Goal: Obtain resource: Download file/media

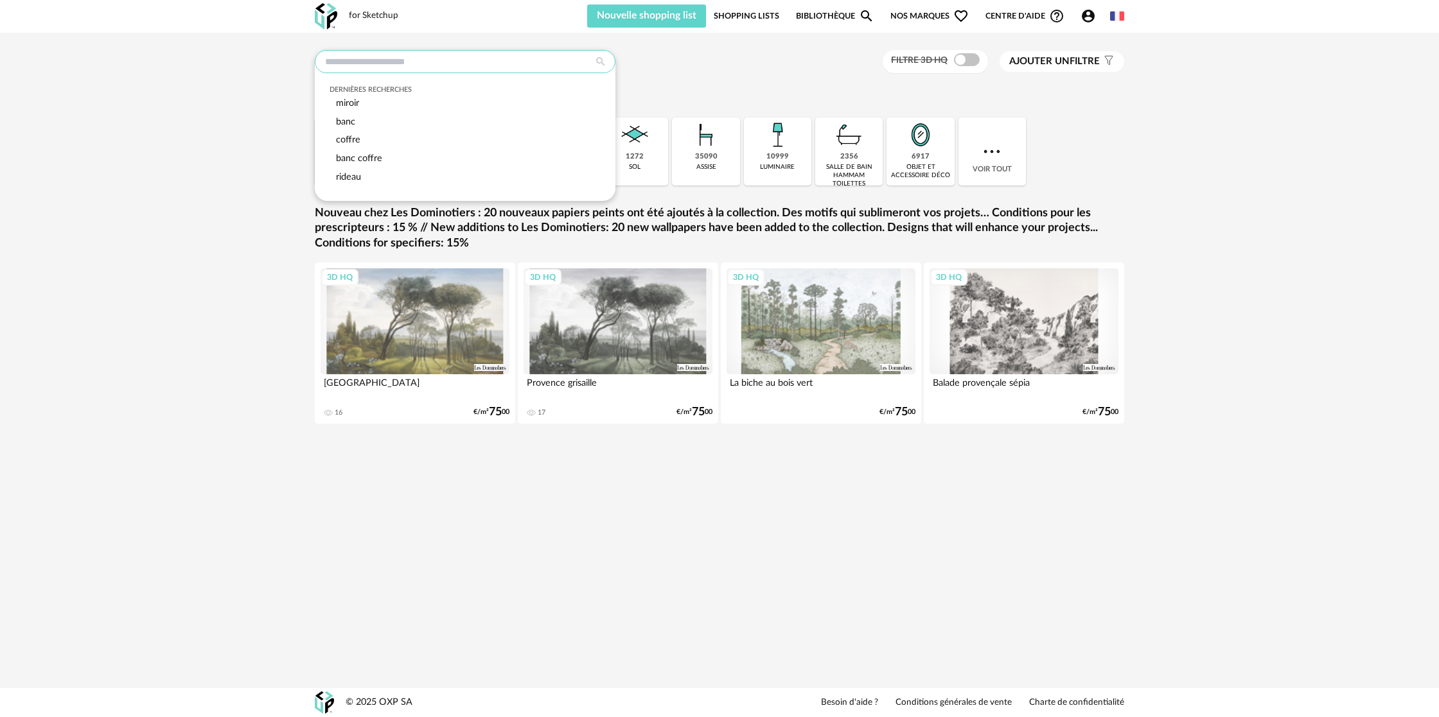
click at [443, 69] on input "text" at bounding box center [465, 61] width 301 height 23
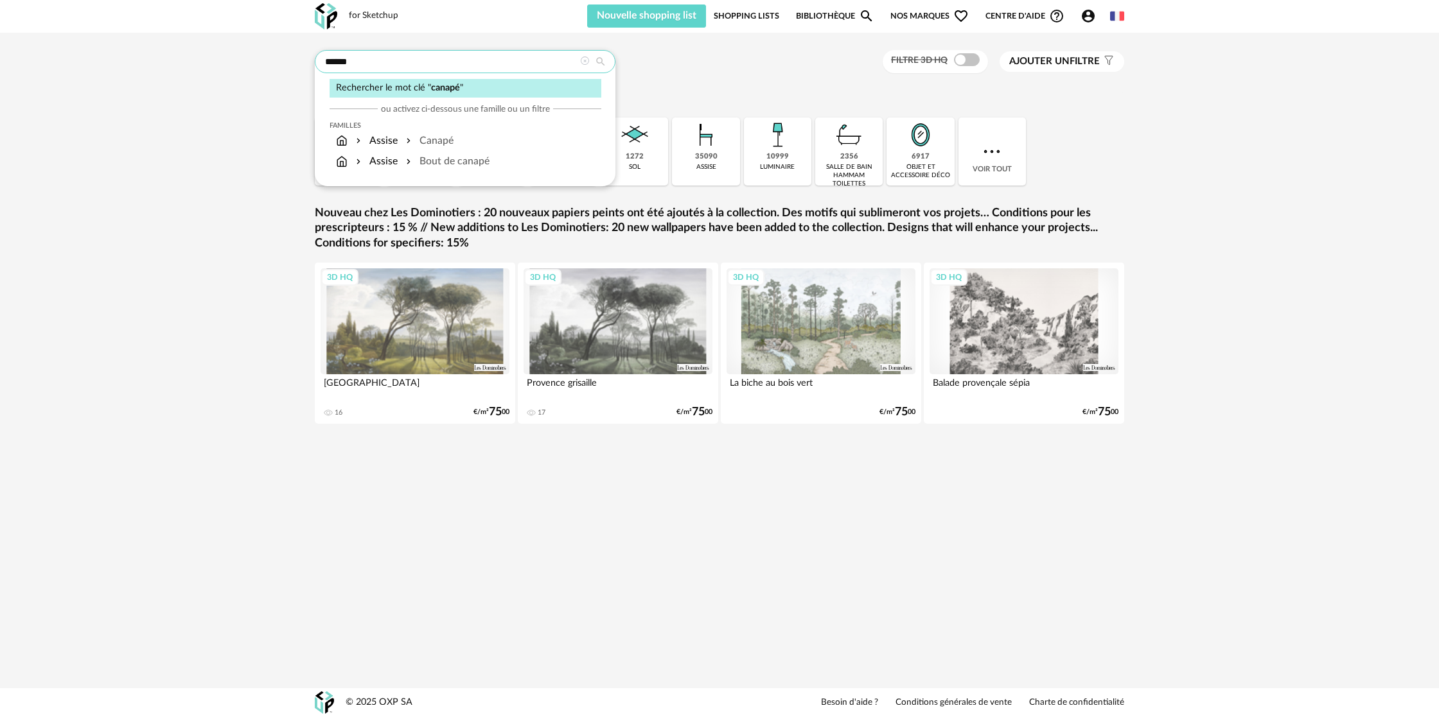
type input "******"
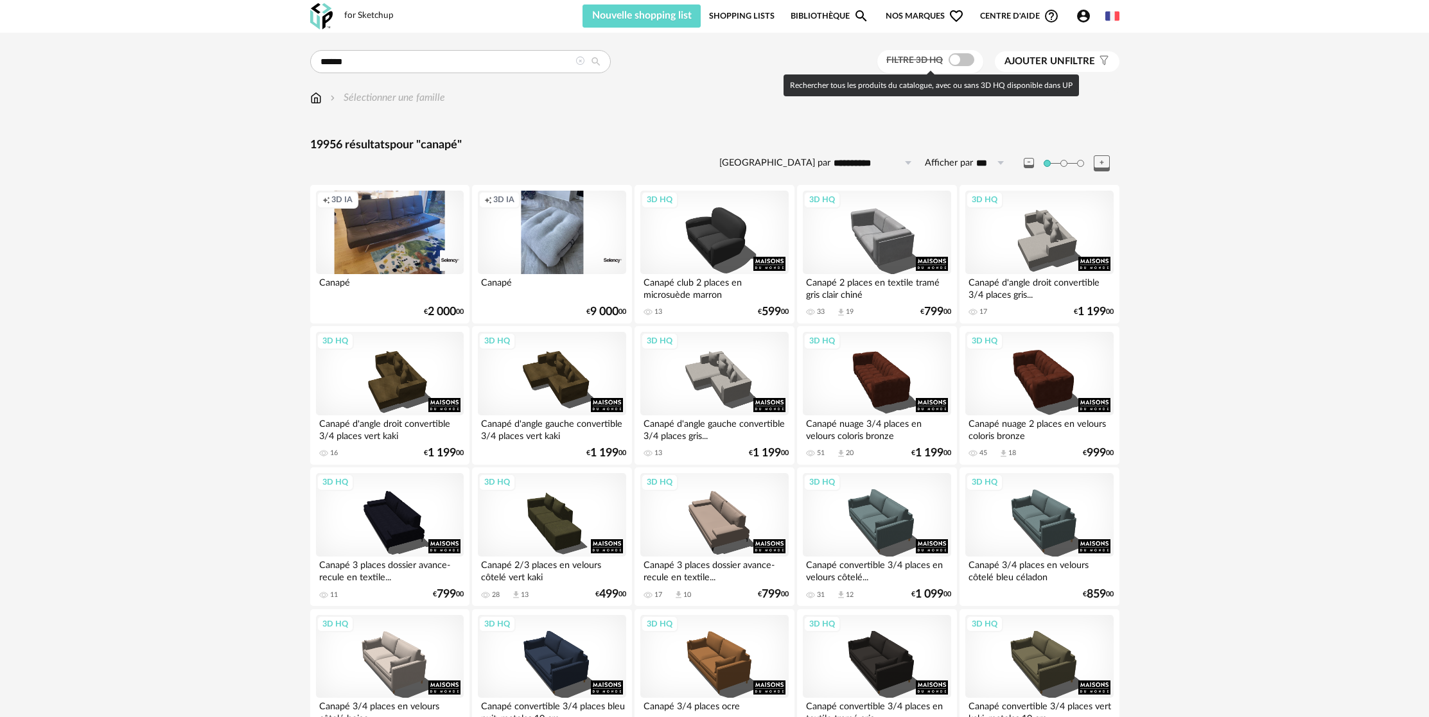
click at [966, 63] on span at bounding box center [962, 59] width 26 height 13
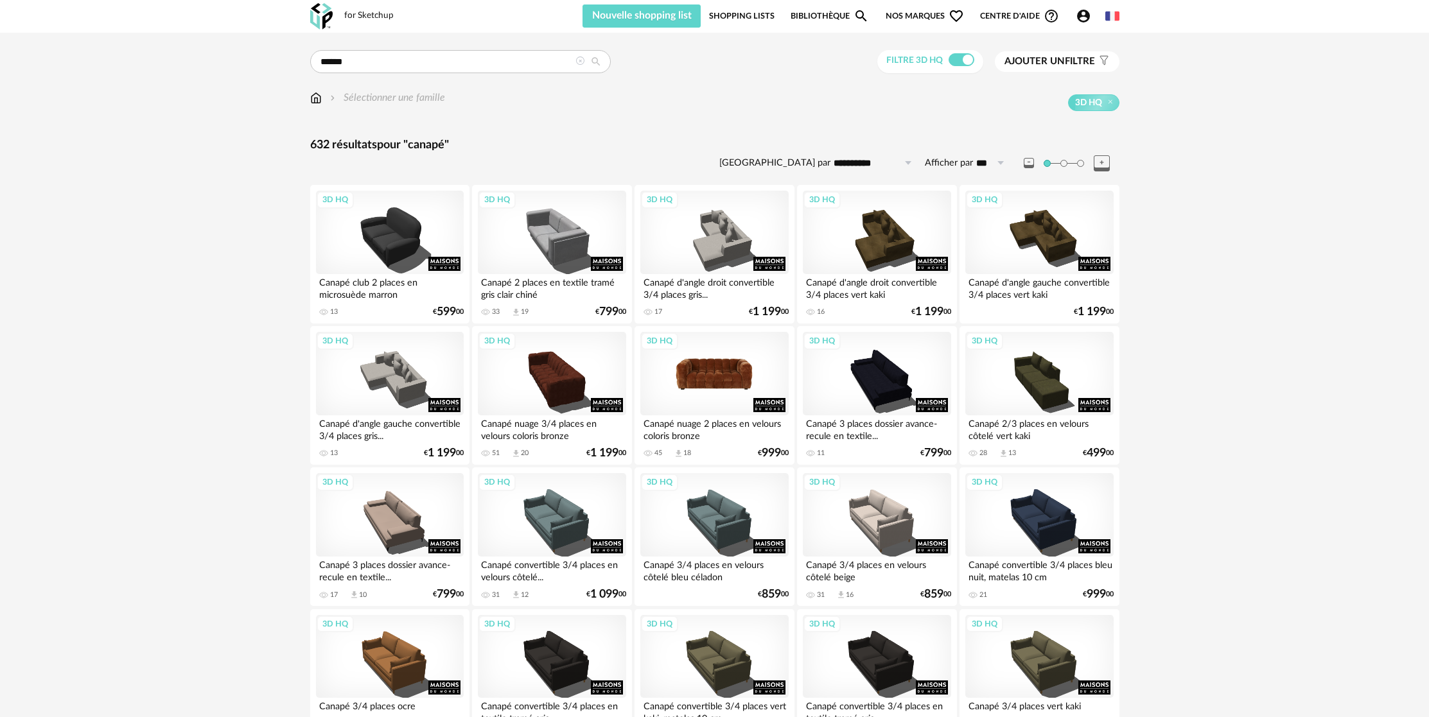
click at [720, 399] on div "3D HQ" at bounding box center [714, 373] width 148 height 83
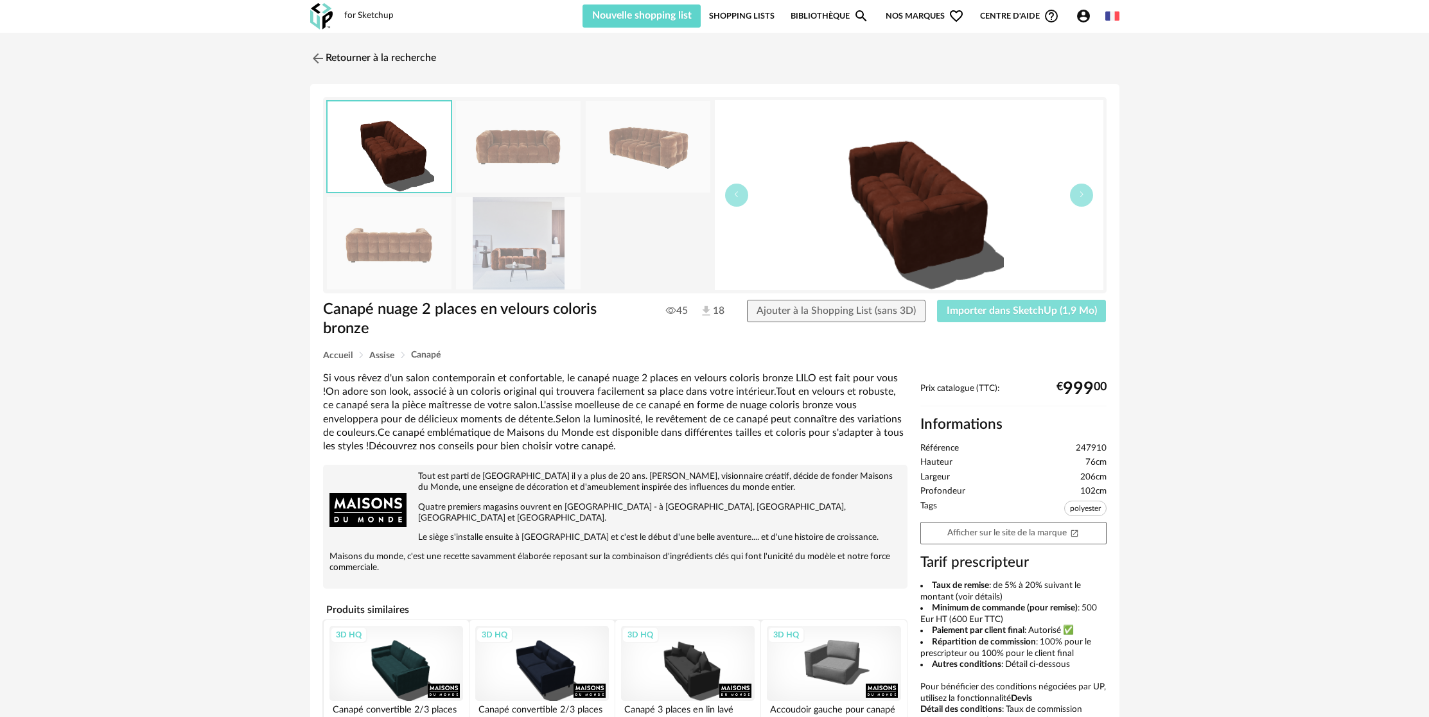
click at [1031, 314] on span "Importer dans SketchUp (1,9 Mo)" at bounding box center [1022, 311] width 150 height 10
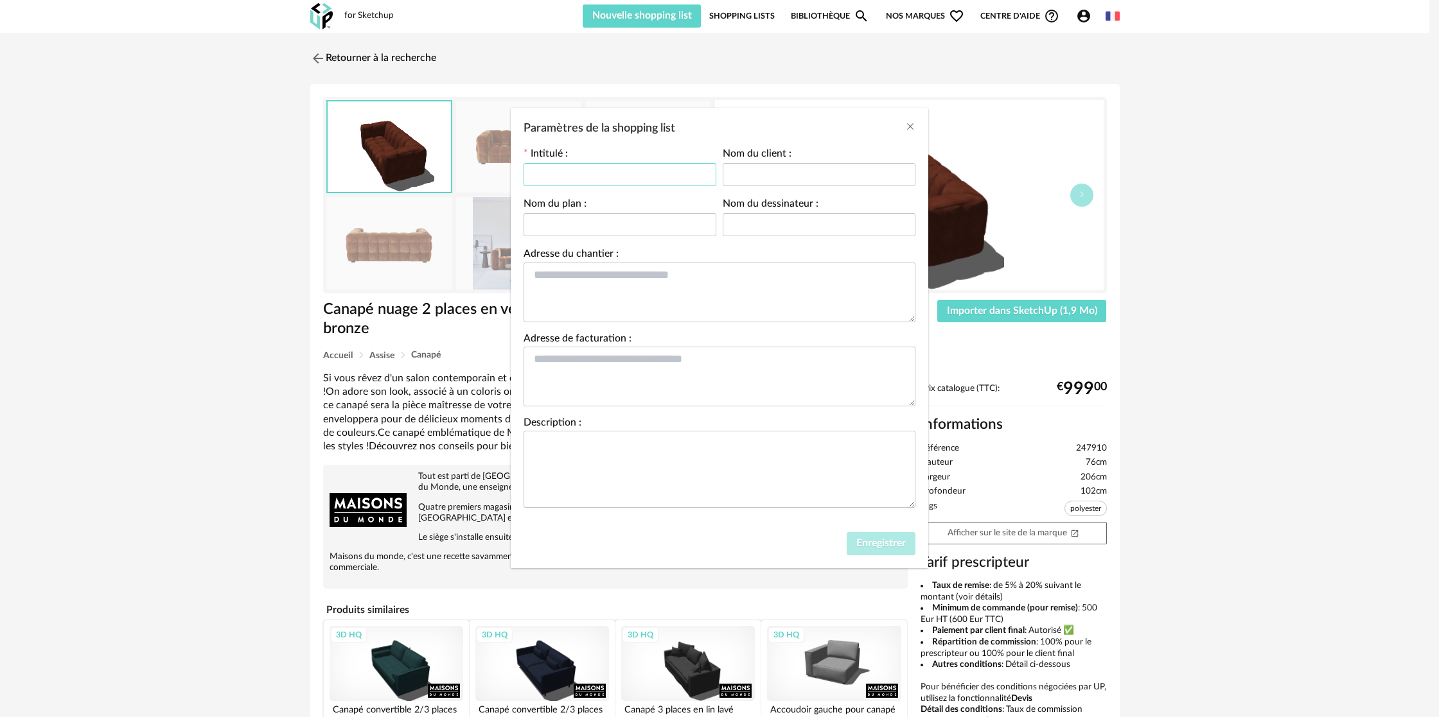
click at [606, 175] on input "Paramètres de la shopping list" at bounding box center [619, 174] width 193 height 23
type input "*******"
click at [888, 546] on span "Enregistrer" at bounding box center [880, 543] width 49 height 10
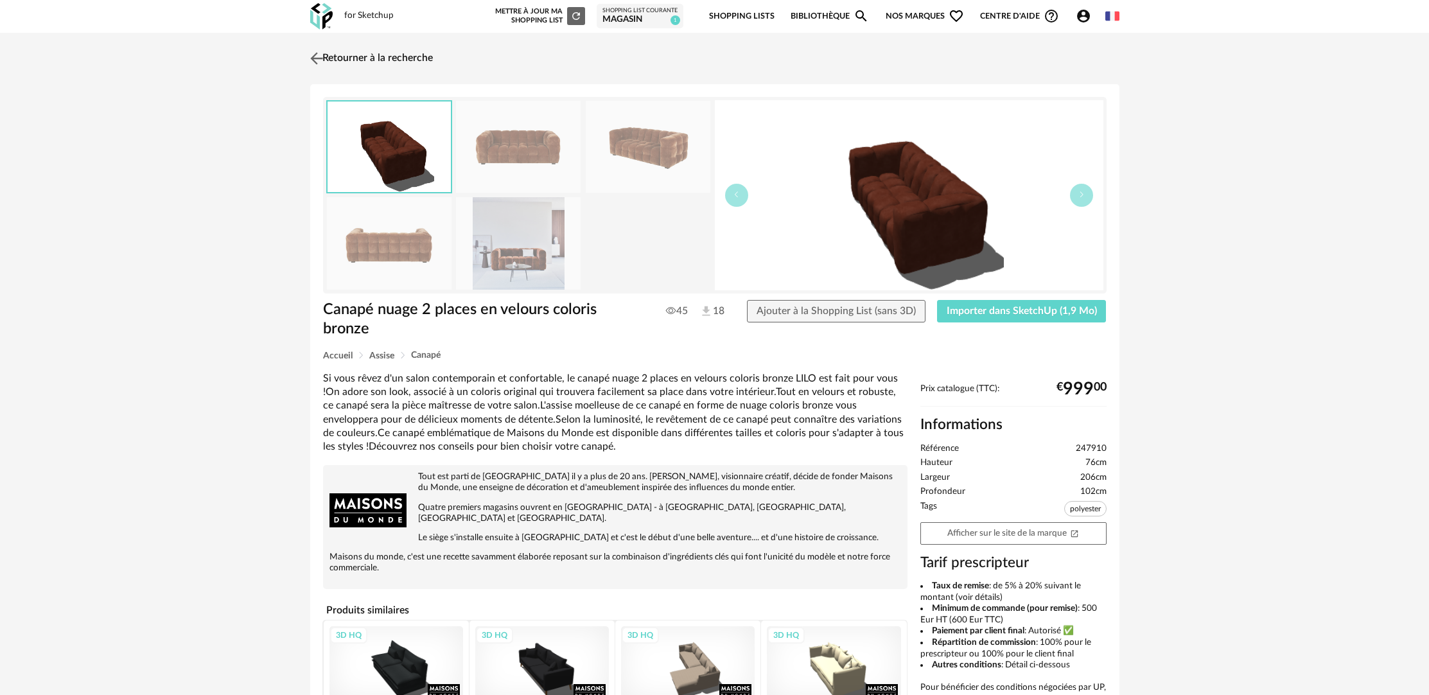
click at [365, 60] on link "Retourner à la recherche" at bounding box center [370, 58] width 126 height 28
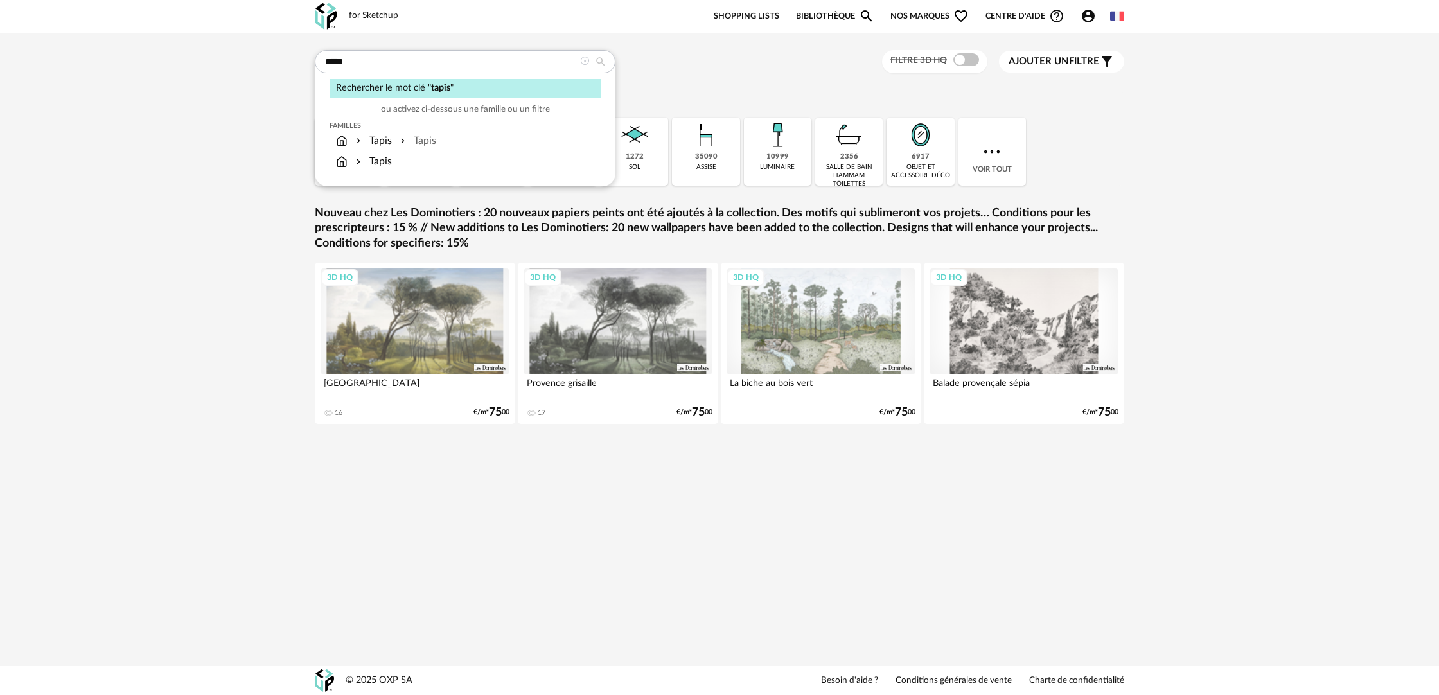
type input "*****"
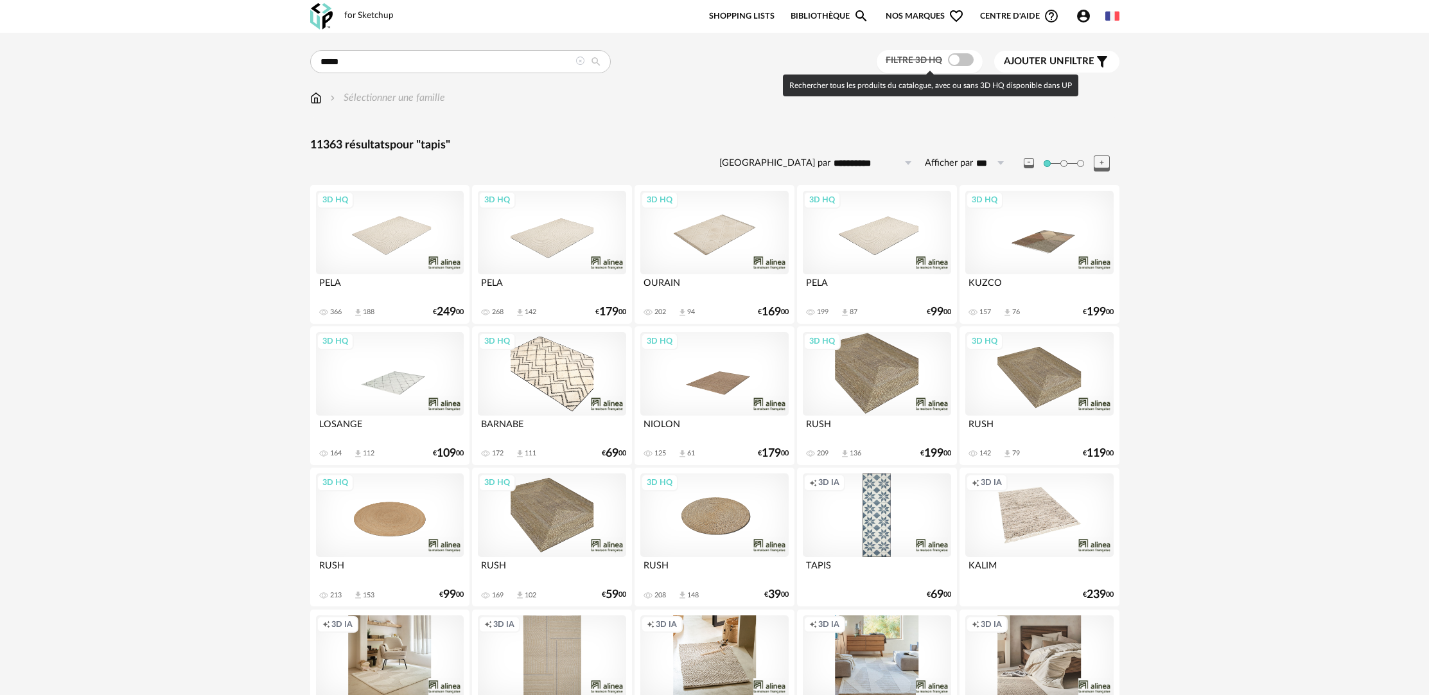
click at [970, 58] on span at bounding box center [961, 59] width 26 height 13
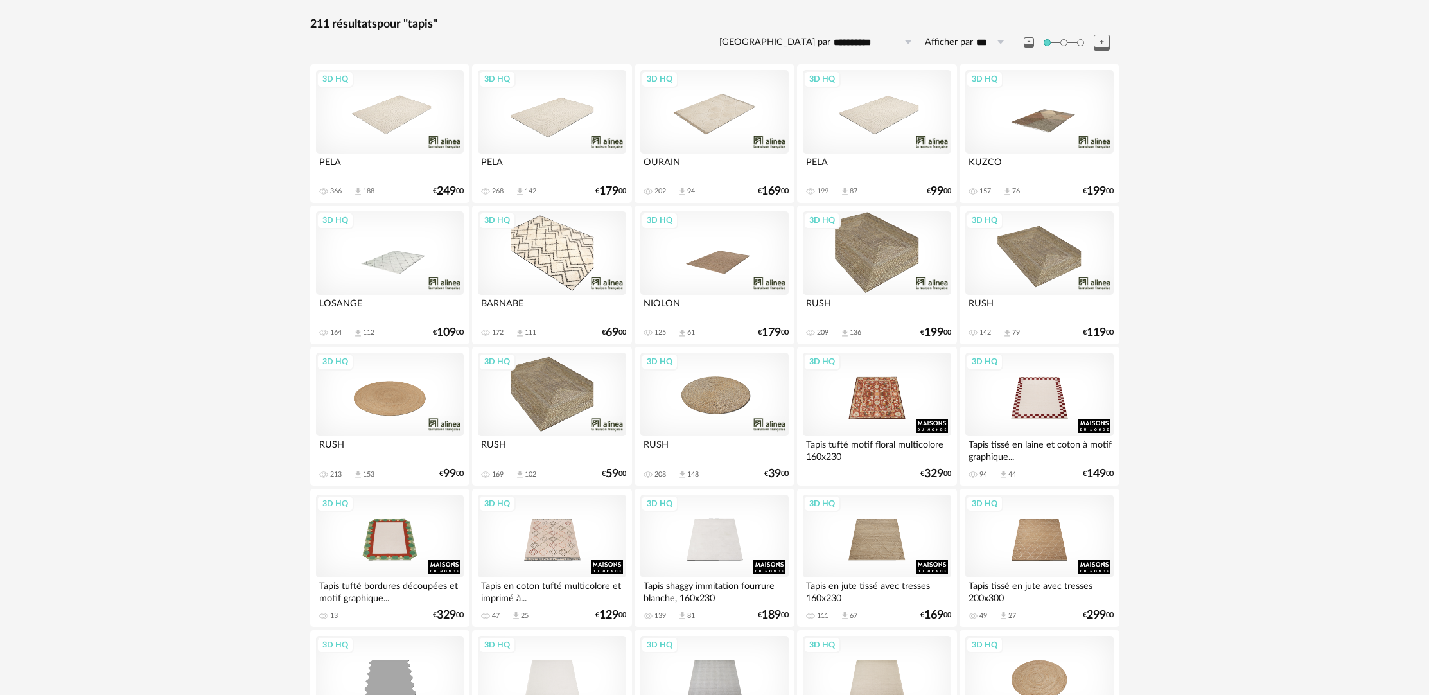
scroll to position [234, 0]
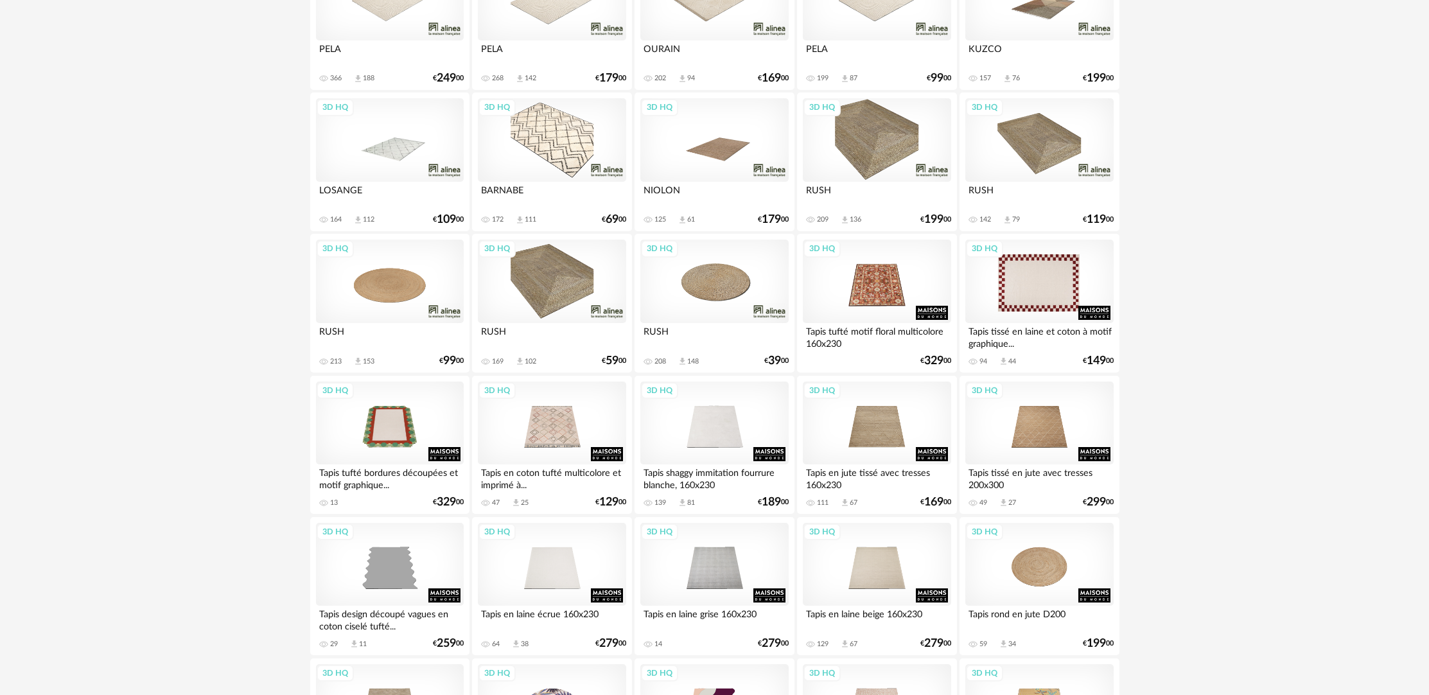
click at [1070, 286] on div "3D HQ" at bounding box center [1039, 281] width 148 height 83
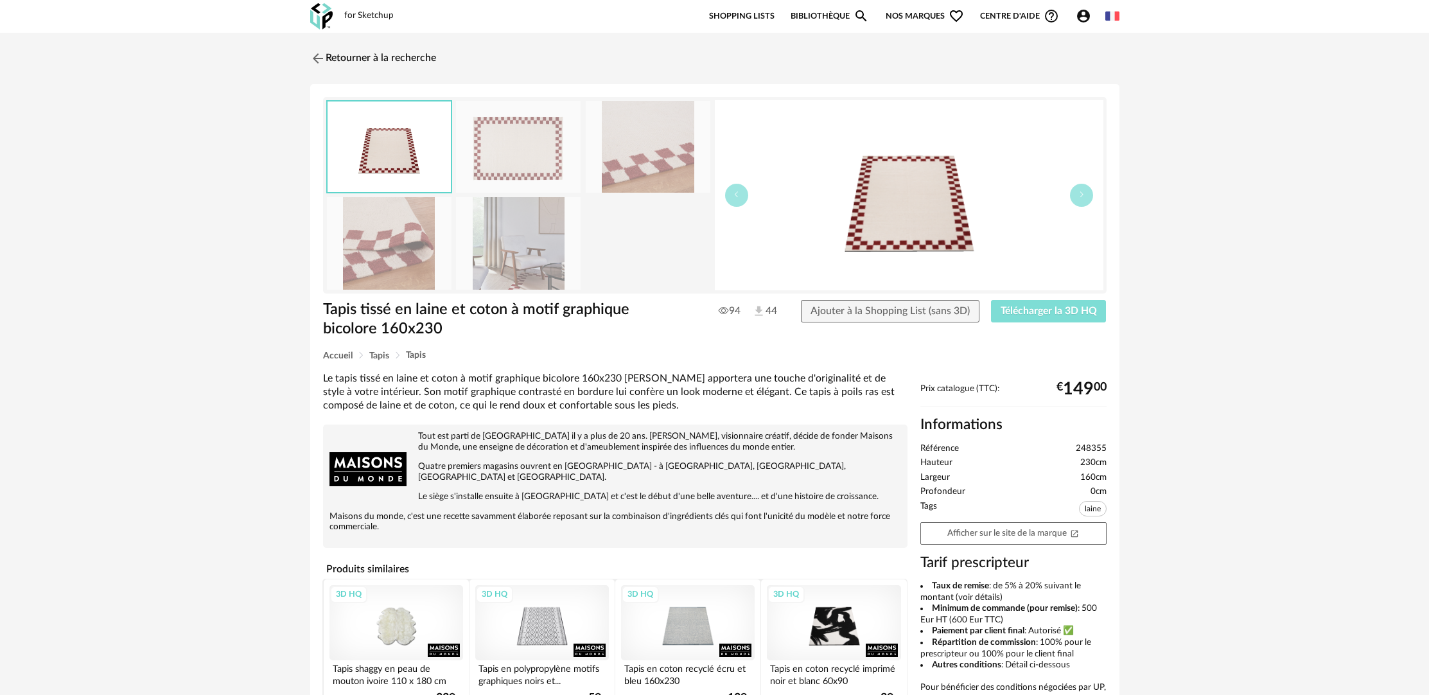
click at [1069, 311] on span "Télécharger la 3D HQ" at bounding box center [1049, 311] width 96 height 10
click at [1056, 311] on span "Télécharger la 3D HQ" at bounding box center [1049, 311] width 96 height 10
click at [1004, 367] on div "Tapis tissé en laine et coton à motif graphique bicolore 160x230 Tapis tissé en…" at bounding box center [714, 479] width 809 height 791
click at [956, 310] on span "Ajouter à la Shopping List (sans 3D)" at bounding box center [889, 311] width 159 height 10
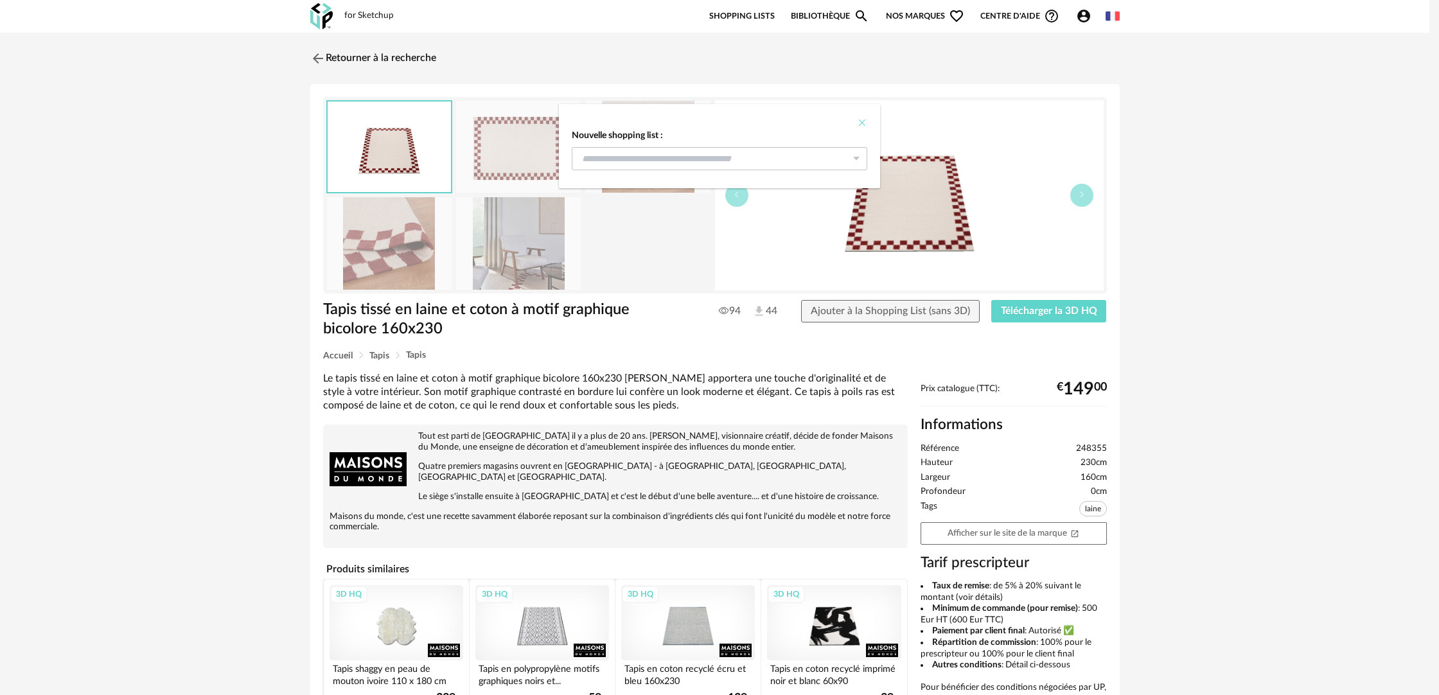
click at [862, 123] on icon "Close" at bounding box center [862, 123] width 10 height 10
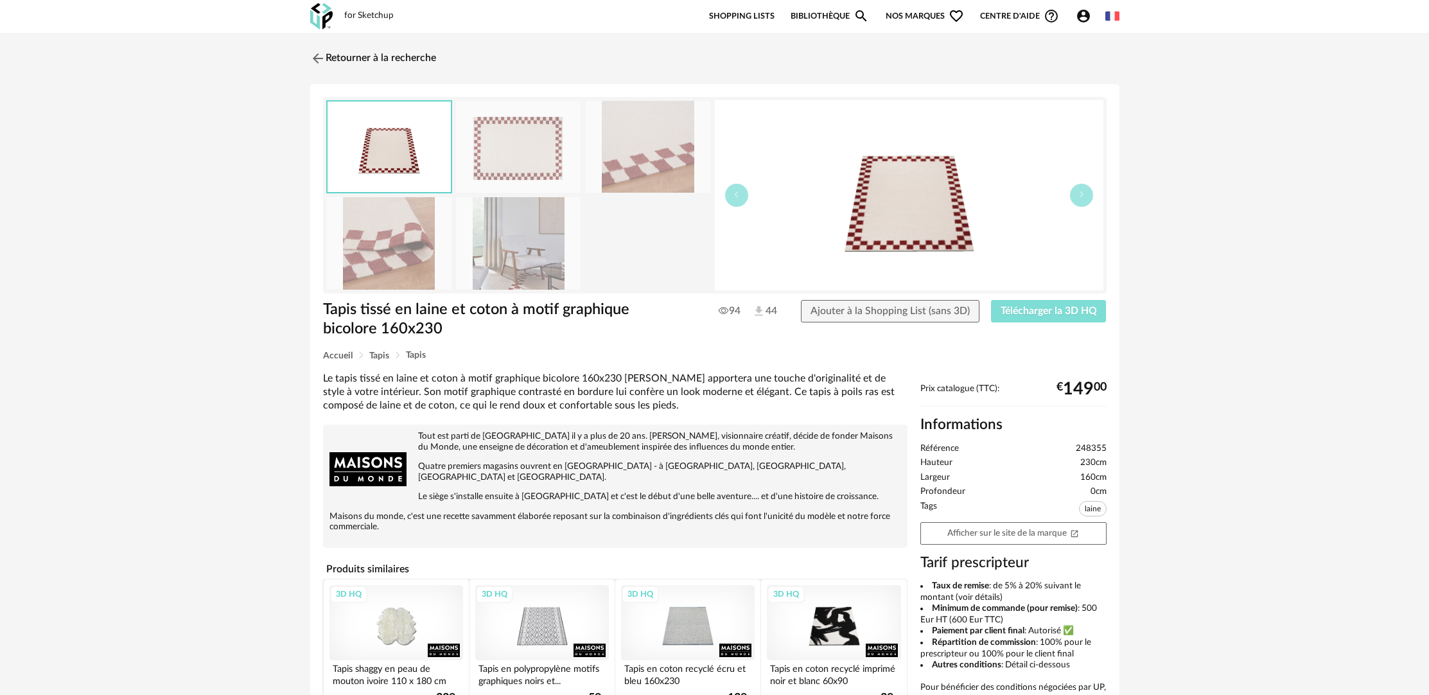
click at [1046, 309] on span "Télécharger la 3D HQ" at bounding box center [1049, 311] width 96 height 10
click at [322, 58] on img at bounding box center [316, 58] width 19 height 19
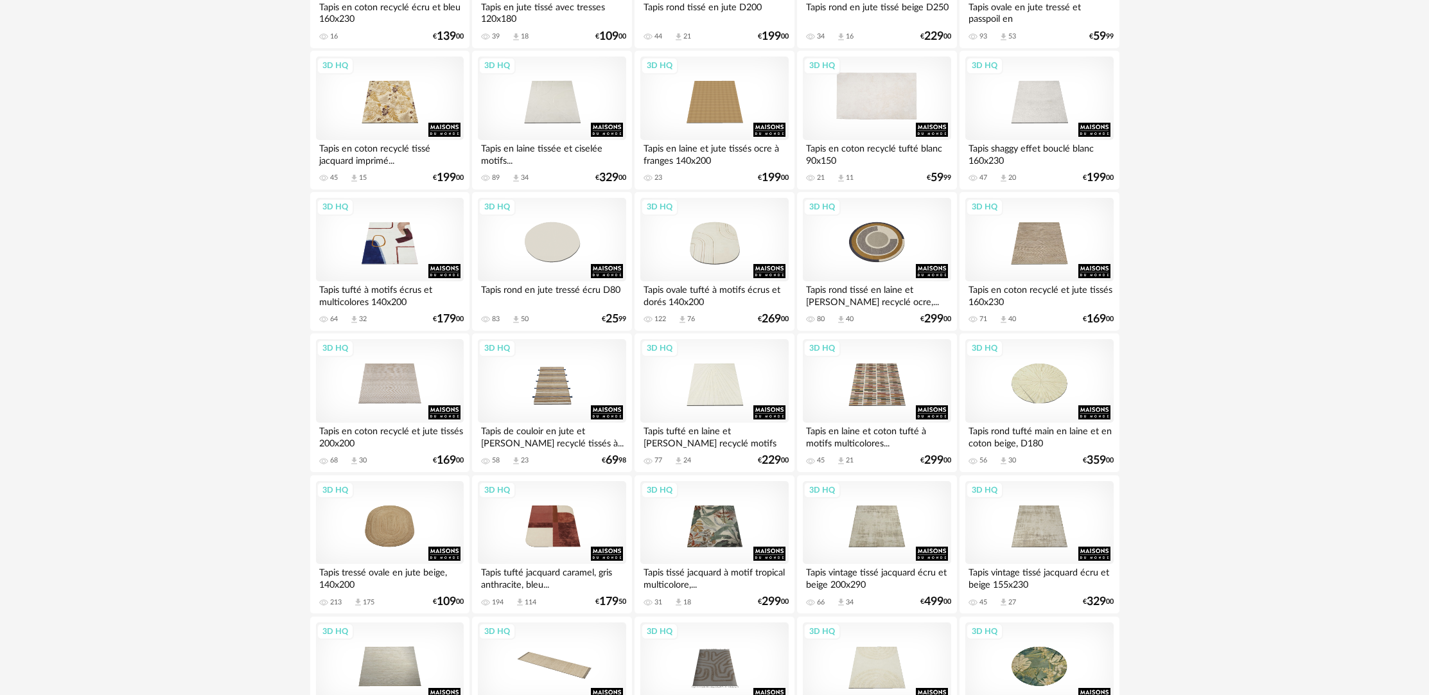
scroll to position [1656, 0]
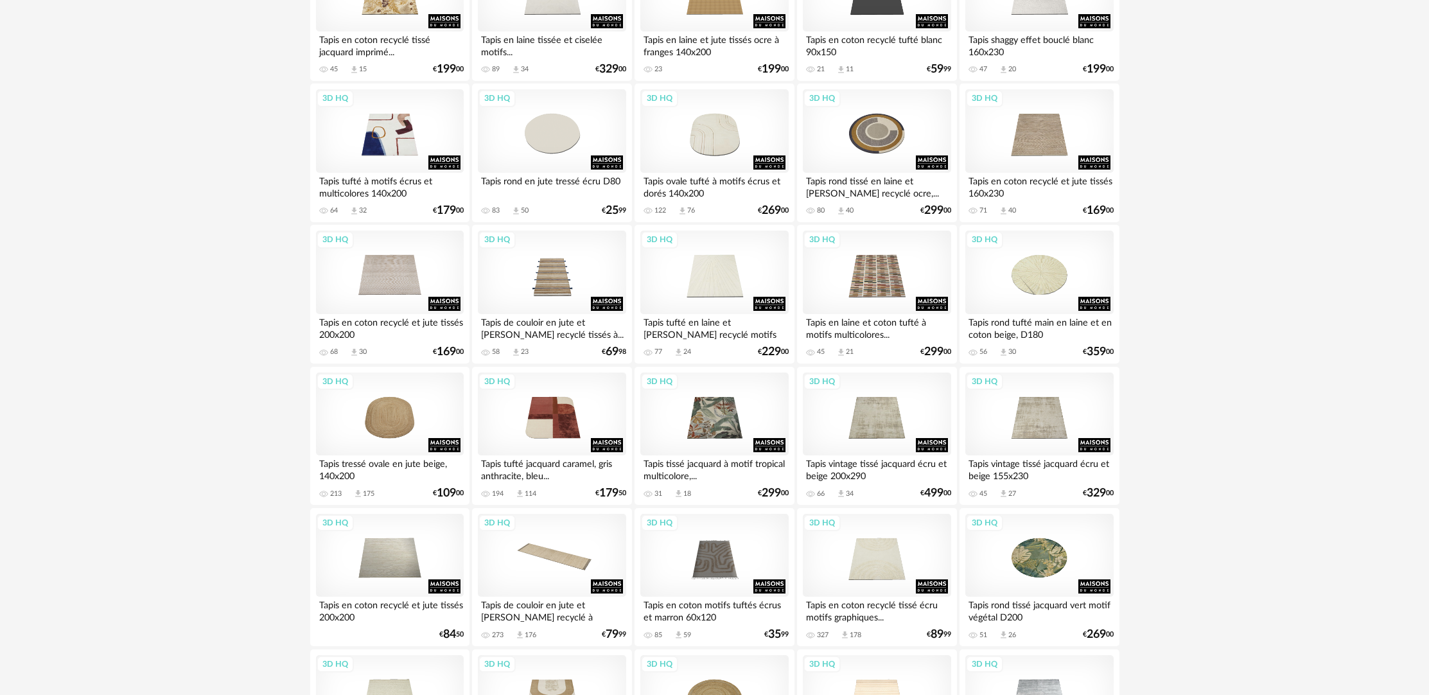
click at [588, 481] on div "Tapis tufté jacquard caramel, gris anthracite, bleu..." at bounding box center [552, 468] width 148 height 26
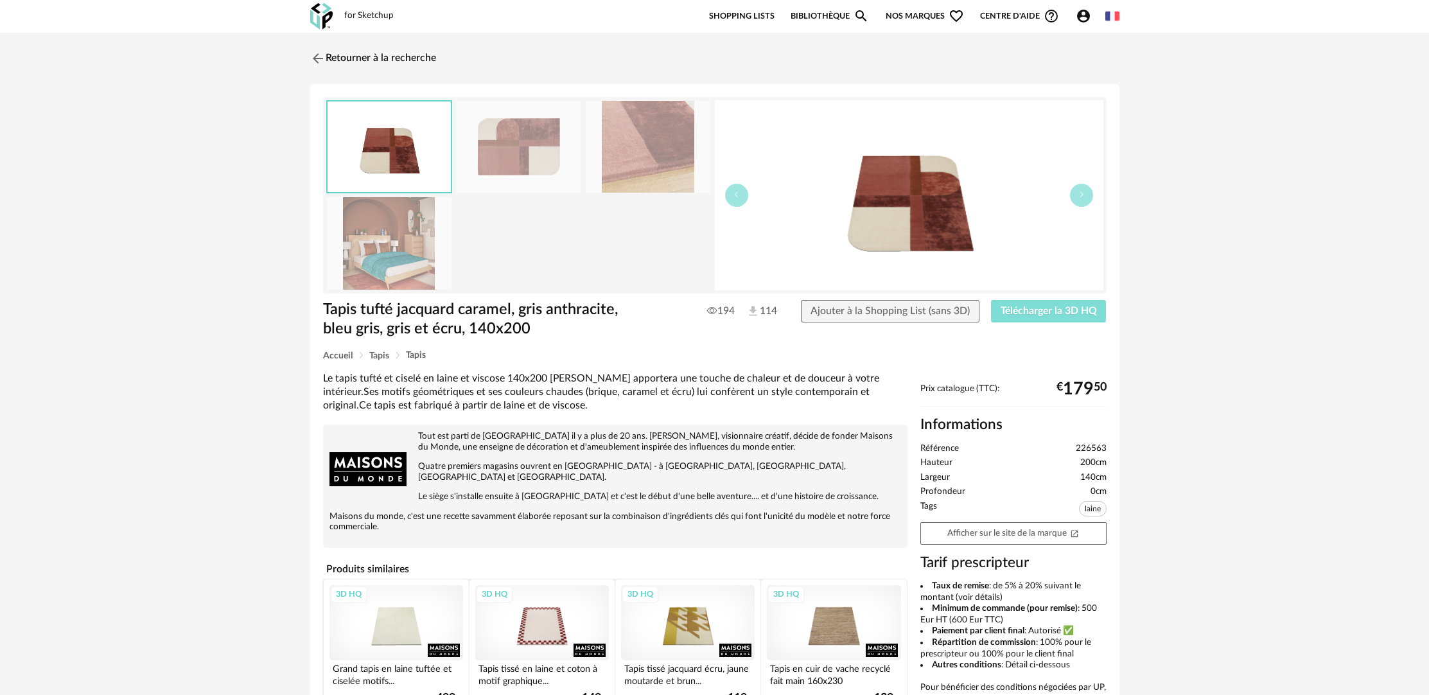
click at [1041, 308] on span "Télécharger la 3D HQ" at bounding box center [1049, 311] width 96 height 10
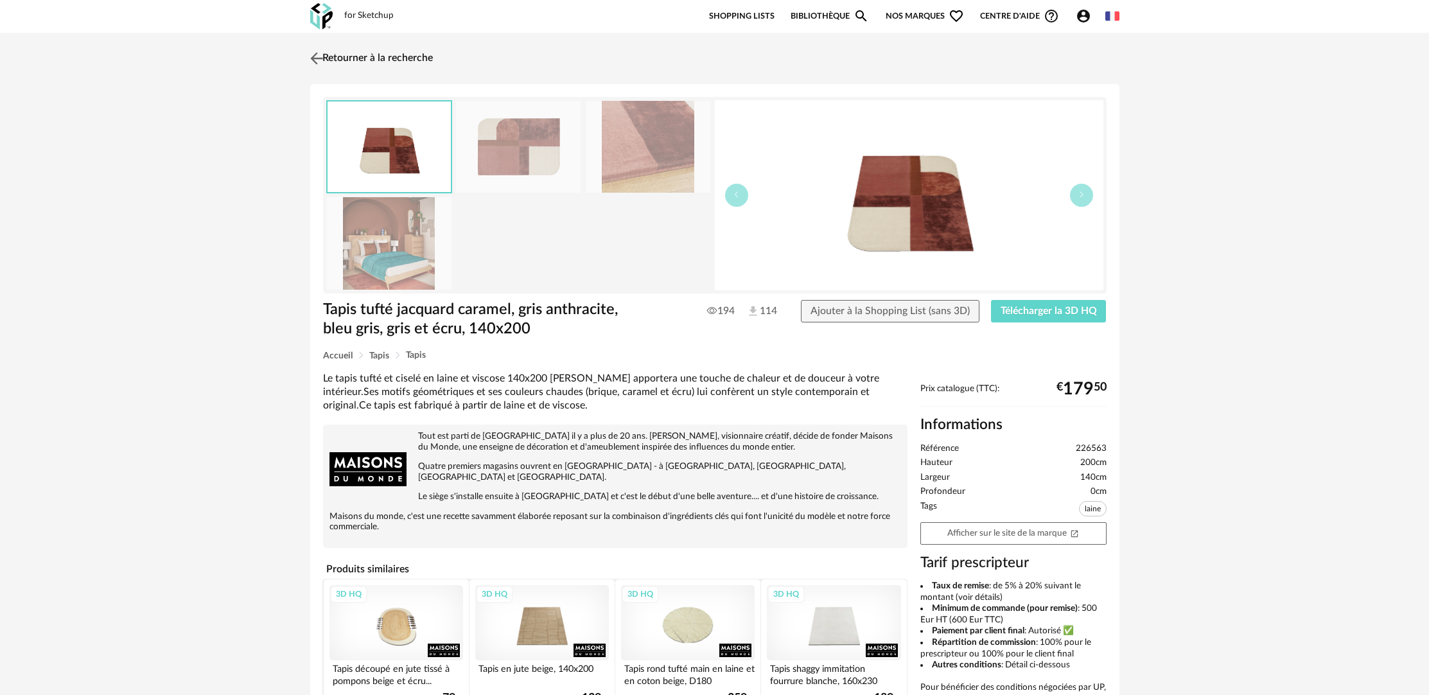
click at [403, 56] on link "Retourner à la recherche" at bounding box center [370, 58] width 126 height 28
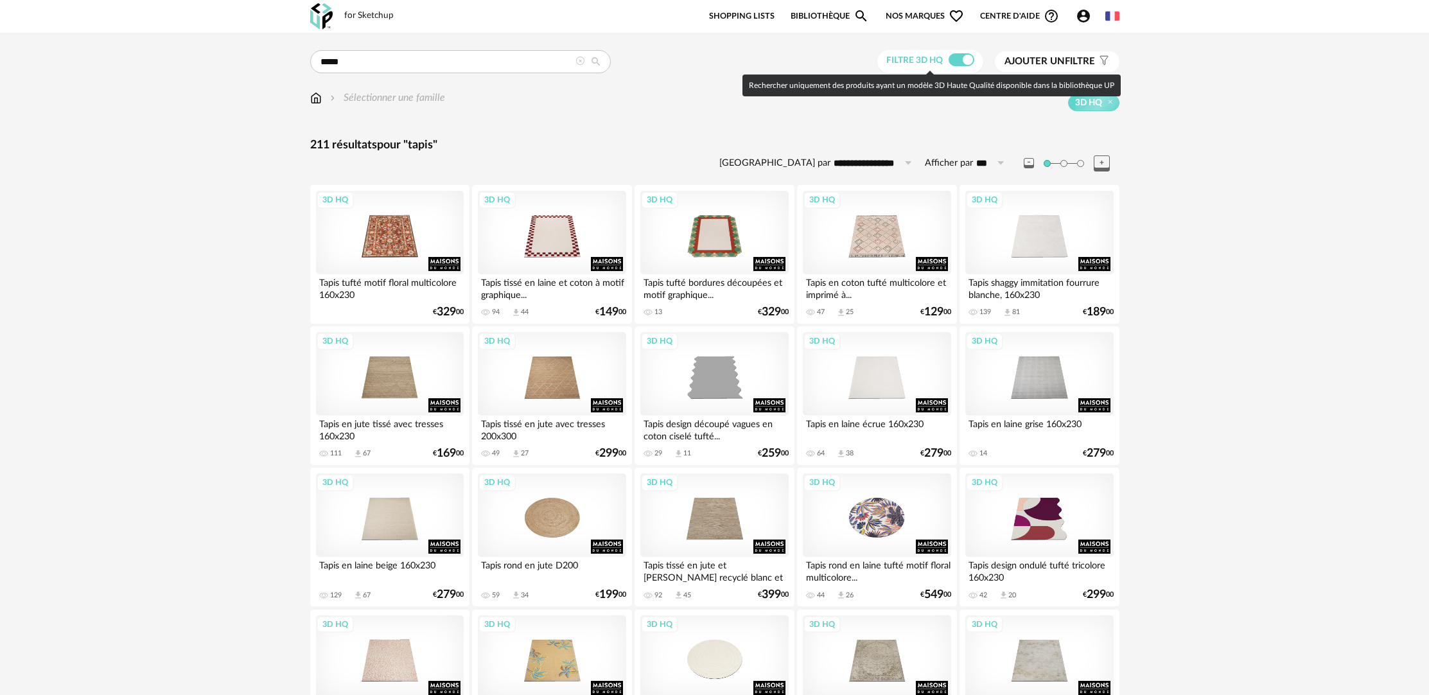
click at [954, 62] on span at bounding box center [962, 59] width 26 height 13
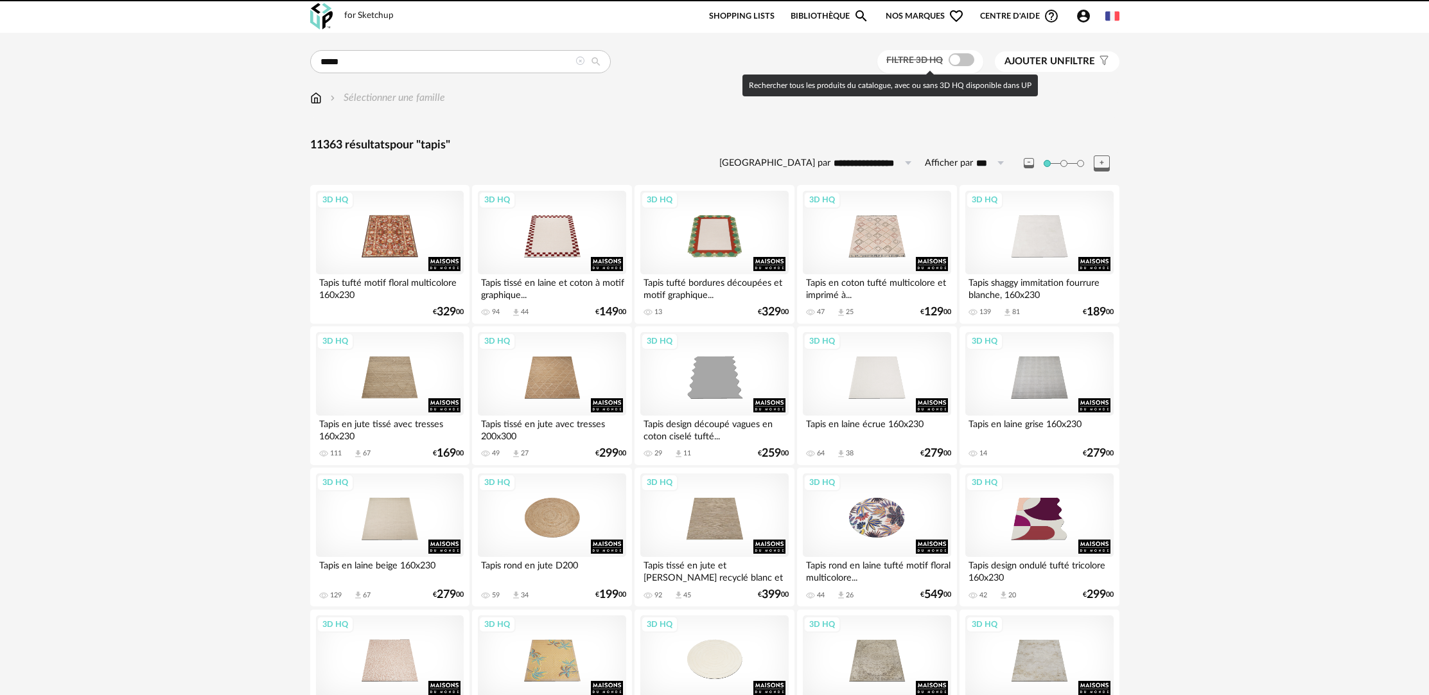
click at [965, 62] on span at bounding box center [962, 59] width 26 height 13
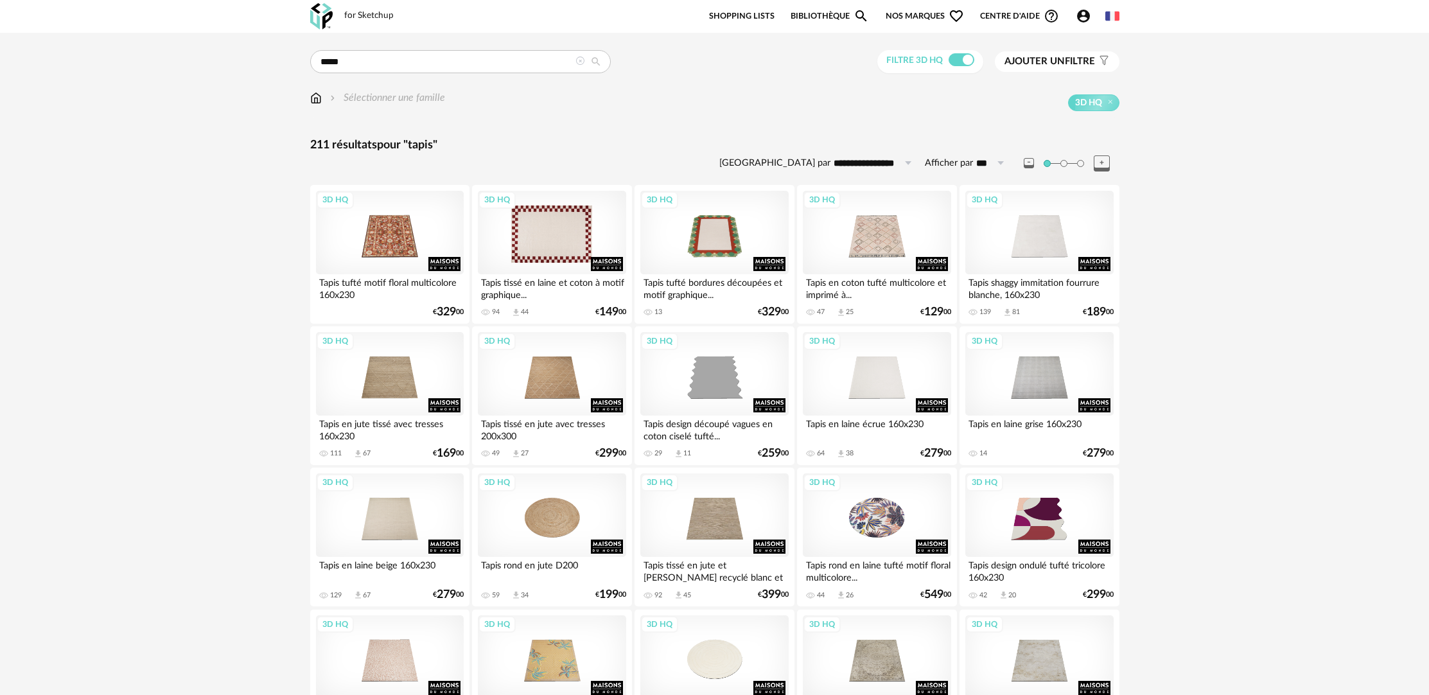
click at [542, 253] on div "3D HQ" at bounding box center [552, 232] width 148 height 83
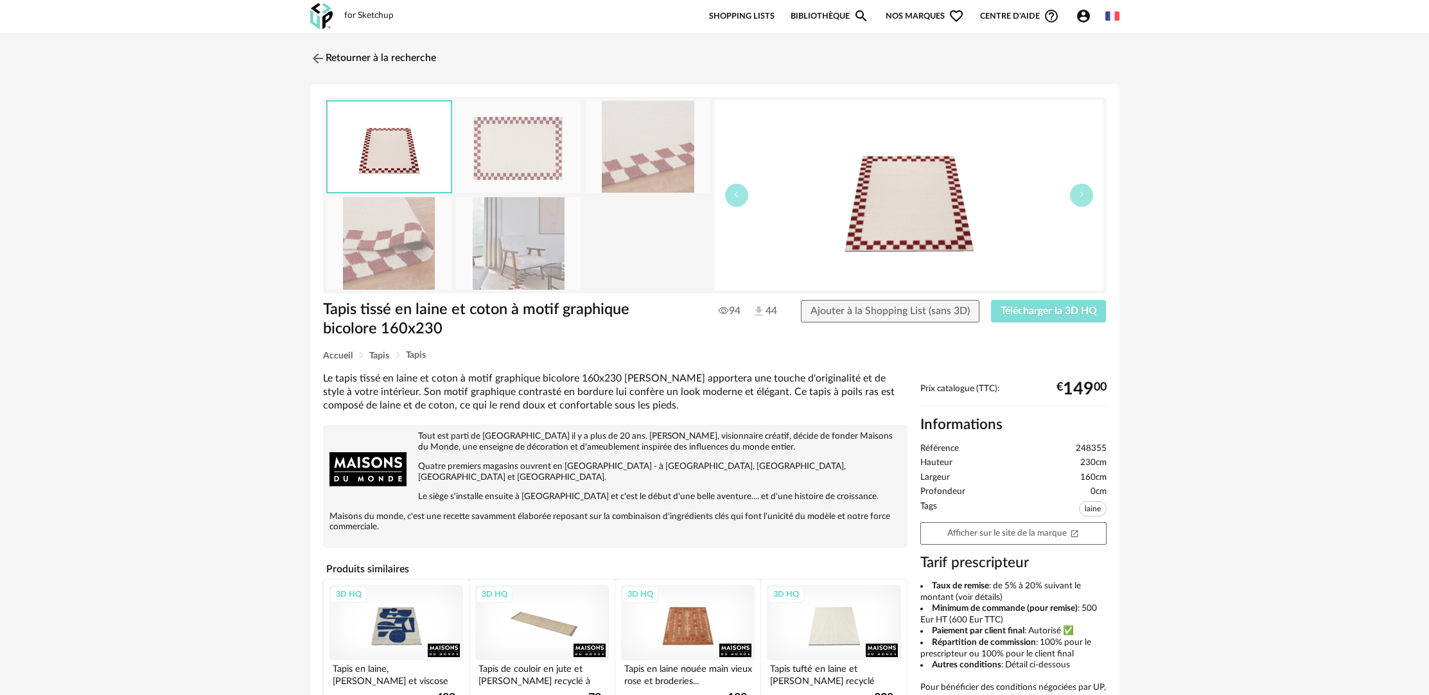
click at [1033, 311] on span "Télécharger la 3D HQ" at bounding box center [1049, 311] width 96 height 10
click at [1058, 308] on span "Télécharger la 3D HQ" at bounding box center [1049, 311] width 96 height 10
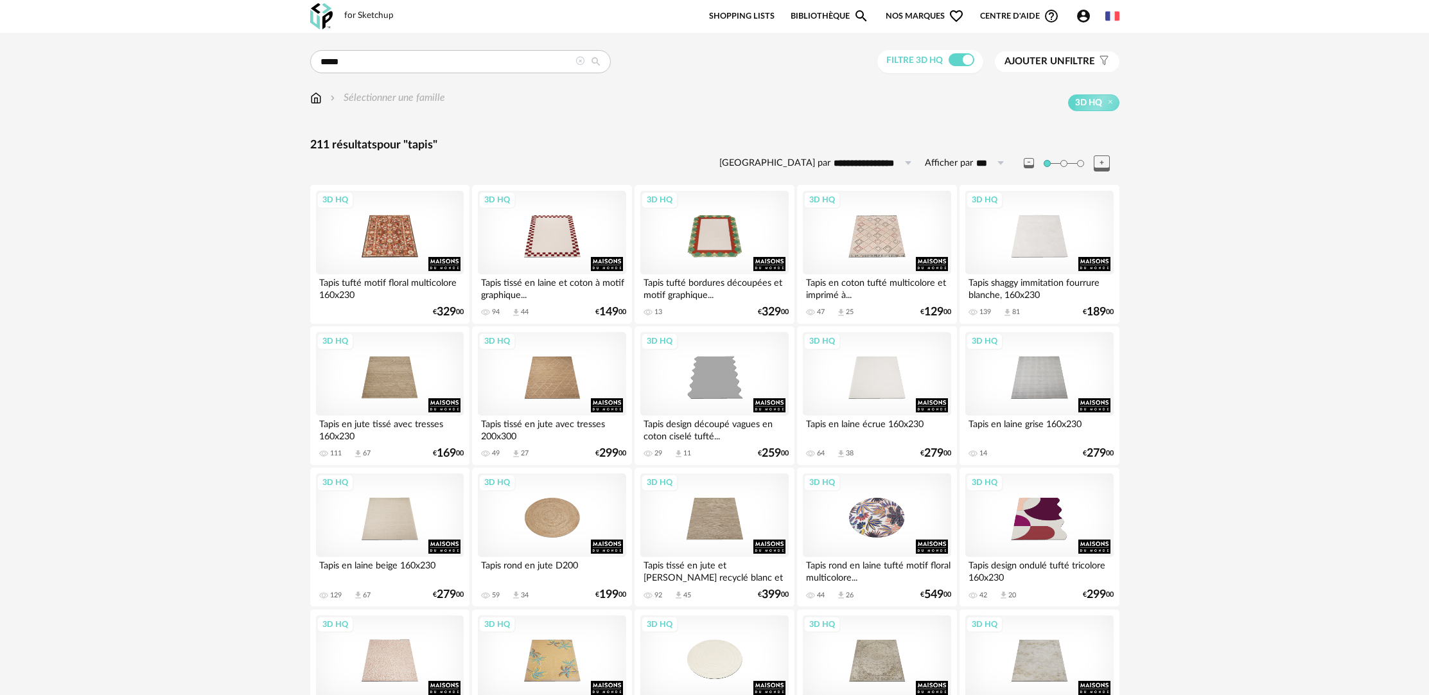
click at [1078, 16] on icon "Account Circle icon" at bounding box center [1083, 16] width 13 height 13
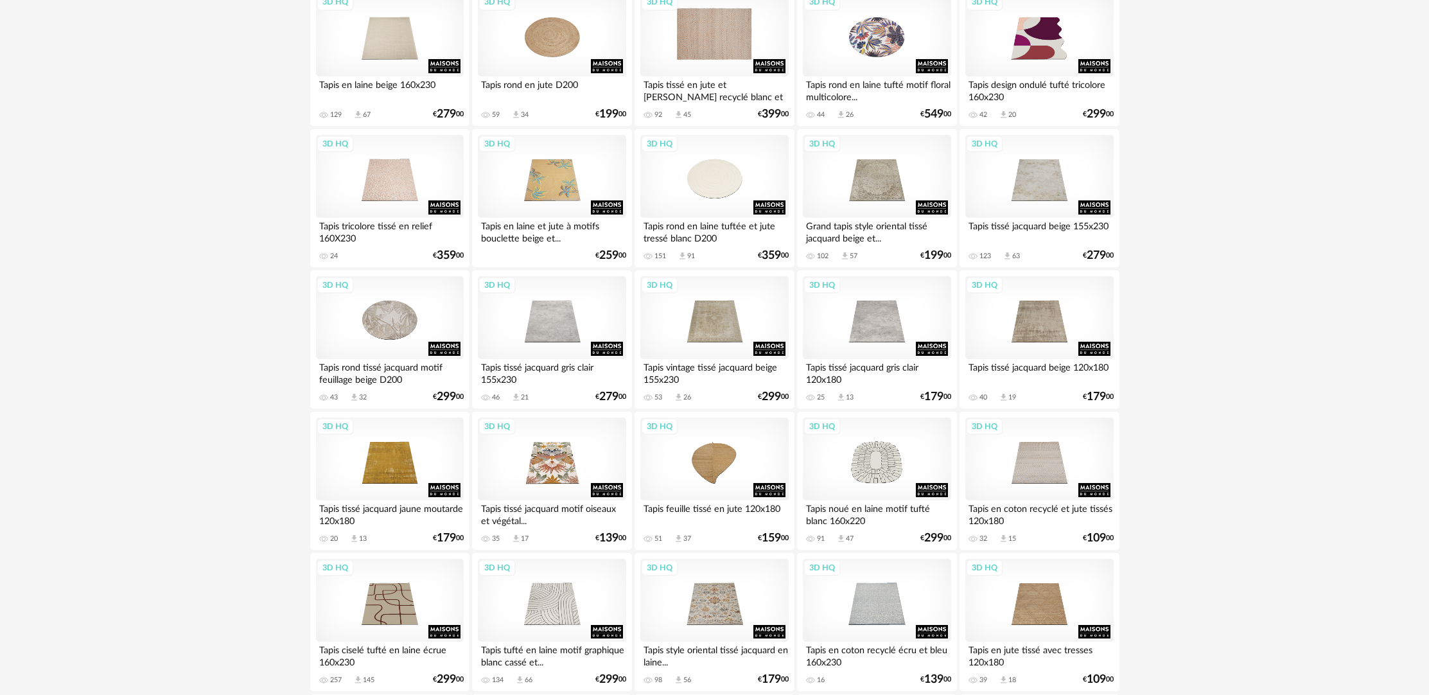
scroll to position [685, 0]
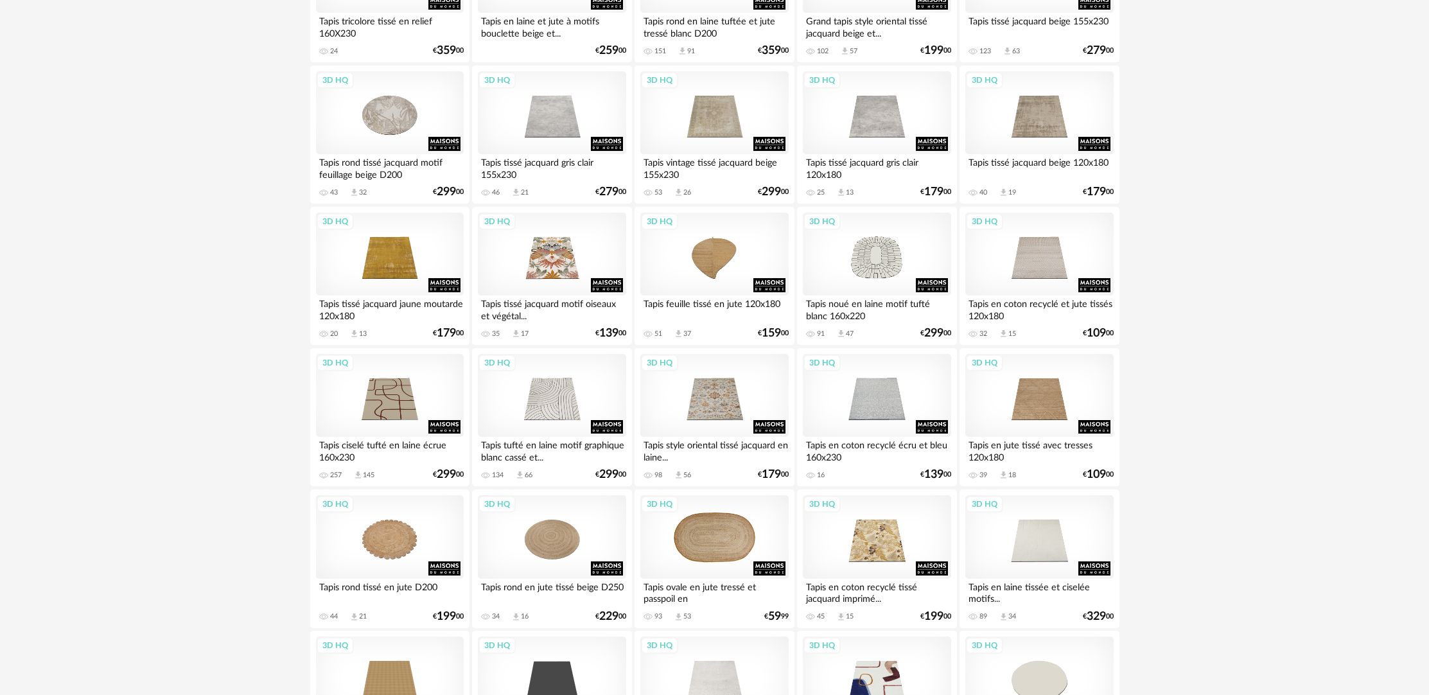
click at [693, 545] on div "3D HQ" at bounding box center [714, 536] width 148 height 83
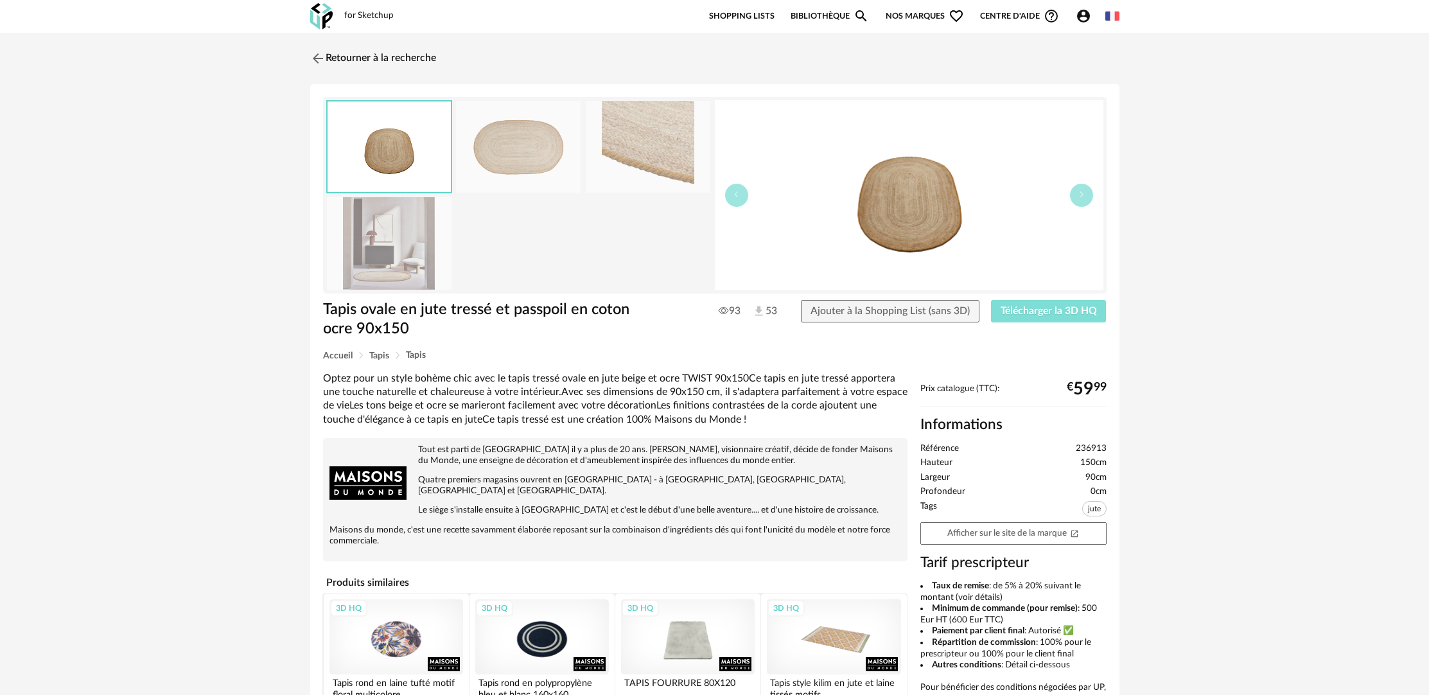
click at [1060, 310] on span "Télécharger la 3D HQ" at bounding box center [1049, 311] width 96 height 10
click at [902, 315] on span "Ajouter à la Shopping List (sans 3D)" at bounding box center [889, 311] width 159 height 10
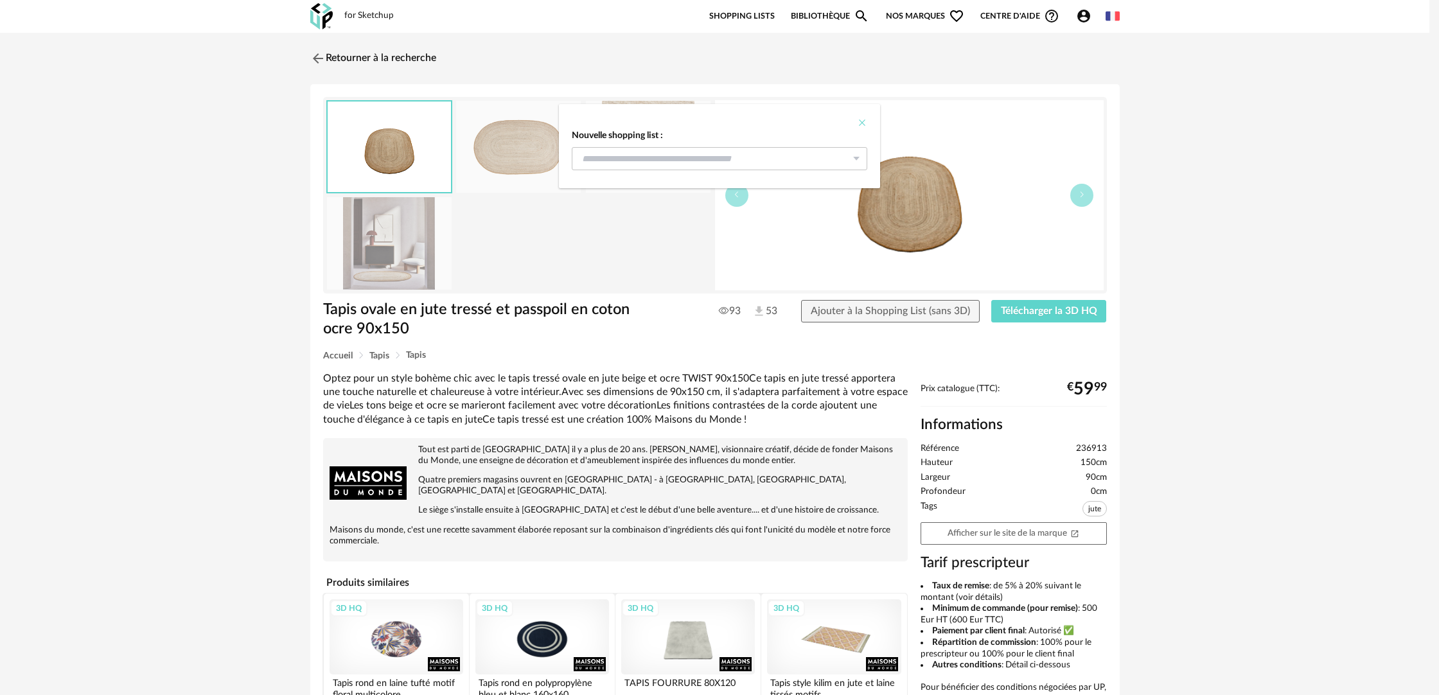
click at [861, 125] on icon "Close" at bounding box center [862, 123] width 10 height 10
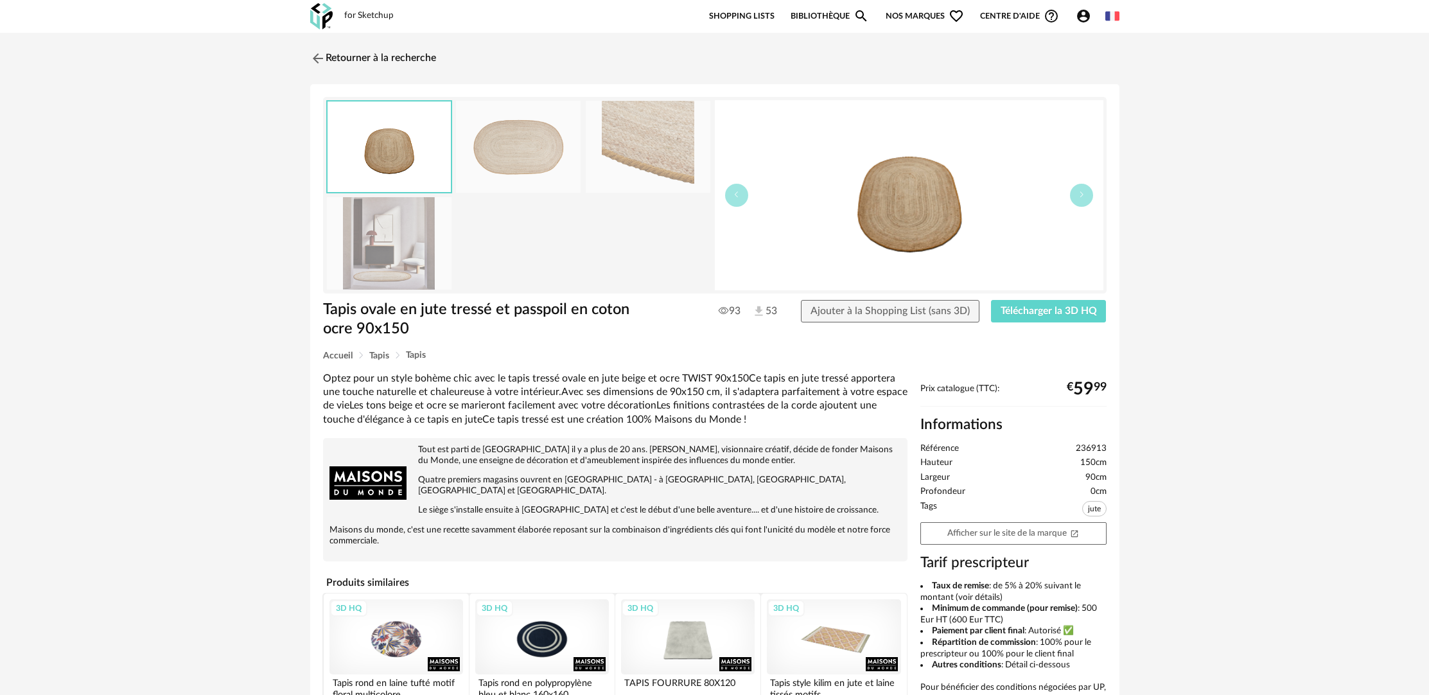
click at [462, 142] on img at bounding box center [518, 147] width 125 height 92
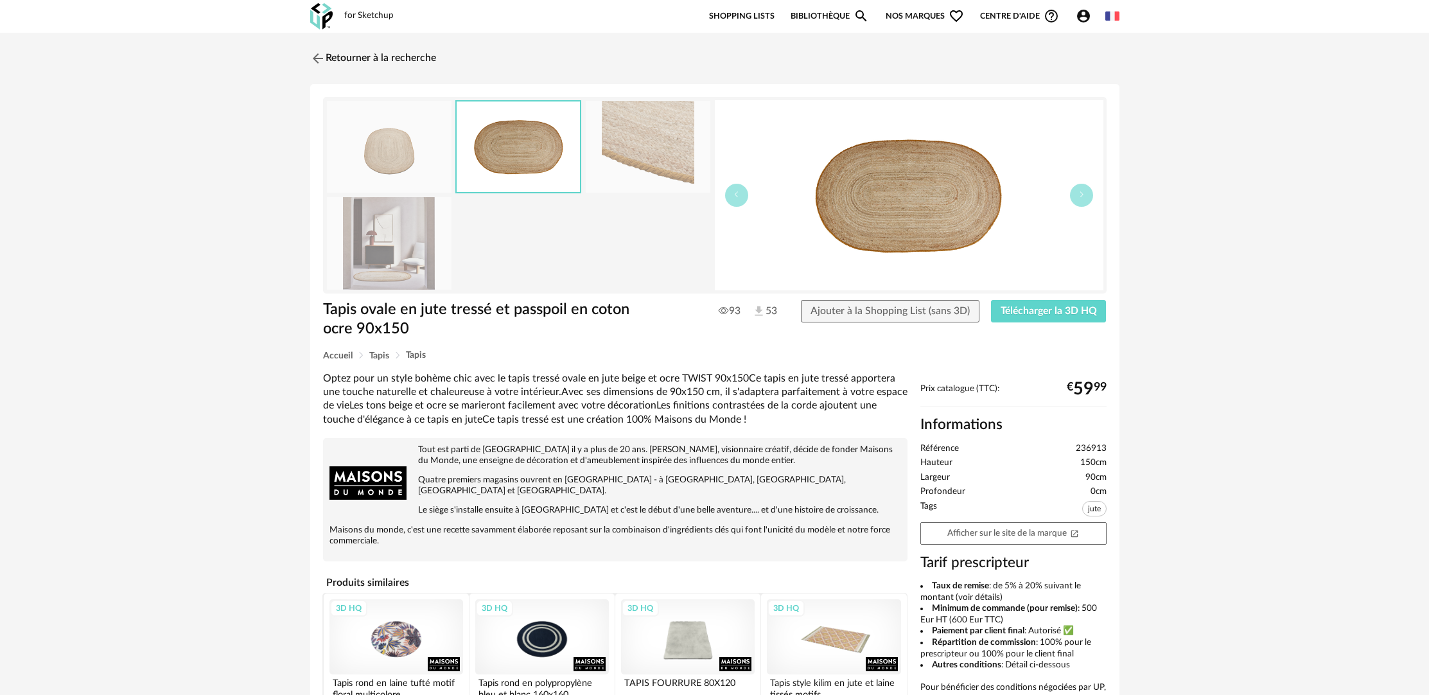
click at [627, 155] on img at bounding box center [648, 147] width 125 height 92
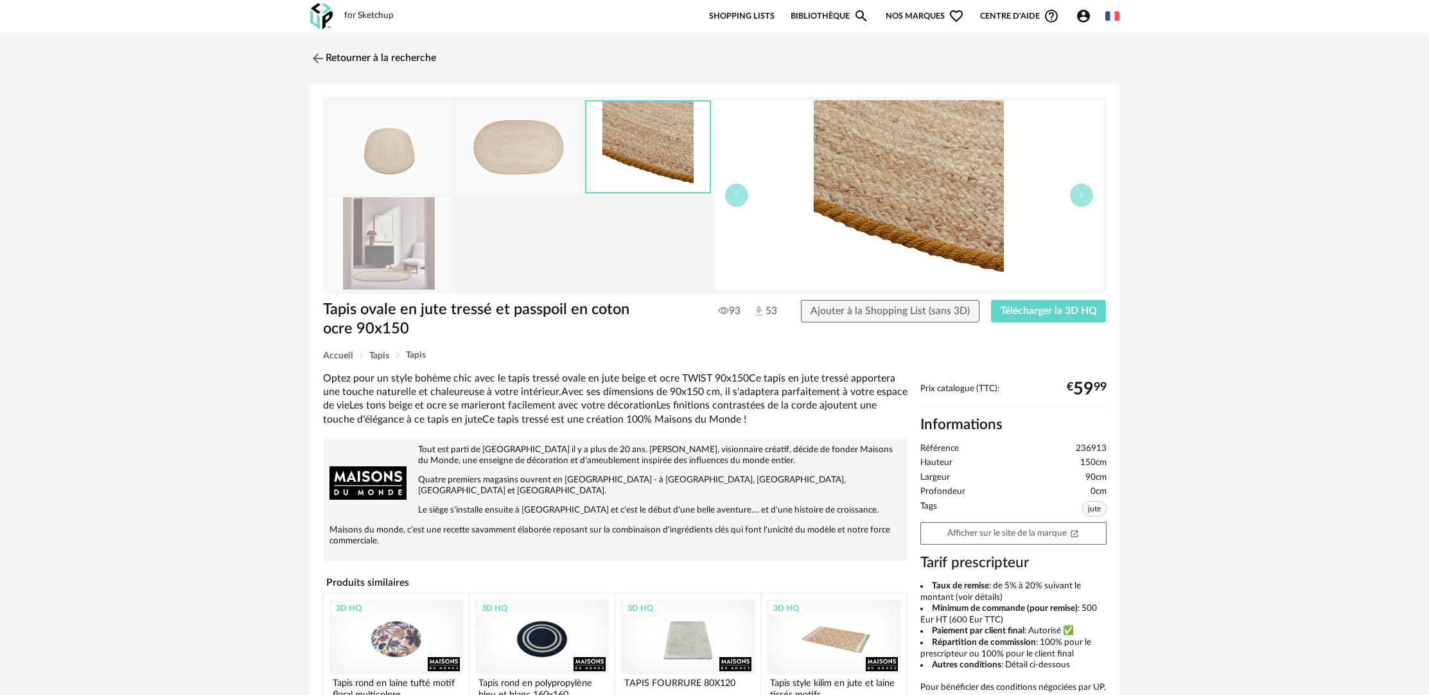
click at [409, 253] on img at bounding box center [389, 243] width 125 height 92
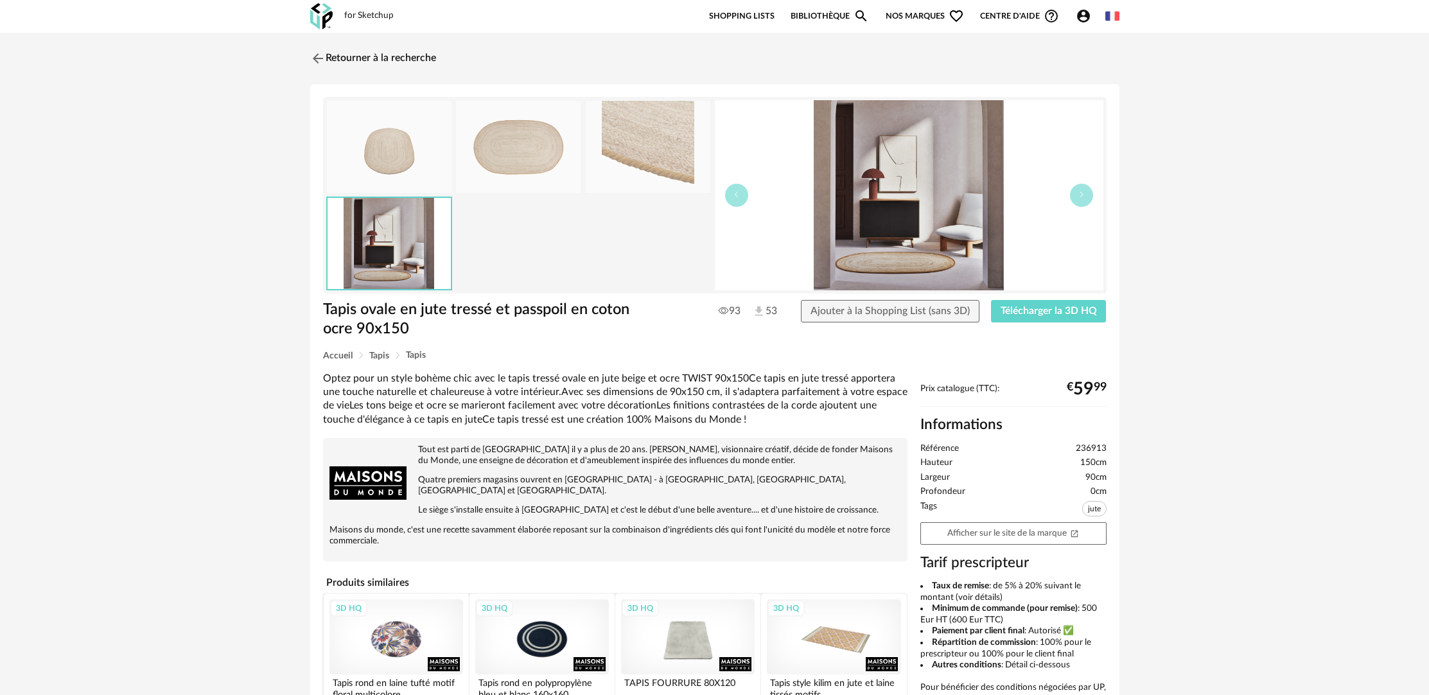
click at [387, 136] on img at bounding box center [389, 147] width 125 height 92
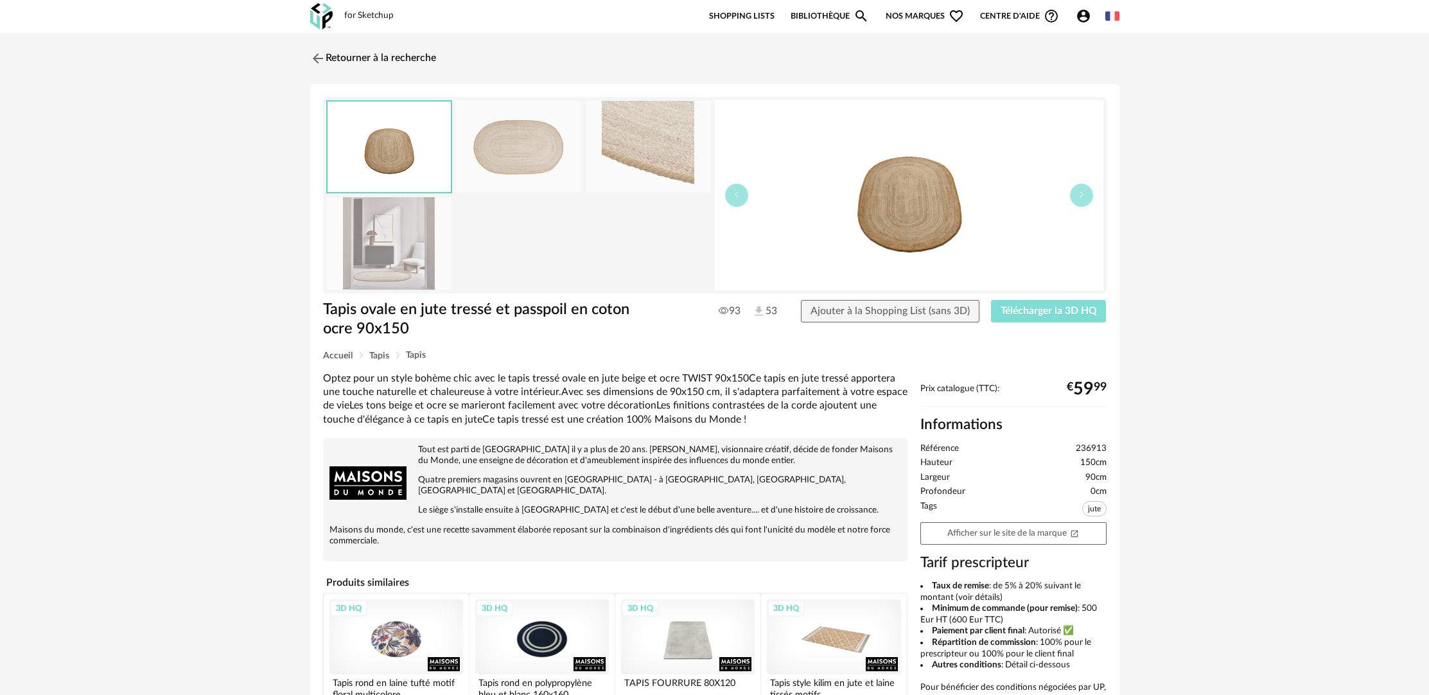
click at [1021, 312] on span "Télécharger la 3D HQ" at bounding box center [1049, 311] width 96 height 10
click at [408, 53] on link "Retourner à la recherche" at bounding box center [370, 58] width 126 height 28
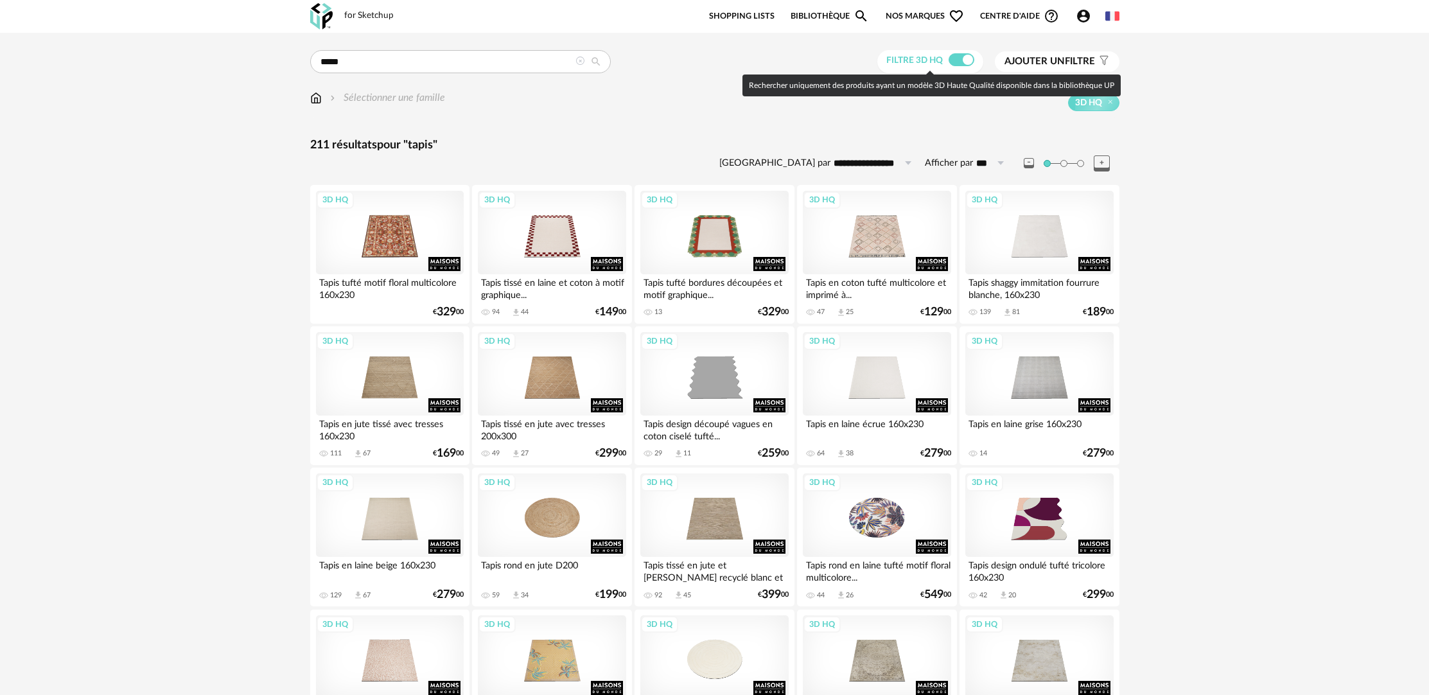
click at [954, 62] on span at bounding box center [962, 59] width 26 height 13
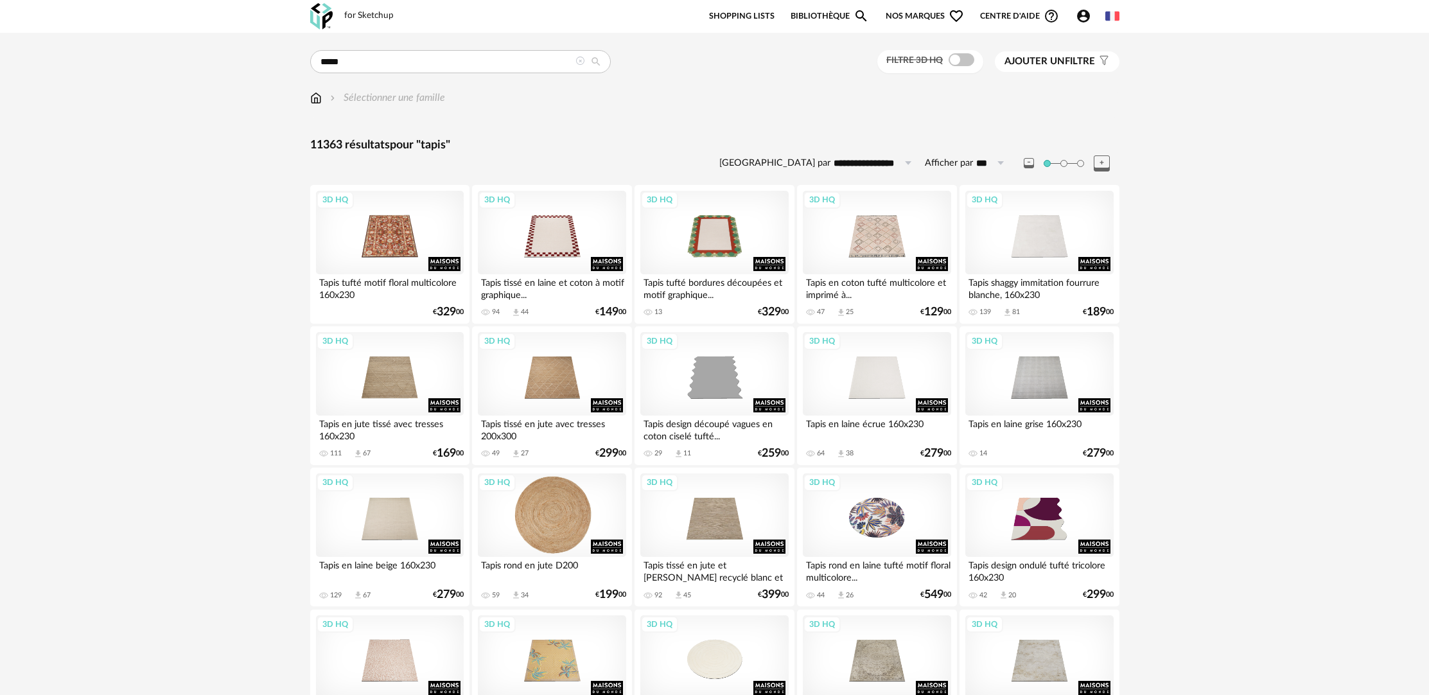
click at [577, 540] on div "3D HQ" at bounding box center [552, 514] width 148 height 83
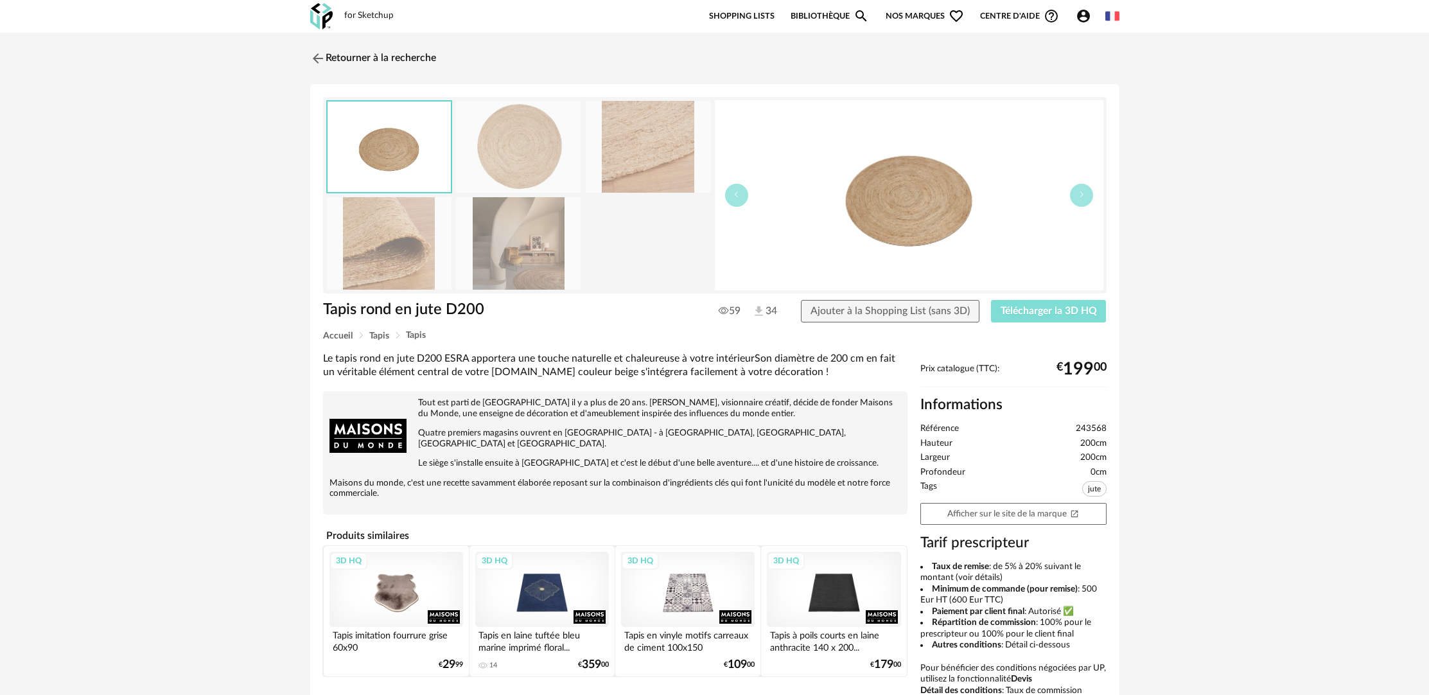
click at [1056, 314] on span "Télécharger la 3D HQ" at bounding box center [1049, 311] width 96 height 10
click at [1054, 313] on span "Télécharger la 3D HQ" at bounding box center [1049, 311] width 96 height 10
click at [1049, 311] on span "Télécharger la 3D HQ" at bounding box center [1049, 311] width 96 height 10
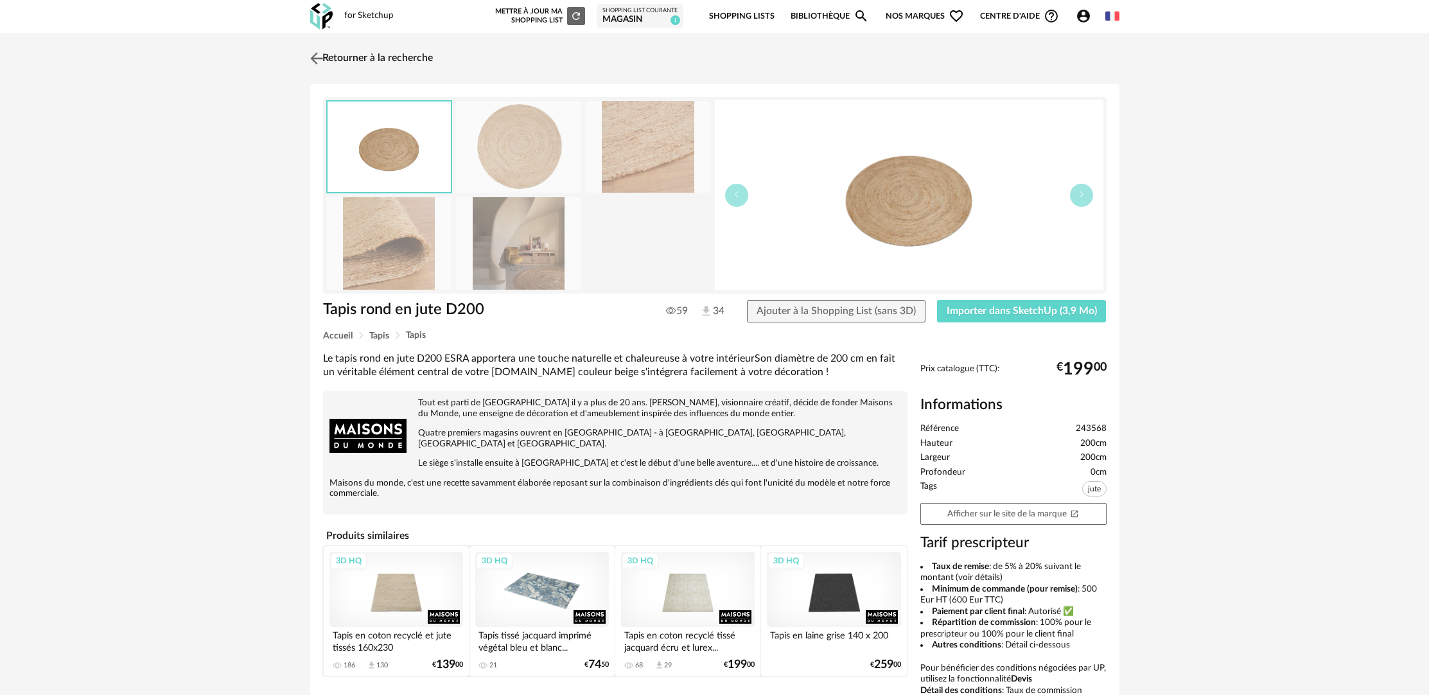
click at [382, 49] on link "Retourner à la recherche" at bounding box center [370, 58] width 126 height 28
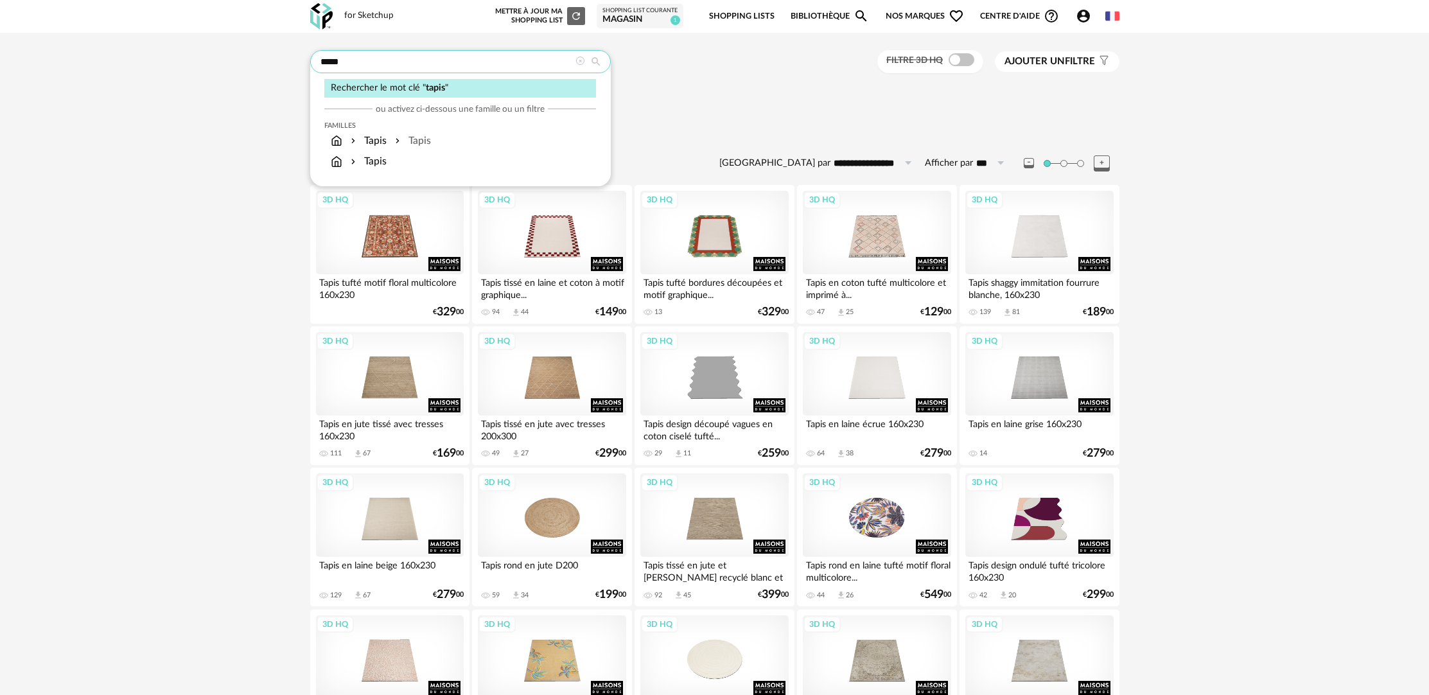
click at [333, 65] on input "*****" at bounding box center [460, 61] width 301 height 23
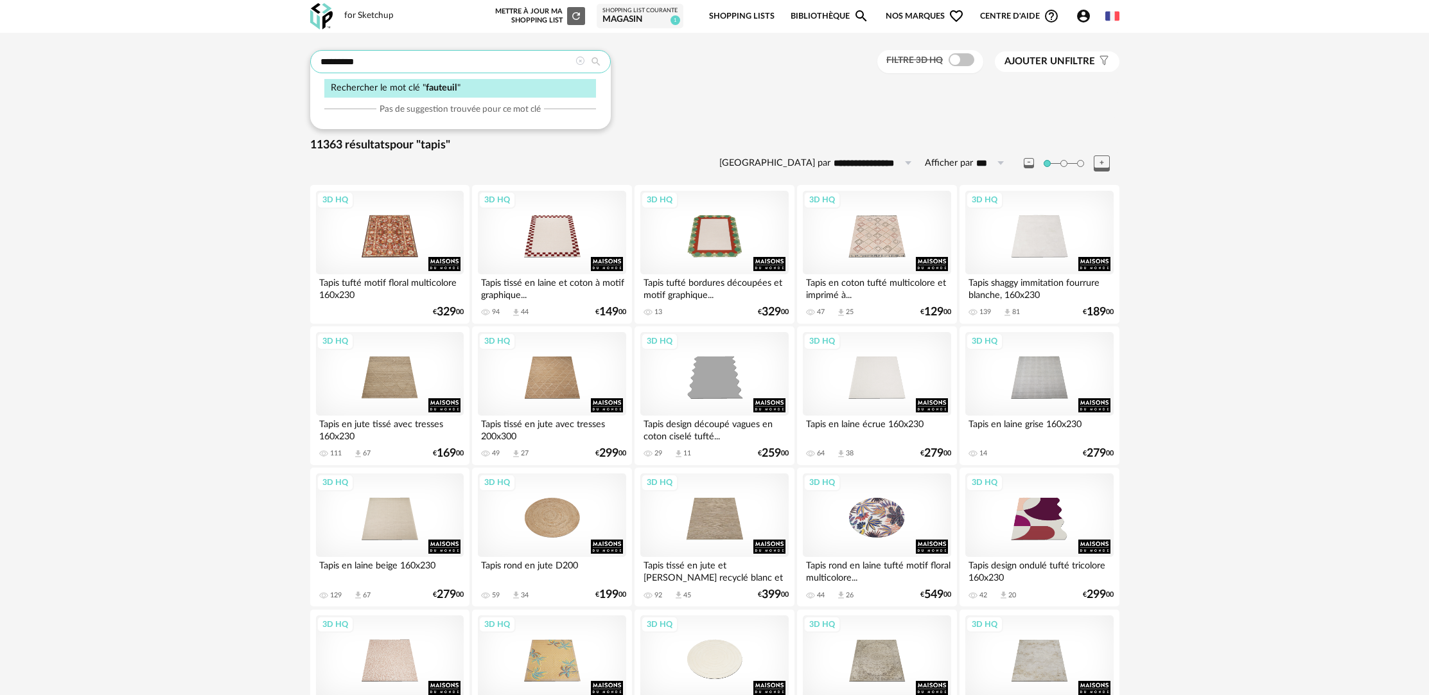
type input "********"
type input "**********"
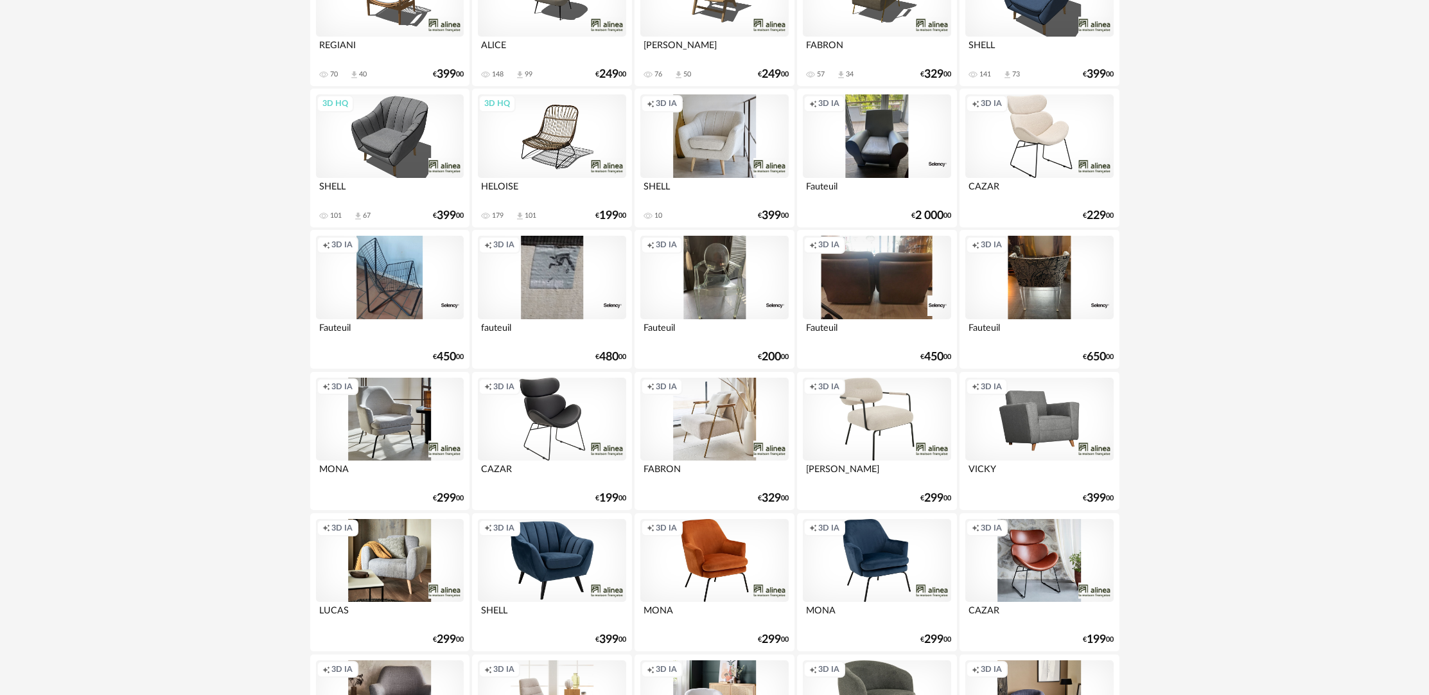
scroll to position [239, 0]
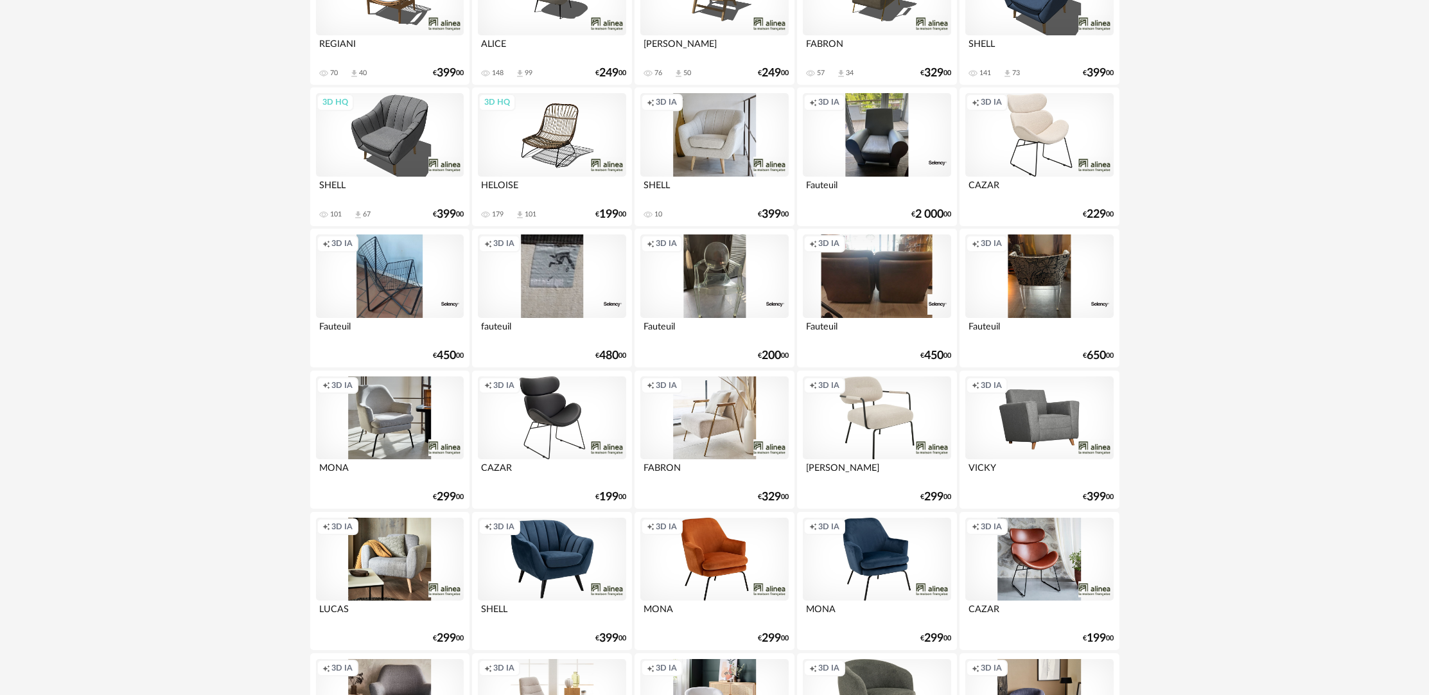
click at [902, 455] on div "Creation icon 3D IA" at bounding box center [877, 417] width 148 height 83
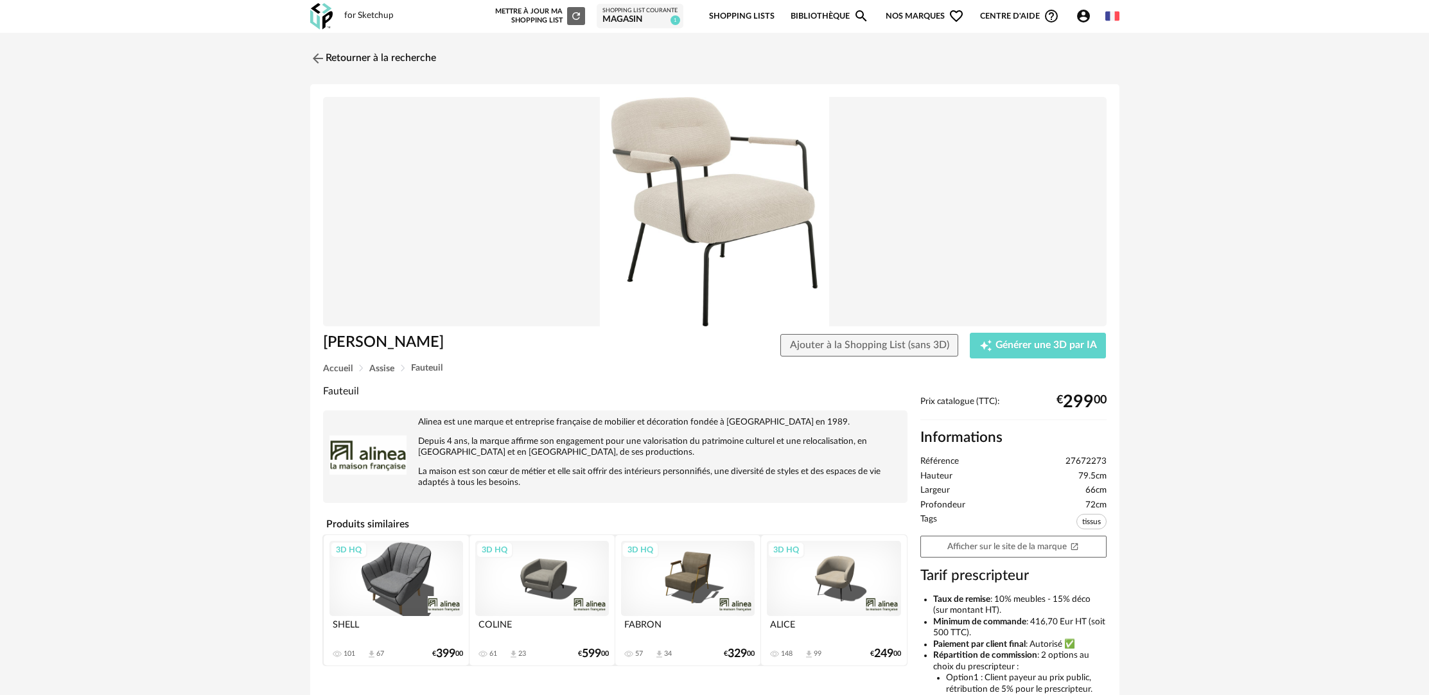
click at [839, 593] on div "3D HQ" at bounding box center [834, 578] width 134 height 75
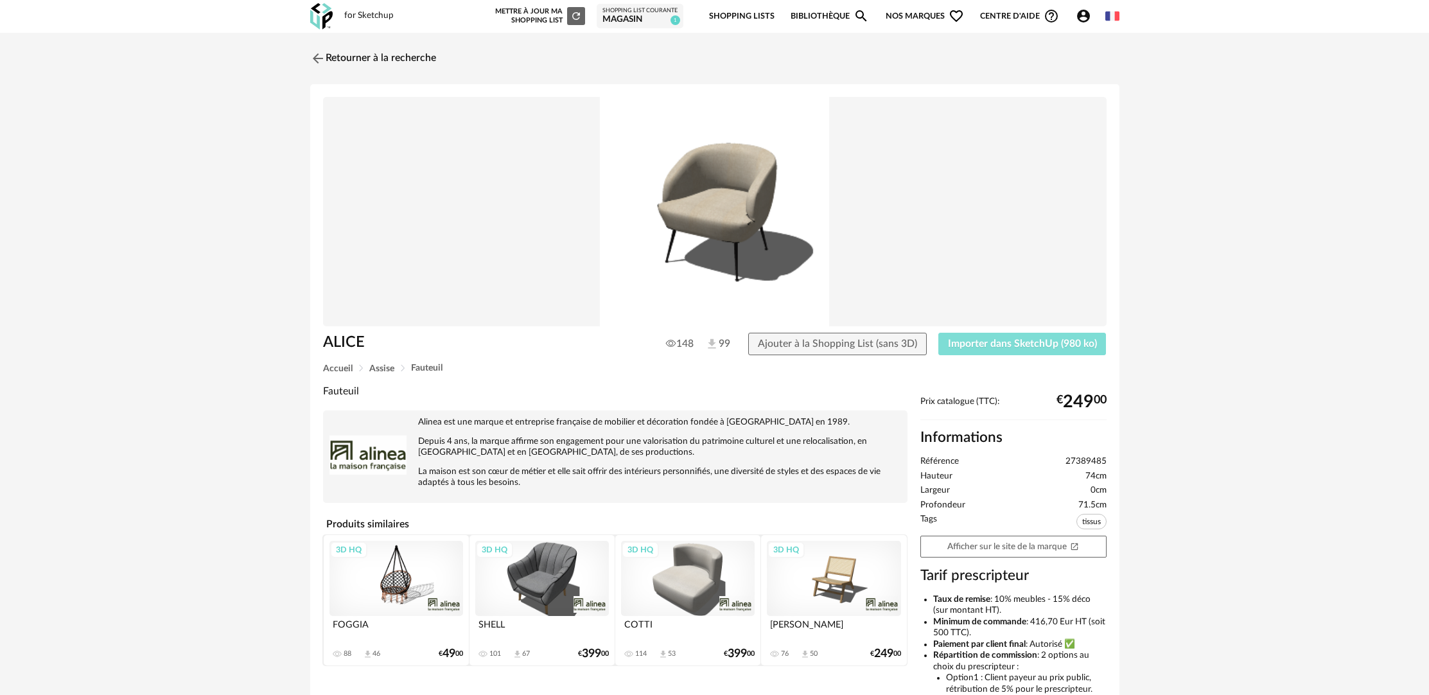
click at [1000, 348] on span "Importer dans SketchUp (980 ko)" at bounding box center [1022, 343] width 149 height 10
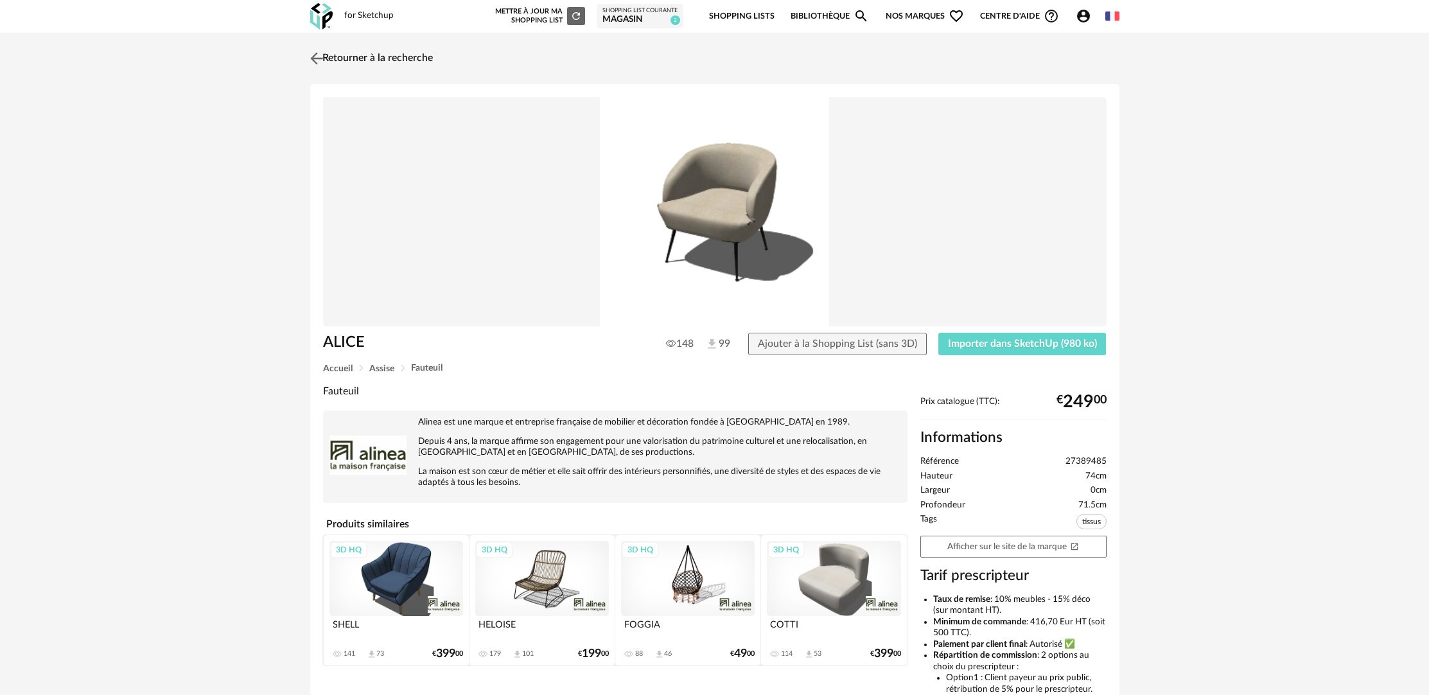
click at [371, 55] on link "Retourner à la recherche" at bounding box center [370, 58] width 126 height 28
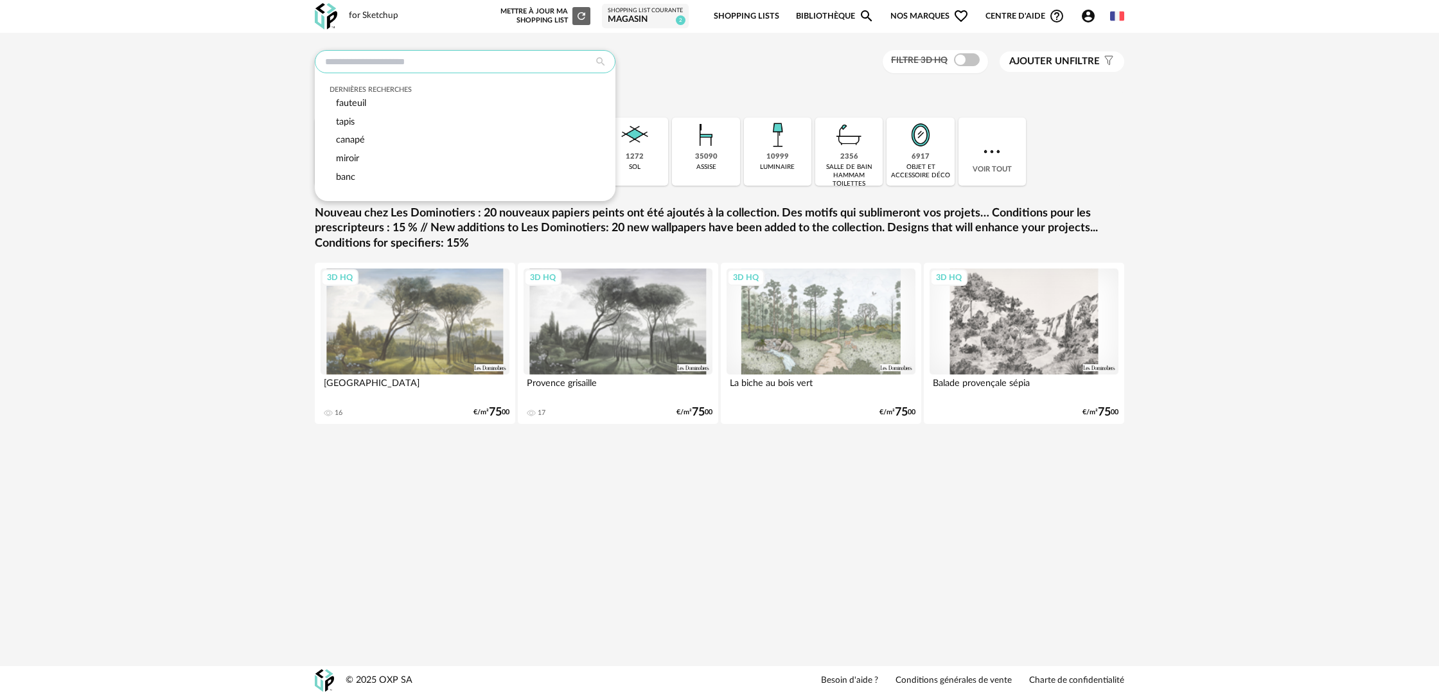
click at [480, 66] on input "text" at bounding box center [465, 61] width 301 height 23
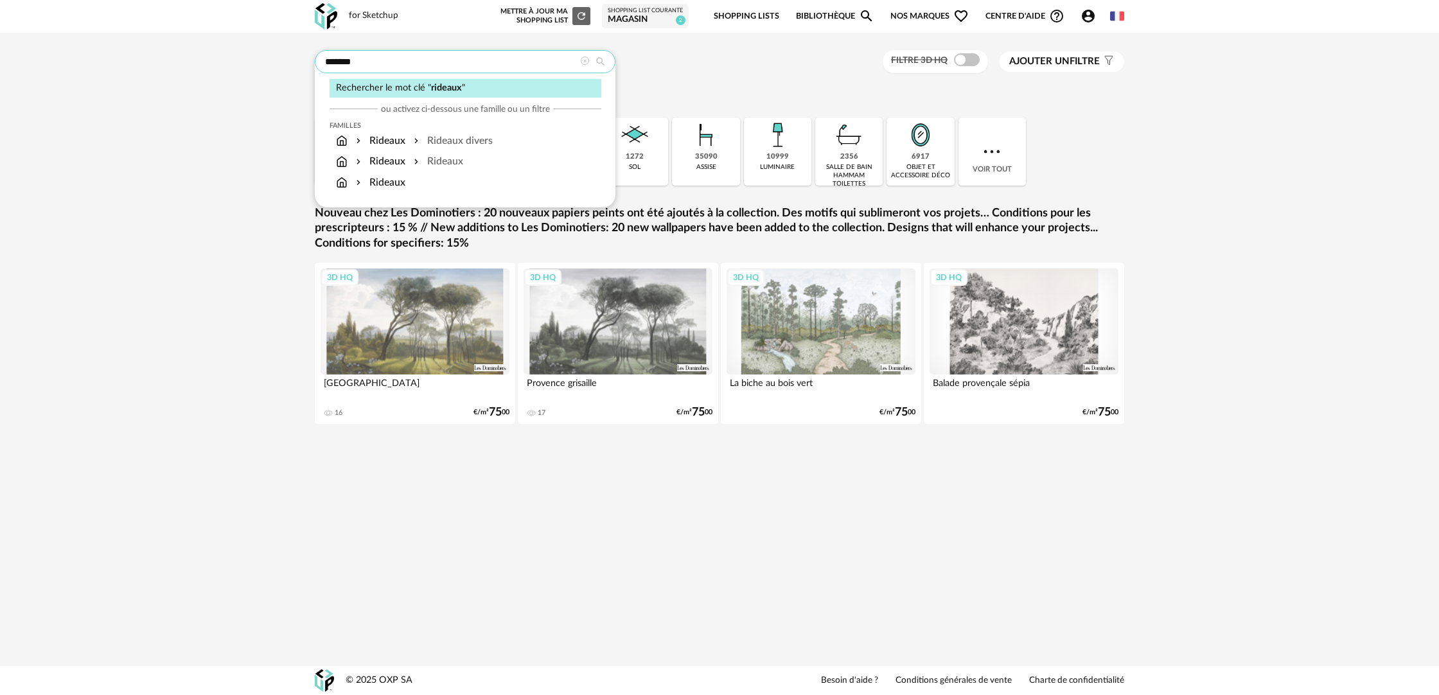
type input "*******"
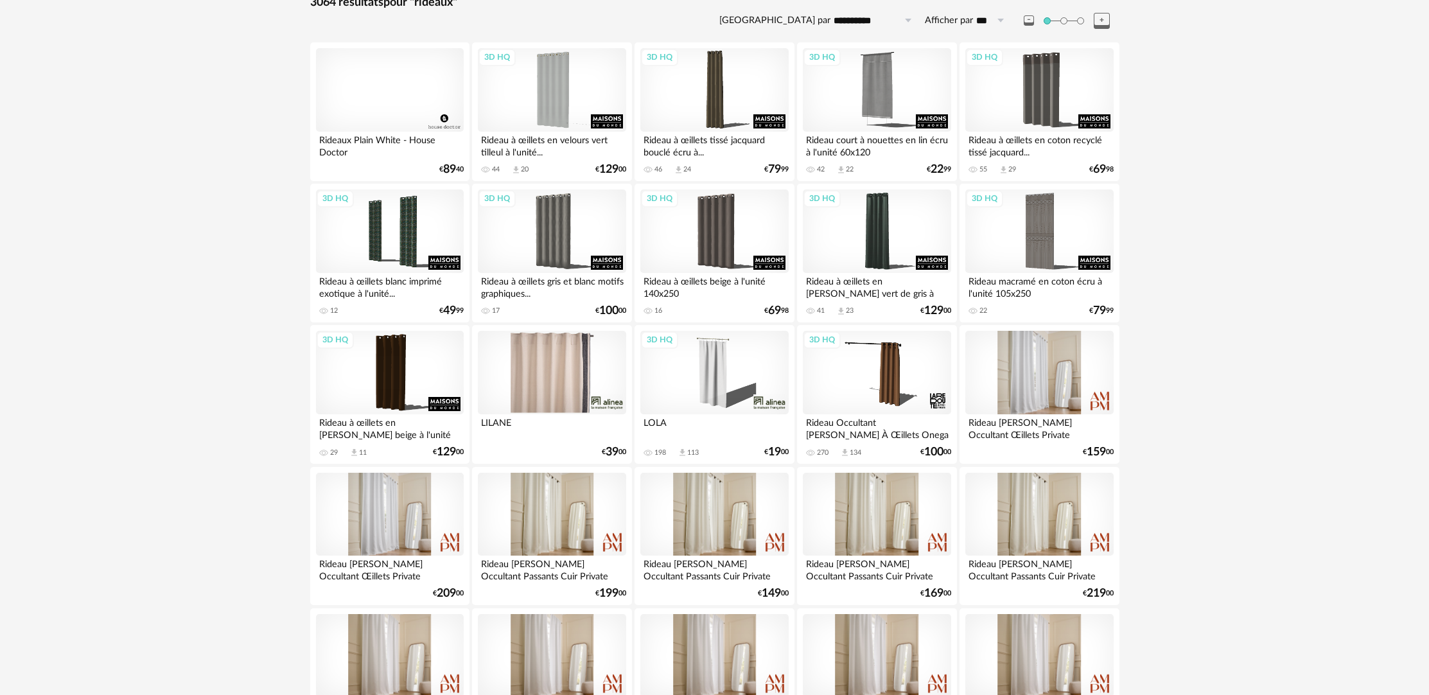
scroll to position [235, 0]
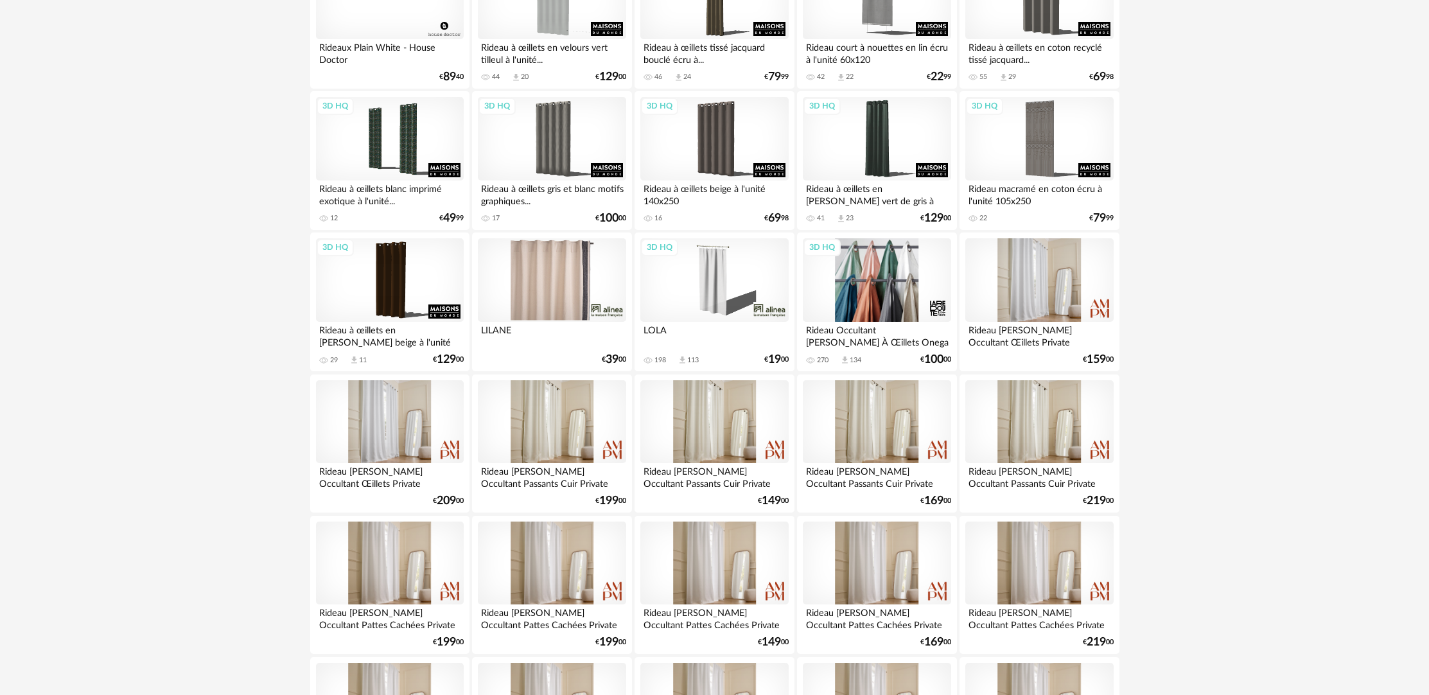
click at [870, 292] on div "3D HQ" at bounding box center [877, 279] width 148 height 83
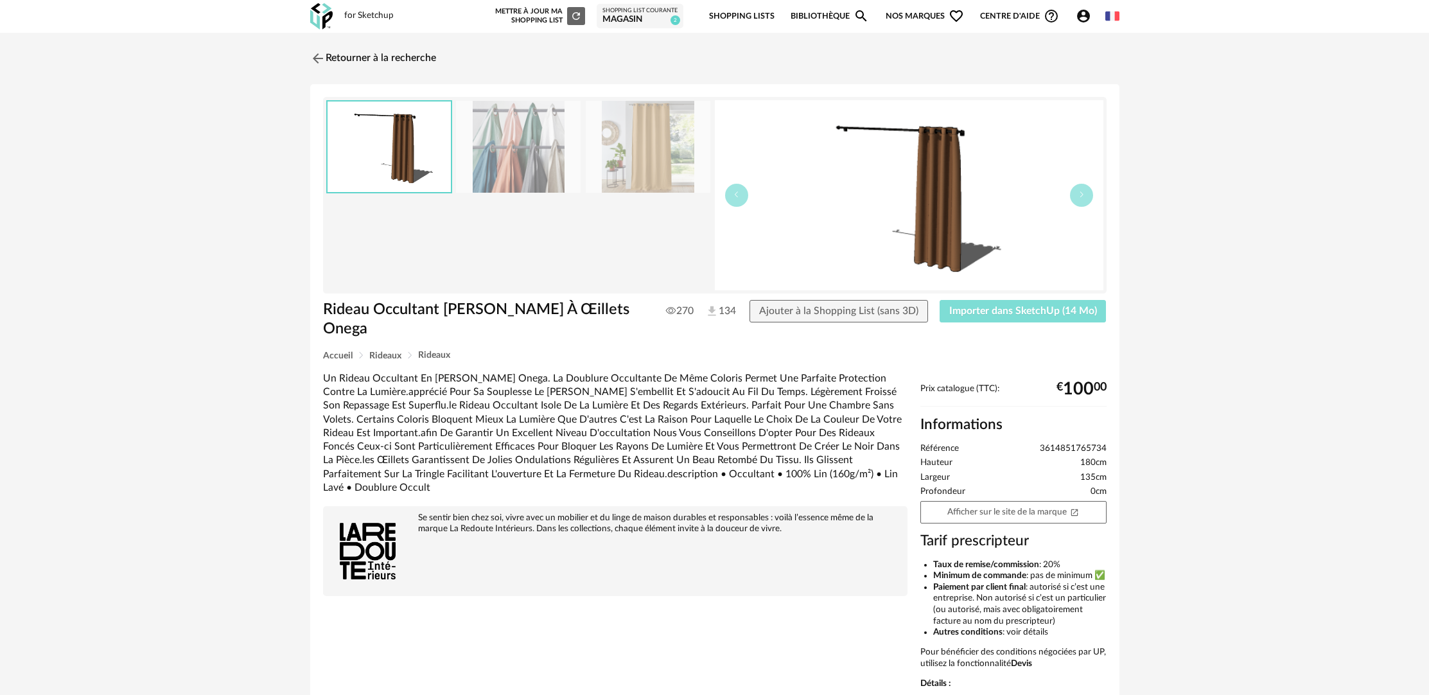
click at [1014, 317] on button "Importer dans SketchUp (14 Mo)" at bounding box center [1023, 311] width 167 height 23
click at [347, 57] on link "Retourner à la recherche" at bounding box center [370, 58] width 126 height 28
click at [380, 54] on link "Retourner à la recherche" at bounding box center [370, 58] width 126 height 28
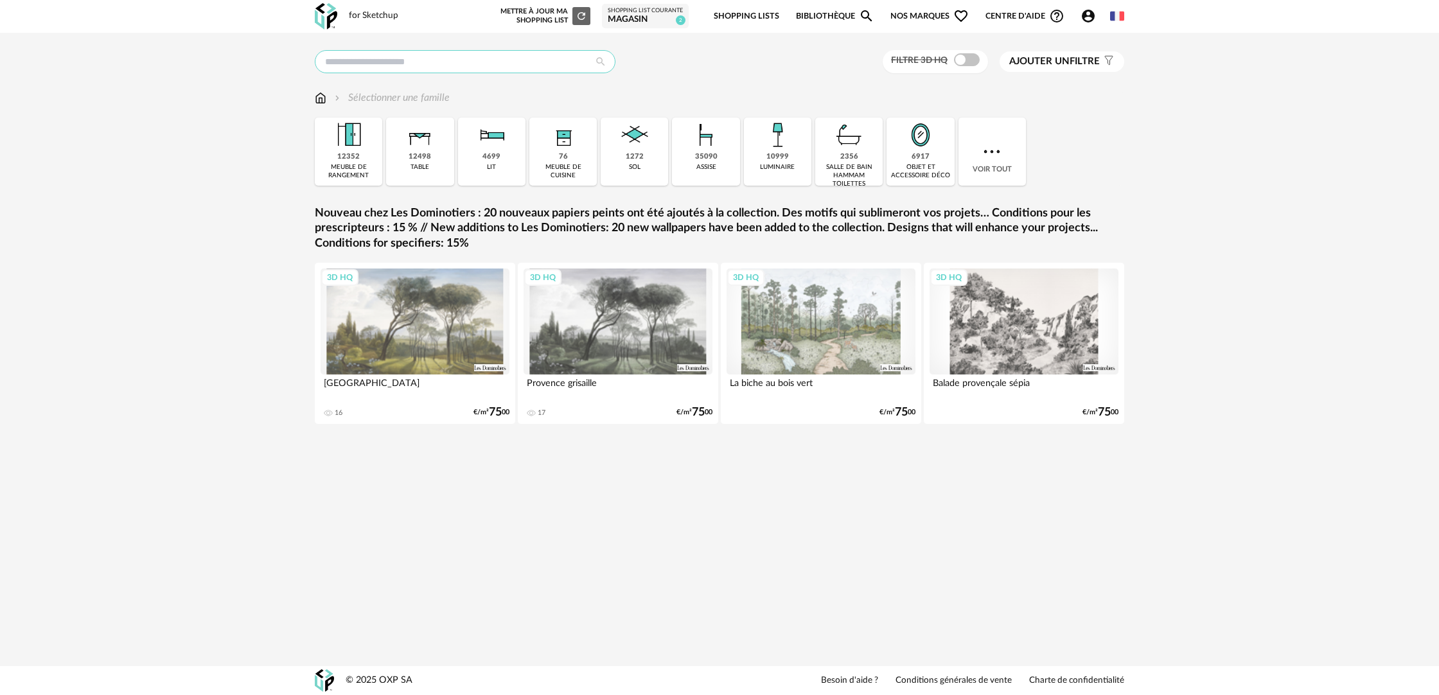
click at [442, 60] on input "text" at bounding box center [465, 61] width 301 height 23
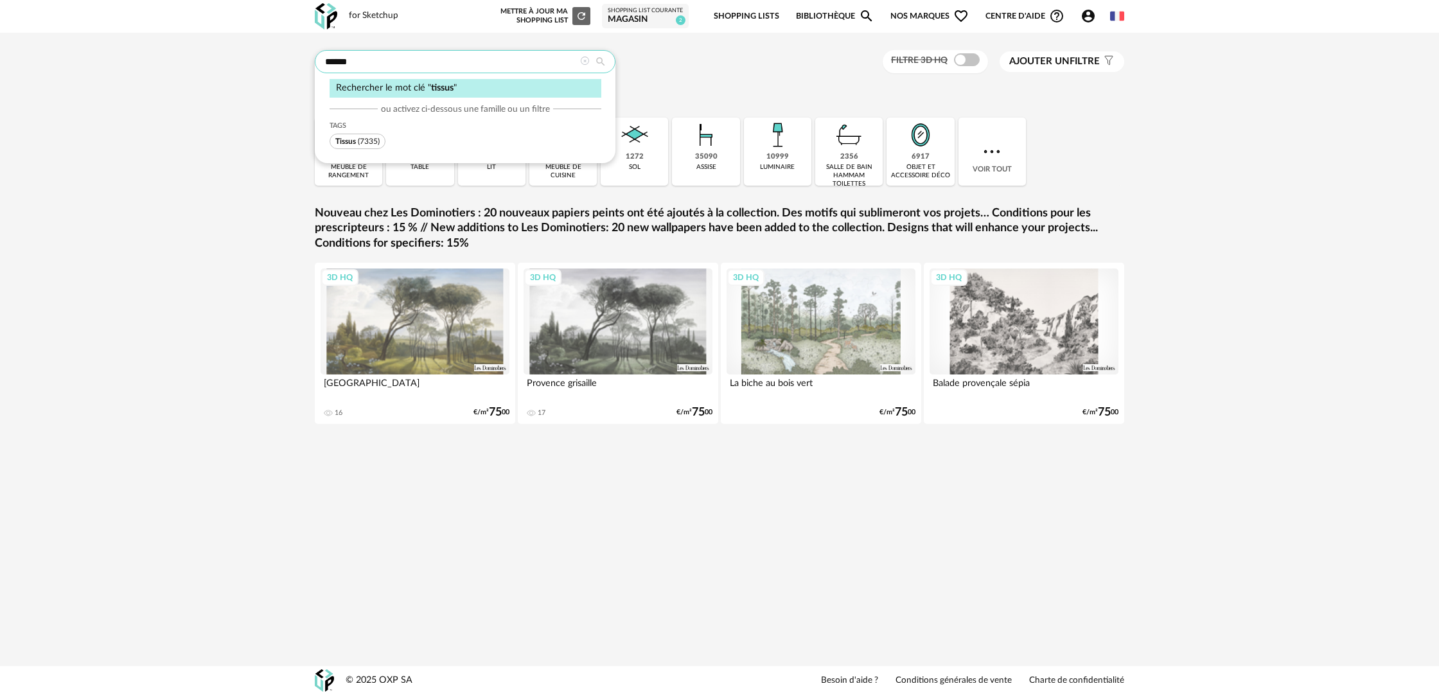
type input "******"
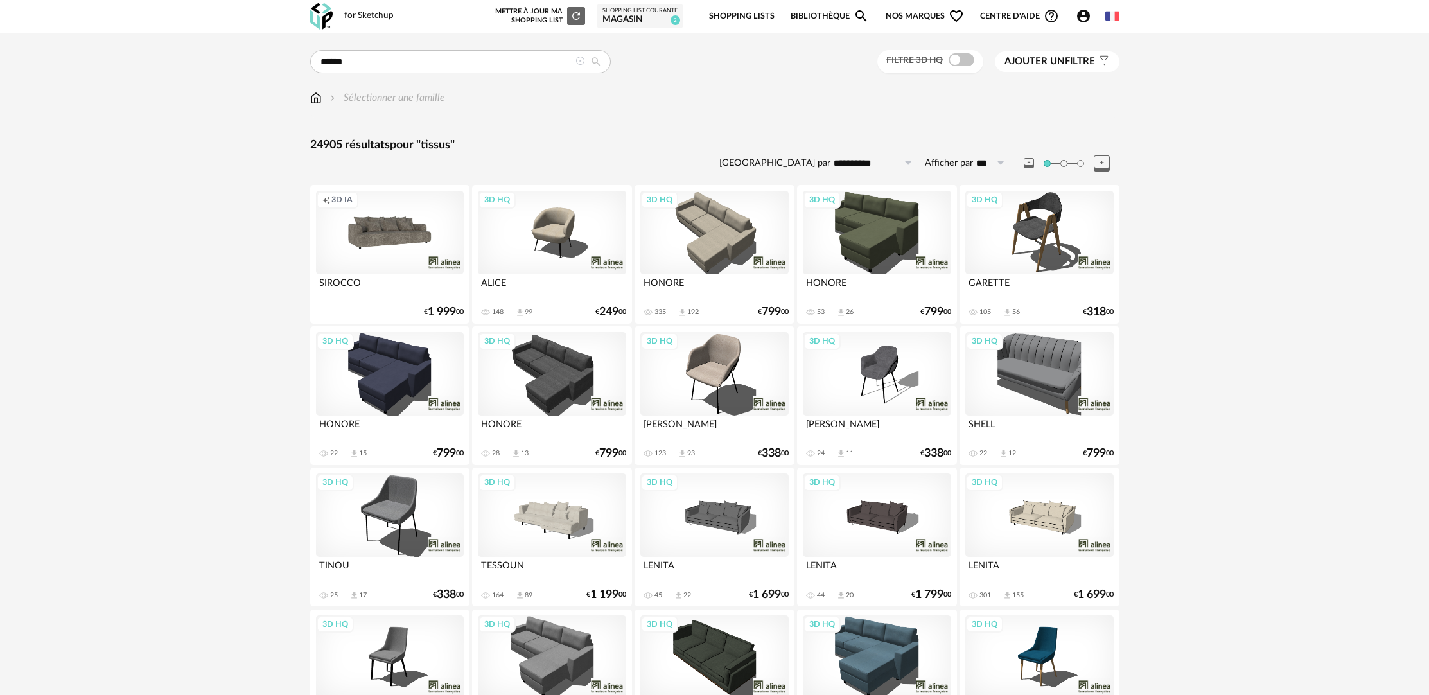
click at [577, 60] on icon at bounding box center [579, 61] width 9 height 9
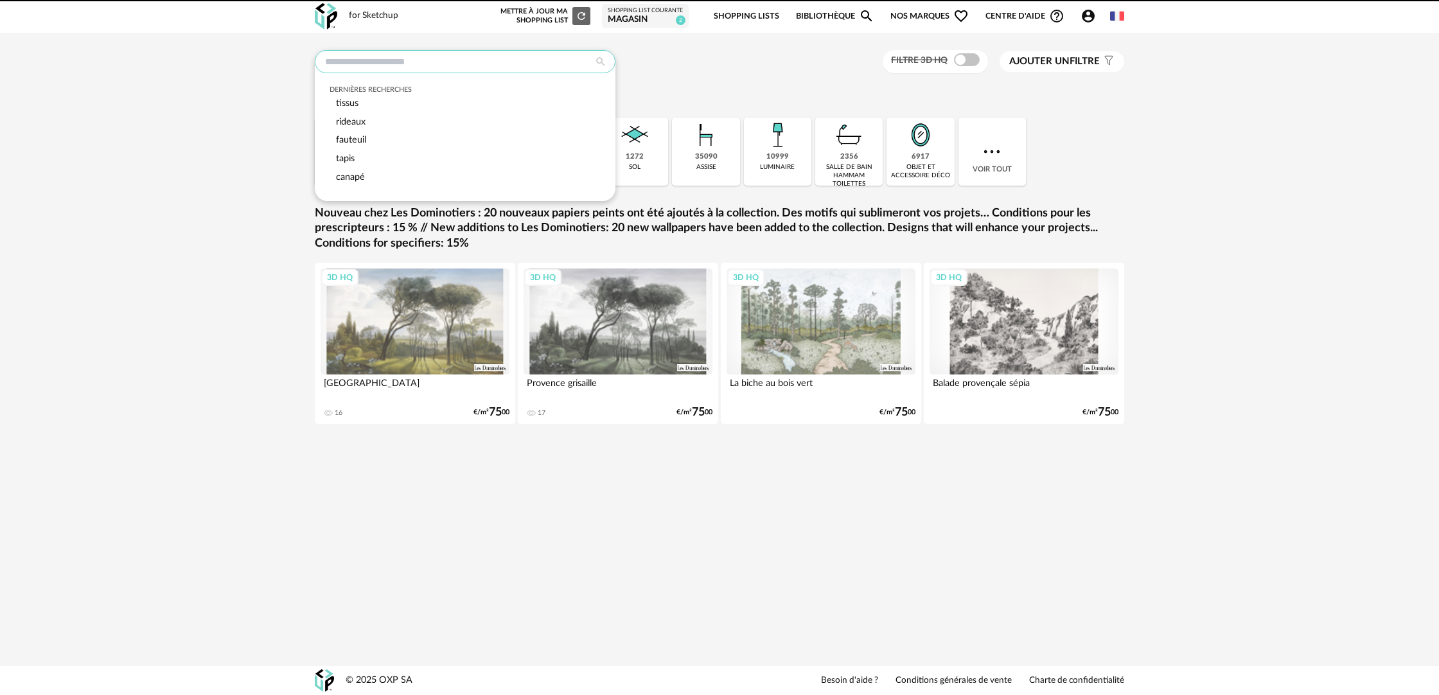
click at [433, 55] on input "text" at bounding box center [465, 61] width 301 height 23
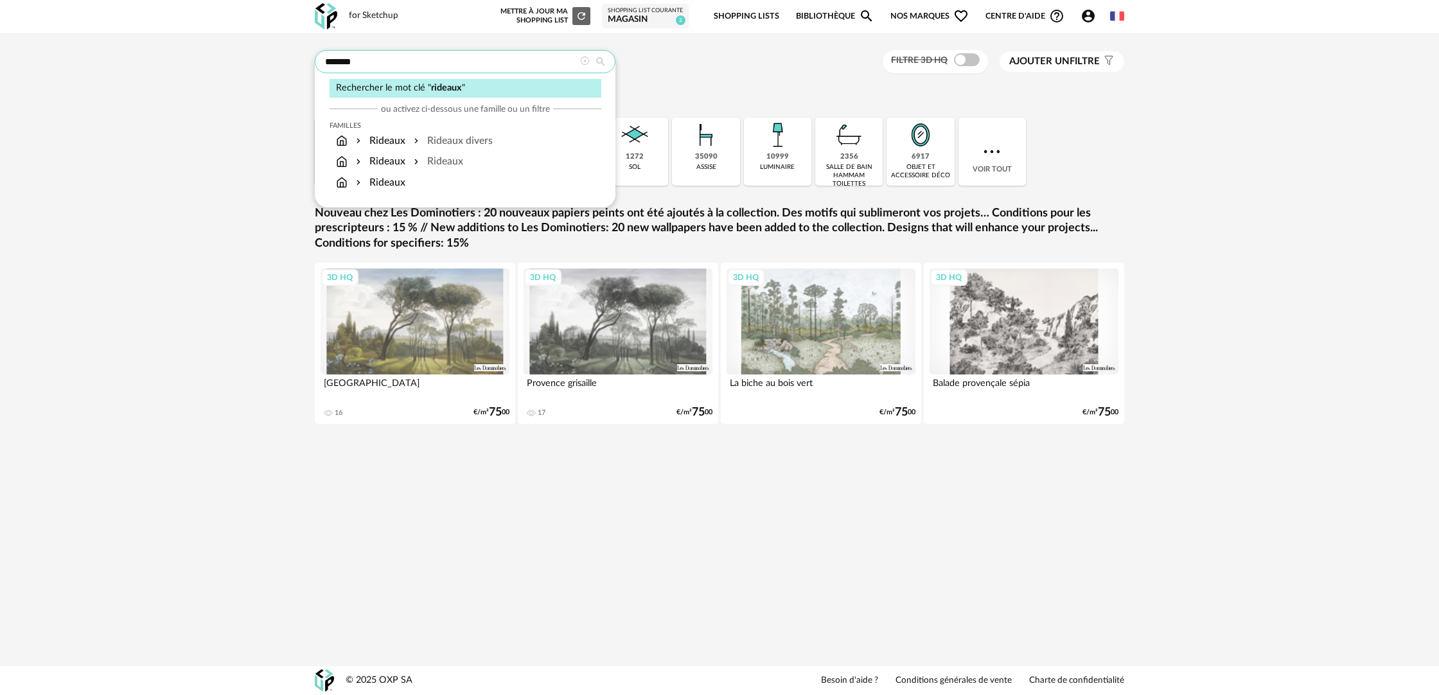
type input "*******"
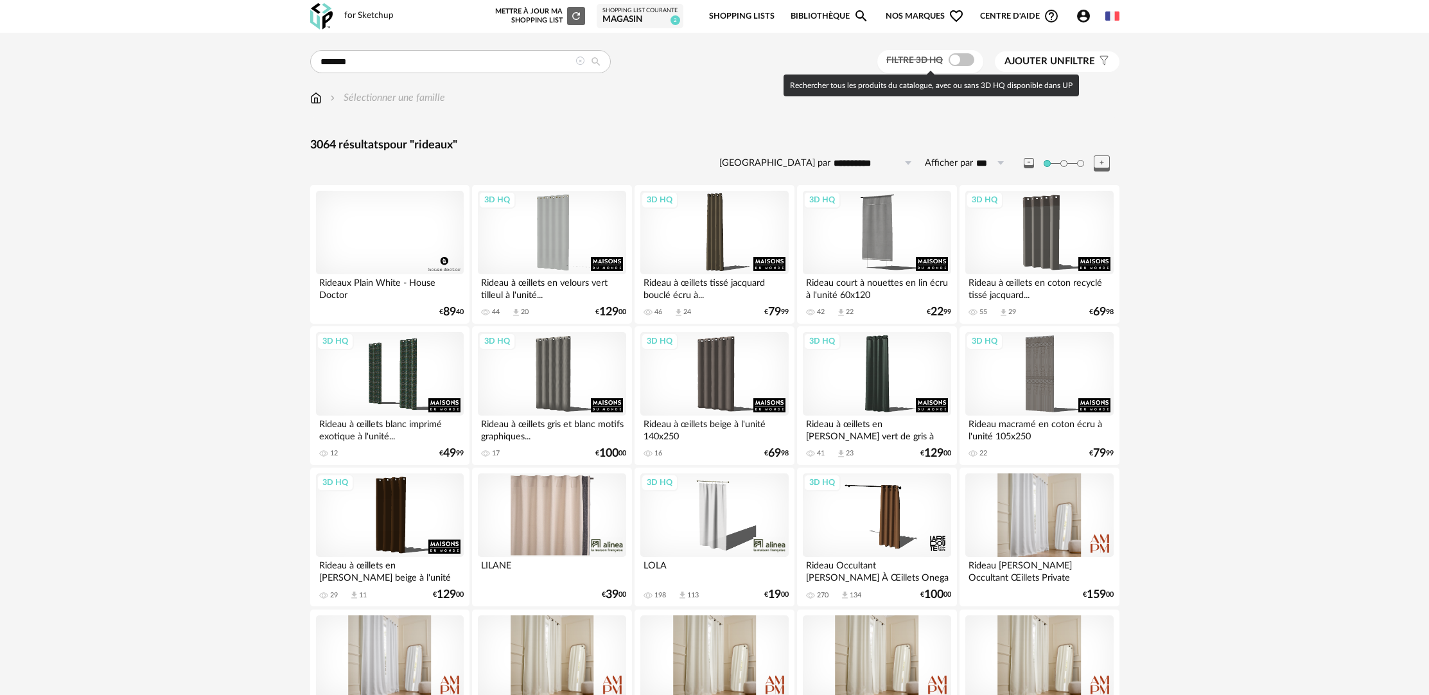
click at [954, 62] on span at bounding box center [962, 59] width 26 height 13
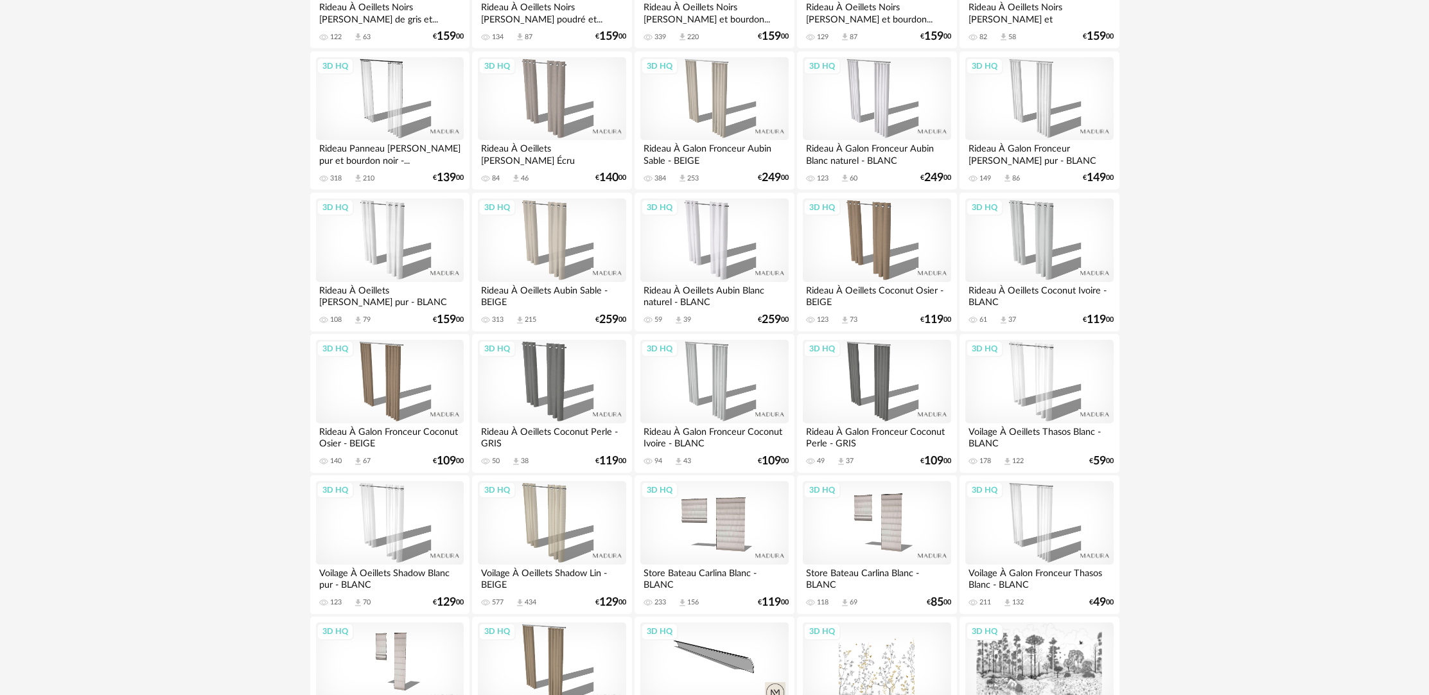
scroll to position [1103, 0]
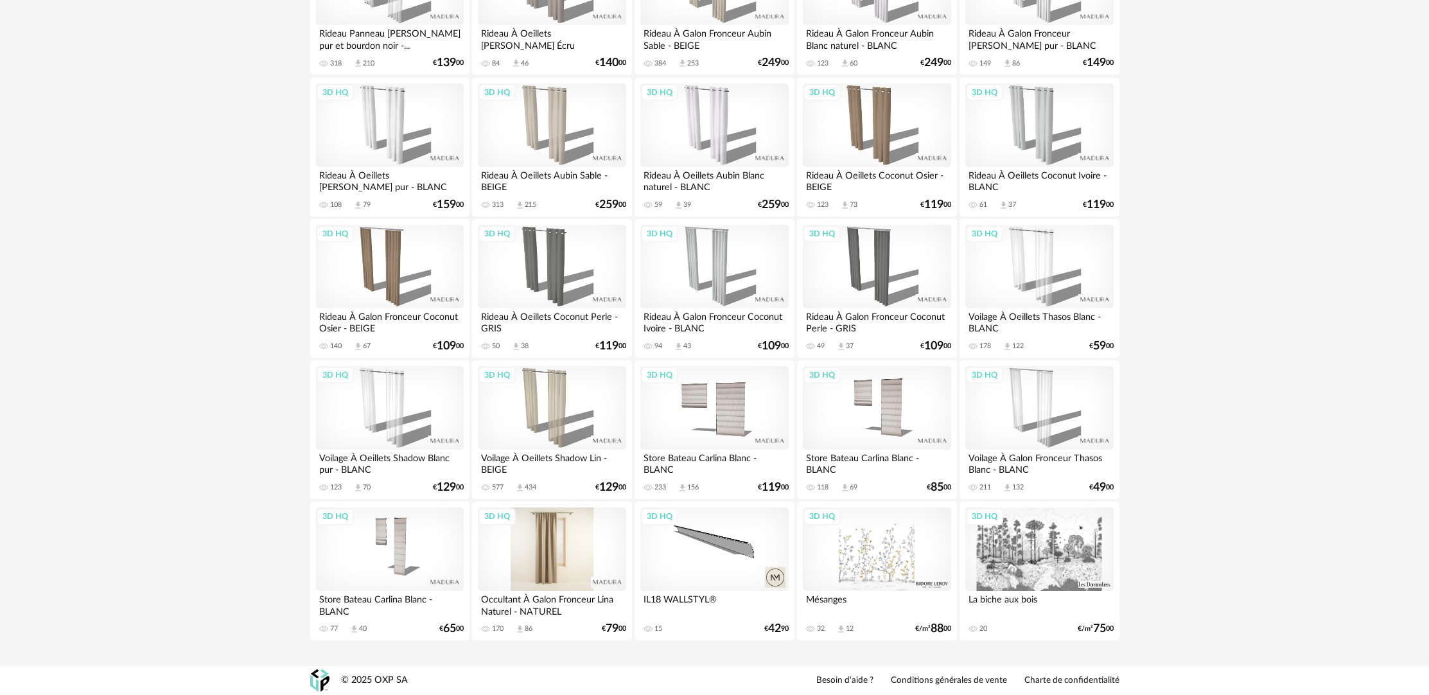
click at [557, 571] on div "3D HQ" at bounding box center [552, 548] width 148 height 83
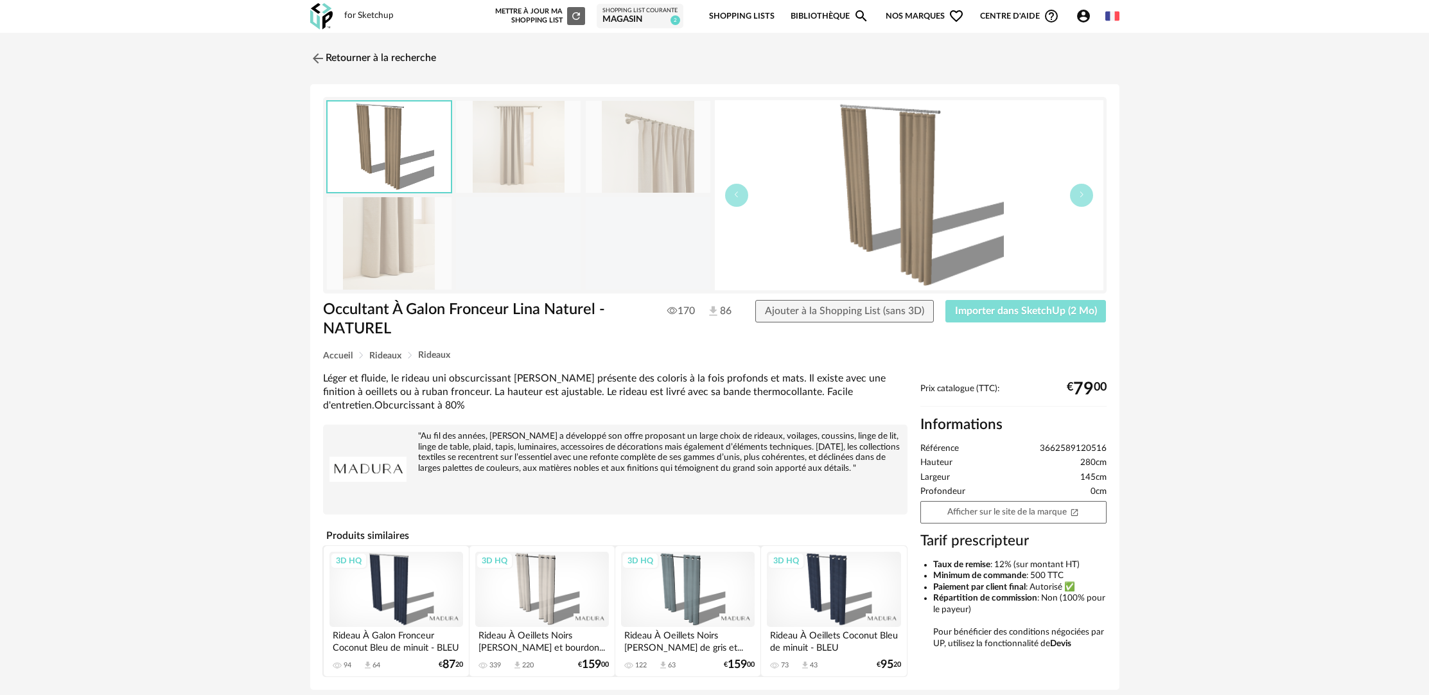
click at [1002, 302] on button "Importer dans SketchUp (2 Mo)" at bounding box center [1025, 311] width 161 height 23
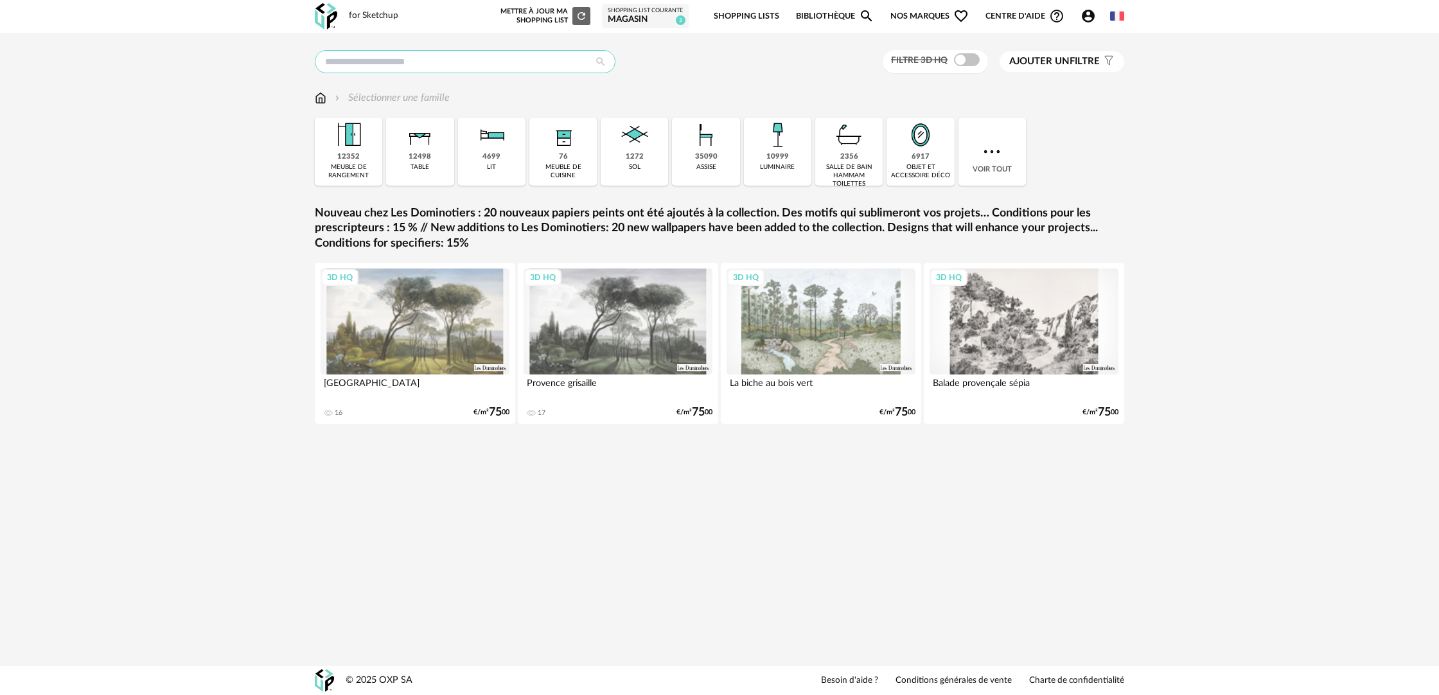
click at [469, 64] on input "text" at bounding box center [465, 61] width 301 height 23
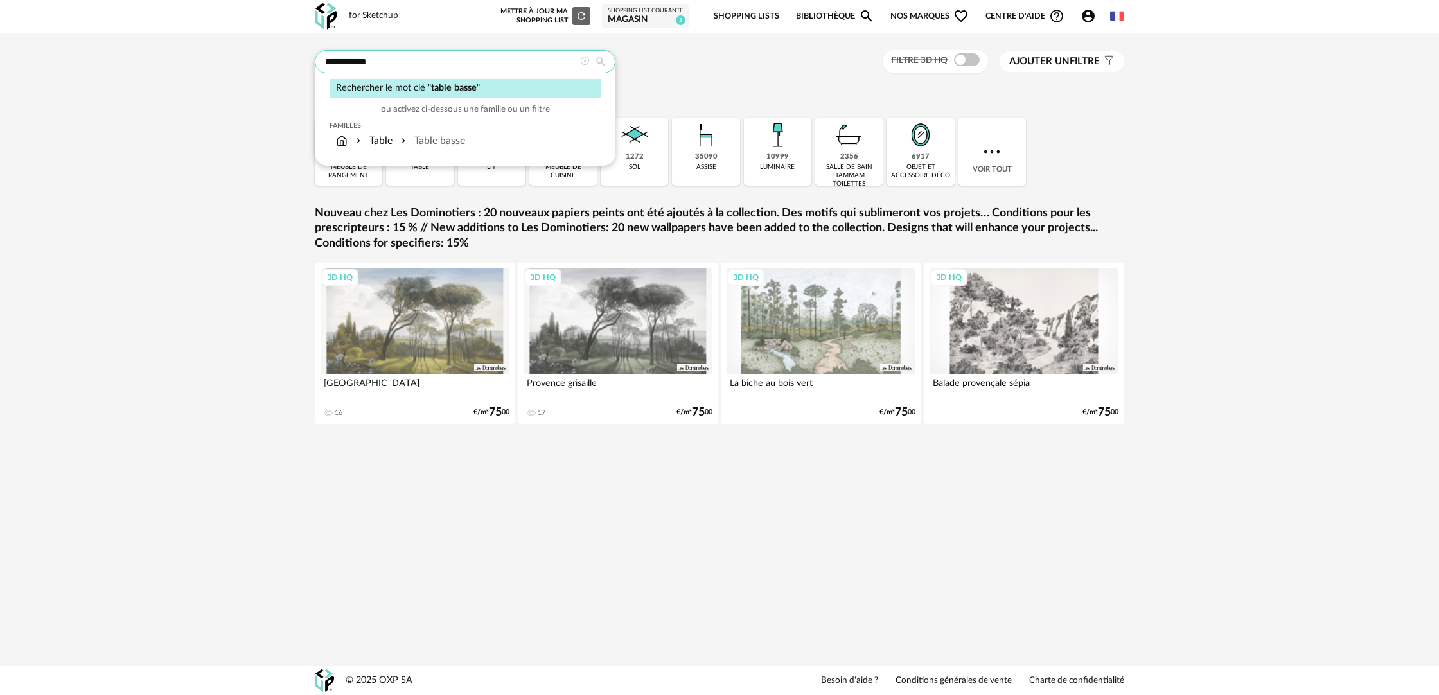
type input "**********"
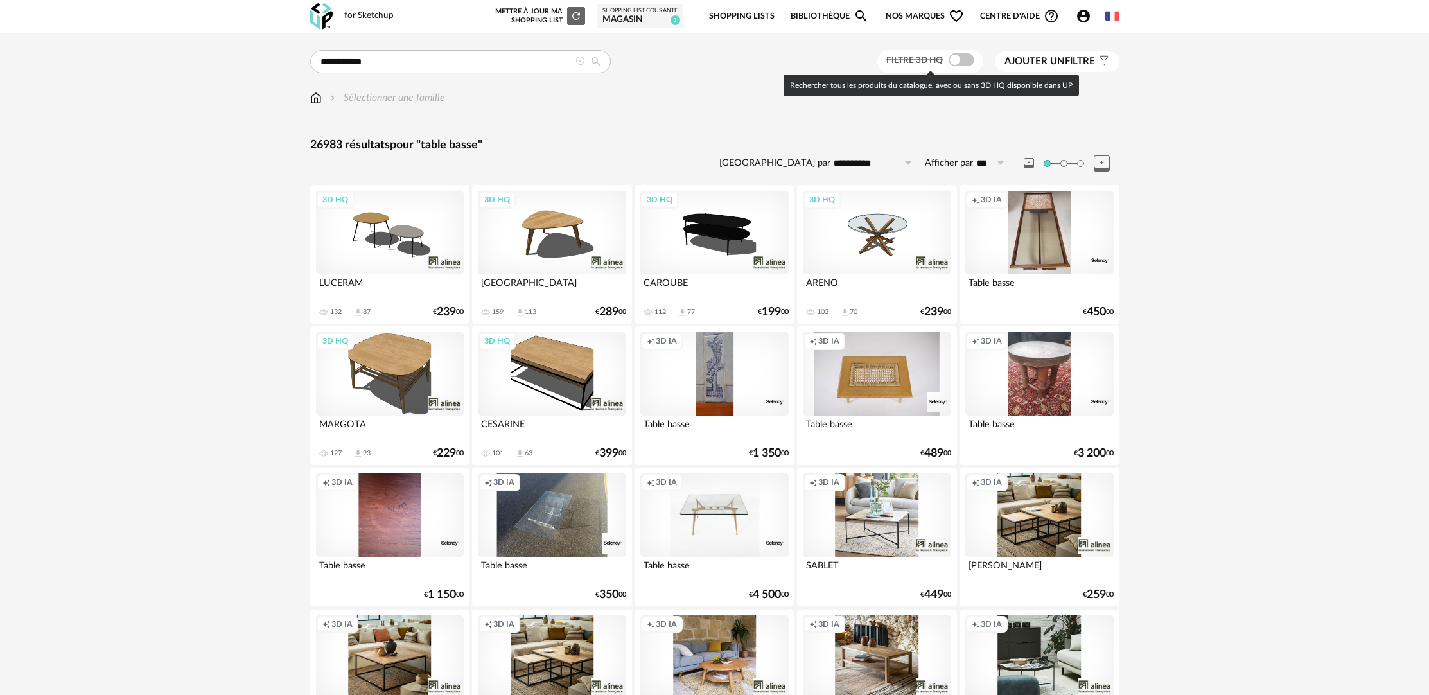
click at [972, 60] on label "Filtre 3D HQ" at bounding box center [931, 60] width 91 height 12
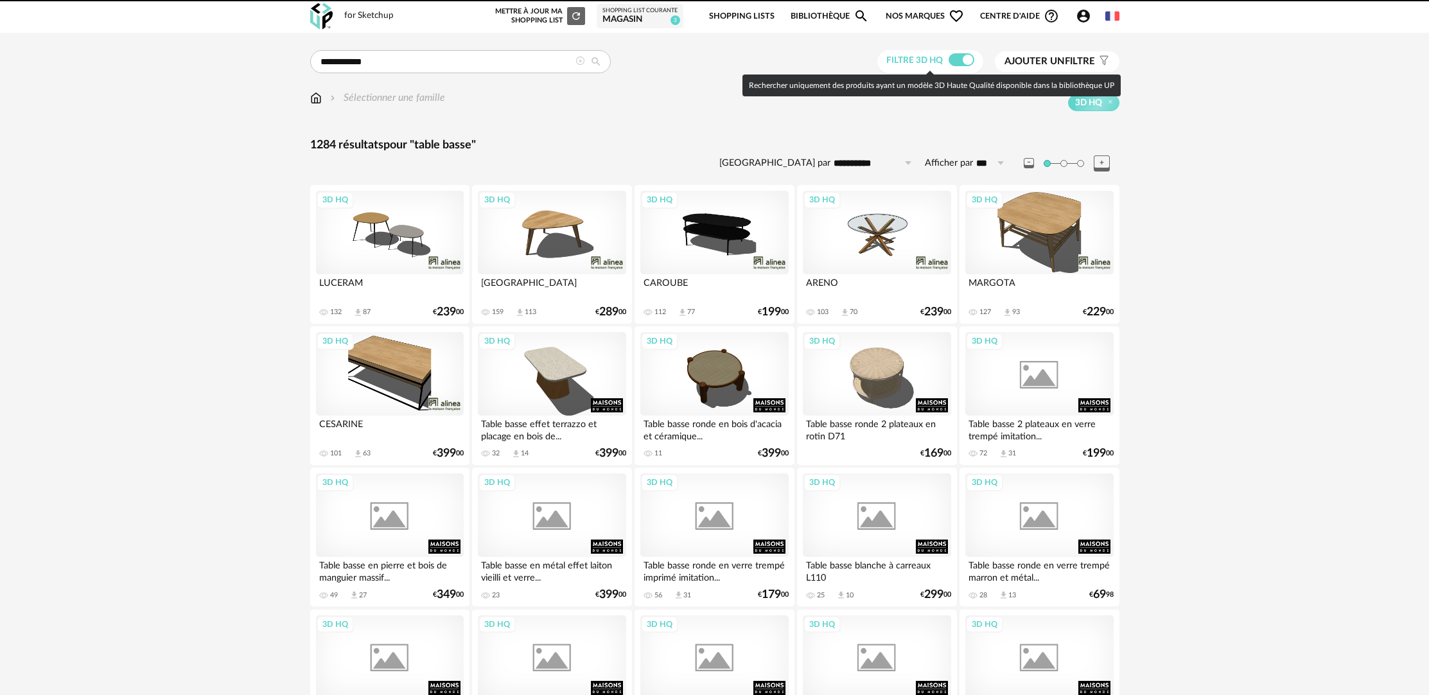
click at [964, 62] on span at bounding box center [962, 59] width 26 height 13
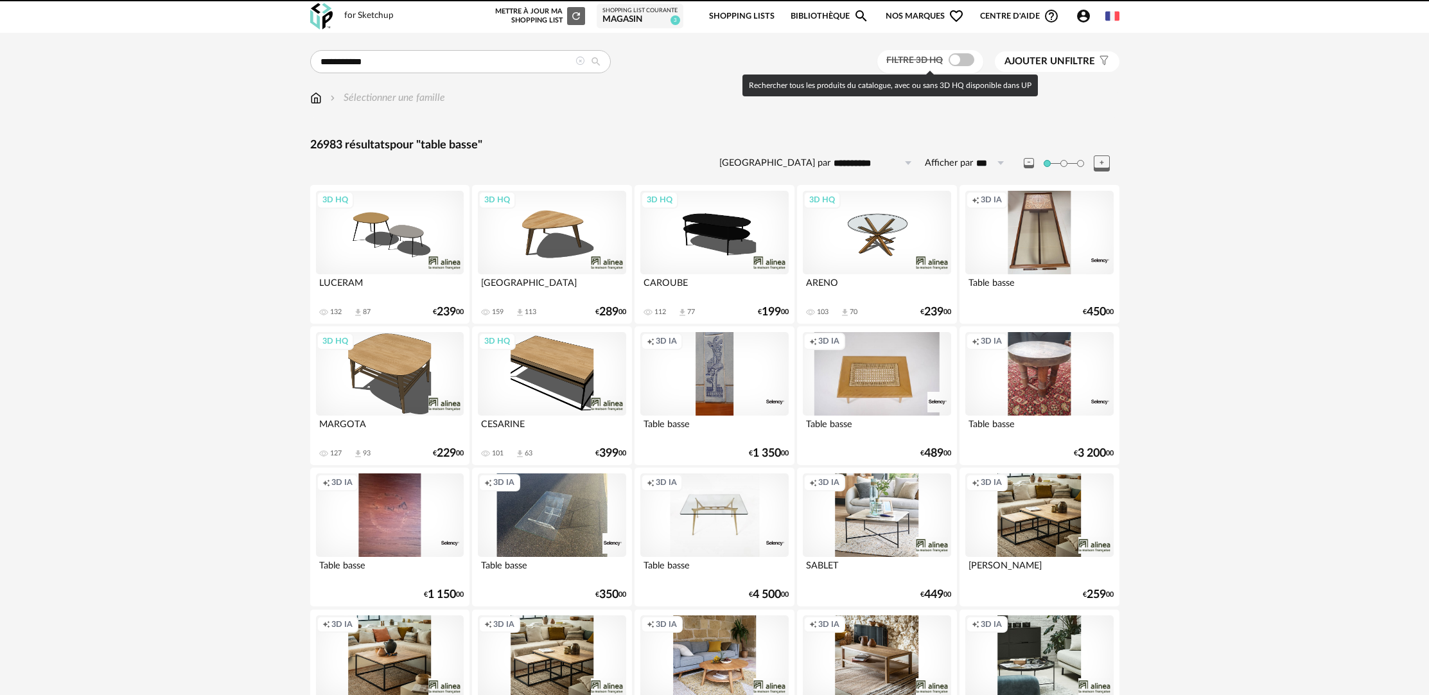
click at [964, 62] on span at bounding box center [962, 59] width 26 height 13
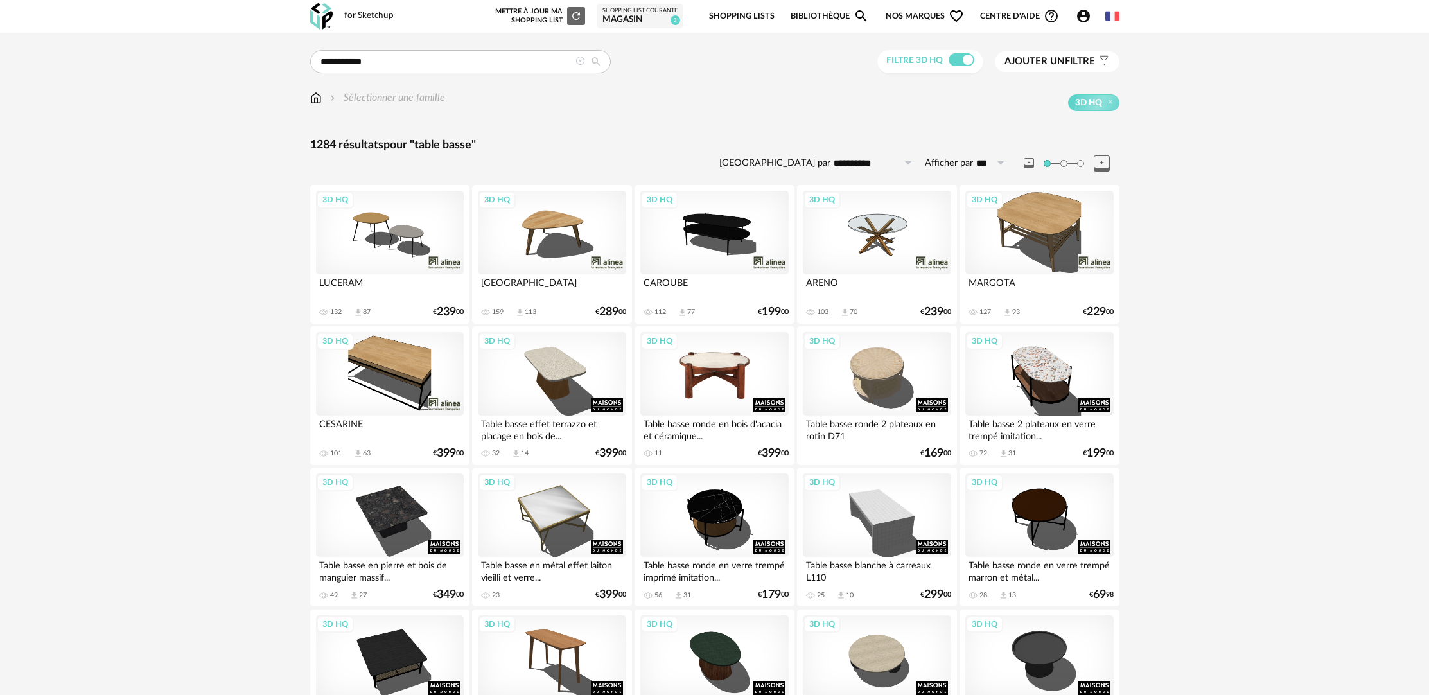
click at [699, 389] on div "3D HQ" at bounding box center [714, 373] width 148 height 83
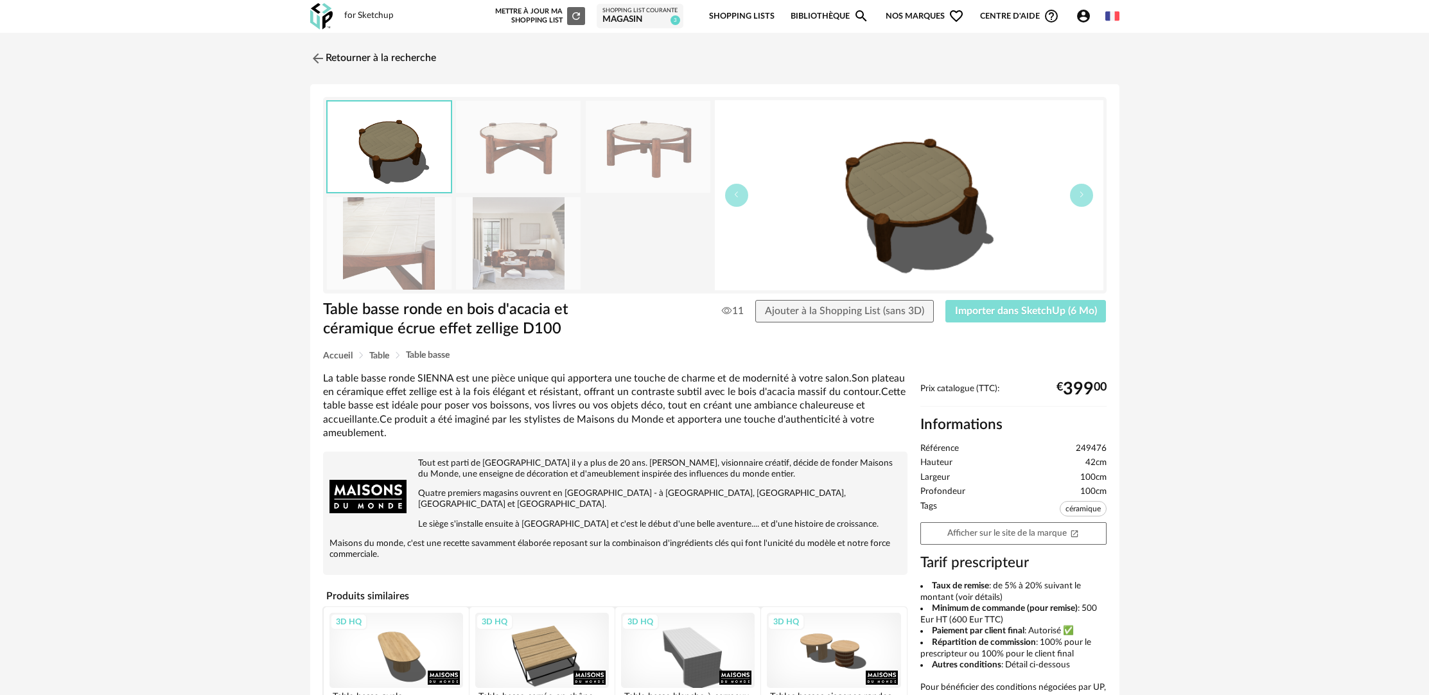
click at [1047, 310] on span "Importer dans SketchUp (6 Mo)" at bounding box center [1026, 311] width 142 height 10
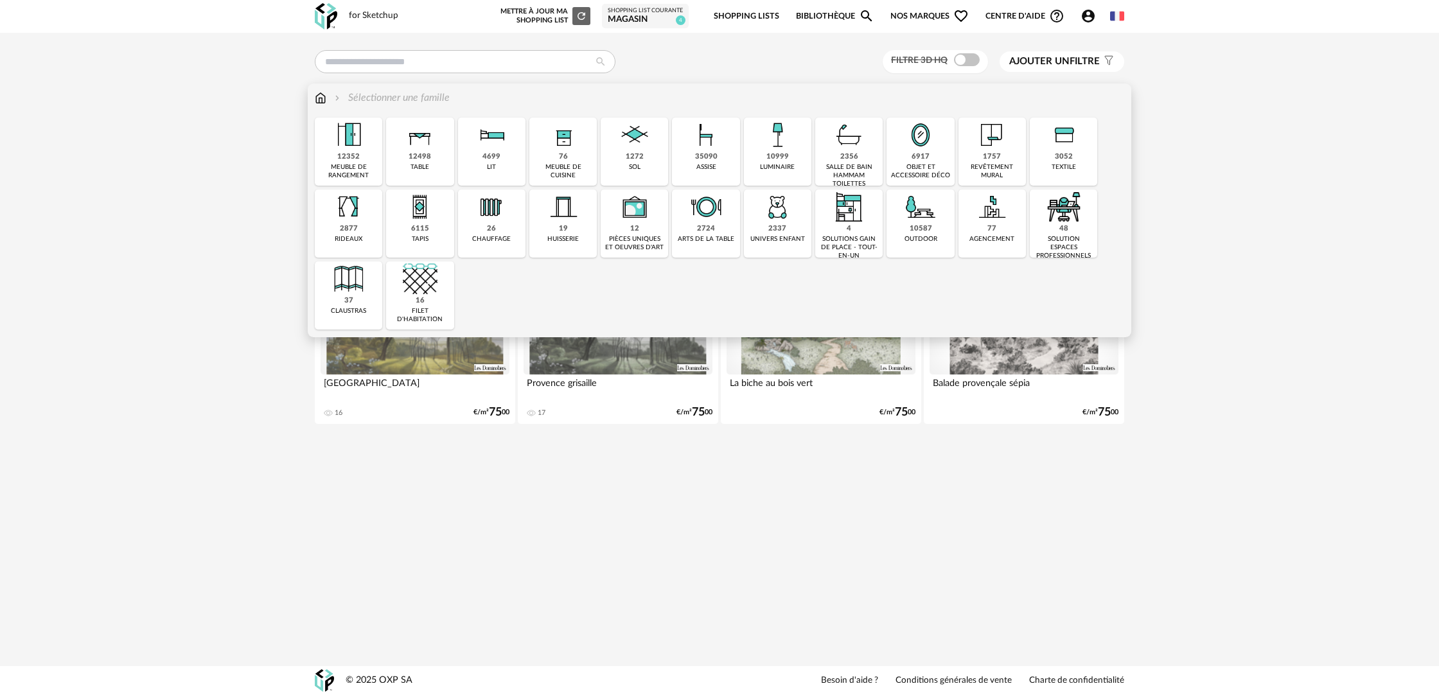
click at [360, 162] on div "12352 meuble de rangement" at bounding box center [348, 152] width 67 height 68
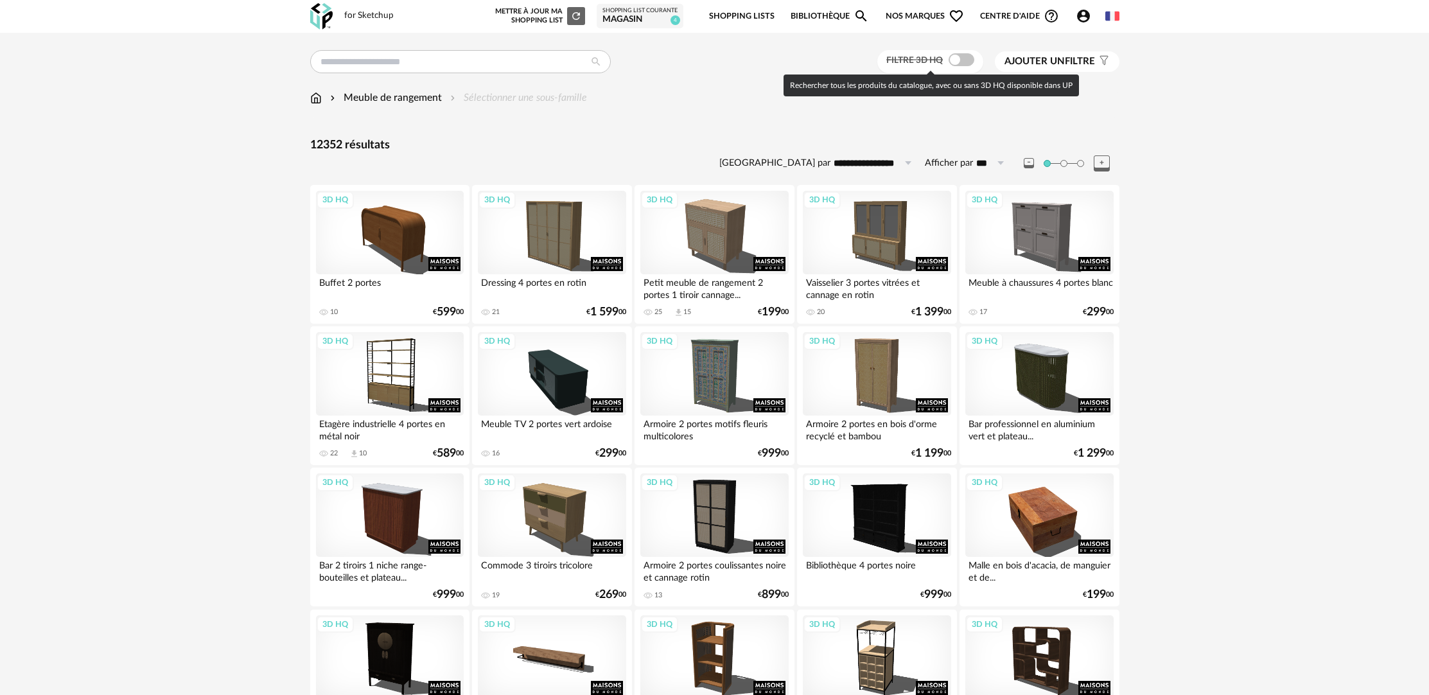
click at [962, 63] on span at bounding box center [962, 59] width 26 height 13
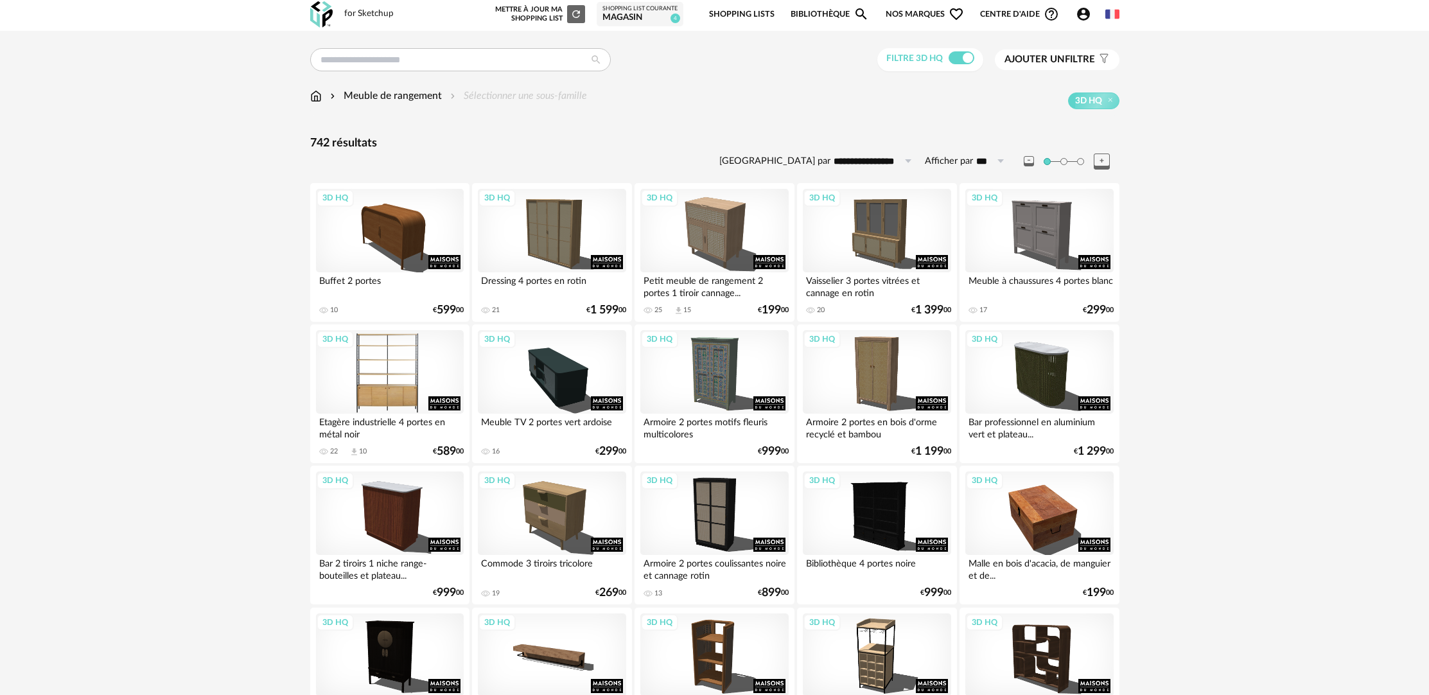
scroll to position [3, 0]
click at [382, 383] on div "3D HQ" at bounding box center [390, 370] width 148 height 83
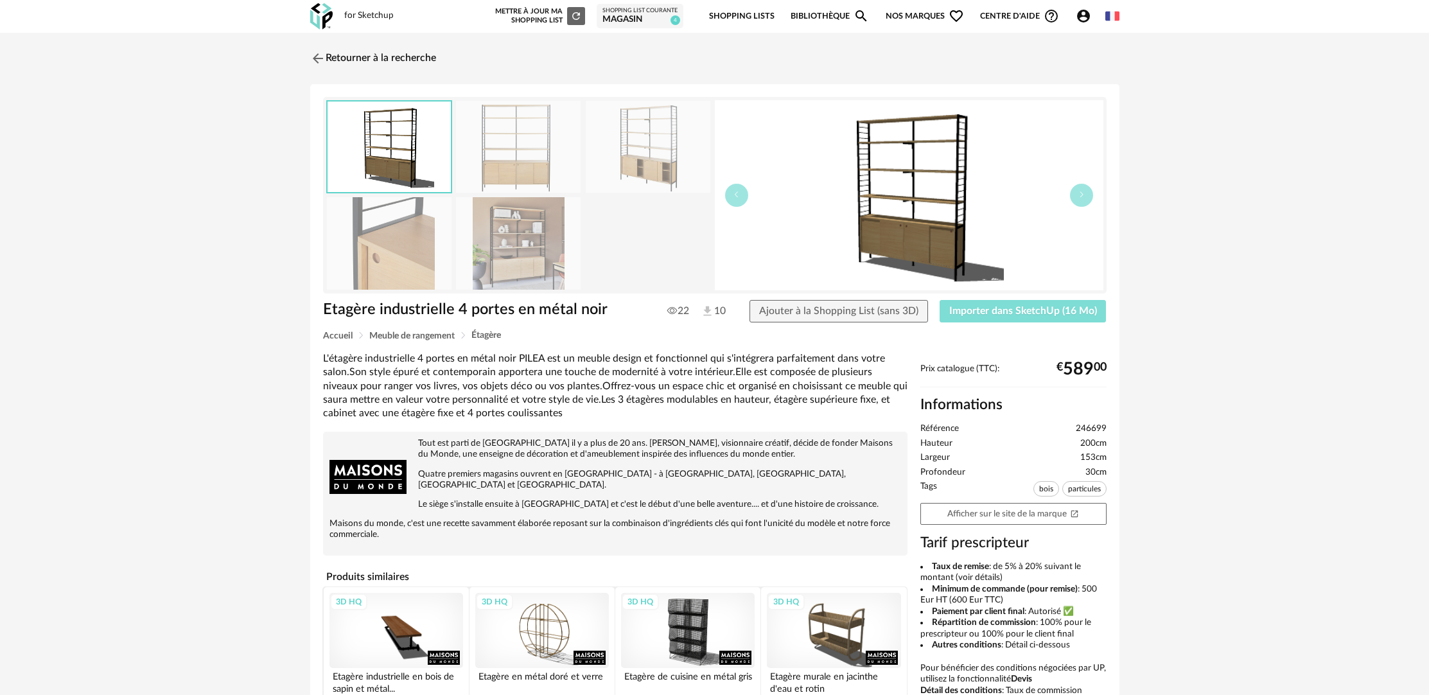
click at [1011, 307] on span "Importer dans SketchUp (16 Mo)" at bounding box center [1023, 311] width 148 height 10
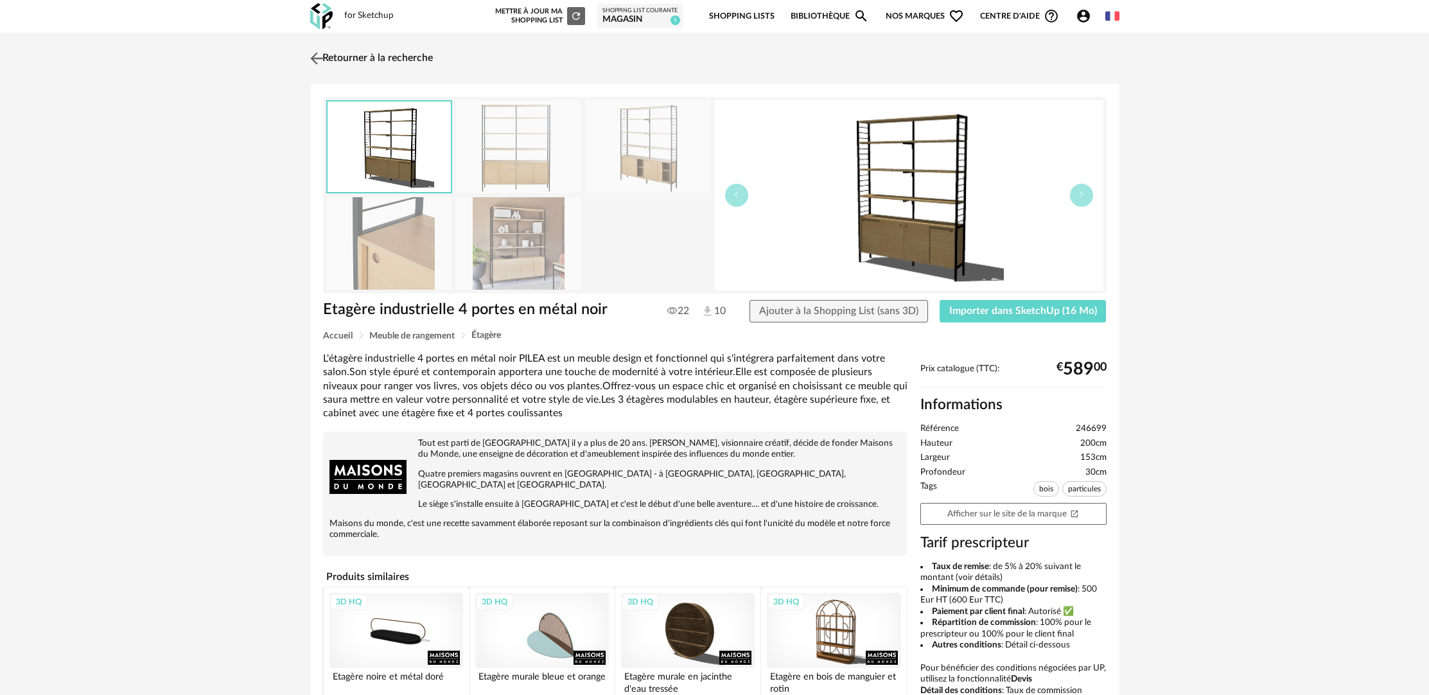
click at [388, 59] on link "Retourner à la recherche" at bounding box center [370, 58] width 126 height 28
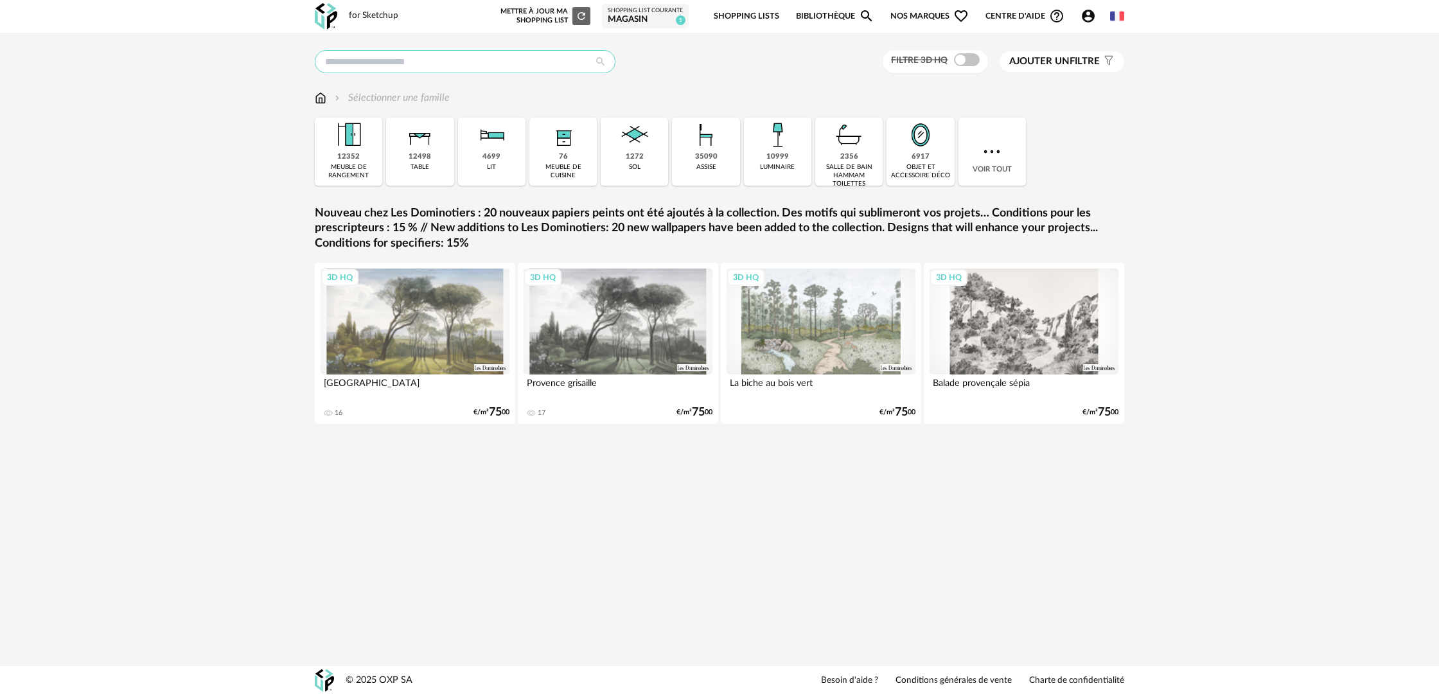
click at [459, 64] on input "text" at bounding box center [465, 61] width 301 height 23
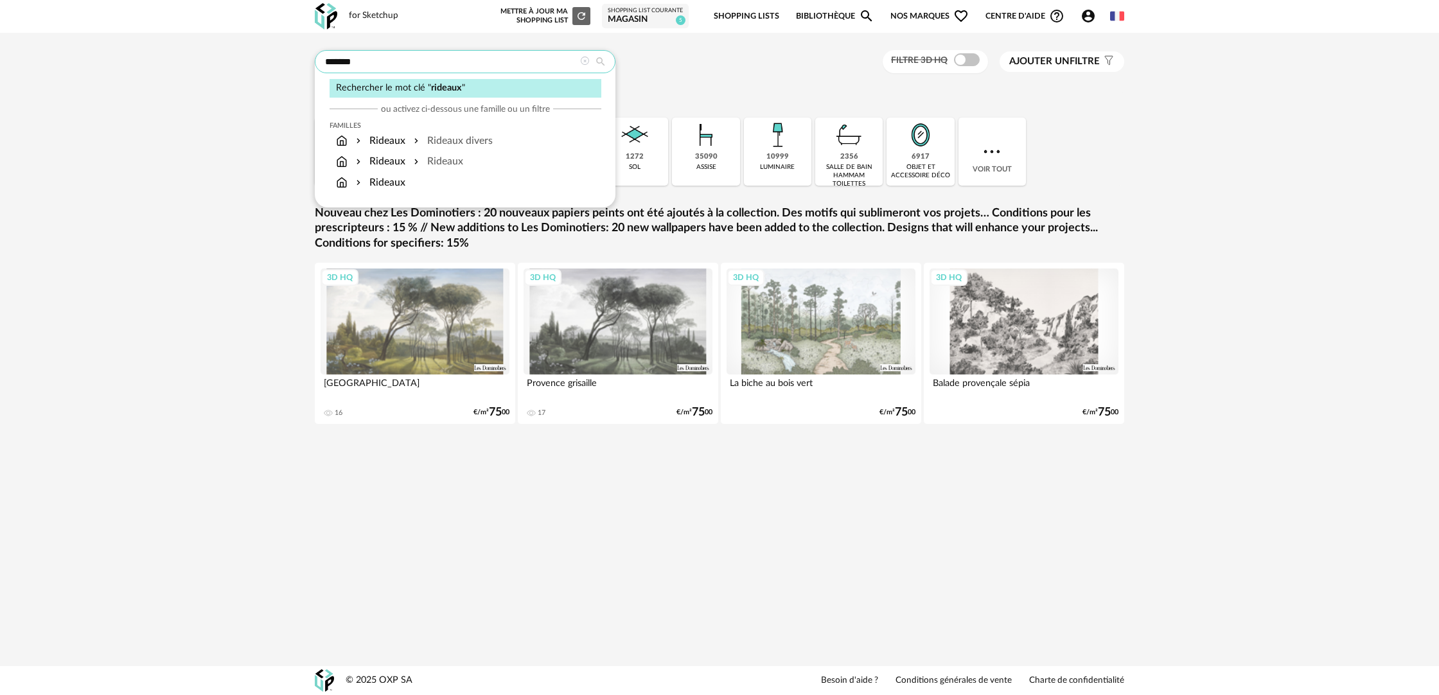
type input "*******"
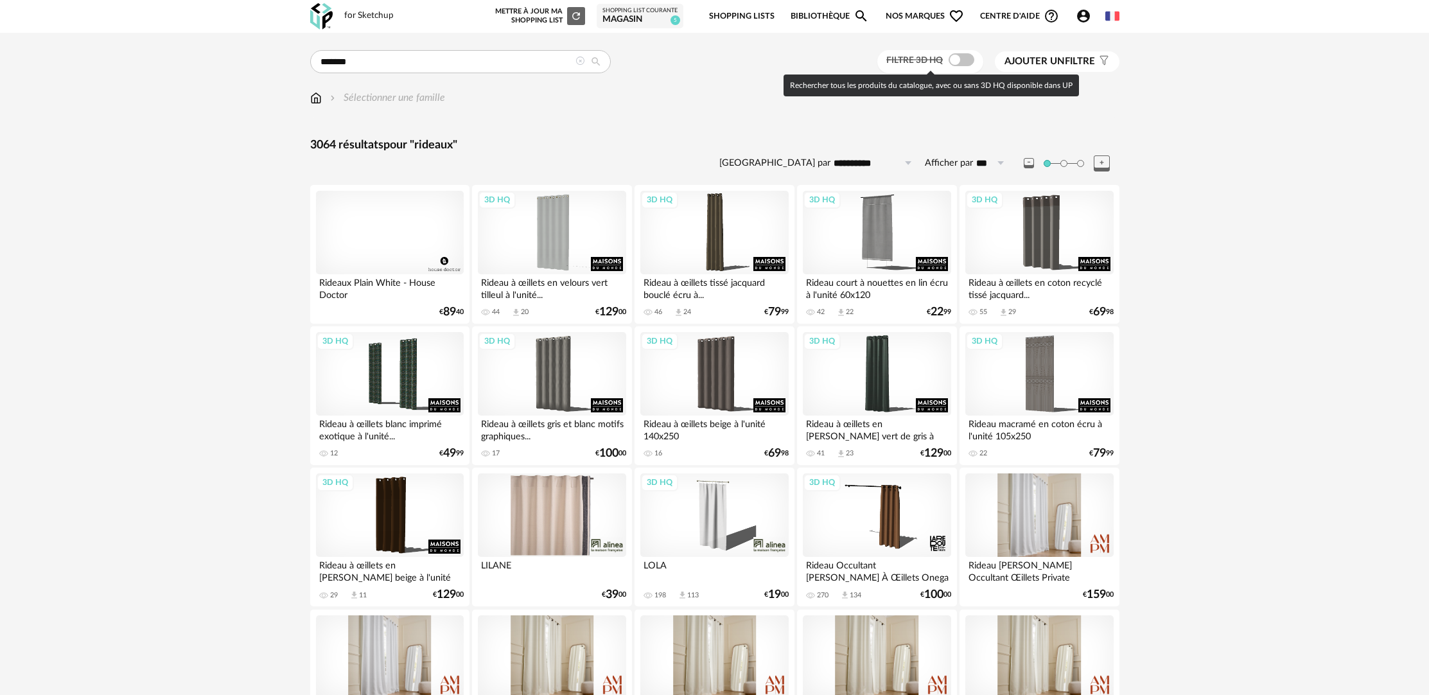
click at [968, 58] on span at bounding box center [962, 59] width 26 height 13
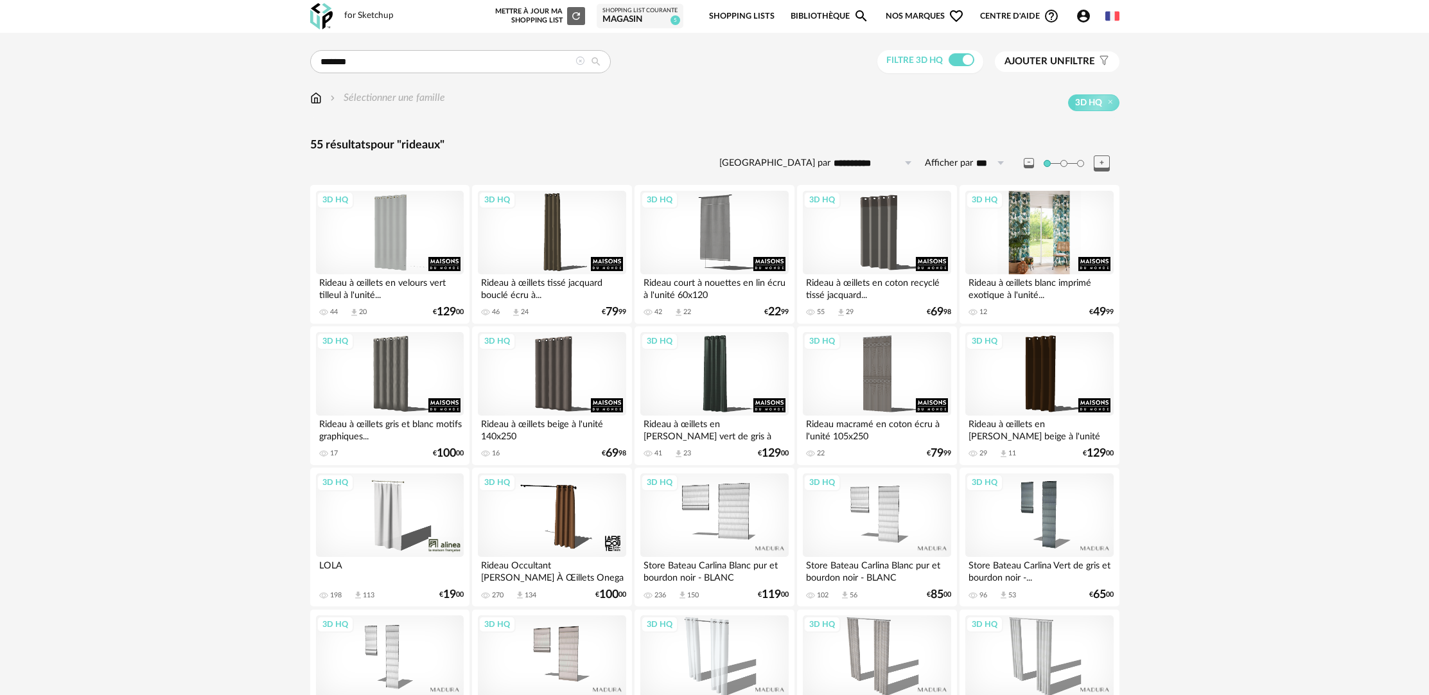
click at [1024, 252] on div "3D HQ" at bounding box center [1039, 232] width 148 height 83
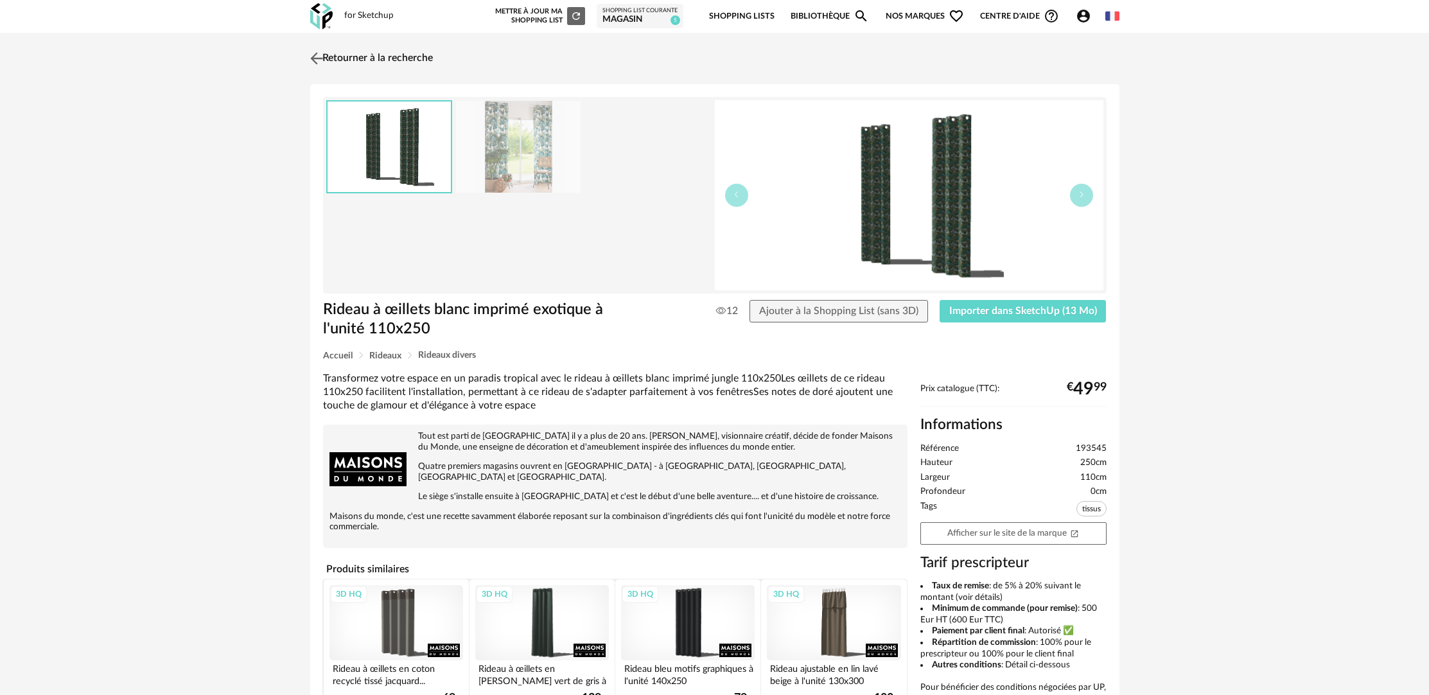
click at [378, 59] on link "Retourner à la recherche" at bounding box center [370, 58] width 126 height 28
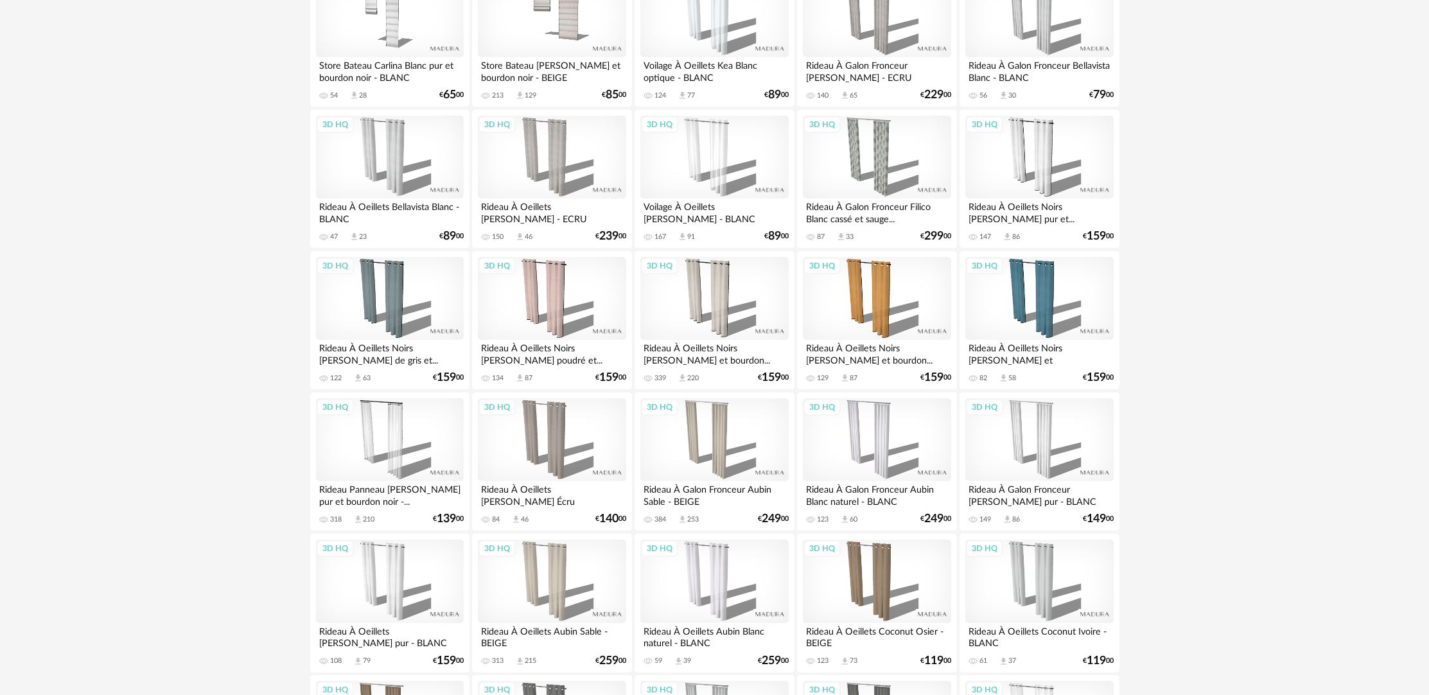
scroll to position [697, 0]
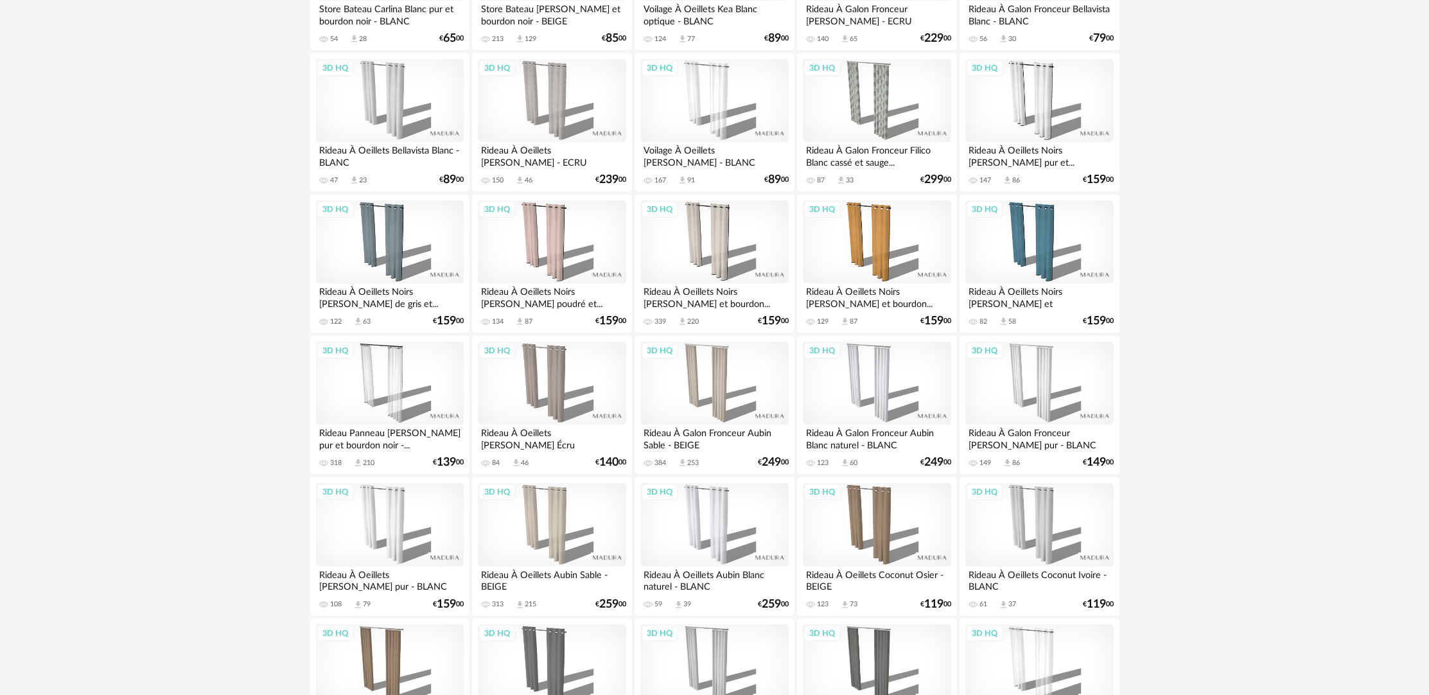
click at [727, 450] on div "Rideau À Galon Fronceur Aubin Sable - BEIGE" at bounding box center [714, 437] width 148 height 26
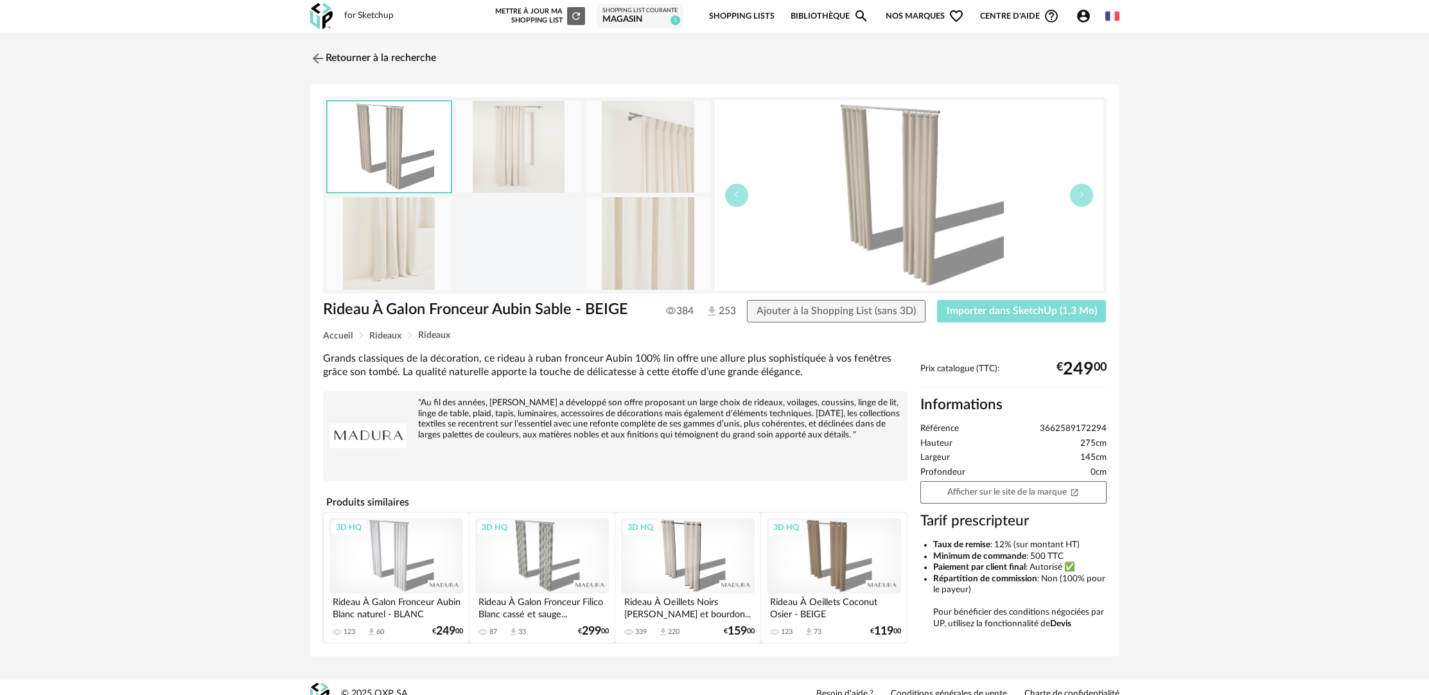
click at [1071, 312] on span "Importer dans SketchUp (1,3 Mo)" at bounding box center [1022, 311] width 150 height 10
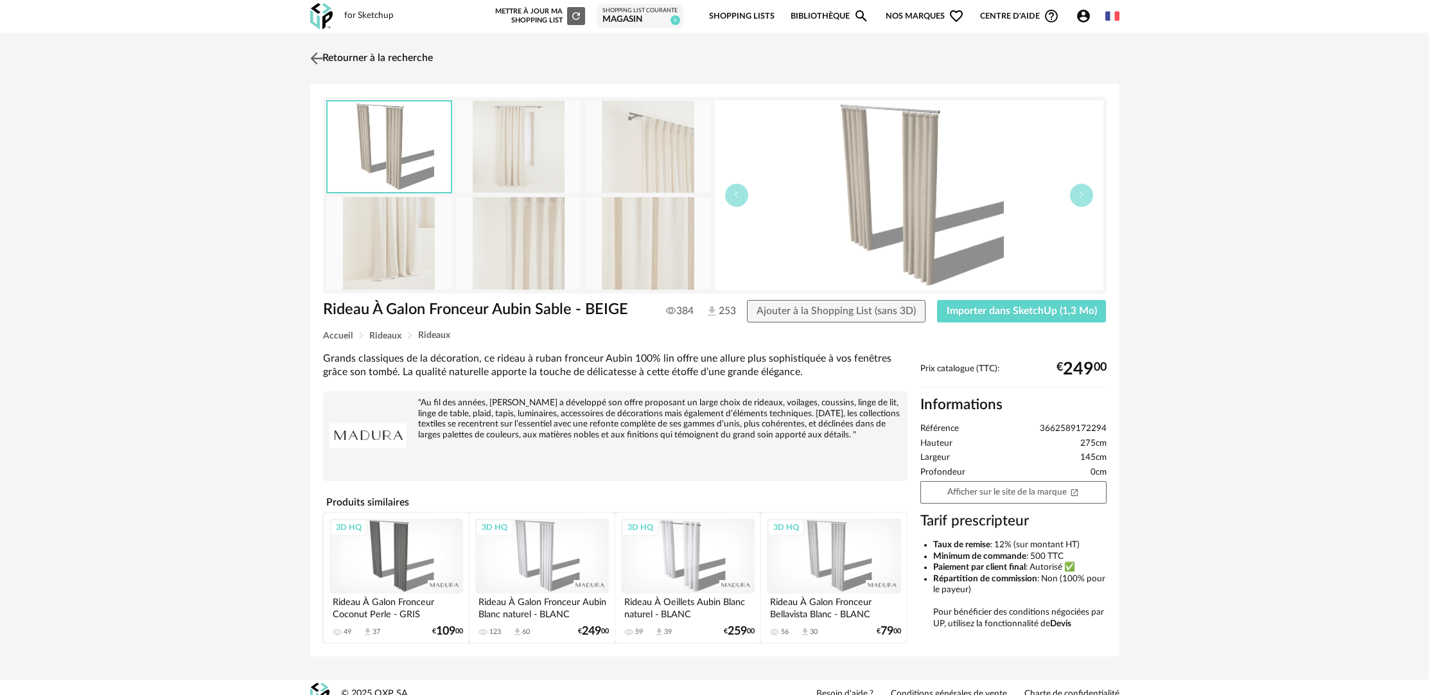
click at [346, 58] on link "Retourner à la recherche" at bounding box center [370, 58] width 126 height 28
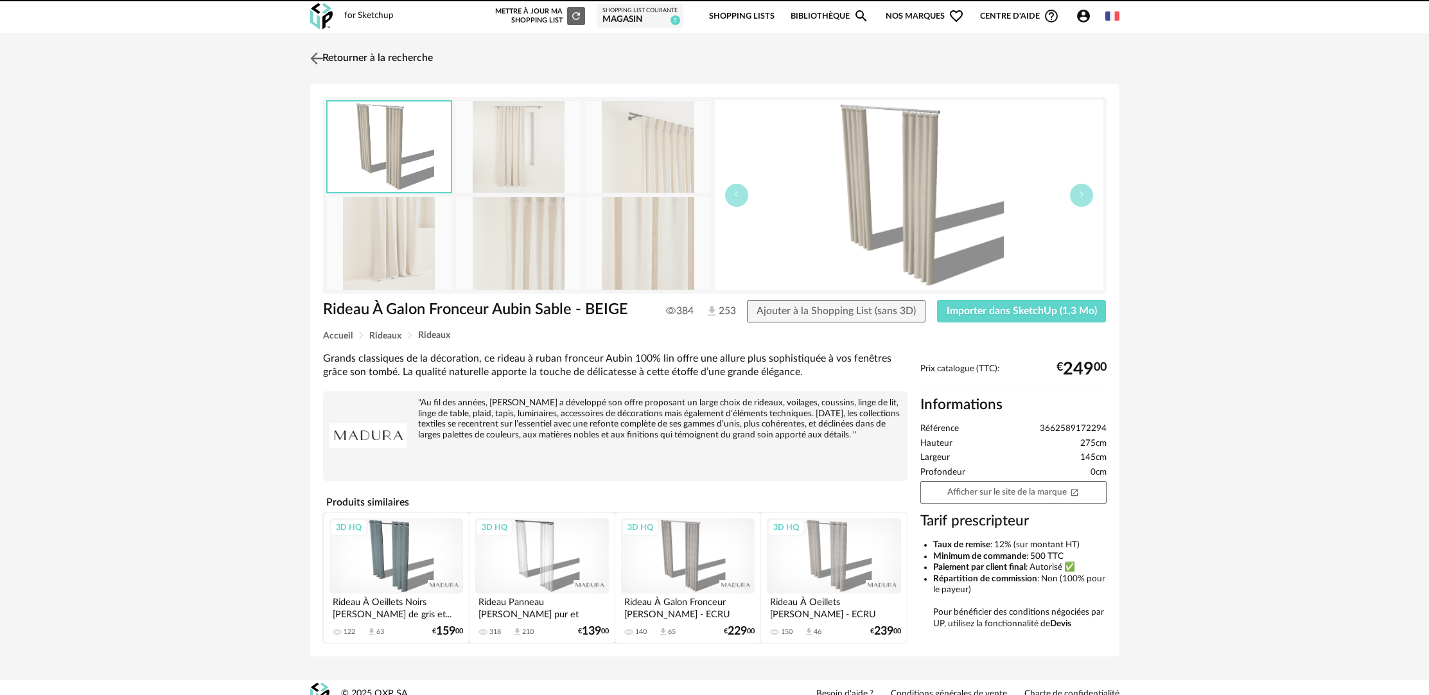
click at [389, 53] on link "Retourner à la recherche" at bounding box center [370, 58] width 126 height 28
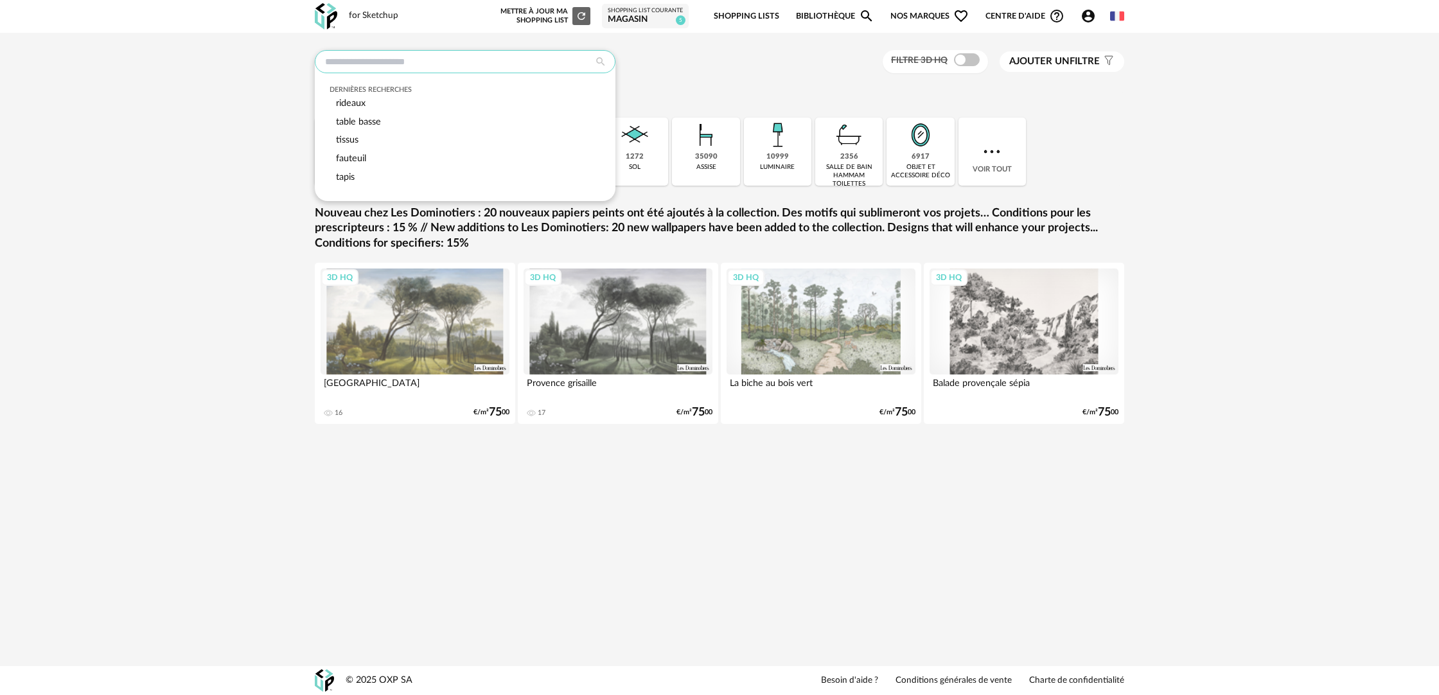
click at [472, 57] on input "text" at bounding box center [465, 61] width 301 height 23
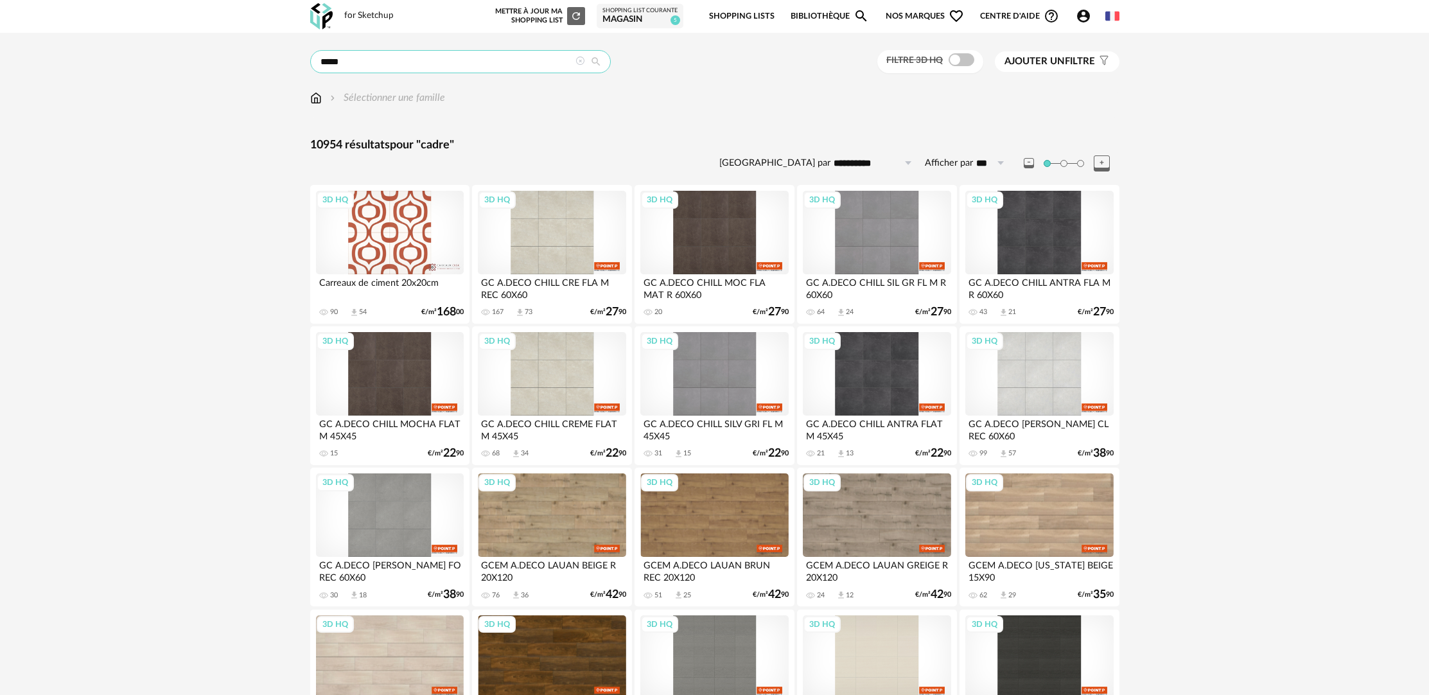
click at [389, 66] on input "*****" at bounding box center [460, 61] width 301 height 23
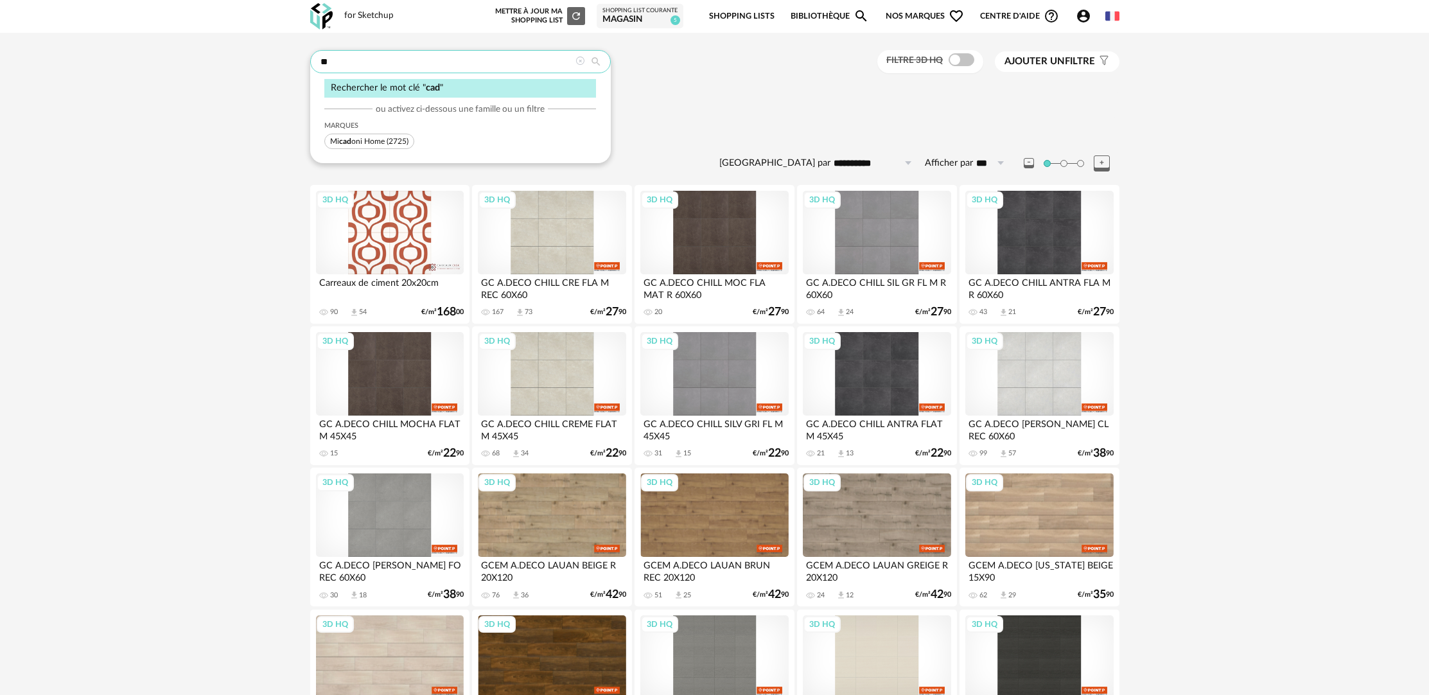
type input "*"
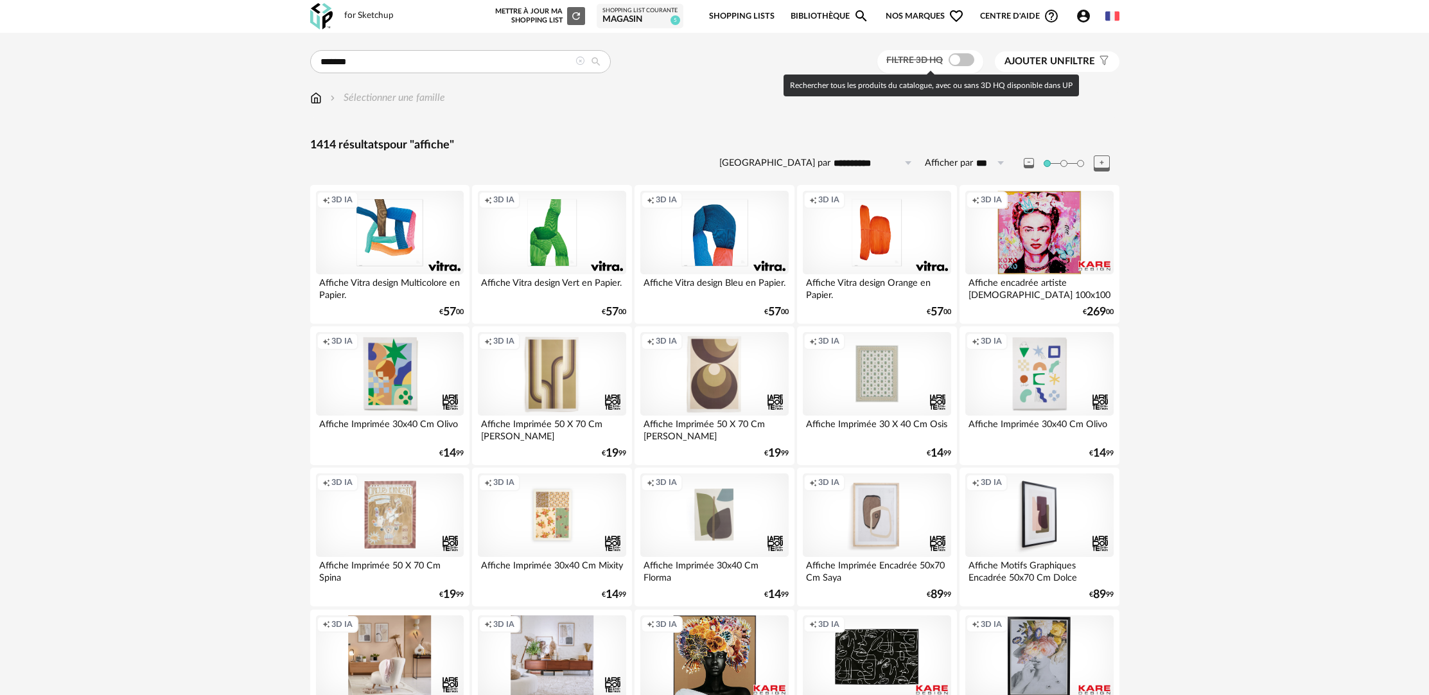
click at [961, 66] on span at bounding box center [962, 59] width 26 height 13
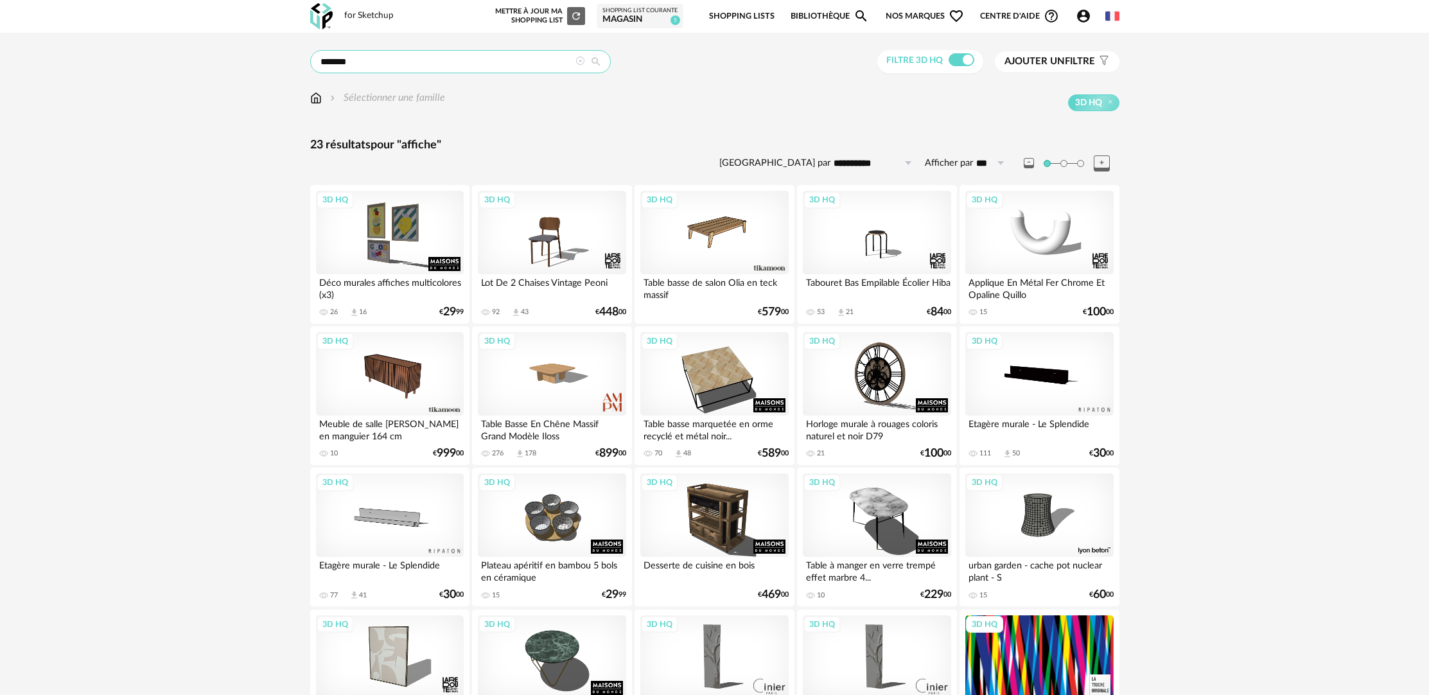
click at [385, 59] on input "*******" at bounding box center [460, 61] width 301 height 23
click at [332, 60] on input "*******" at bounding box center [460, 61] width 301 height 23
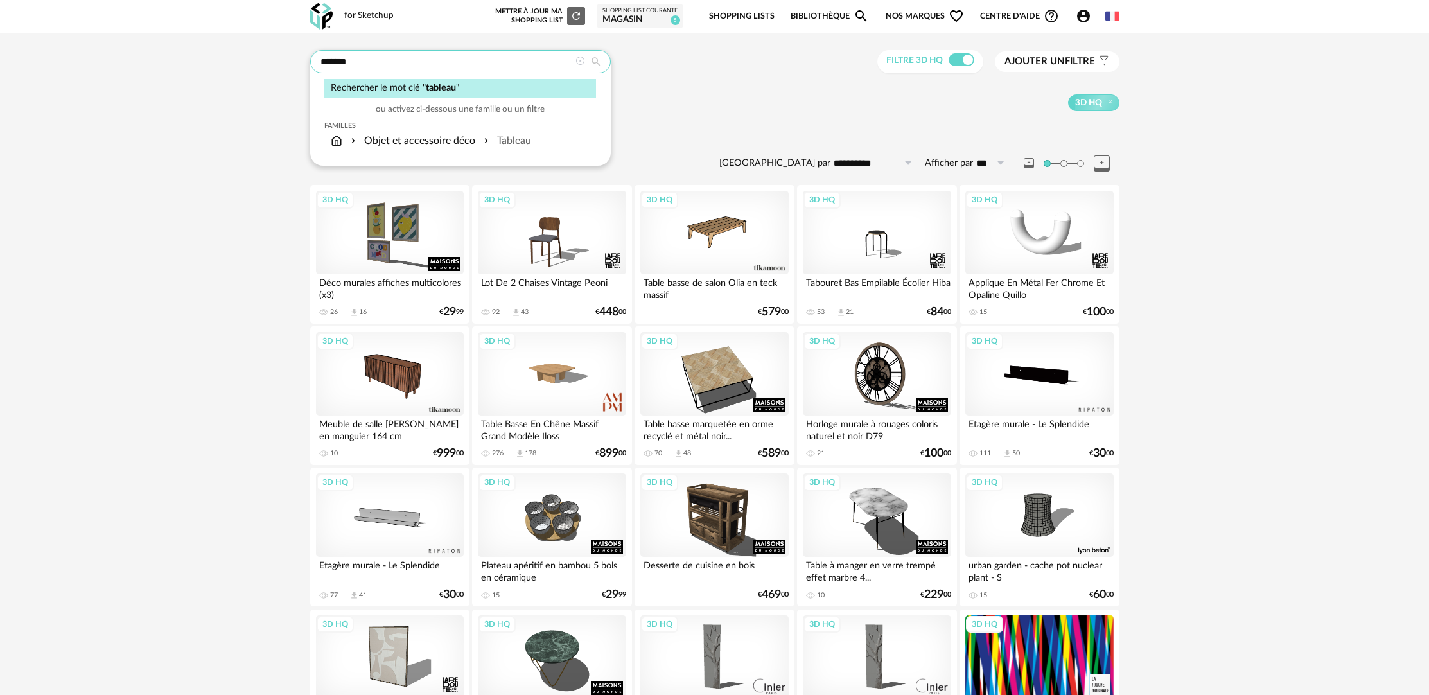
type input "*******"
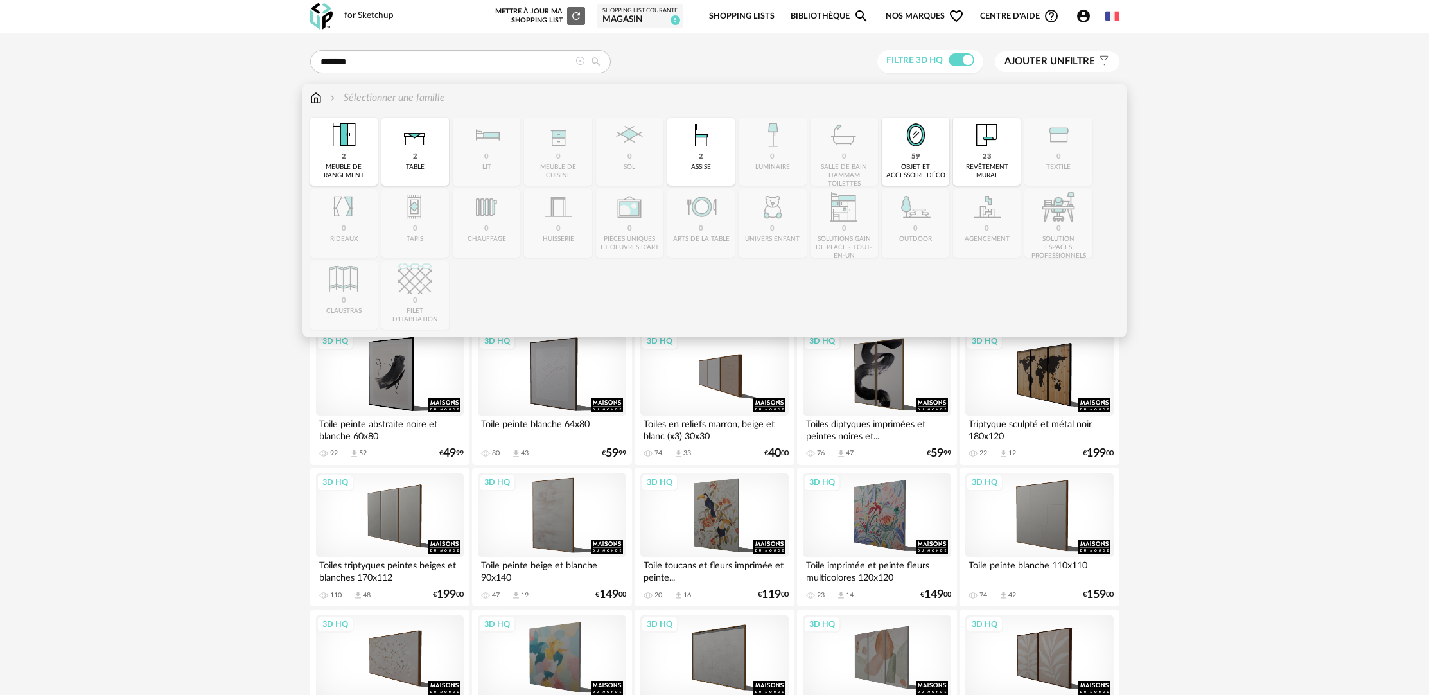
click at [317, 98] on img at bounding box center [316, 98] width 12 height 15
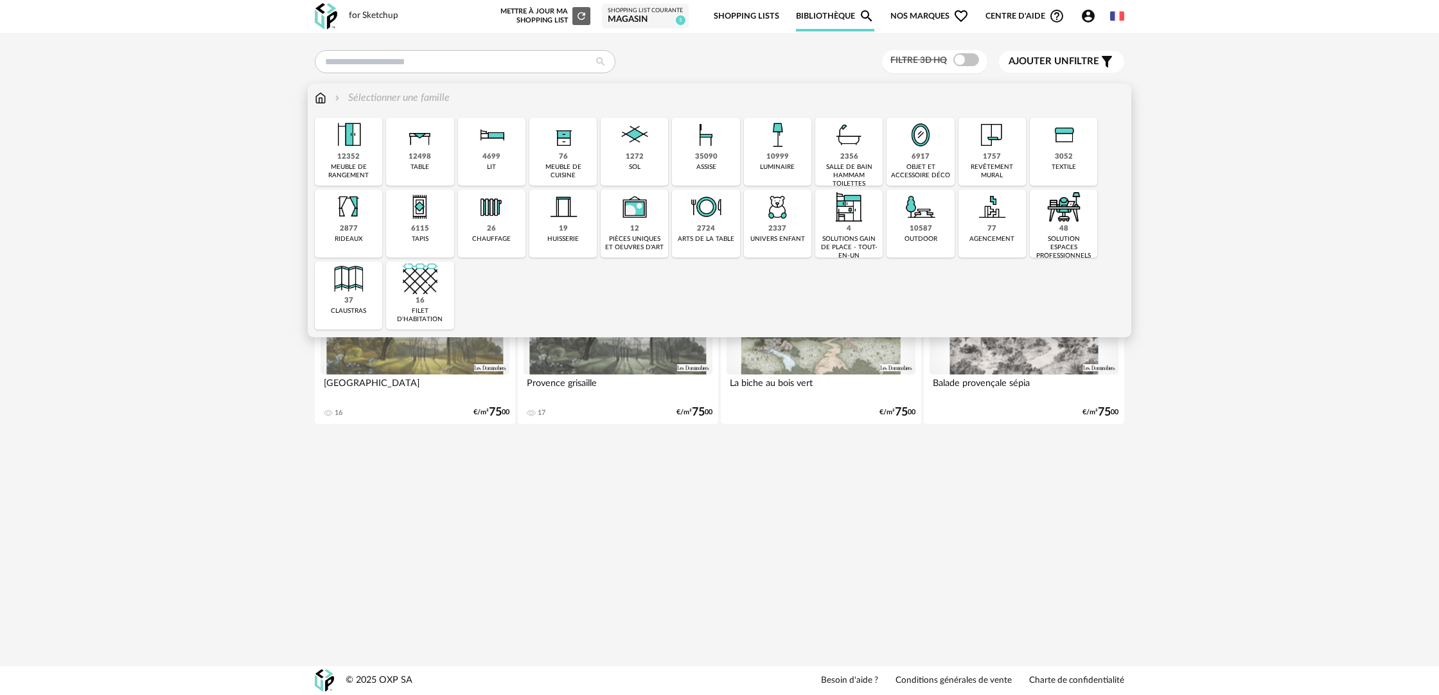
click at [900, 153] on div "6917 objet et accessoire déco" at bounding box center [919, 152] width 67 height 68
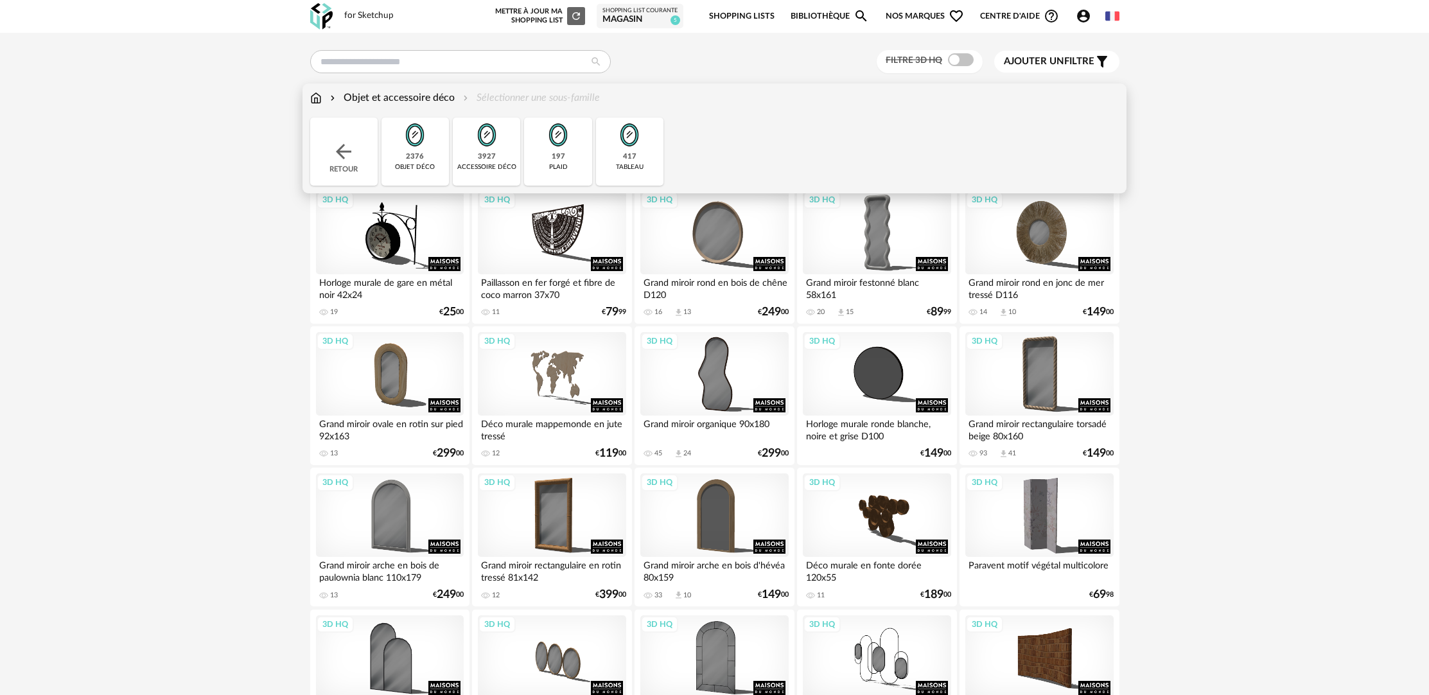
click at [616, 165] on div "tableau" at bounding box center [630, 167] width 28 height 8
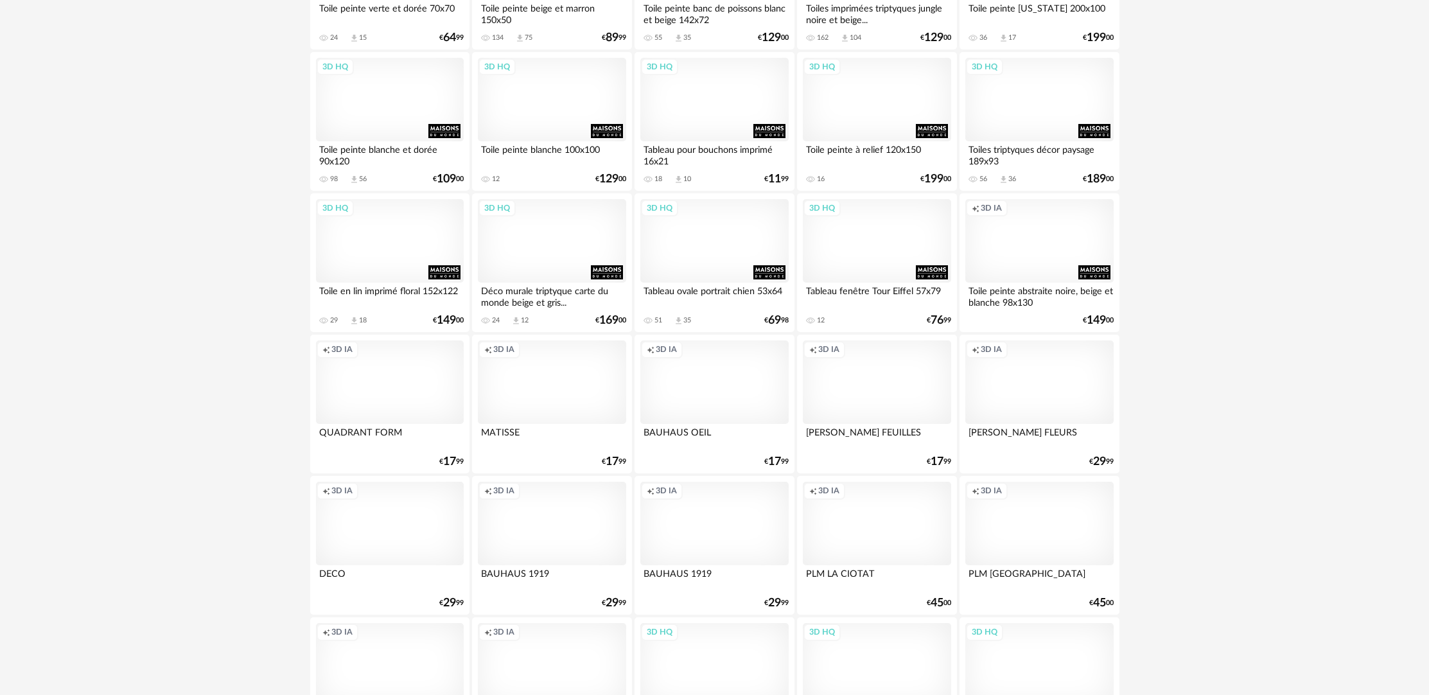
scroll to position [1525, 0]
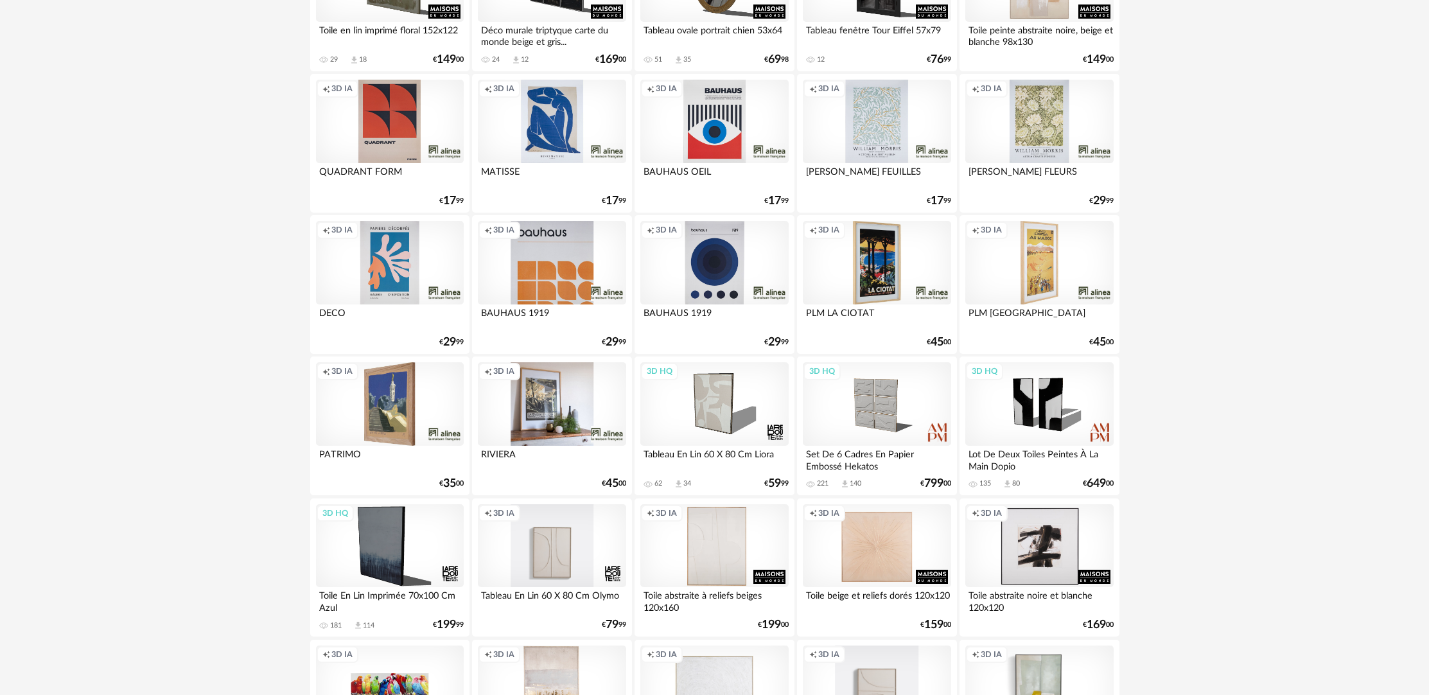
click at [714, 132] on div "Creation icon 3D IA" at bounding box center [714, 121] width 148 height 83
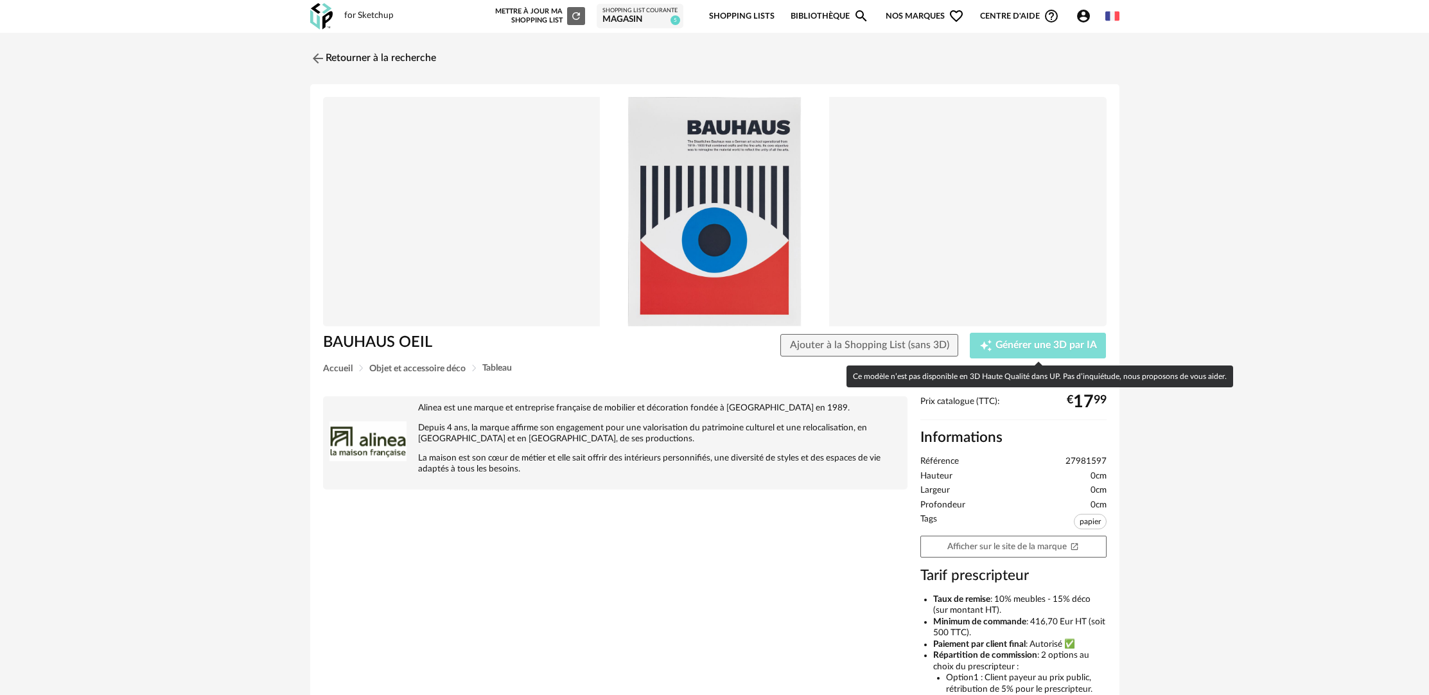
click at [995, 346] on span "Générer une 3D par IA" at bounding box center [1045, 345] width 101 height 10
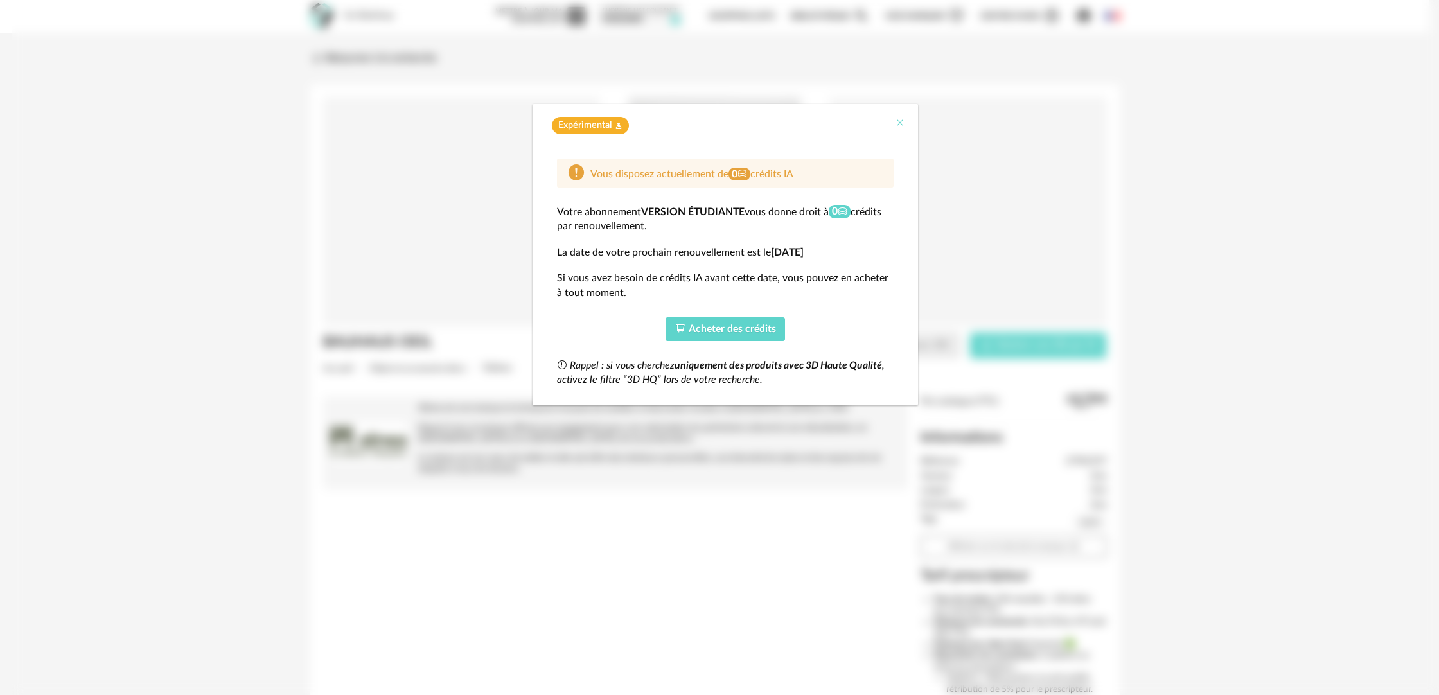
click at [896, 121] on icon "Close" at bounding box center [900, 123] width 10 height 10
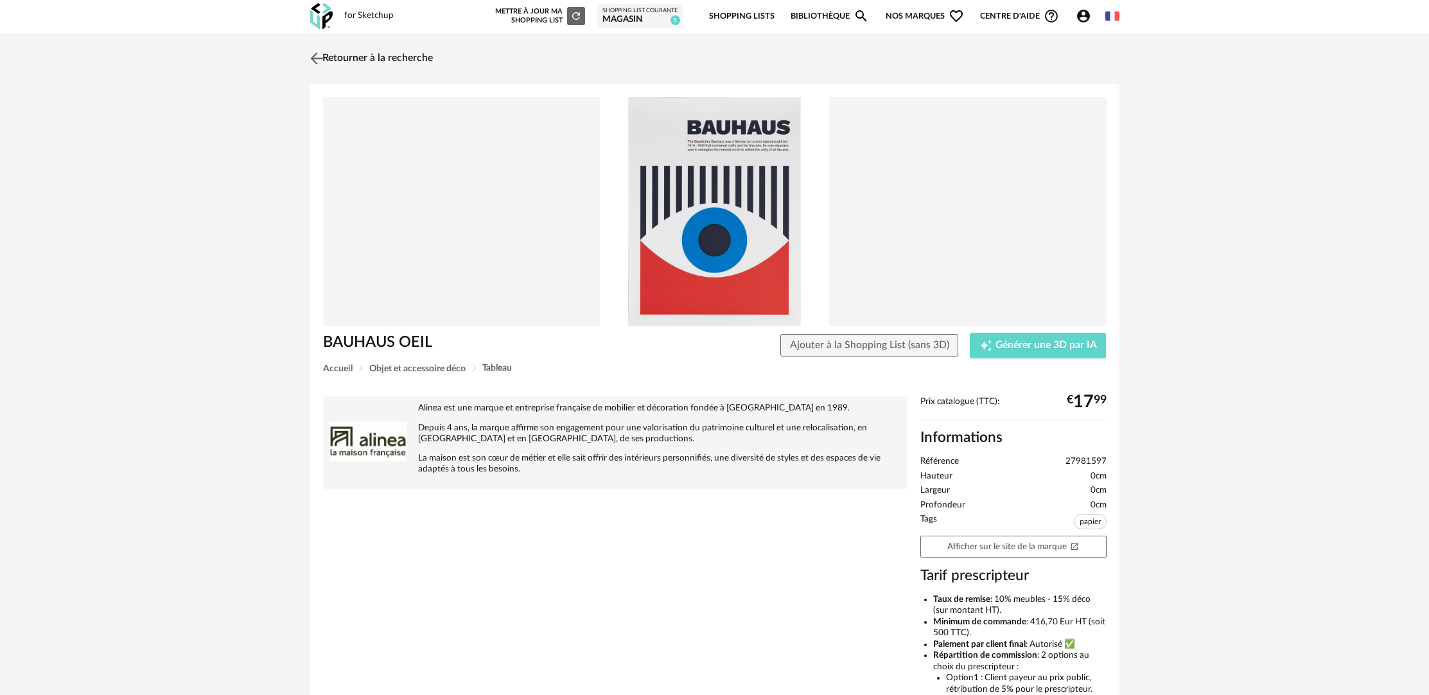
click at [326, 56] on link "Retourner à la recherche" at bounding box center [370, 58] width 126 height 28
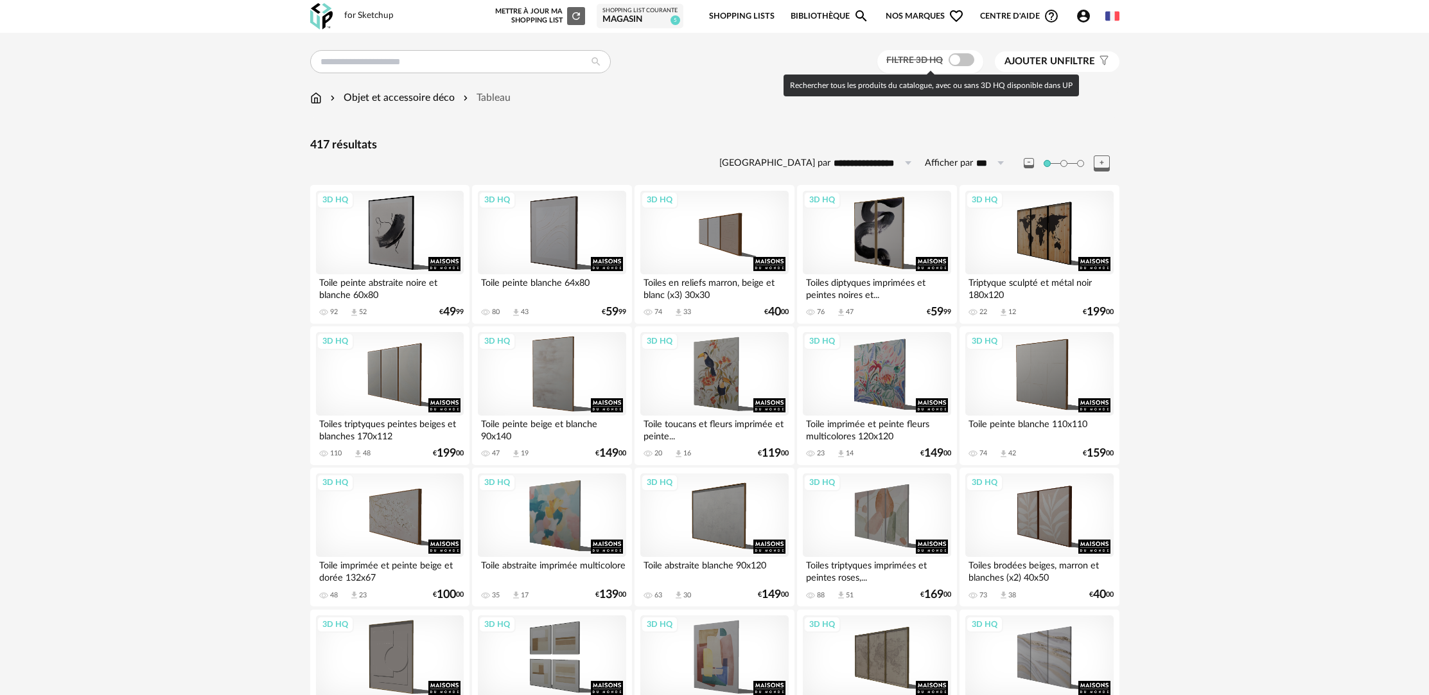
click at [954, 62] on span at bounding box center [962, 59] width 26 height 13
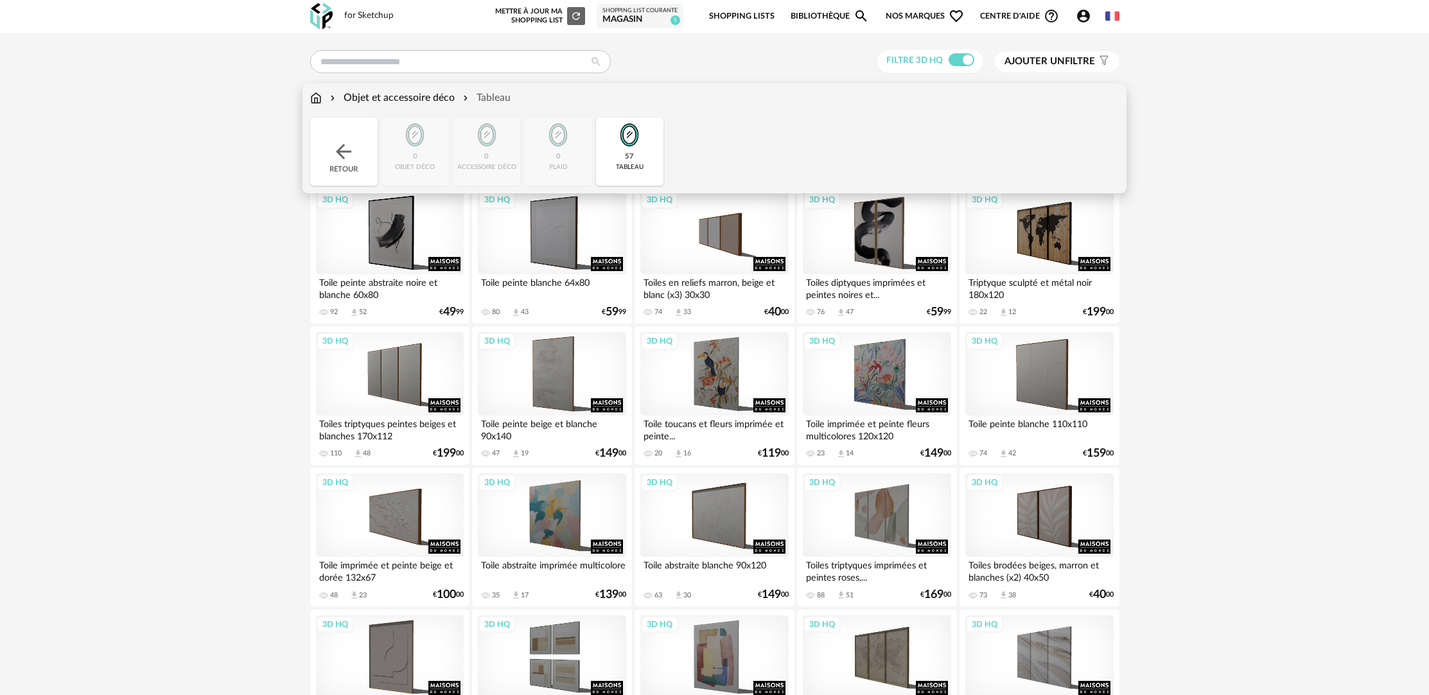
click at [431, 96] on div "Objet et accessoire déco" at bounding box center [391, 98] width 127 height 15
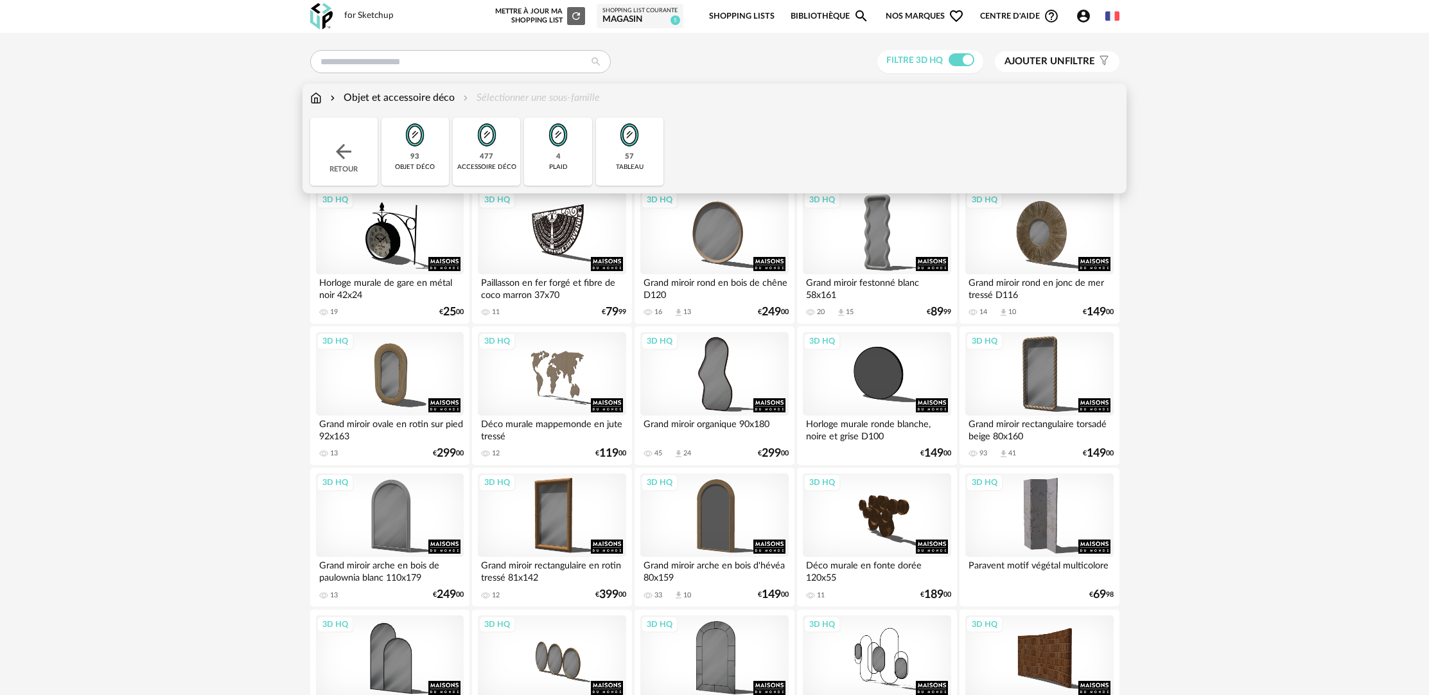
click at [335, 144] on img at bounding box center [343, 151] width 23 height 23
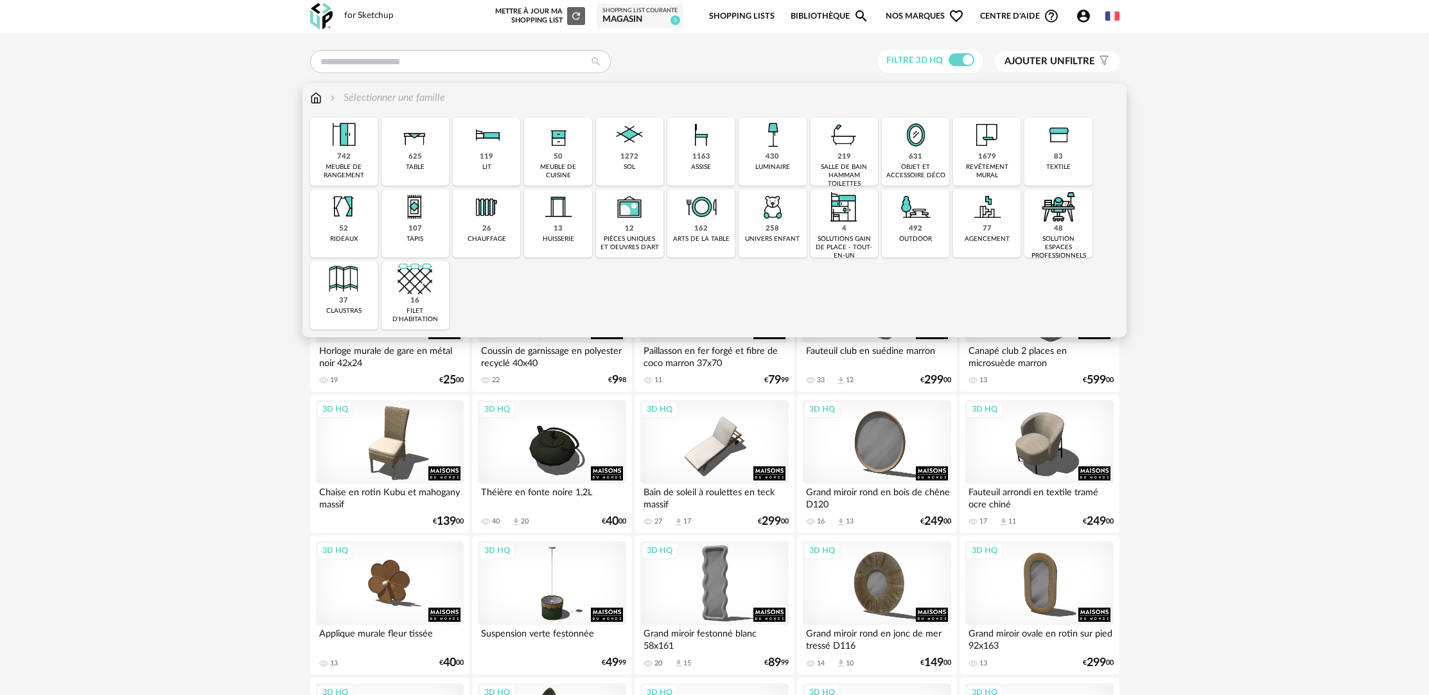
click at [927, 171] on div "objet et accessoire déco" at bounding box center [916, 171] width 60 height 17
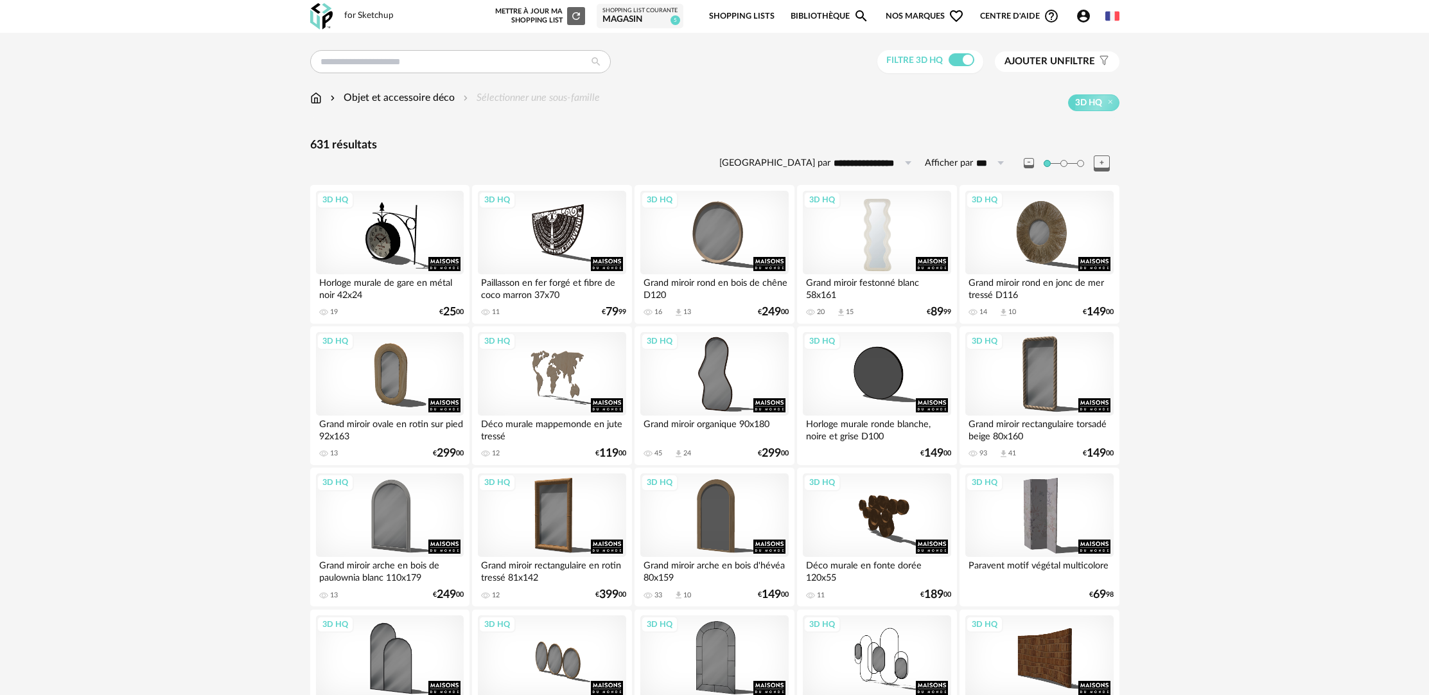
click at [884, 251] on div "3D HQ" at bounding box center [877, 232] width 148 height 83
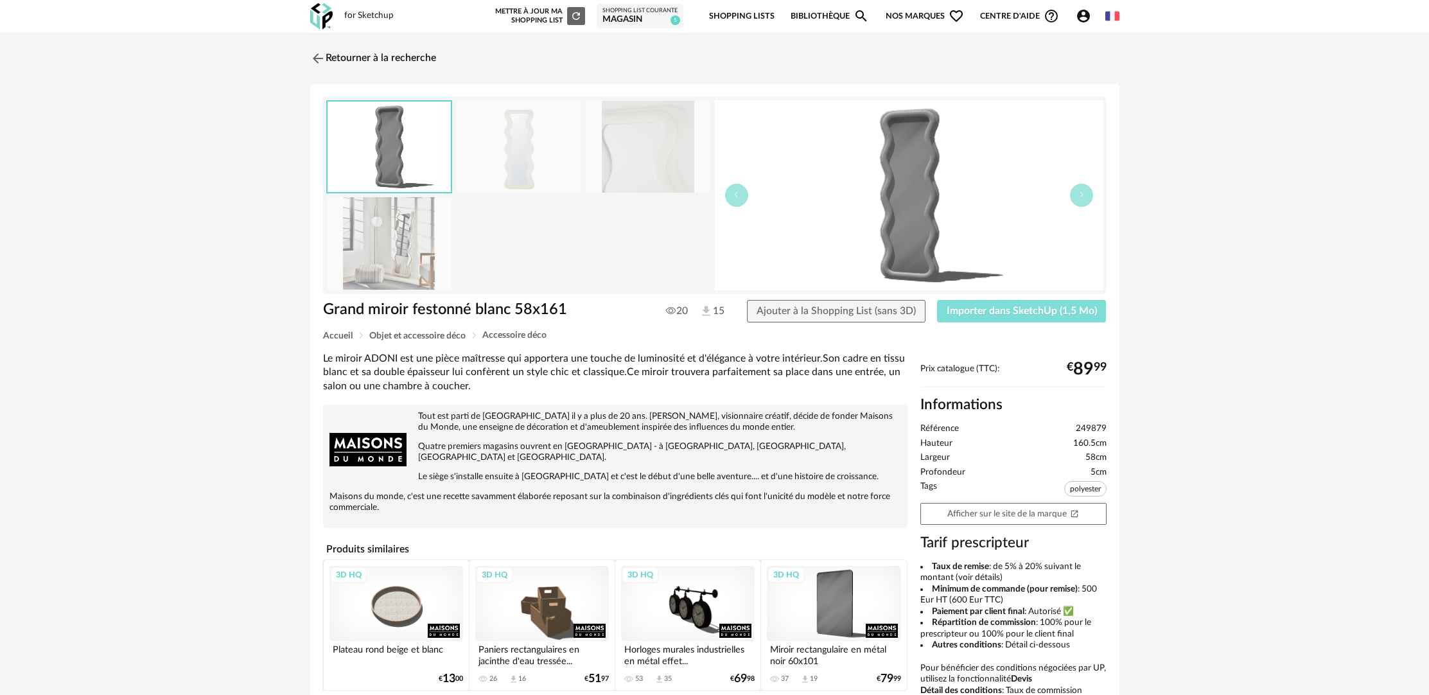
click at [1006, 302] on button "Importer dans SketchUp (1,5 Mo)" at bounding box center [1022, 311] width 170 height 23
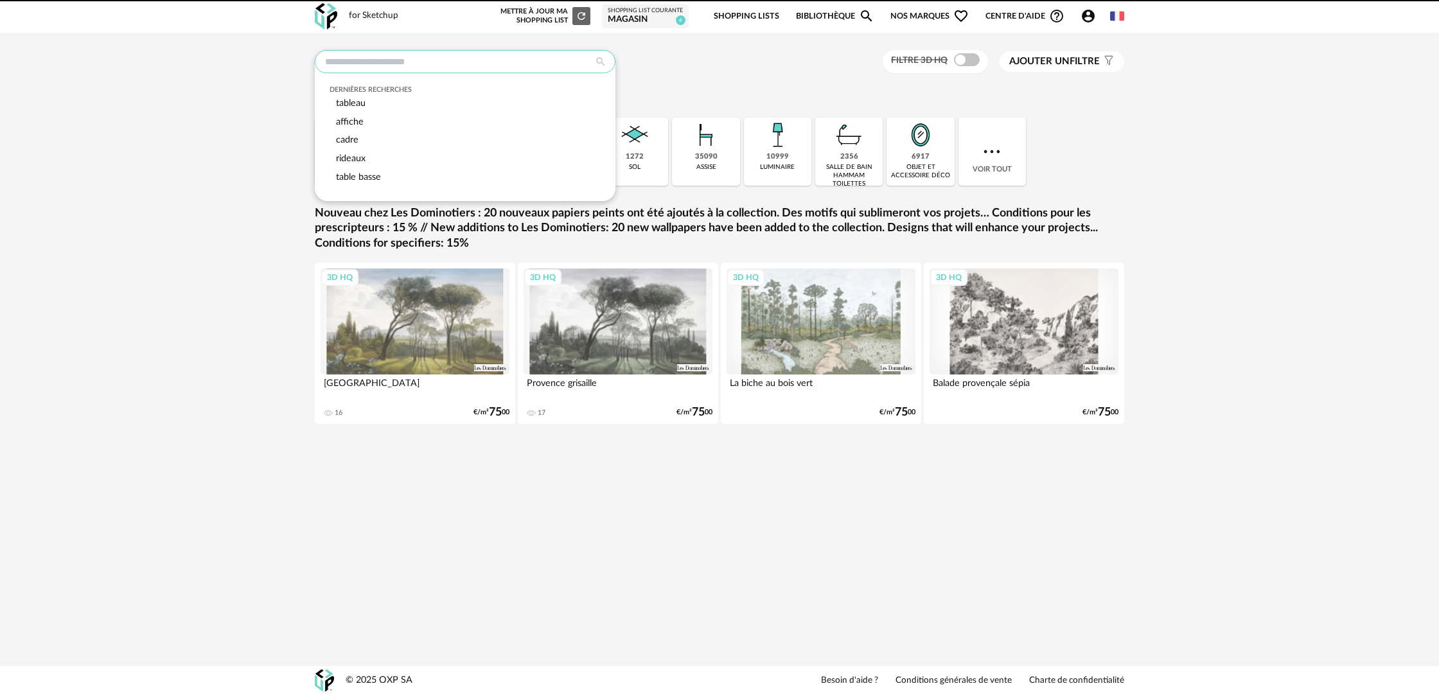
click at [455, 62] on input "text" at bounding box center [465, 61] width 301 height 23
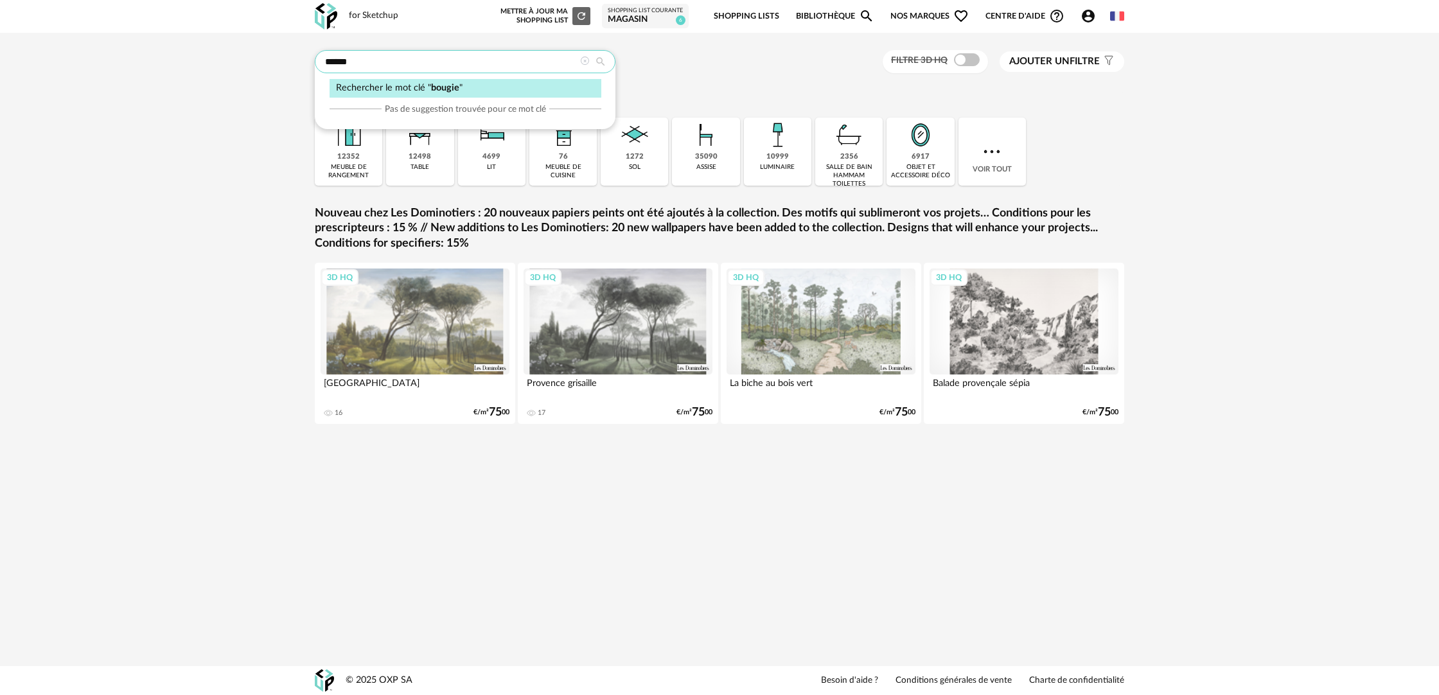
type input "******"
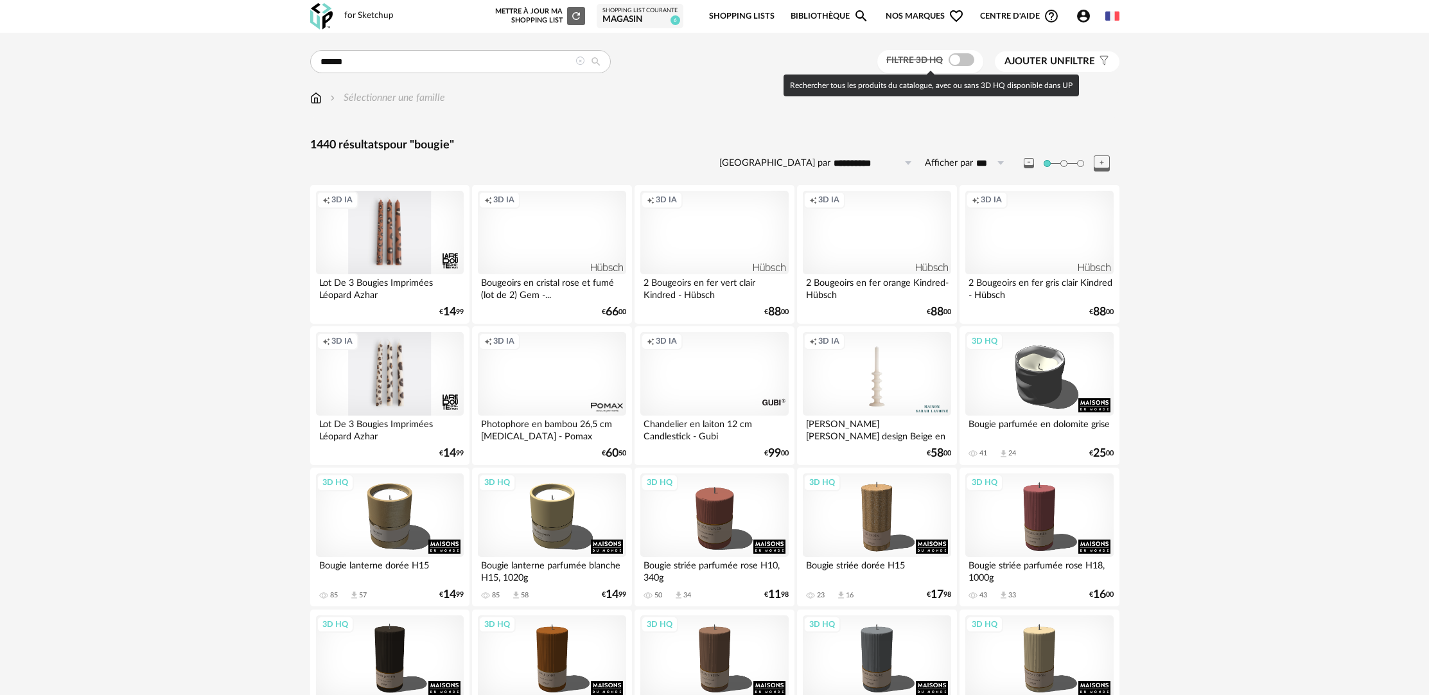
click at [970, 58] on span at bounding box center [962, 59] width 26 height 13
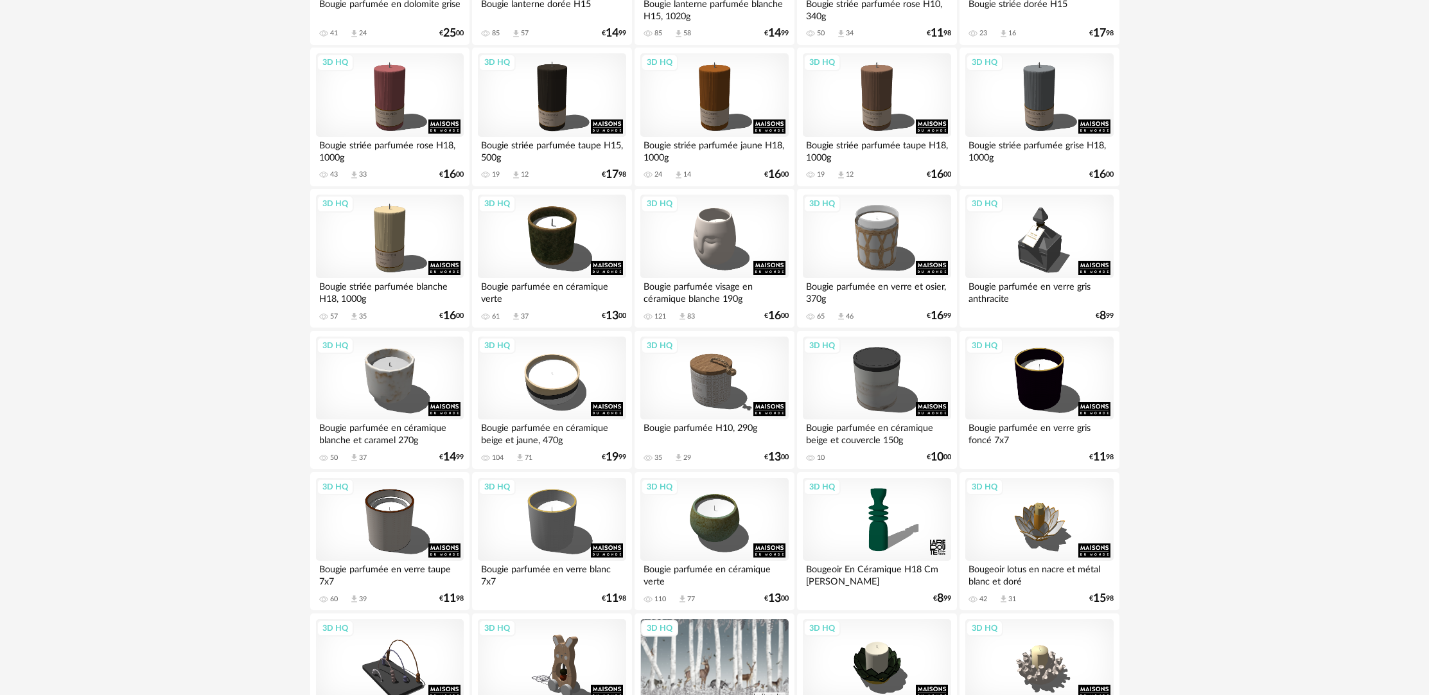
scroll to position [442, 0]
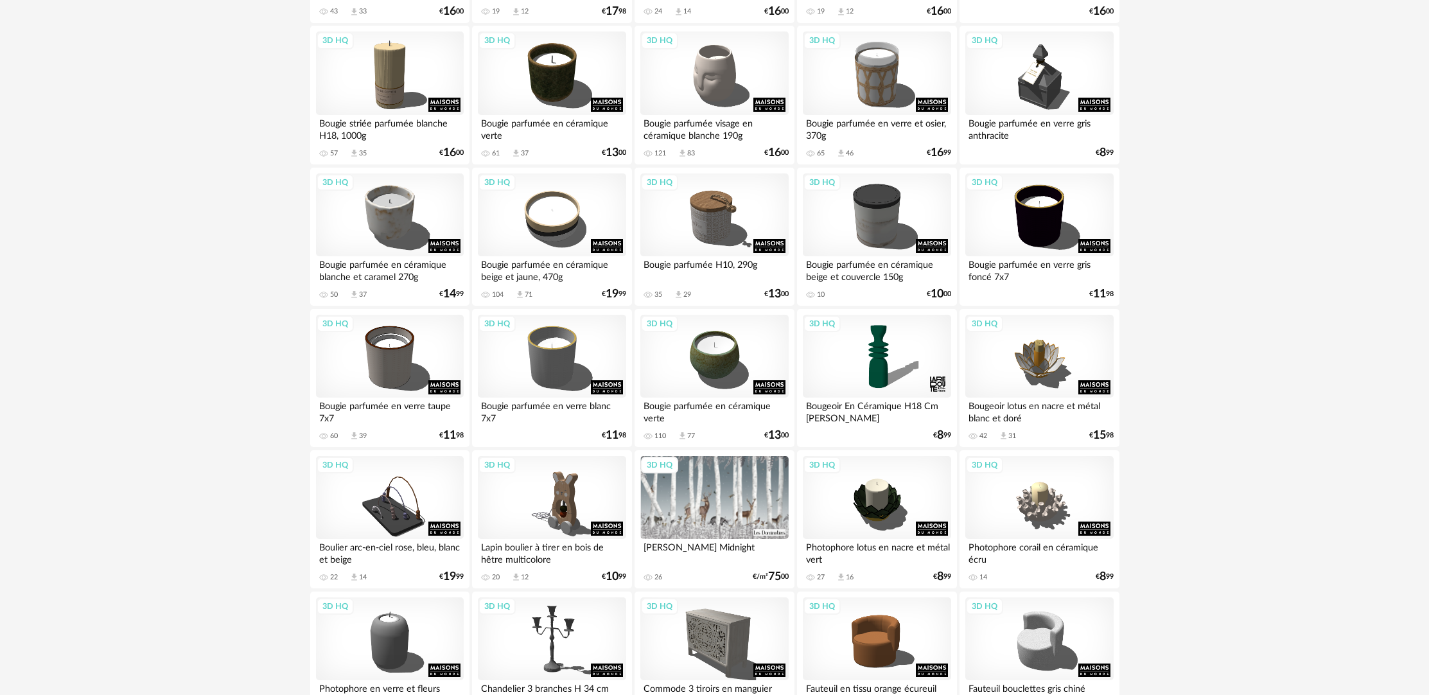
click at [900, 420] on div "Bougeoir En Céramique H18 Cm [PERSON_NAME]" at bounding box center [877, 411] width 148 height 26
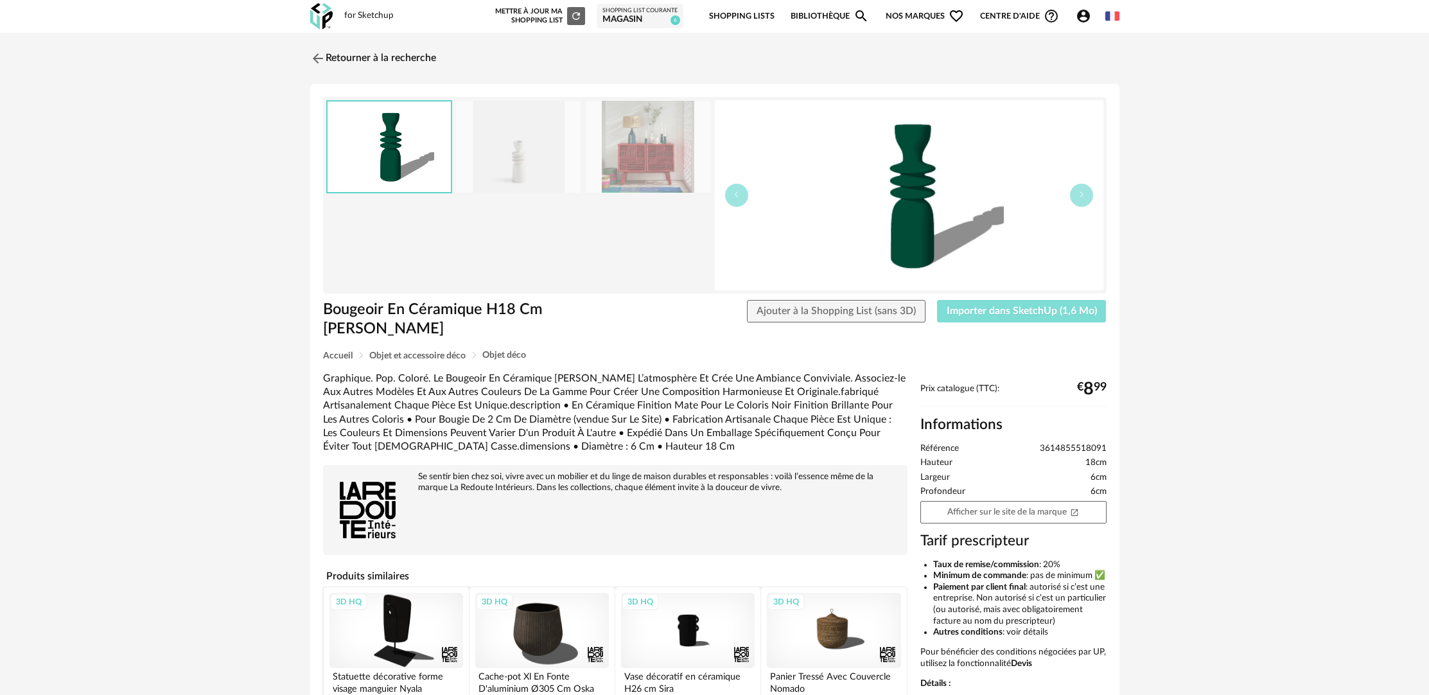
click at [983, 318] on button "Importer dans SketchUp (1,6 Mo)" at bounding box center [1022, 311] width 170 height 23
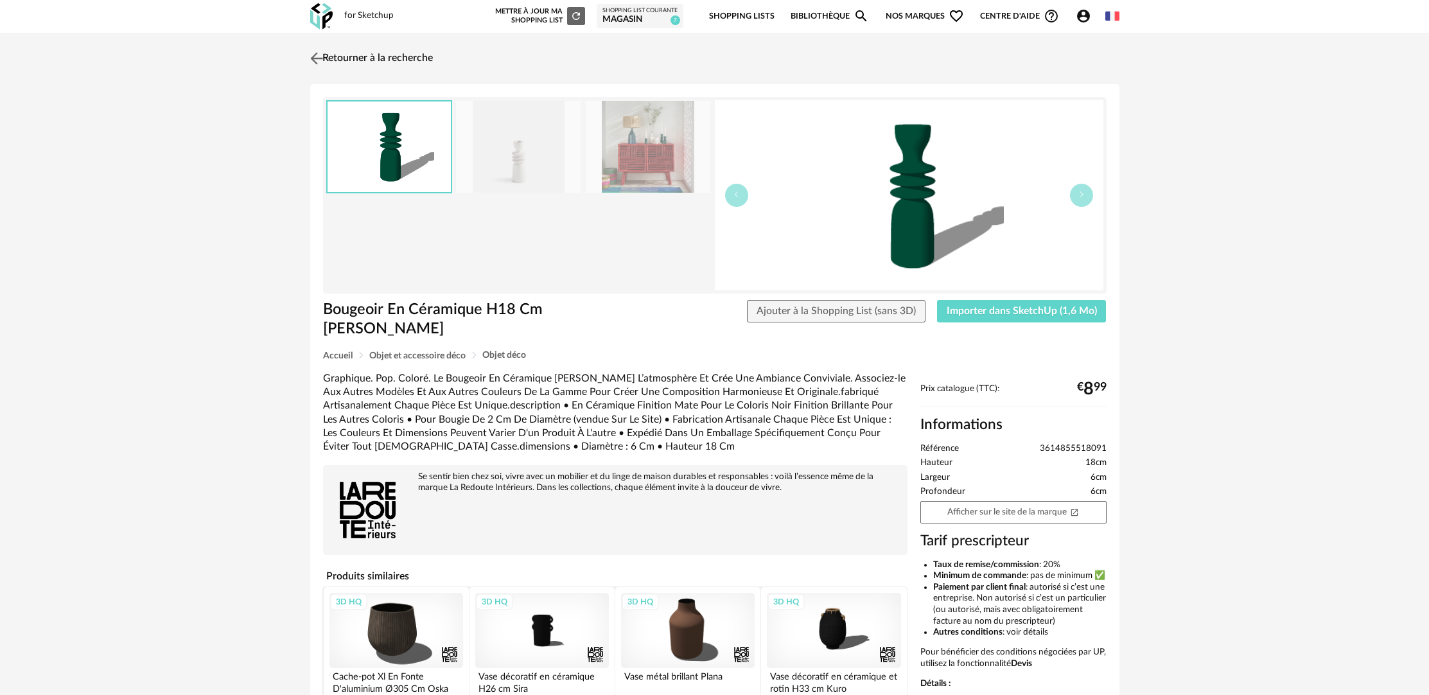
click at [412, 60] on link "Retourner à la recherche" at bounding box center [370, 58] width 126 height 28
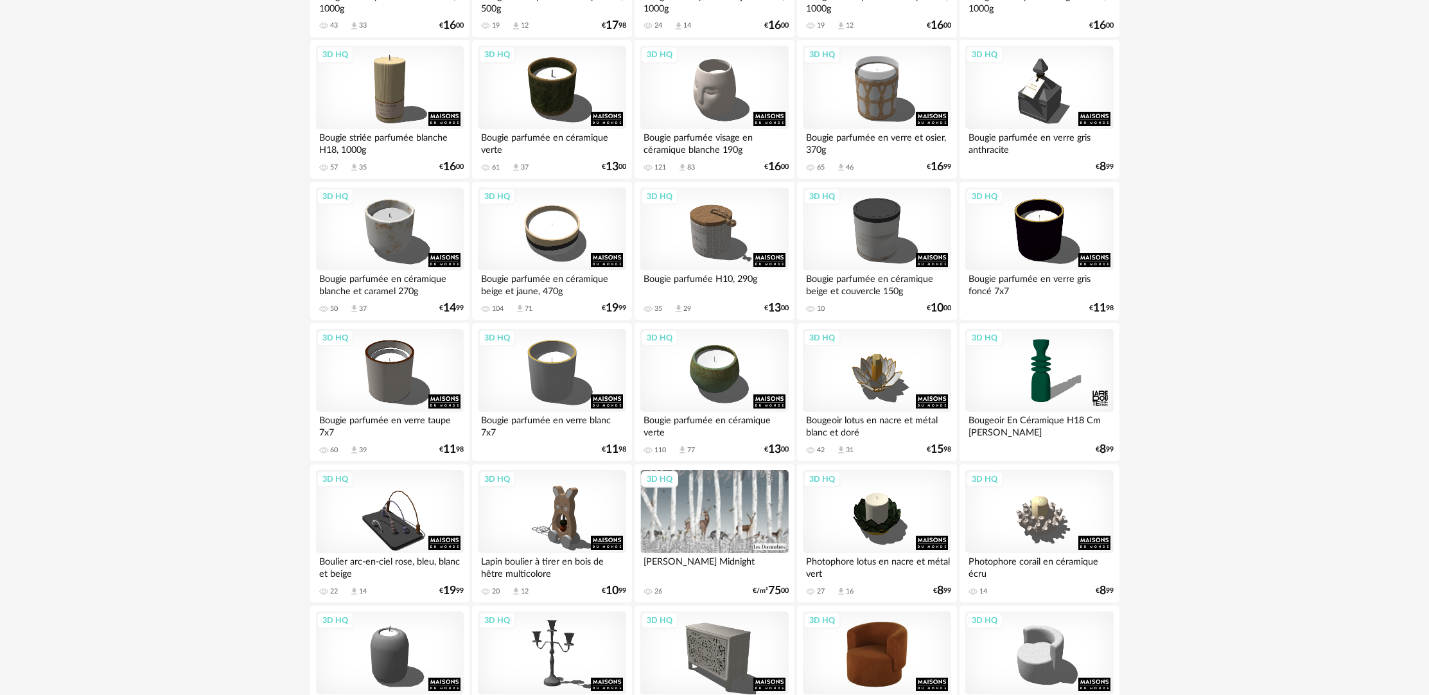
scroll to position [330, 0]
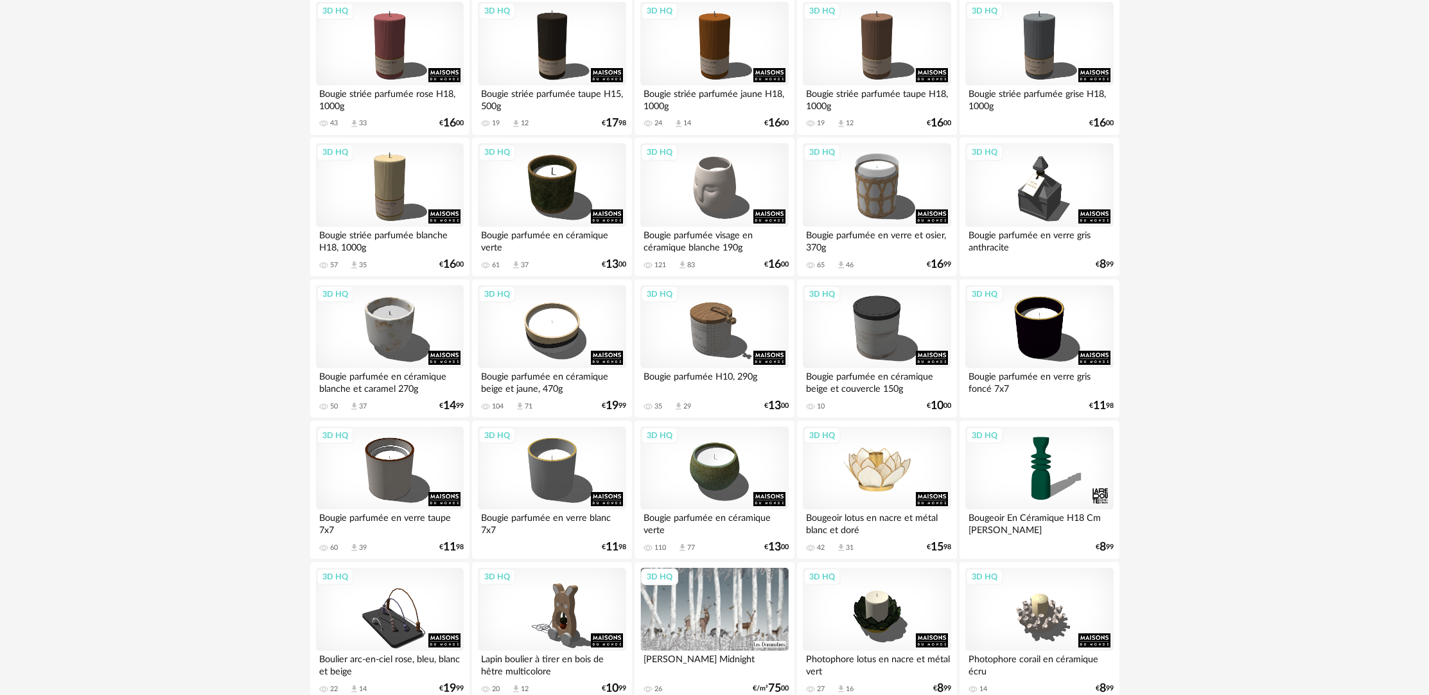
click at [888, 486] on div "3D HQ" at bounding box center [877, 467] width 148 height 83
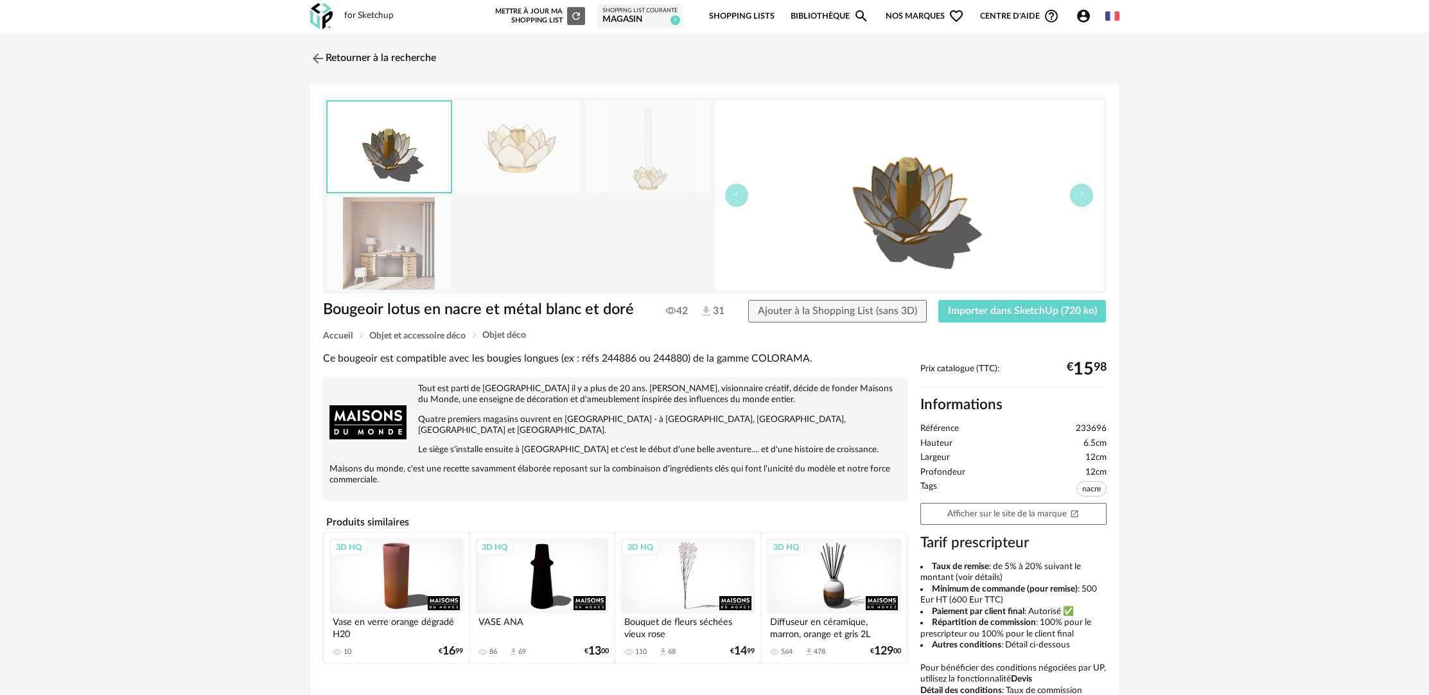
click at [1062, 295] on div "Bougeoir lotus en nacre et métal blanc et doré Bougeoir lotus en nacre et métal…" at bounding box center [714, 470] width 809 height 772
click at [1057, 310] on span "Importer dans SketchUp (720 ko)" at bounding box center [1022, 311] width 149 height 10
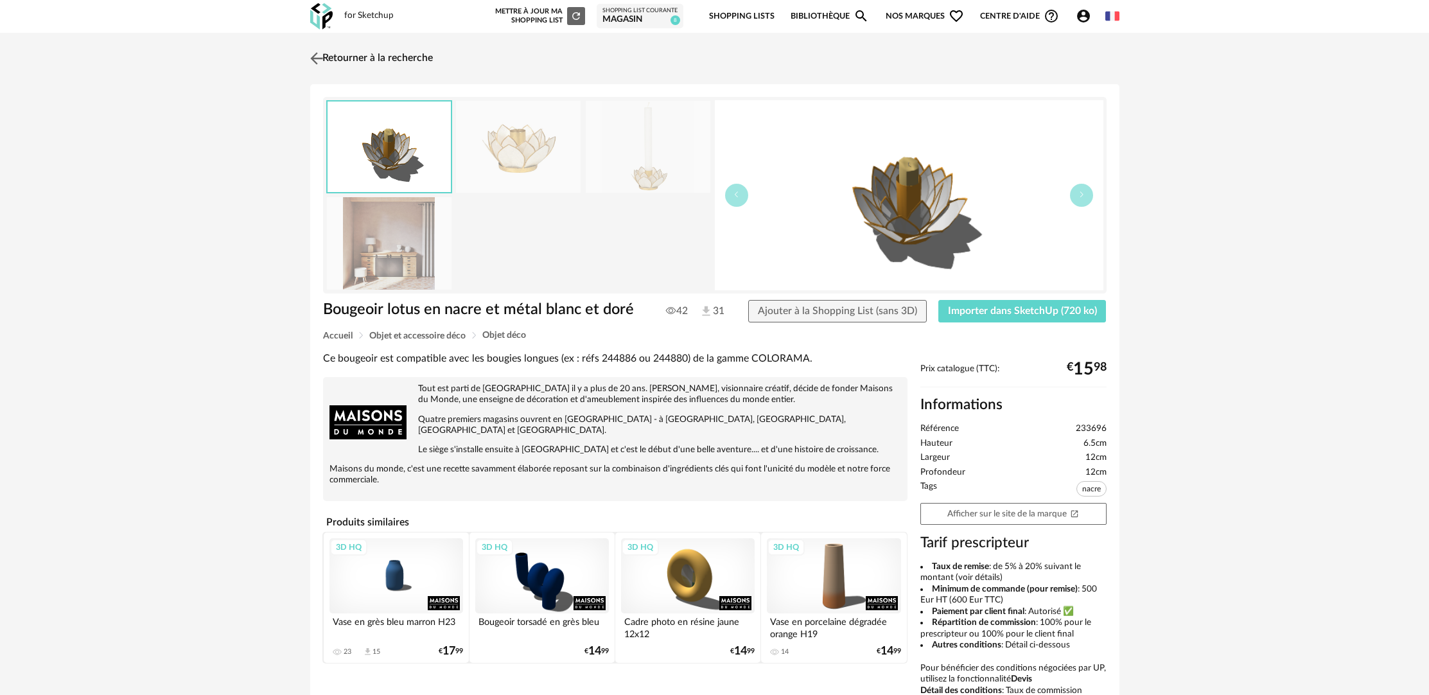
click at [418, 53] on link "Retourner à la recherche" at bounding box center [370, 58] width 126 height 28
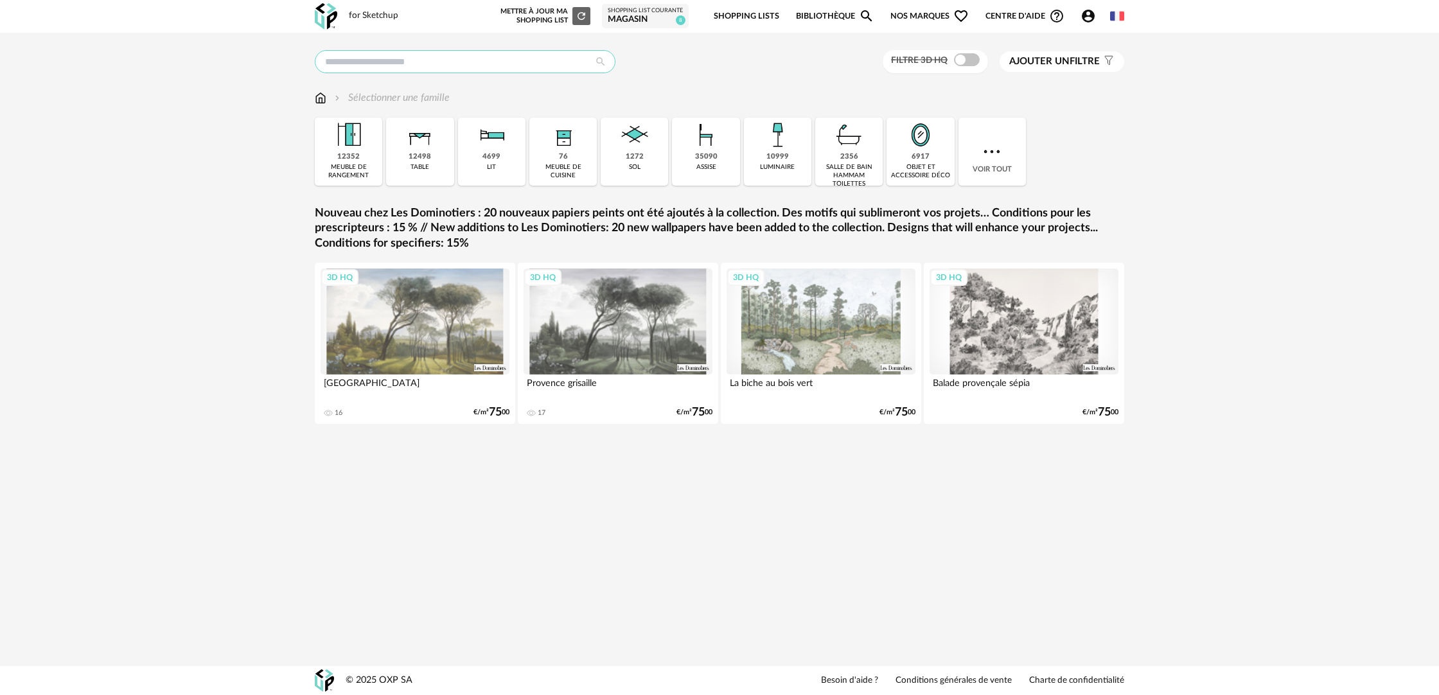
click at [420, 62] on input "text" at bounding box center [465, 61] width 301 height 23
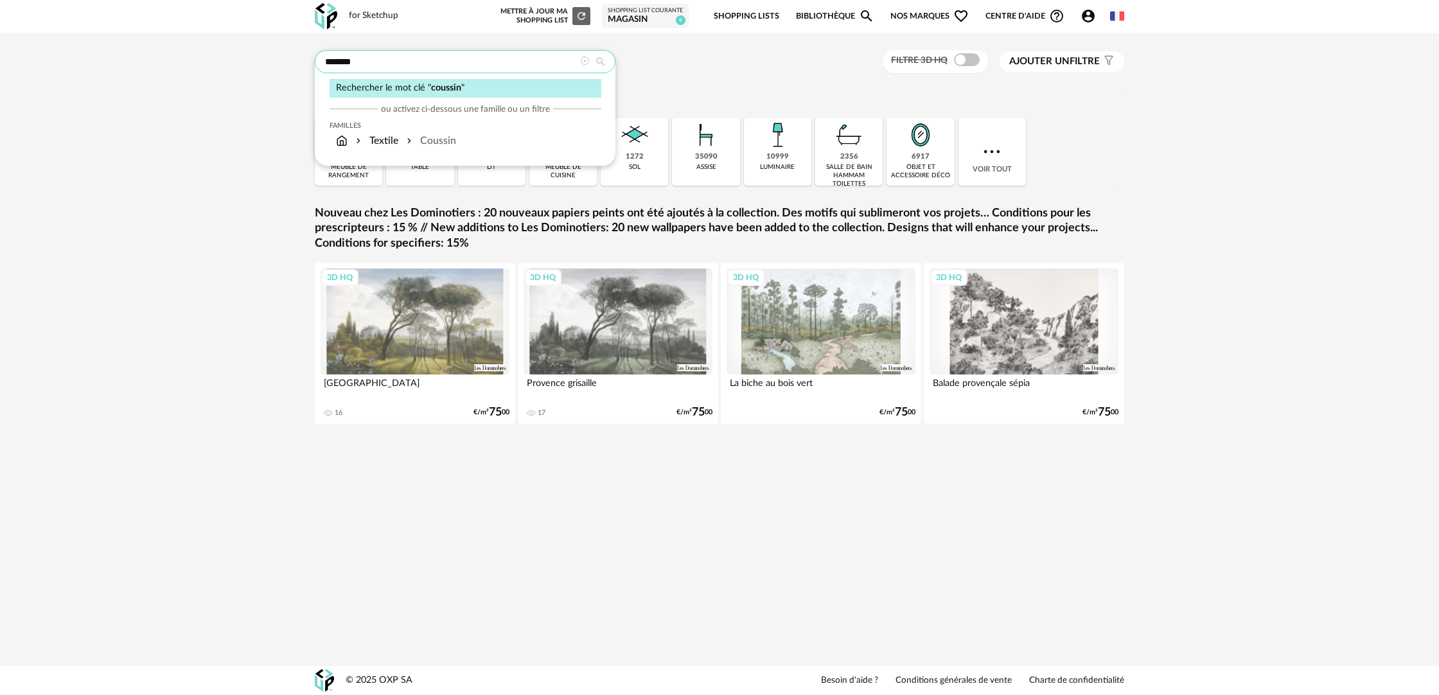
type input "*******"
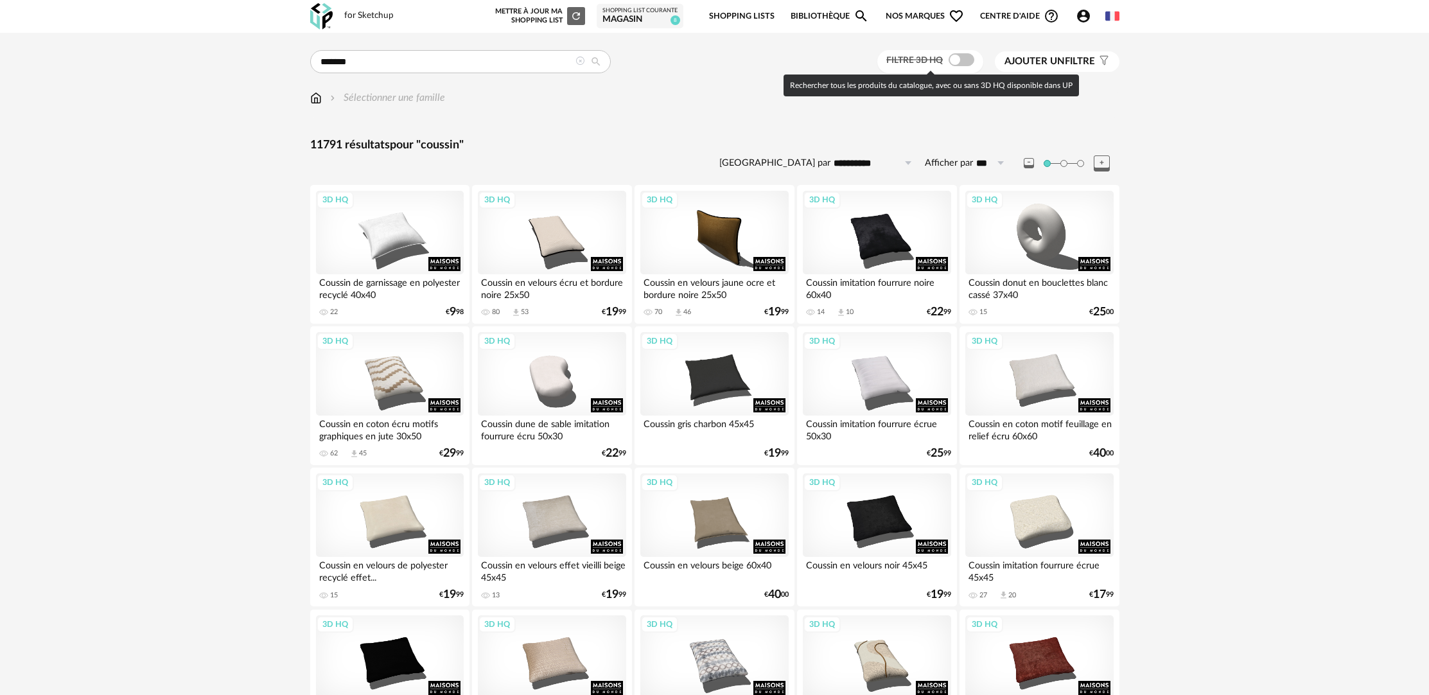
click at [955, 60] on span at bounding box center [962, 59] width 26 height 13
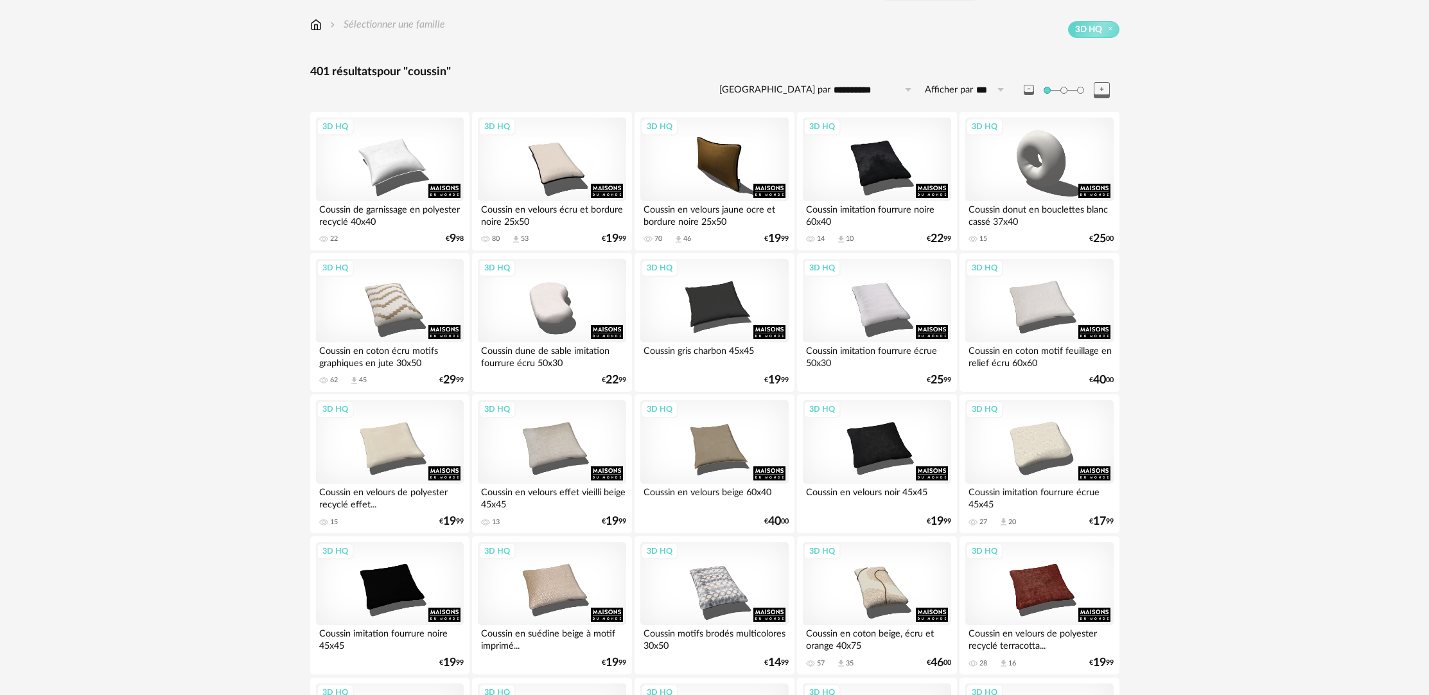
scroll to position [109, 0]
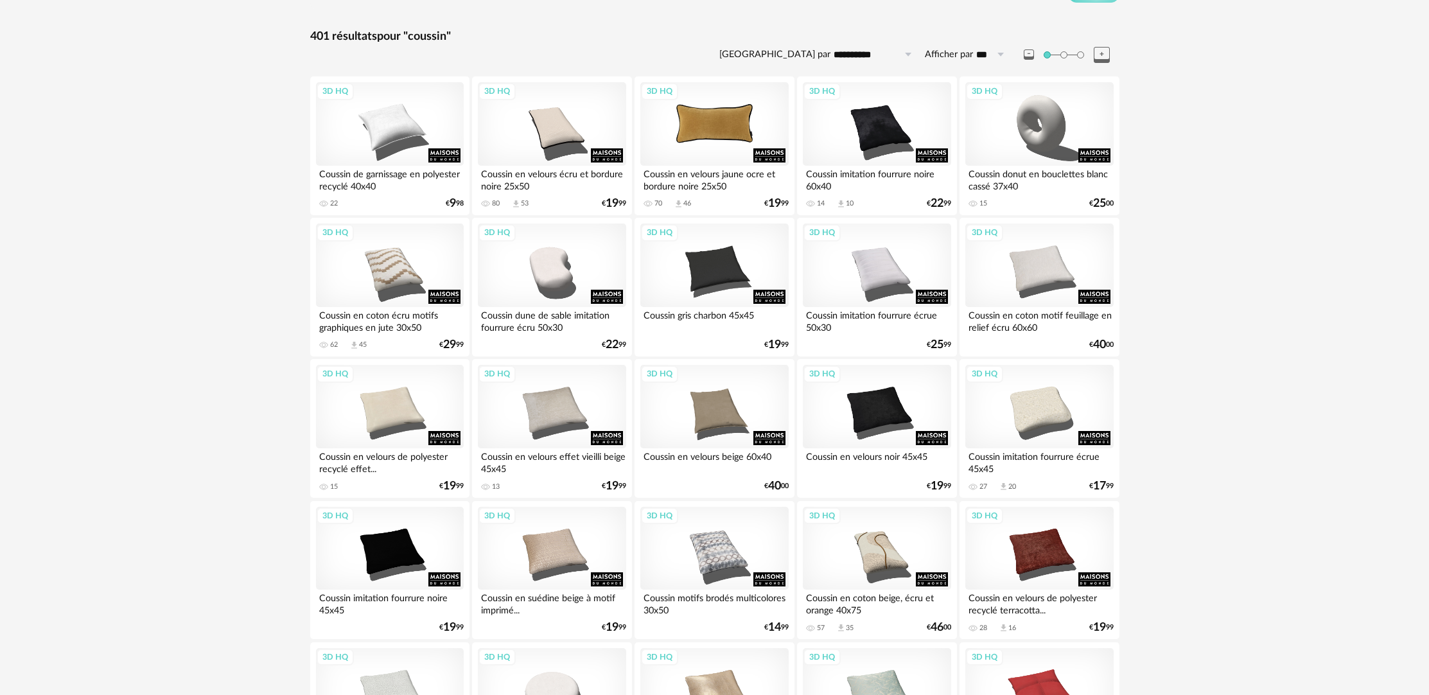
click at [672, 130] on div "3D HQ" at bounding box center [714, 123] width 148 height 83
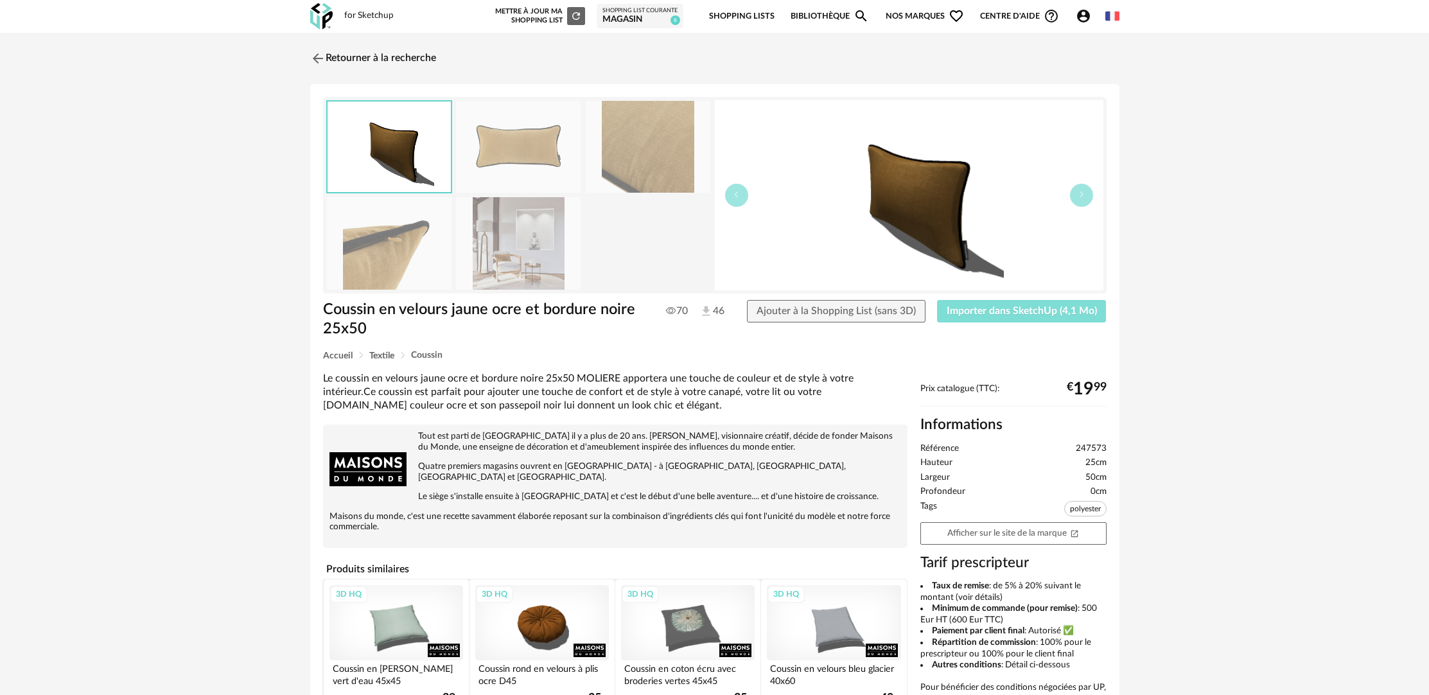
click at [1020, 308] on span "Importer dans SketchUp (4,1 Mo)" at bounding box center [1022, 311] width 150 height 10
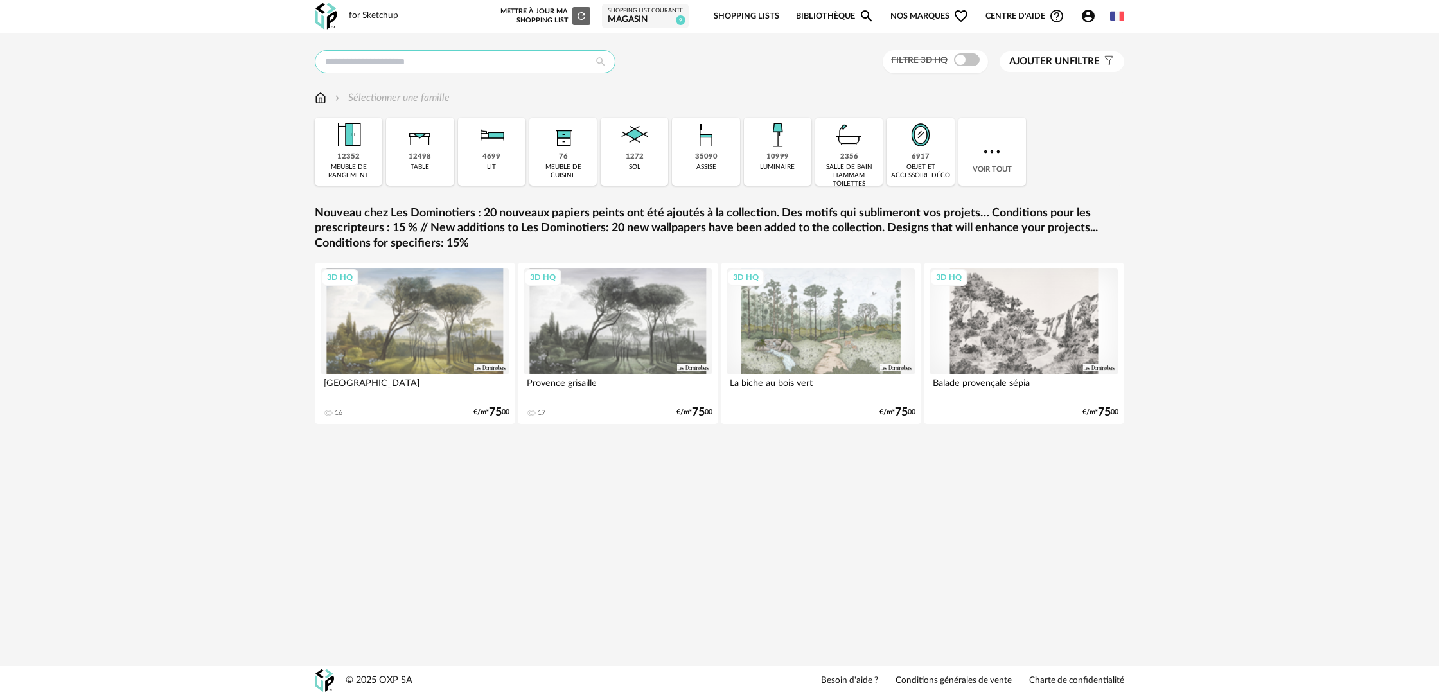
click at [459, 67] on input "text" at bounding box center [465, 61] width 301 height 23
click at [373, 109] on div "coussin" at bounding box center [465, 103] width 272 height 19
type input "*******"
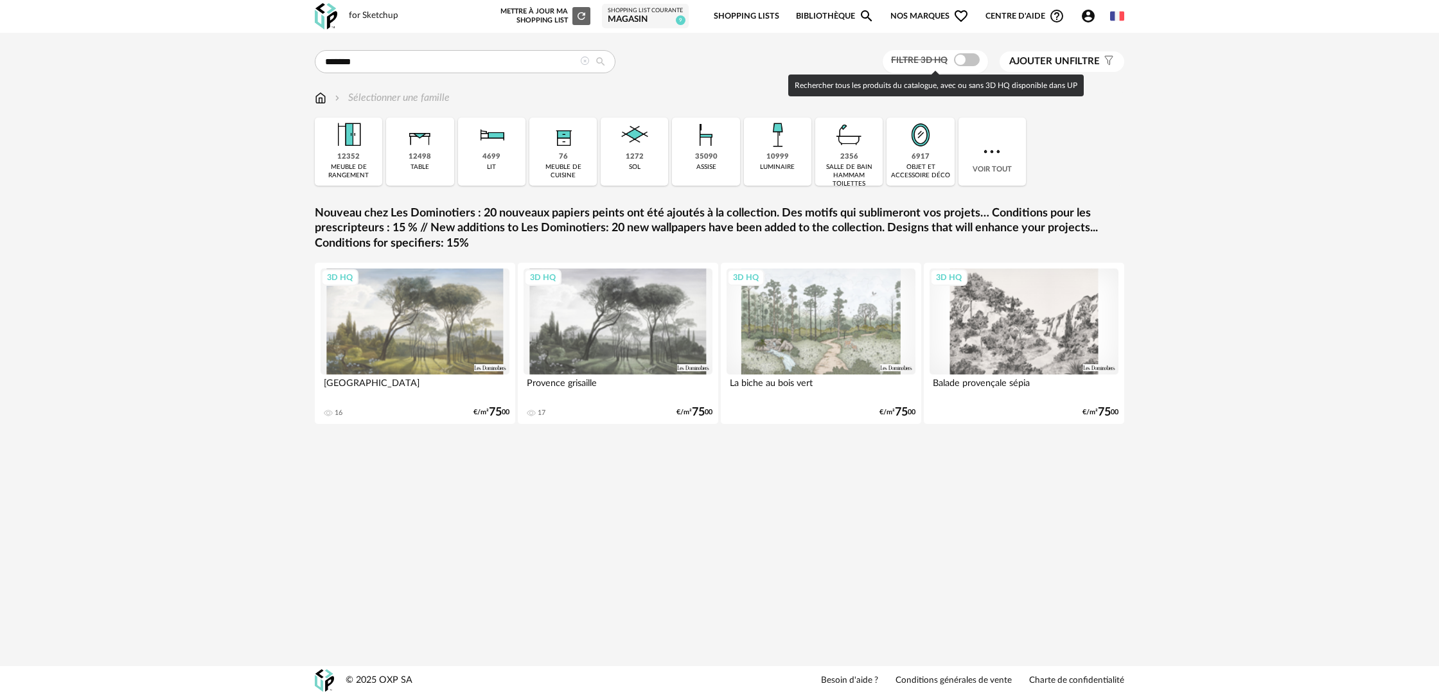
click at [965, 58] on span at bounding box center [967, 59] width 26 height 13
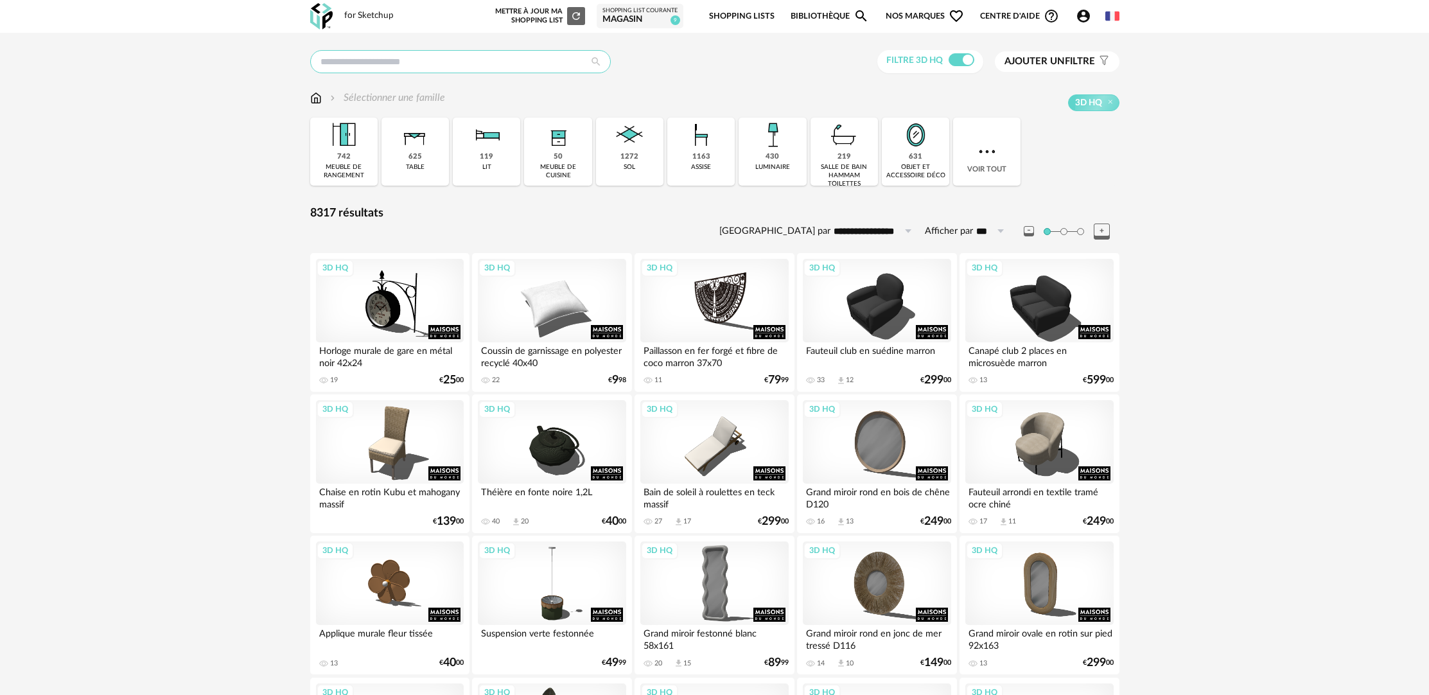
click at [385, 56] on input "text" at bounding box center [460, 61] width 301 height 23
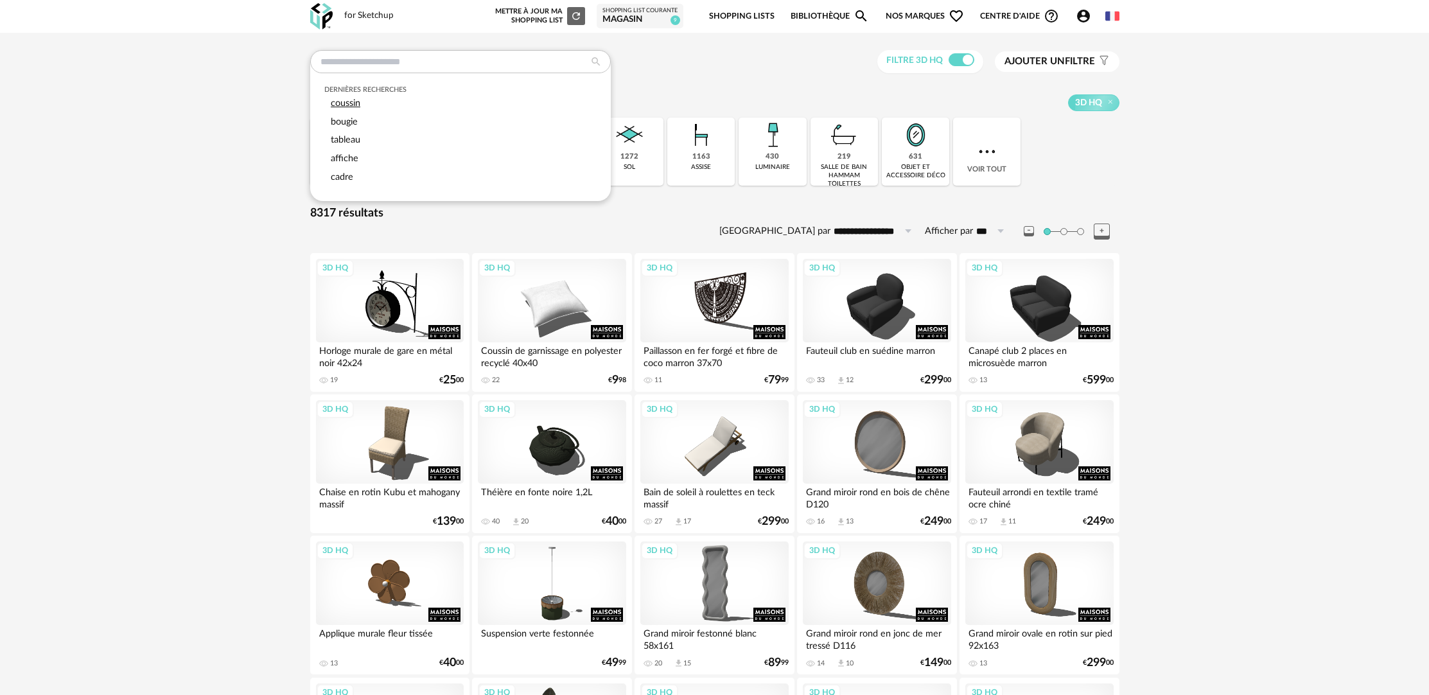
click at [342, 101] on span "coussin" at bounding box center [346, 103] width 30 height 10
type input "*******"
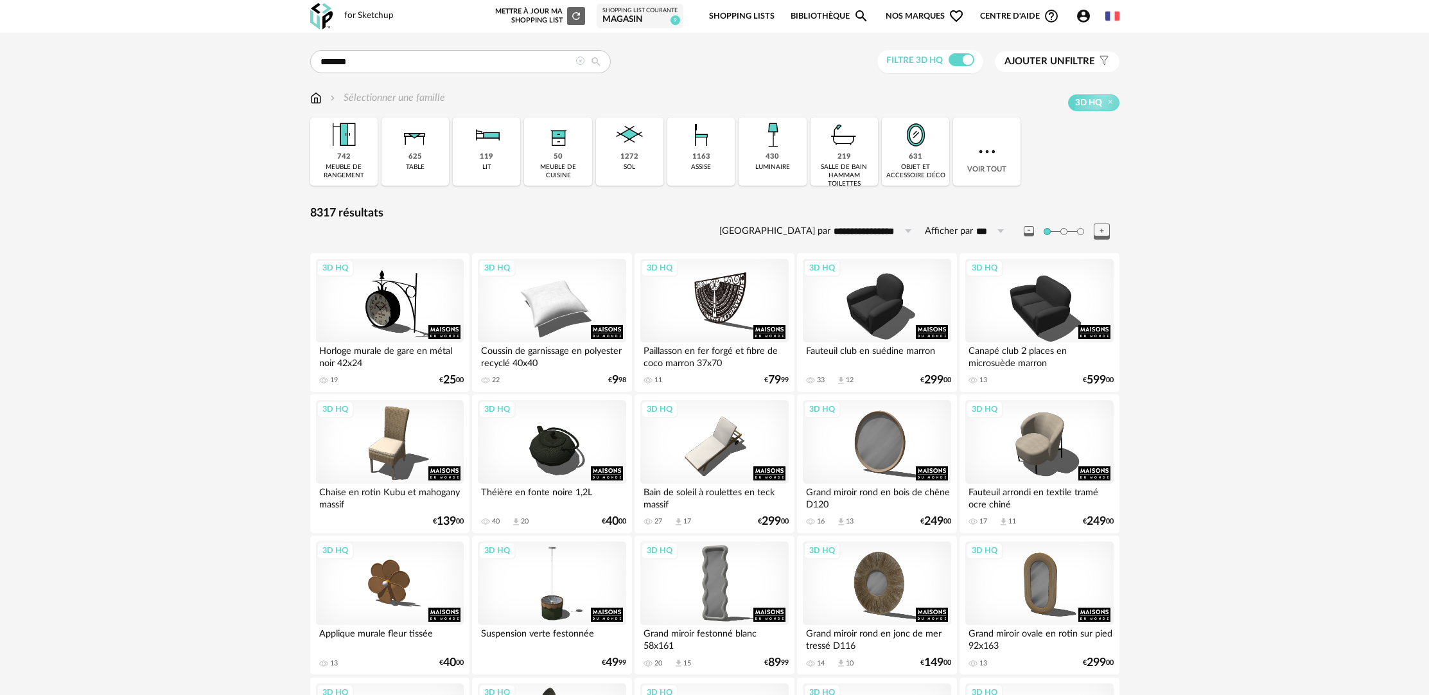
click at [599, 60] on icon at bounding box center [595, 62] width 23 height 12
type input "**********"
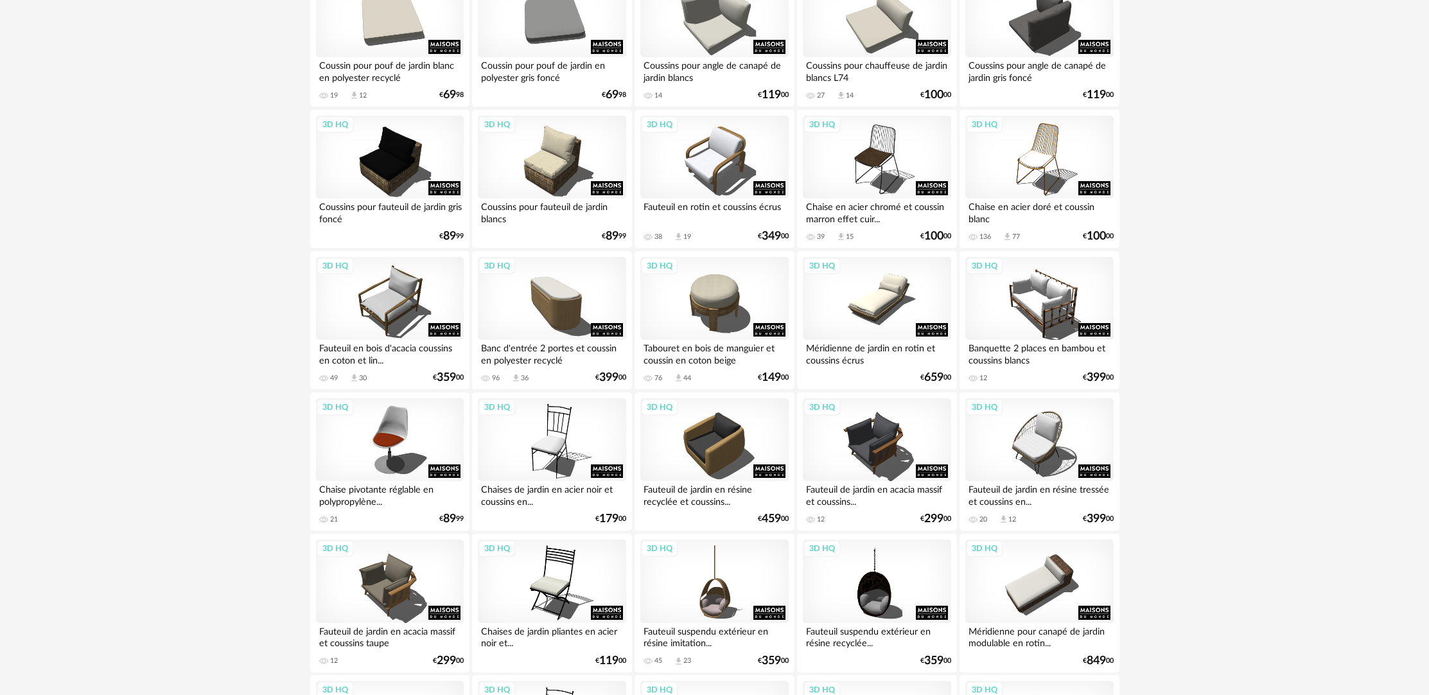
scroll to position [2291, 0]
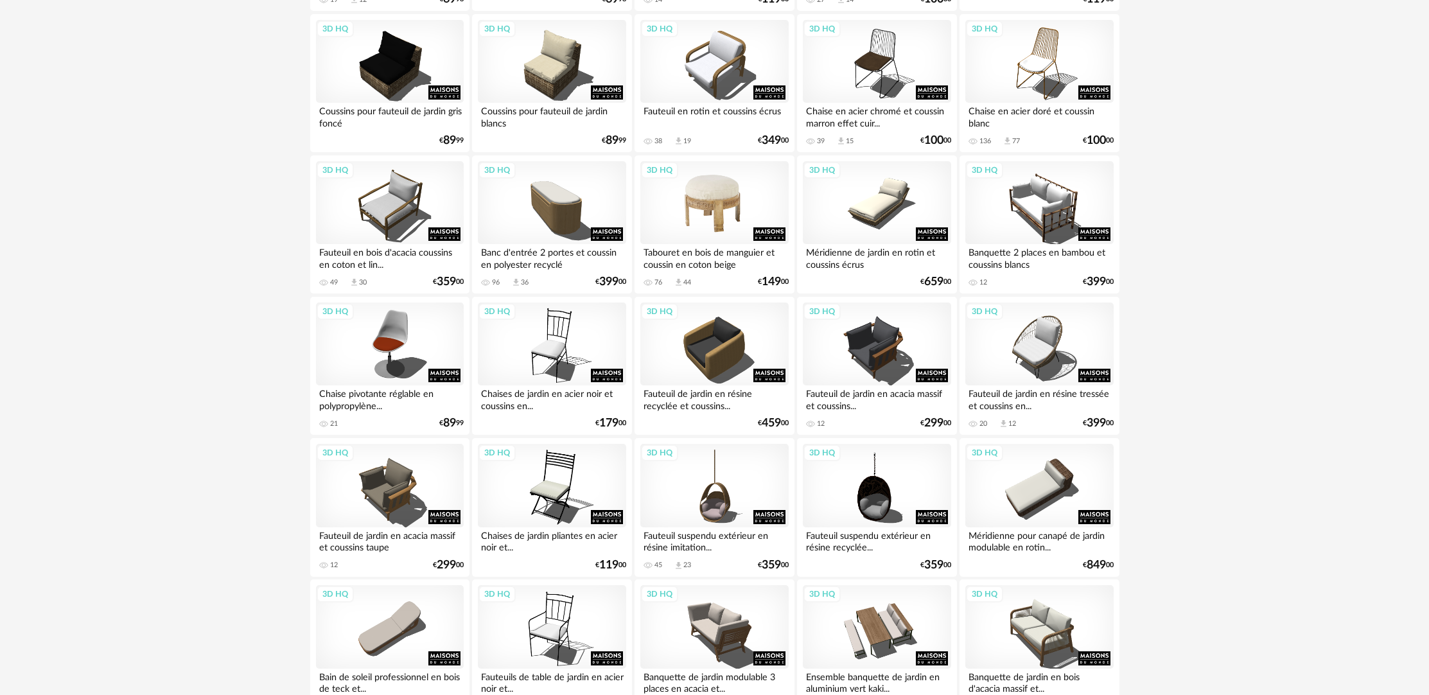
click at [673, 235] on div "3D HQ" at bounding box center [714, 202] width 148 height 83
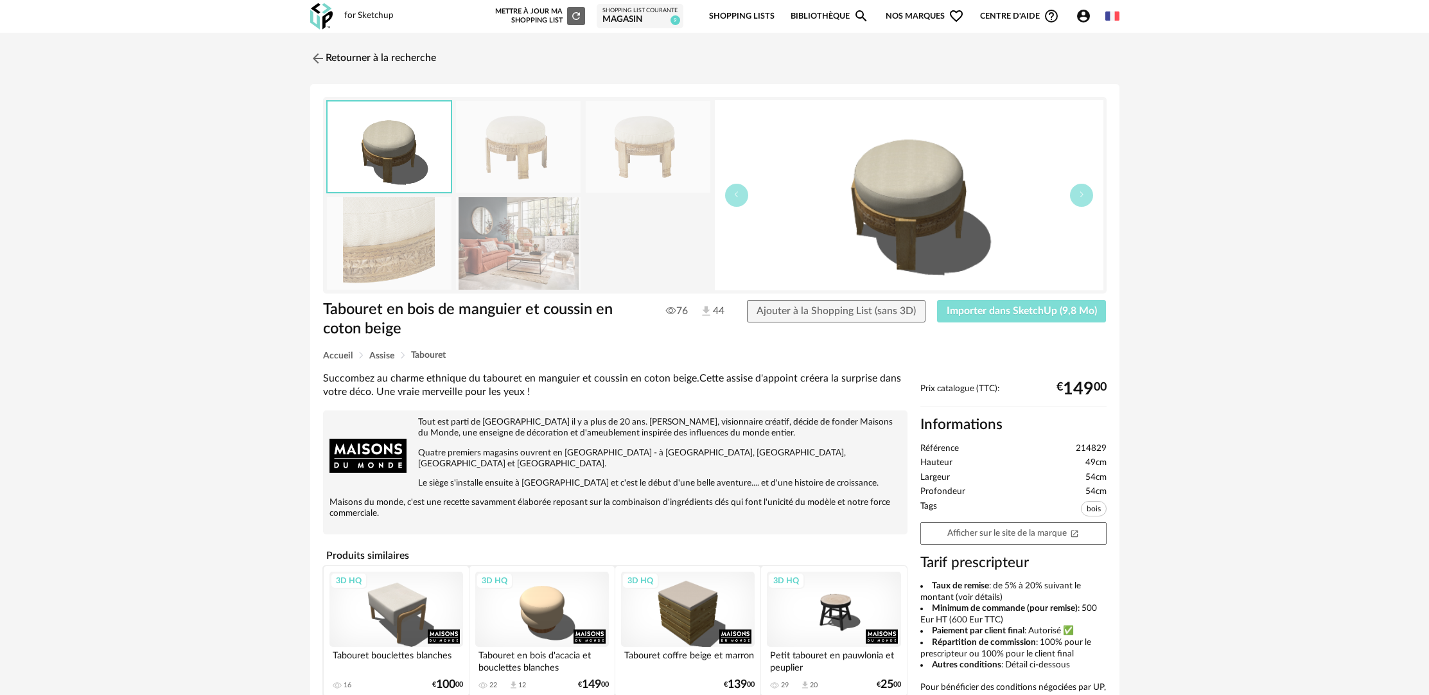
click at [997, 310] on span "Importer dans SketchUp (9,8 Mo)" at bounding box center [1022, 311] width 150 height 10
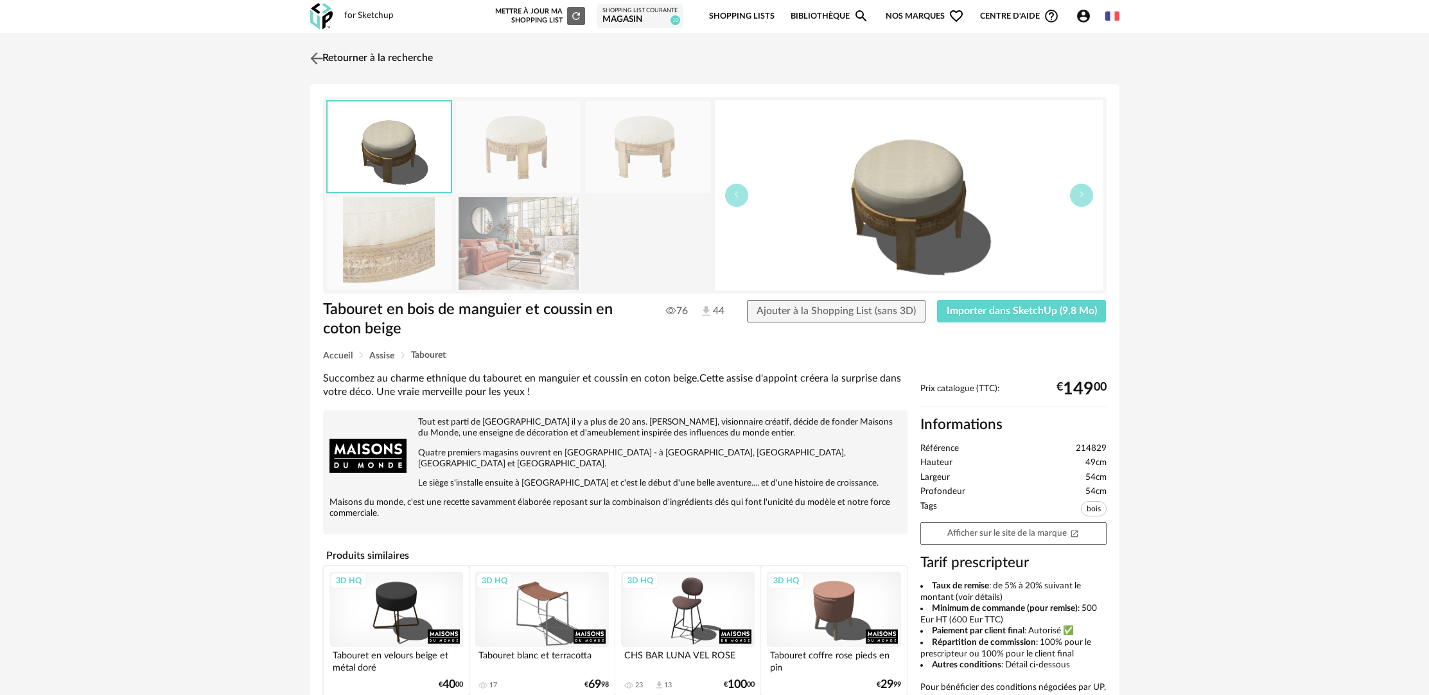
click at [385, 58] on link "Retourner à la recherche" at bounding box center [370, 58] width 126 height 28
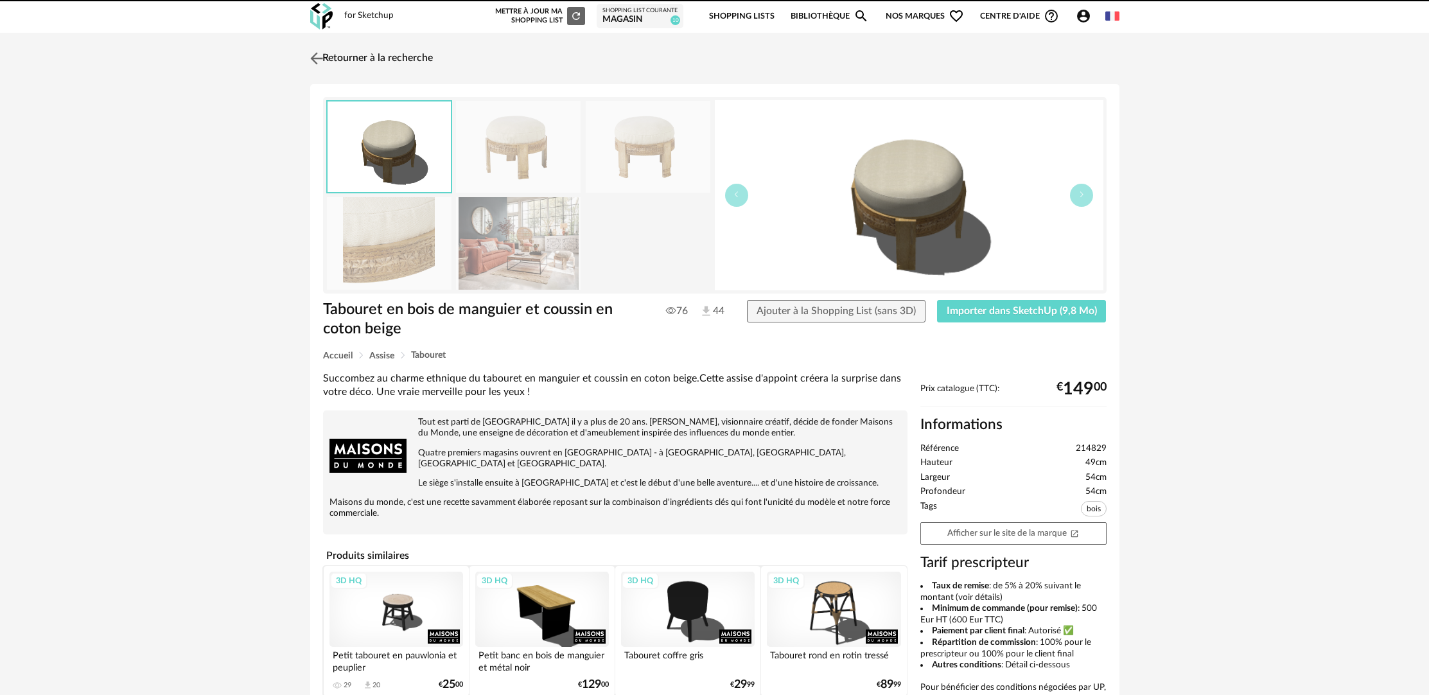
click at [367, 54] on link "Retourner à la recherche" at bounding box center [370, 58] width 126 height 28
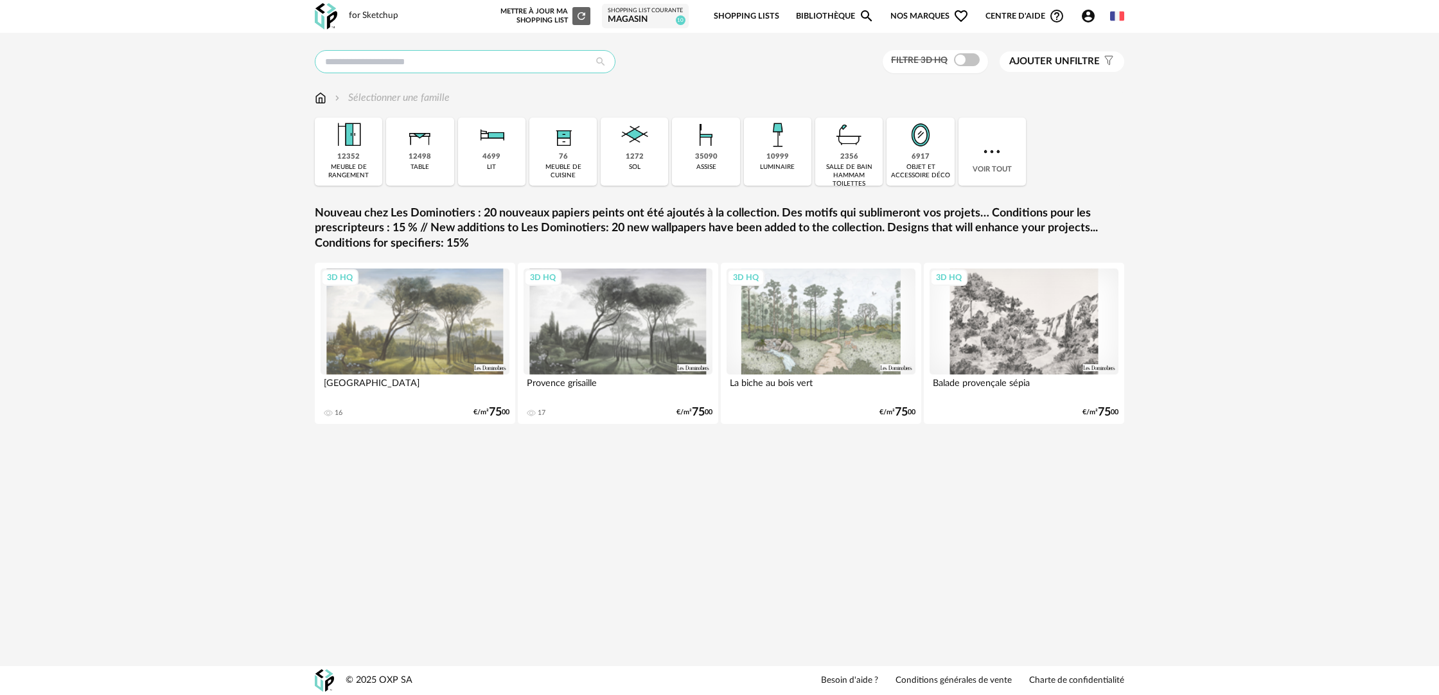
click at [527, 58] on input "text" at bounding box center [465, 61] width 301 height 23
type input "******"
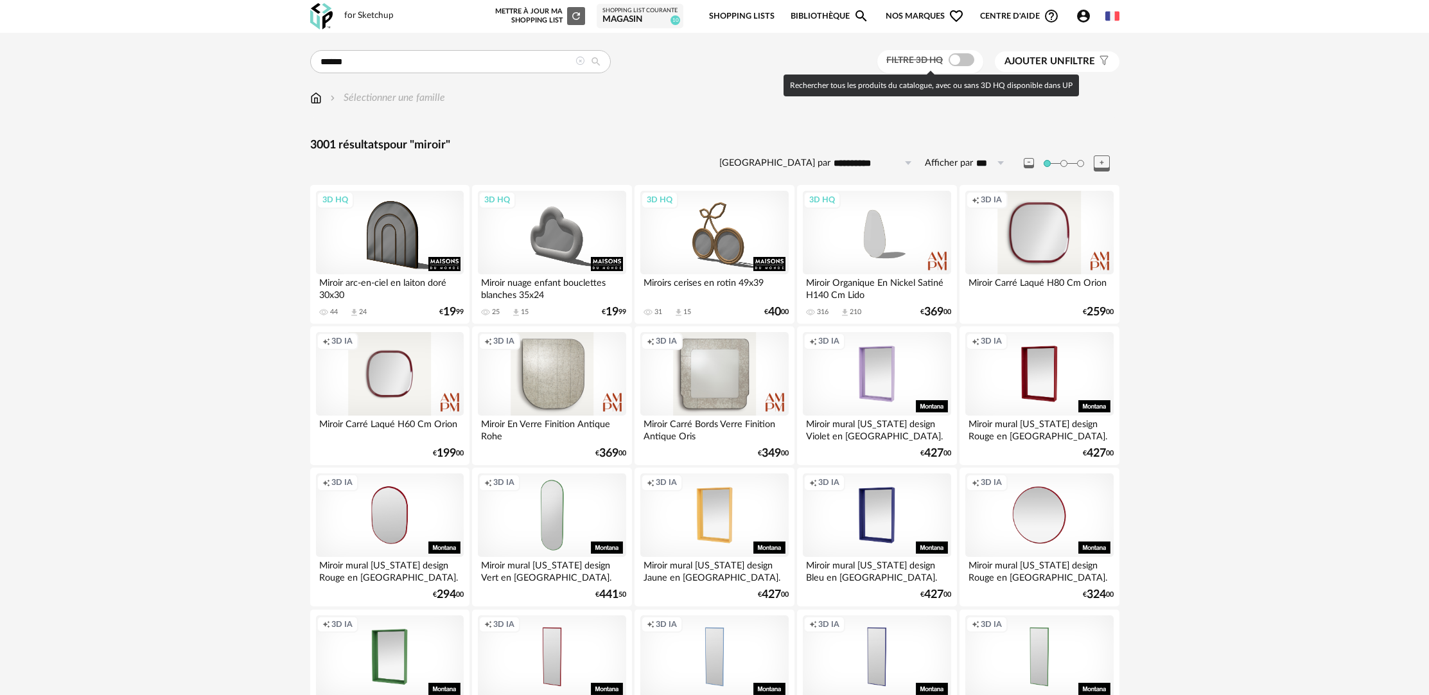
click at [958, 60] on span at bounding box center [962, 59] width 26 height 13
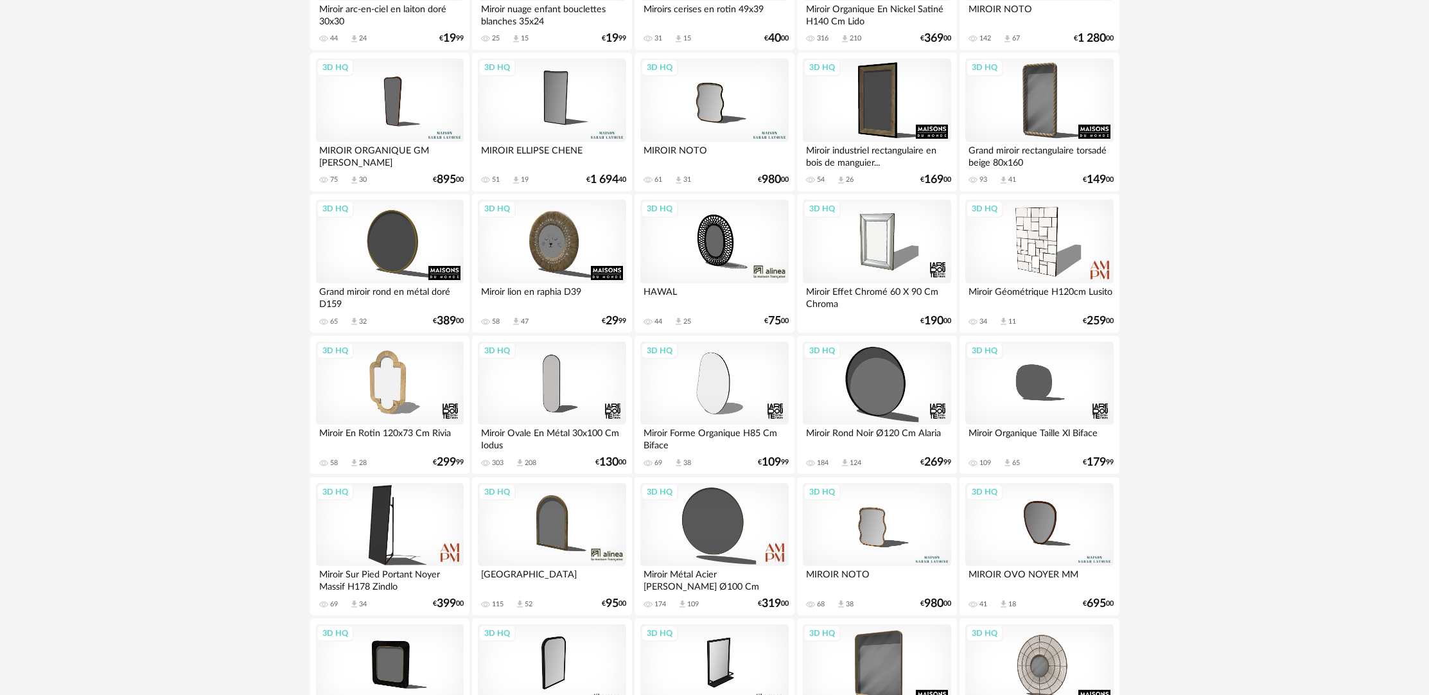
scroll to position [357, 0]
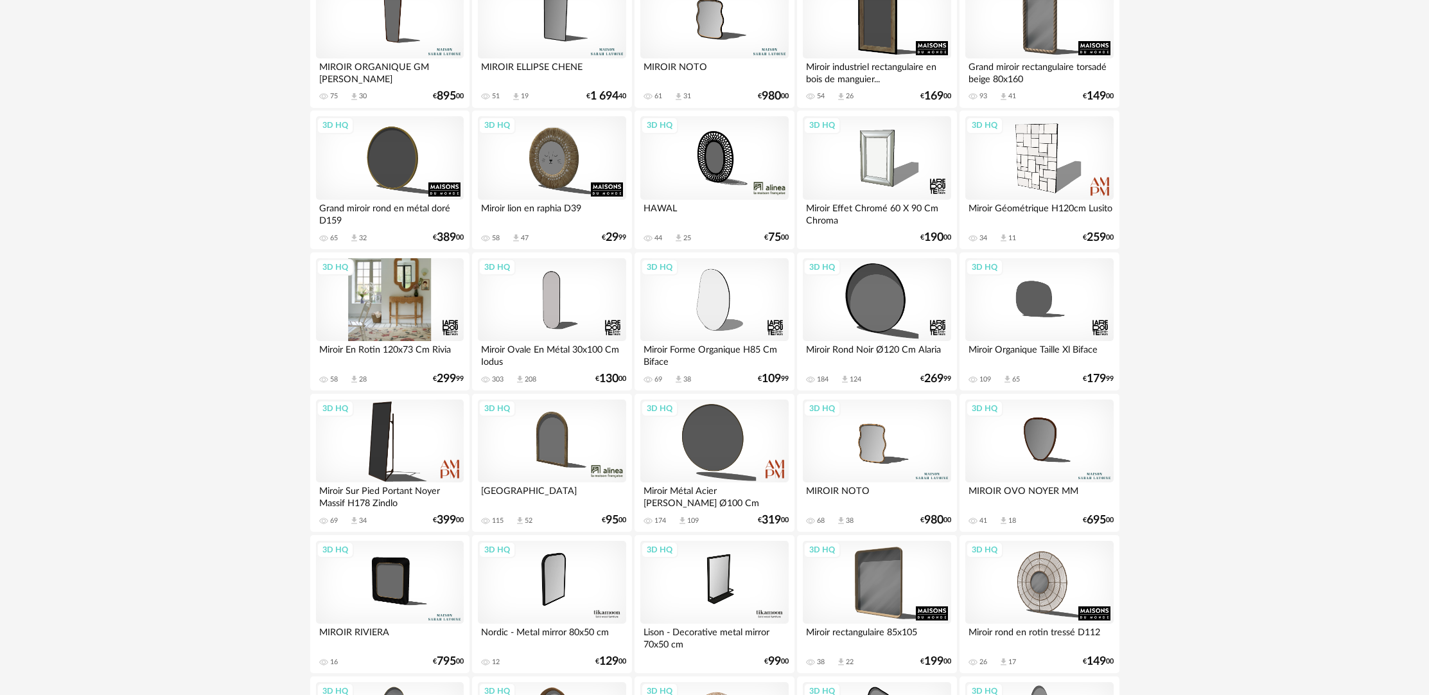
click at [373, 323] on div "3D HQ" at bounding box center [390, 299] width 148 height 83
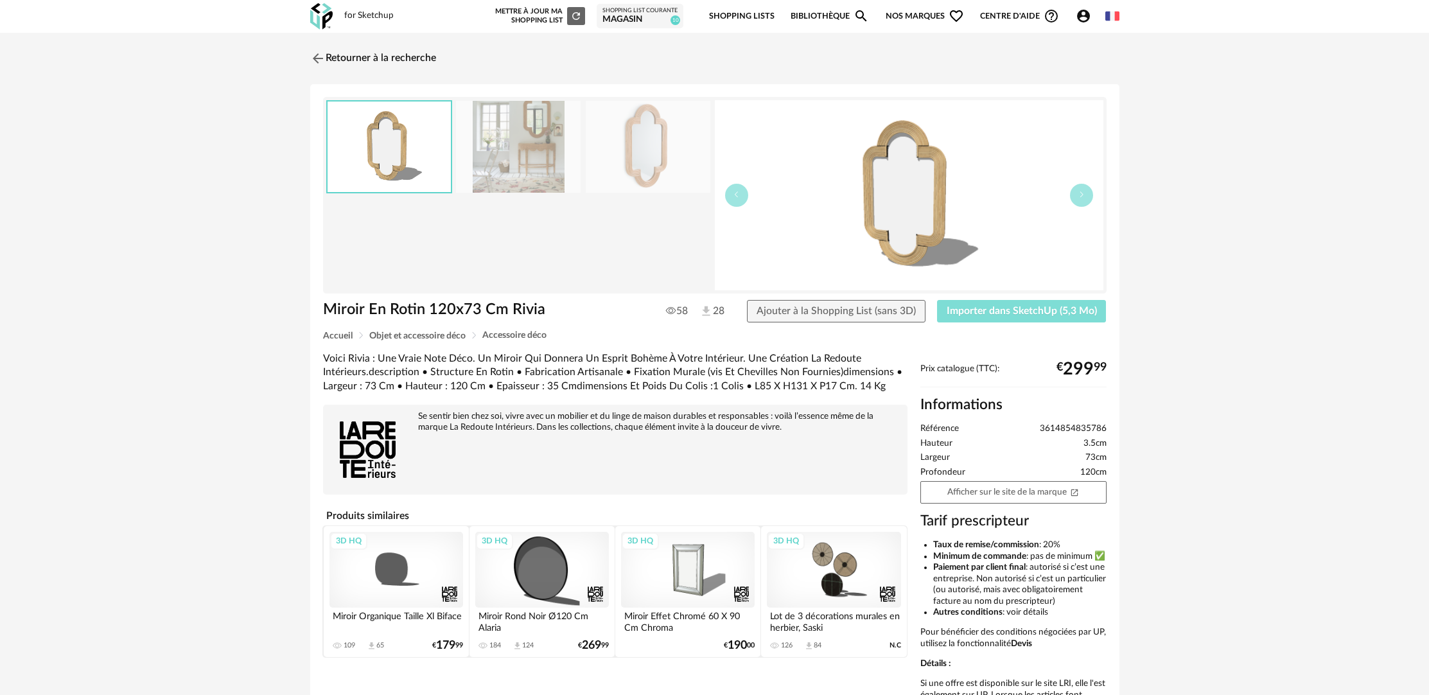
click at [1021, 308] on span "Importer dans SketchUp (5,3 Mo)" at bounding box center [1022, 311] width 150 height 10
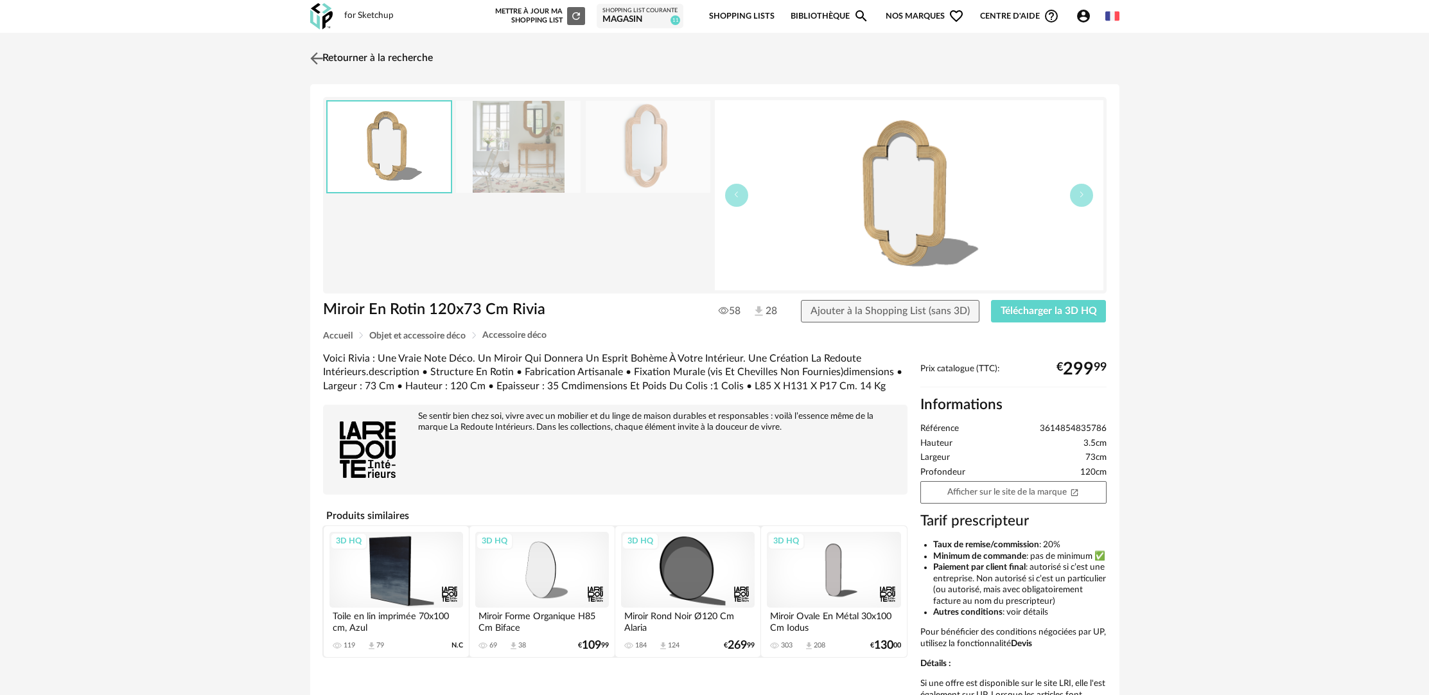
click at [382, 49] on link "Retourner à la recherche" at bounding box center [370, 58] width 126 height 28
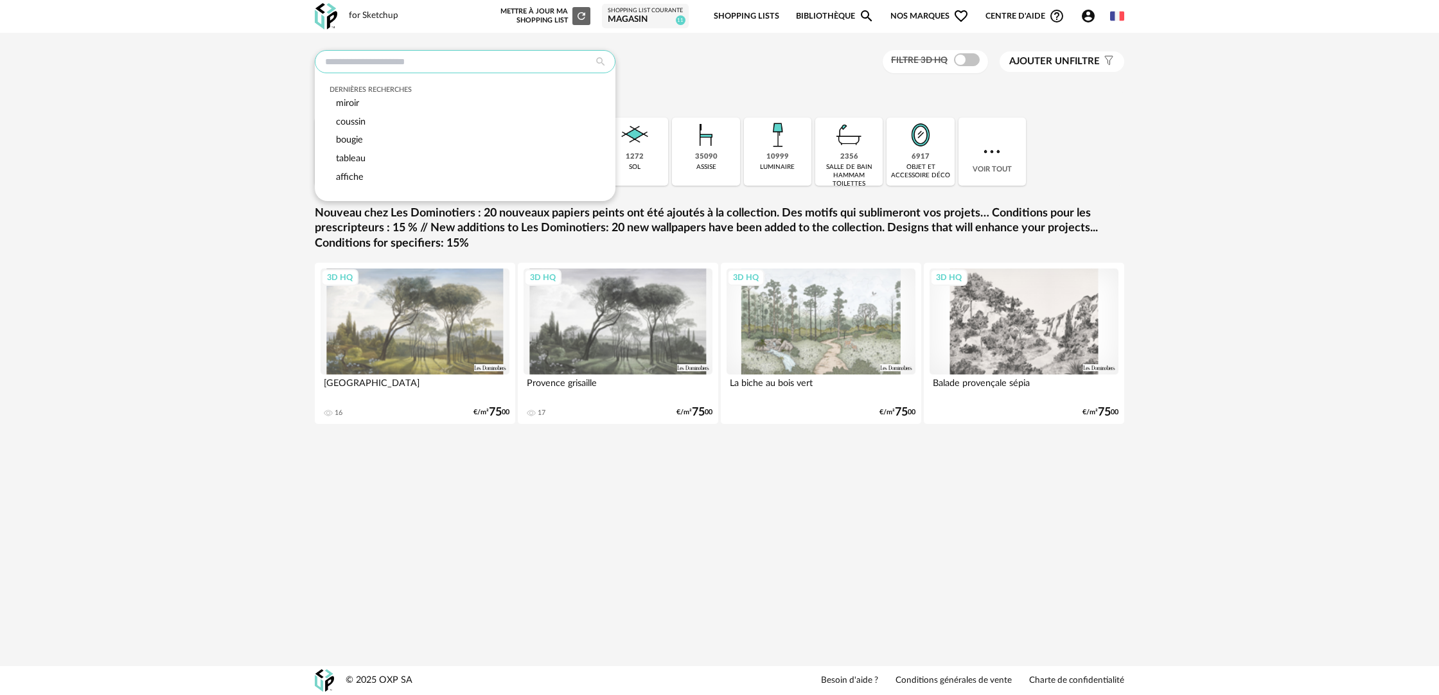
click at [511, 66] on input "text" at bounding box center [465, 61] width 301 height 23
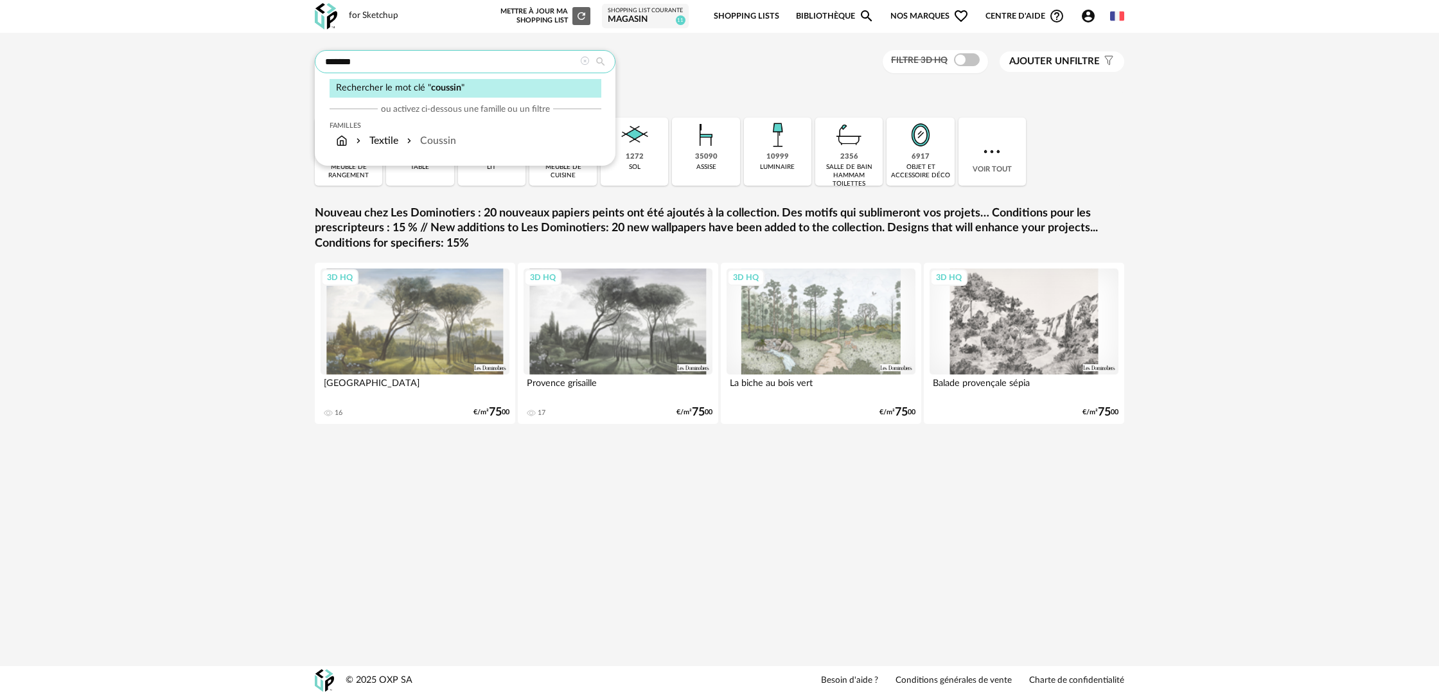
type input "*******"
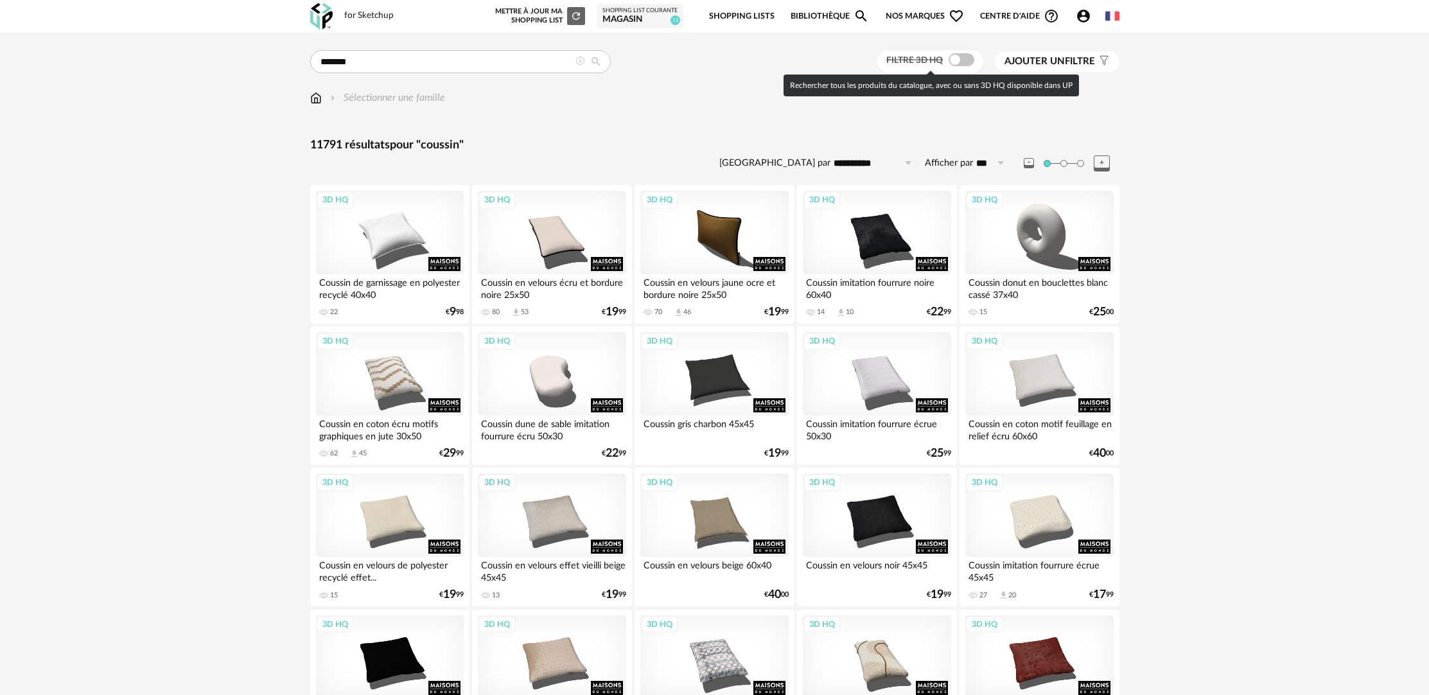
click at [959, 66] on span at bounding box center [962, 59] width 26 height 13
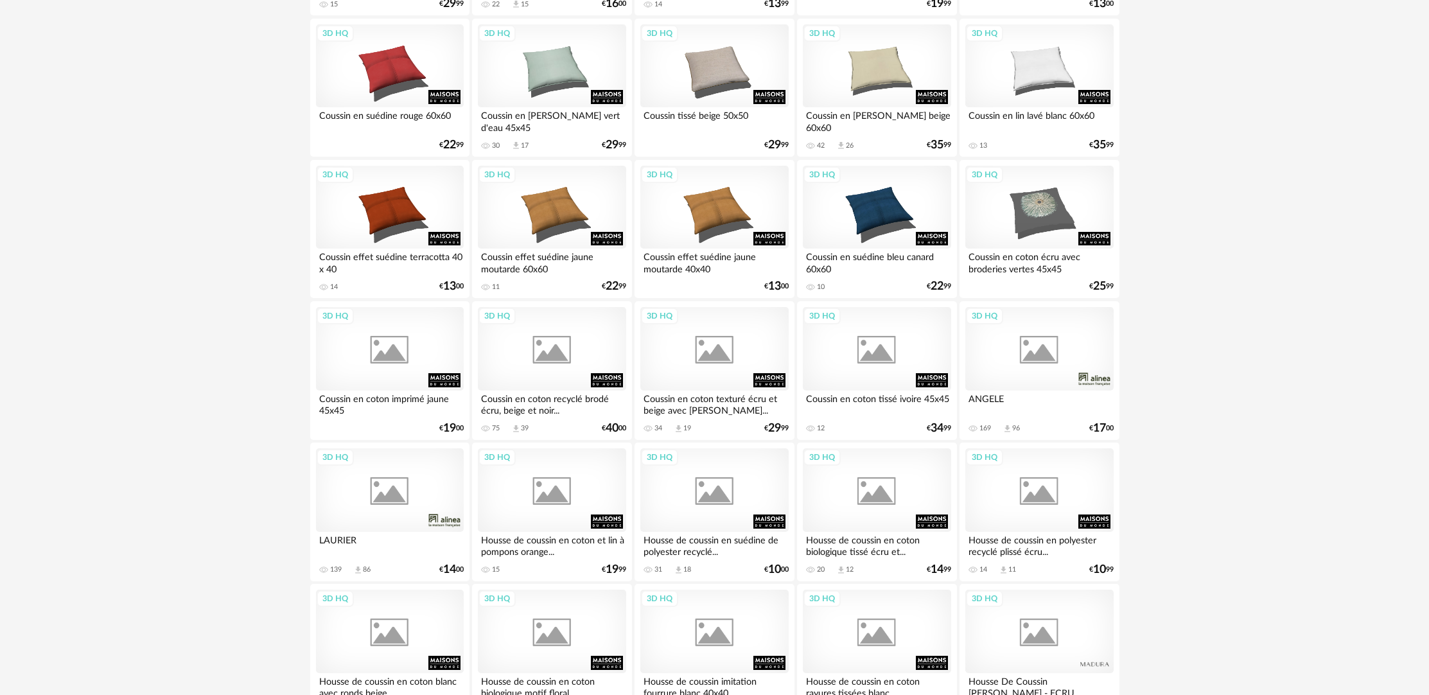
click at [1305, 519] on div "**********" at bounding box center [714, 676] width 1429 height 3035
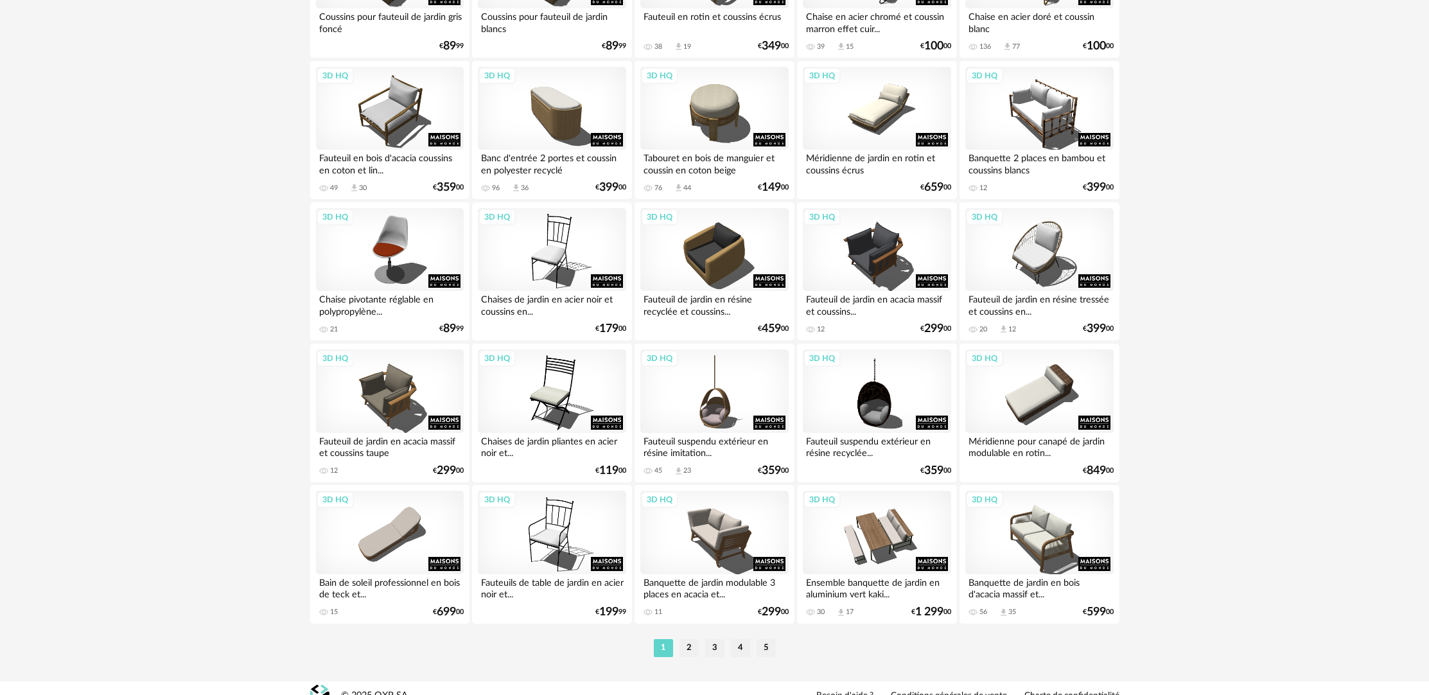
scroll to position [2411, 0]
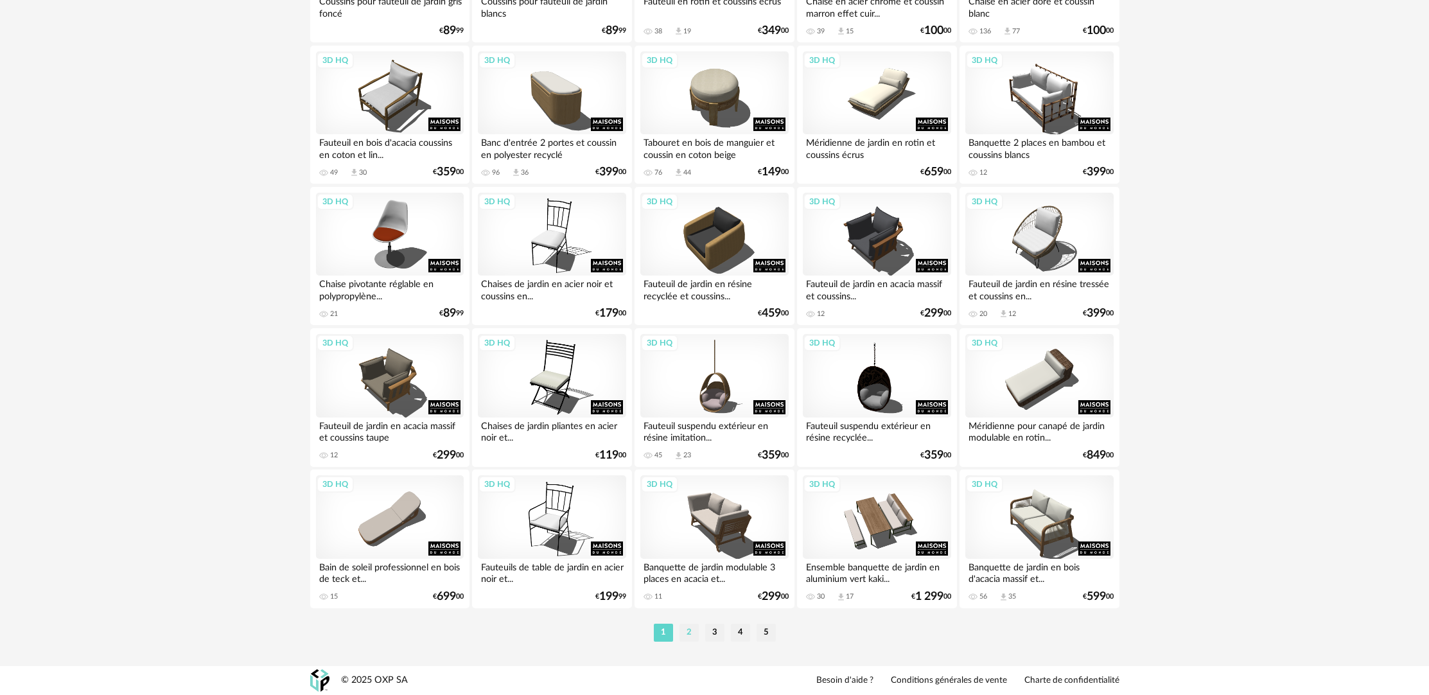
click at [690, 636] on li "2" at bounding box center [688, 633] width 19 height 18
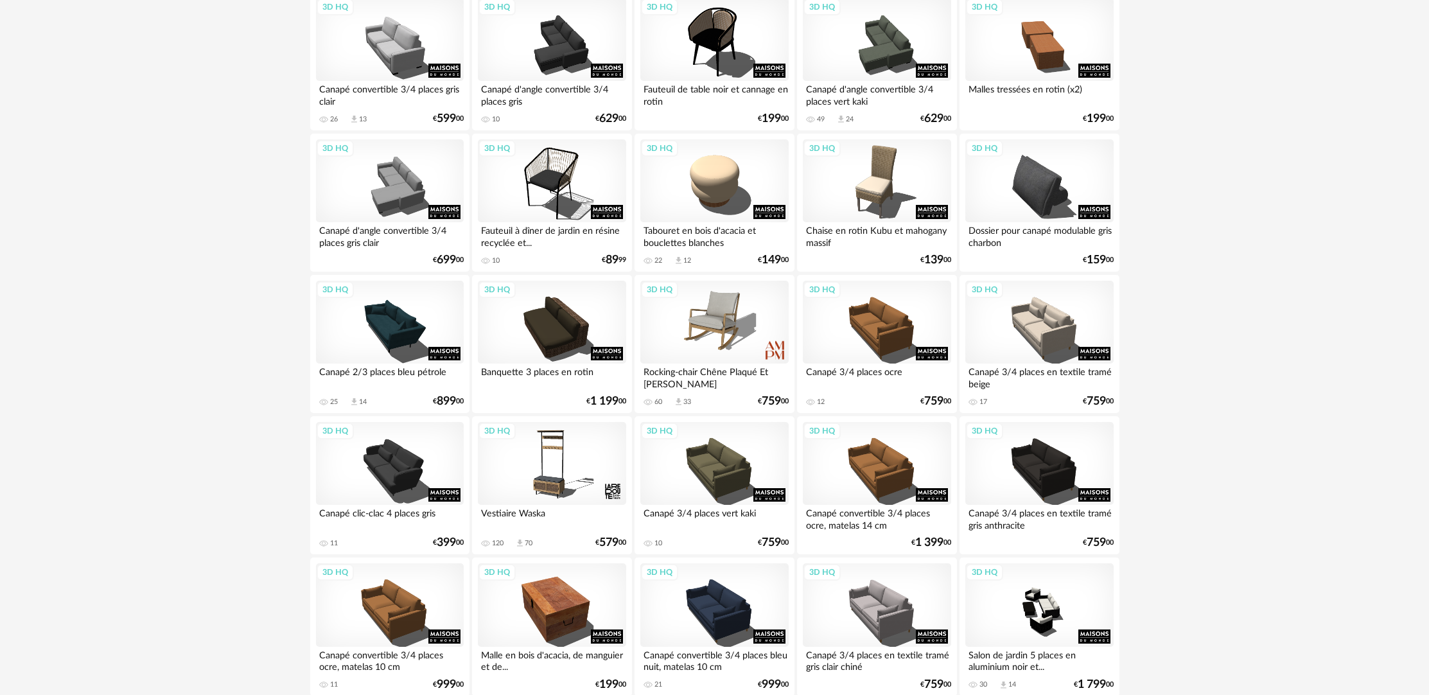
scroll to position [2411, 0]
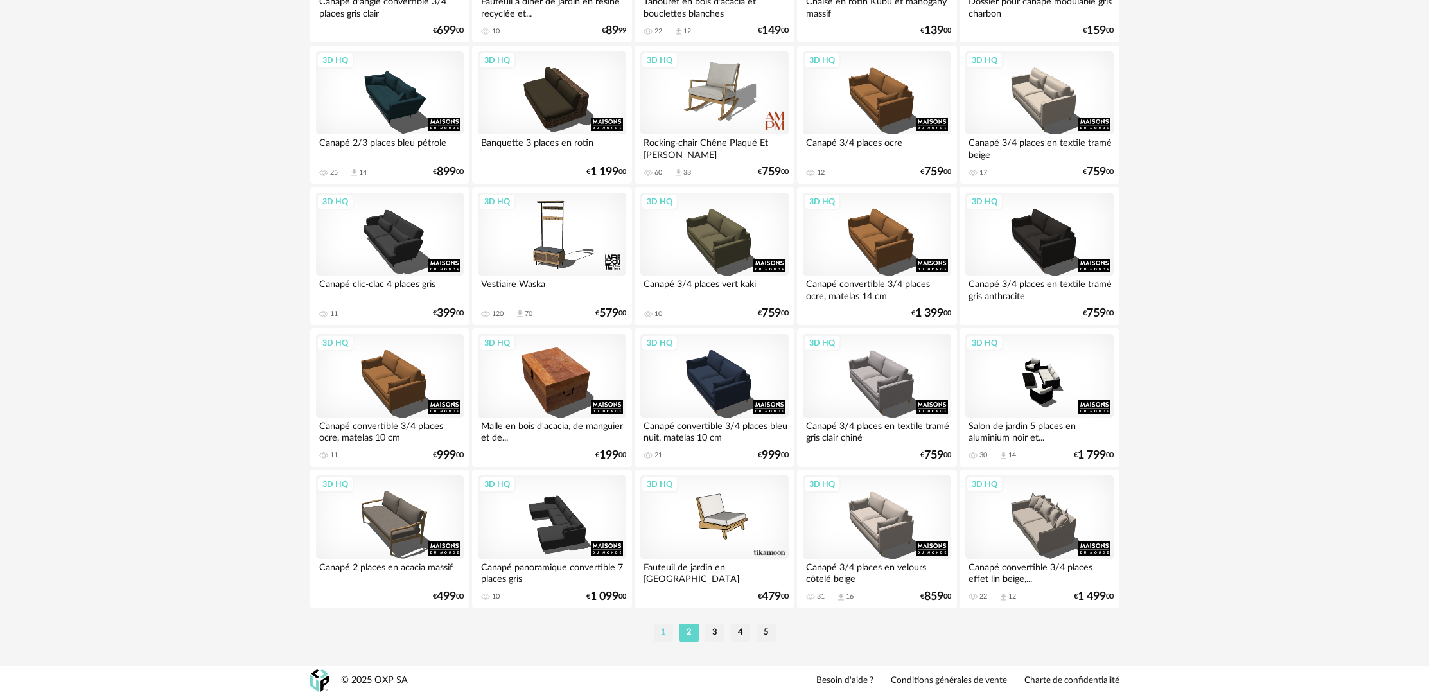
click at [663, 635] on li "1" at bounding box center [663, 633] width 19 height 18
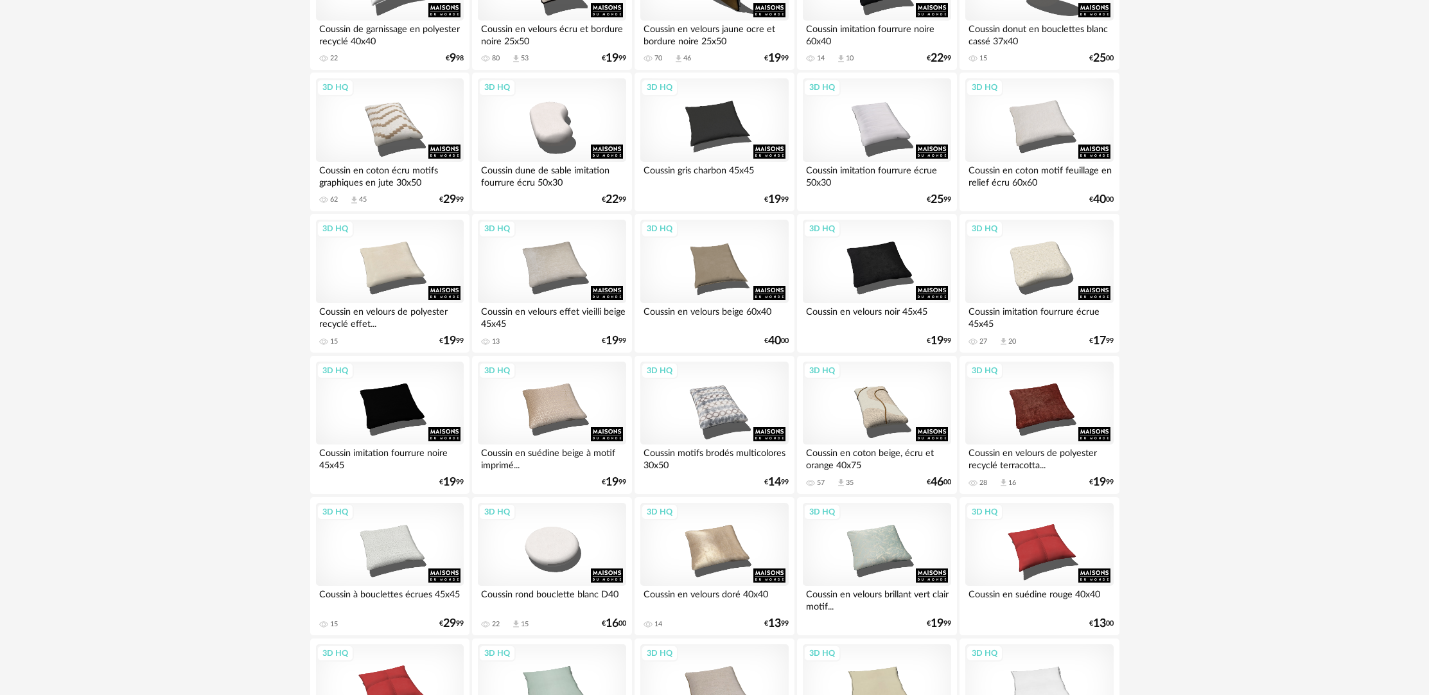
scroll to position [662, 0]
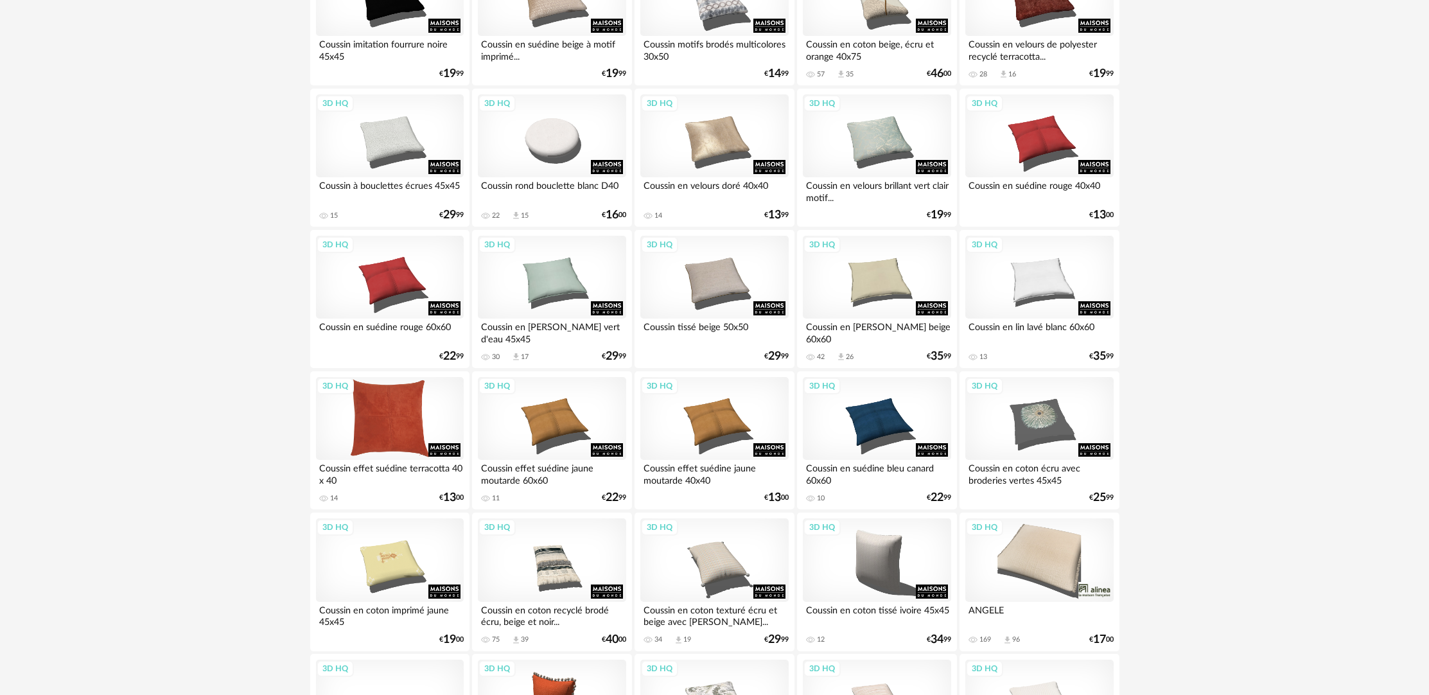
click at [400, 430] on div "3D HQ" at bounding box center [390, 418] width 148 height 83
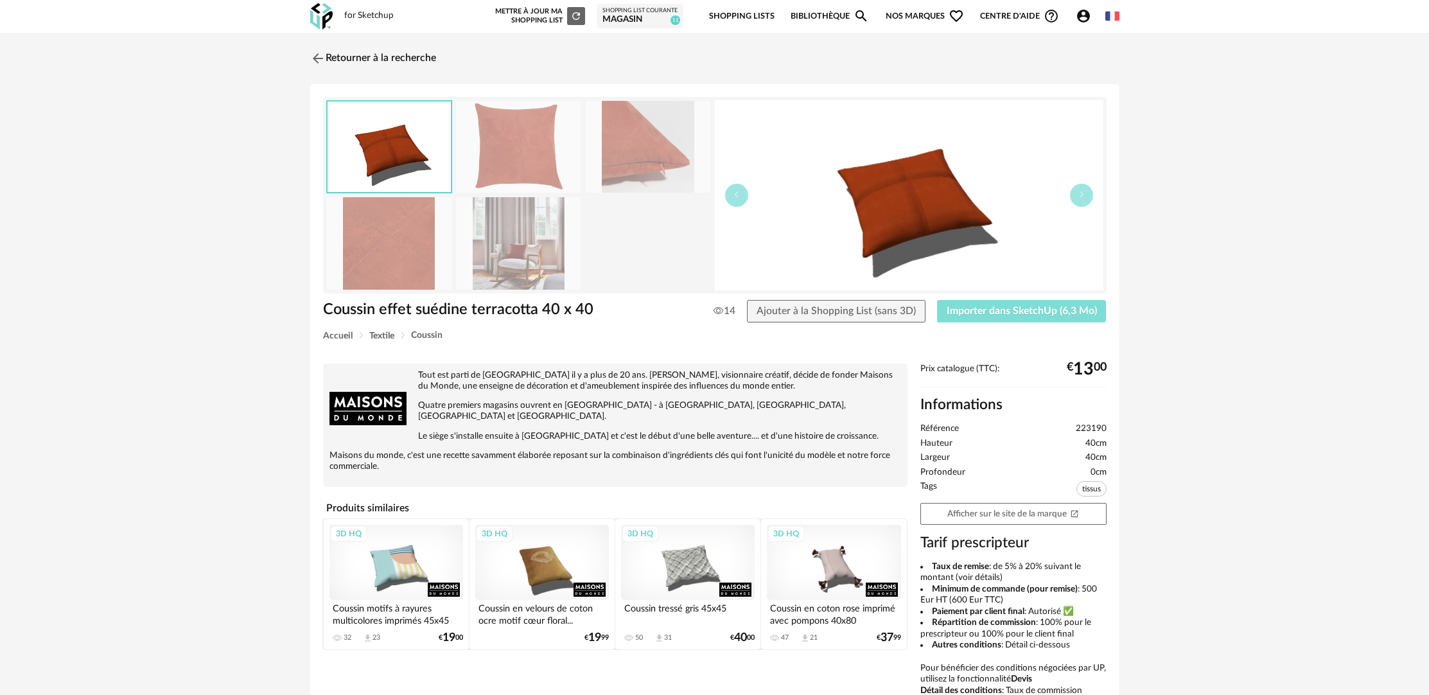
click at [964, 309] on span "Importer dans SketchUp (6,3 Mo)" at bounding box center [1022, 311] width 150 height 10
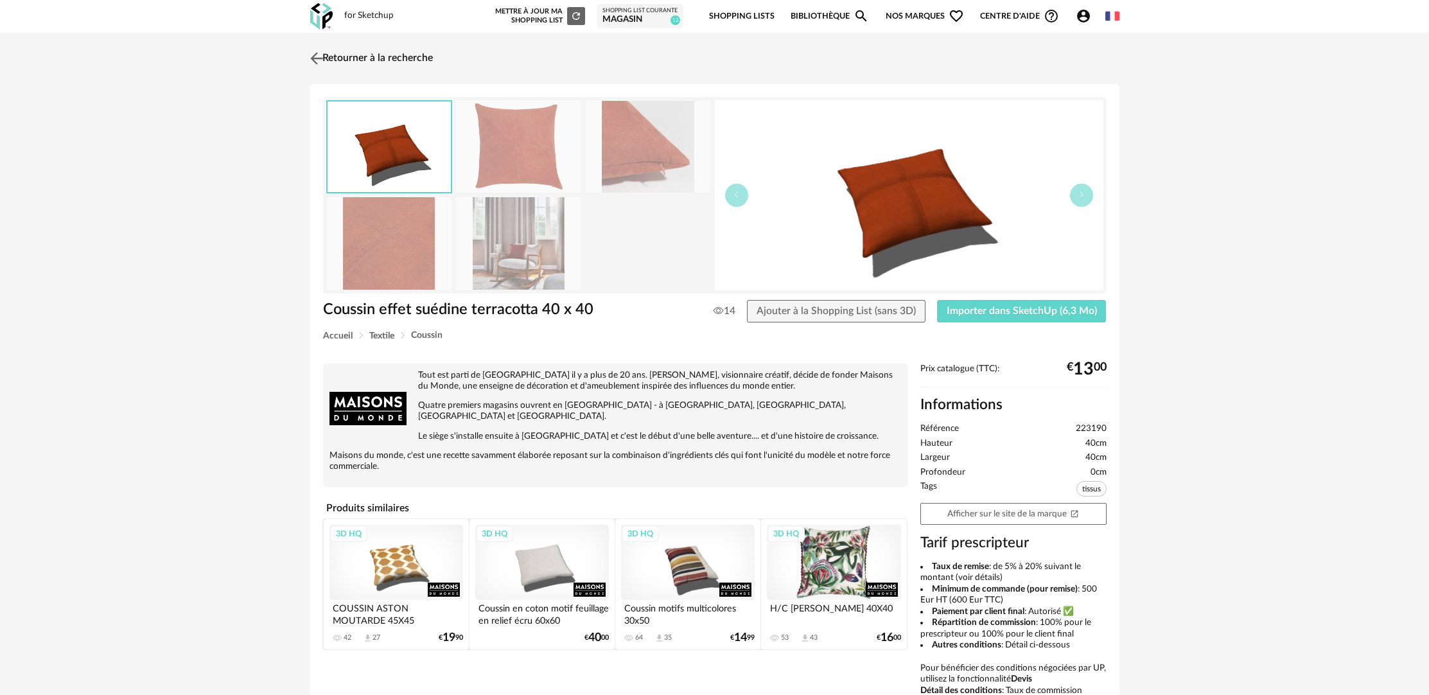
click at [392, 55] on link "Retourner à la recherche" at bounding box center [370, 58] width 126 height 28
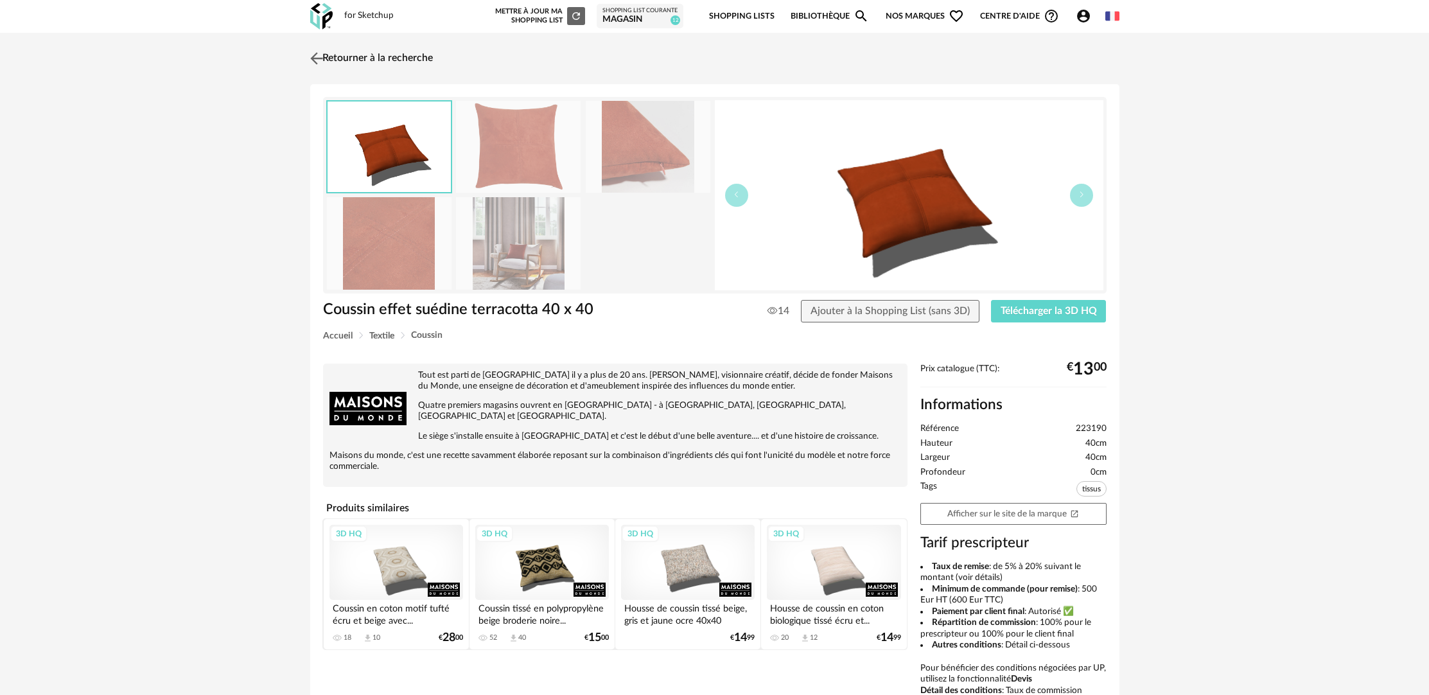
click at [372, 64] on link "Retourner à la recherche" at bounding box center [370, 58] width 126 height 28
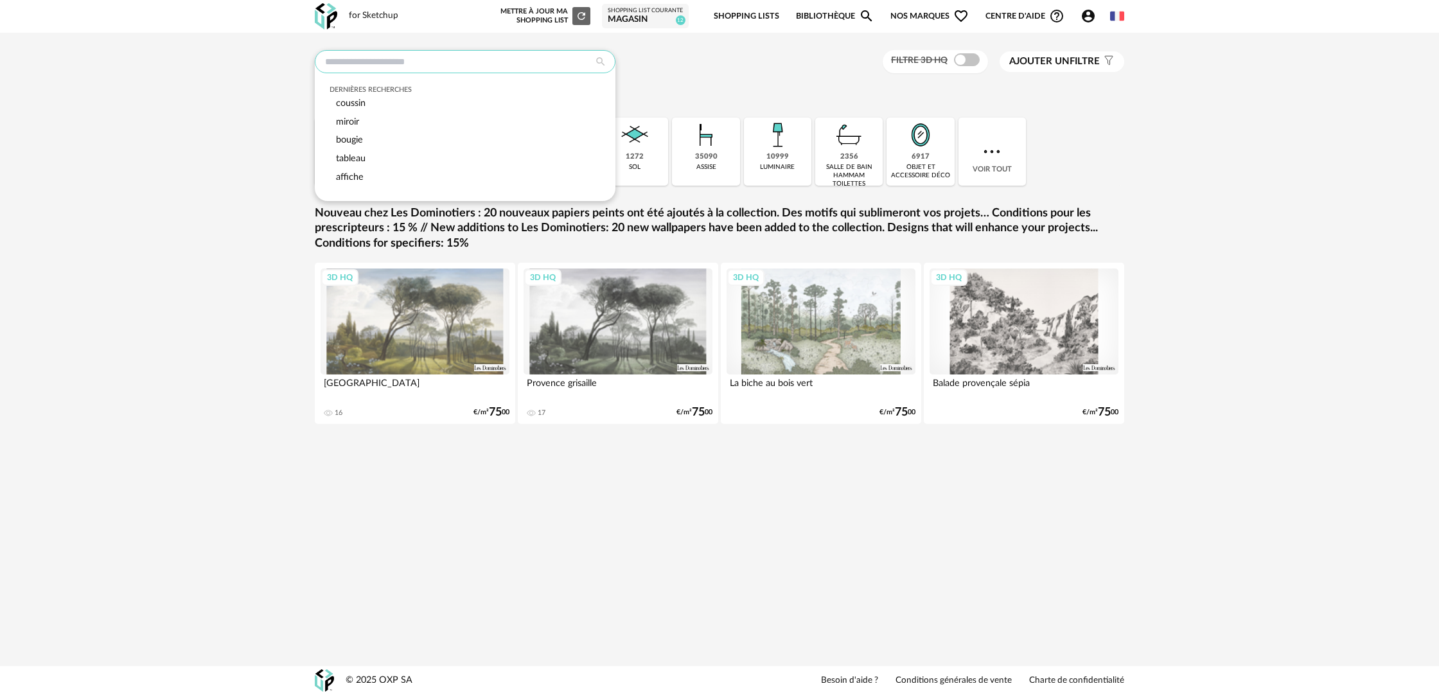
click at [475, 64] on input "text" at bounding box center [465, 61] width 301 height 23
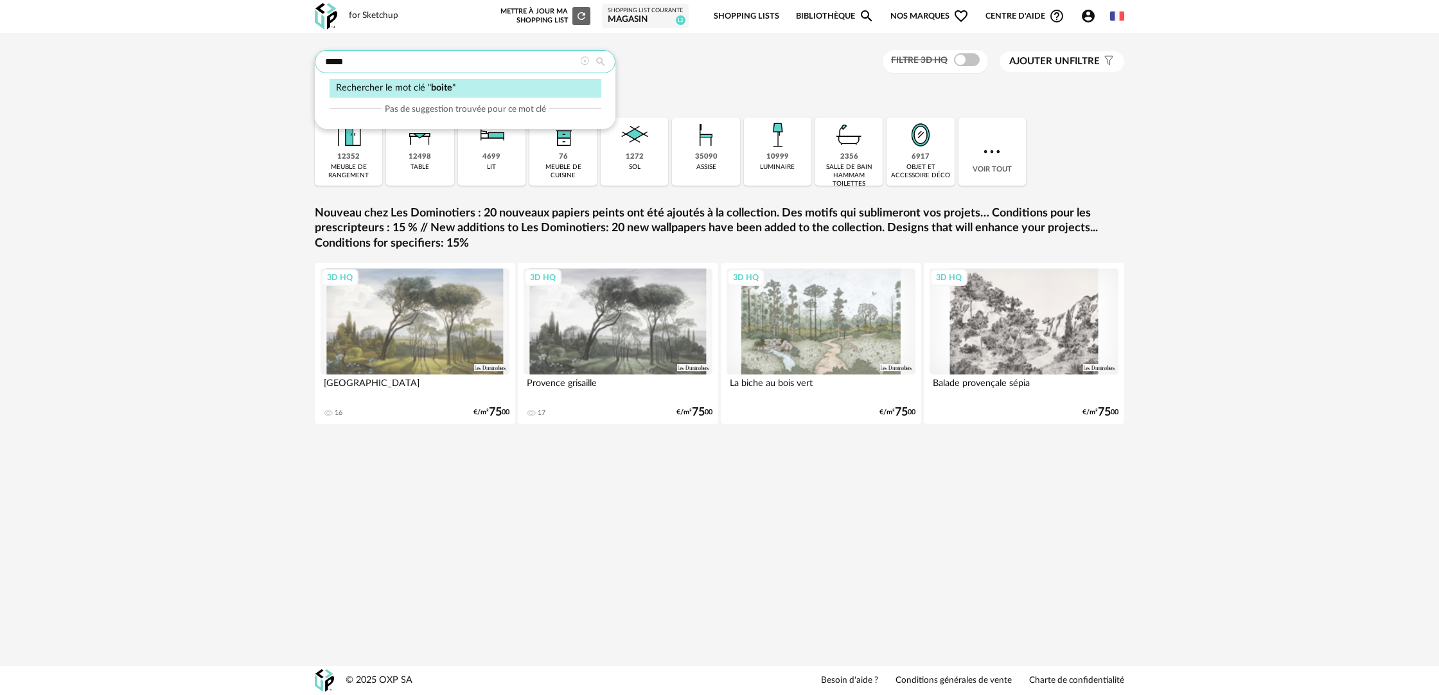
type input "*****"
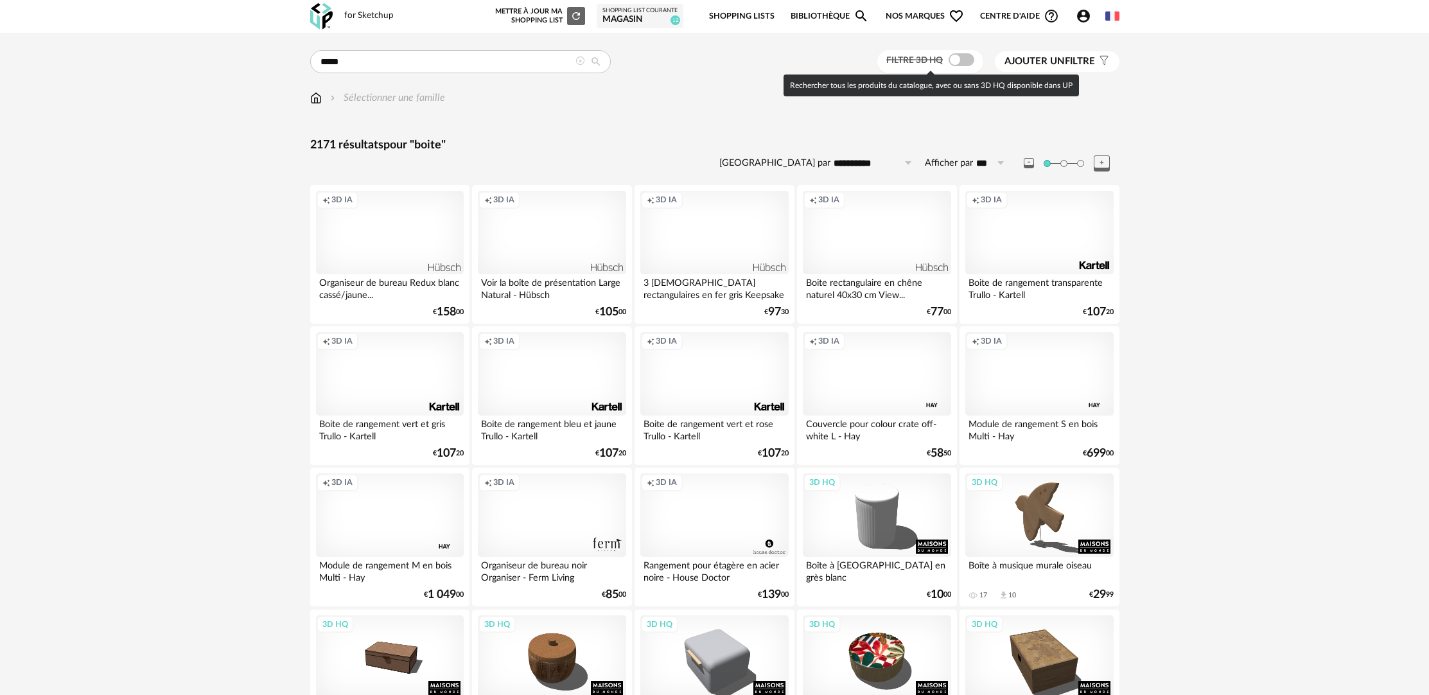
click at [961, 61] on span at bounding box center [962, 59] width 26 height 13
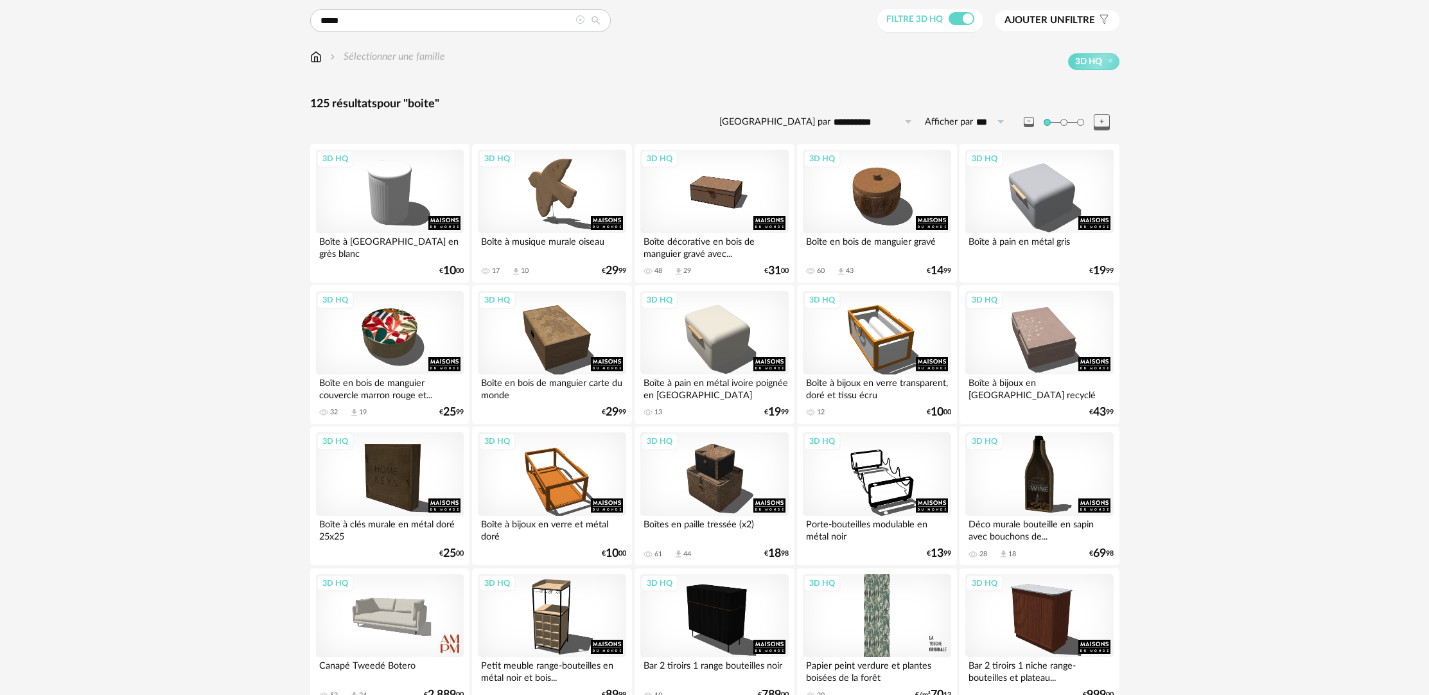
scroll to position [42, 0]
click at [905, 199] on div "3D HQ" at bounding box center [877, 190] width 148 height 83
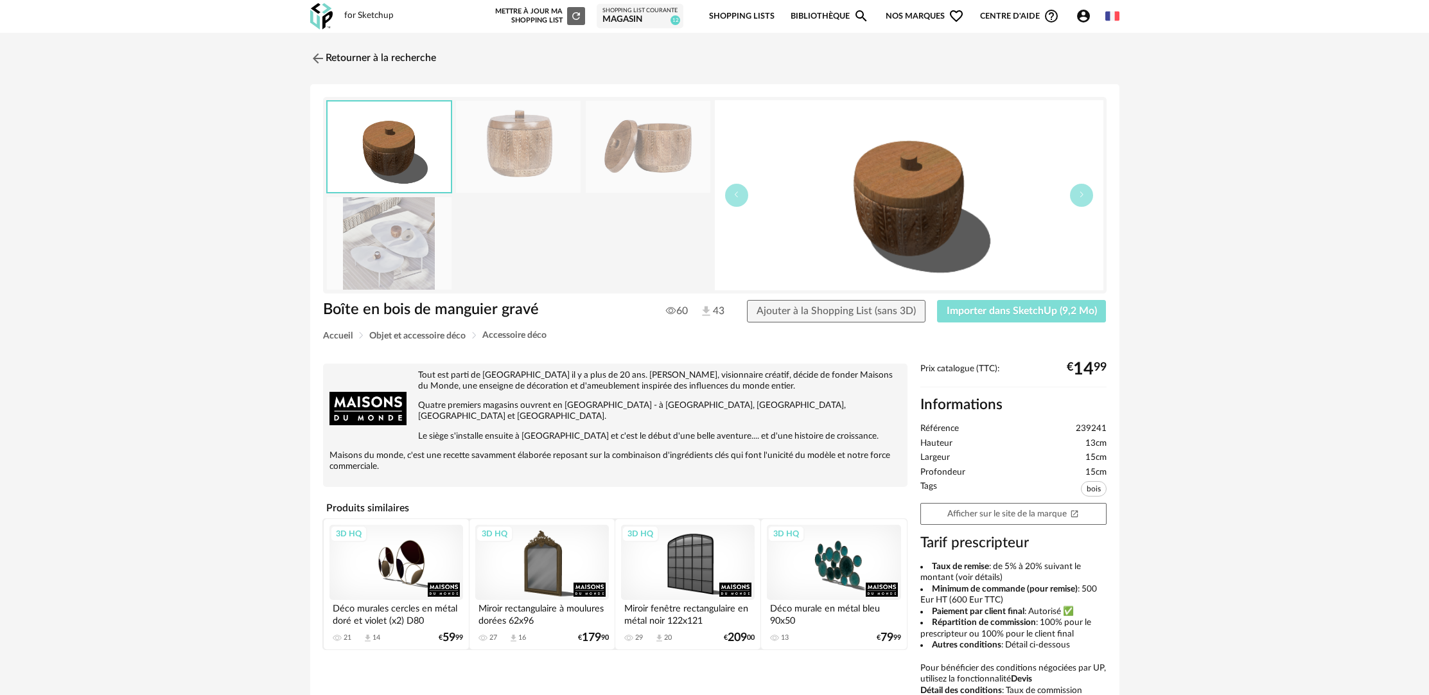
click at [1040, 319] on button "Importer dans SketchUp (9,2 Mo)" at bounding box center [1022, 311] width 170 height 23
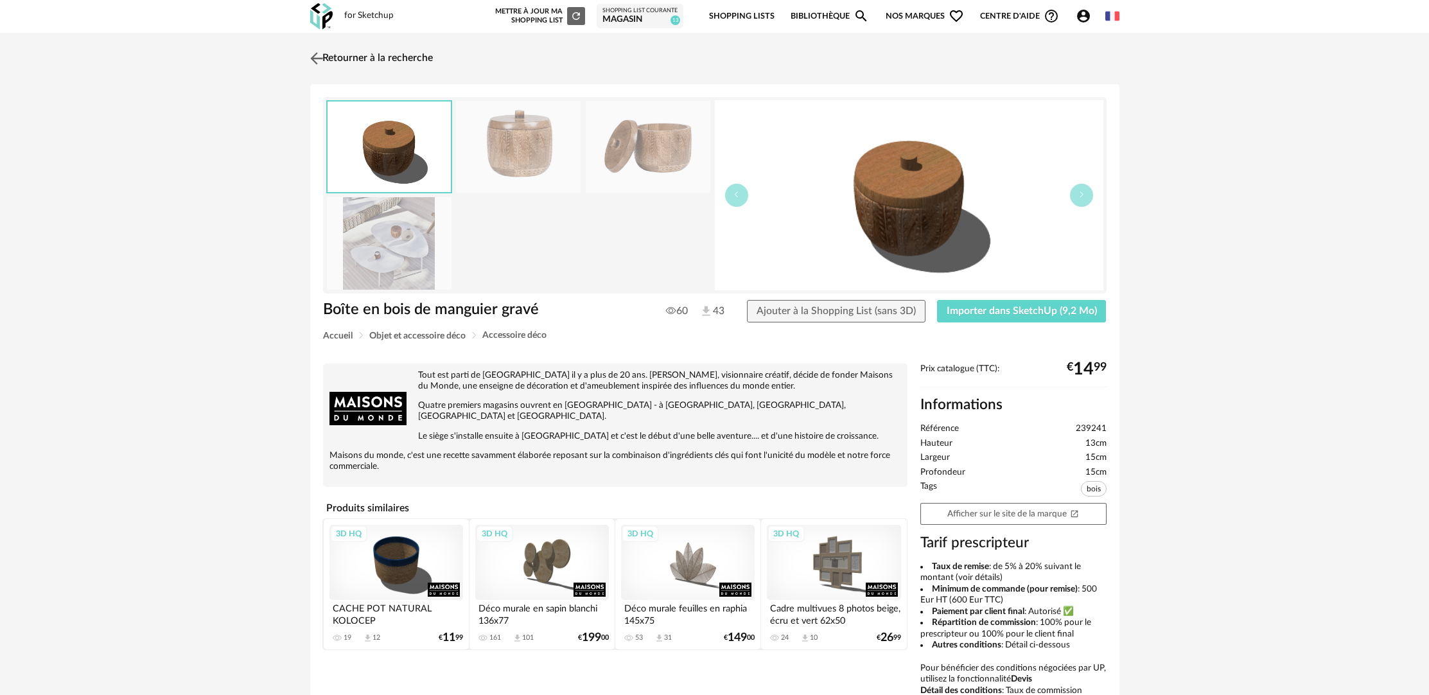
click at [381, 53] on link "Retourner à la recherche" at bounding box center [370, 58] width 126 height 28
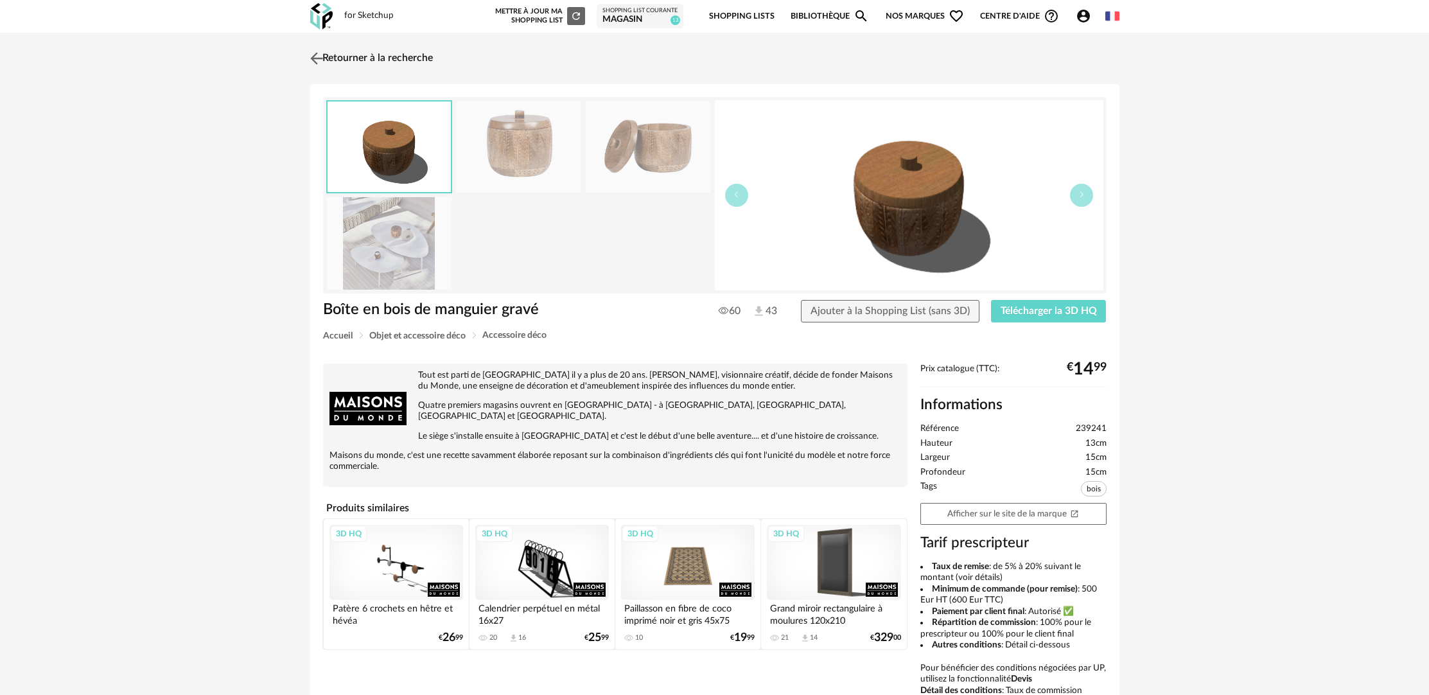
click at [393, 52] on link "Retourner à la recherche" at bounding box center [370, 58] width 126 height 28
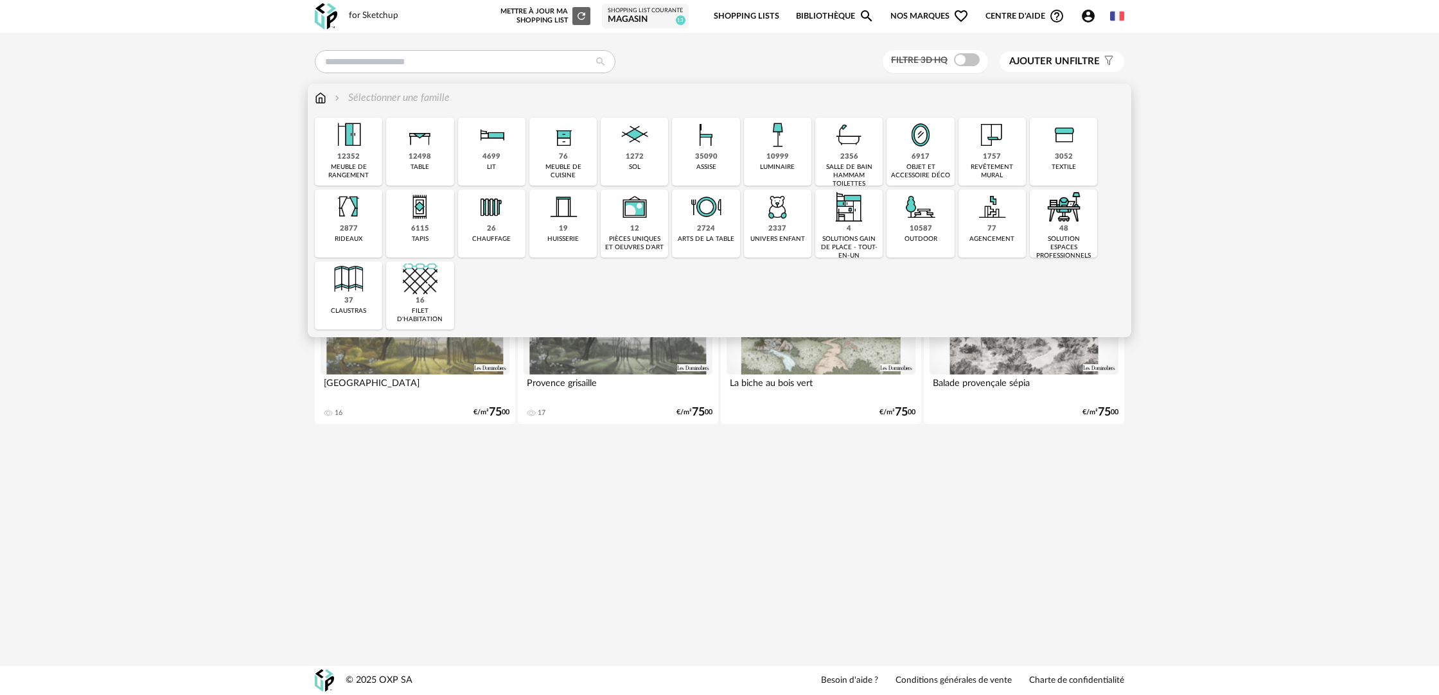
click at [920, 164] on div "objet et accessoire déco" at bounding box center [920, 171] width 60 height 17
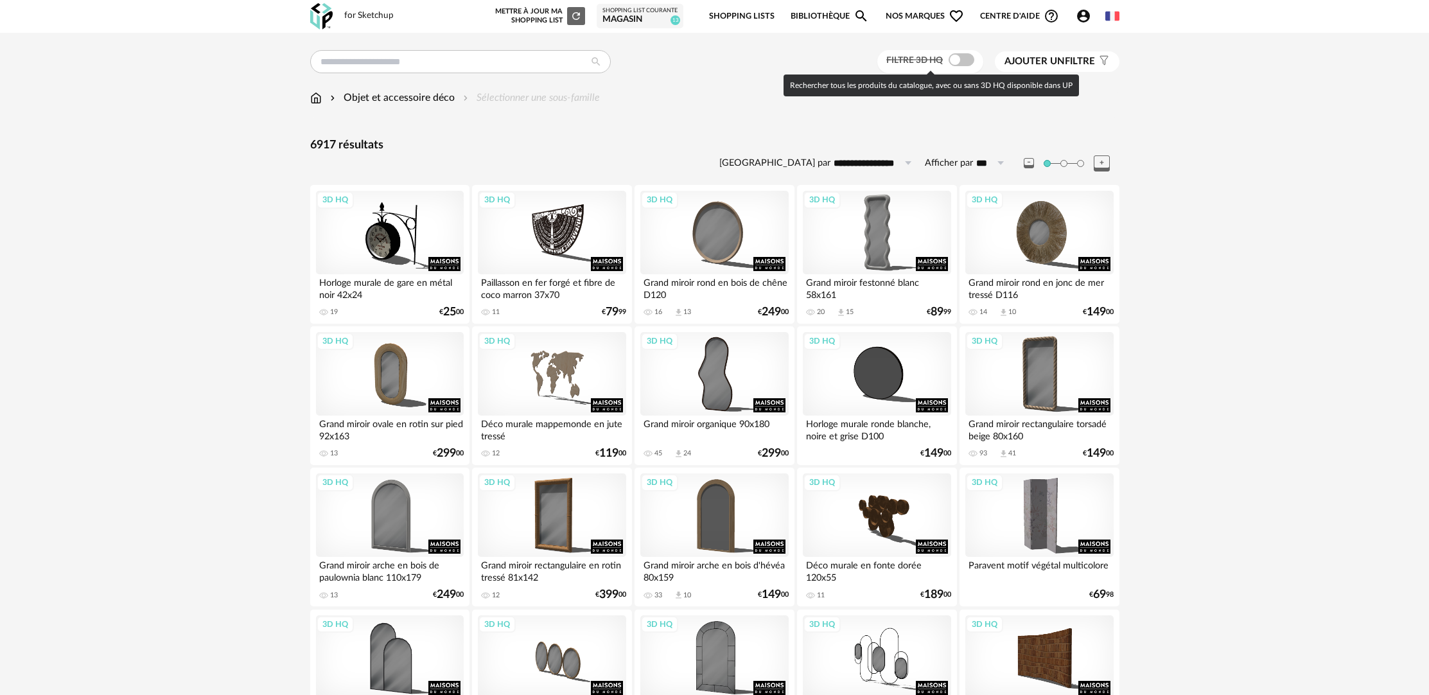
click at [968, 58] on span at bounding box center [962, 59] width 26 height 13
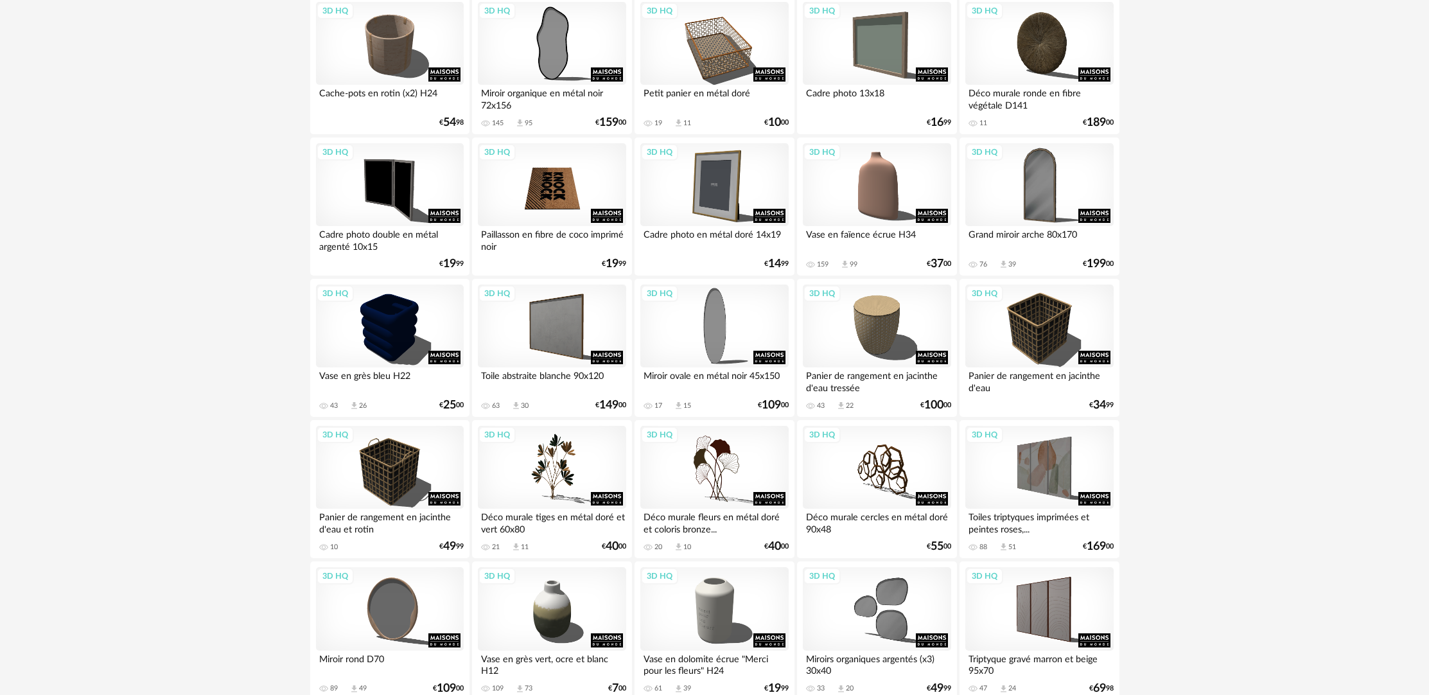
scroll to position [2358, 0]
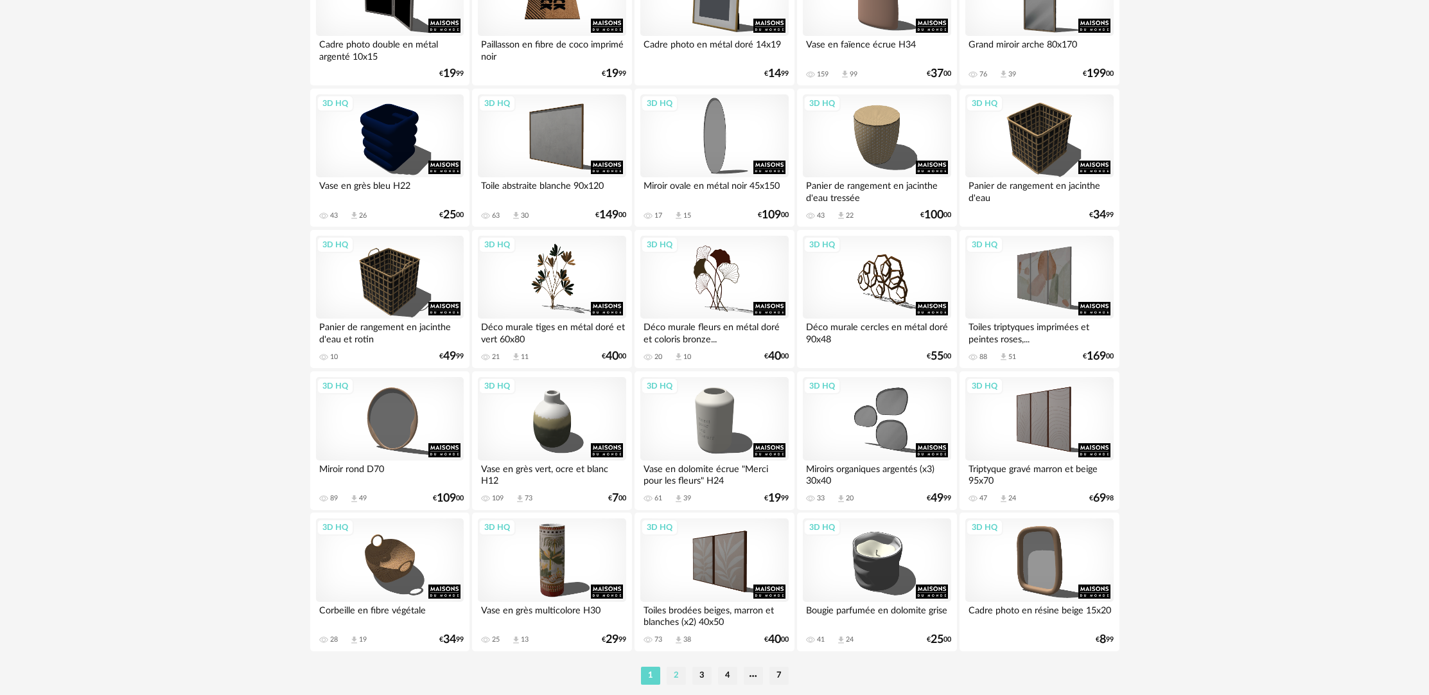
click at [670, 685] on li "2" at bounding box center [676, 676] width 19 height 18
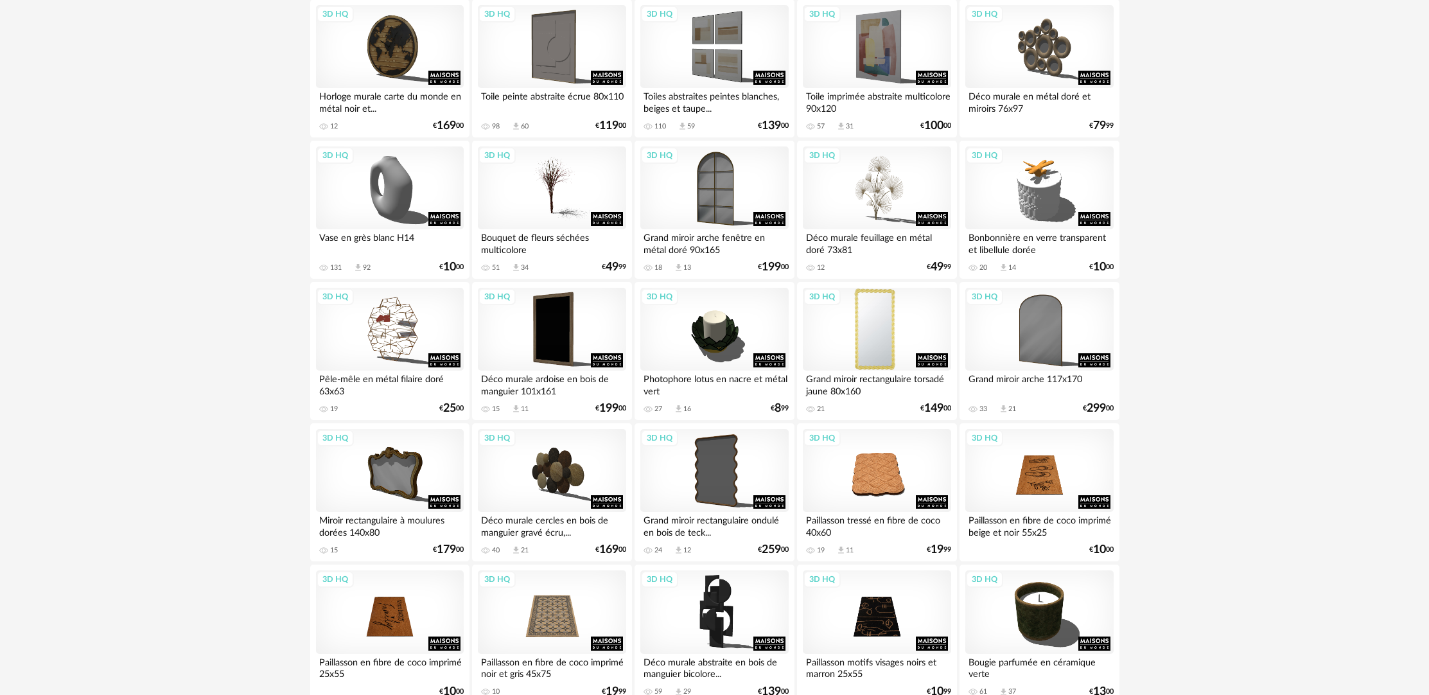
scroll to position [654, 0]
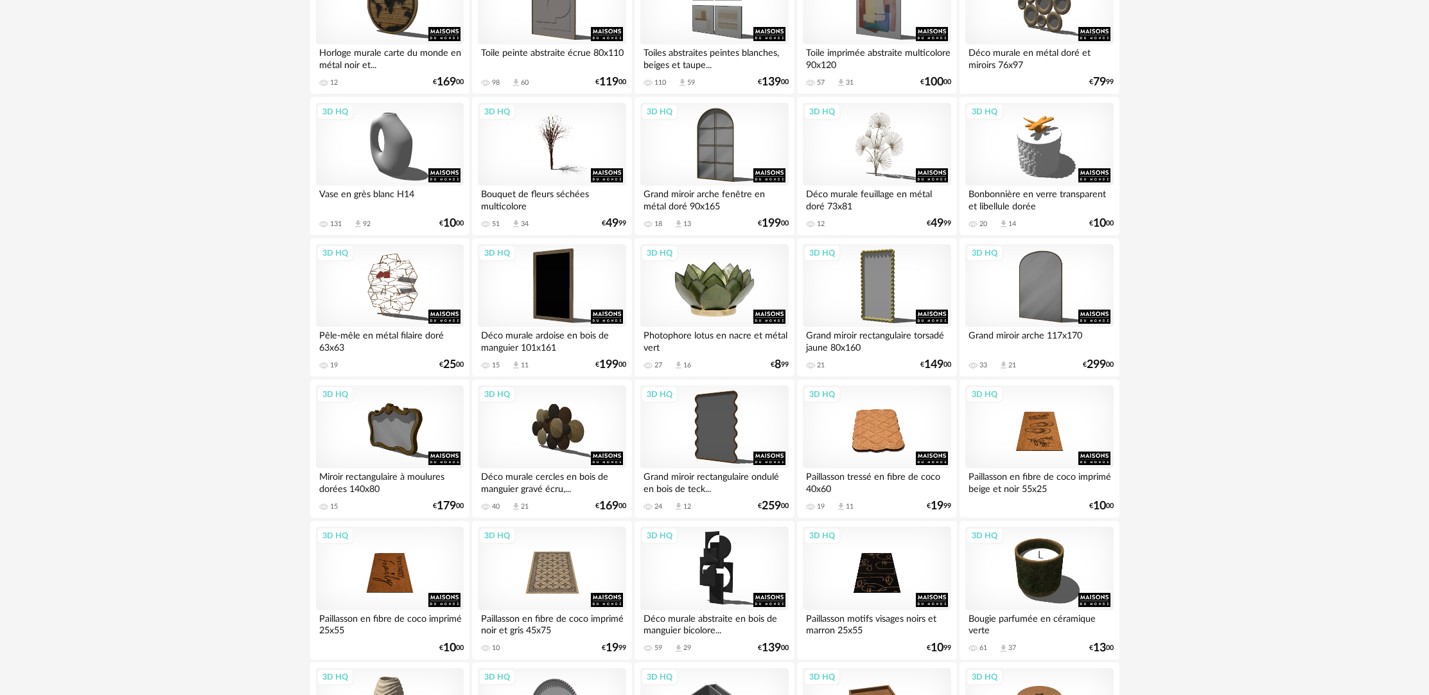
click at [712, 309] on div "3D HQ" at bounding box center [714, 285] width 148 height 83
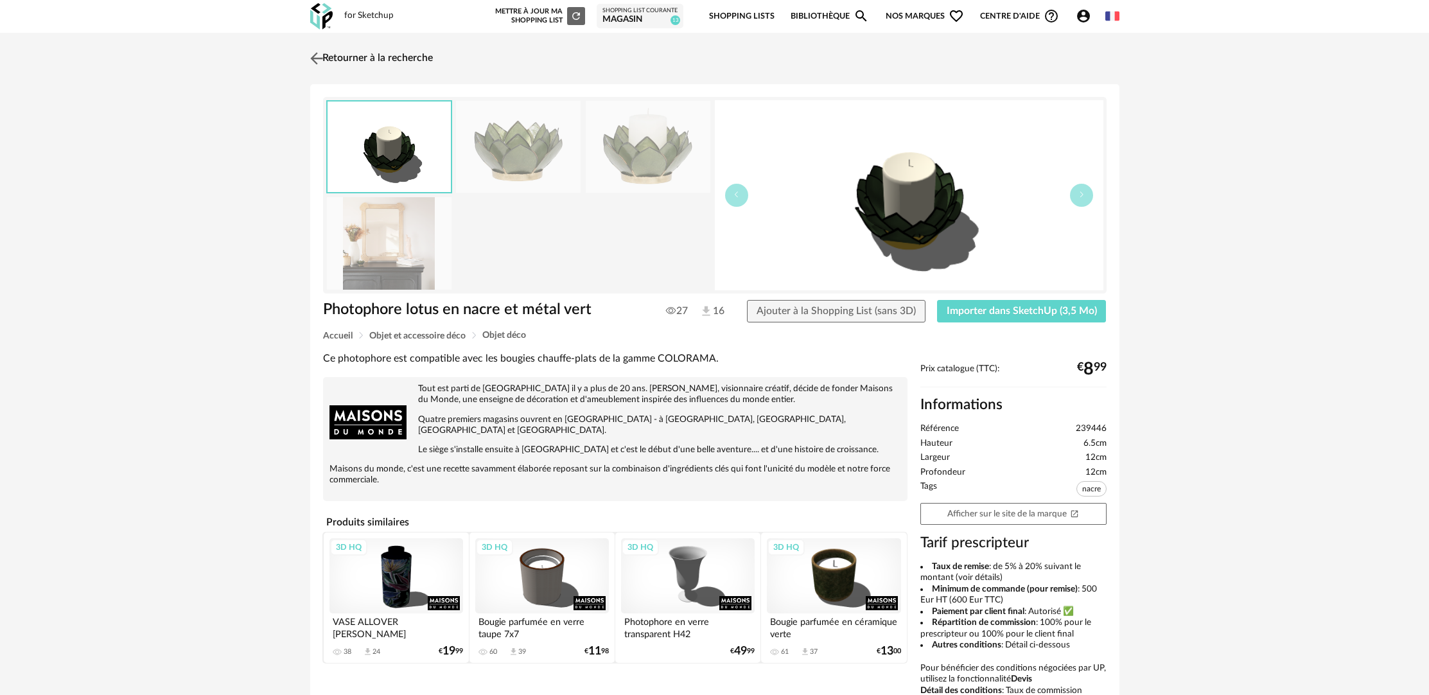
click at [372, 51] on link "Retourner à la recherche" at bounding box center [370, 58] width 126 height 28
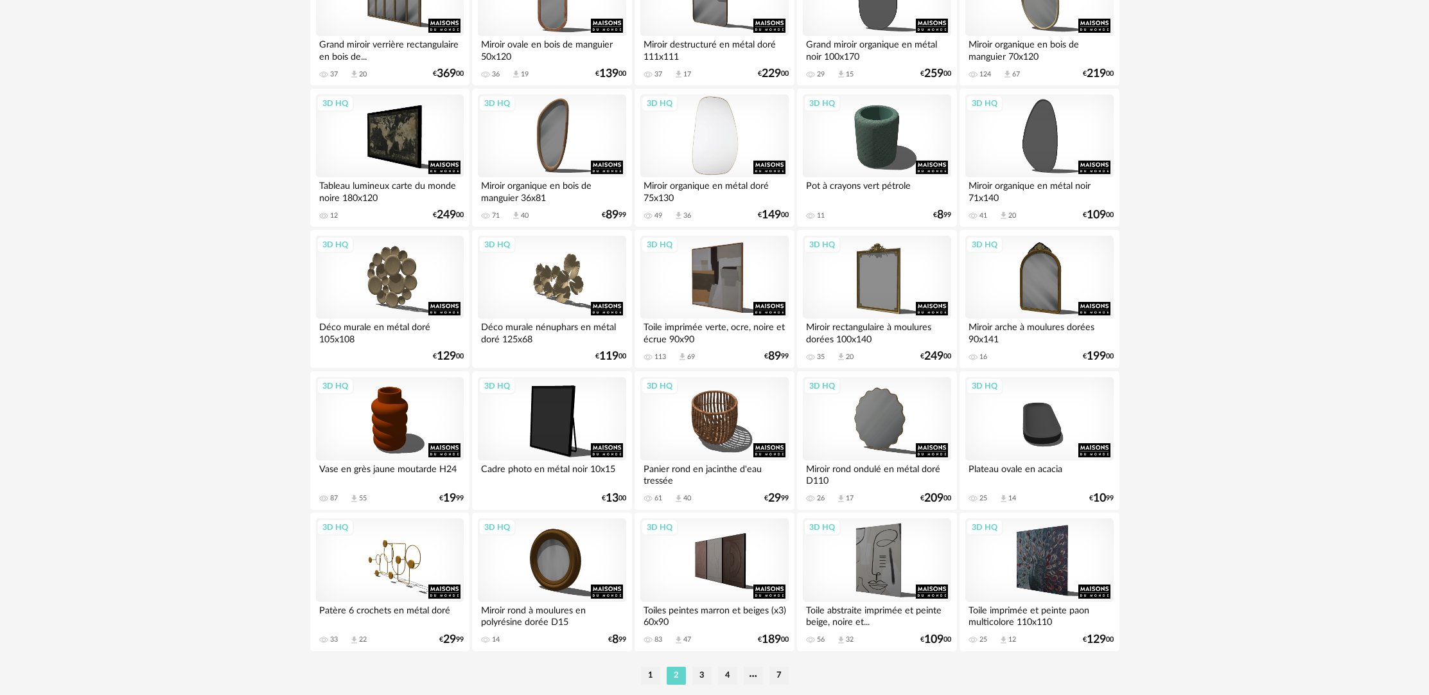
scroll to position [2410, 0]
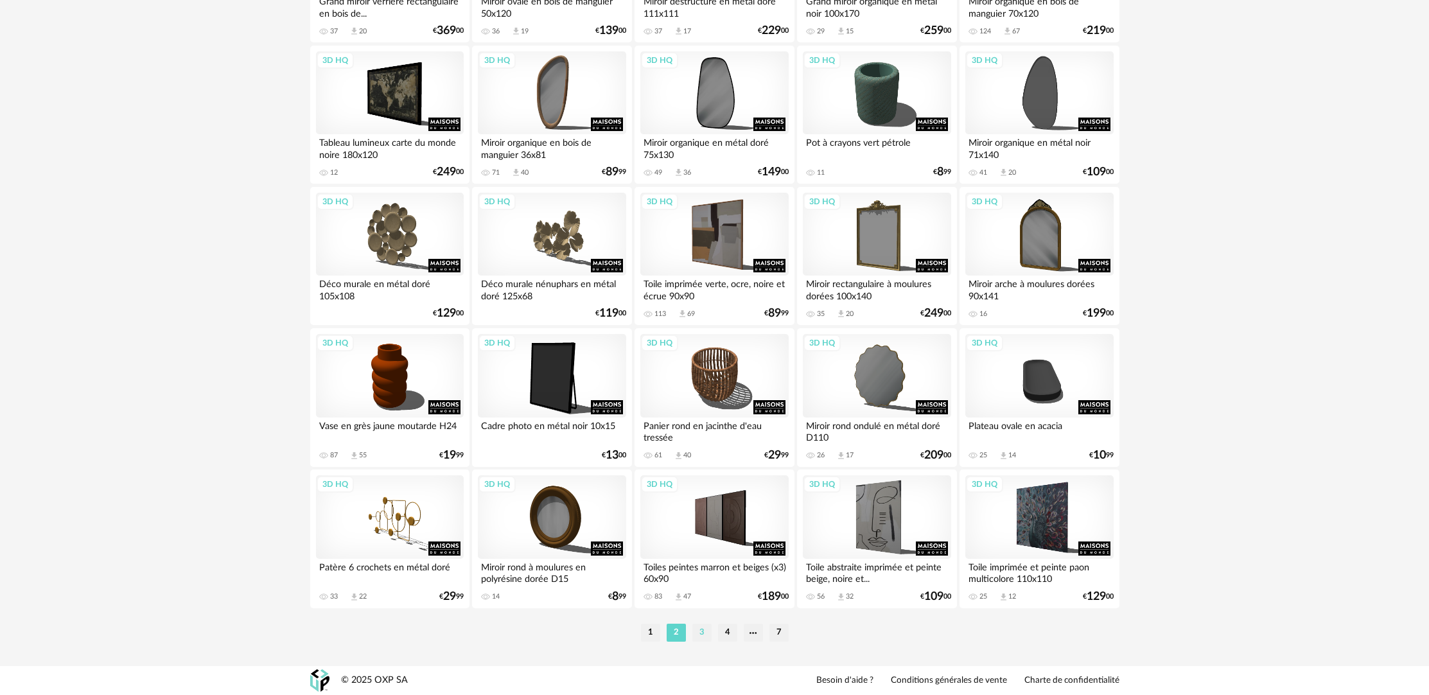
click at [701, 636] on li "3" at bounding box center [701, 633] width 19 height 18
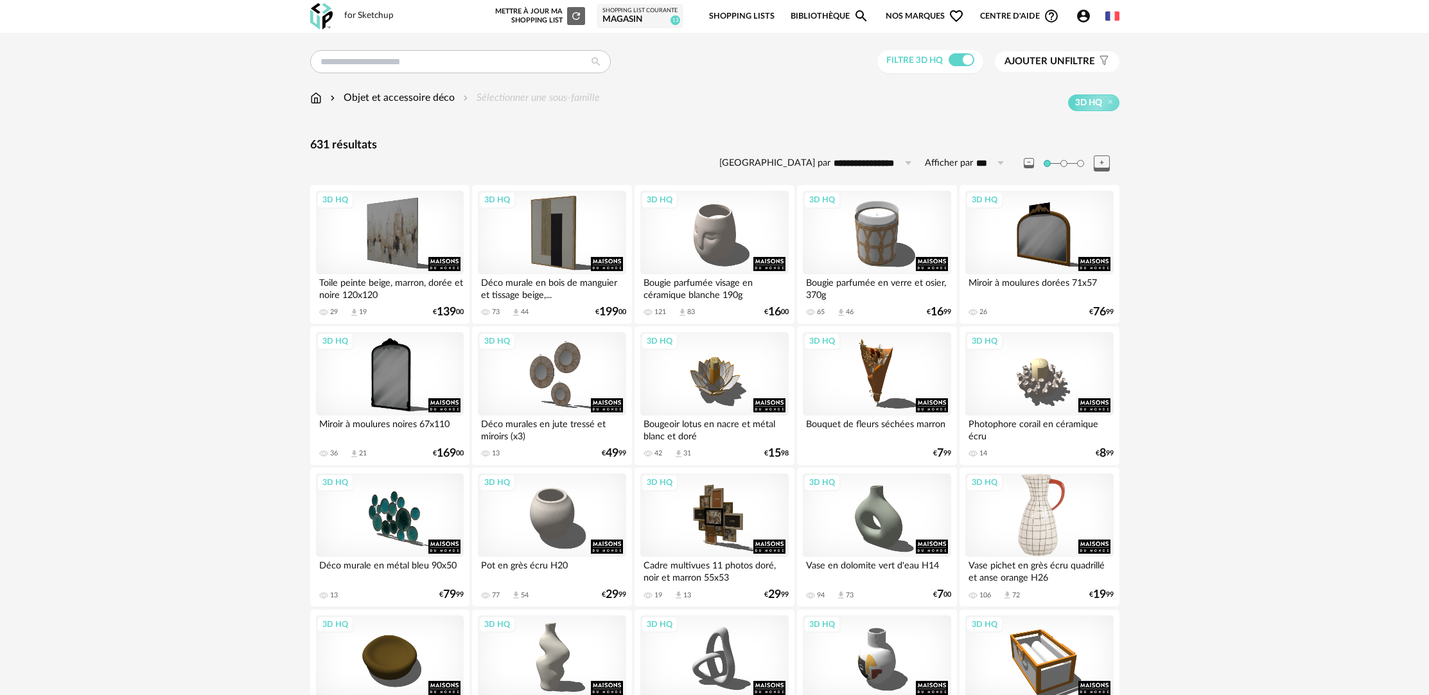
click at [1013, 528] on div "3D HQ" at bounding box center [1039, 514] width 148 height 83
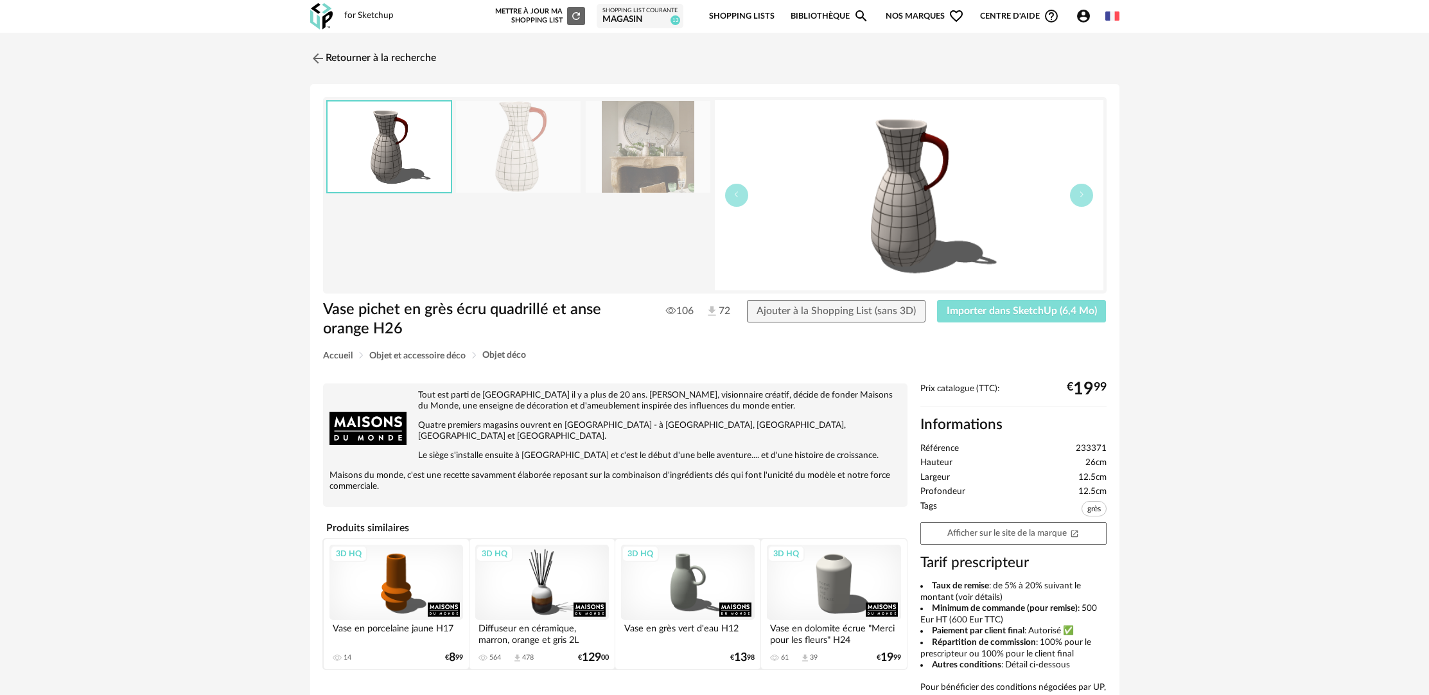
click at [1012, 311] on span "Importer dans SketchUp (6,4 Mo)" at bounding box center [1022, 311] width 150 height 10
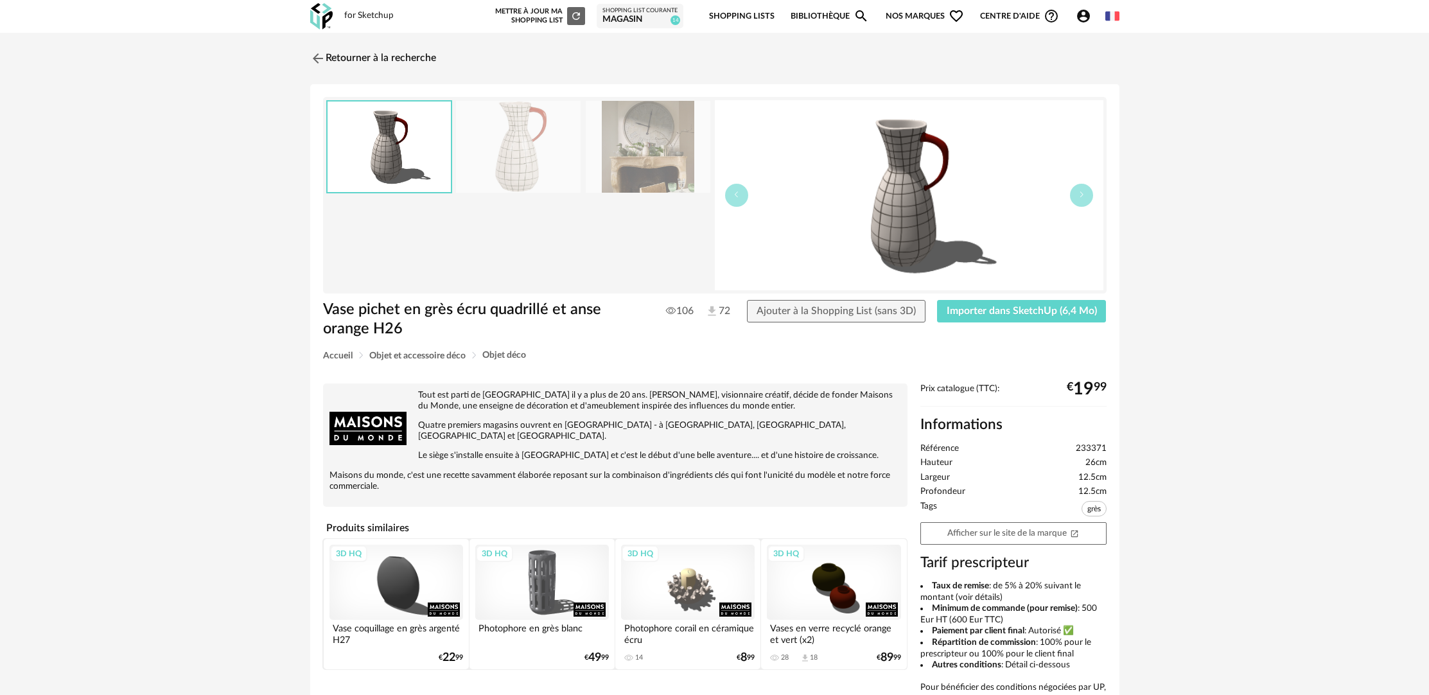
click at [360, 55] on link "Retourner à la recherche" at bounding box center [373, 58] width 126 height 28
click at [360, 60] on link "Retourner à la recherche" at bounding box center [373, 58] width 126 height 28
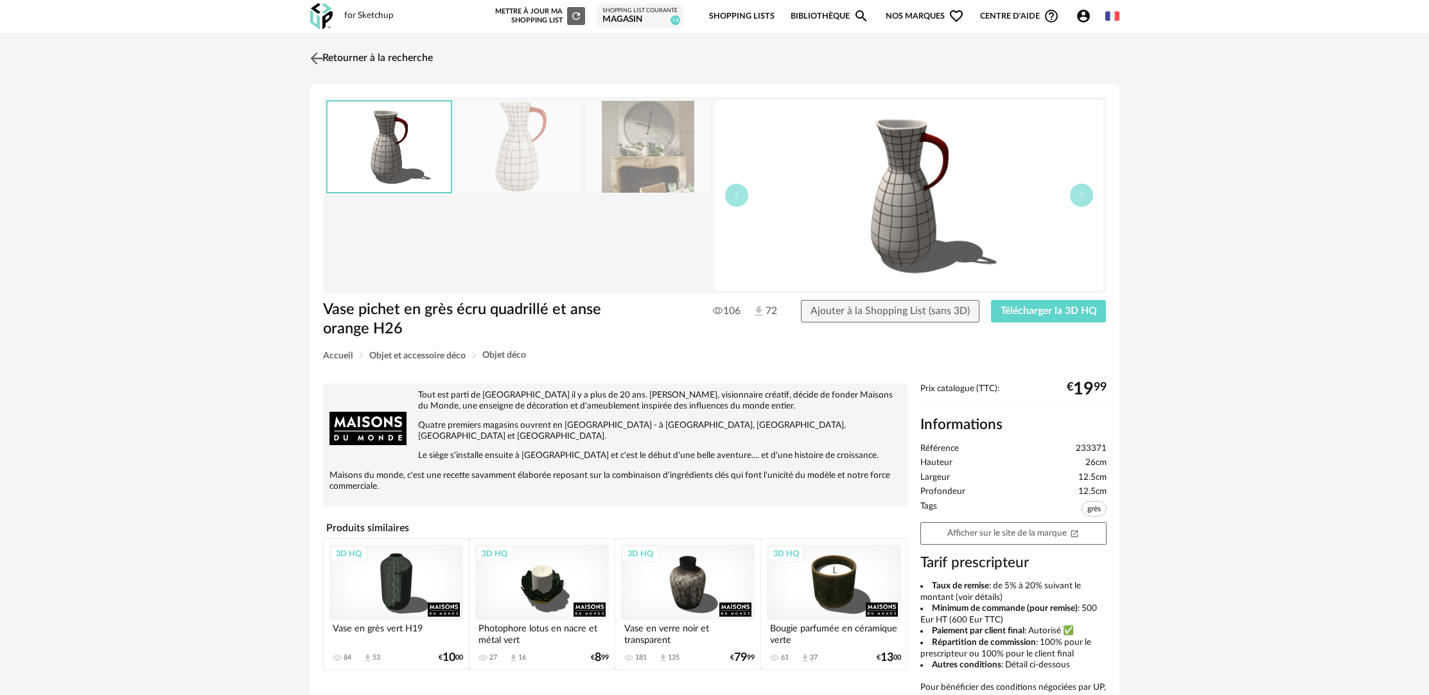
click at [415, 51] on link "Retourner à la recherche" at bounding box center [370, 58] width 126 height 28
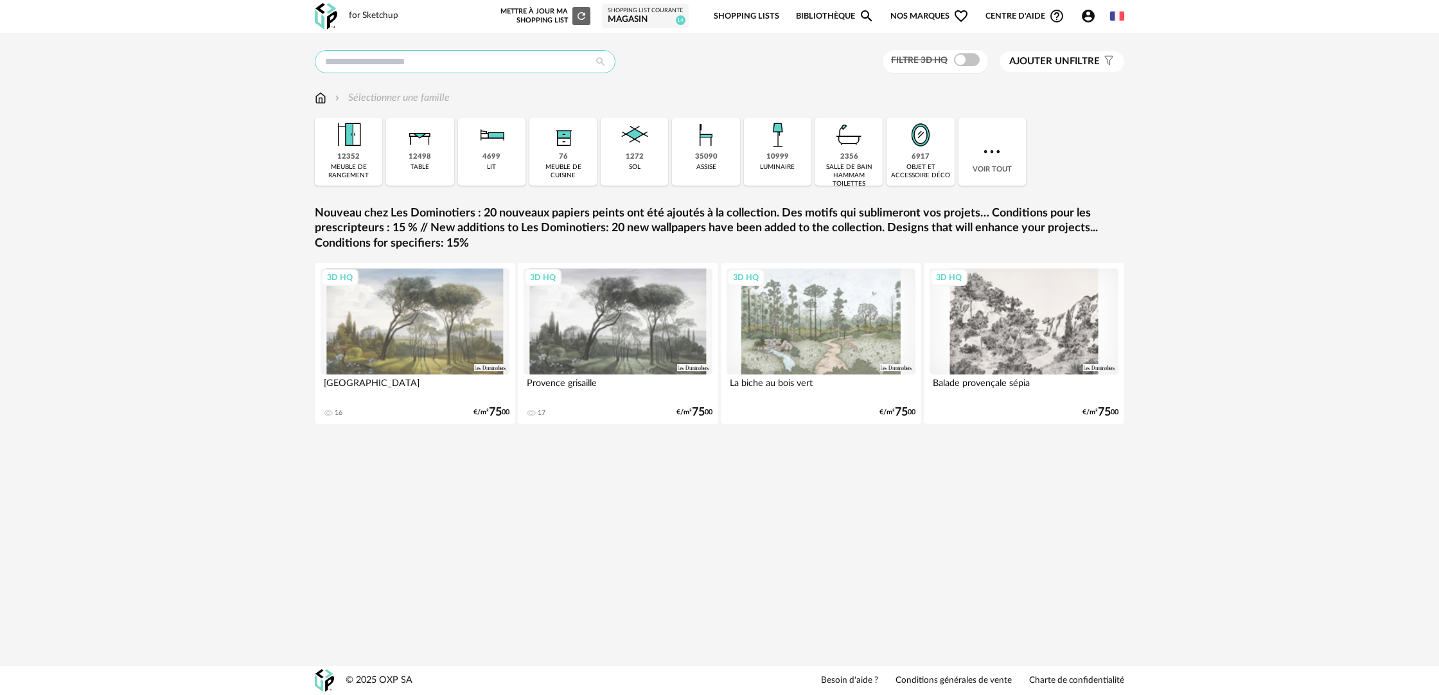
click at [444, 63] on input "text" at bounding box center [465, 61] width 301 height 23
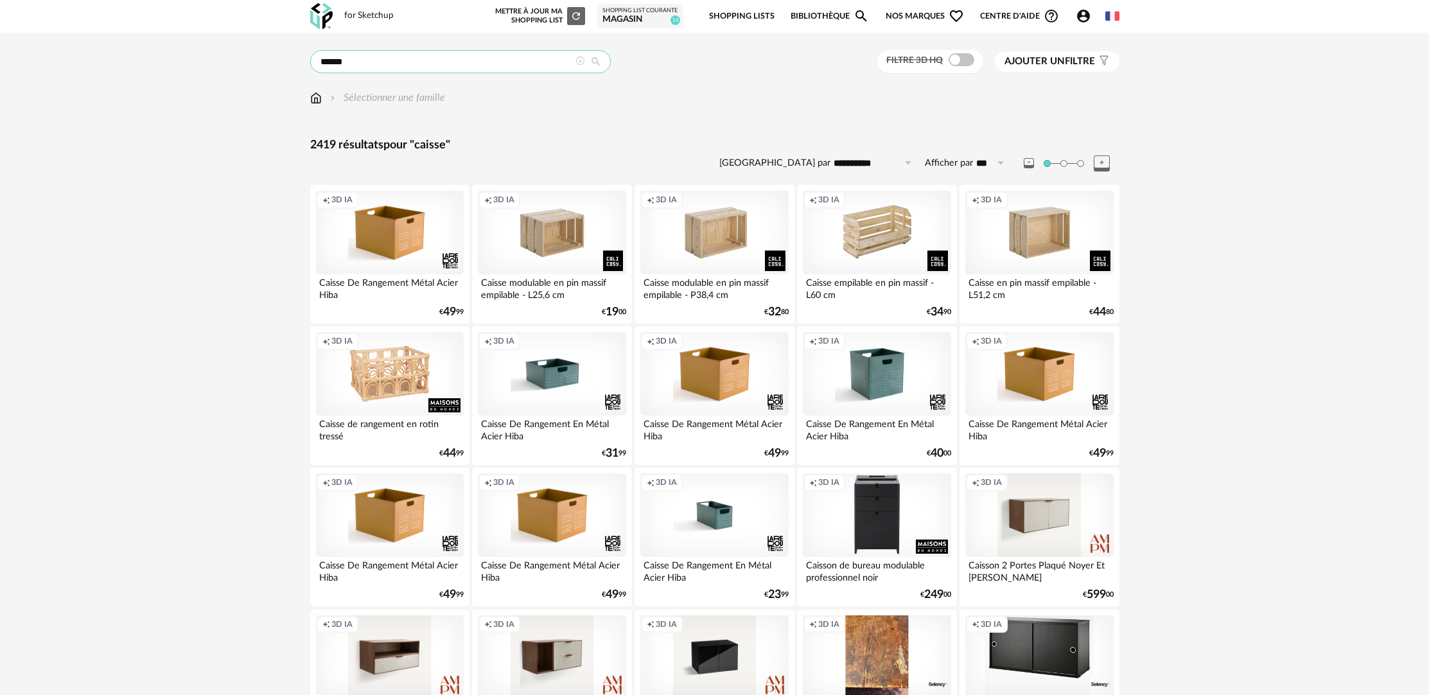
click at [326, 57] on input "******" at bounding box center [460, 61] width 301 height 23
type input "***"
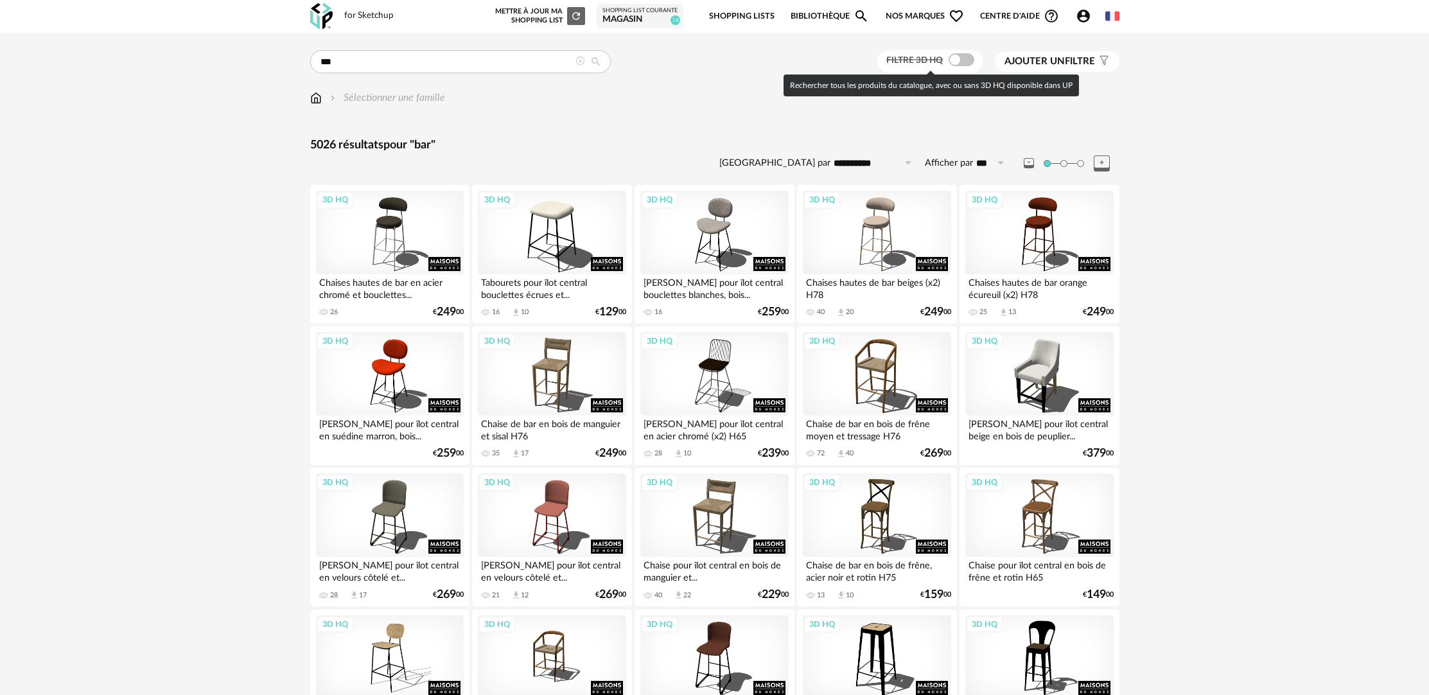
click at [968, 59] on span at bounding box center [962, 59] width 26 height 13
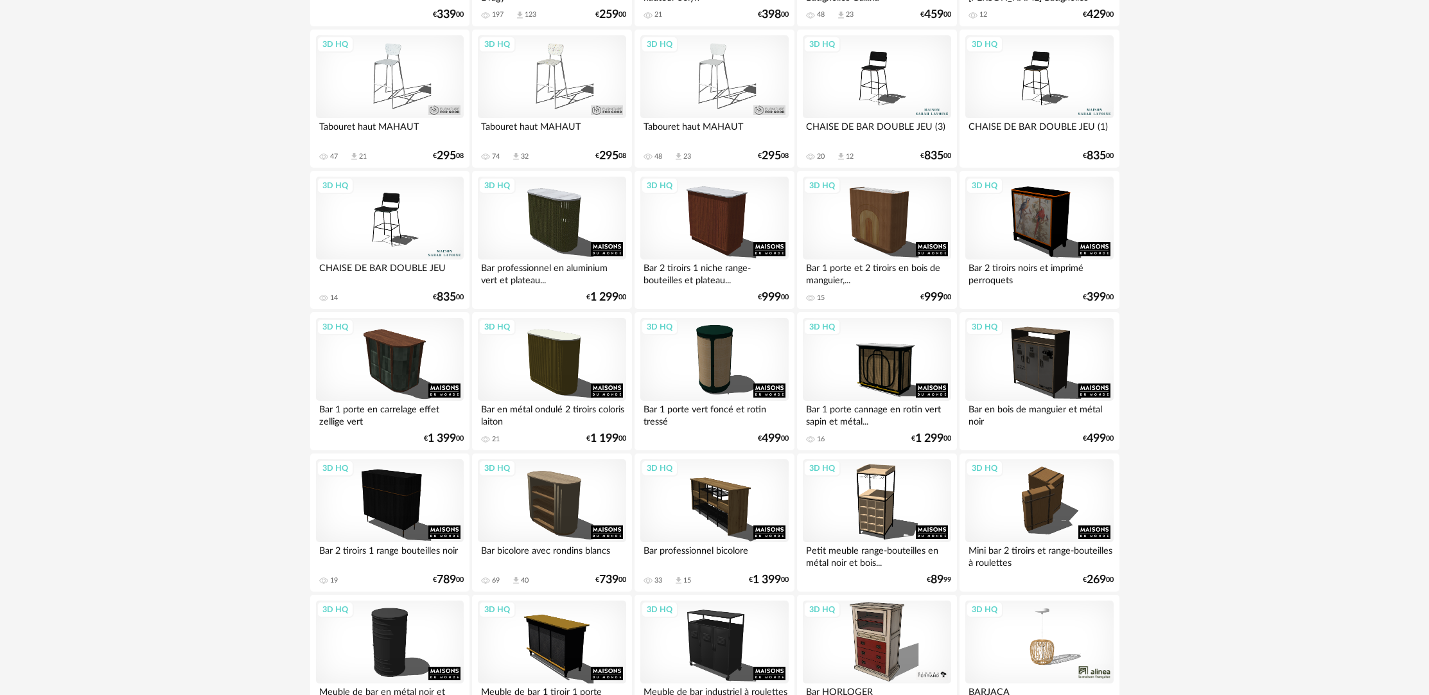
scroll to position [1952, 0]
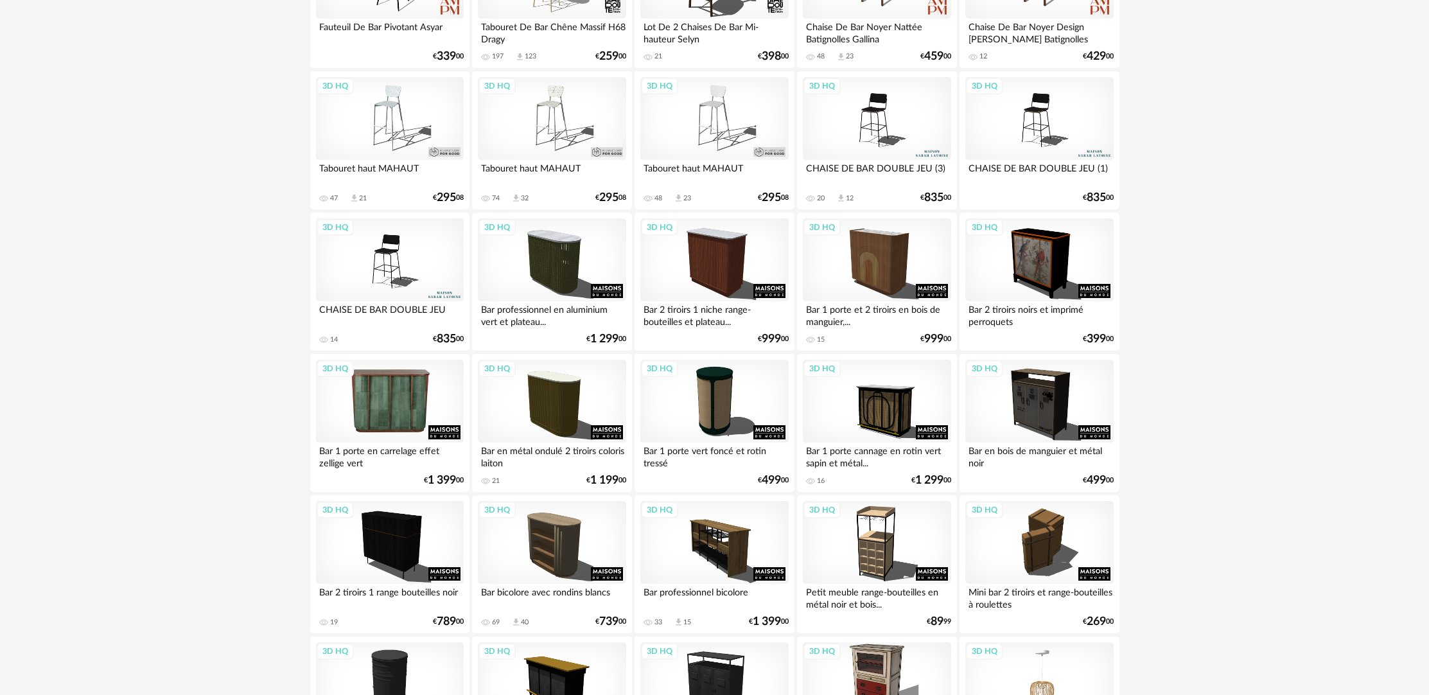
click at [362, 414] on div "3D HQ" at bounding box center [390, 401] width 148 height 83
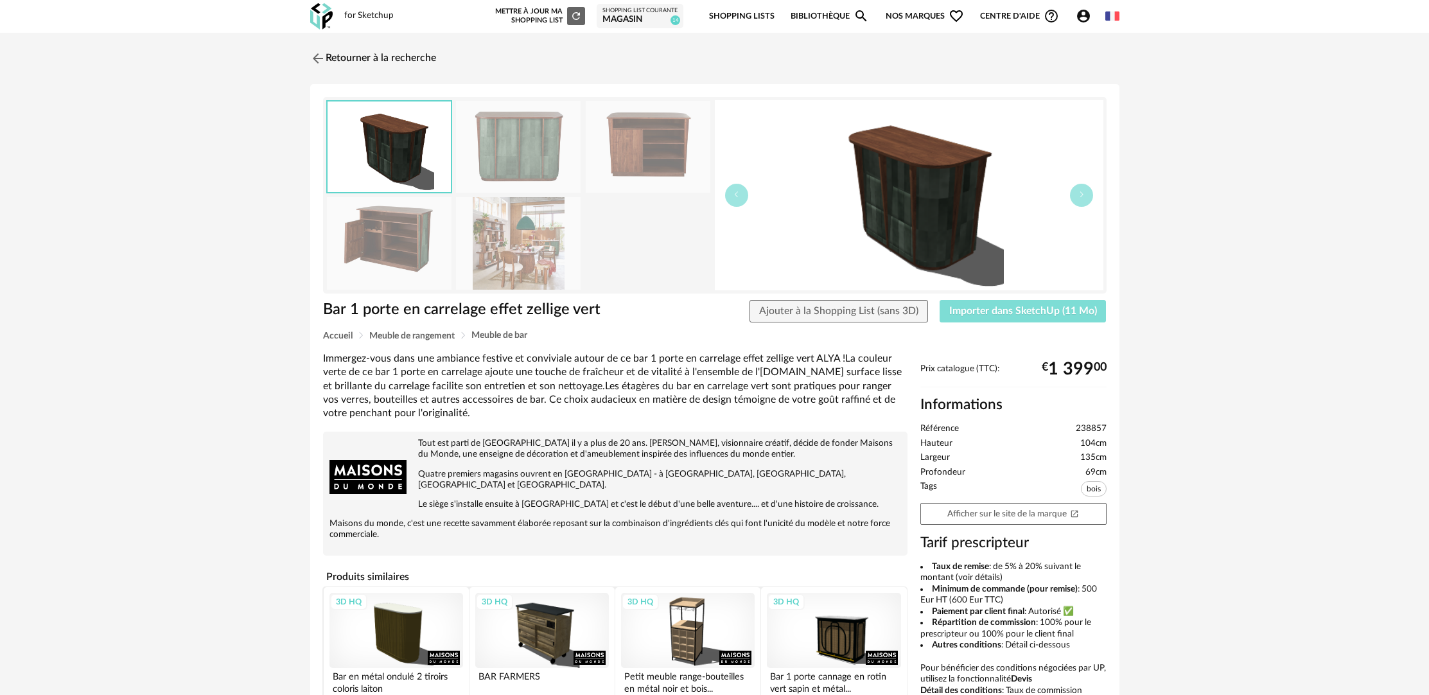
click at [1060, 309] on span "Importer dans SketchUp (11 Mo)" at bounding box center [1023, 311] width 148 height 10
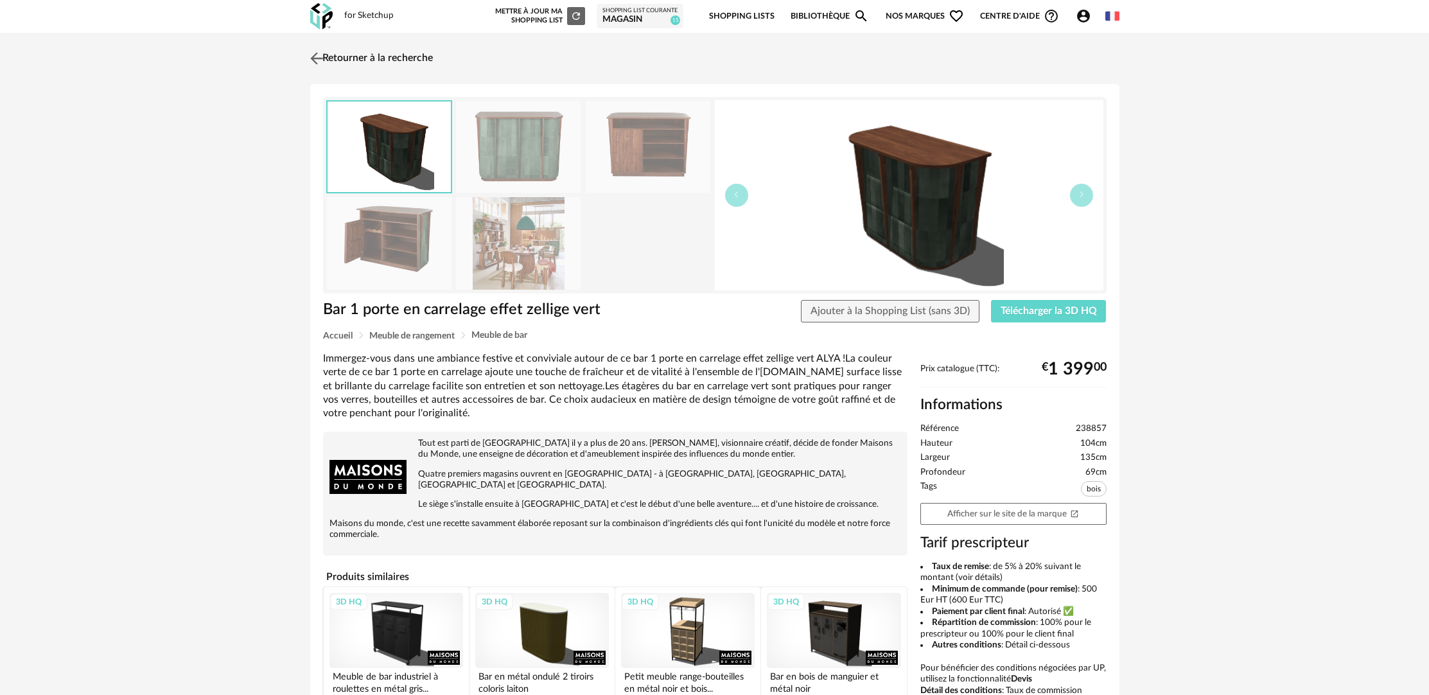
click at [418, 62] on link "Retourner à la recherche" at bounding box center [370, 58] width 126 height 28
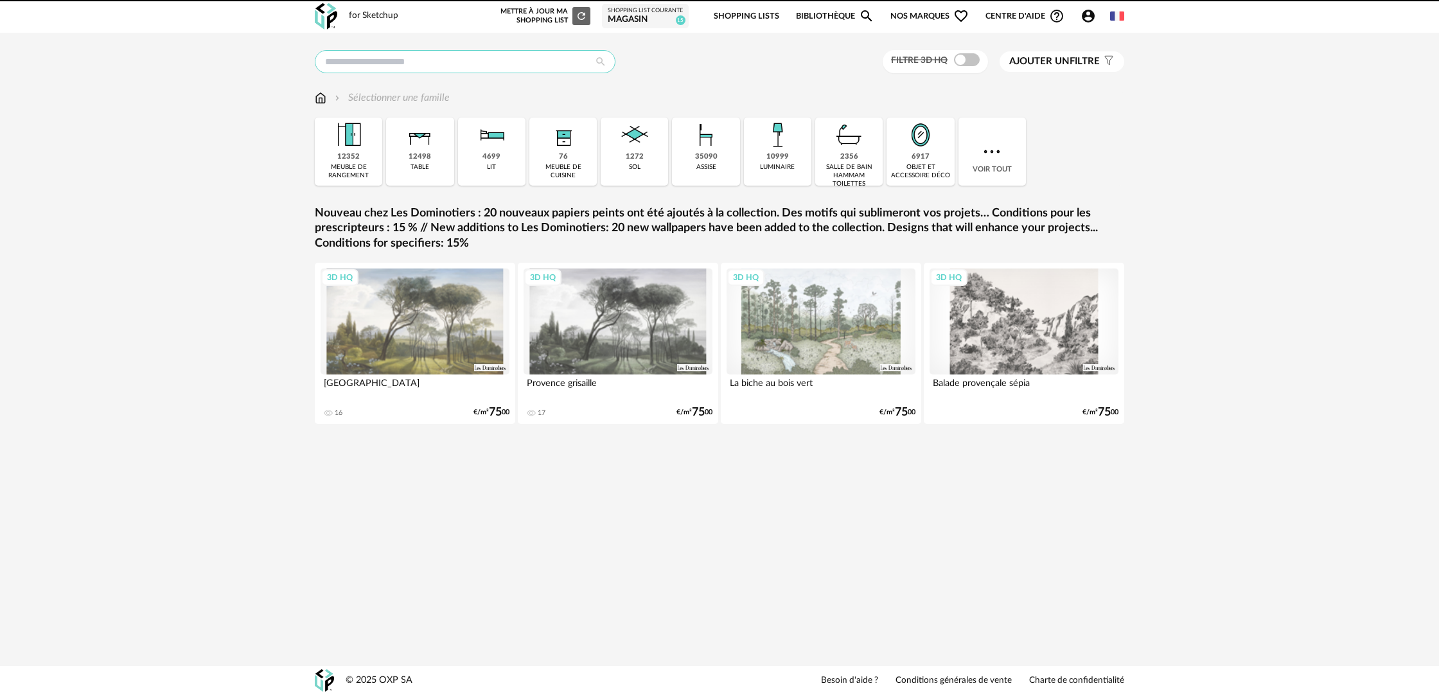
click at [459, 64] on input "text" at bounding box center [465, 61] width 301 height 23
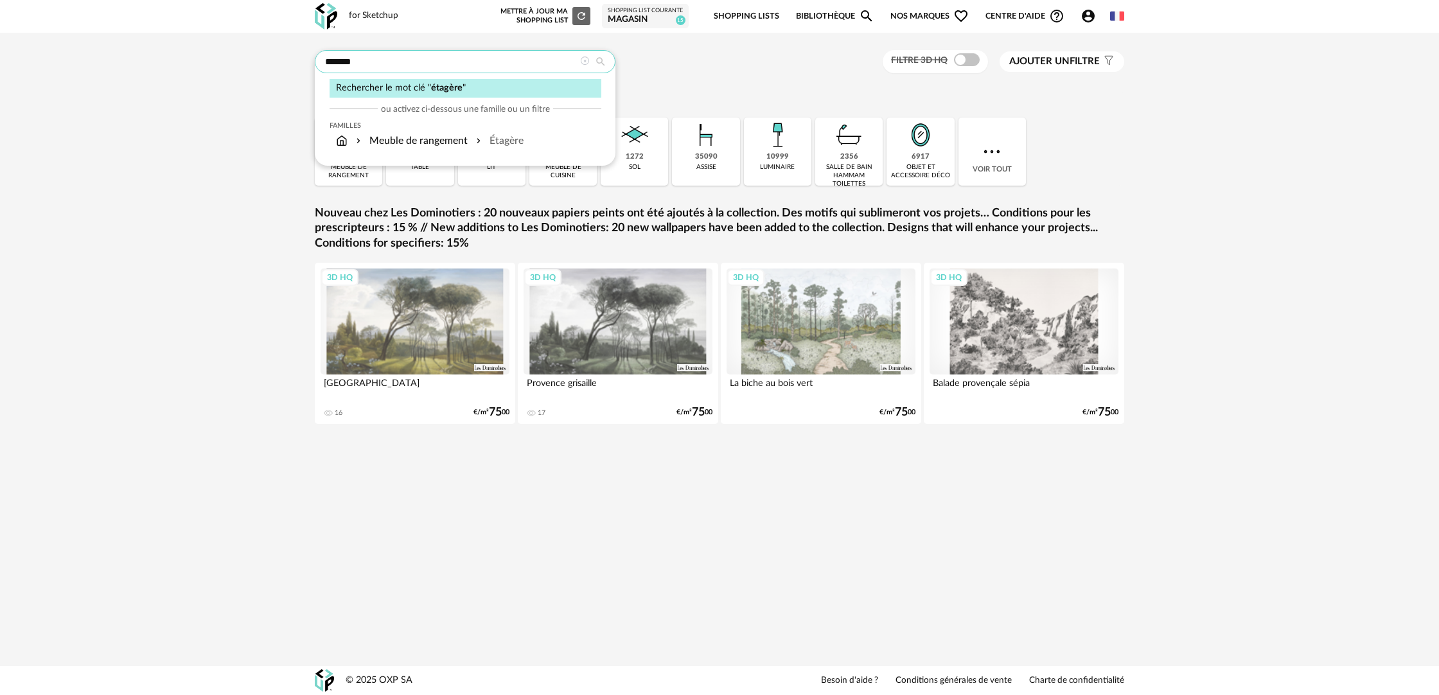
type input "*******"
click at [459, 83] on span "étagère" at bounding box center [446, 88] width 31 height 10
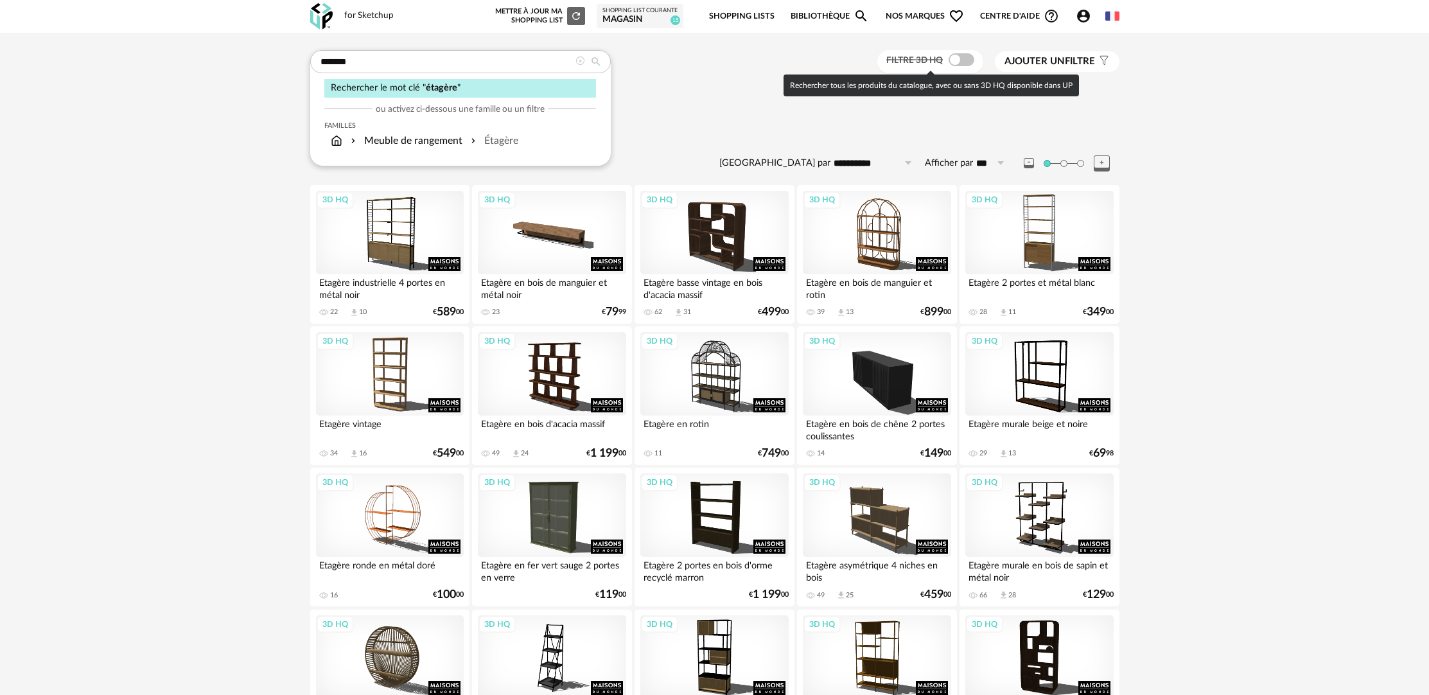
click at [965, 62] on span at bounding box center [962, 59] width 26 height 13
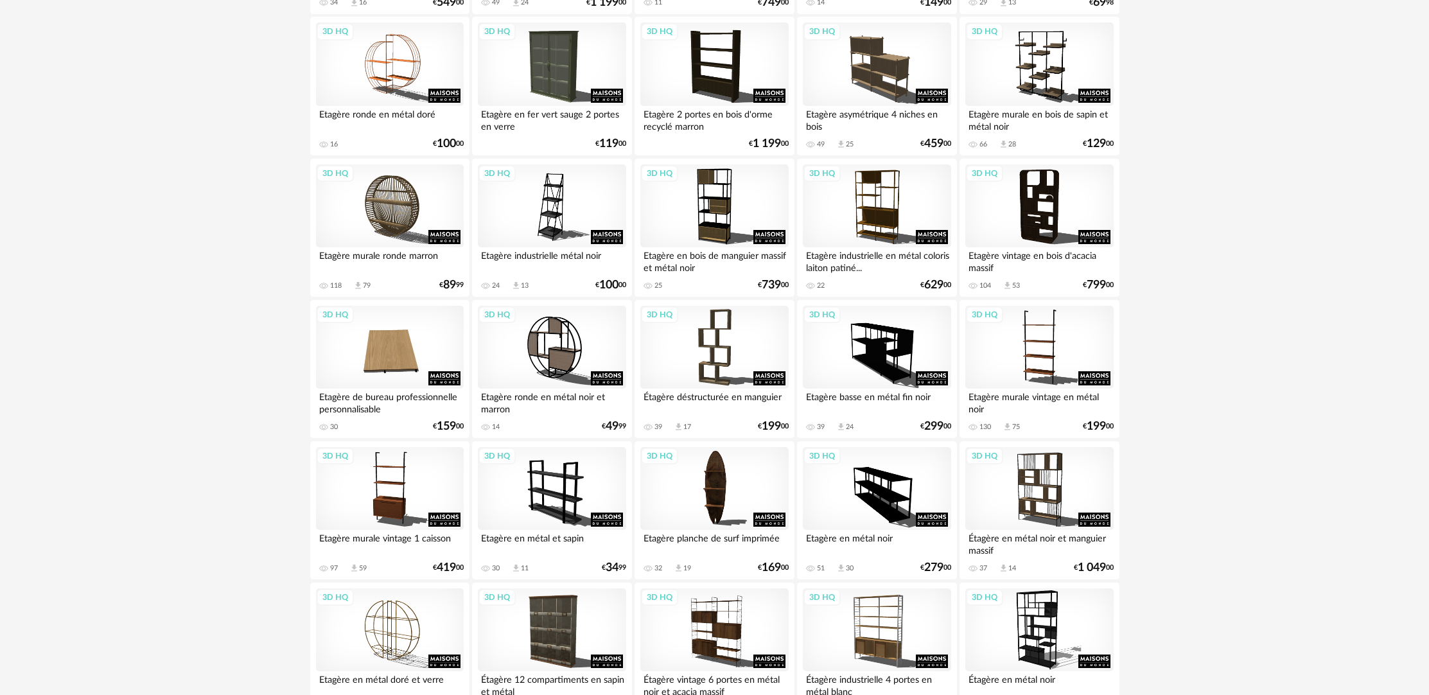
scroll to position [481, 0]
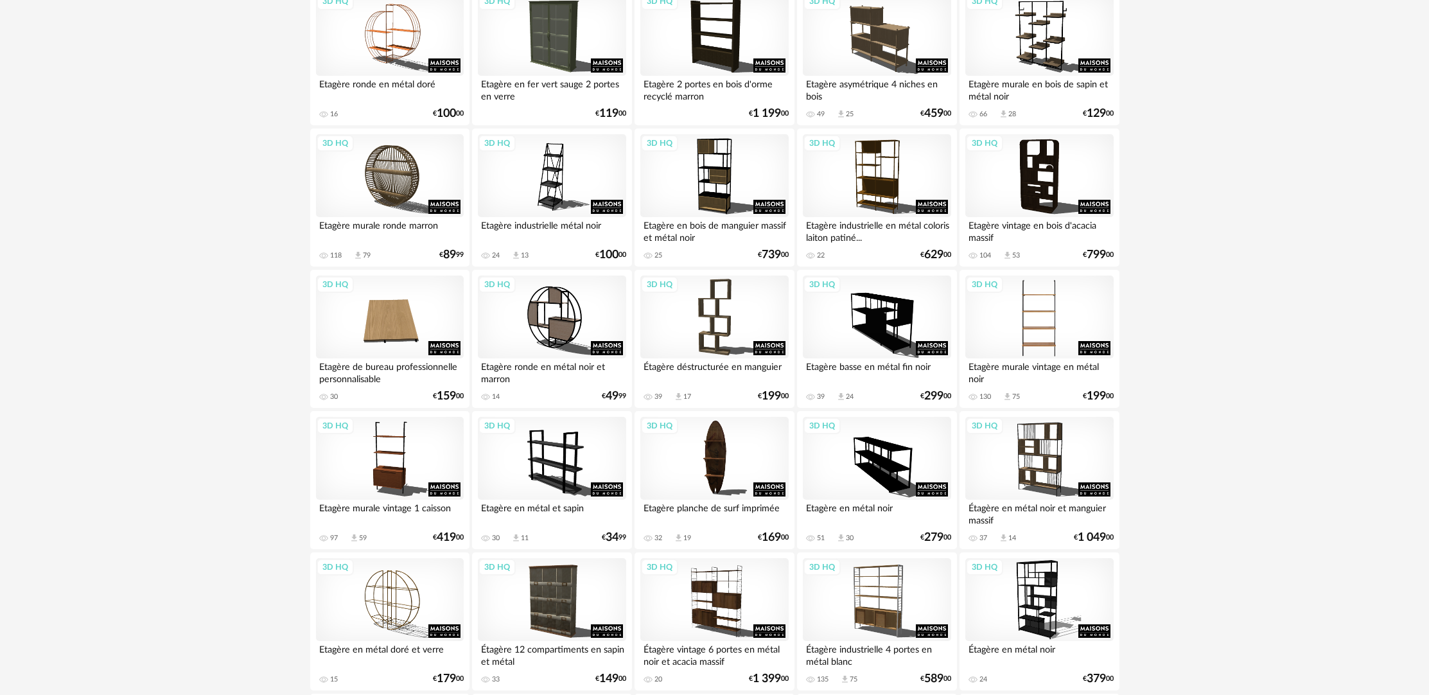
click at [997, 307] on div "3D HQ" at bounding box center [1039, 317] width 148 height 83
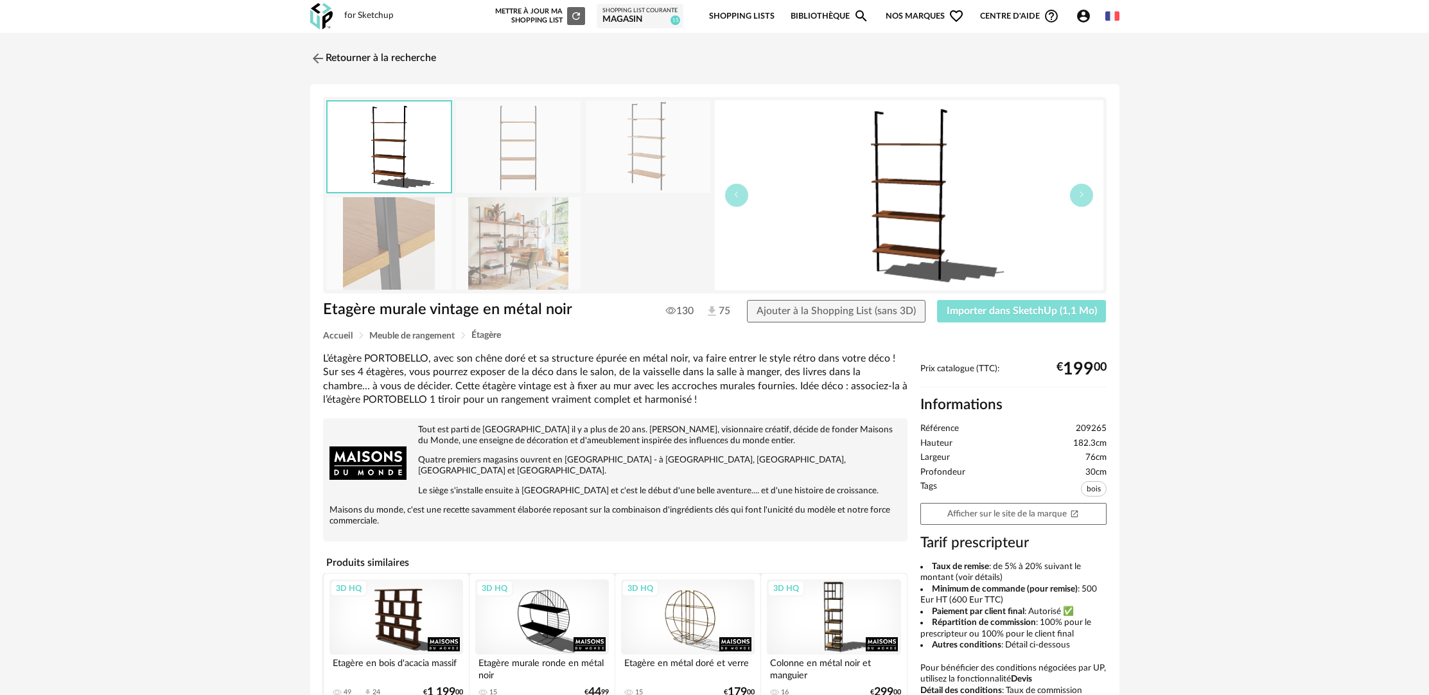
click at [1011, 320] on button "Importer dans SketchUp (1,1 Mo)" at bounding box center [1022, 311] width 170 height 23
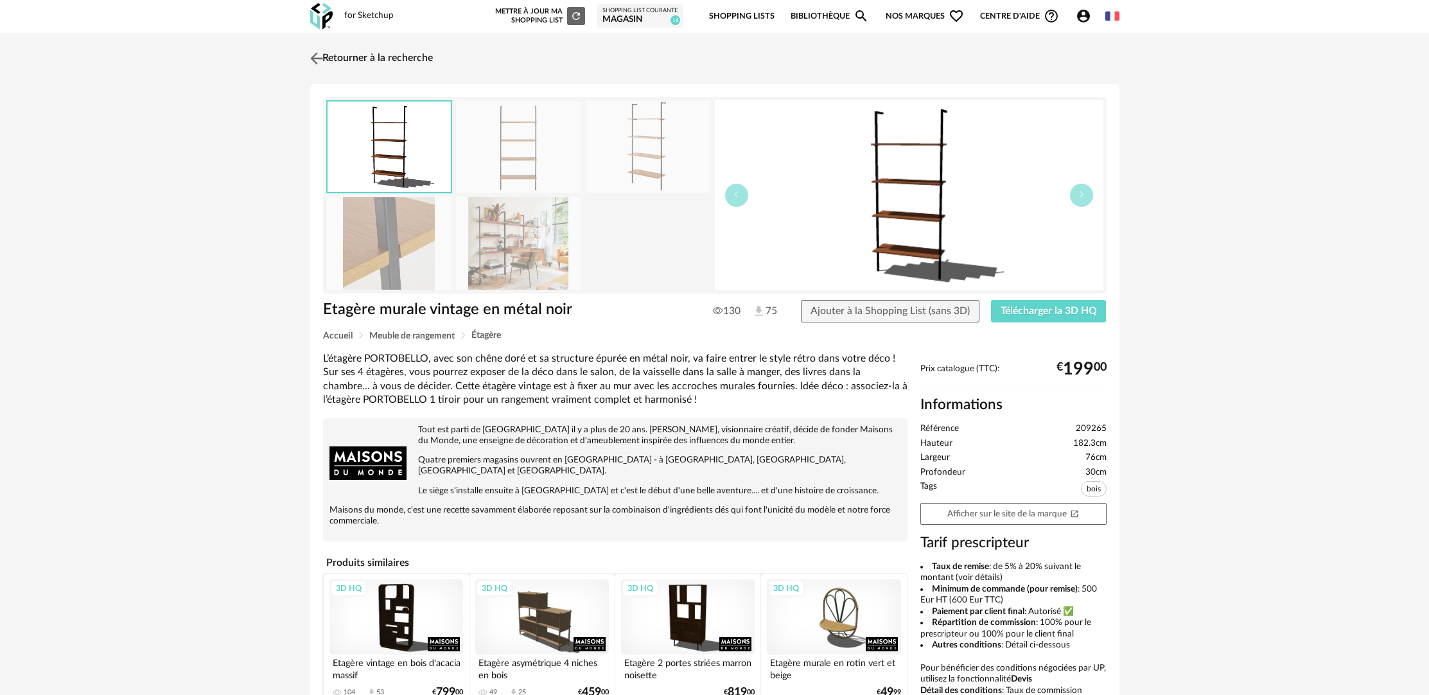
click at [352, 48] on link "Retourner à la recherche" at bounding box center [370, 58] width 126 height 28
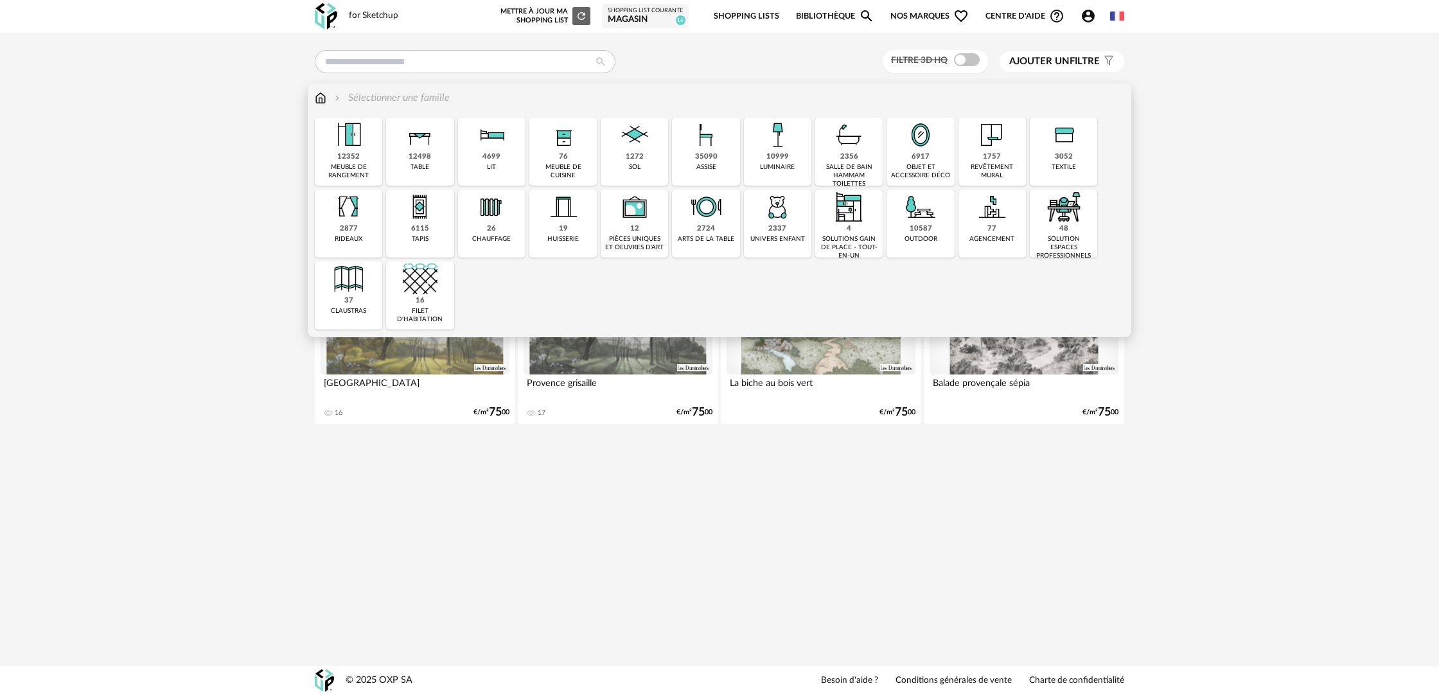
click at [762, 152] on img at bounding box center [777, 135] width 35 height 35
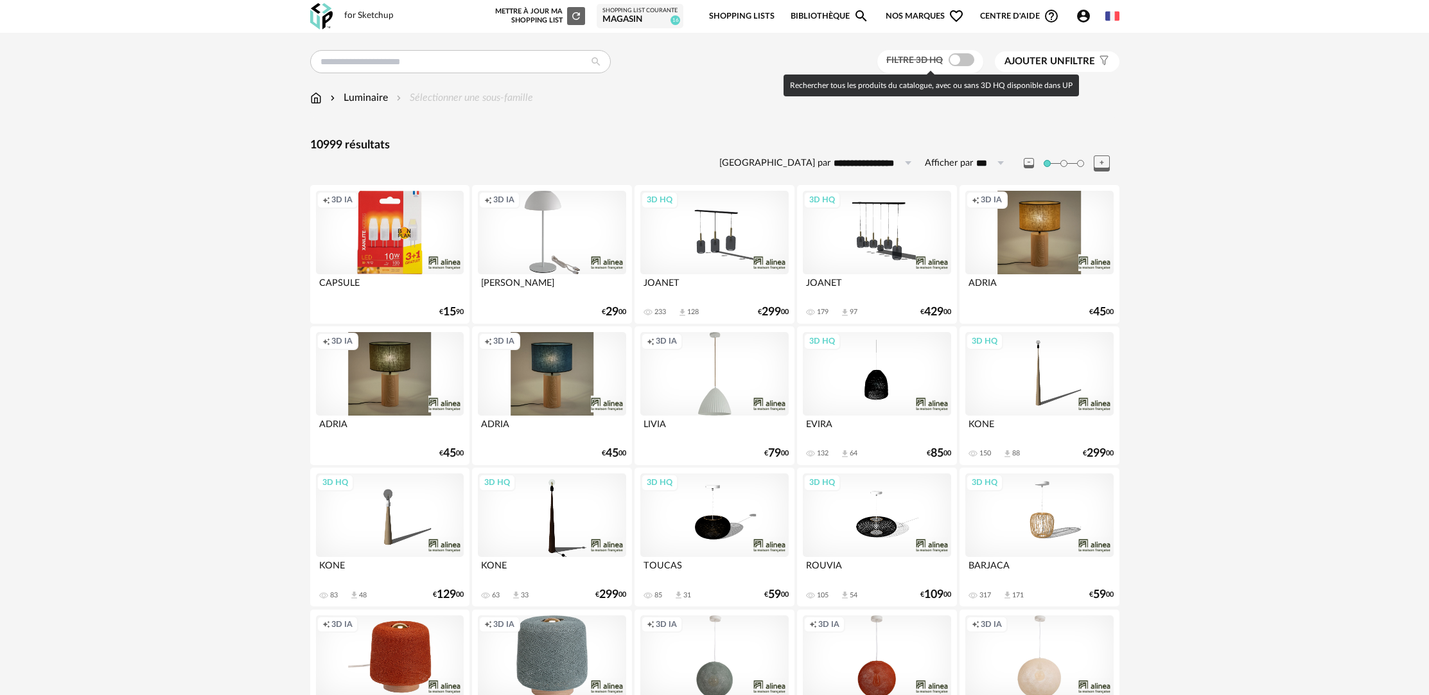
click at [956, 64] on span at bounding box center [962, 59] width 26 height 13
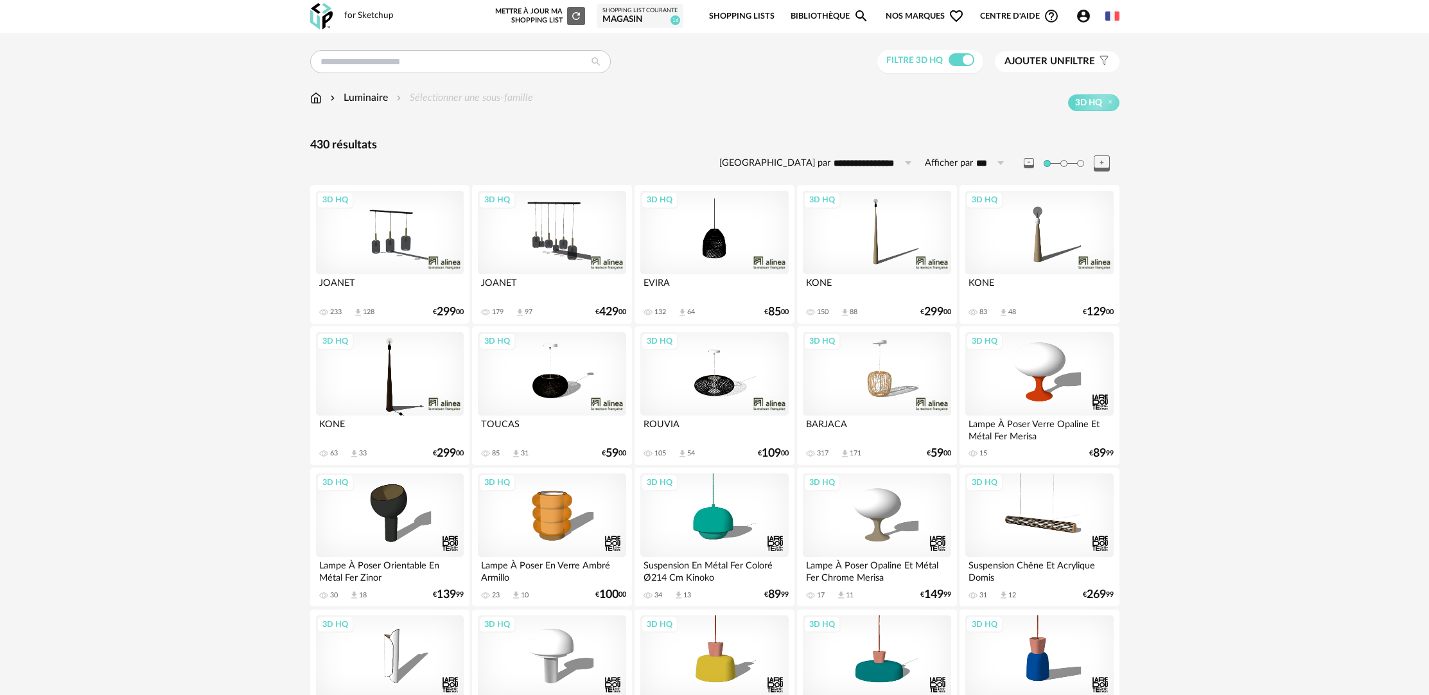
click at [365, 254] on div "3D HQ" at bounding box center [390, 232] width 148 height 83
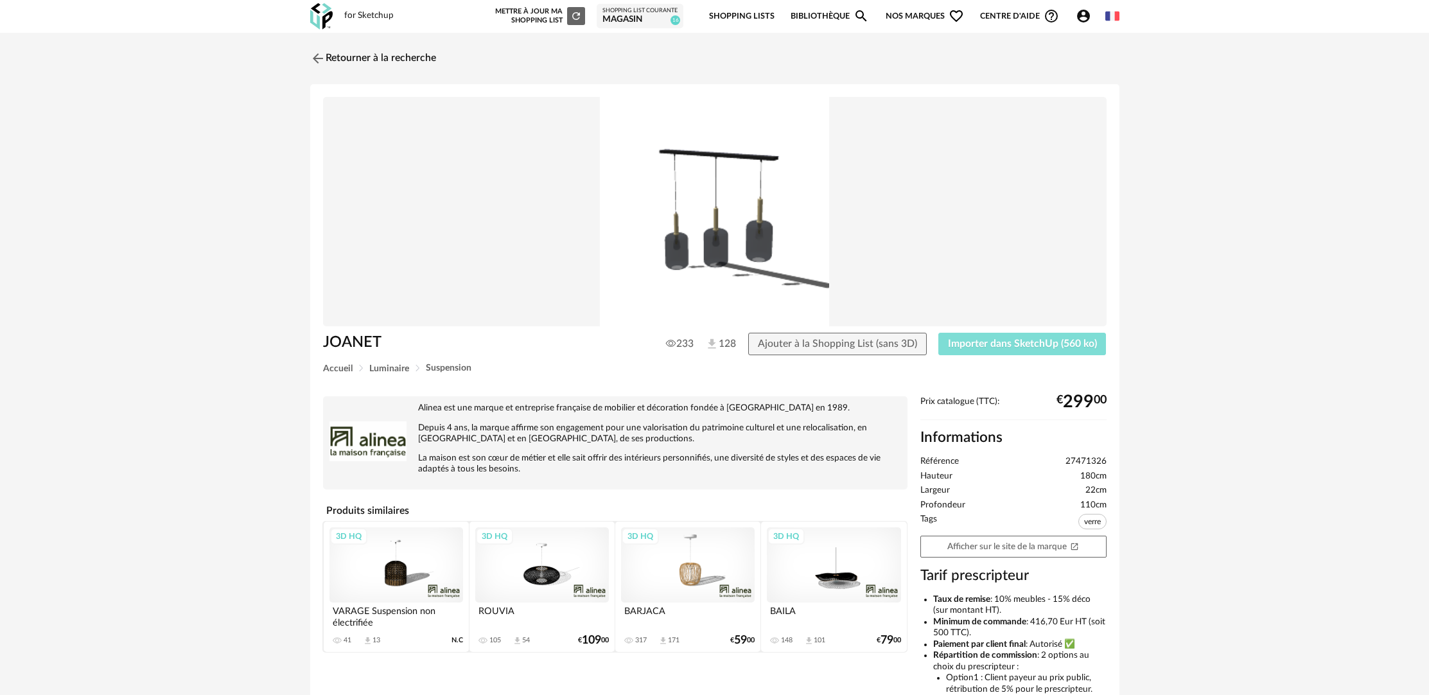
click at [1042, 342] on span "Importer dans SketchUp (560 ko)" at bounding box center [1022, 343] width 149 height 10
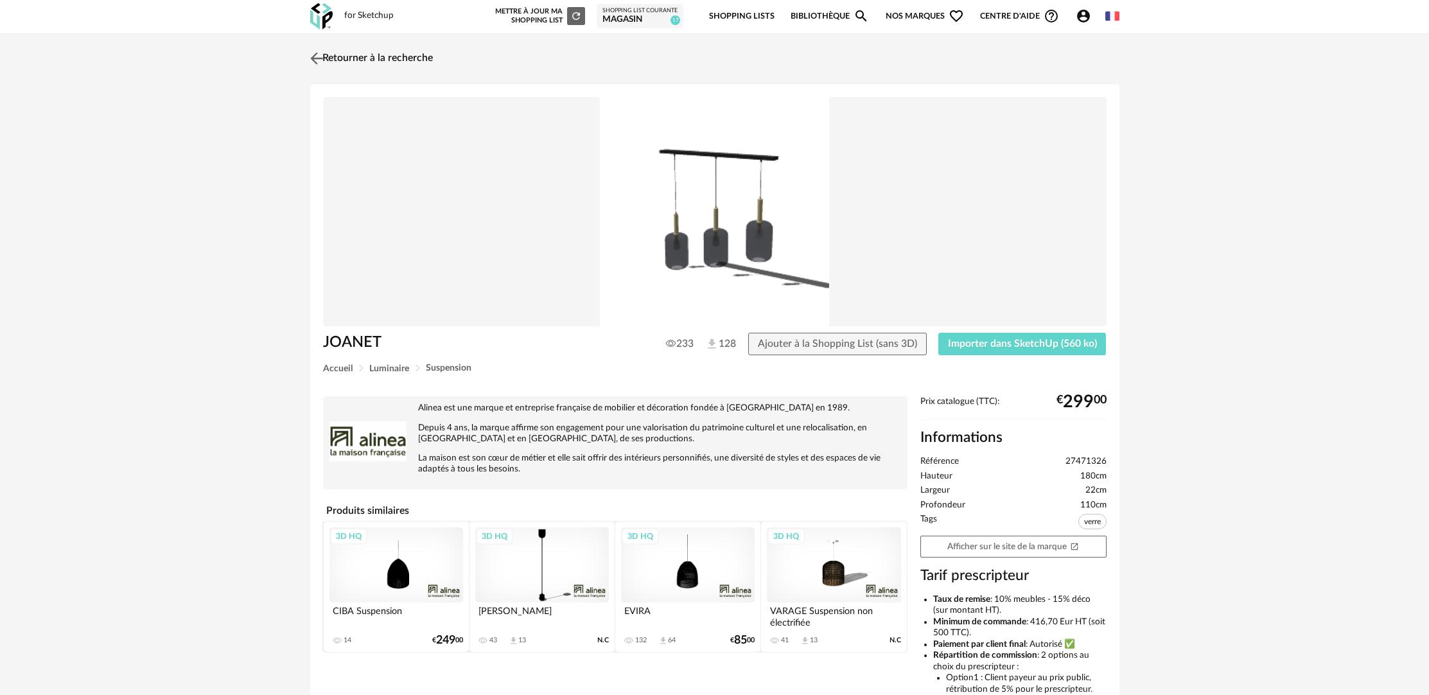
click at [397, 56] on link "Retourner à la recherche" at bounding box center [370, 58] width 126 height 28
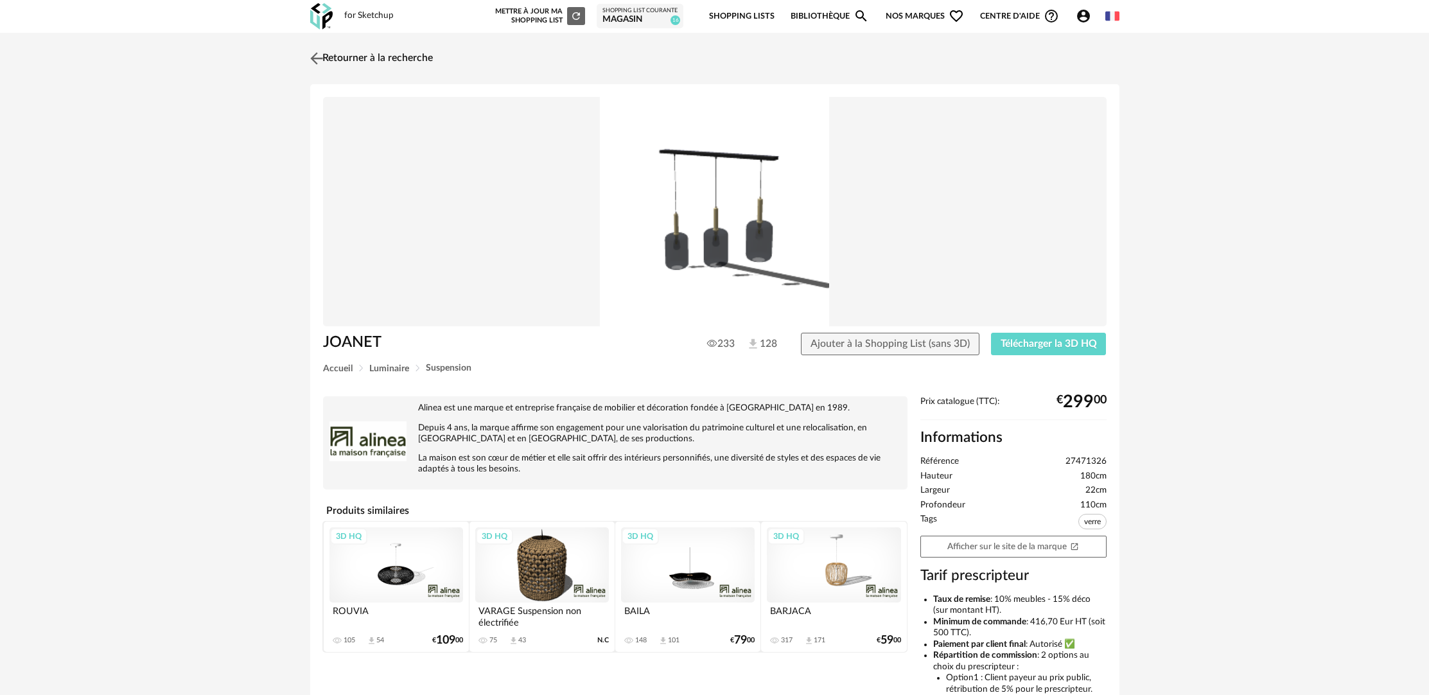
click at [412, 56] on link "Retourner à la recherche" at bounding box center [370, 58] width 126 height 28
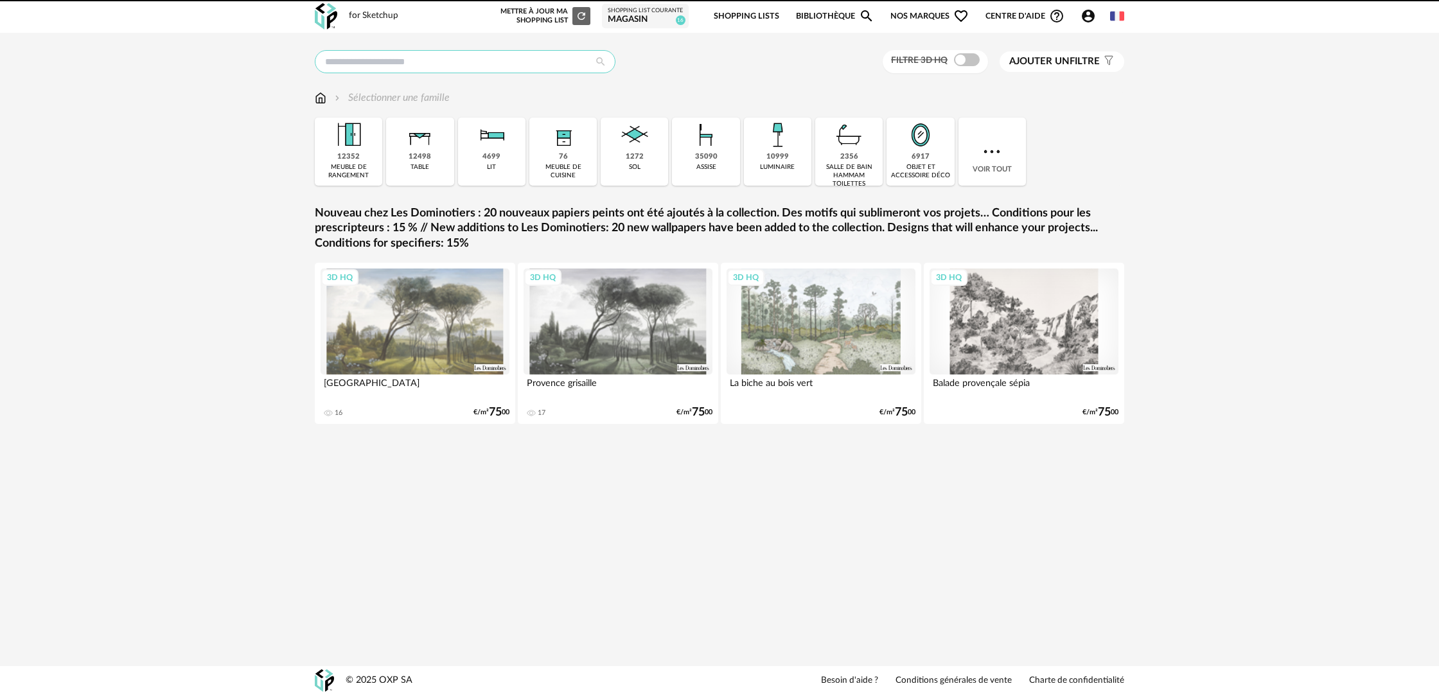
click at [426, 70] on input "text" at bounding box center [465, 61] width 301 height 23
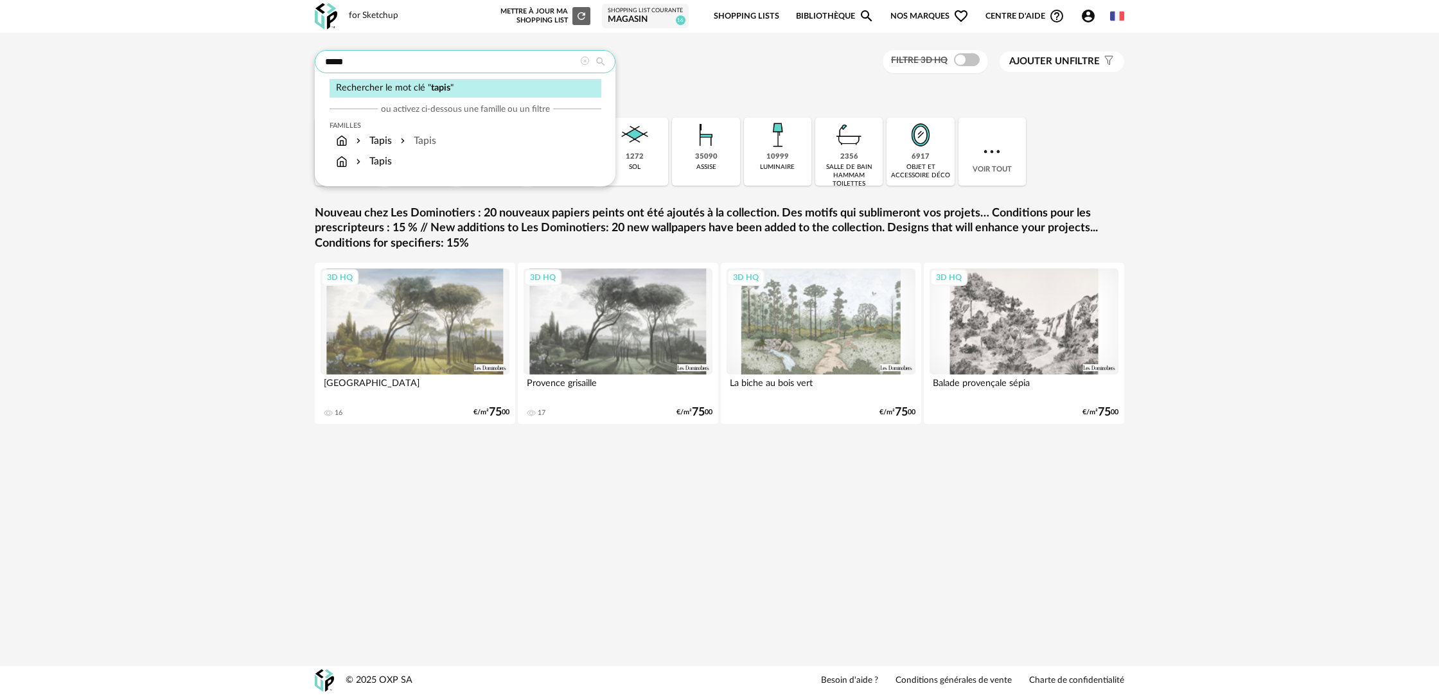
type input "*****"
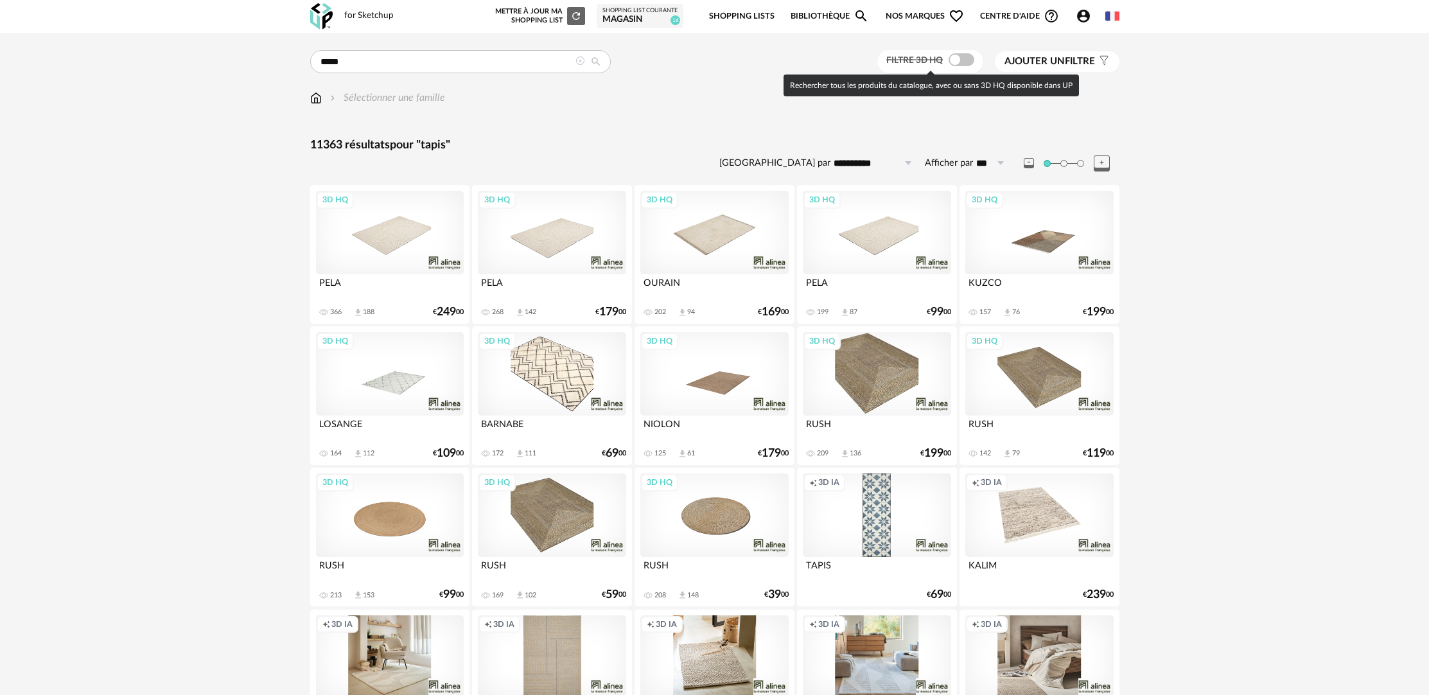
click at [967, 62] on span at bounding box center [962, 59] width 26 height 13
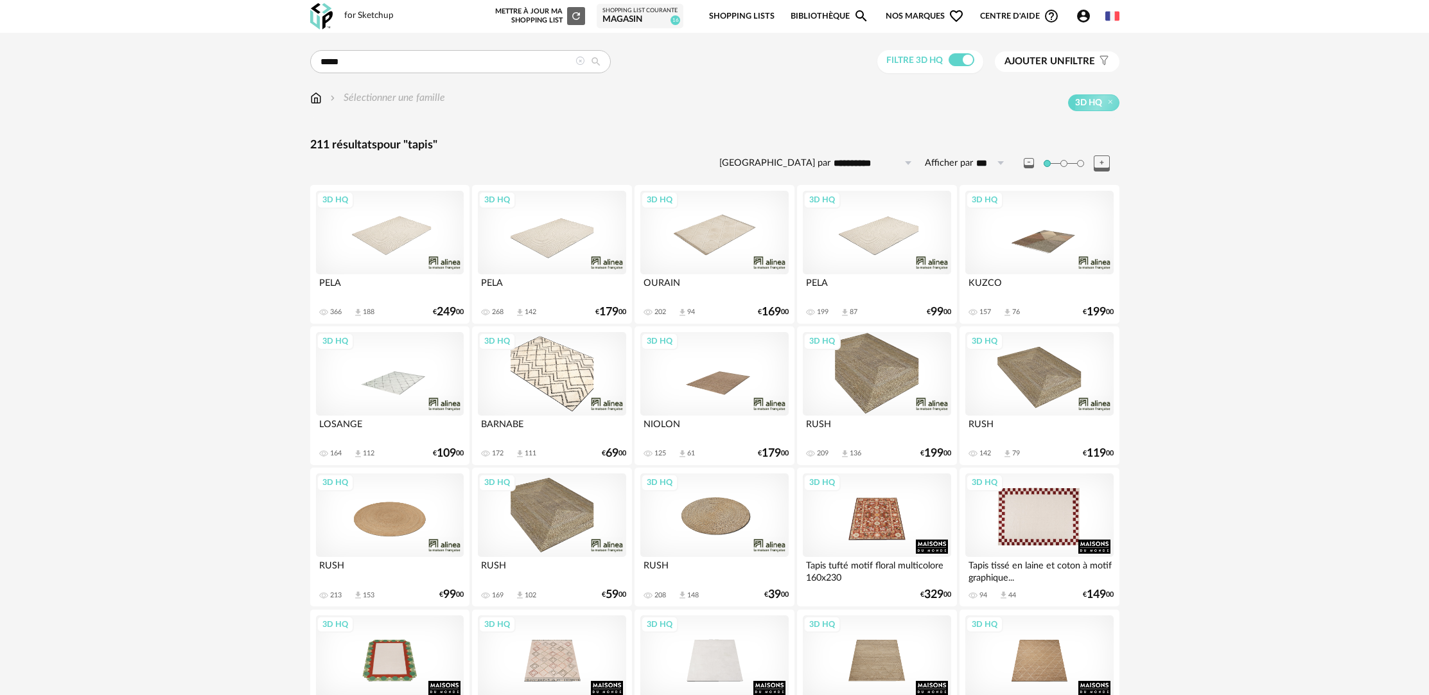
click at [1038, 524] on div "3D HQ" at bounding box center [1039, 514] width 148 height 83
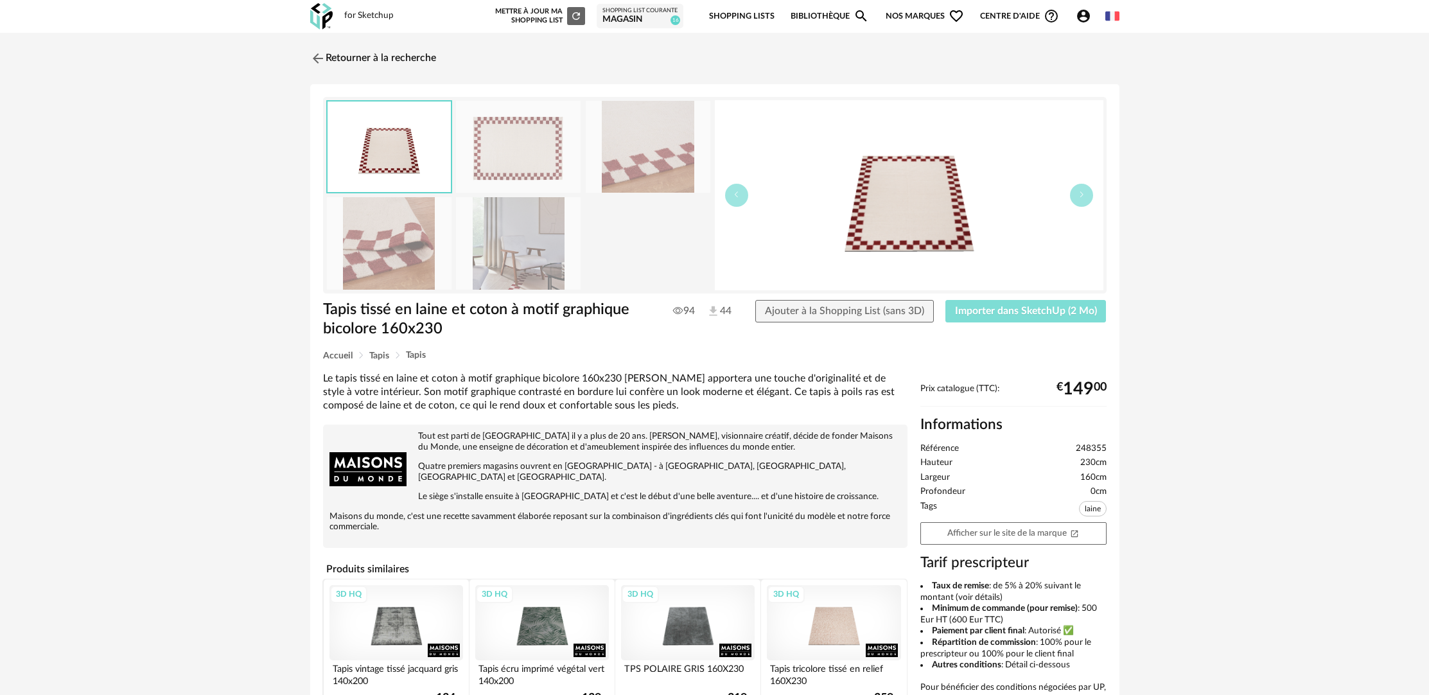
click at [1042, 317] on button "Importer dans SketchUp (2 Mo)" at bounding box center [1025, 311] width 161 height 23
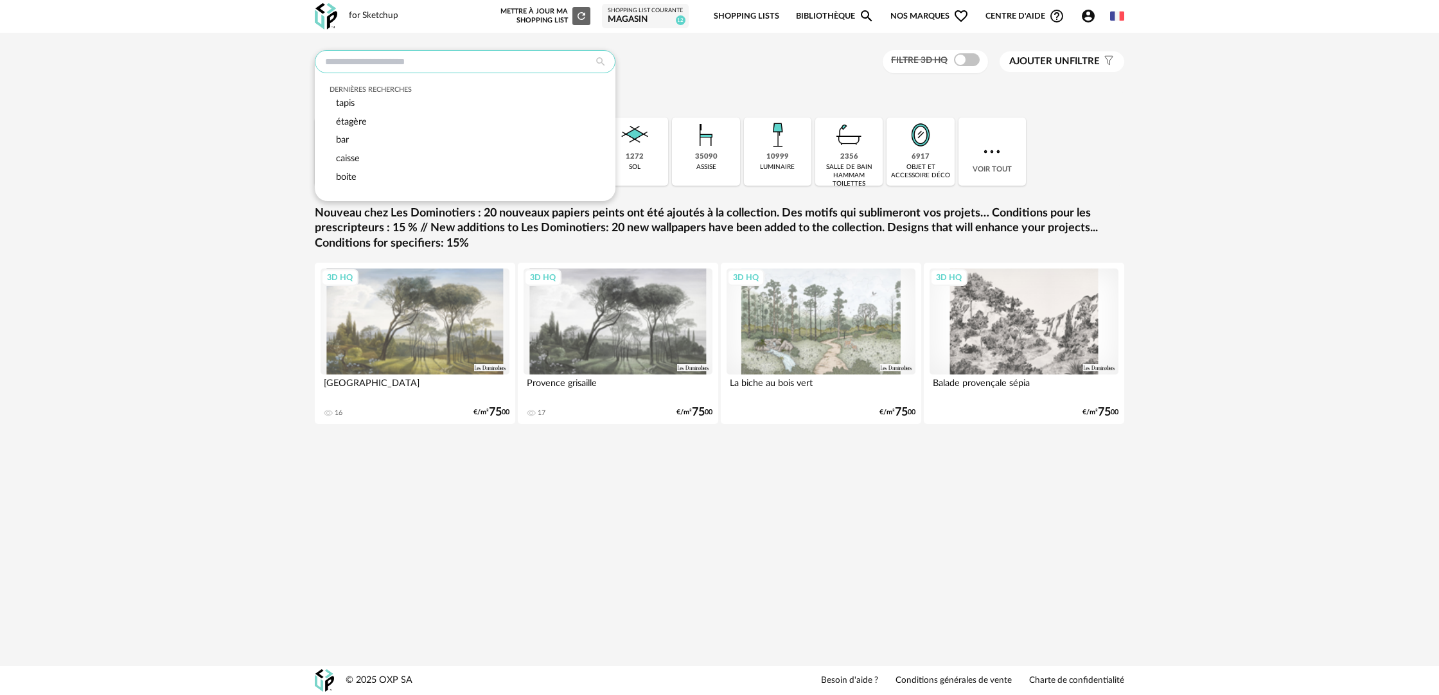
click at [409, 62] on input "text" at bounding box center [465, 61] width 301 height 23
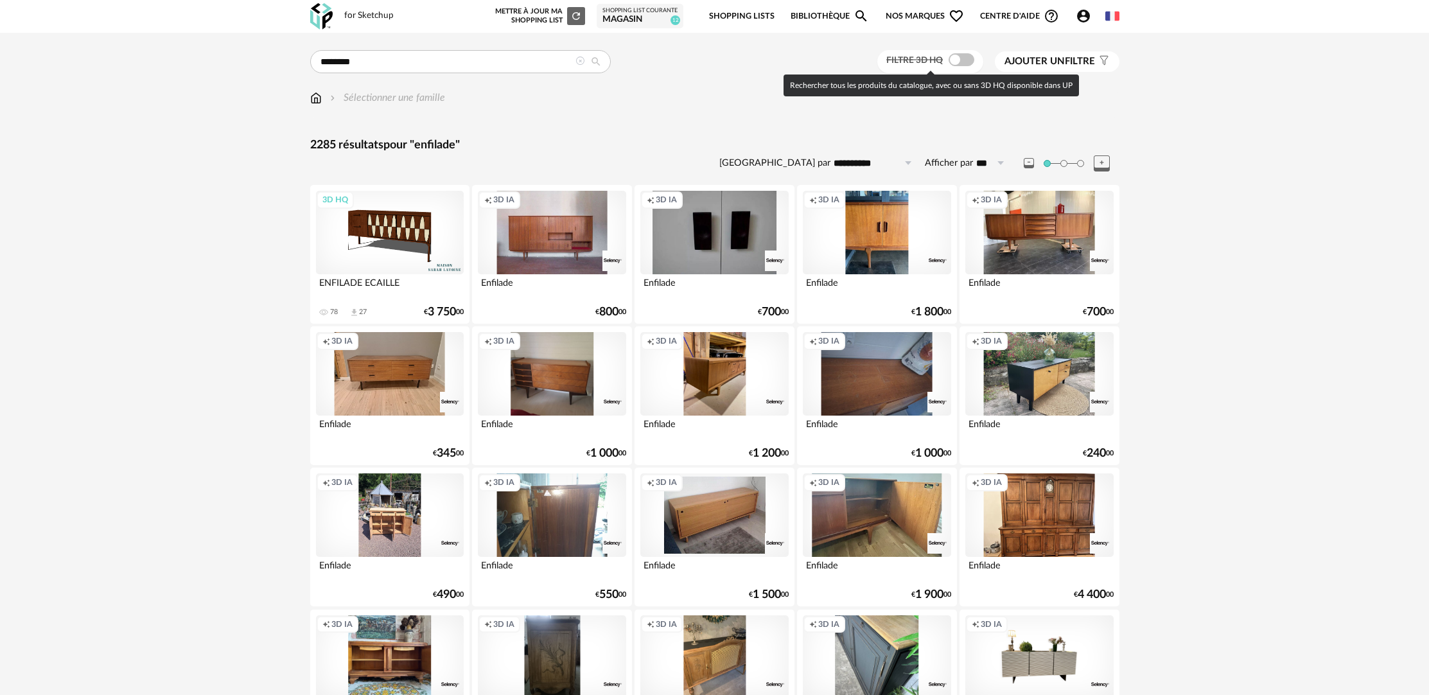
click at [968, 64] on span at bounding box center [962, 59] width 26 height 13
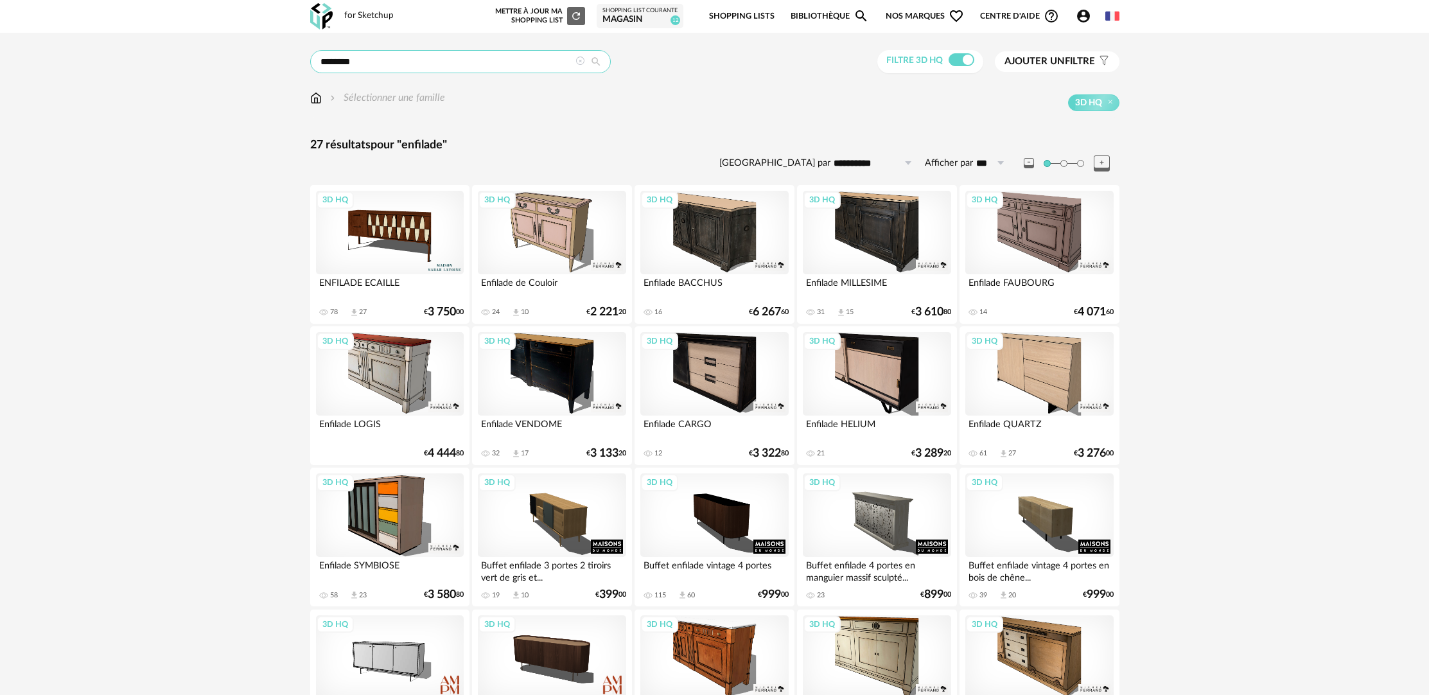
click at [340, 64] on input "********" at bounding box center [460, 61] width 301 height 23
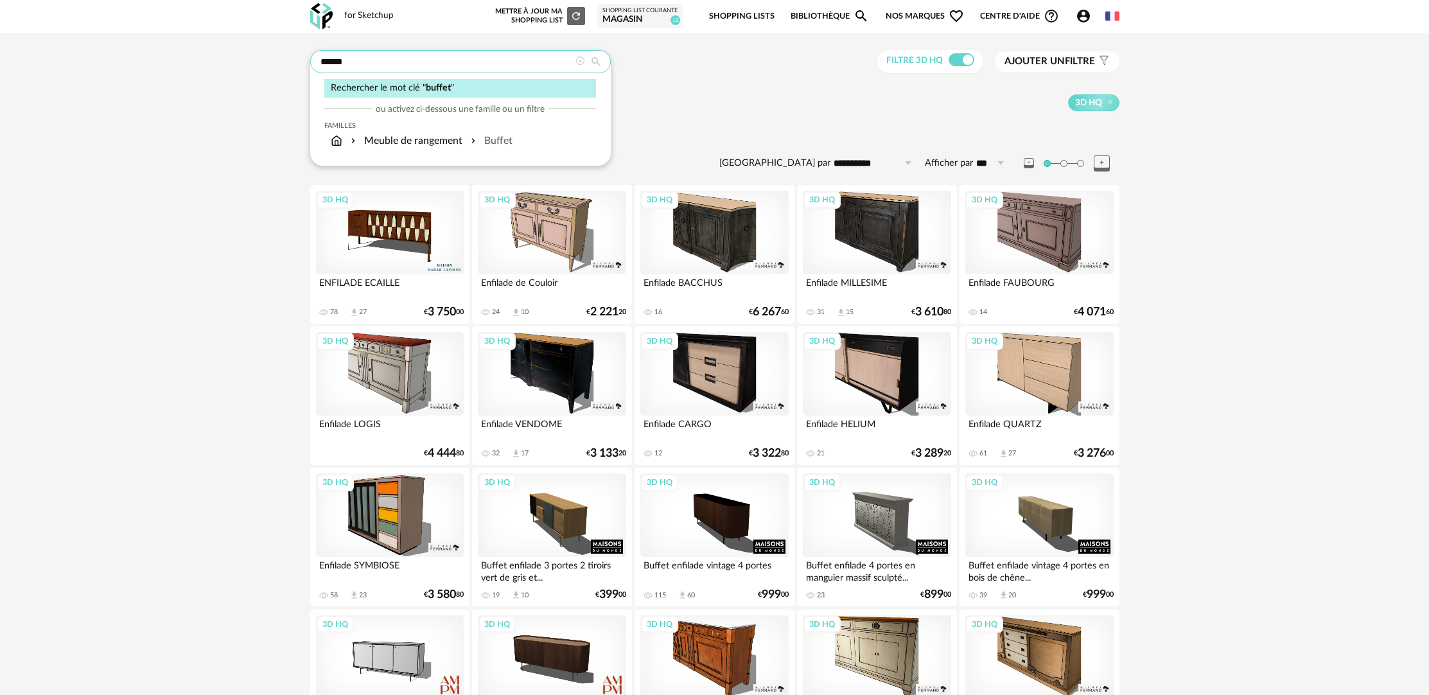
type input "******"
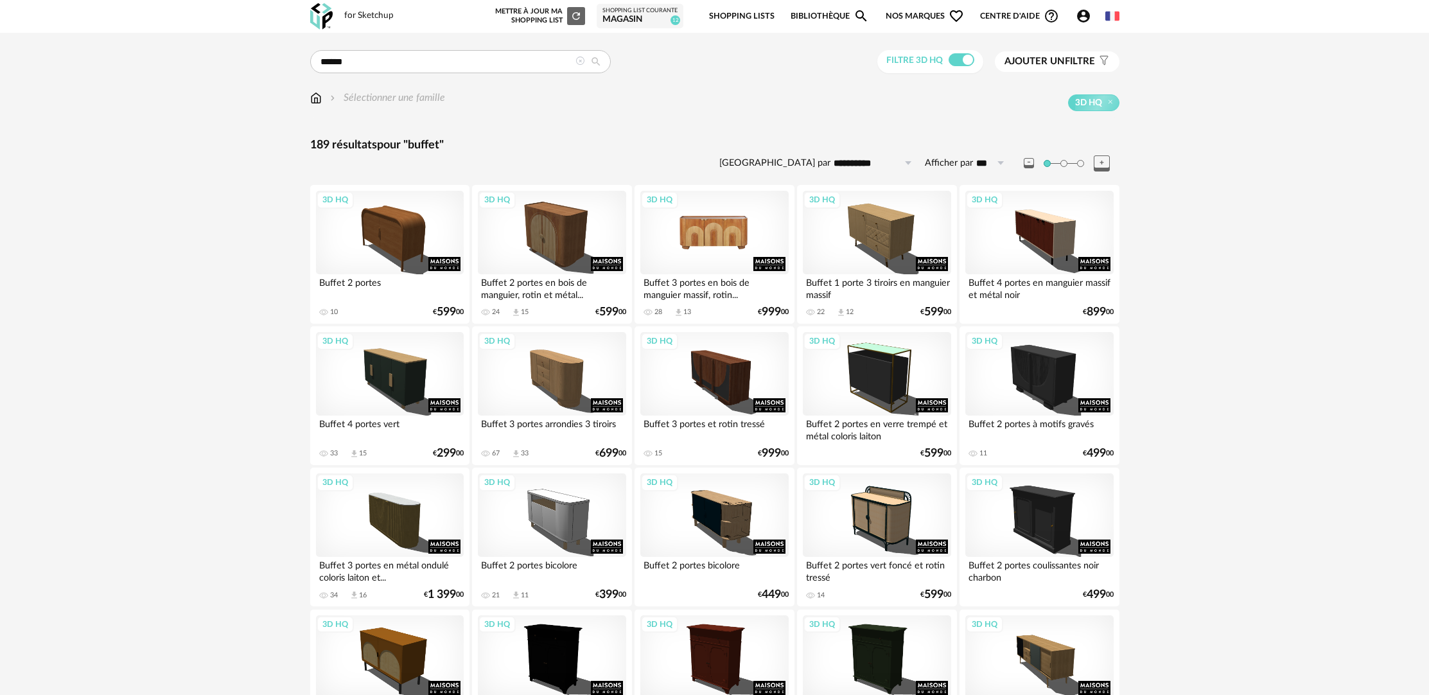
click at [722, 266] on div "3D HQ" at bounding box center [714, 232] width 148 height 83
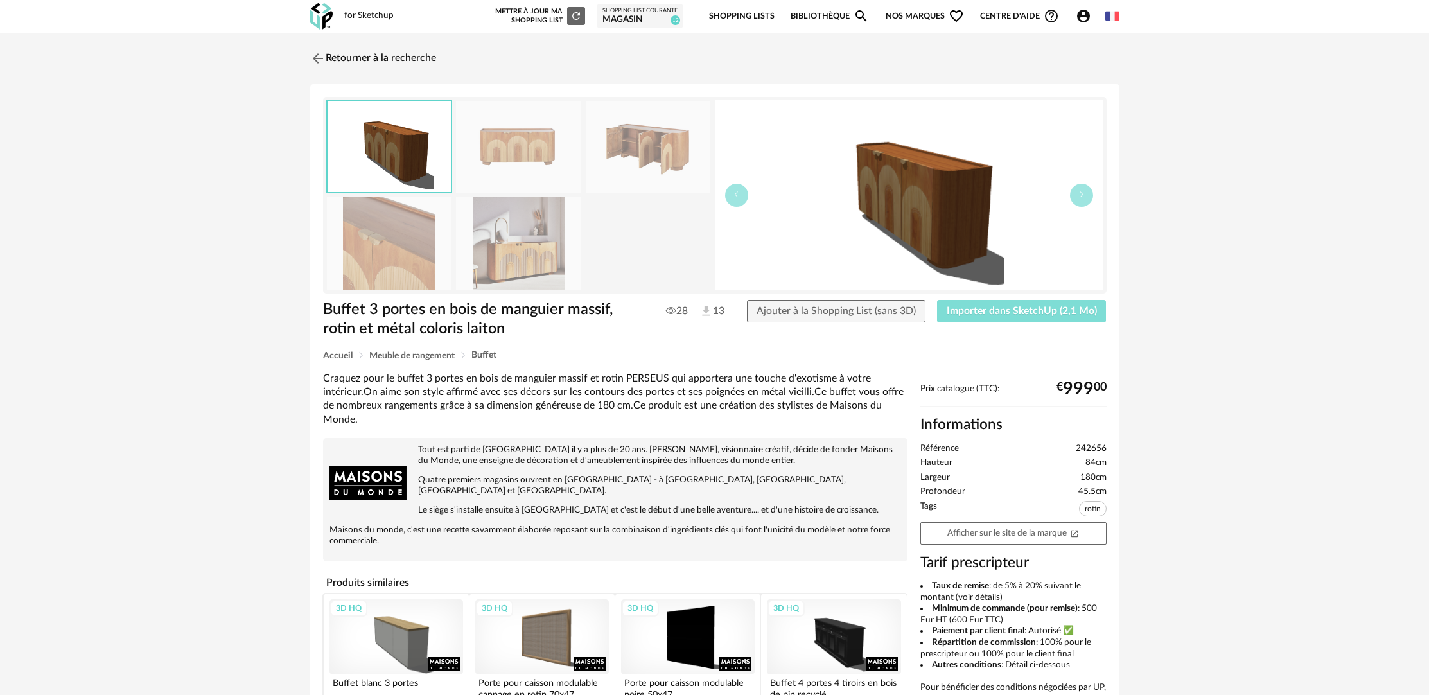
click at [994, 315] on span "Importer dans SketchUp (2,1 Mo)" at bounding box center [1022, 311] width 150 height 10
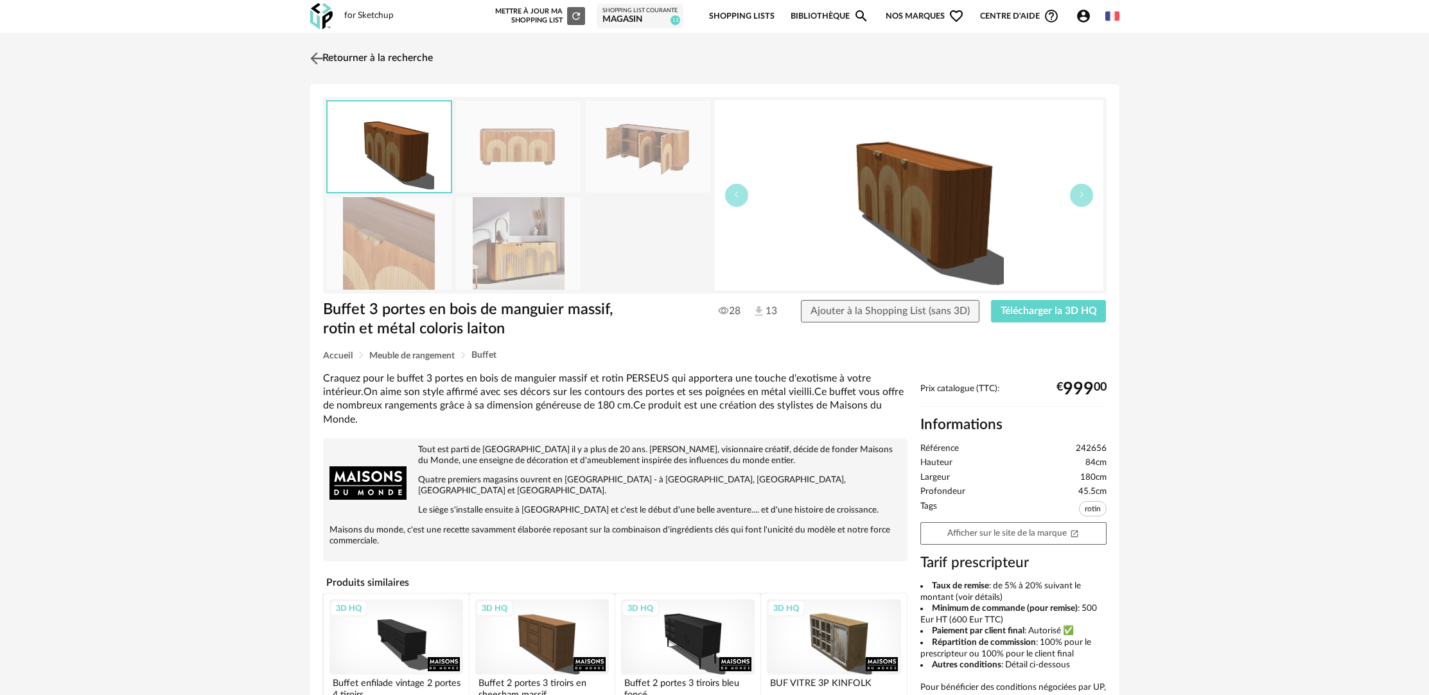
click at [384, 54] on link "Retourner à la recherche" at bounding box center [370, 58] width 126 height 28
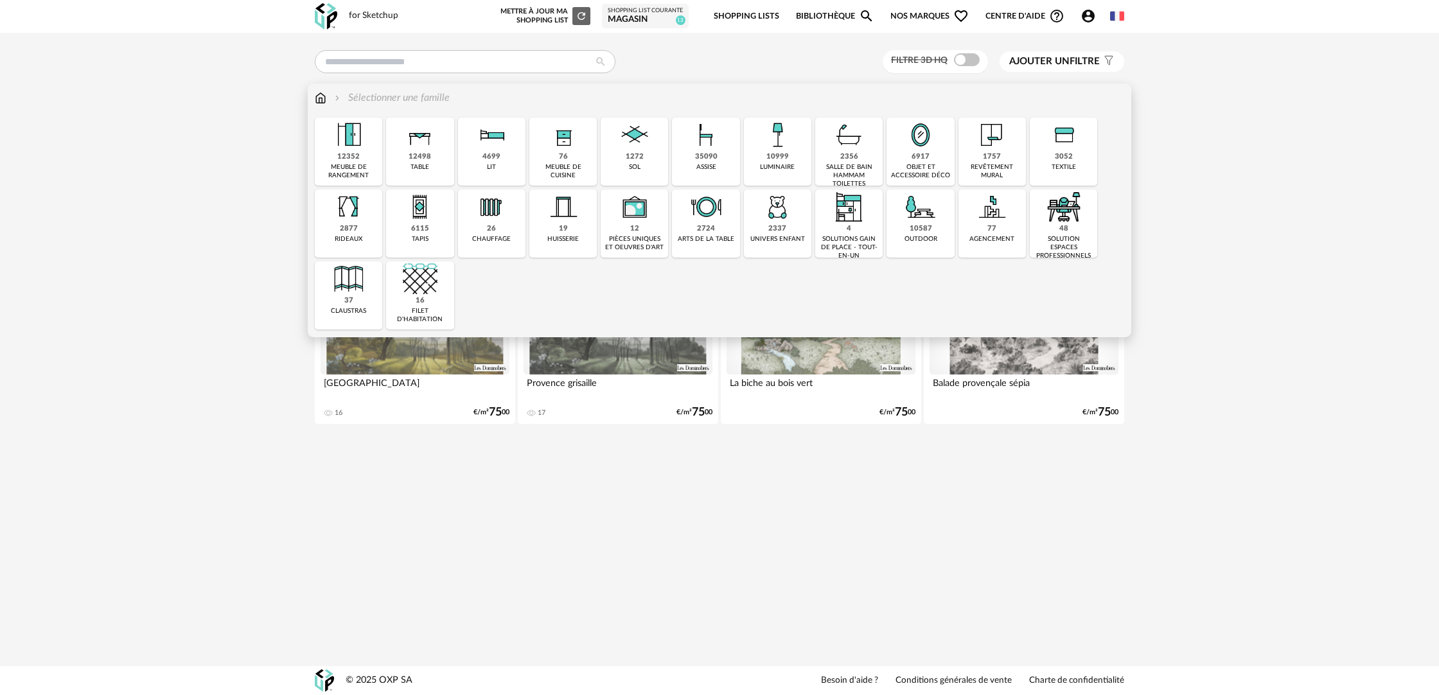
click at [444, 166] on div "12498 table" at bounding box center [419, 152] width 67 height 68
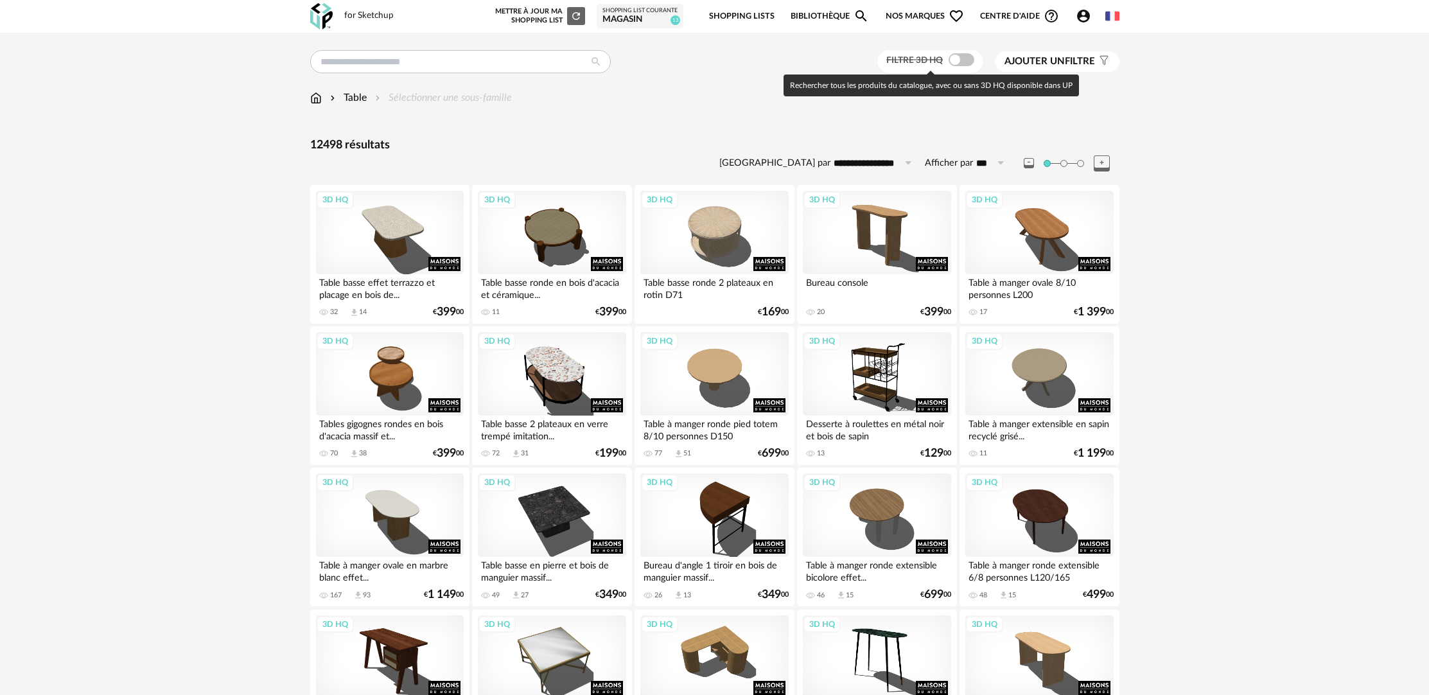
click at [956, 59] on span at bounding box center [962, 59] width 26 height 13
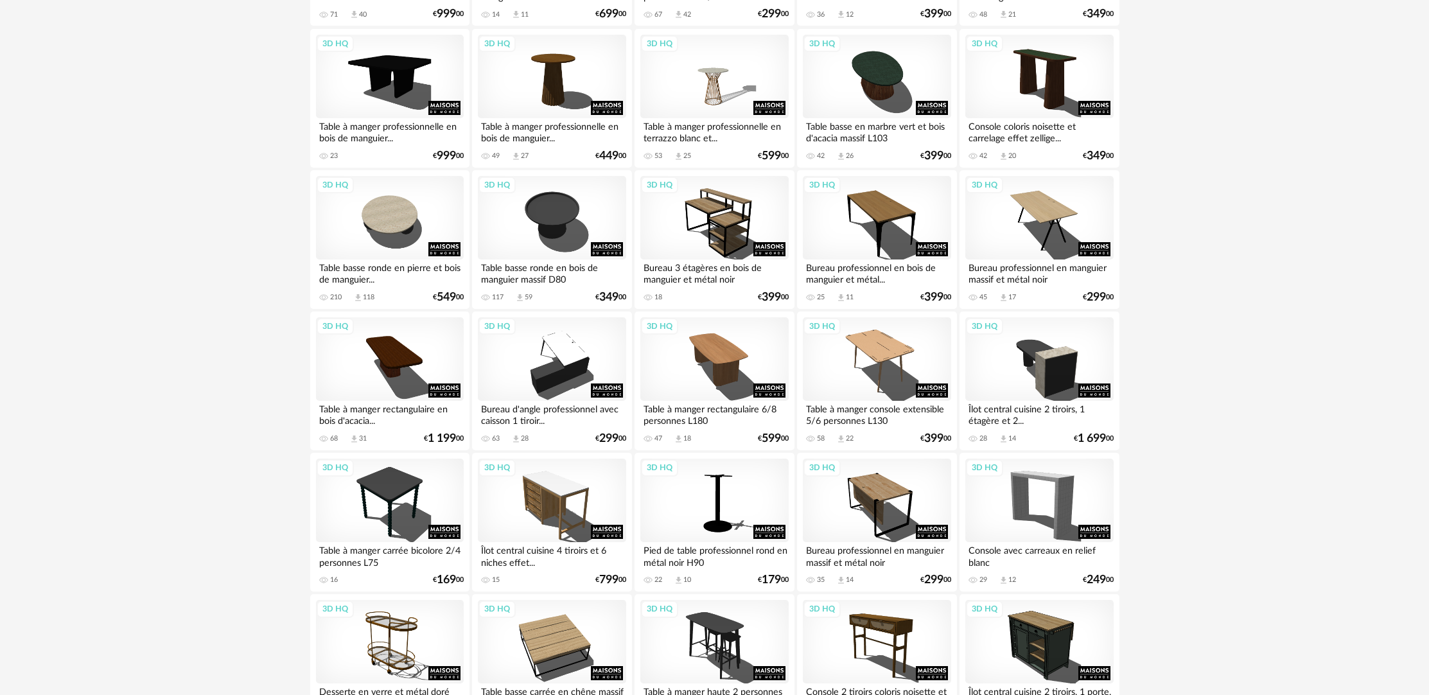
scroll to position [1160, 0]
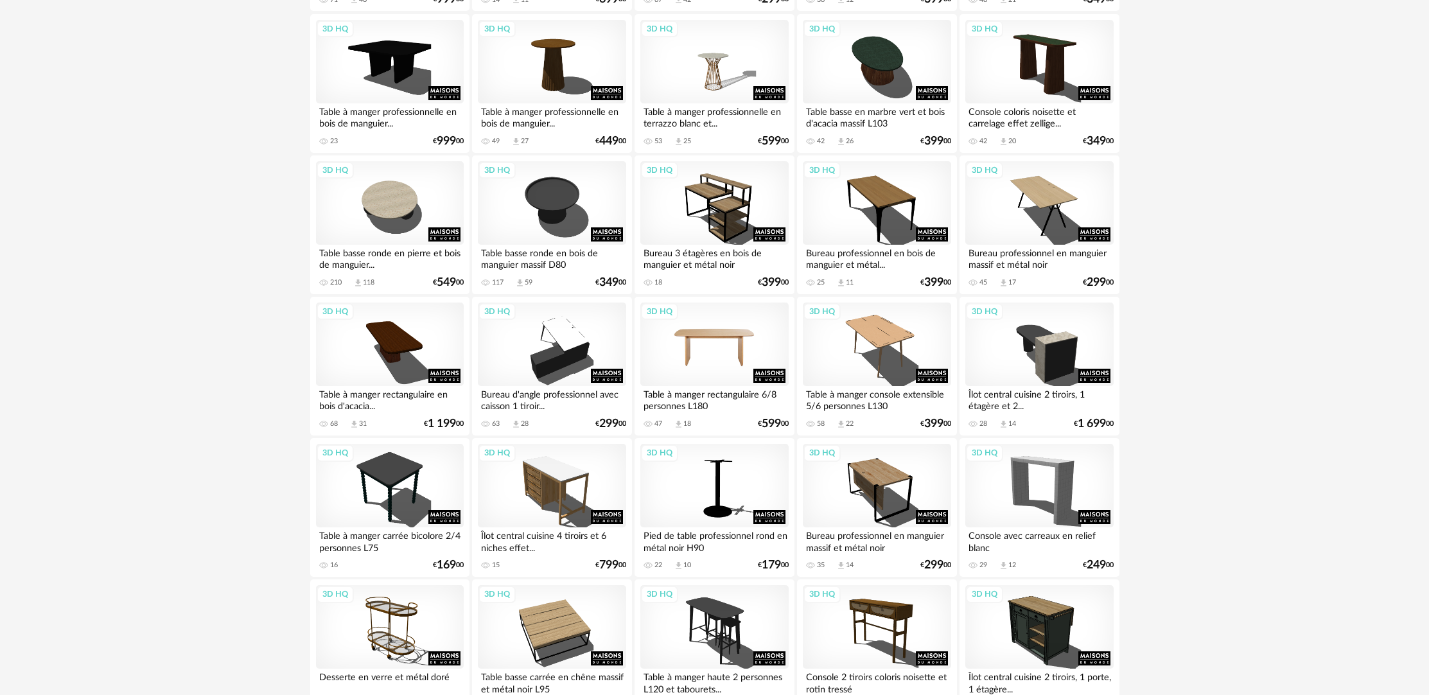
click at [727, 365] on div "3D HQ" at bounding box center [714, 343] width 148 height 83
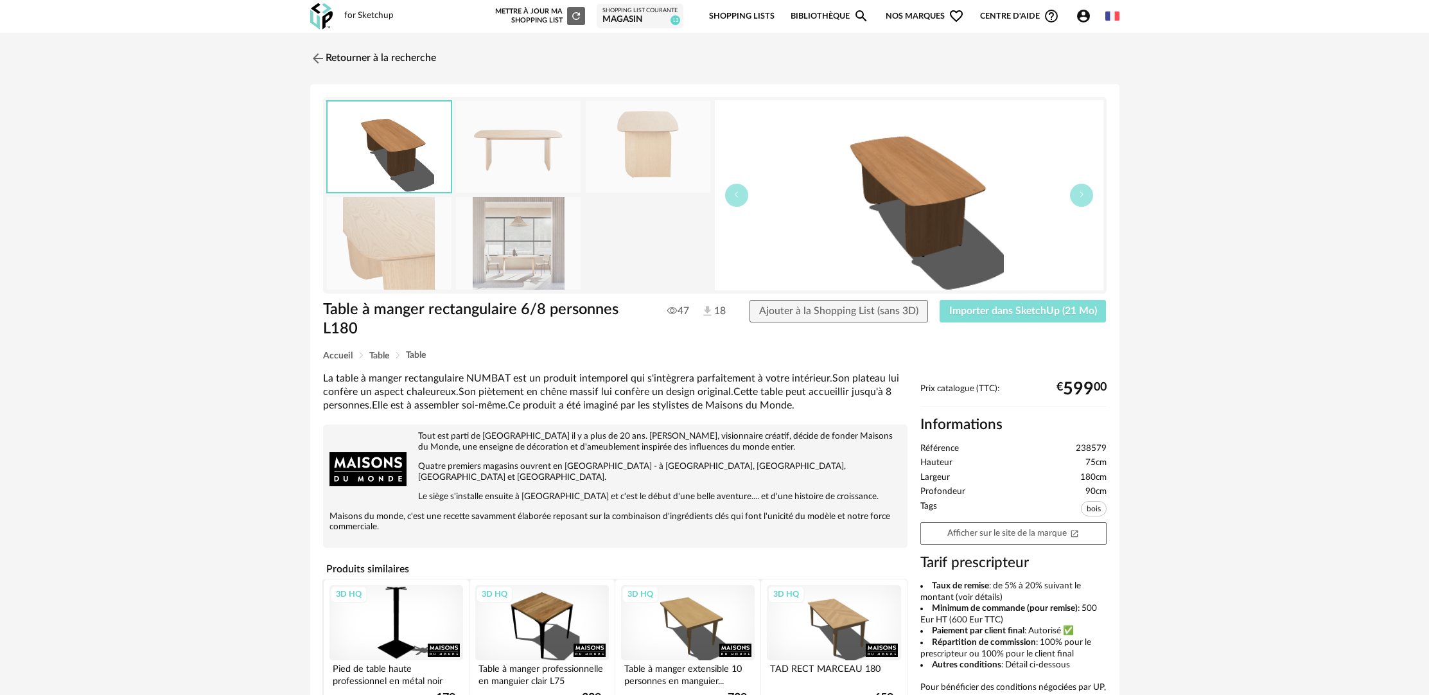
click at [1056, 313] on span "Importer dans SketchUp (21 Mo)" at bounding box center [1023, 311] width 148 height 10
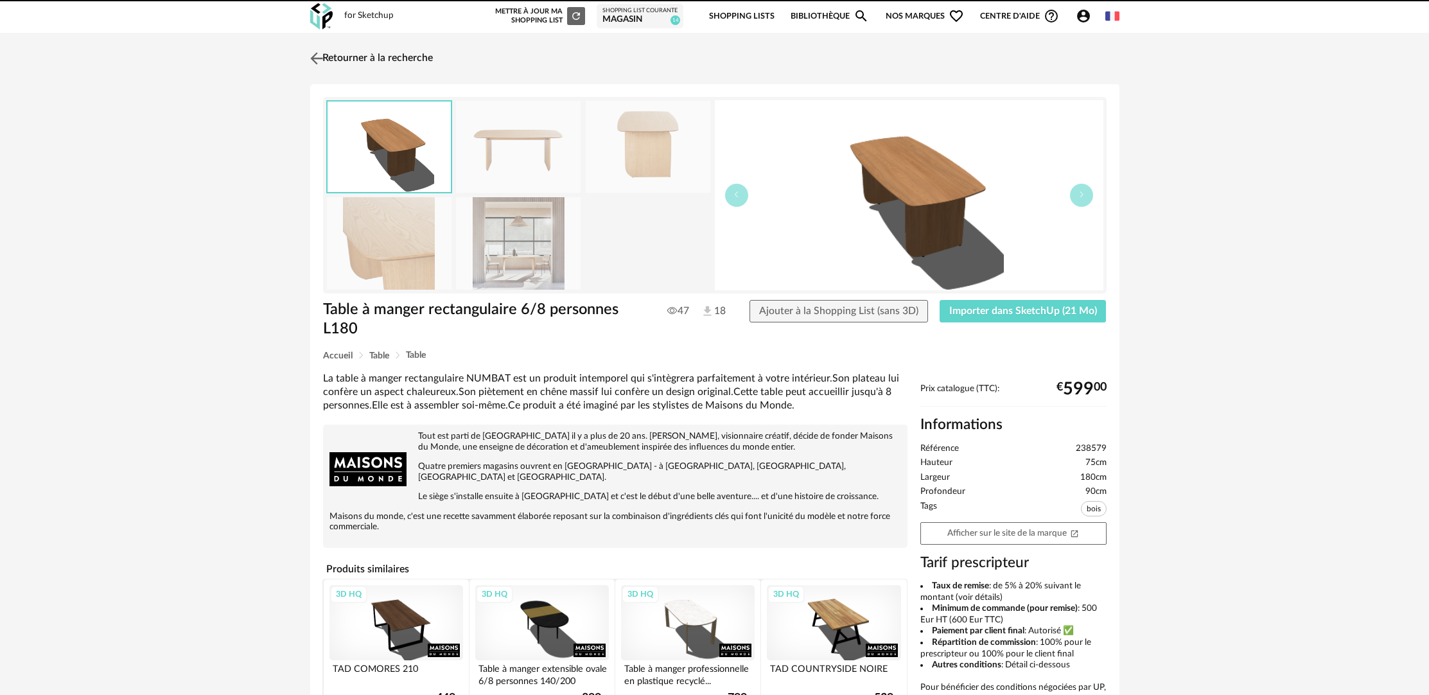
click at [383, 65] on link "Retourner à la recherche" at bounding box center [370, 58] width 126 height 28
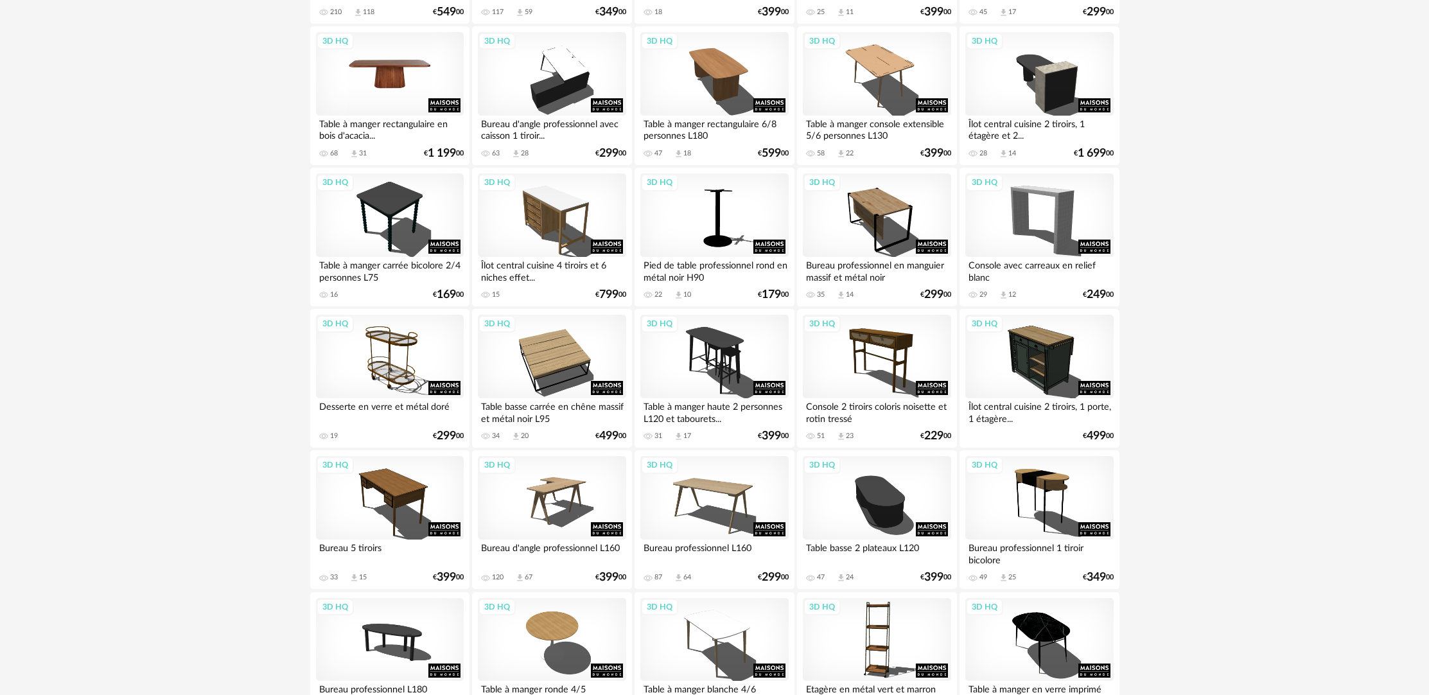
scroll to position [1457, 0]
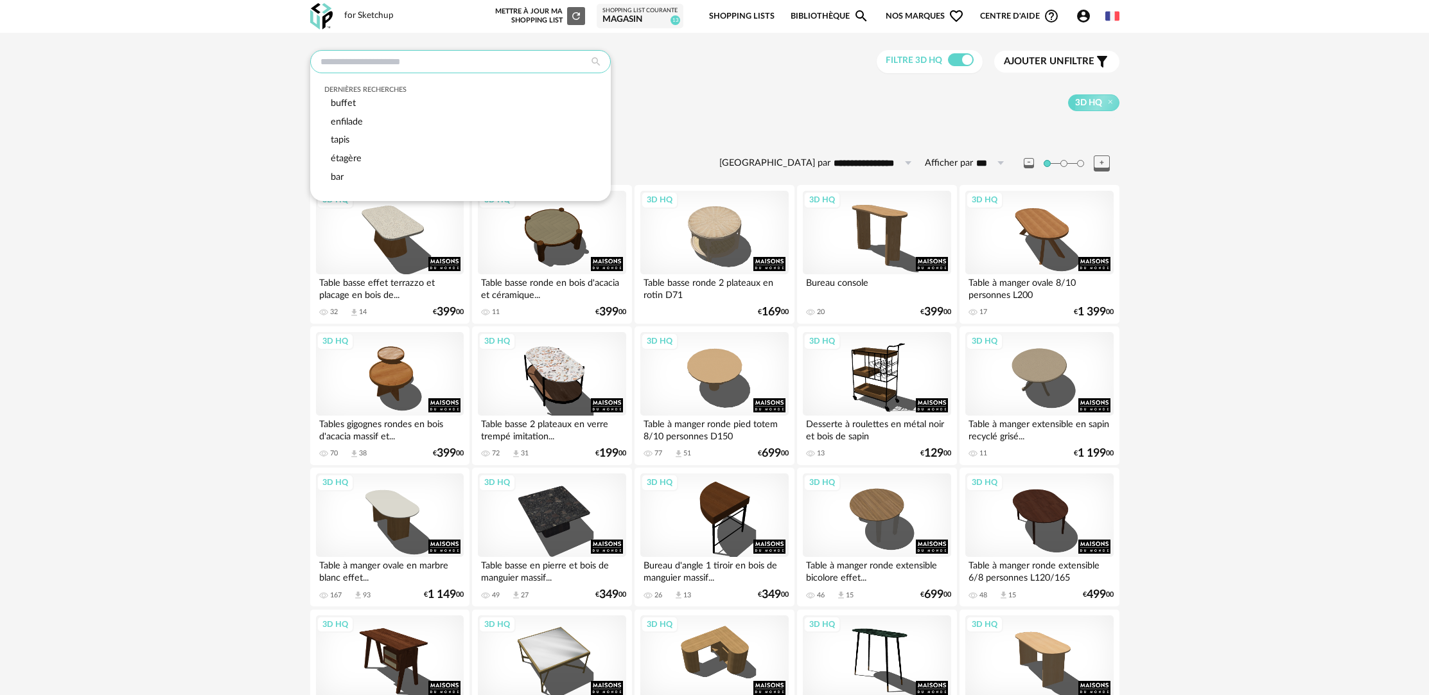
click at [450, 68] on input "text" at bounding box center [460, 61] width 301 height 23
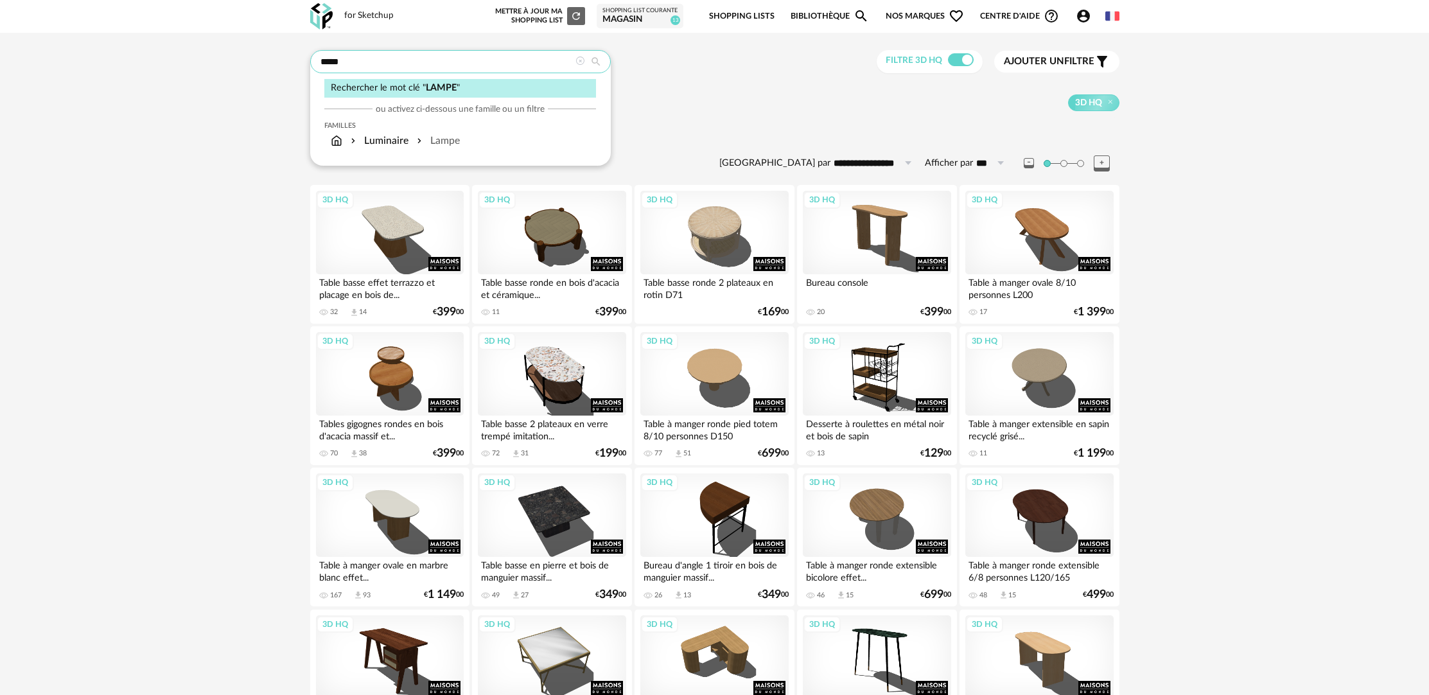
type input "*****"
type input "**********"
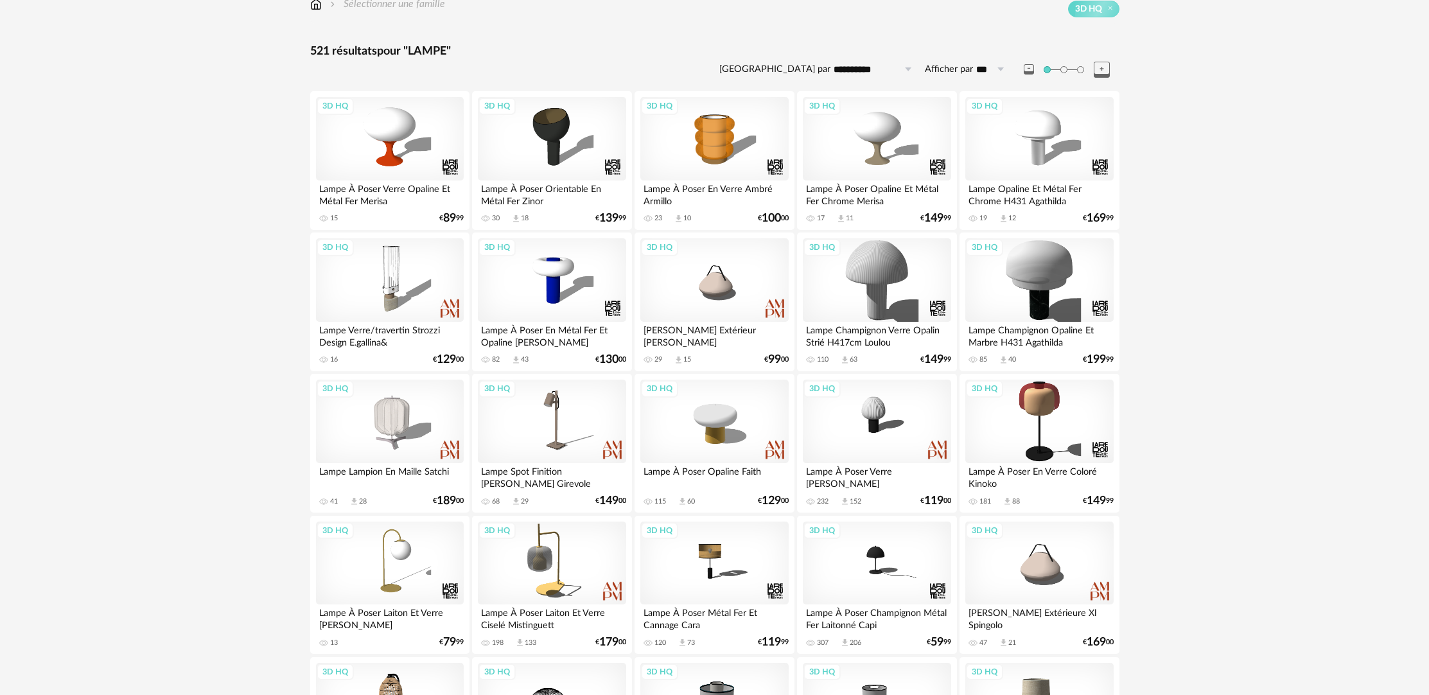
scroll to position [114, 0]
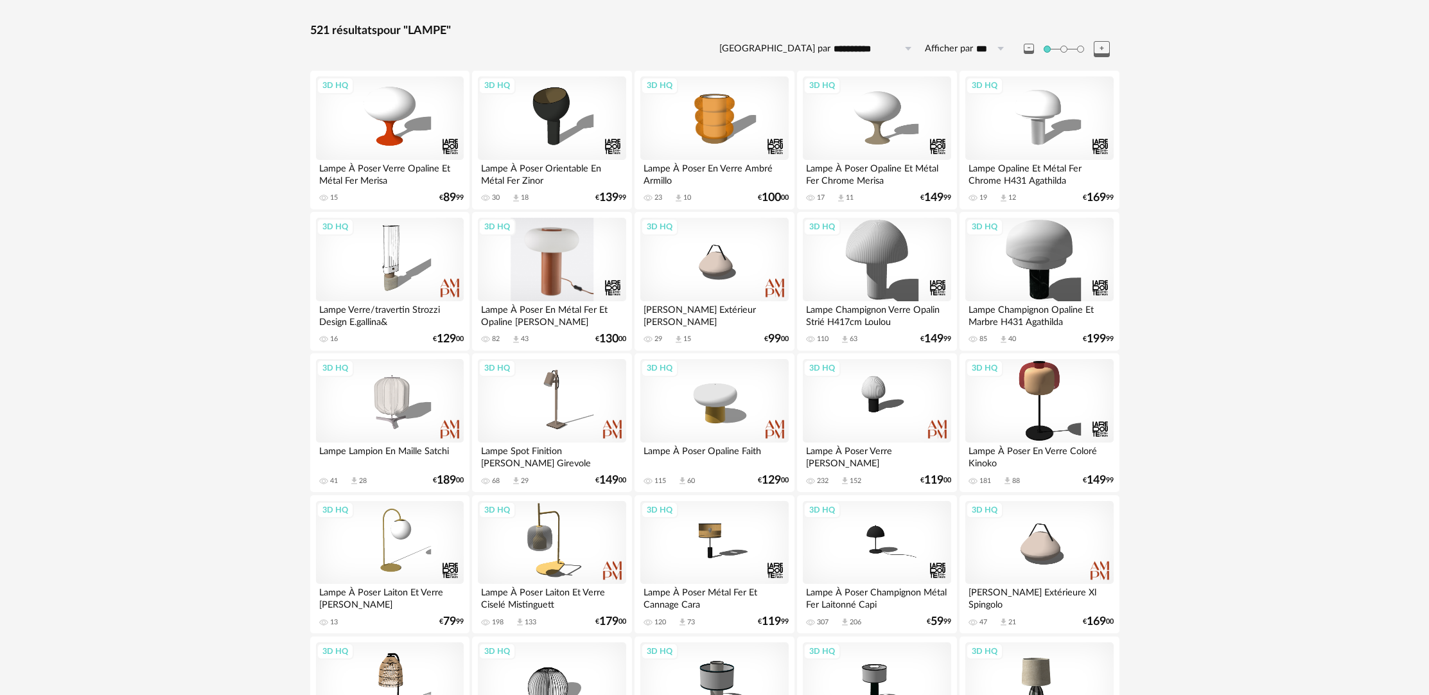
click at [581, 262] on div "3D HQ" at bounding box center [552, 259] width 148 height 83
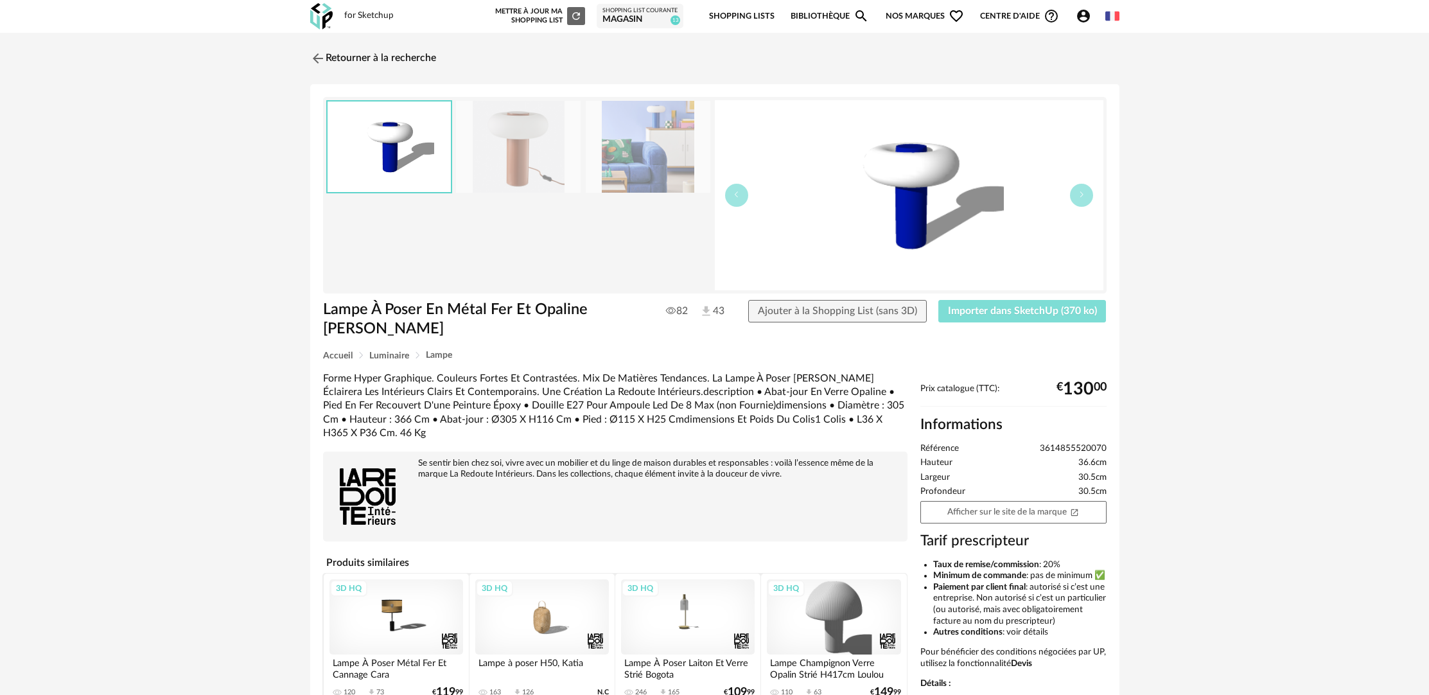
click at [1039, 314] on span "Importer dans SketchUp (370 ko)" at bounding box center [1022, 311] width 149 height 10
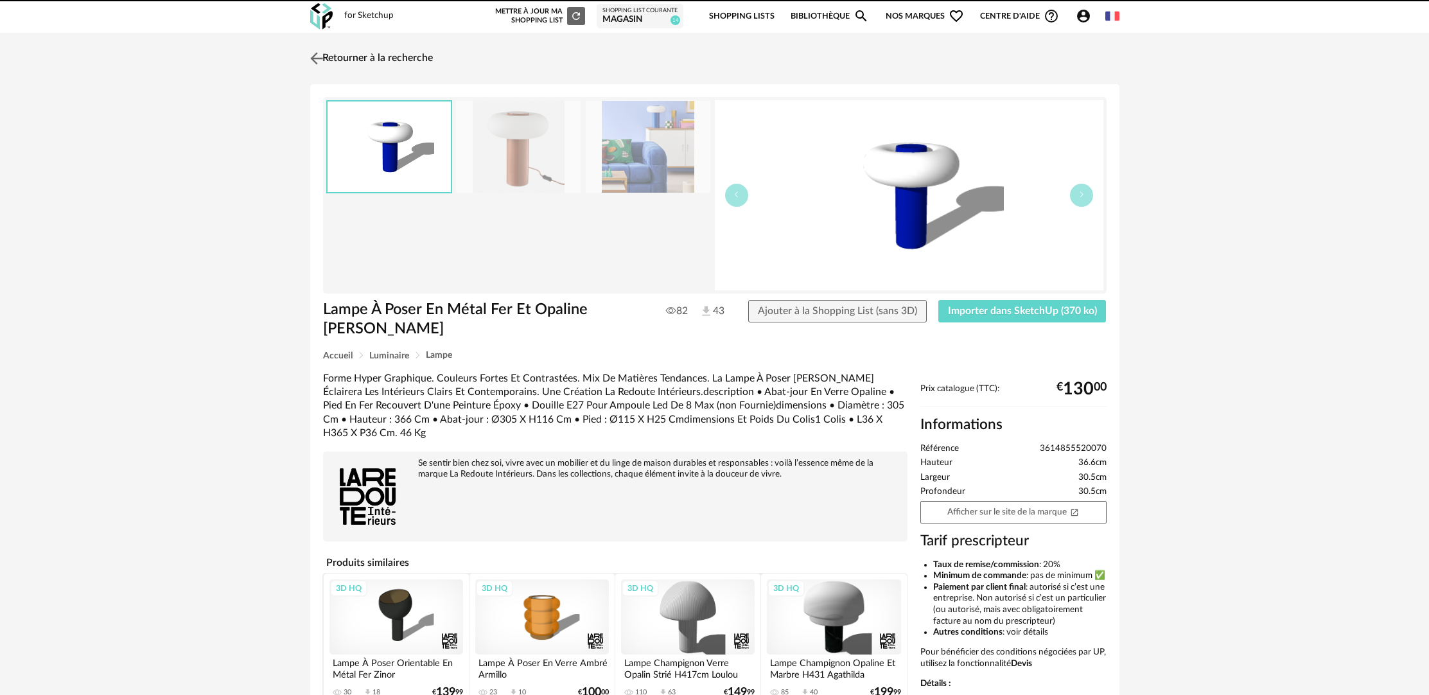
click at [347, 59] on link "Retourner à la recherche" at bounding box center [370, 58] width 126 height 28
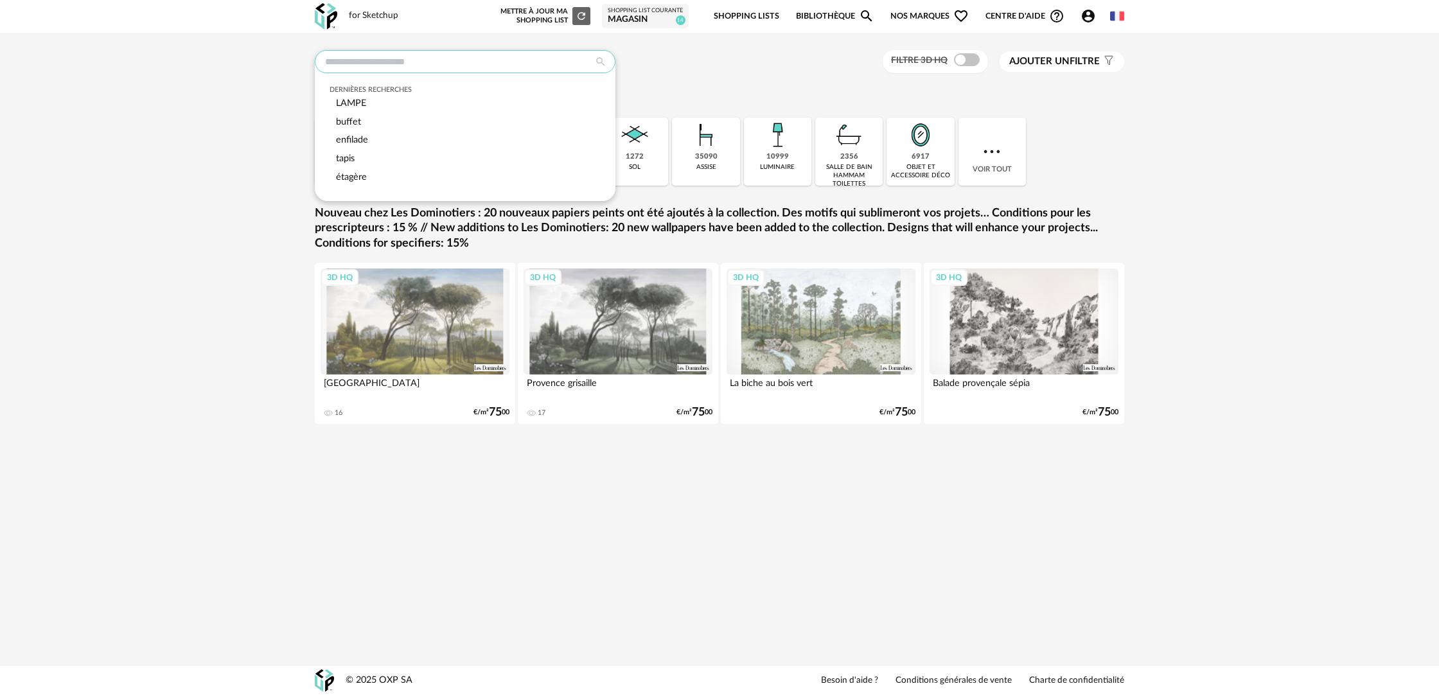
click at [527, 67] on input "text" at bounding box center [465, 61] width 301 height 23
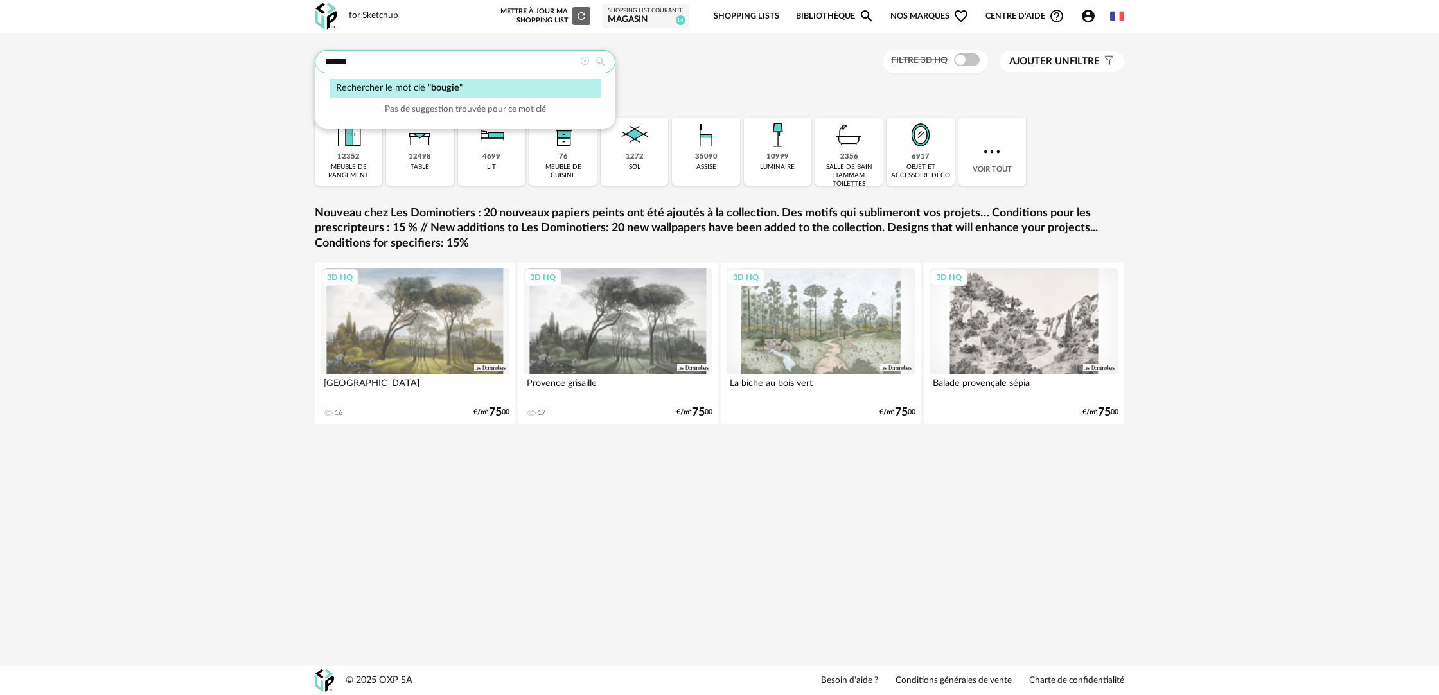
type input "******"
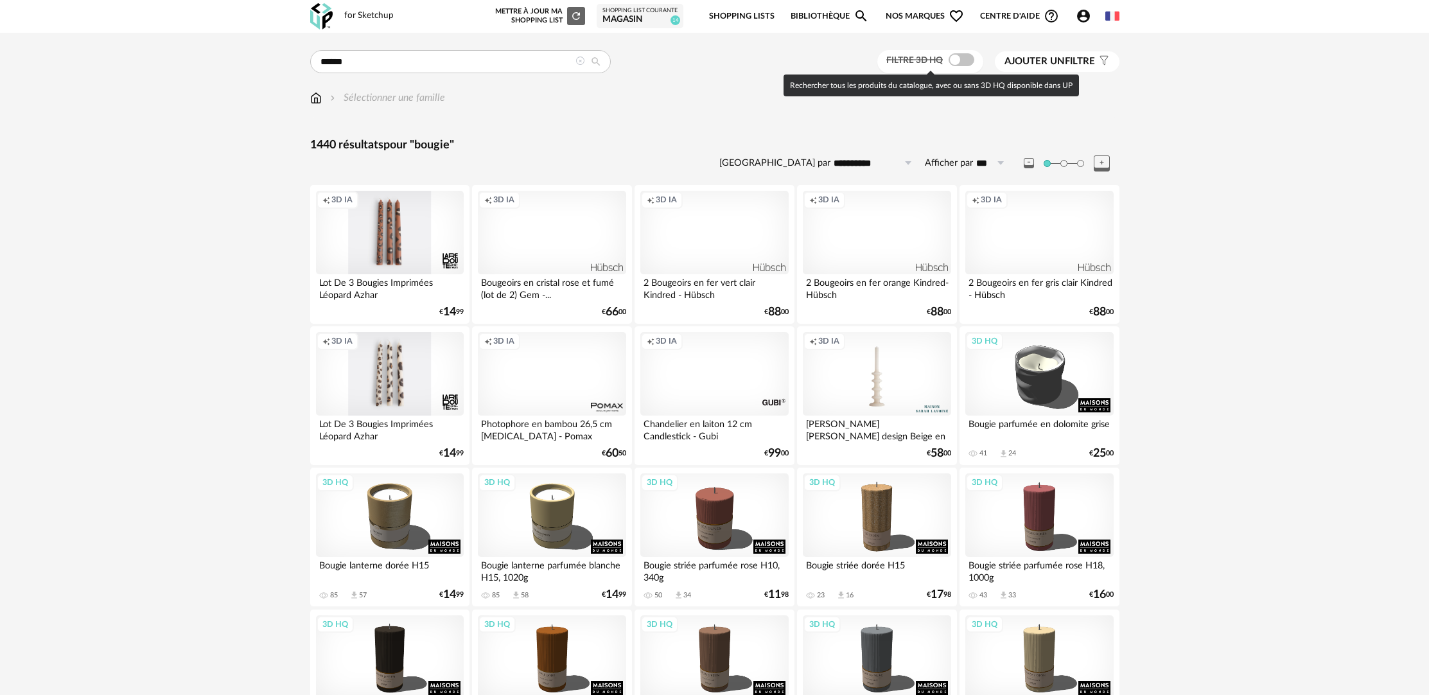
click at [961, 61] on span at bounding box center [962, 59] width 26 height 13
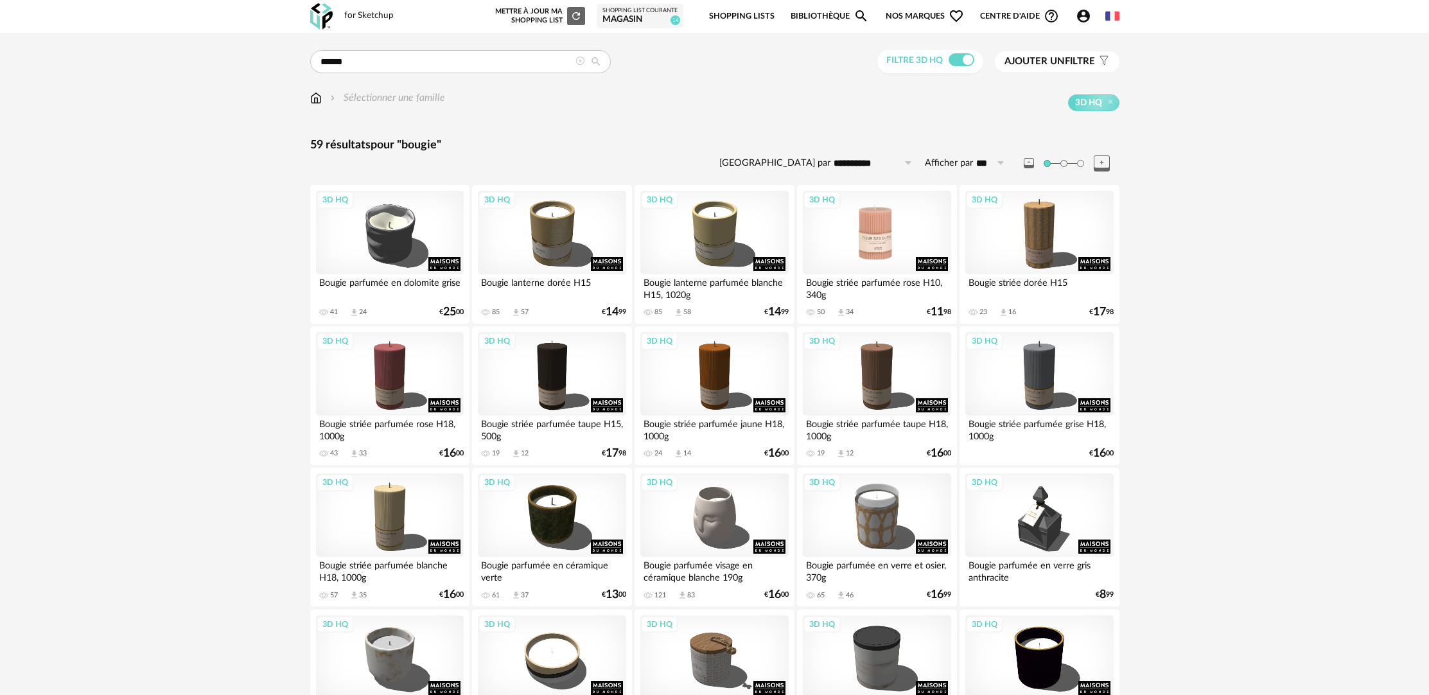
click at [897, 259] on div "3D HQ" at bounding box center [877, 232] width 148 height 83
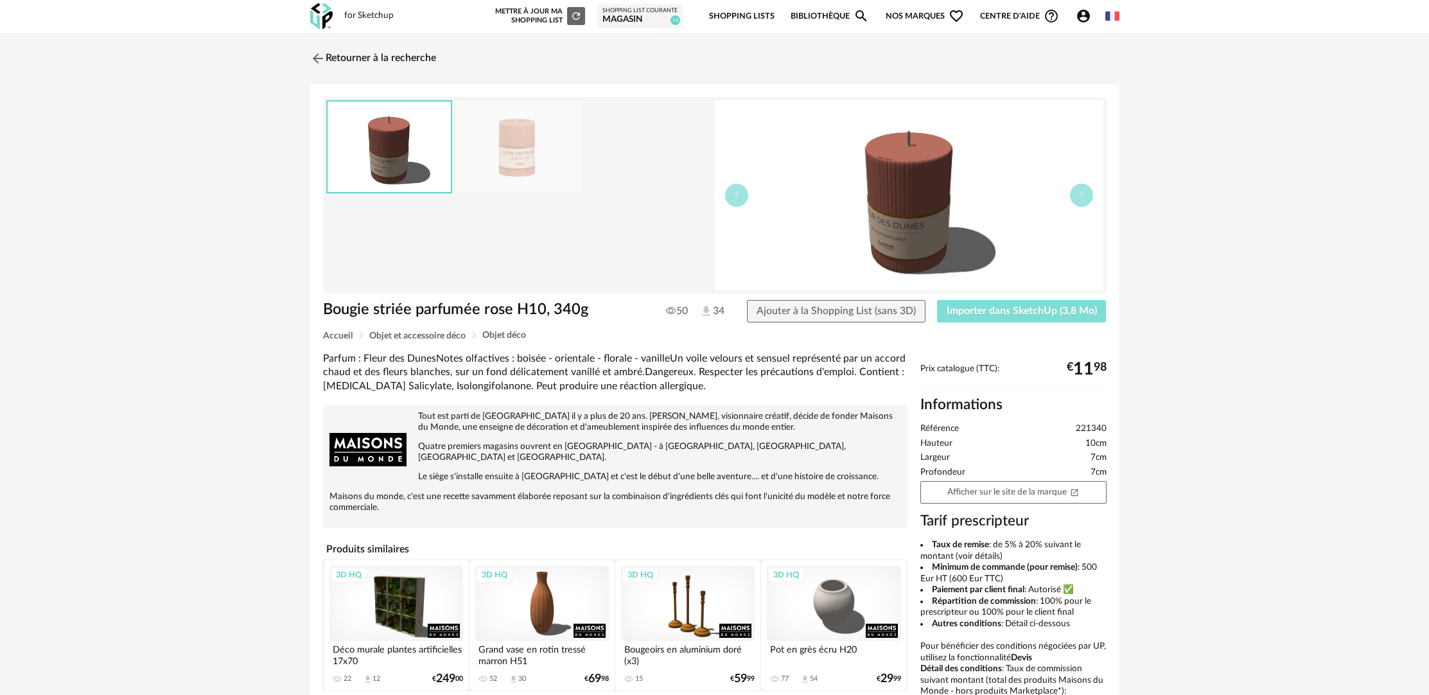
click at [974, 319] on button "Importer dans SketchUp (3,8 Mo)" at bounding box center [1022, 311] width 170 height 23
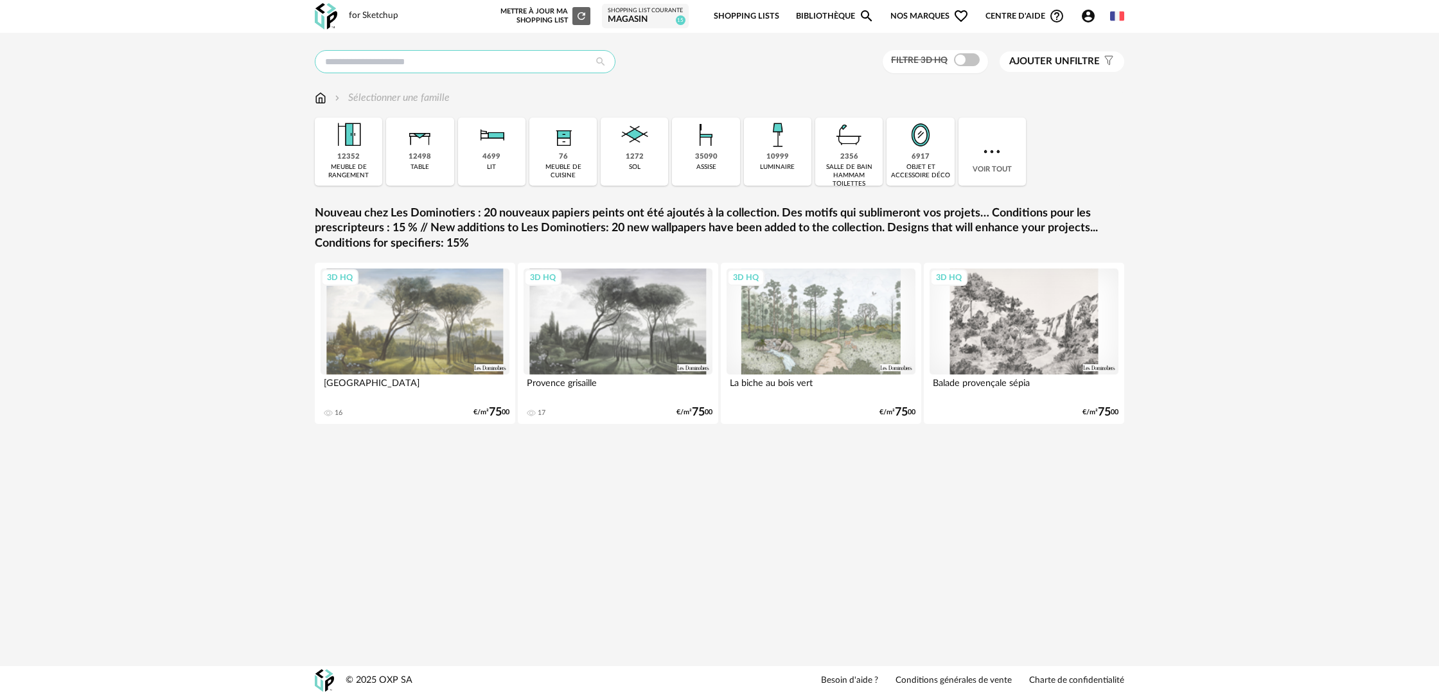
click at [484, 67] on input "text" at bounding box center [465, 61] width 301 height 23
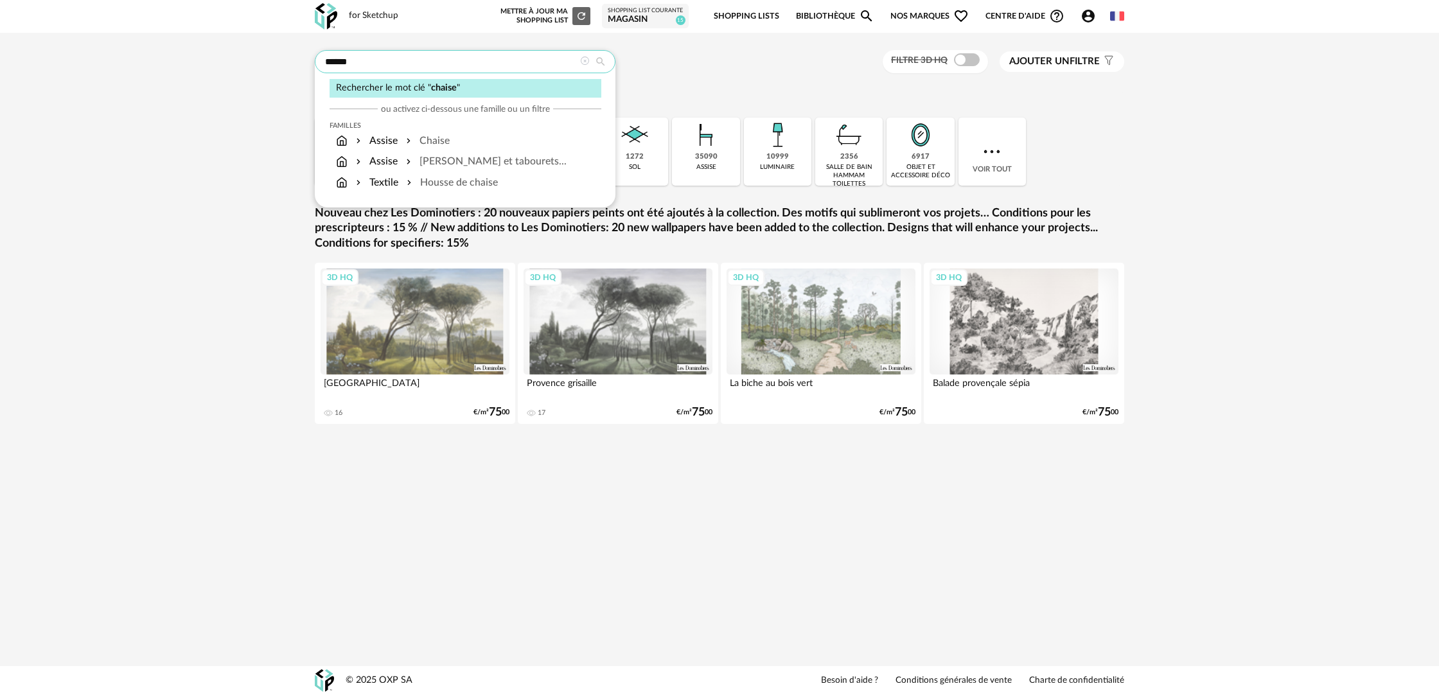
type input "******"
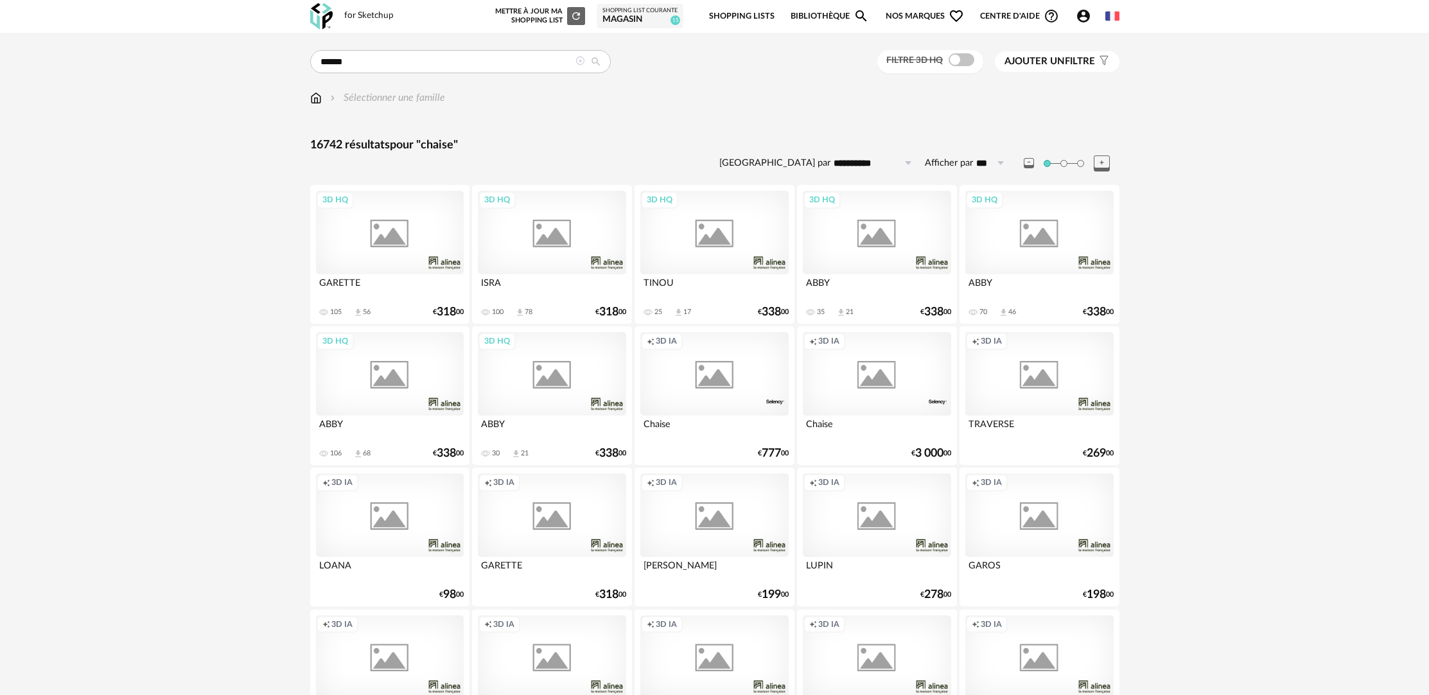
click at [963, 64] on span at bounding box center [962, 59] width 26 height 13
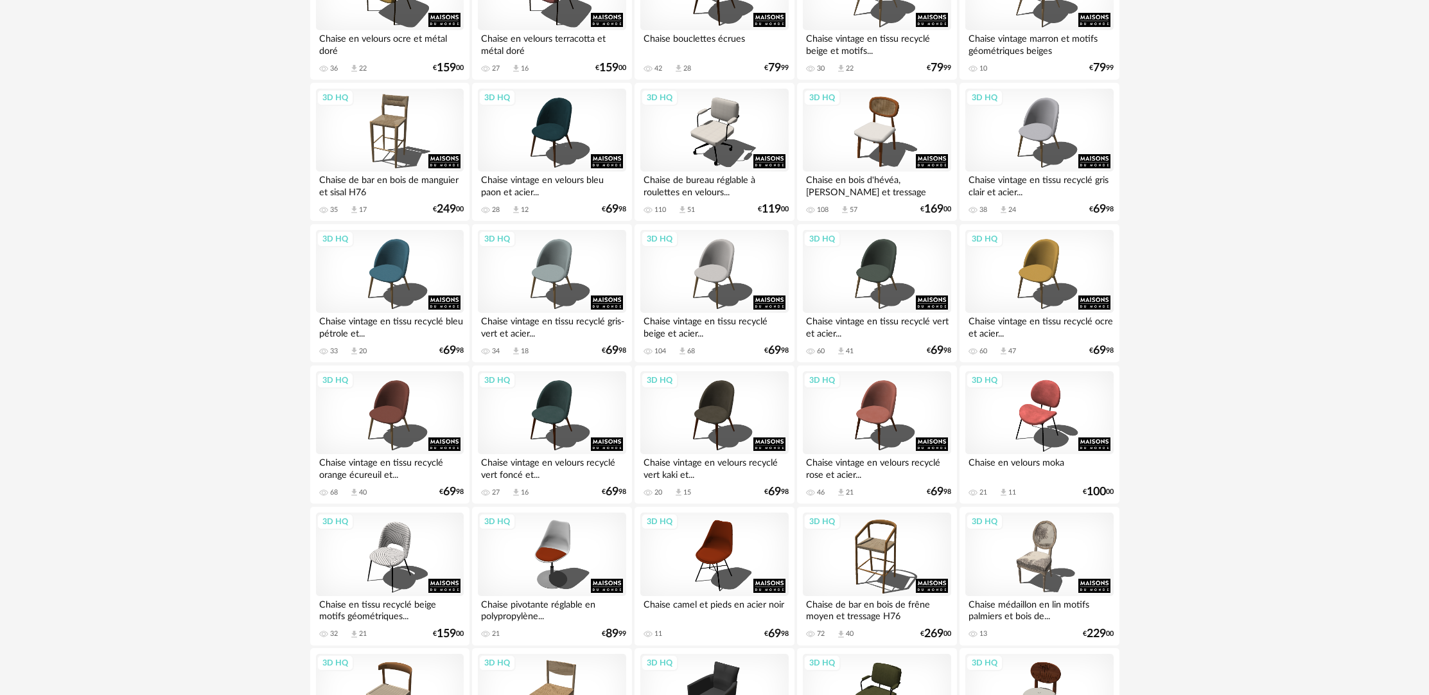
scroll to position [670, 0]
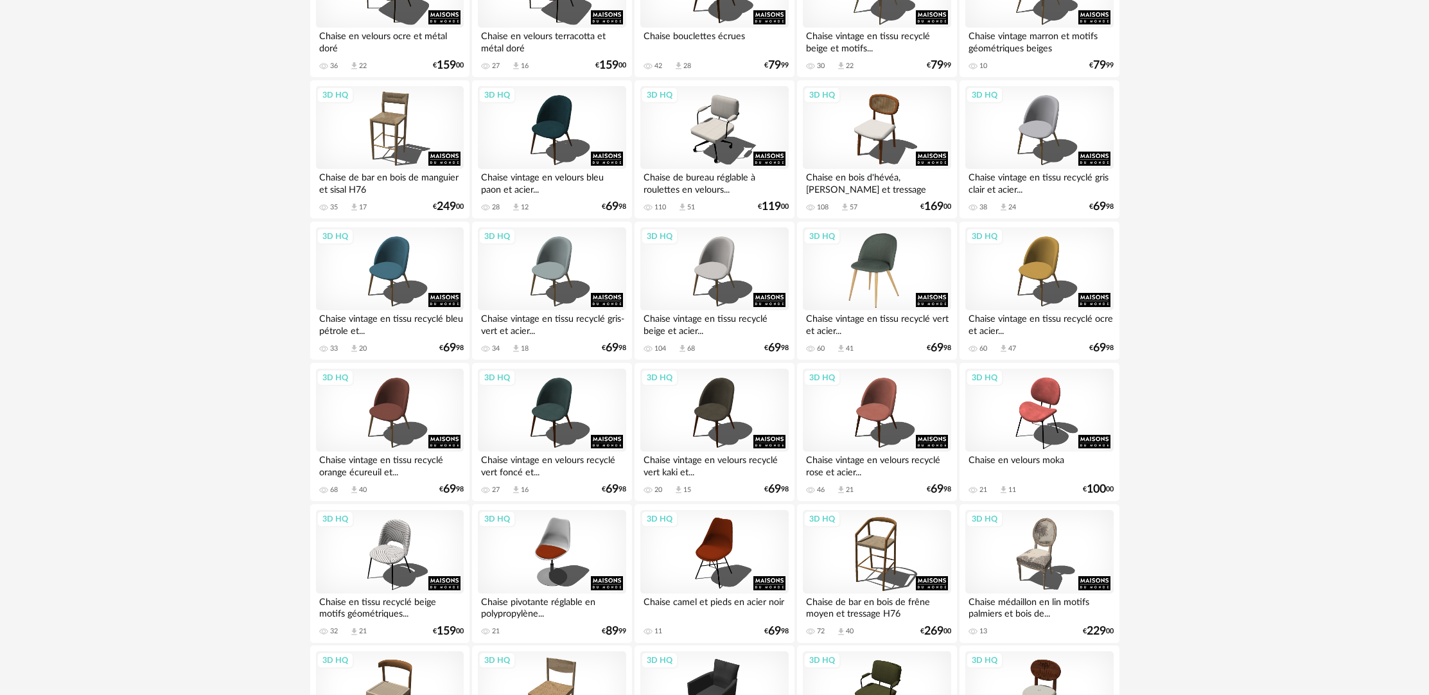
click at [839, 284] on div "3D HQ" at bounding box center [877, 268] width 148 height 83
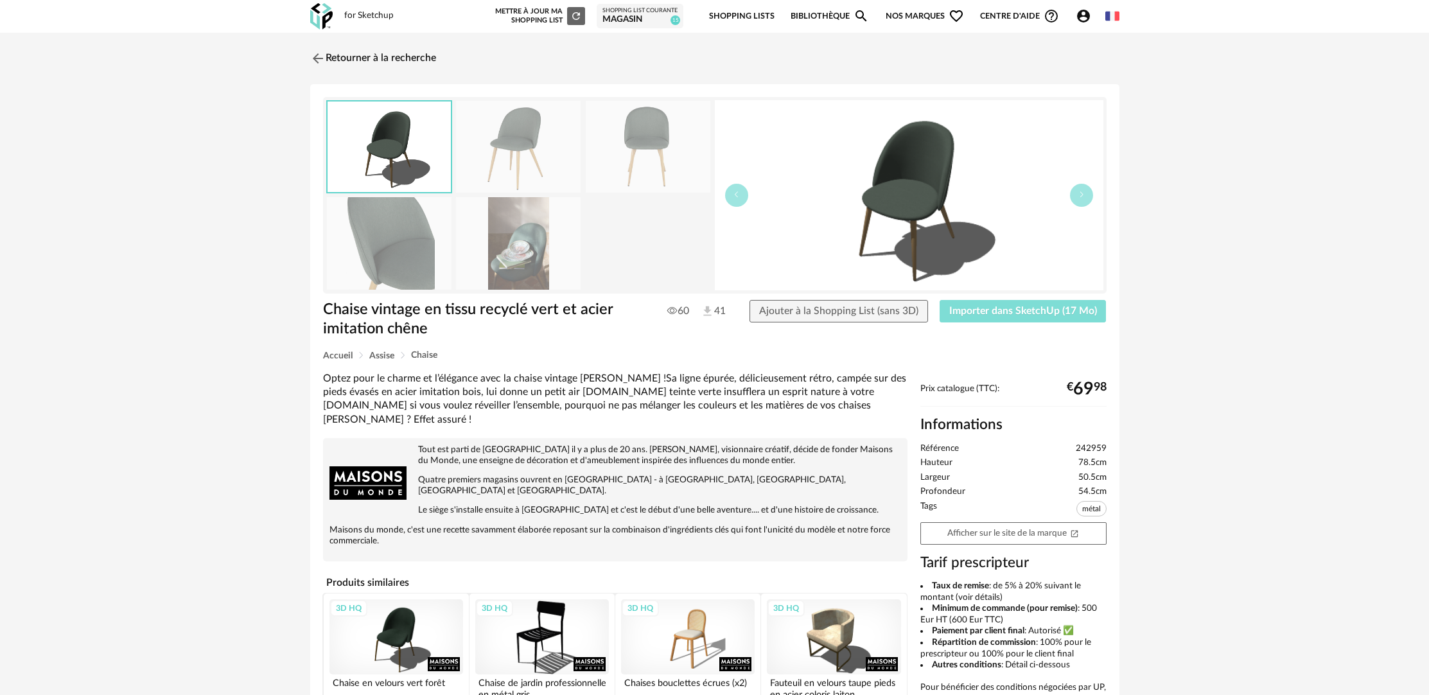
click at [1013, 306] on span "Importer dans SketchUp (17 Mo)" at bounding box center [1023, 311] width 148 height 10
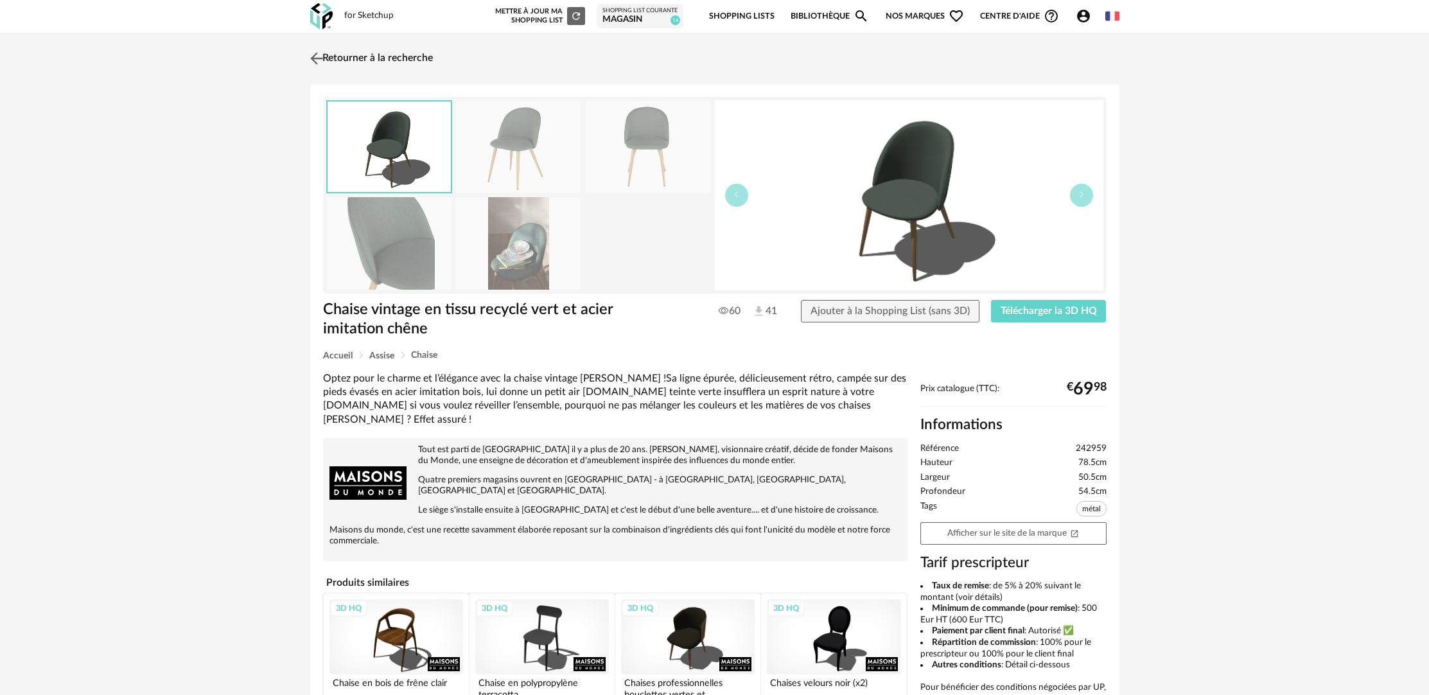
click at [382, 61] on link "Retourner à la recherche" at bounding box center [370, 58] width 126 height 28
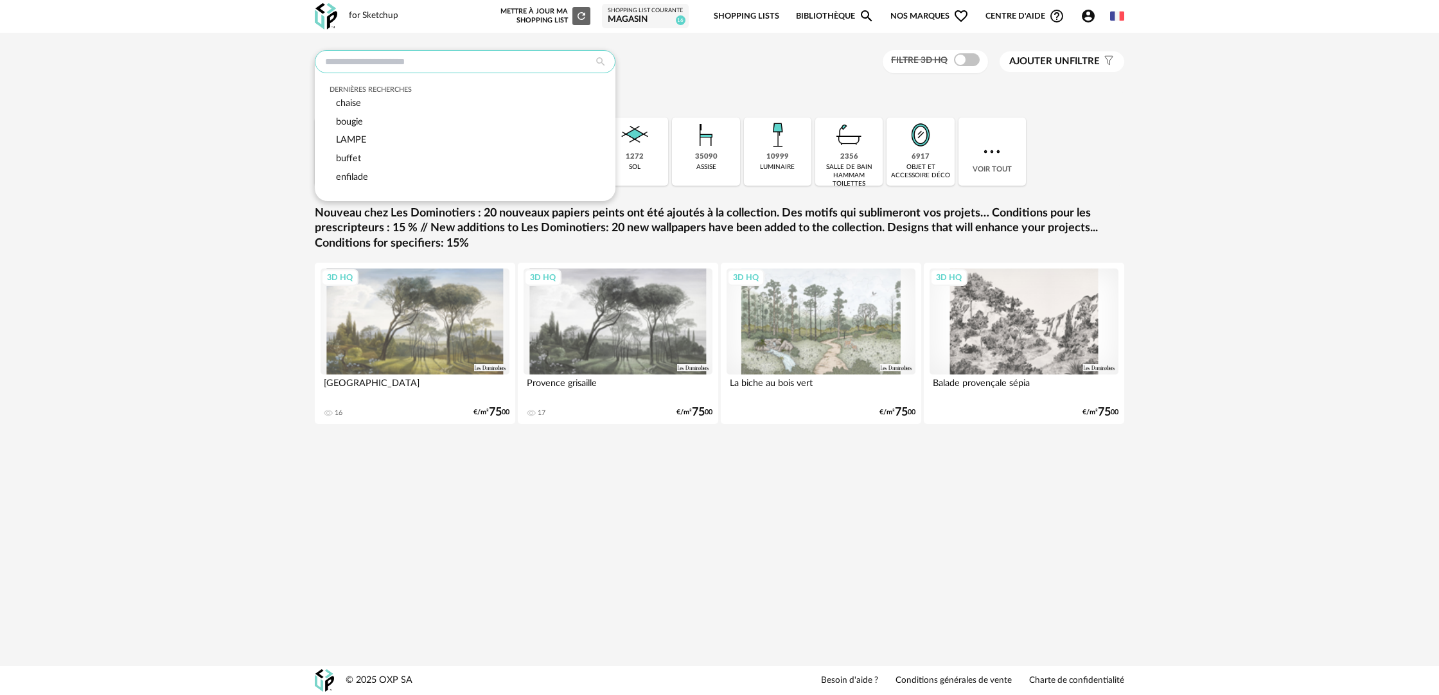
click at [520, 63] on input "text" at bounding box center [465, 61] width 301 height 23
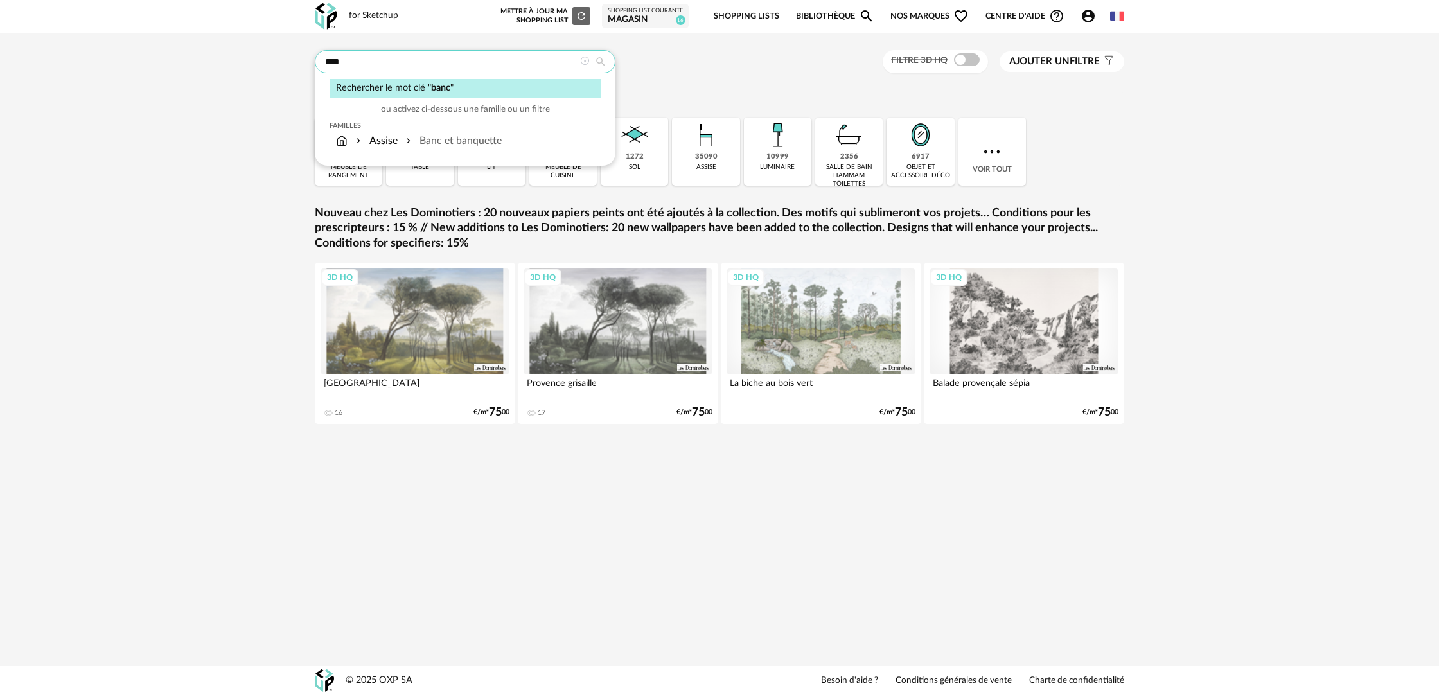
type input "****"
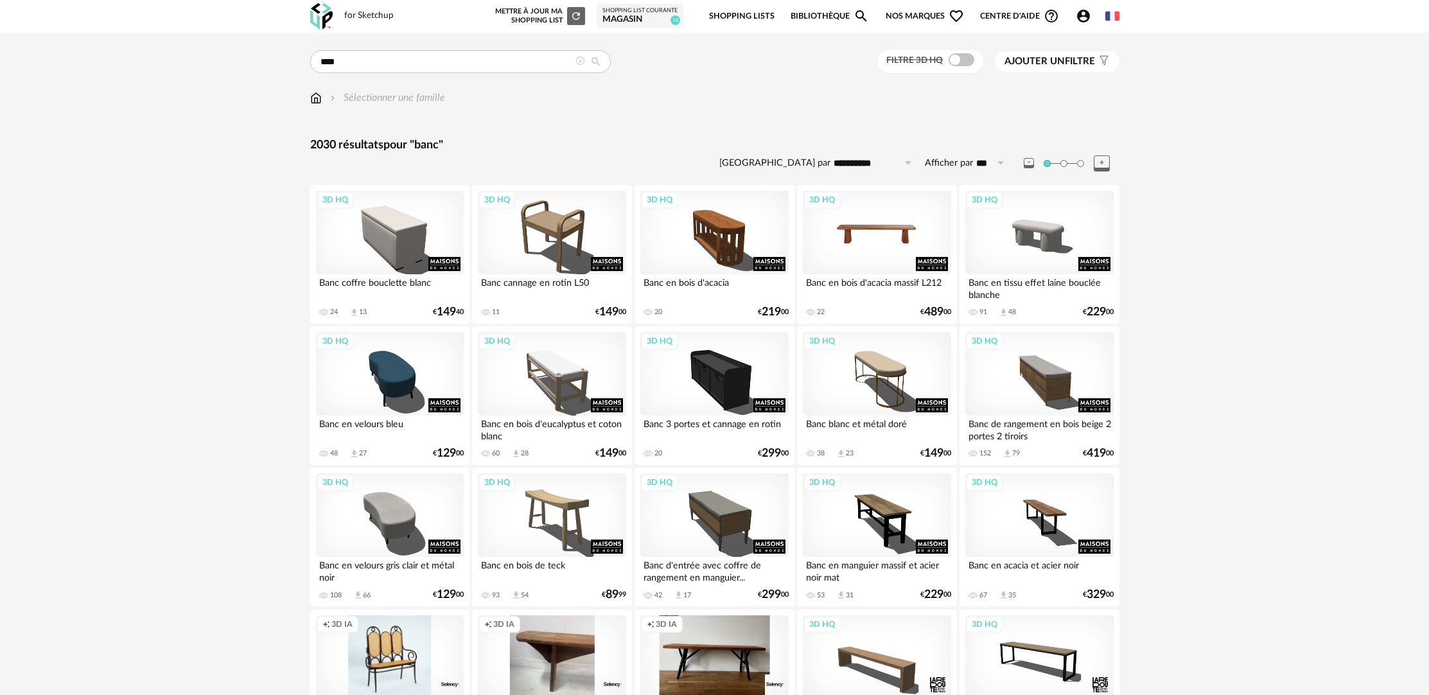
click at [877, 250] on div "3D HQ" at bounding box center [877, 232] width 148 height 83
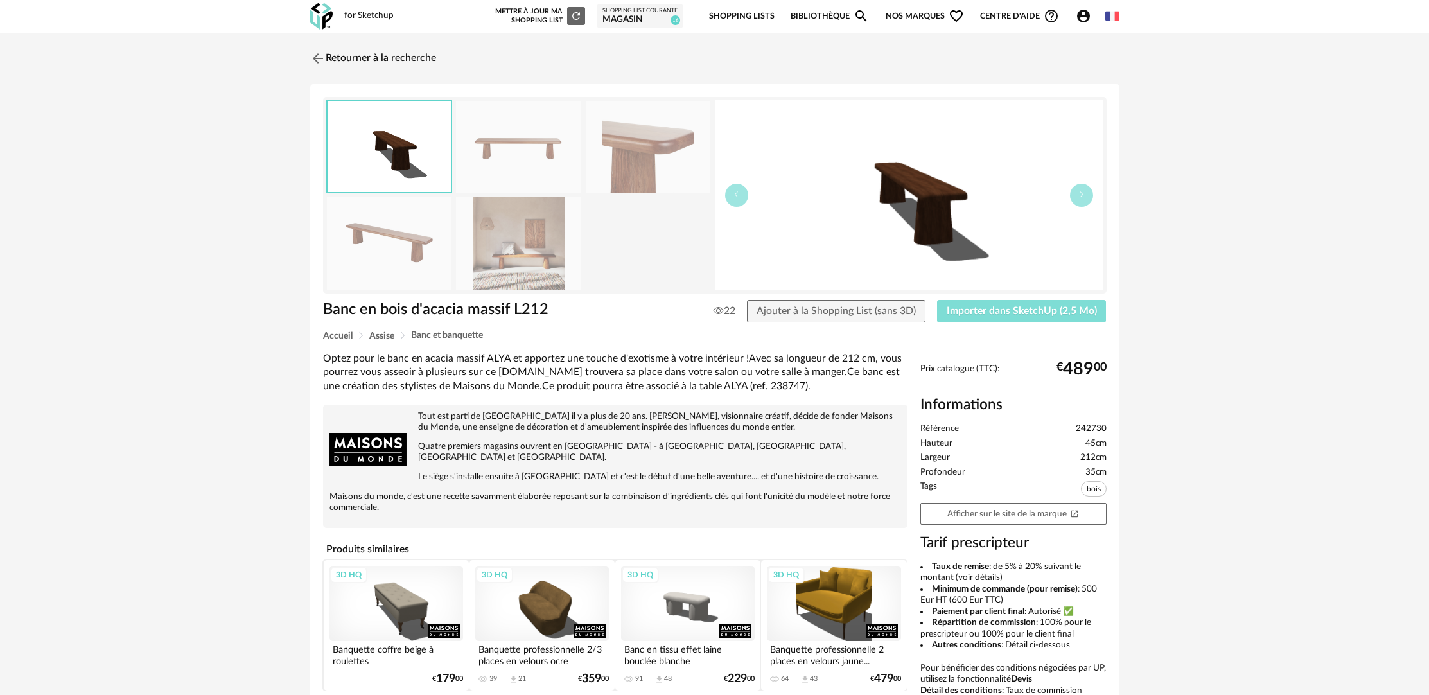
click at [980, 311] on span "Importer dans SketchUp (2,5 Mo)" at bounding box center [1022, 311] width 150 height 10
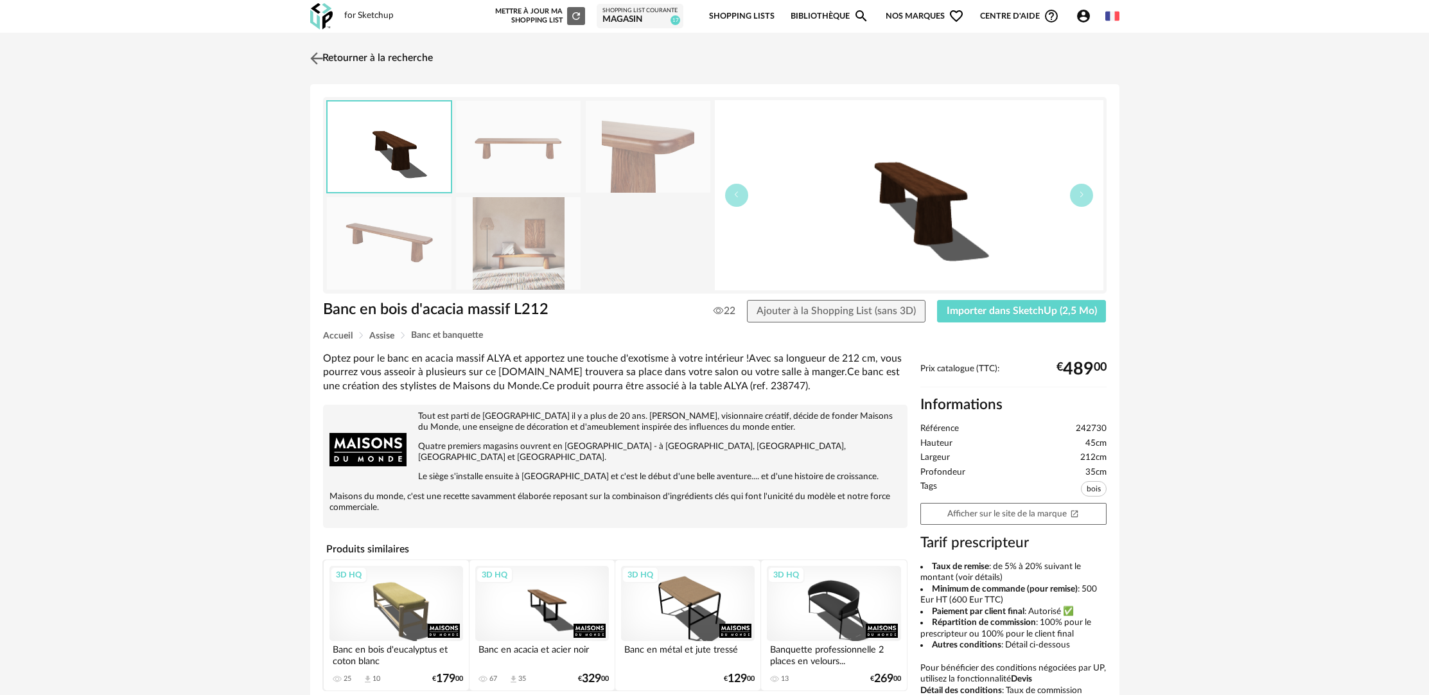
click at [426, 58] on link "Retourner à la recherche" at bounding box center [370, 58] width 126 height 28
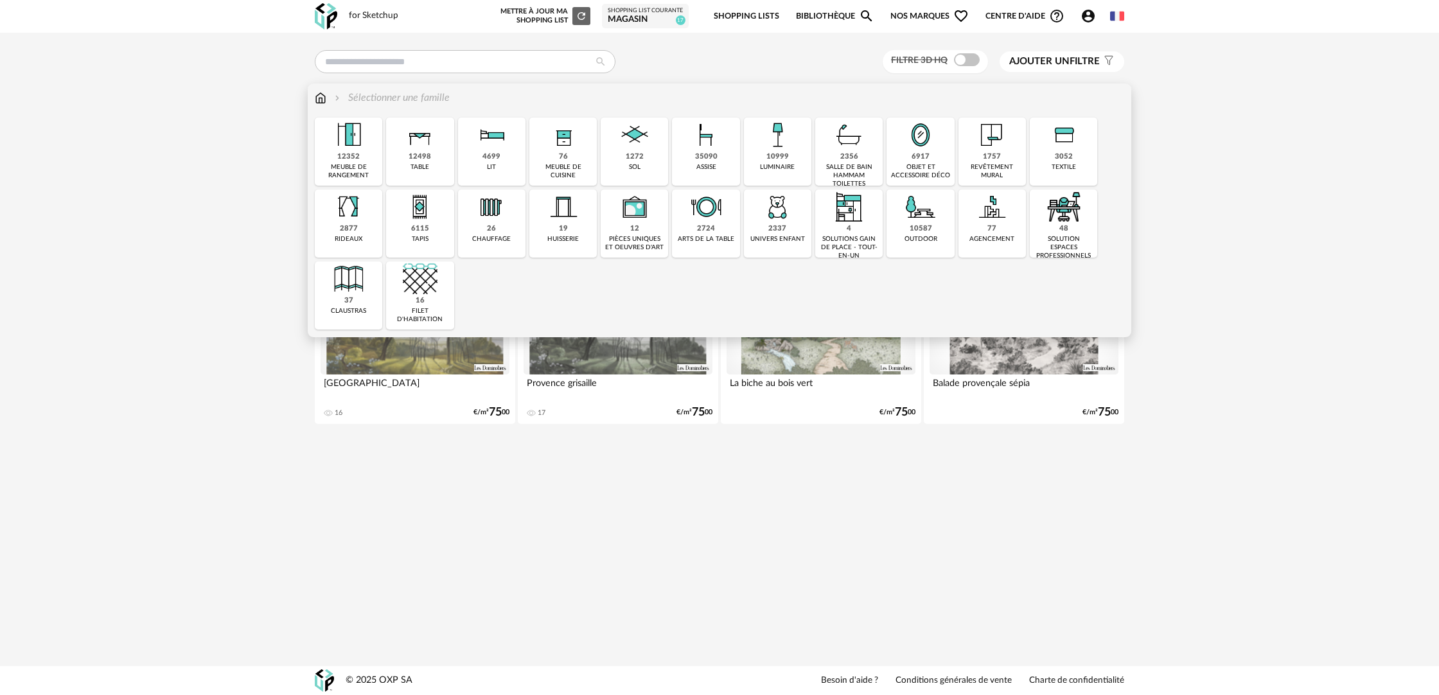
click at [916, 159] on div "6917" at bounding box center [920, 157] width 18 height 10
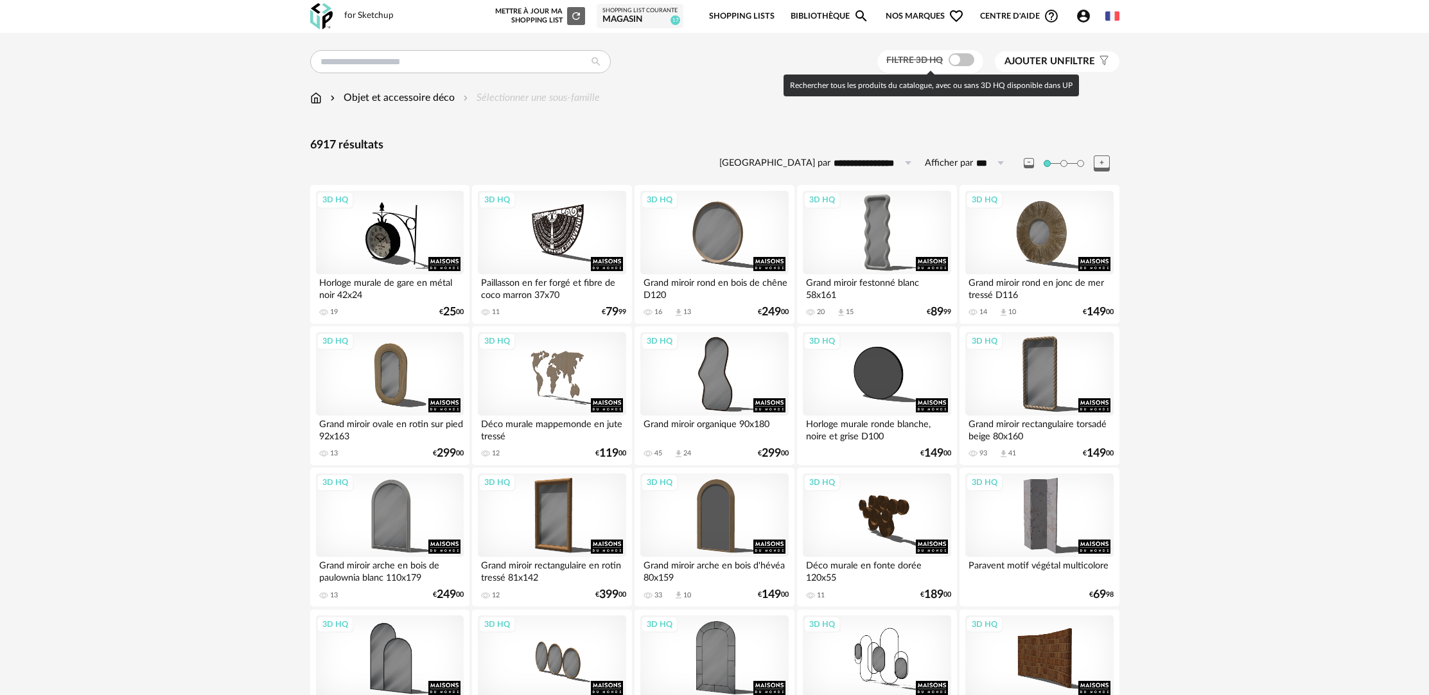
click at [967, 59] on span at bounding box center [962, 59] width 26 height 13
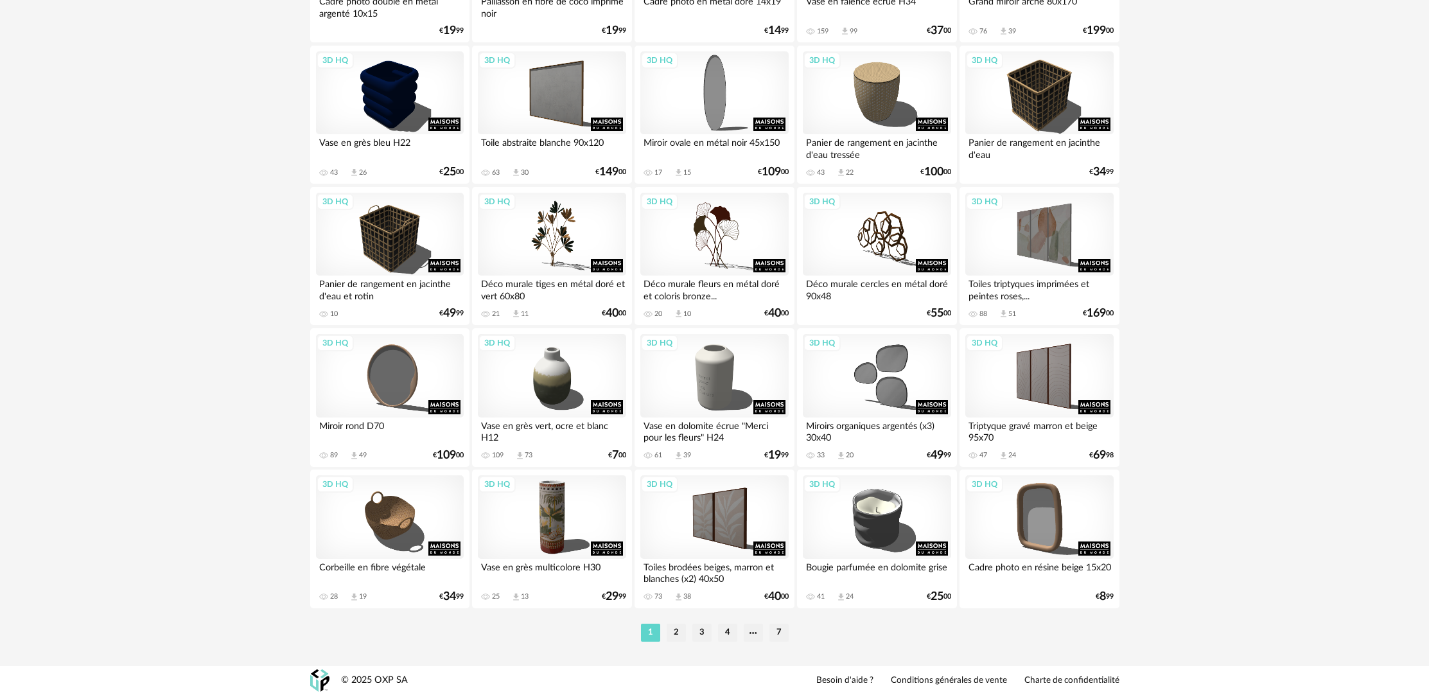
scroll to position [2253, 0]
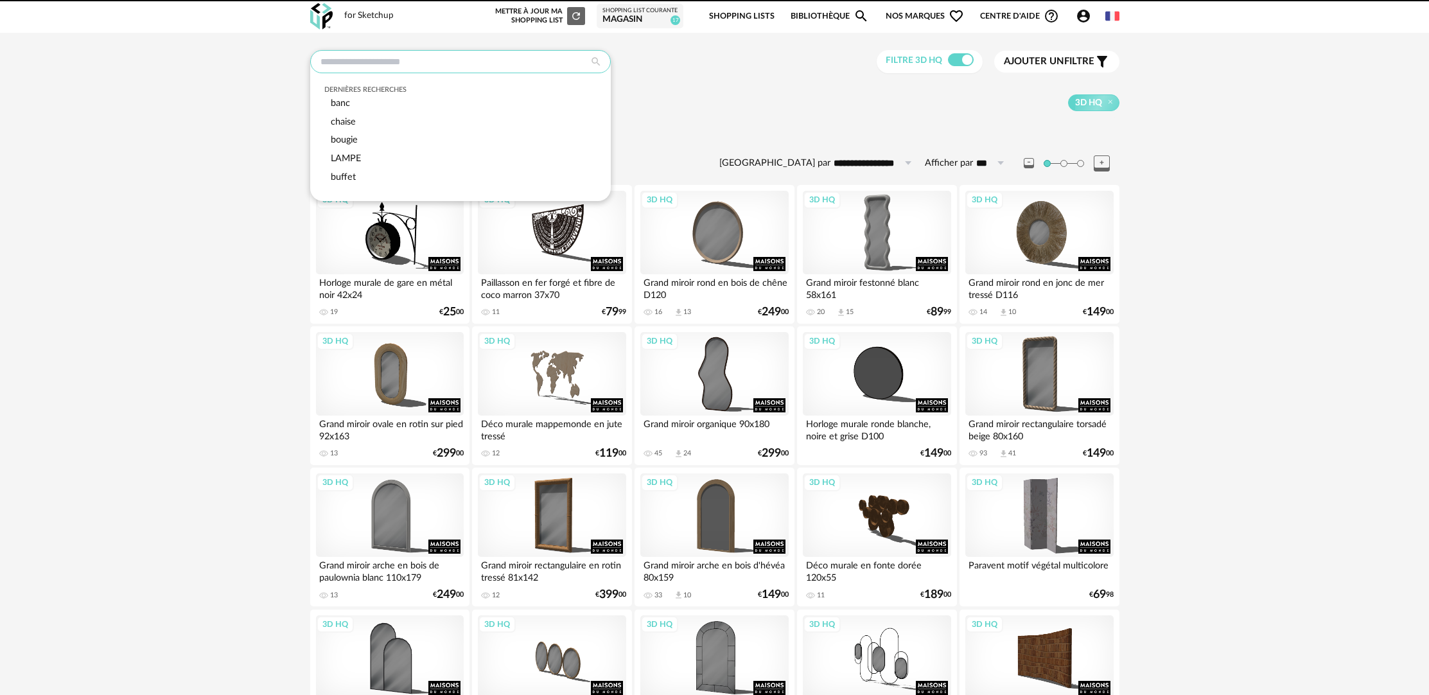
click at [381, 60] on input "text" at bounding box center [460, 61] width 301 height 23
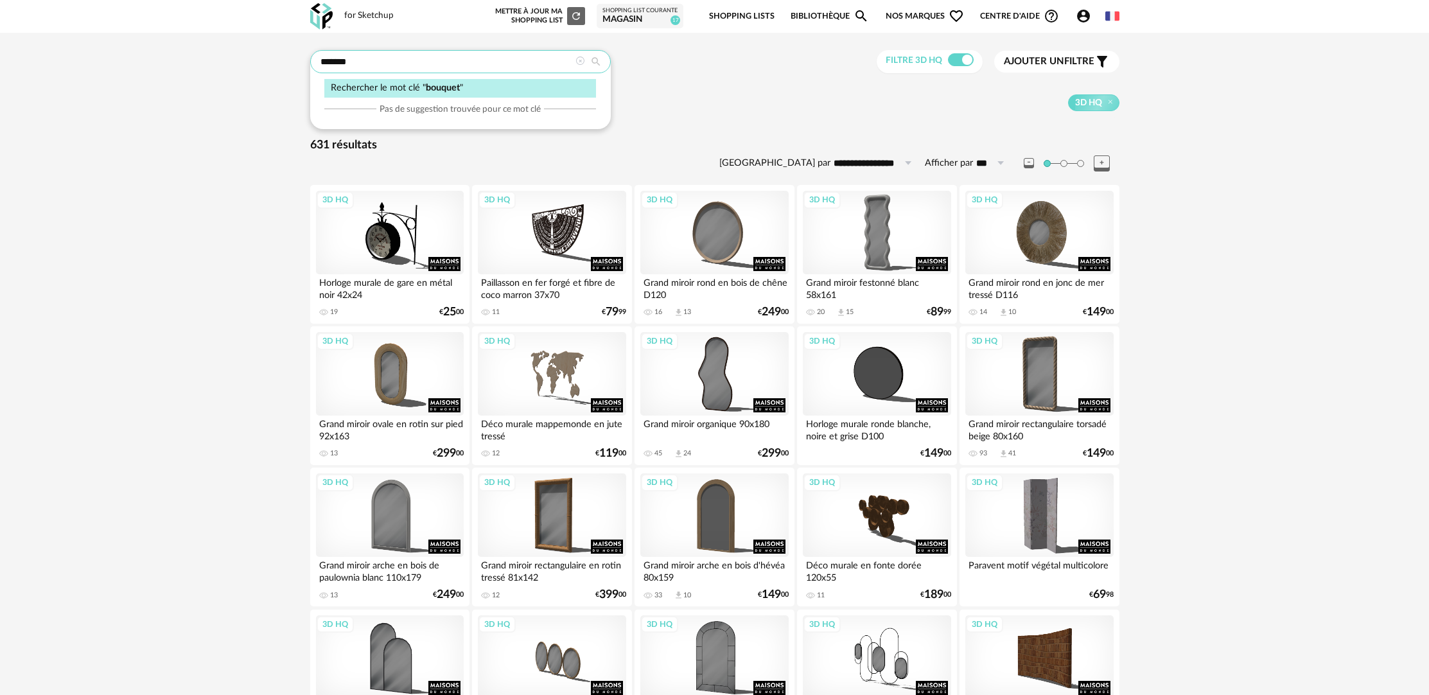
type input "*******"
type input "**********"
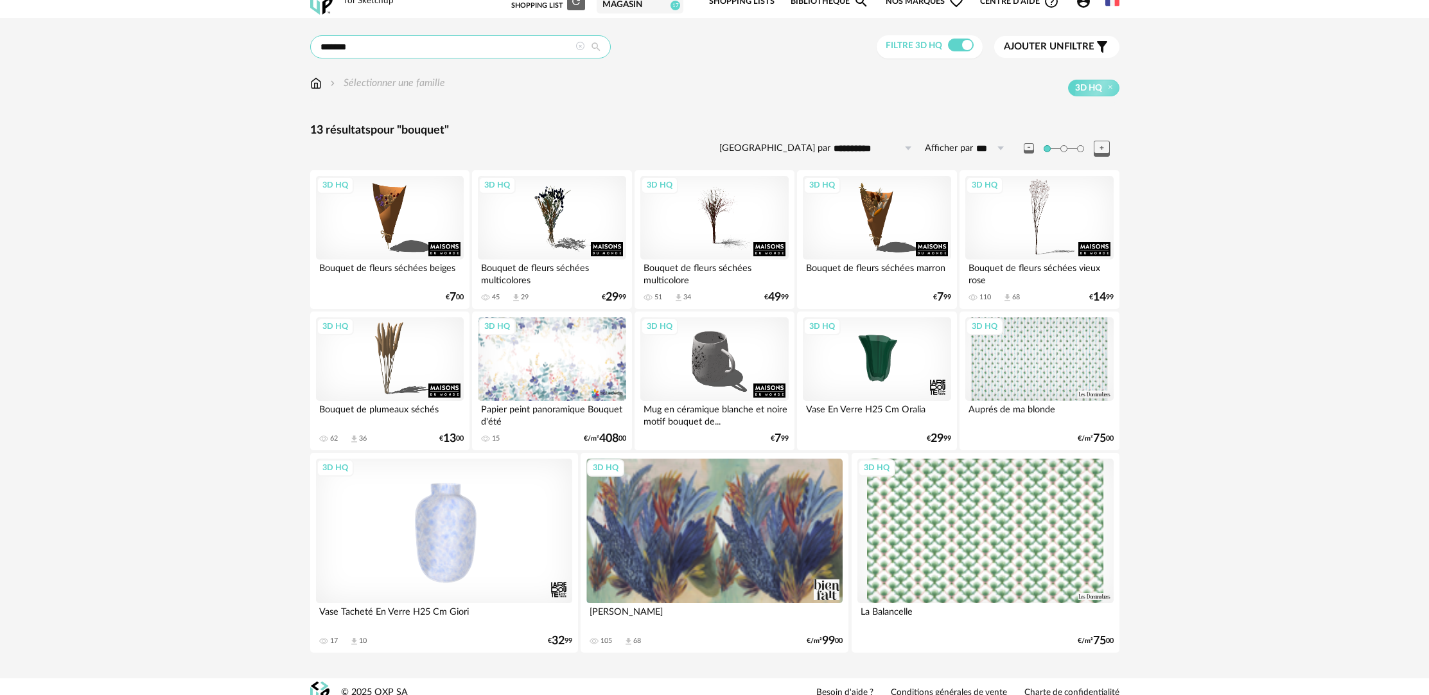
scroll to position [29, 0]
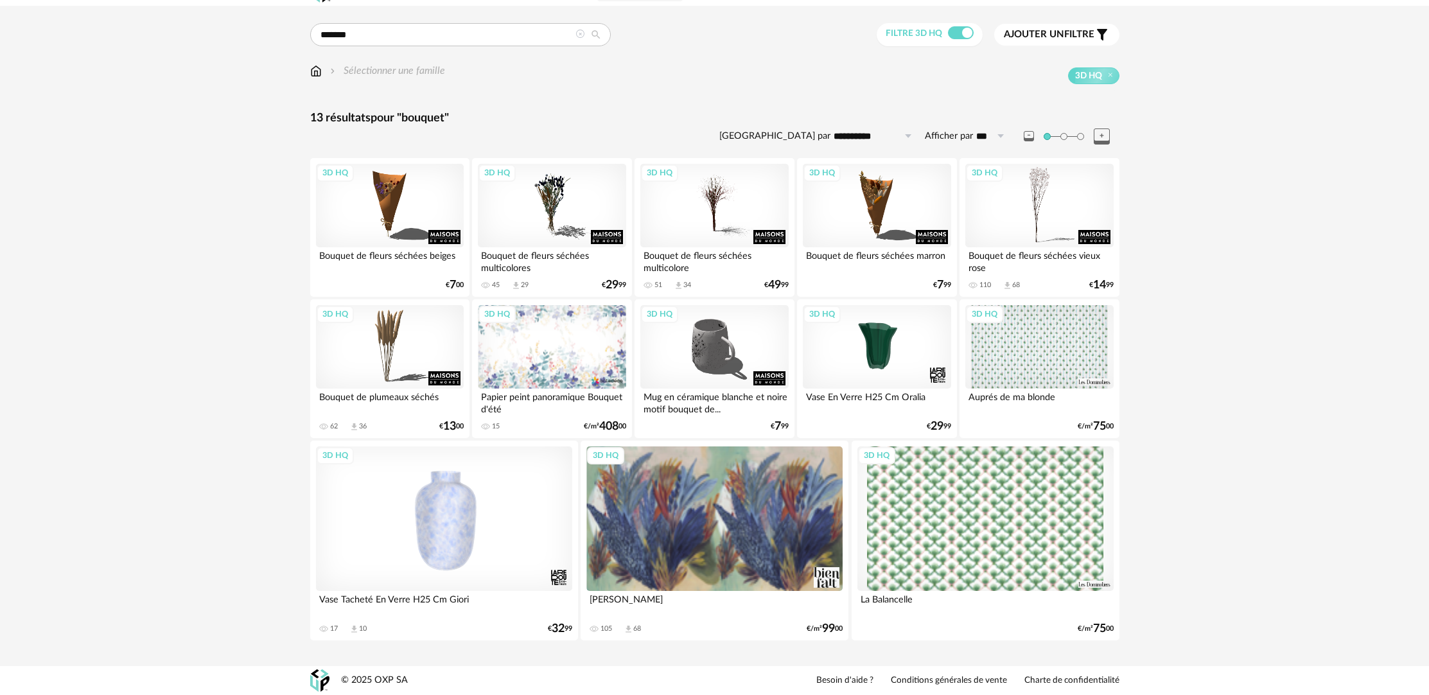
click at [581, 31] on icon at bounding box center [579, 34] width 9 height 9
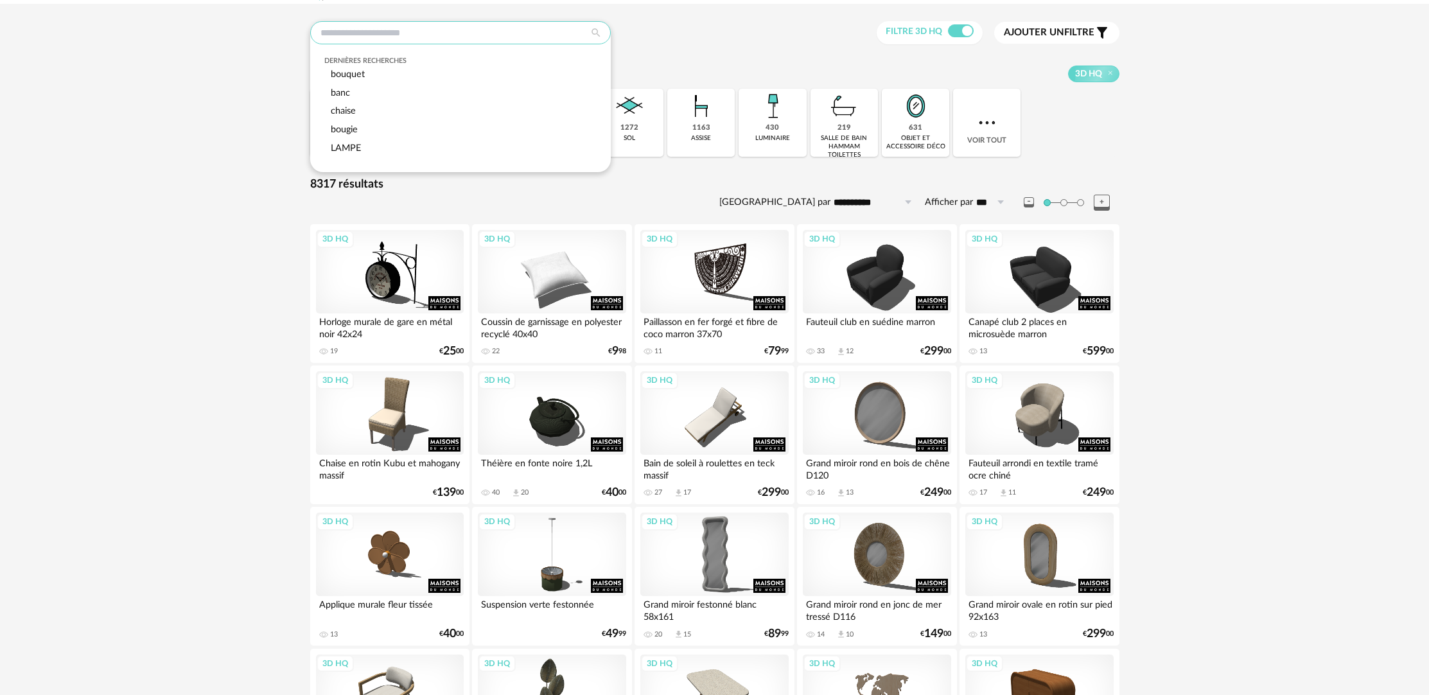
click at [495, 37] on input "text" at bounding box center [460, 32] width 301 height 23
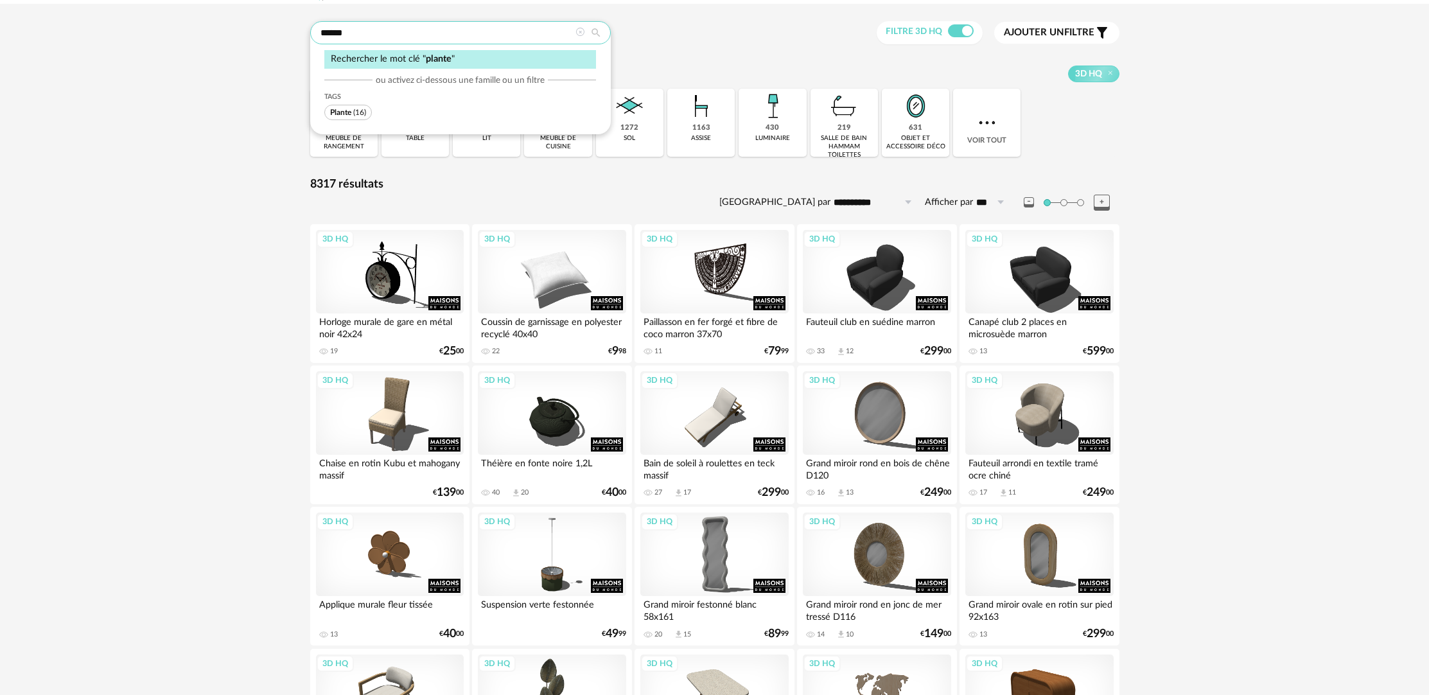
type input "******"
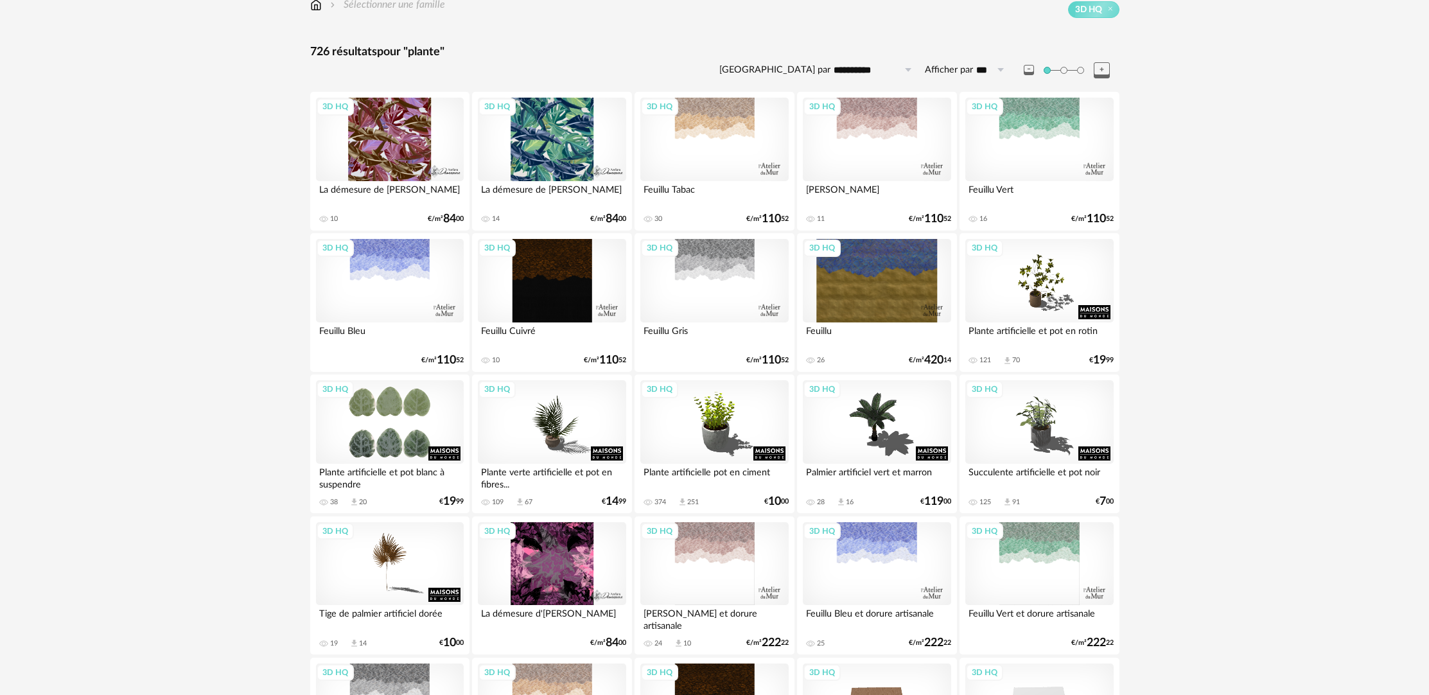
scroll to position [143, 0]
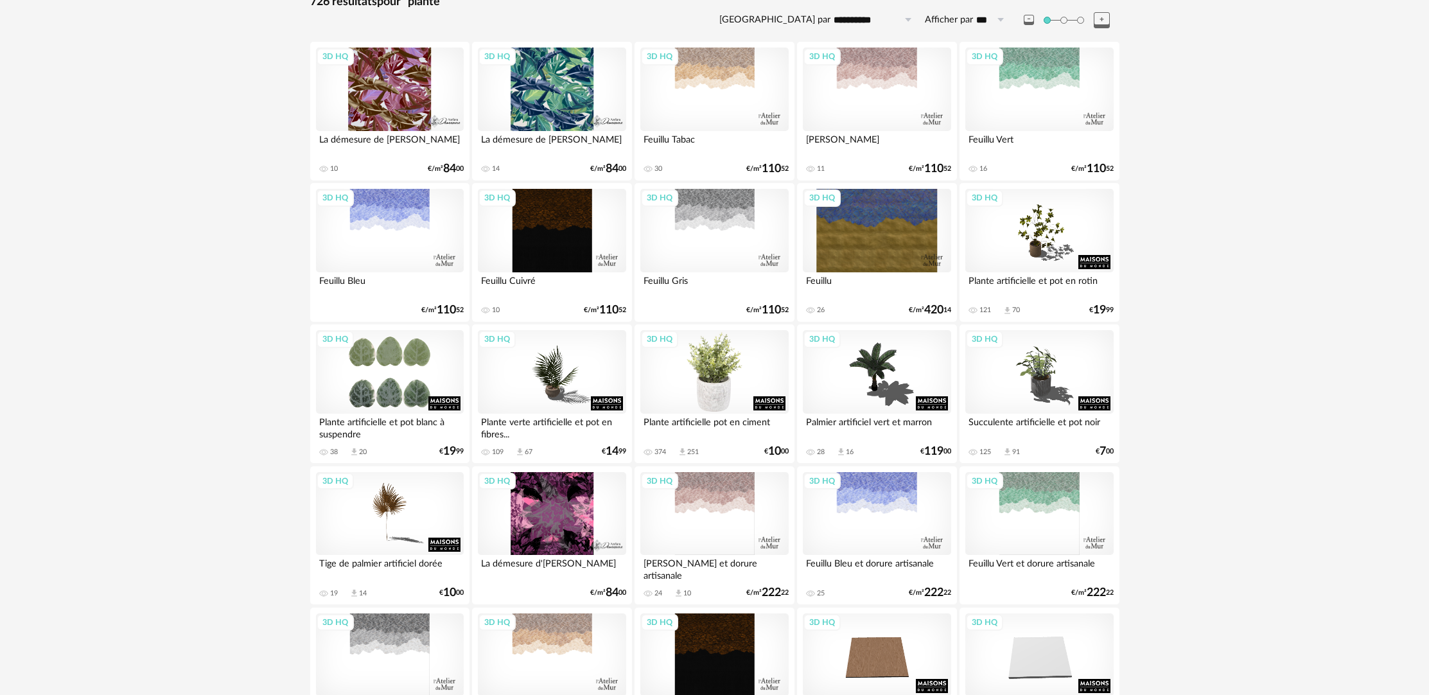
click at [729, 388] on div "3D HQ" at bounding box center [714, 371] width 148 height 83
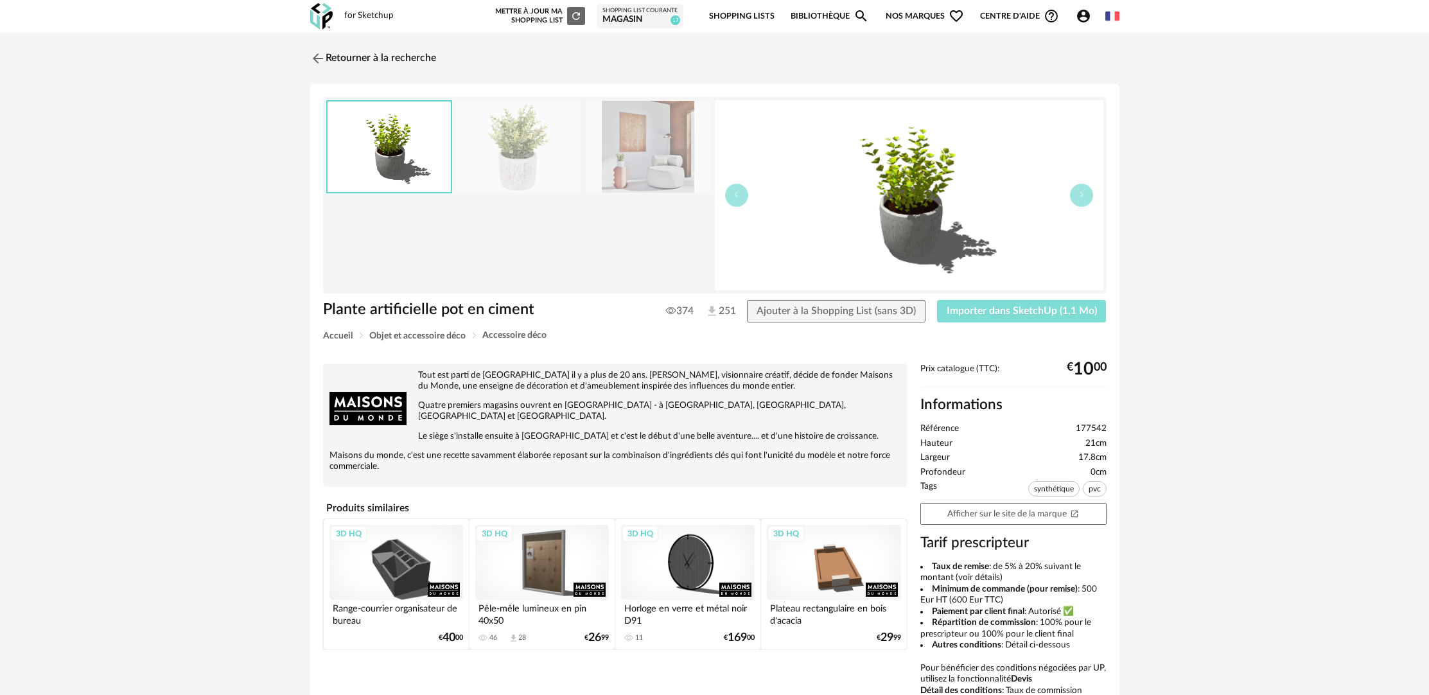
click at [1031, 313] on span "Importer dans SketchUp (1,1 Mo)" at bounding box center [1022, 311] width 150 height 10
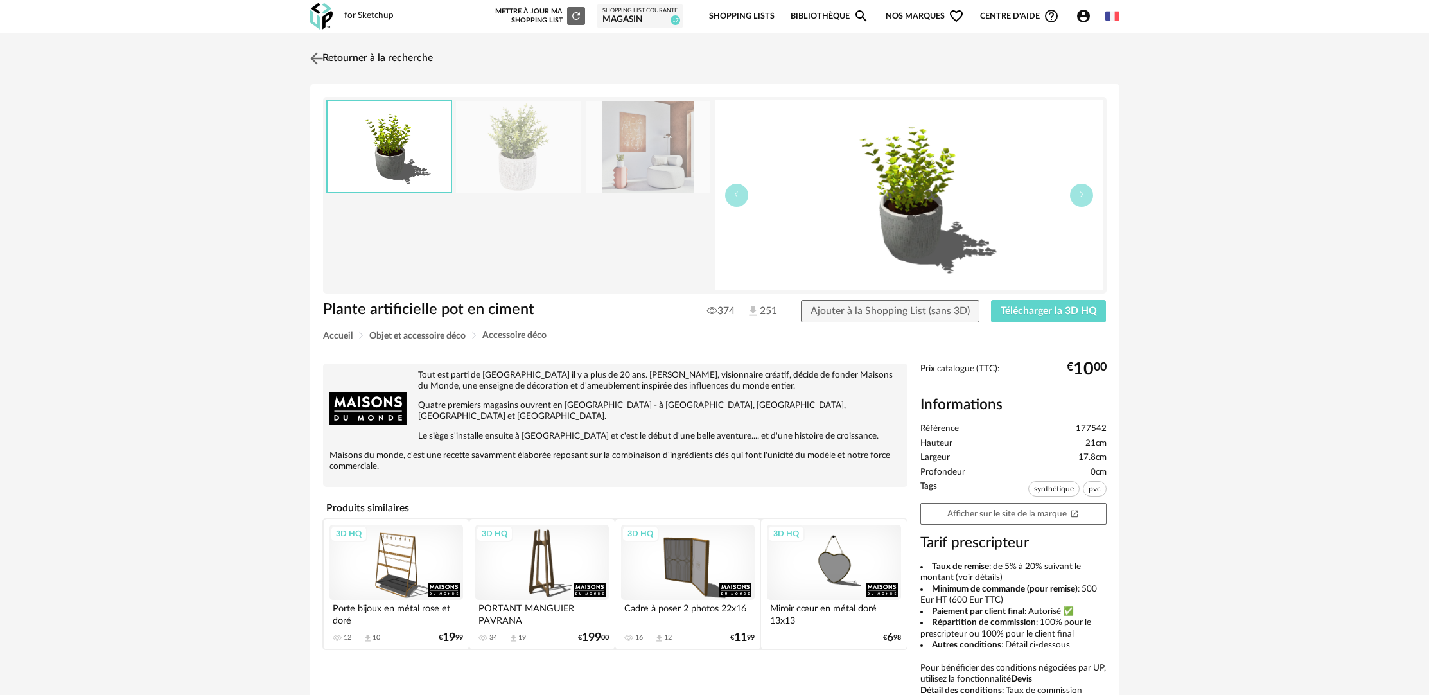
click at [407, 59] on link "Retourner à la recherche" at bounding box center [370, 58] width 126 height 28
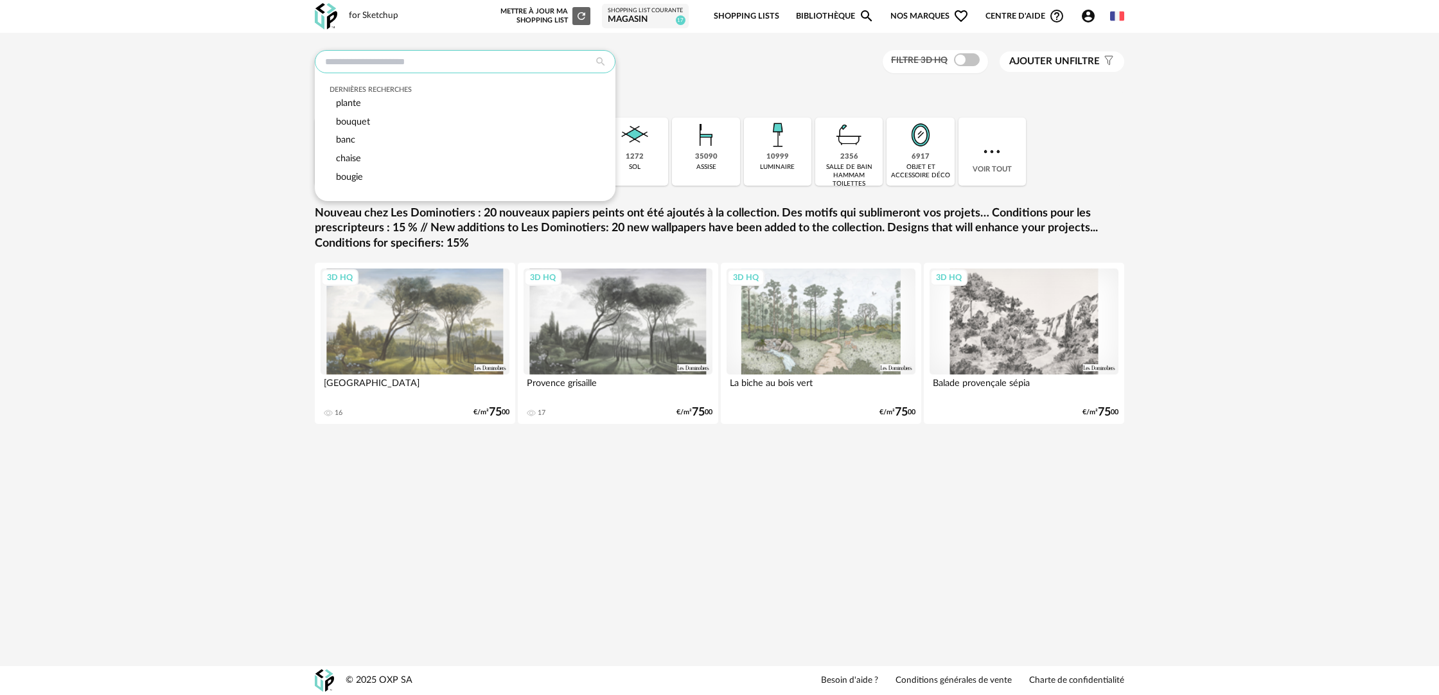
click at [521, 67] on input "text" at bounding box center [465, 61] width 301 height 23
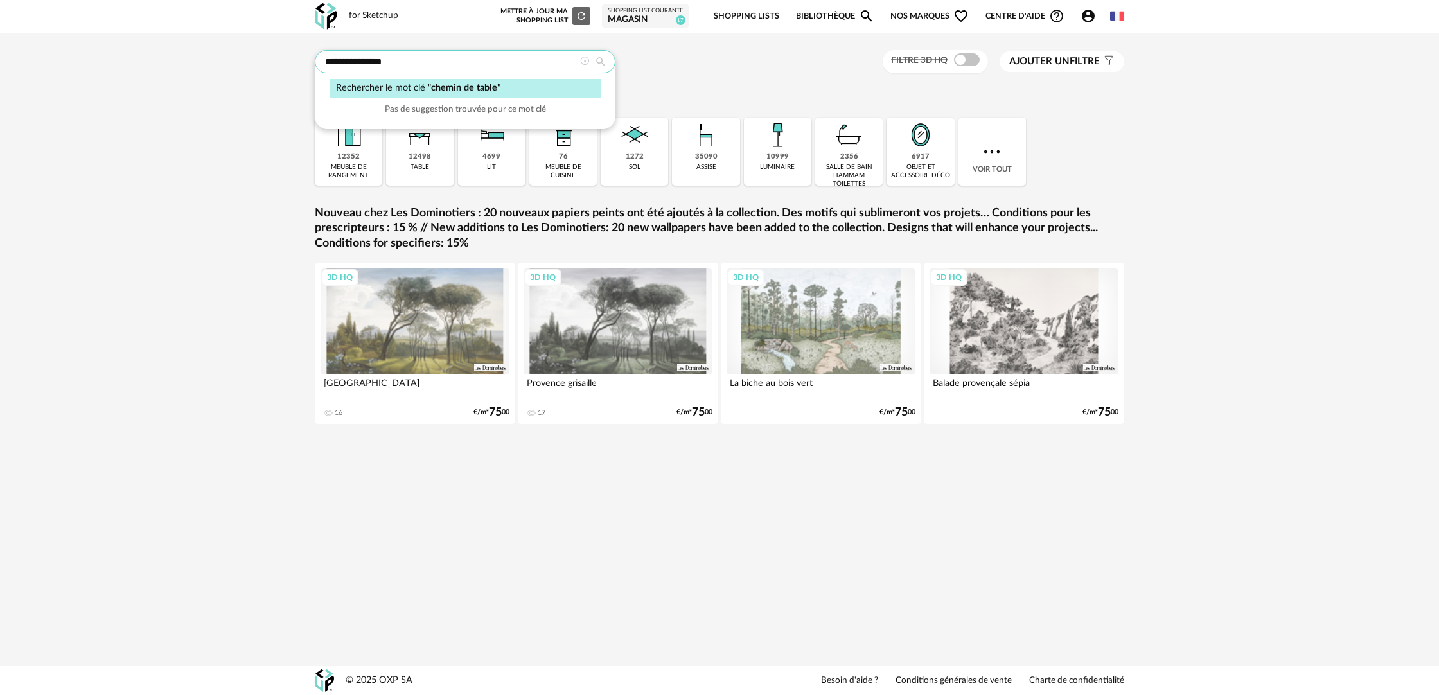
type input "**********"
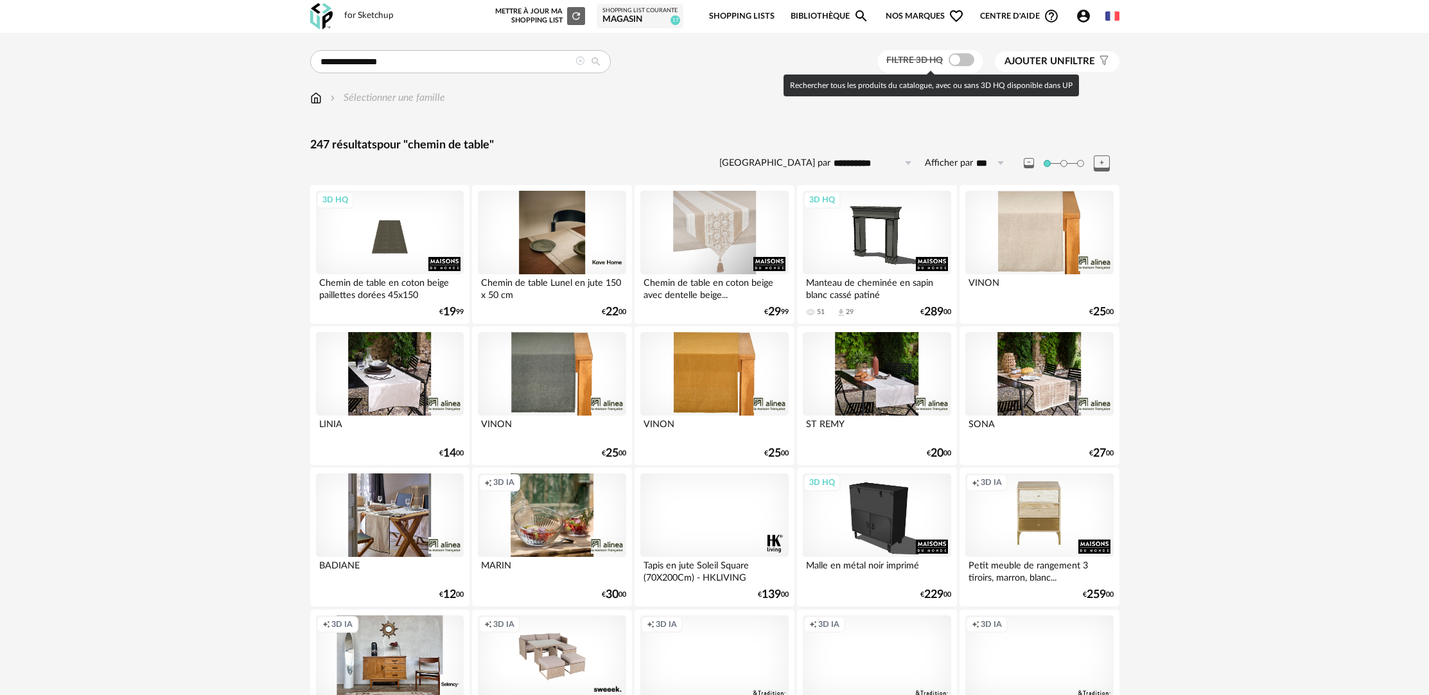
click at [968, 61] on span at bounding box center [962, 59] width 26 height 13
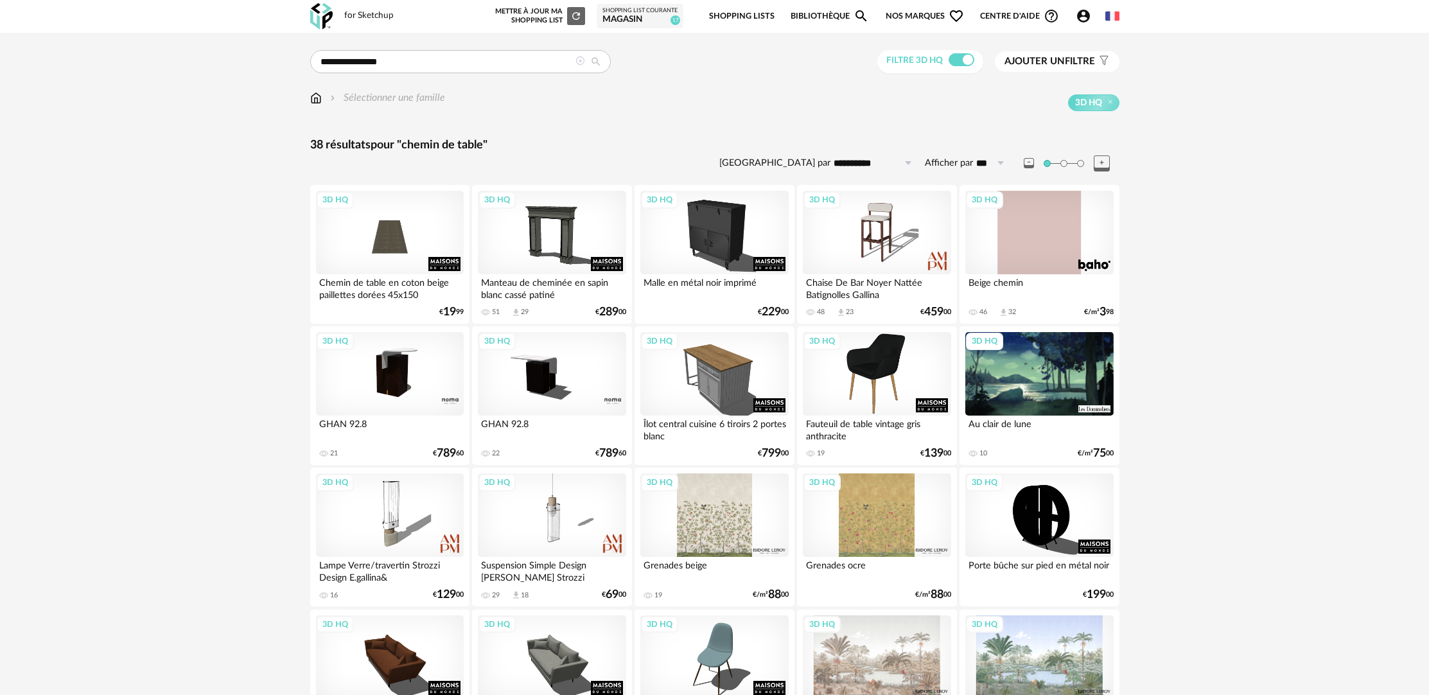
click at [582, 64] on icon at bounding box center [579, 61] width 9 height 9
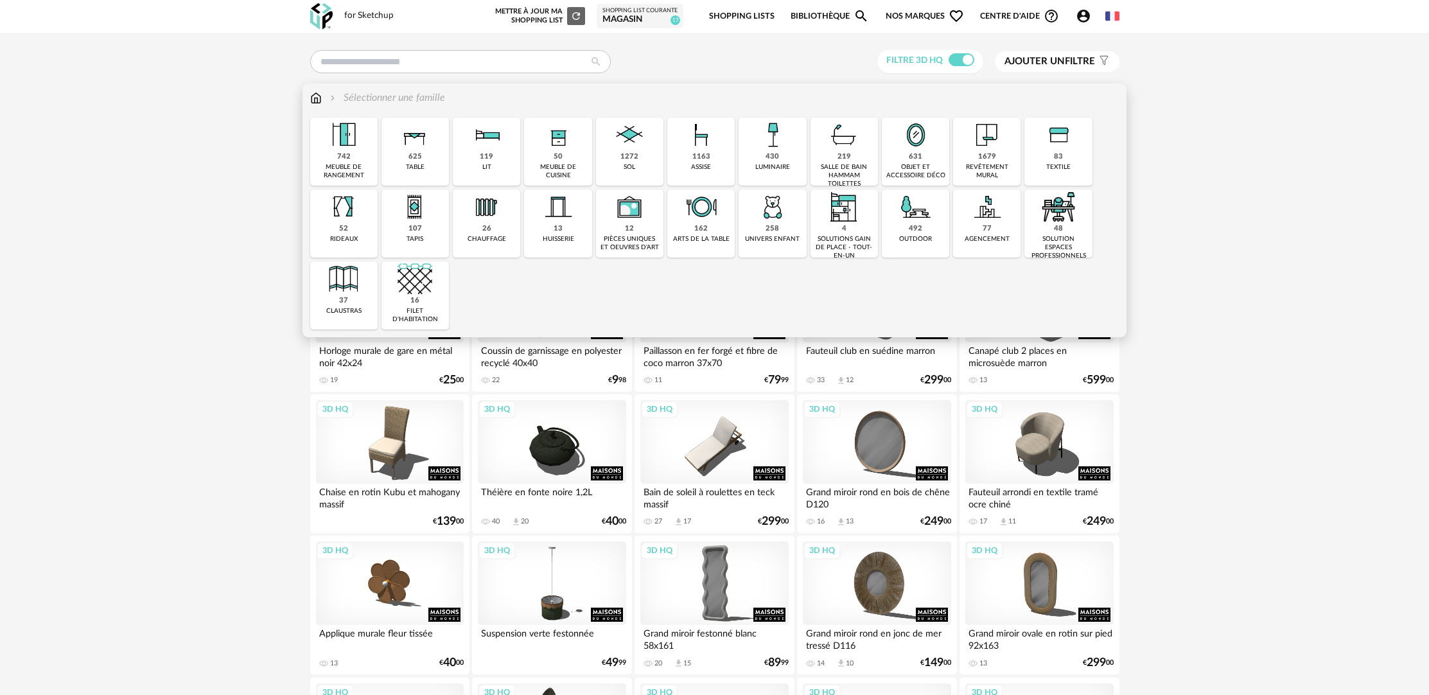
click at [311, 99] on img at bounding box center [316, 98] width 12 height 15
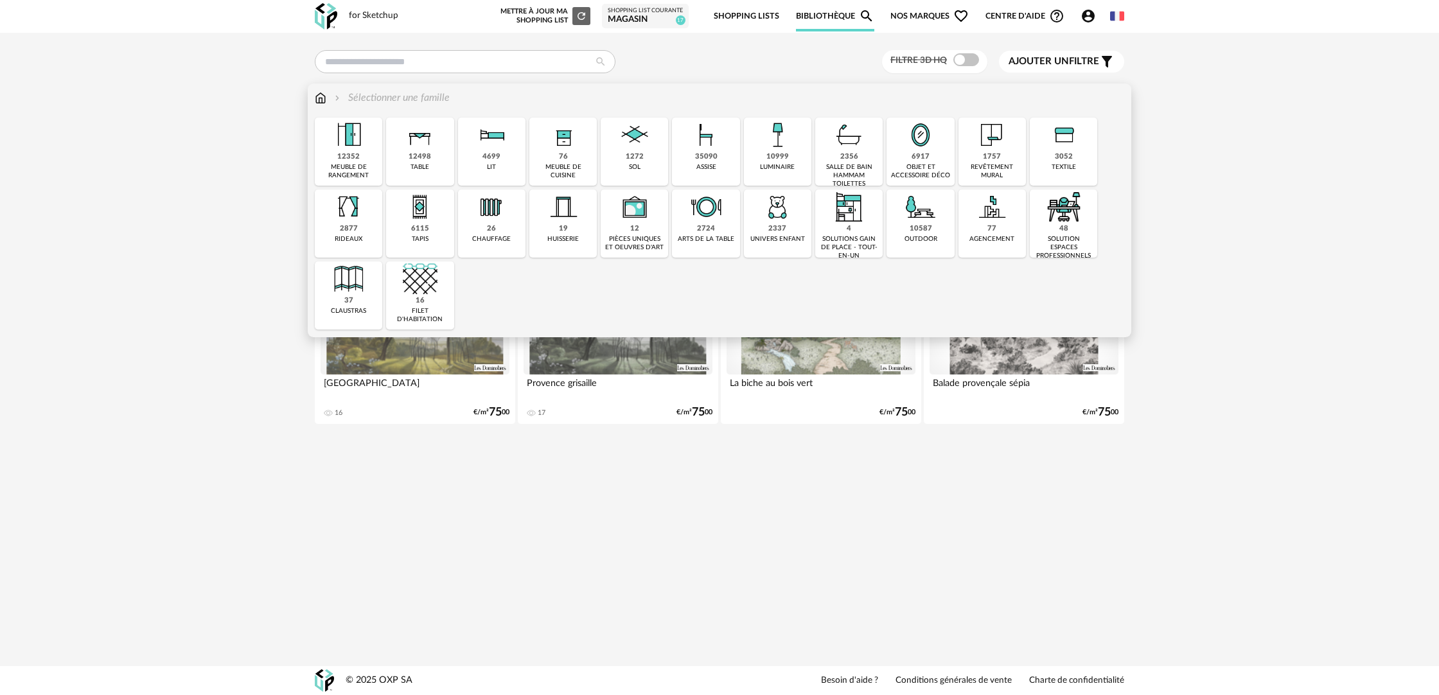
click at [710, 225] on div "2724" at bounding box center [706, 229] width 18 height 10
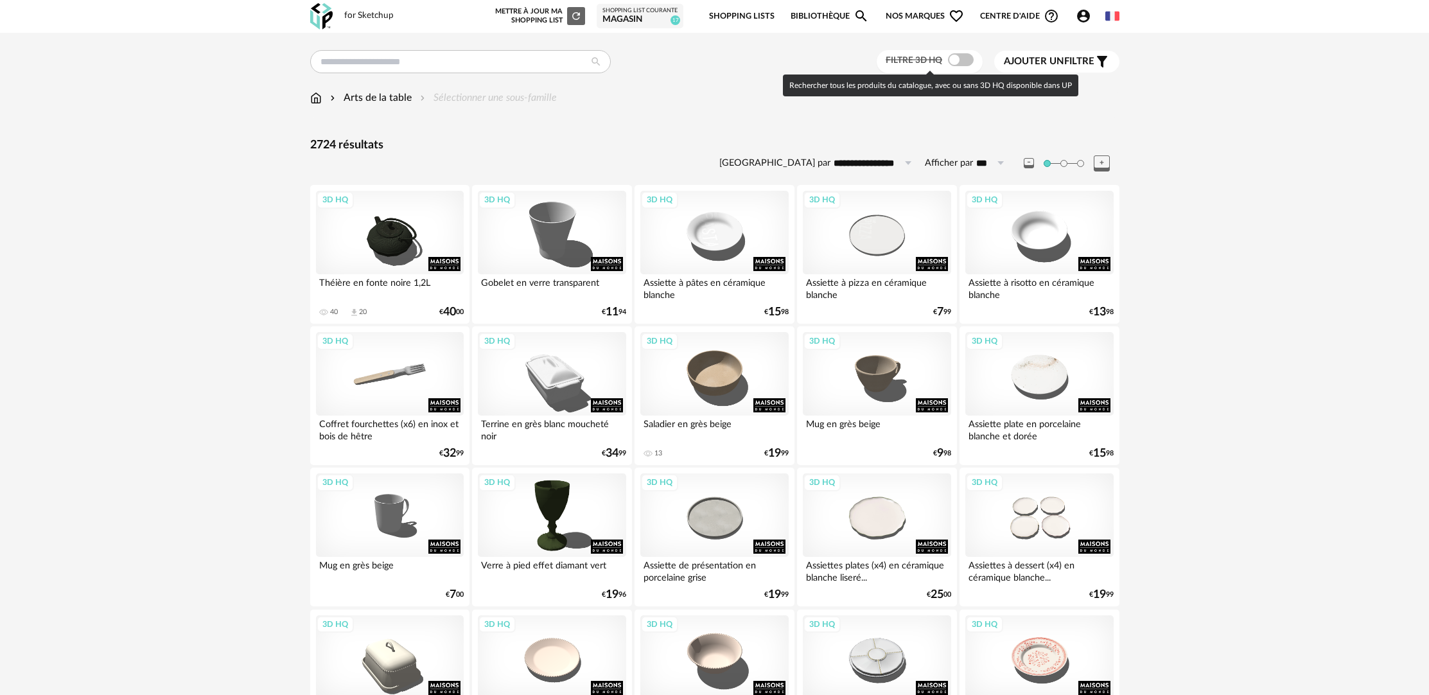
click at [959, 58] on span at bounding box center [961, 59] width 26 height 13
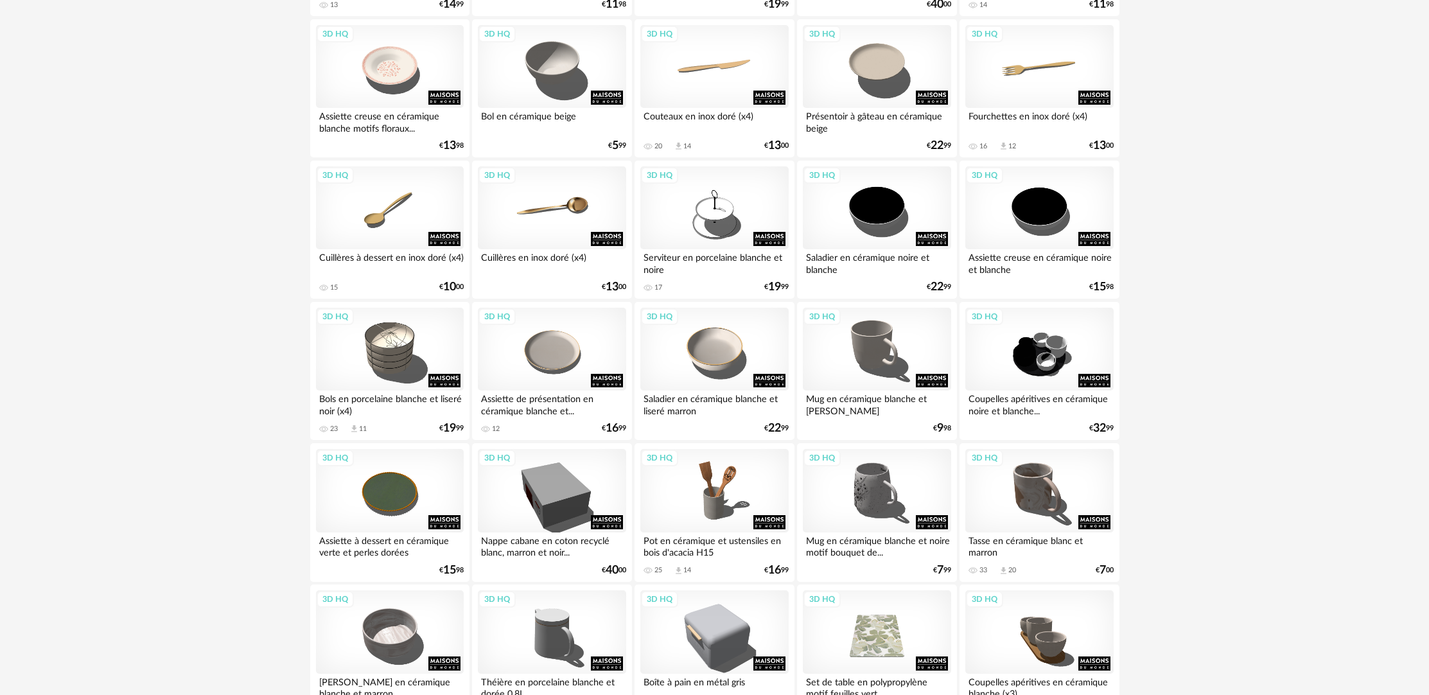
scroll to position [764, 0]
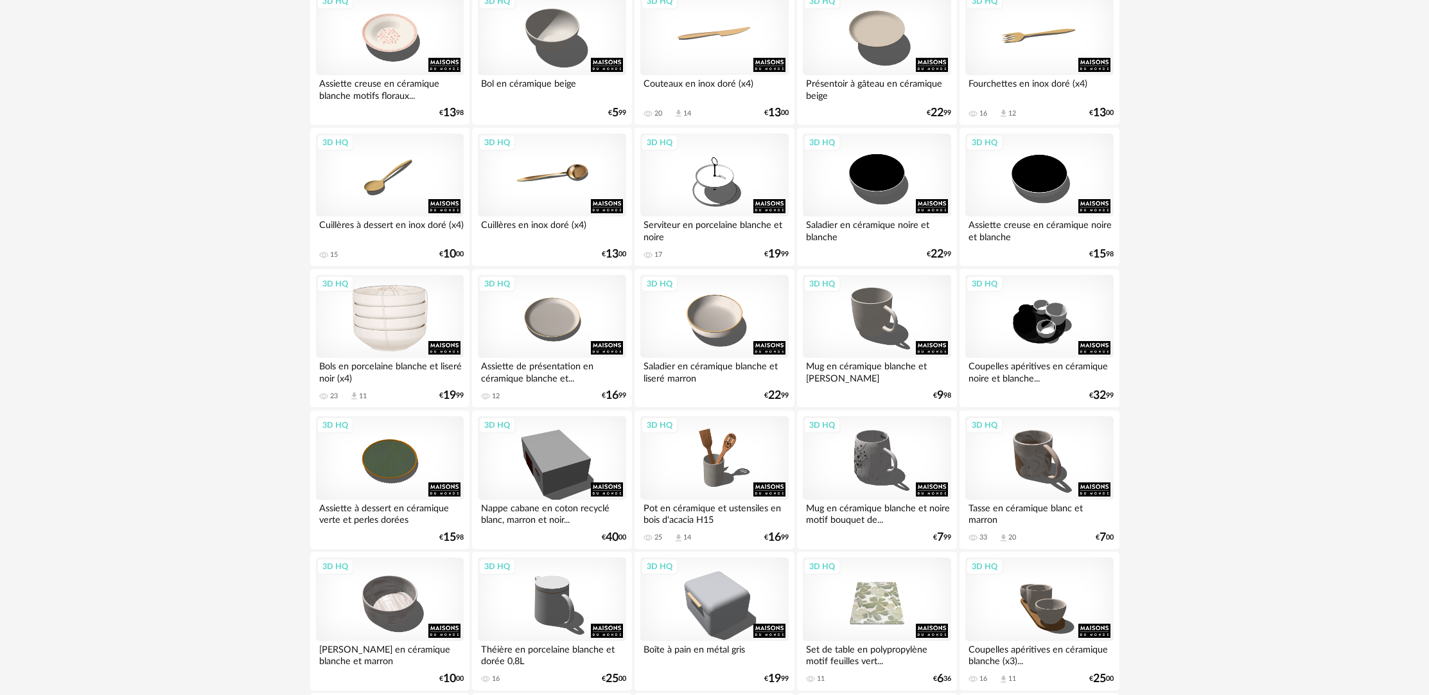
click at [380, 334] on div "3D HQ" at bounding box center [390, 316] width 148 height 83
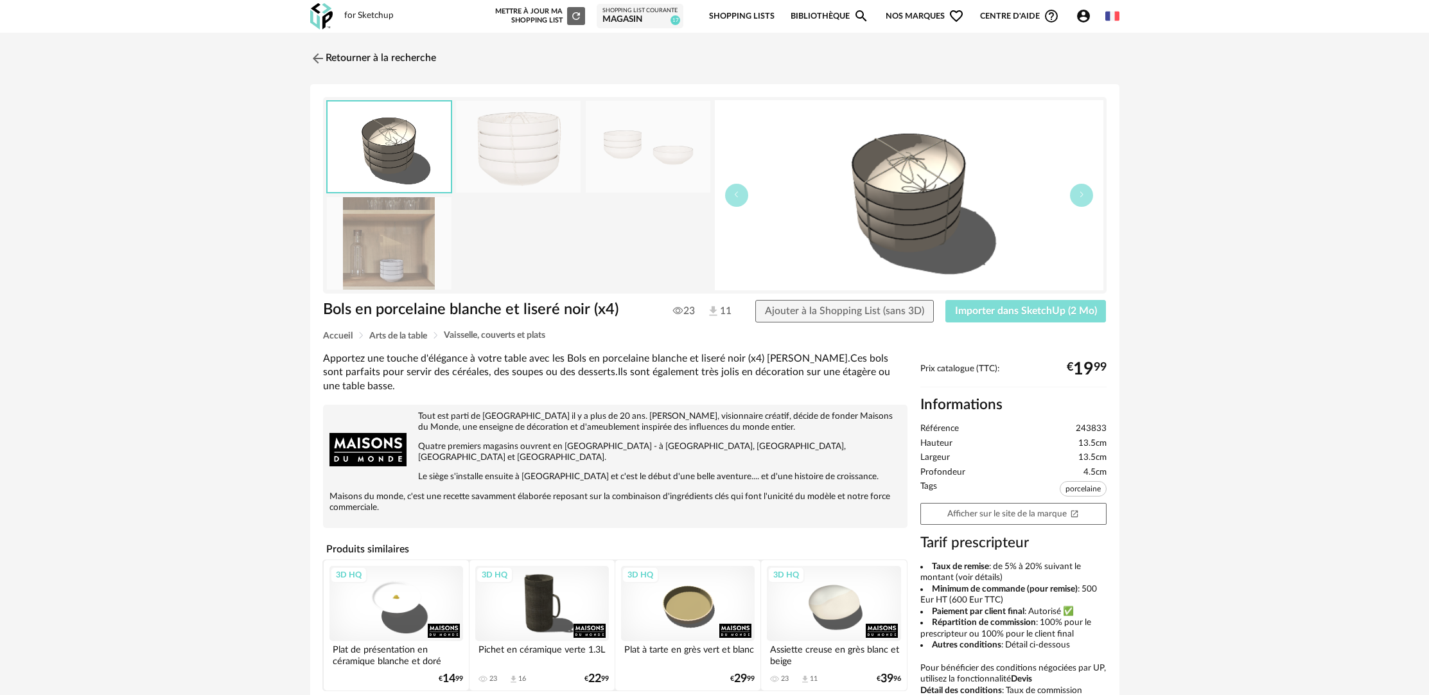
click at [972, 316] on span "Importer dans SketchUp (2 Mo)" at bounding box center [1026, 311] width 142 height 10
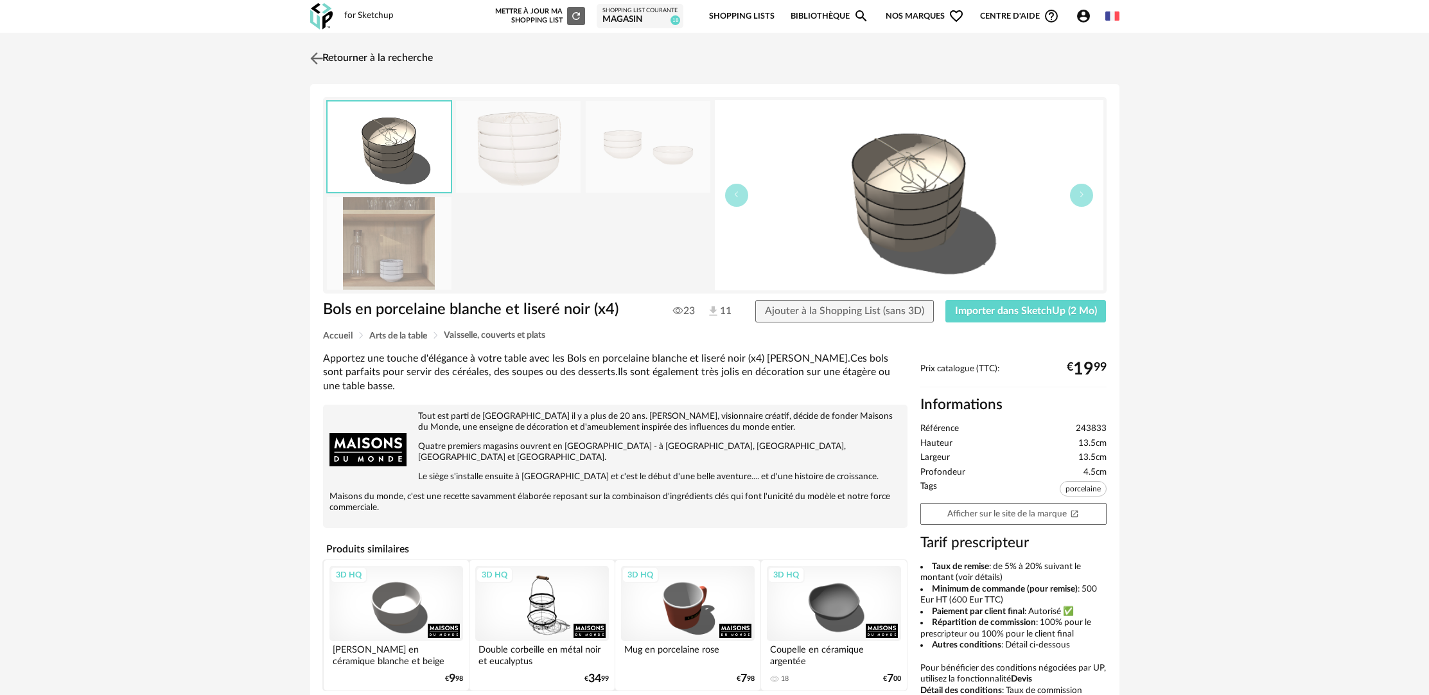
click at [362, 55] on link "Retourner à la recherche" at bounding box center [370, 58] width 126 height 28
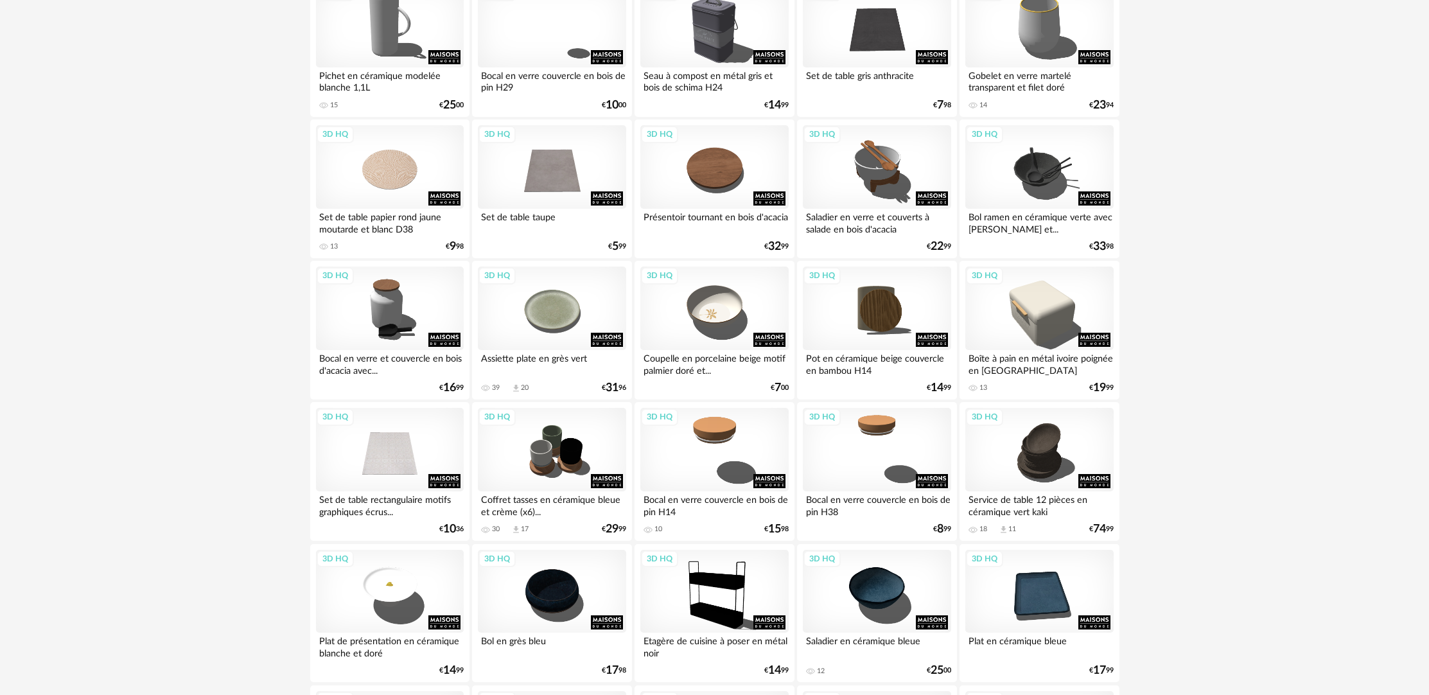
scroll to position [1667, 0]
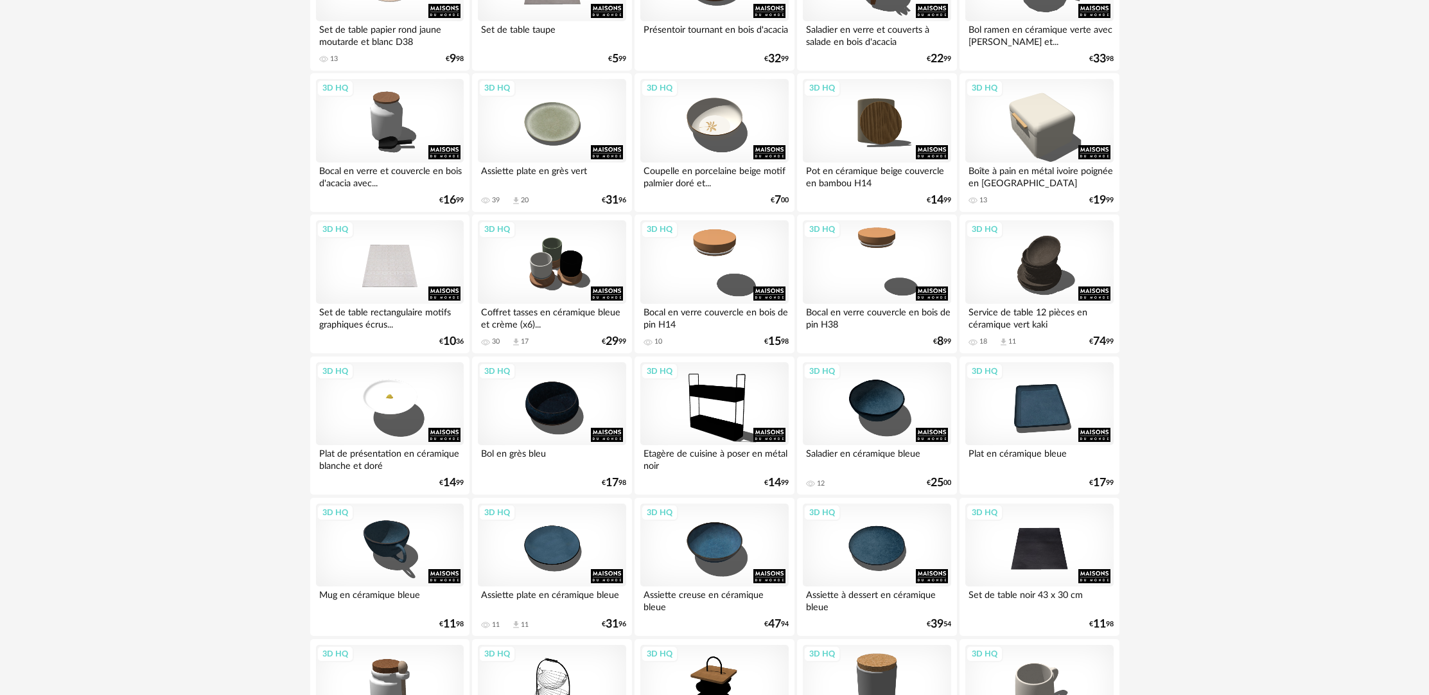
click at [1083, 194] on div "3D HQ Boîte à pain en métal ivoire poignée en bambou 13 Download icon 7 € 19 99" at bounding box center [1038, 142] width 159 height 139
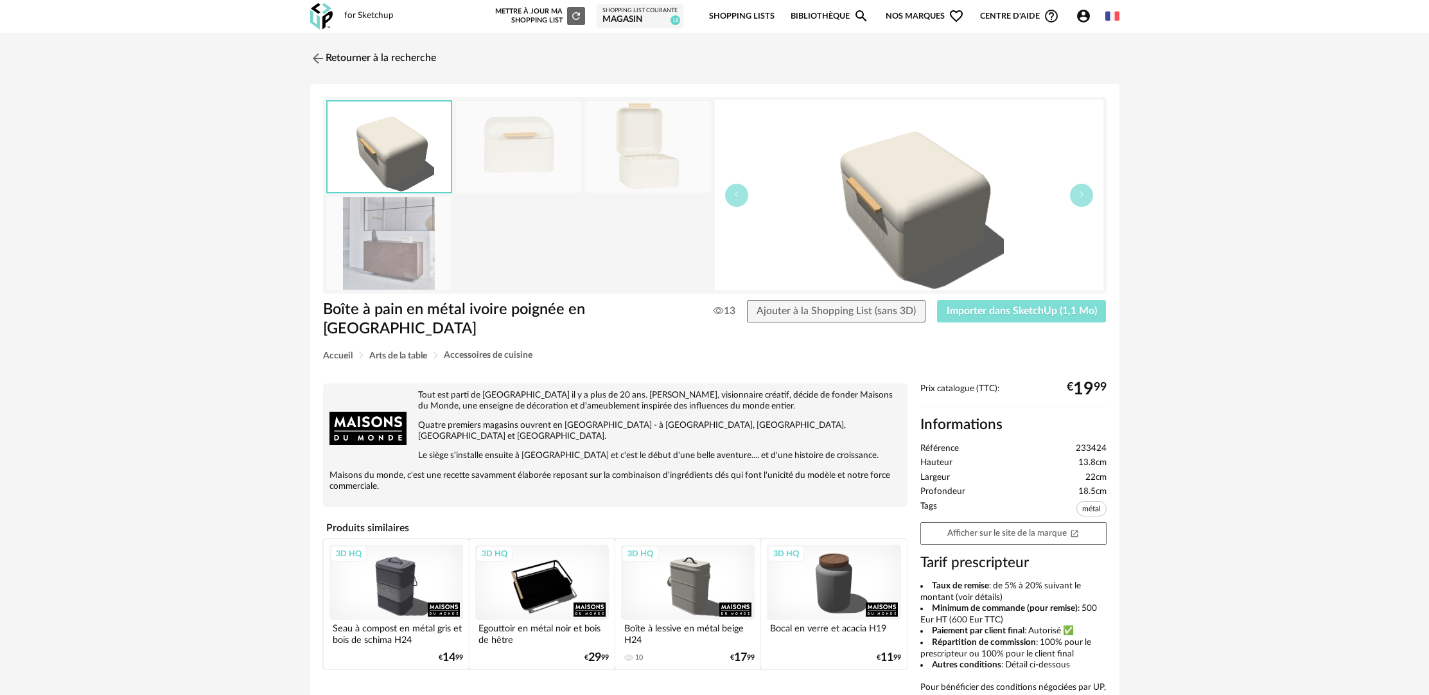
click at [1030, 311] on span "Importer dans SketchUp (1,1 Mo)" at bounding box center [1022, 311] width 150 height 10
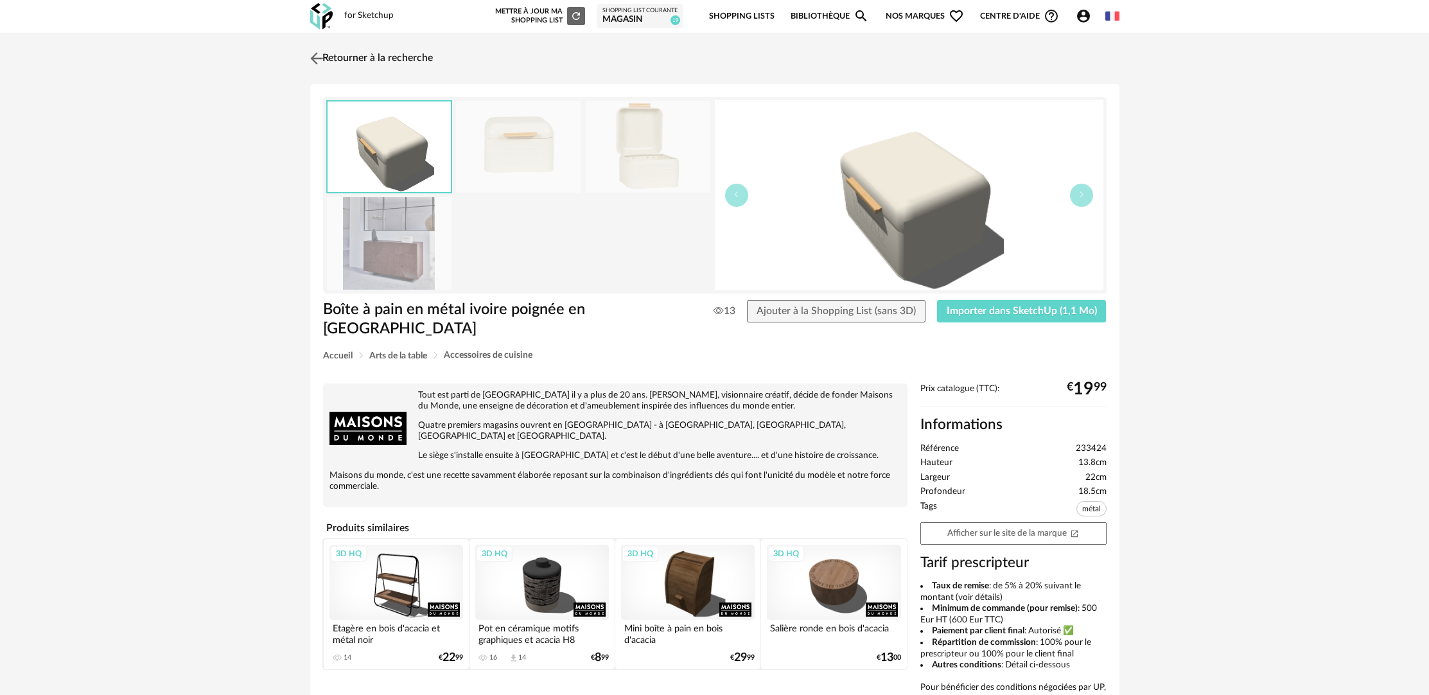
click at [347, 58] on link "Retourner à la recherche" at bounding box center [370, 58] width 126 height 28
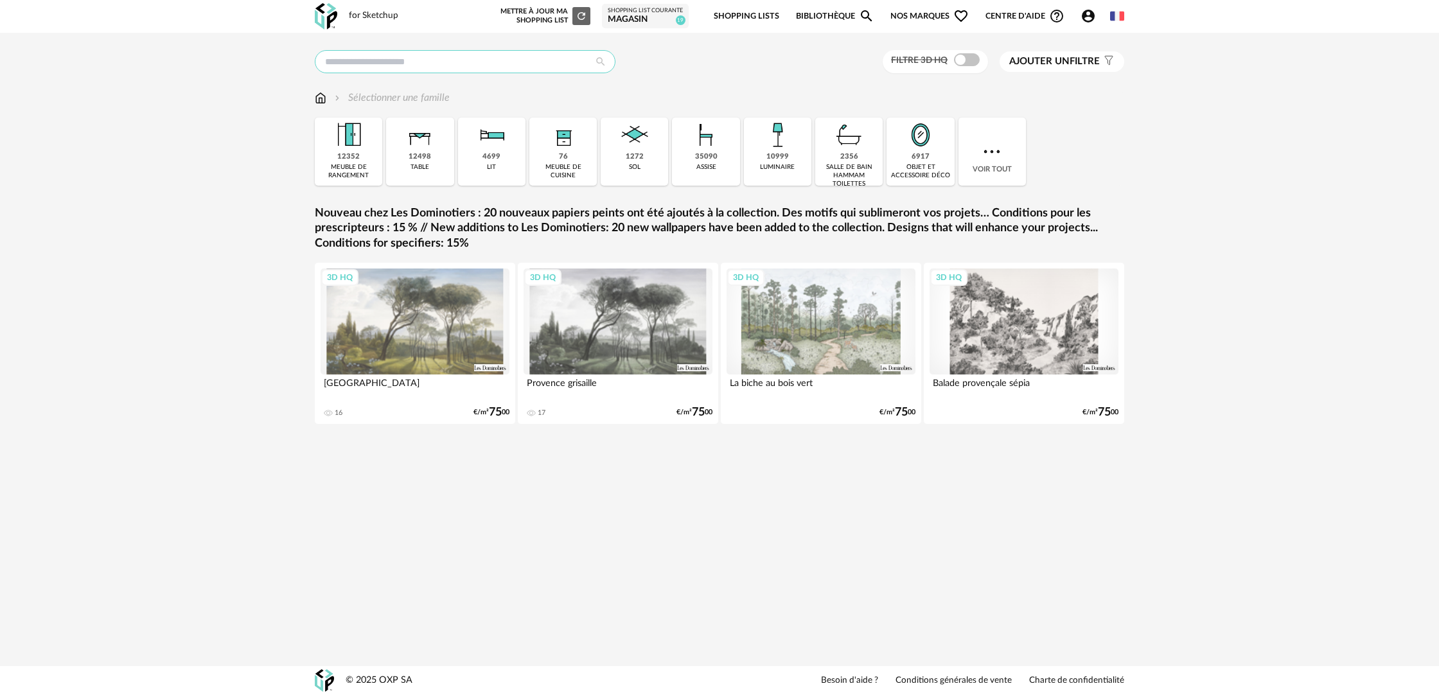
click at [489, 65] on input "text" at bounding box center [465, 61] width 301 height 23
type input "******"
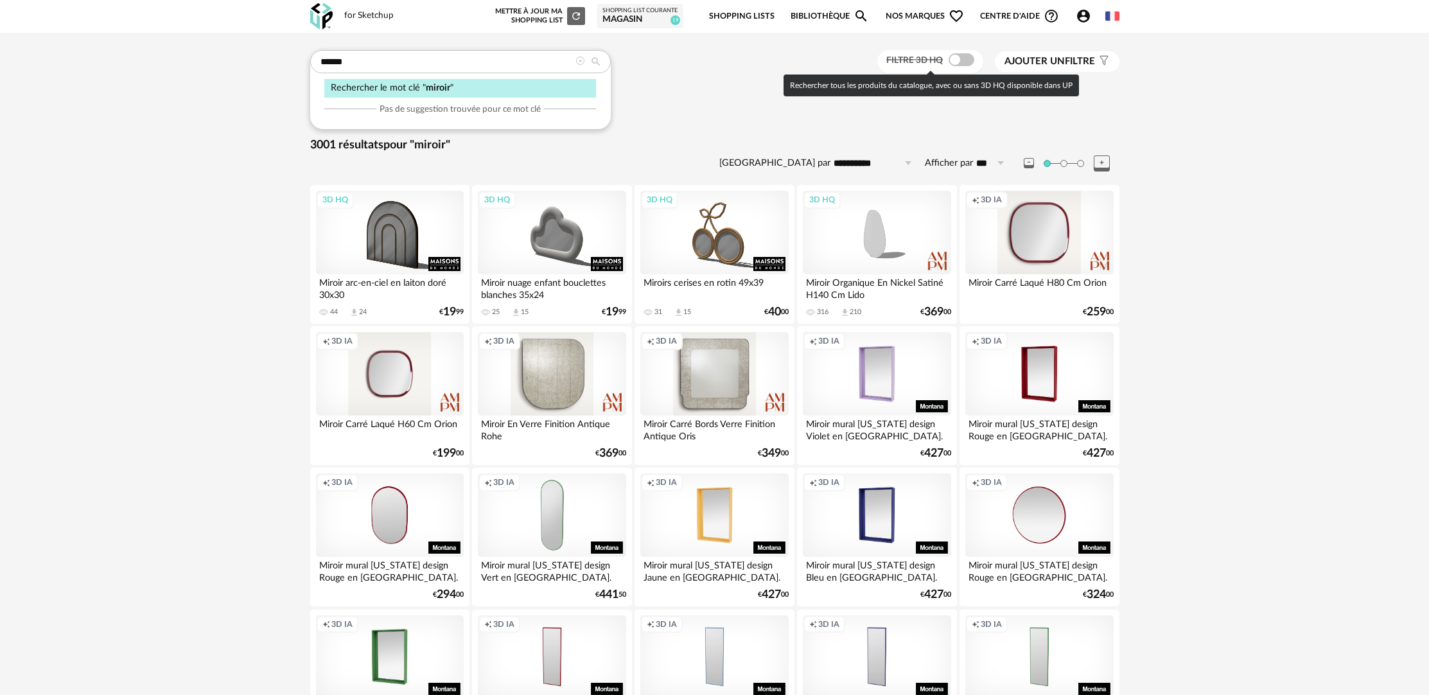
click at [964, 58] on span at bounding box center [962, 59] width 26 height 13
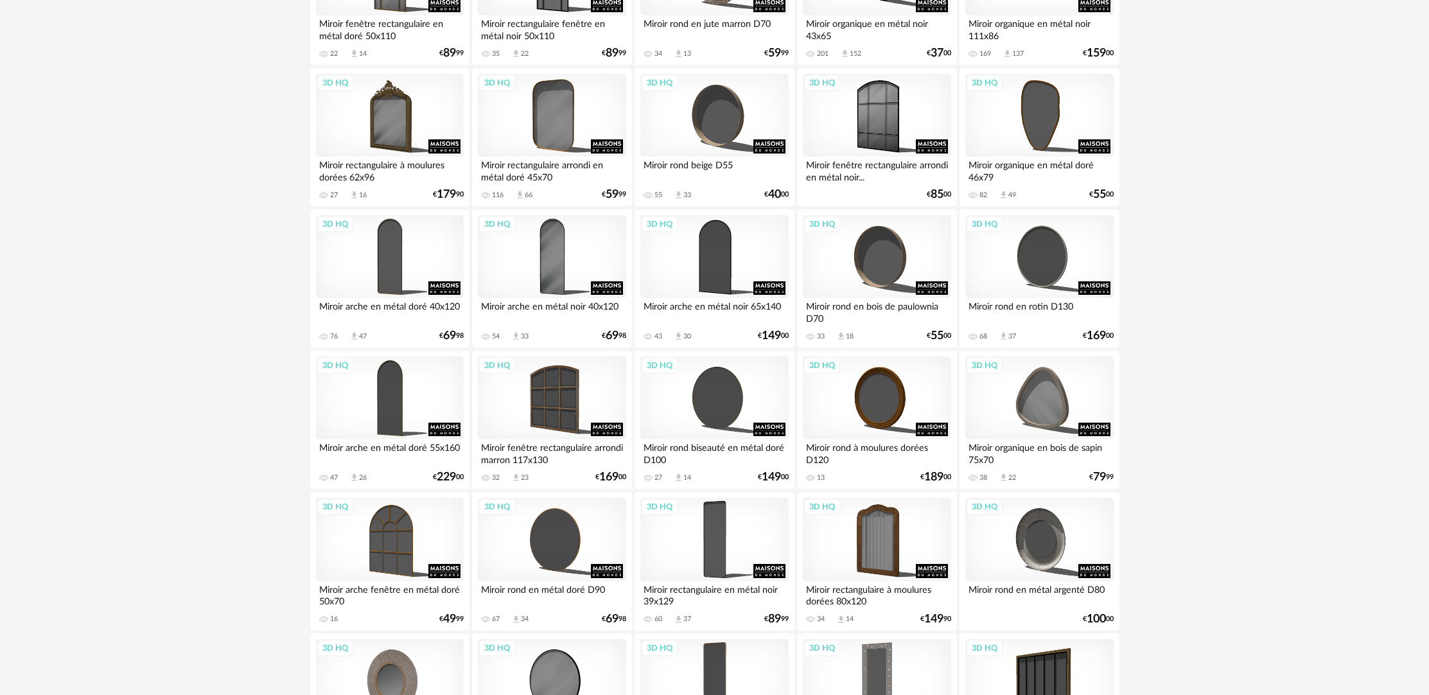
scroll to position [2303, 0]
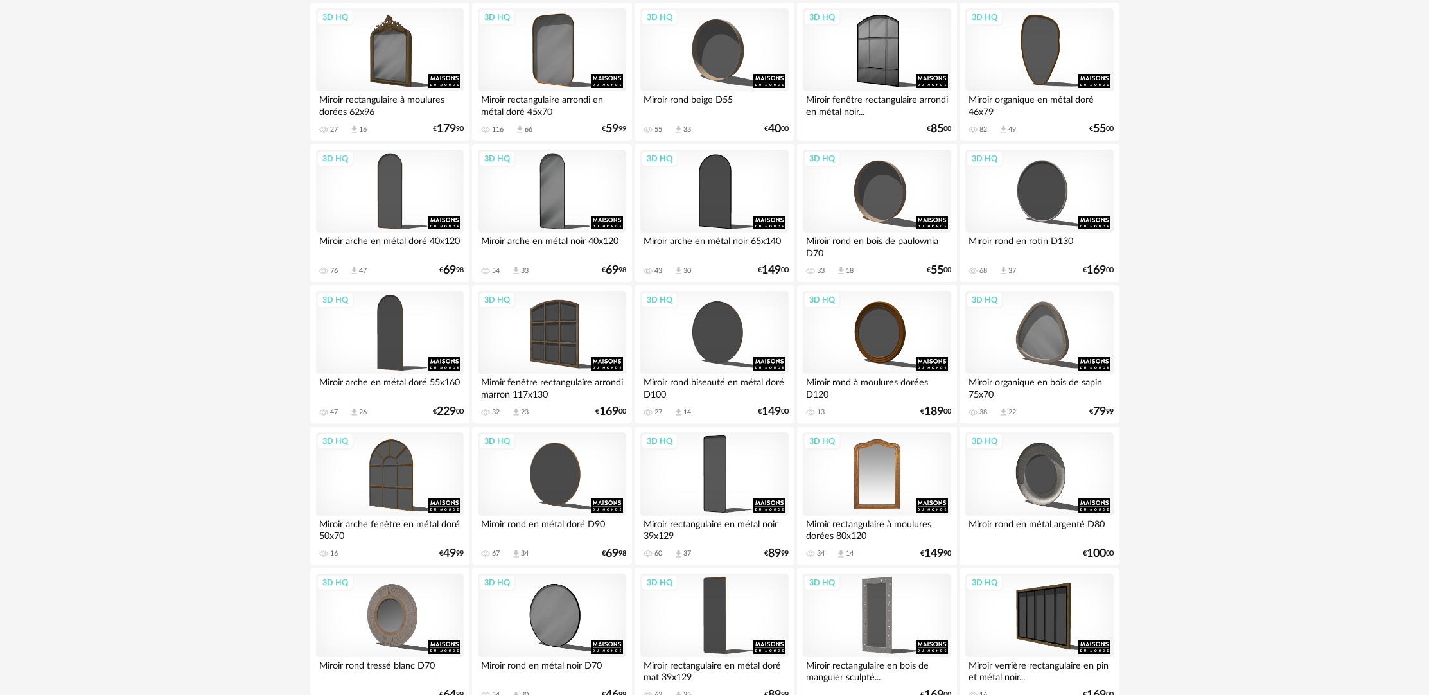
click at [884, 499] on div "3D HQ" at bounding box center [877, 473] width 148 height 83
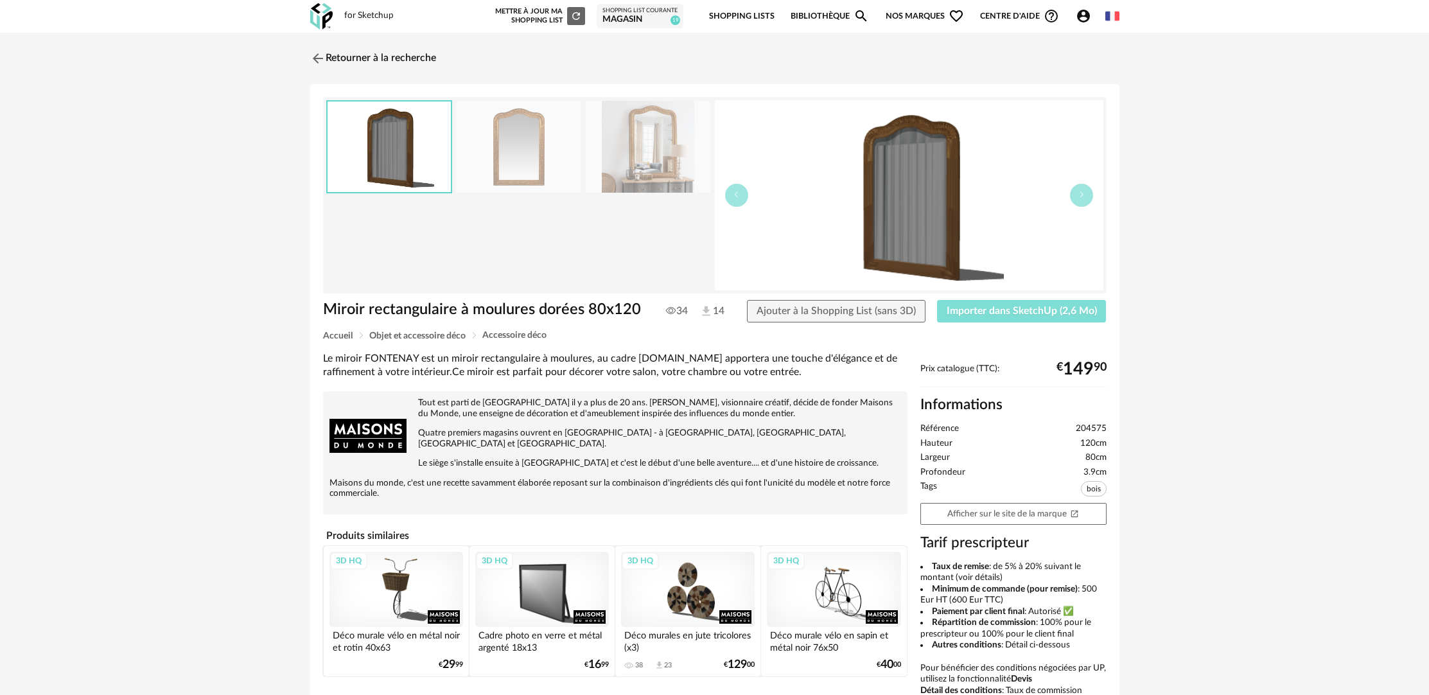
click at [995, 311] on span "Importer dans SketchUp (2,6 Mo)" at bounding box center [1022, 311] width 150 height 10
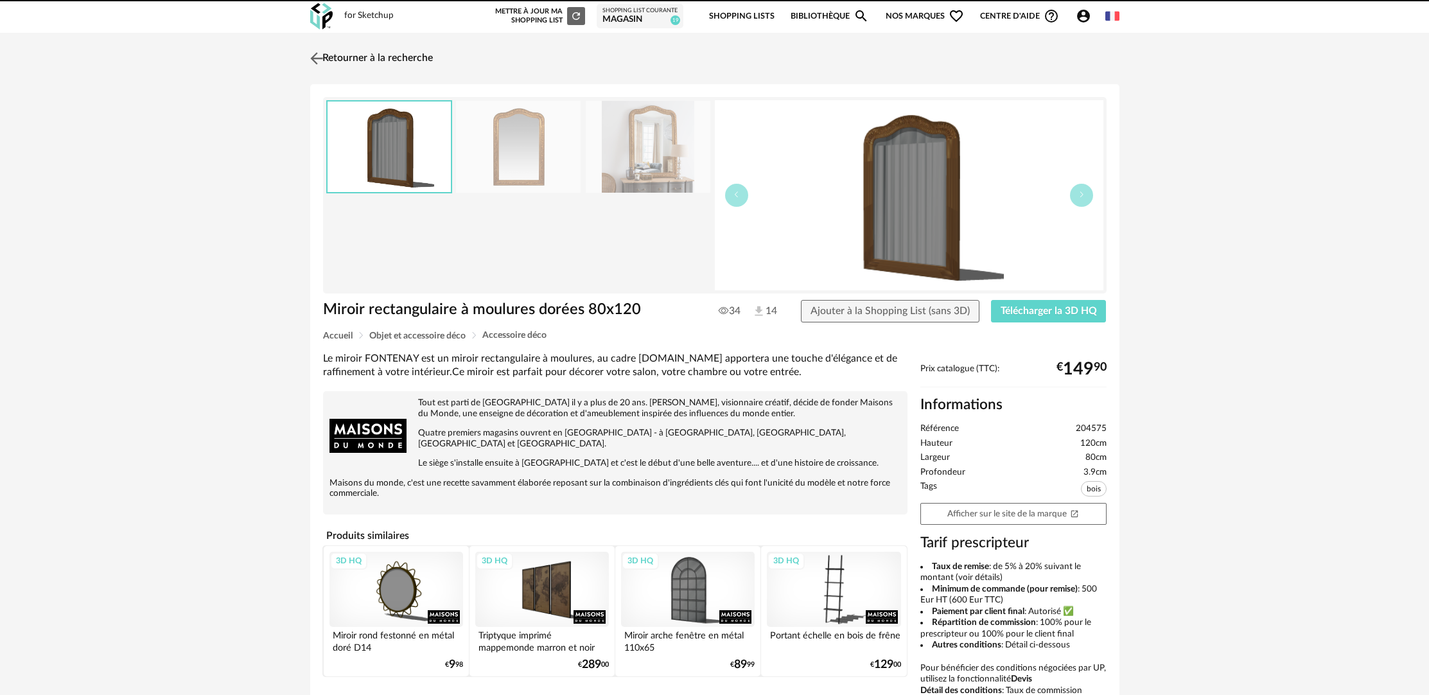
click at [416, 54] on link "Retourner à la recherche" at bounding box center [370, 58] width 126 height 28
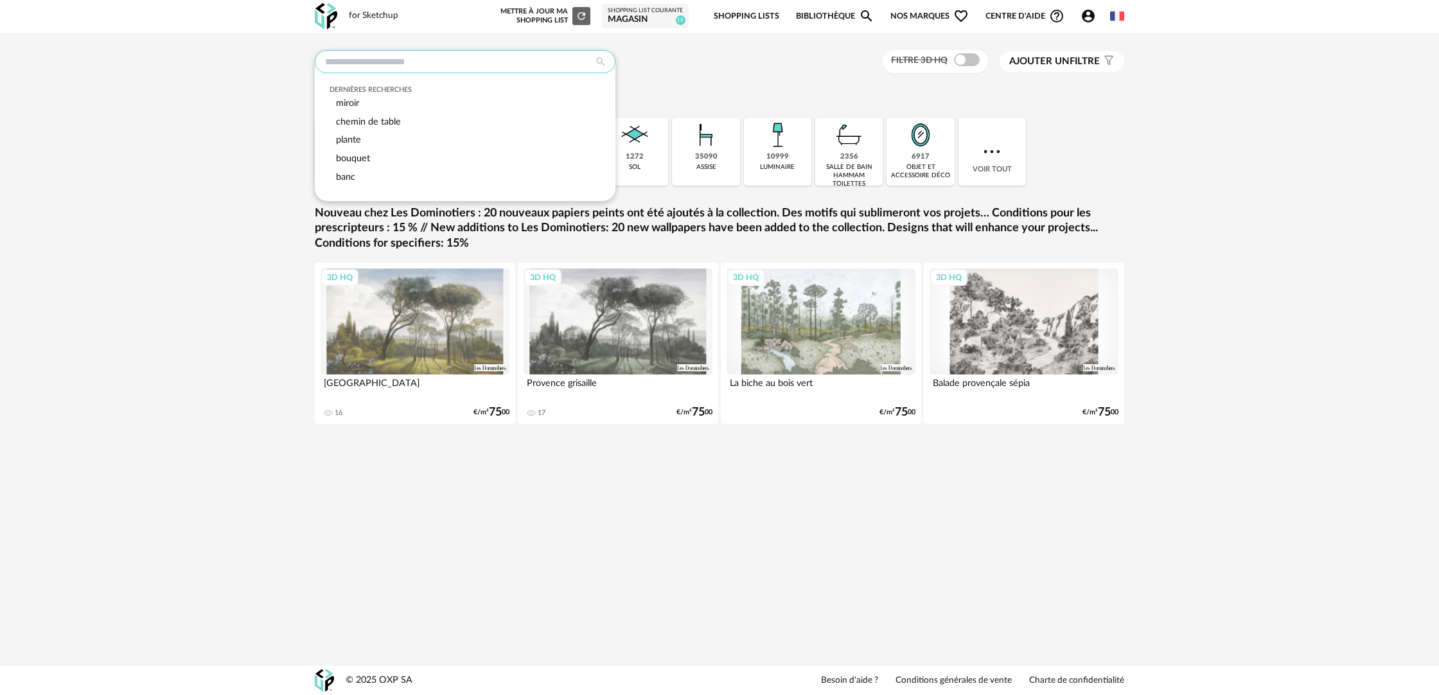
click at [469, 65] on input "text" at bounding box center [465, 61] width 301 height 23
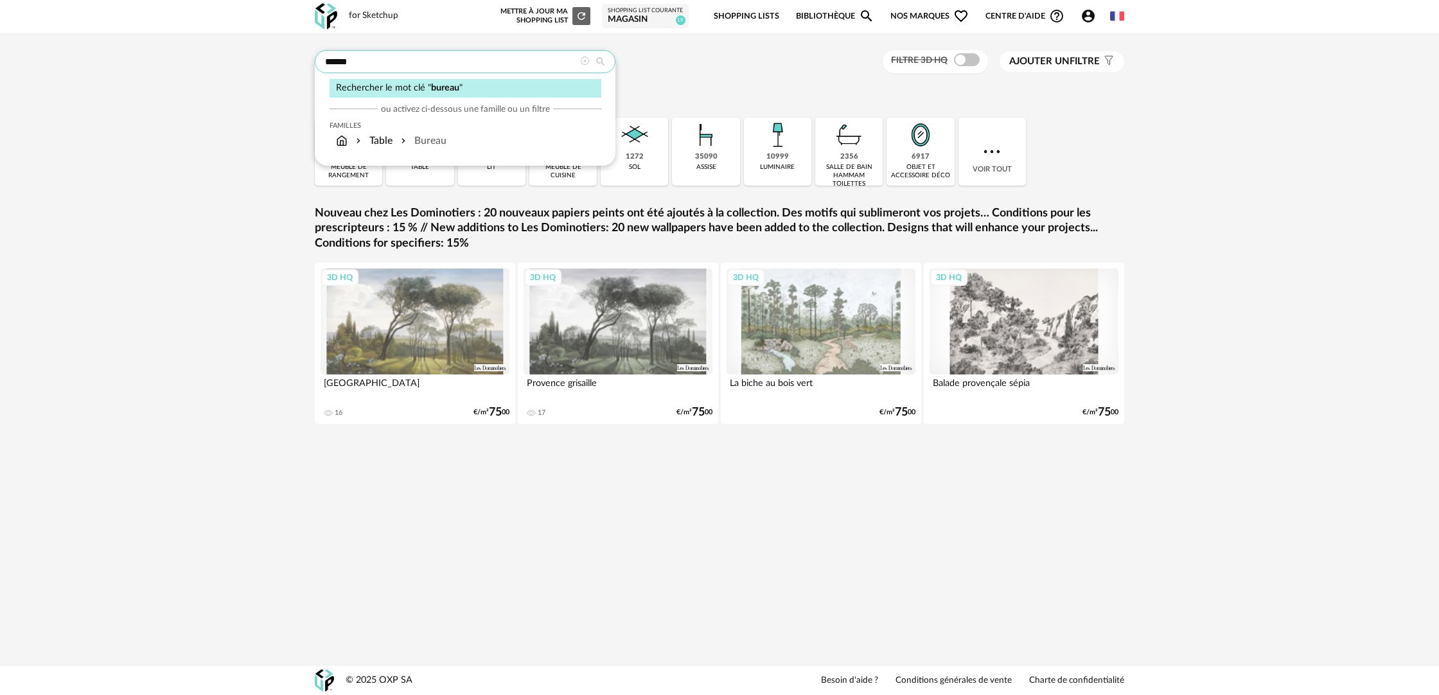
type input "******"
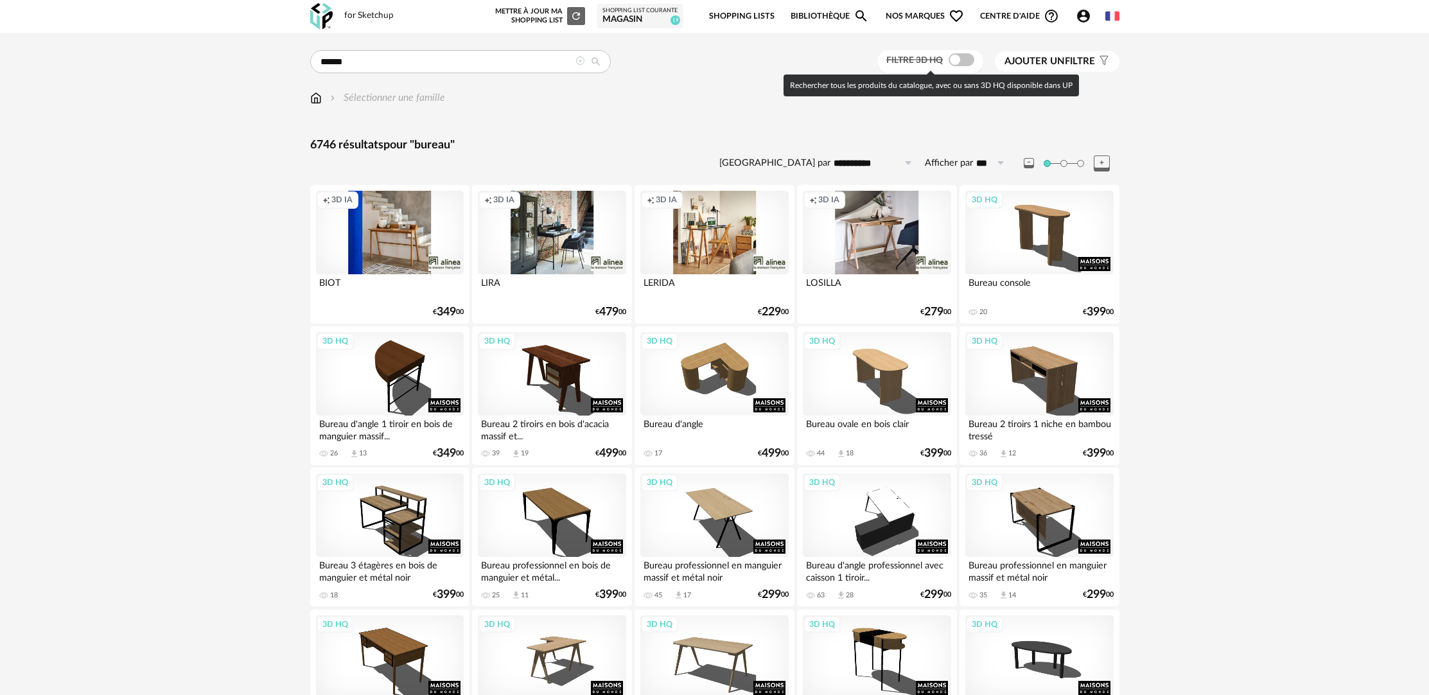
click at [963, 57] on span at bounding box center [962, 59] width 26 height 13
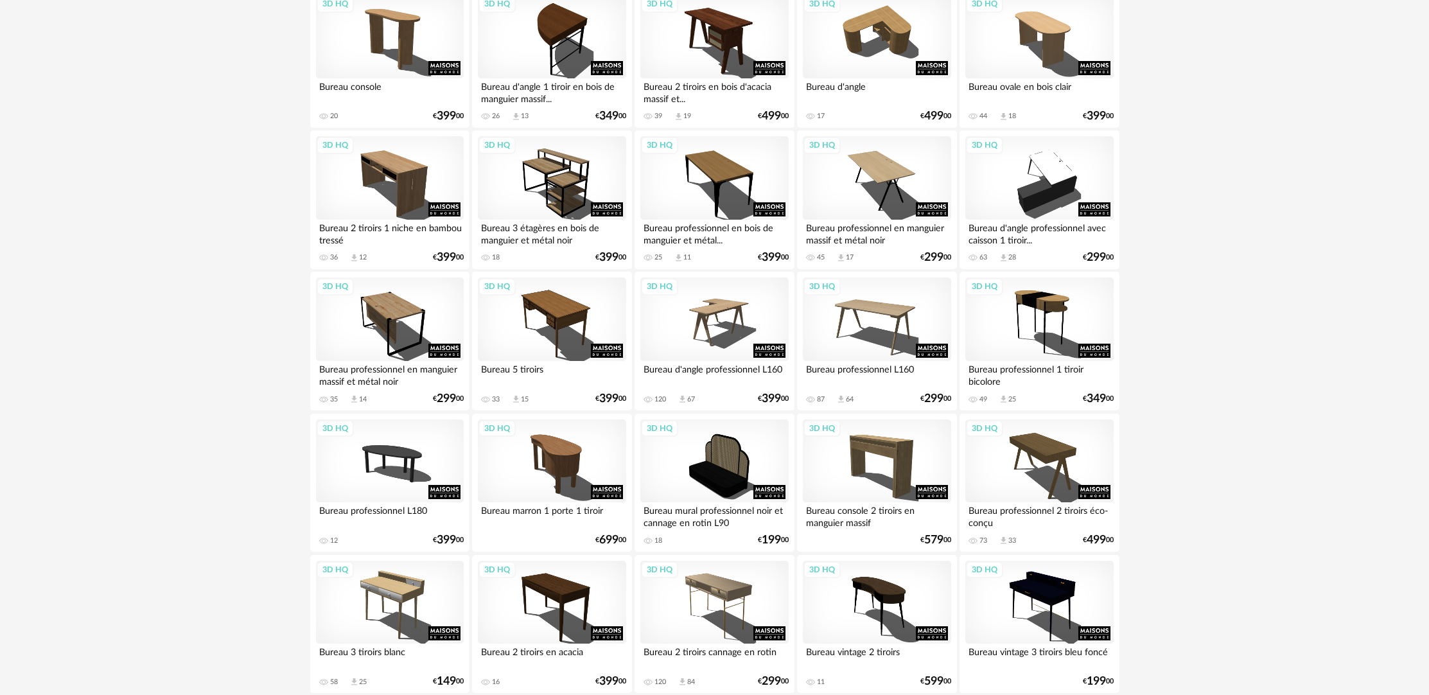
scroll to position [214, 0]
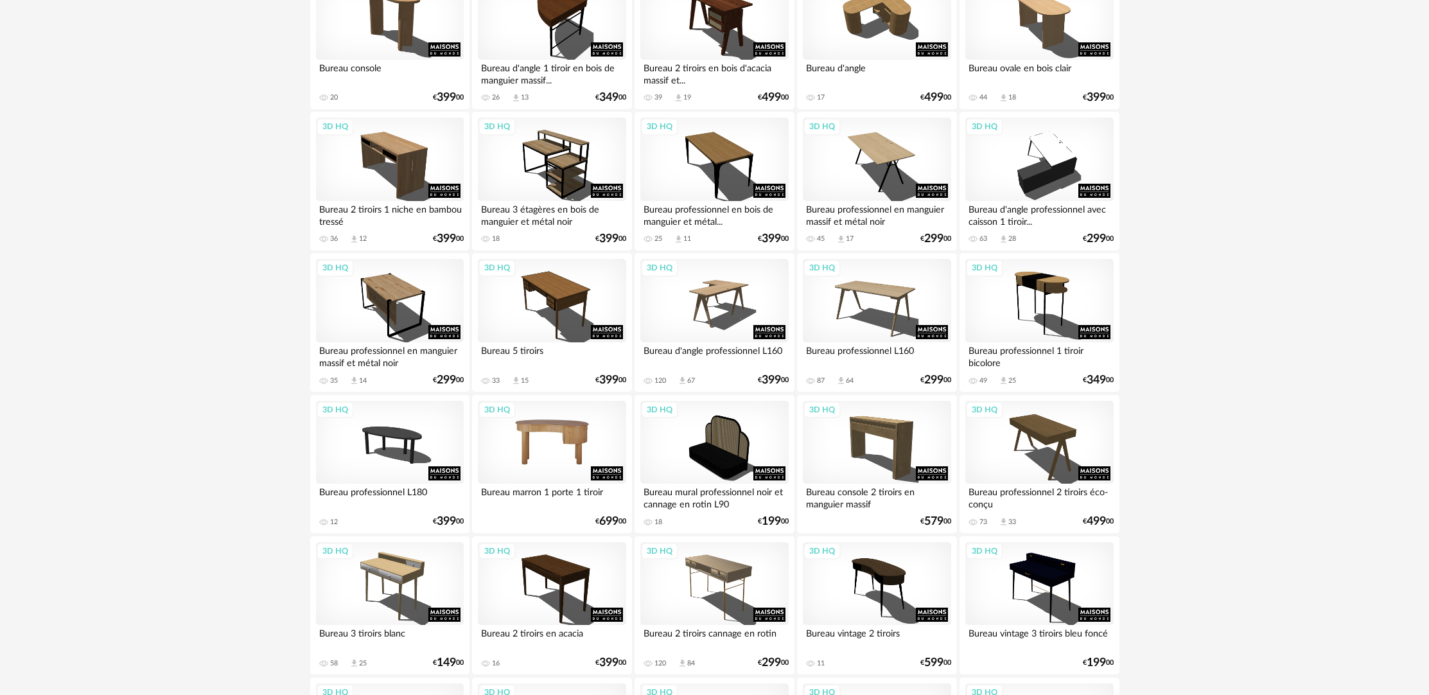
click at [563, 473] on div "3D HQ" at bounding box center [552, 442] width 148 height 83
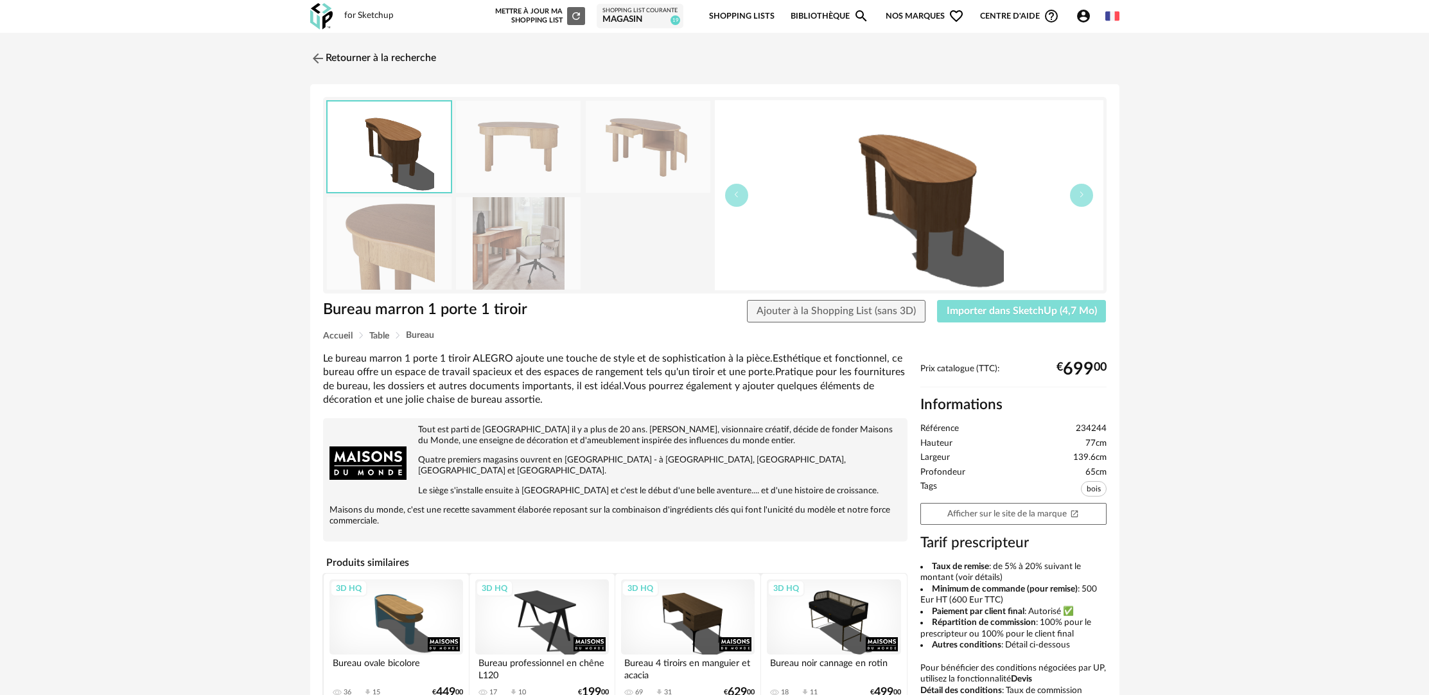
click at [1010, 303] on button "Importer dans SketchUp (4,7 Mo)" at bounding box center [1022, 311] width 170 height 23
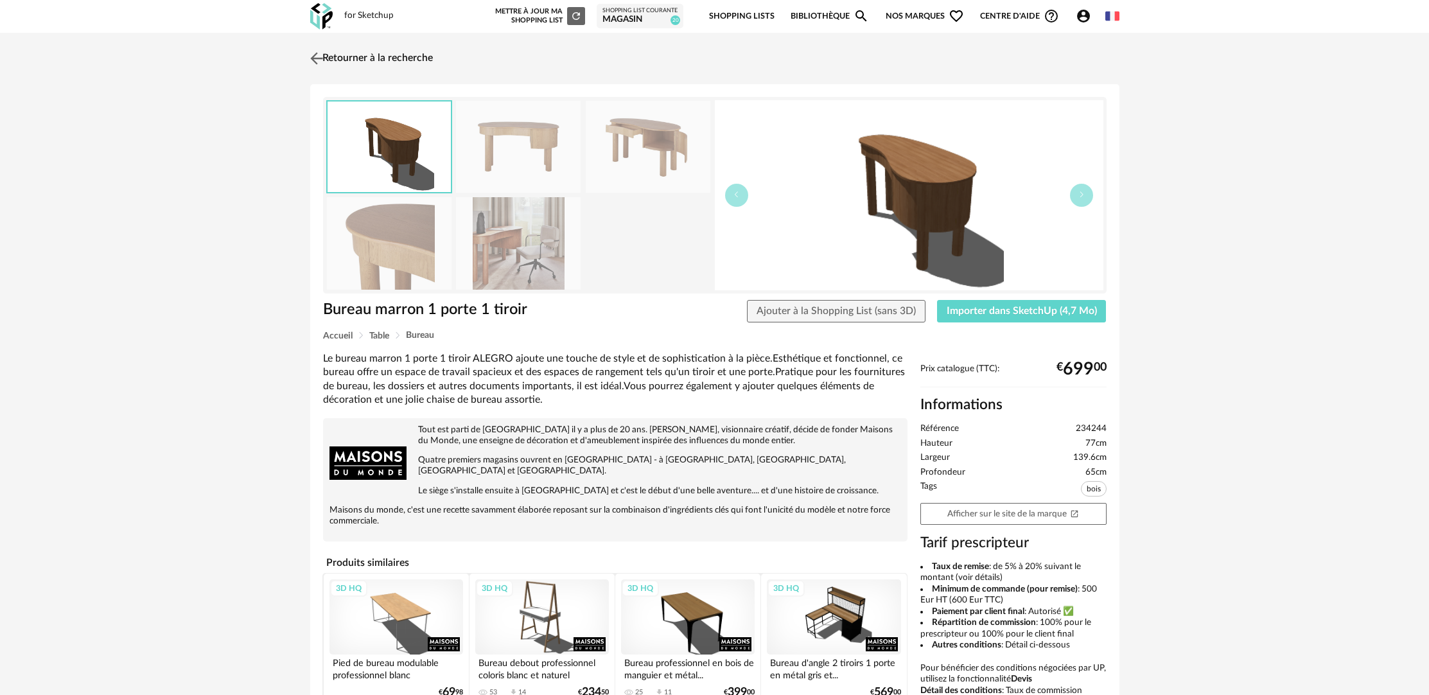
click at [353, 53] on link "Retourner à la recherche" at bounding box center [370, 58] width 126 height 28
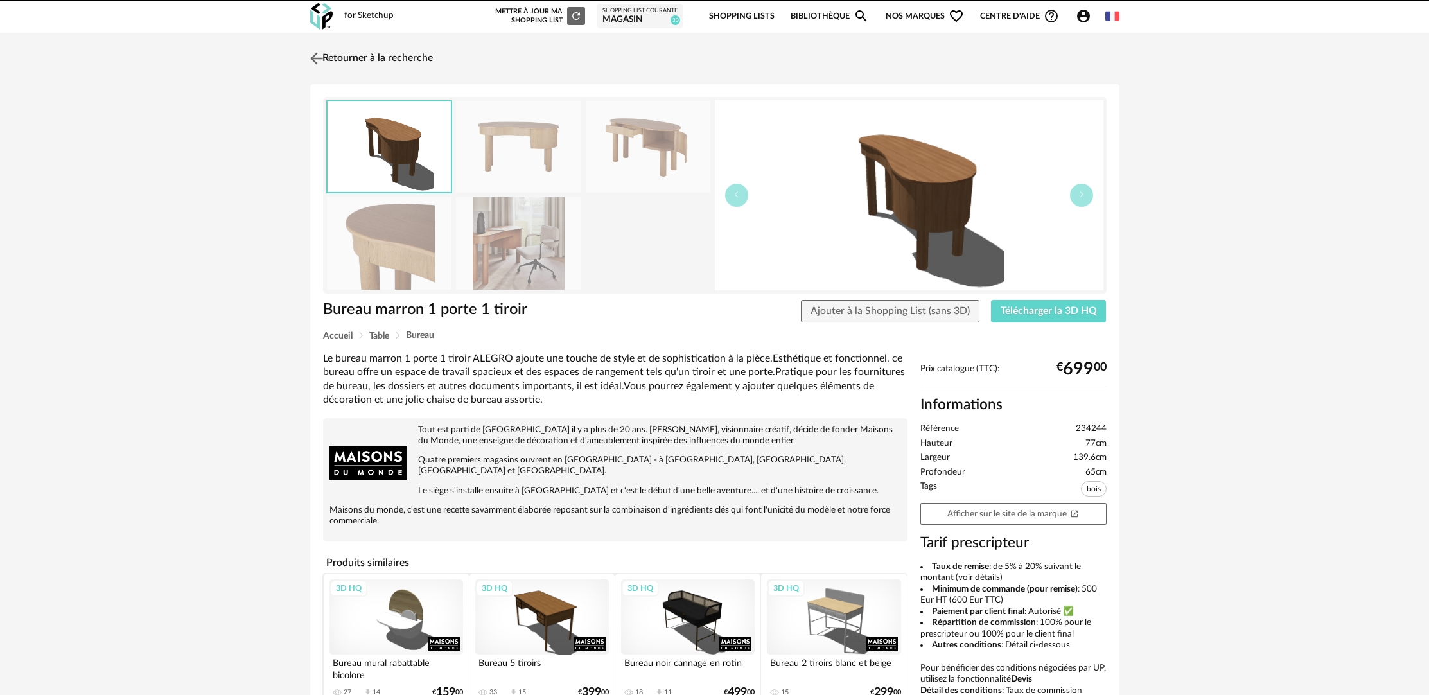
click at [394, 62] on link "Retourner à la recherche" at bounding box center [370, 58] width 126 height 28
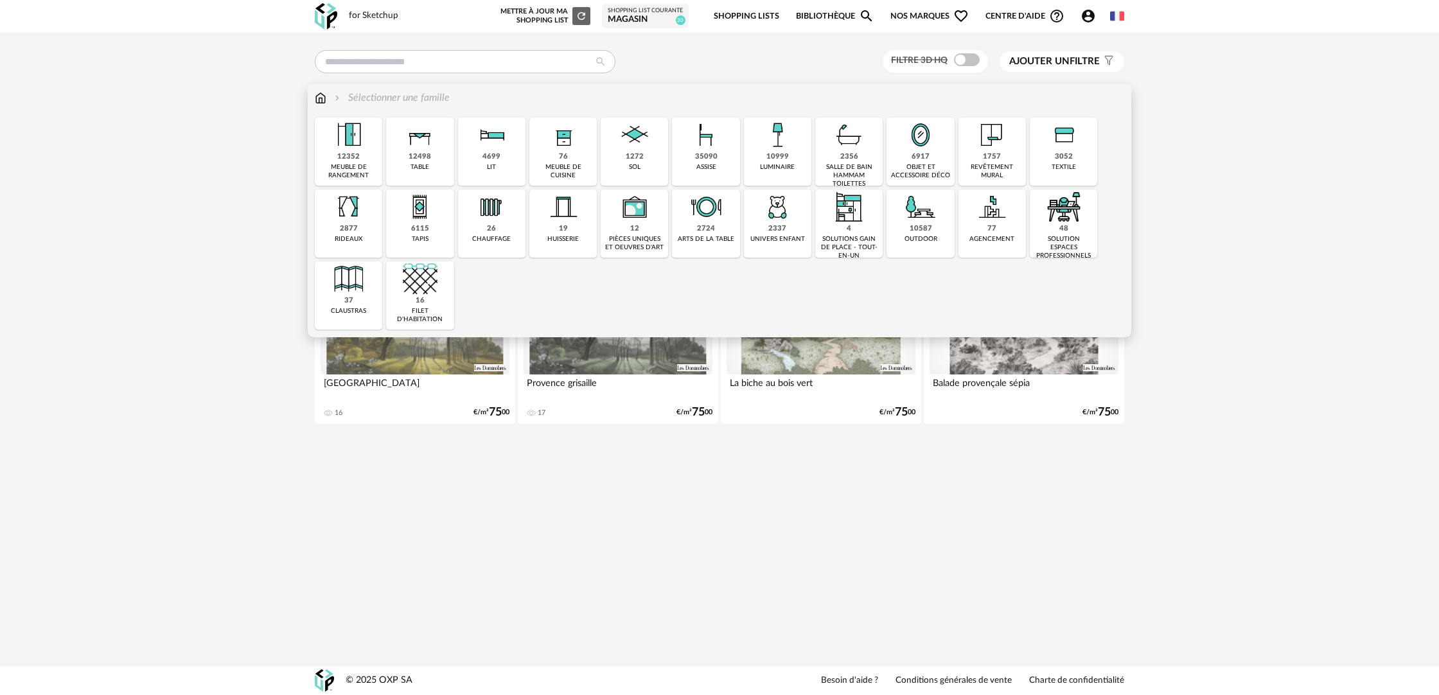
click at [693, 154] on div "35090 assise" at bounding box center [705, 152] width 67 height 68
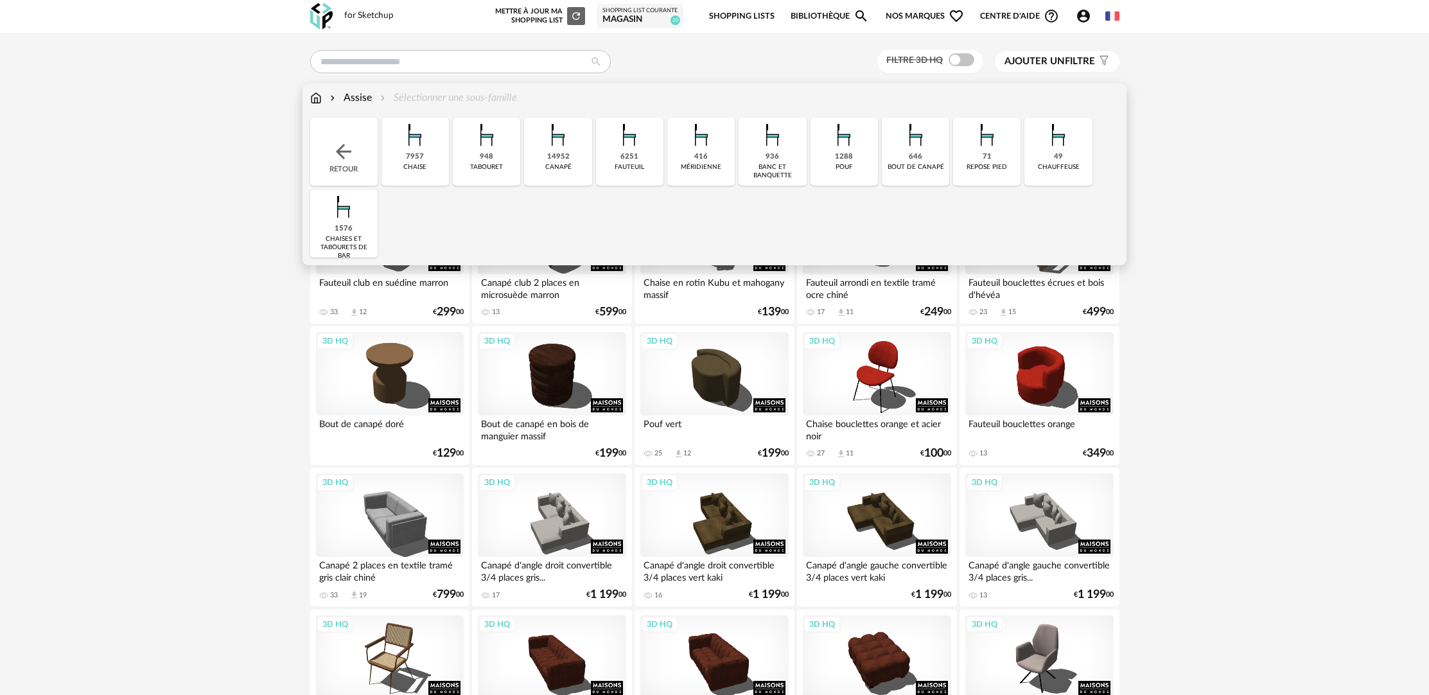
click at [414, 171] on div "chaise" at bounding box center [414, 167] width 23 height 8
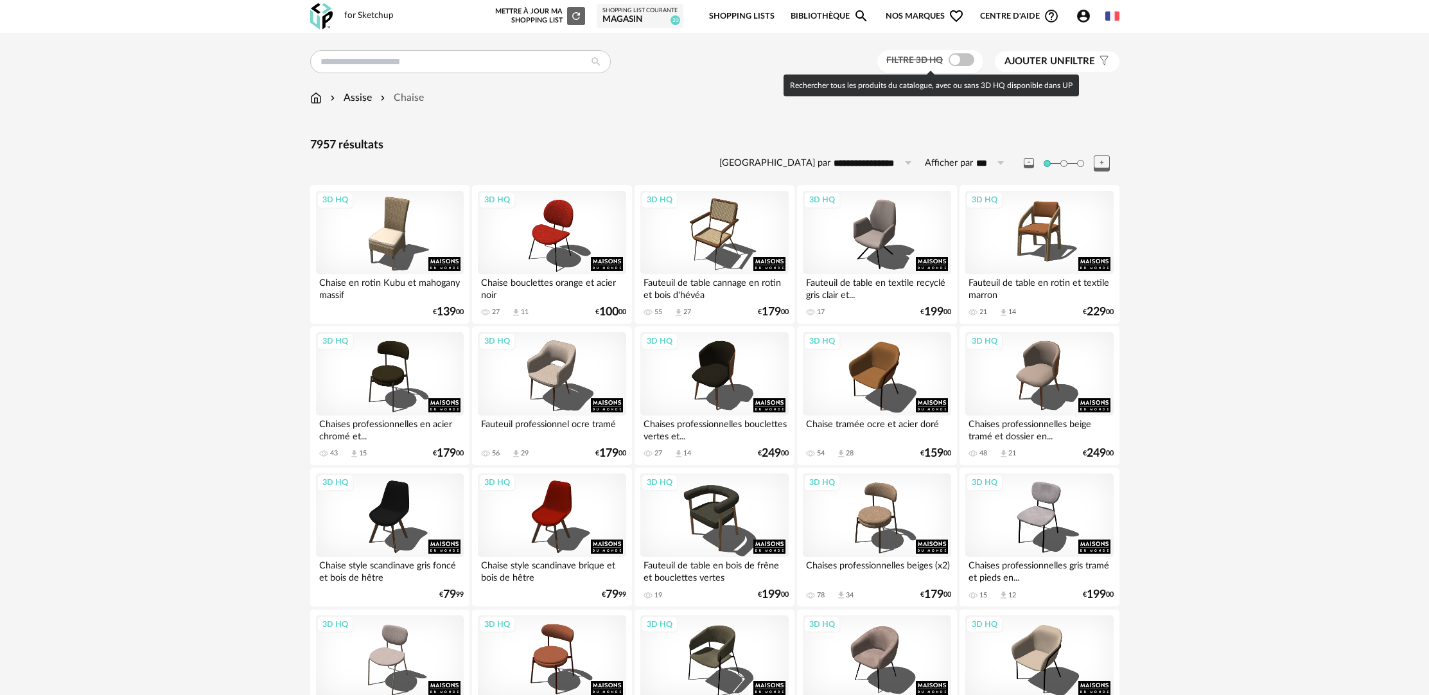
click at [968, 62] on span at bounding box center [962, 59] width 26 height 13
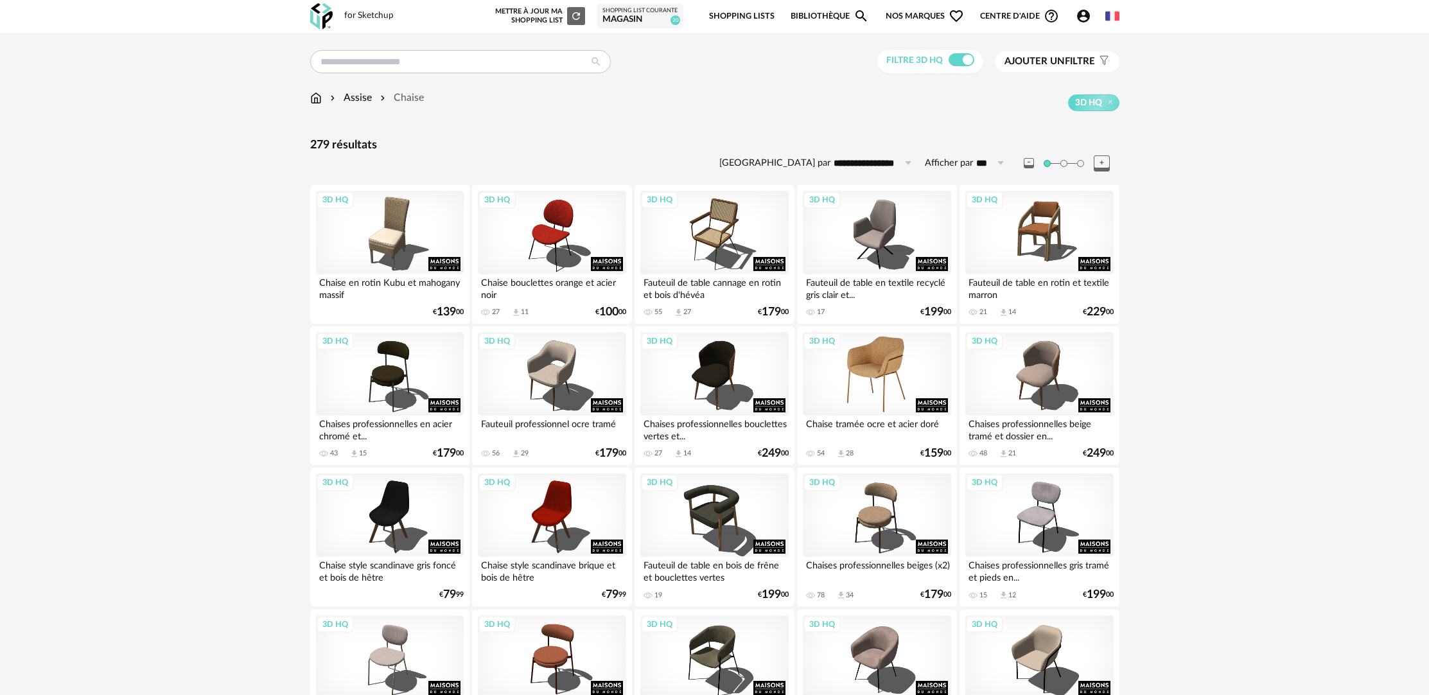
click at [879, 412] on div "3D HQ" at bounding box center [877, 373] width 148 height 83
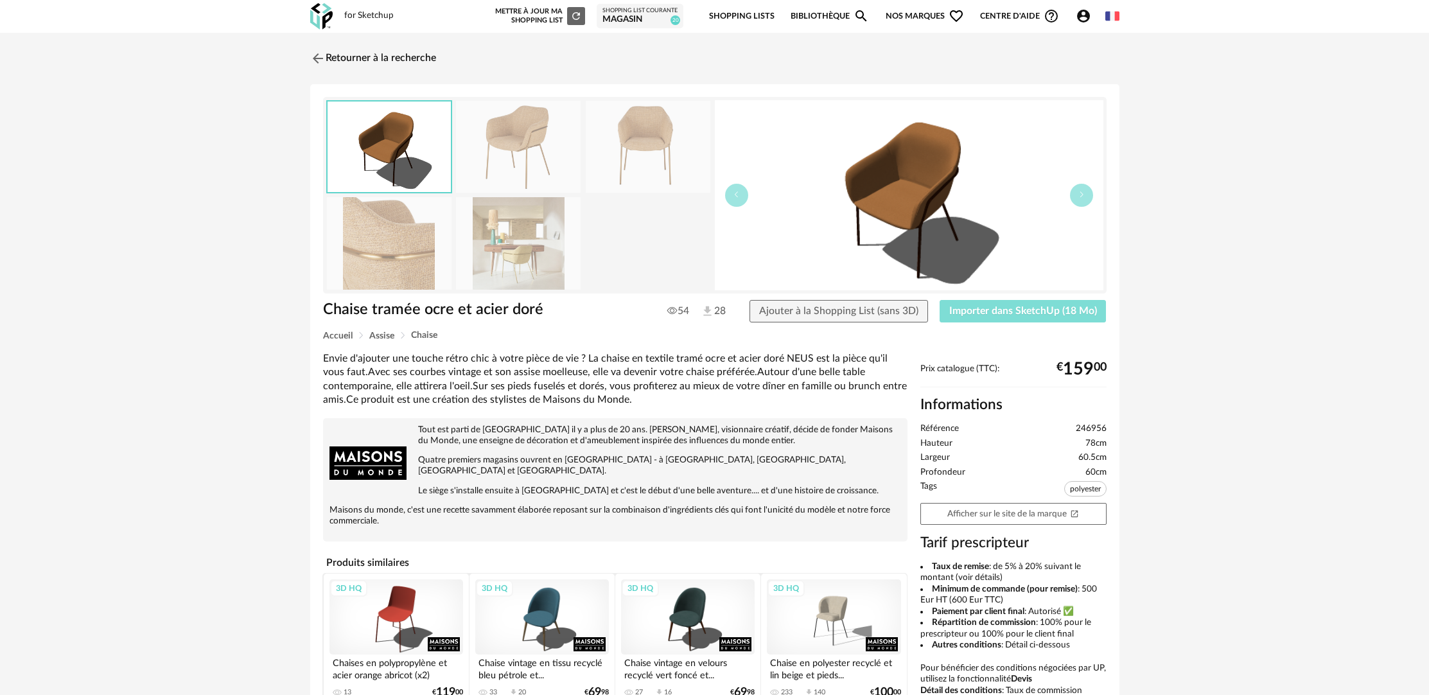
click at [1031, 304] on button "Importer dans SketchUp (18 Mo)" at bounding box center [1023, 311] width 167 height 23
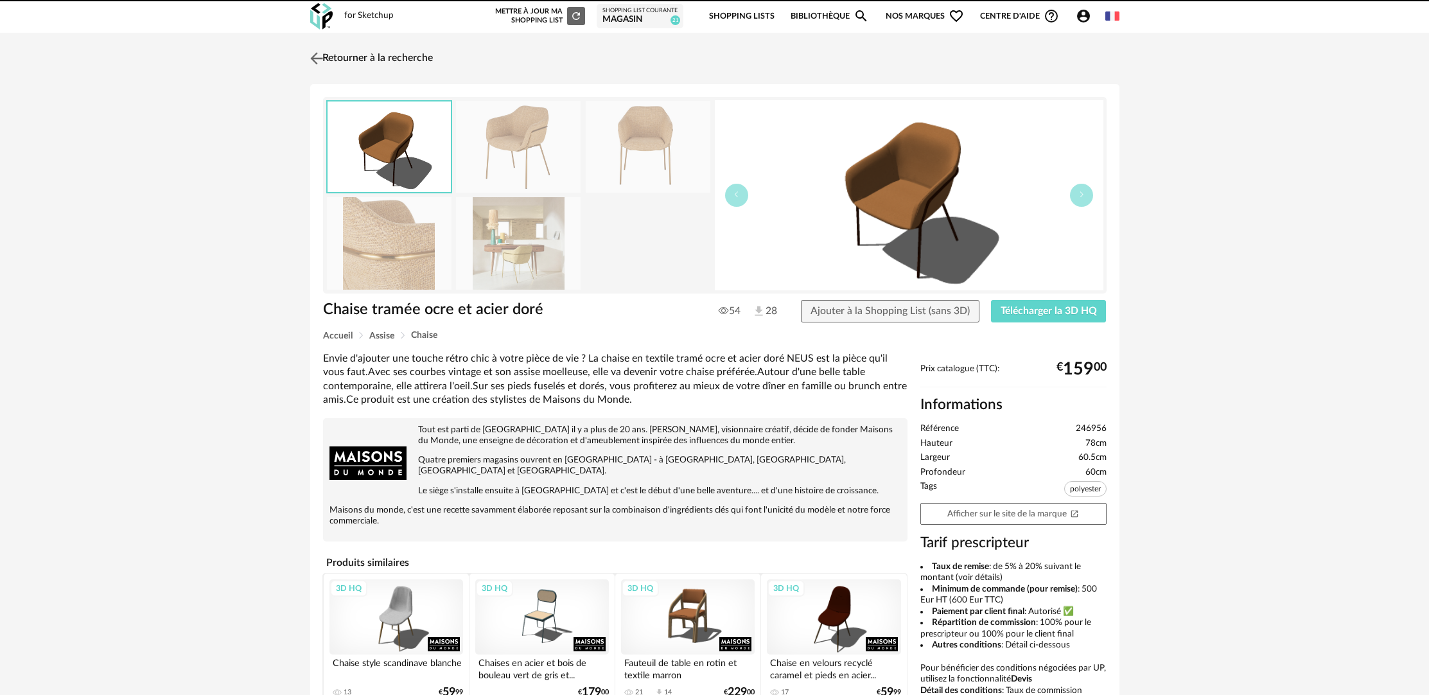
click at [395, 51] on link "Retourner à la recherche" at bounding box center [370, 58] width 126 height 28
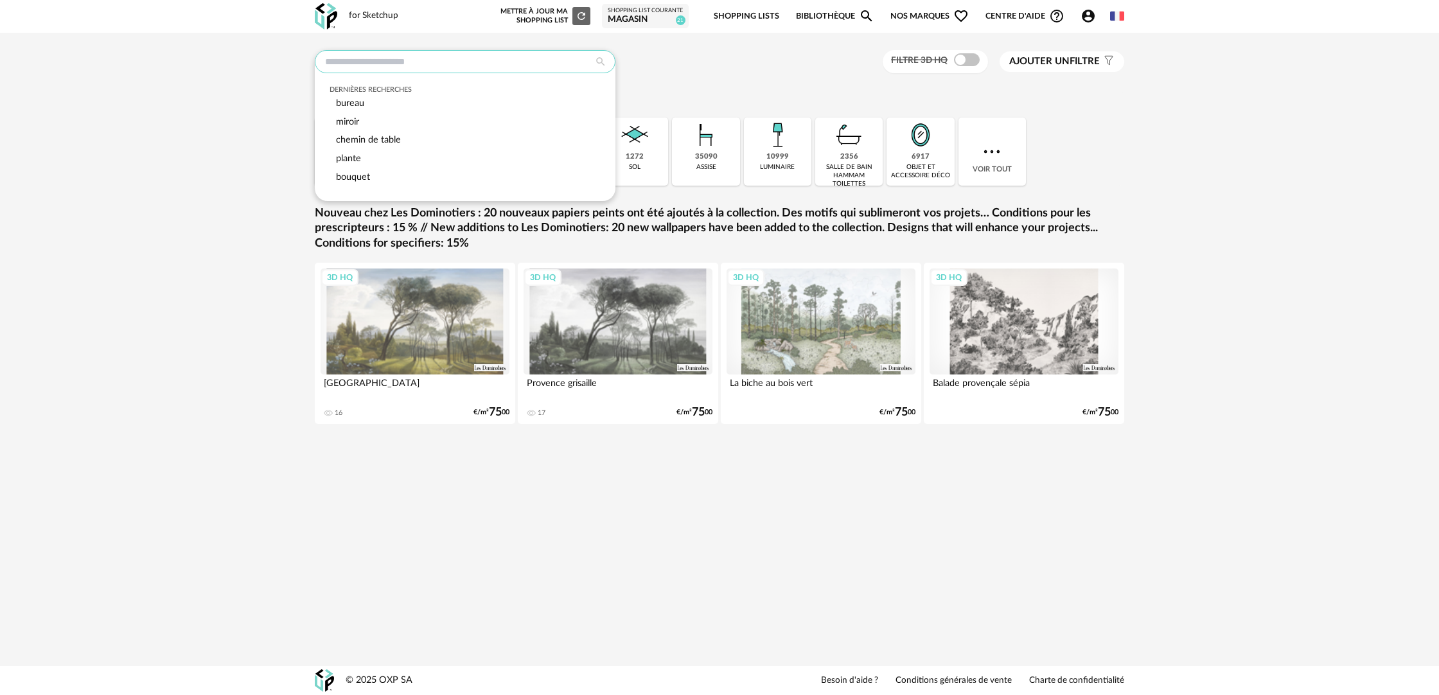
click at [518, 58] on input "text" at bounding box center [465, 61] width 301 height 23
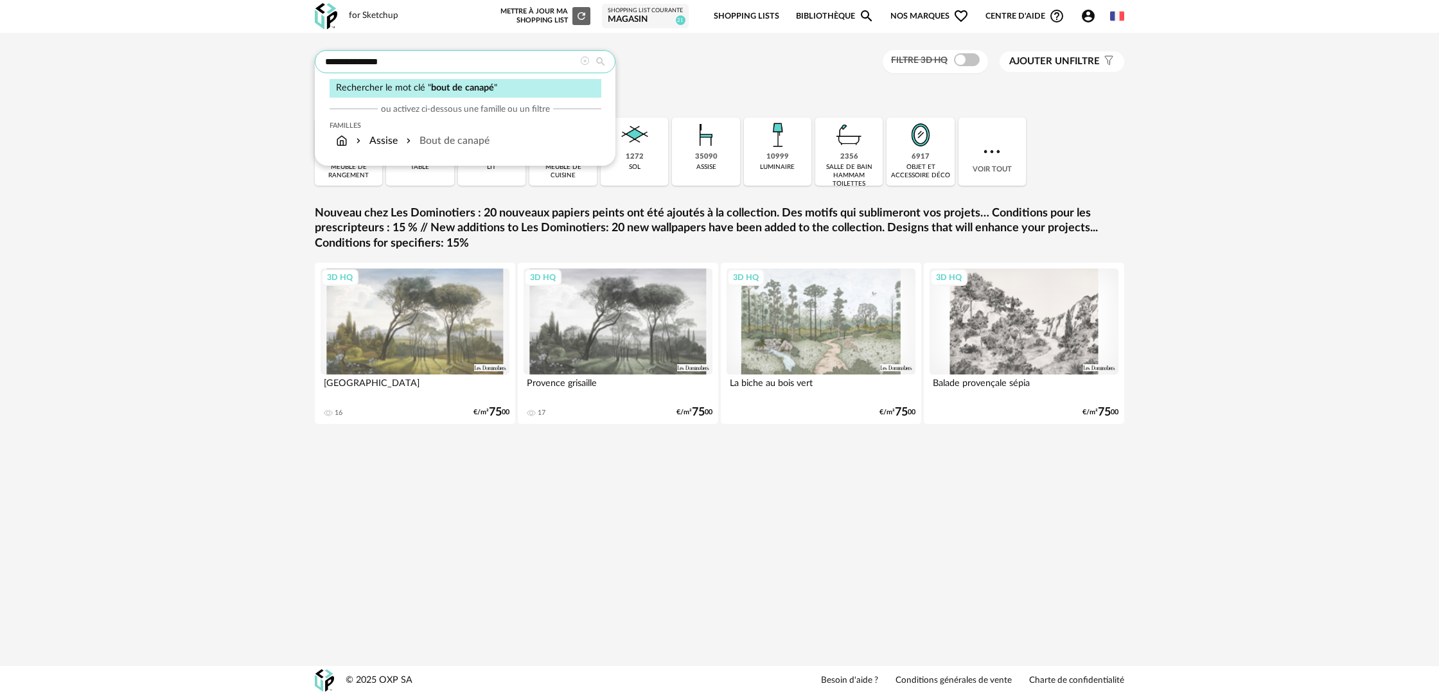
type input "**********"
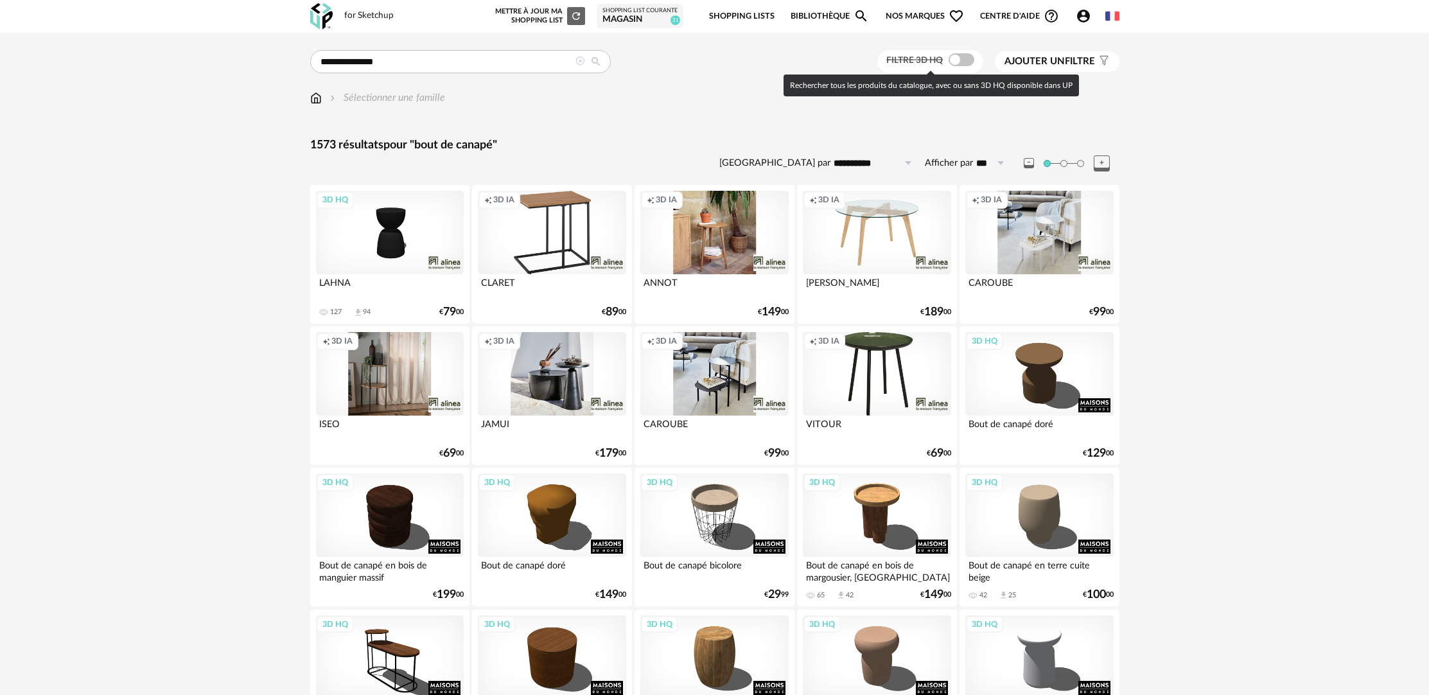
click at [965, 62] on span at bounding box center [962, 59] width 26 height 13
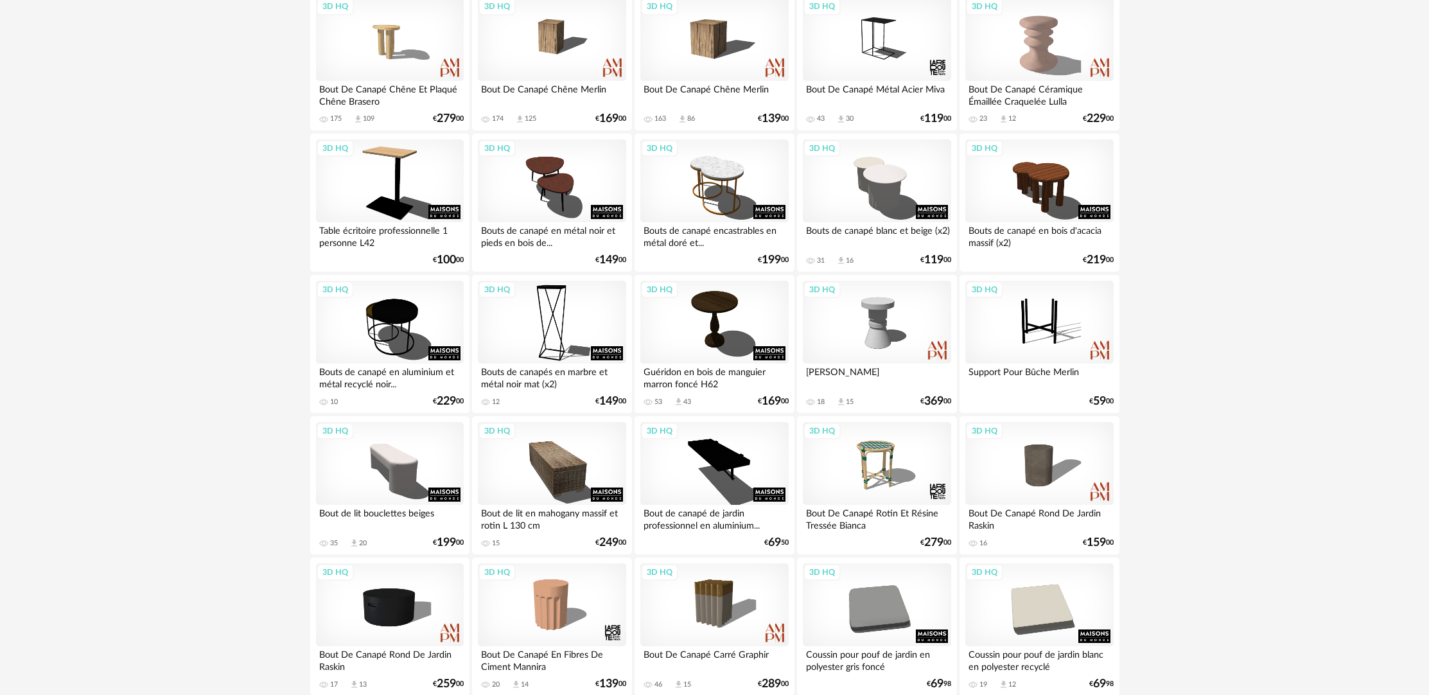
scroll to position [2042, 0]
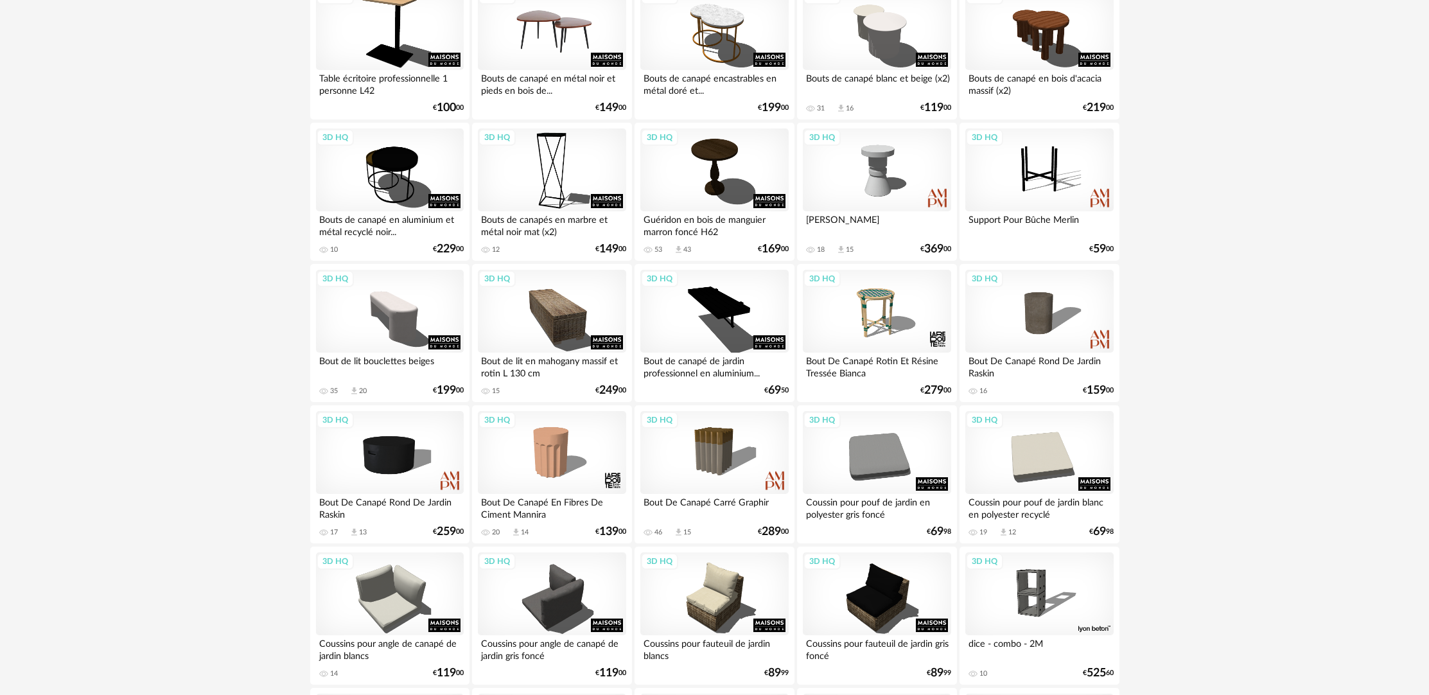
click at [563, 61] on div "3D HQ" at bounding box center [552, 28] width 148 height 83
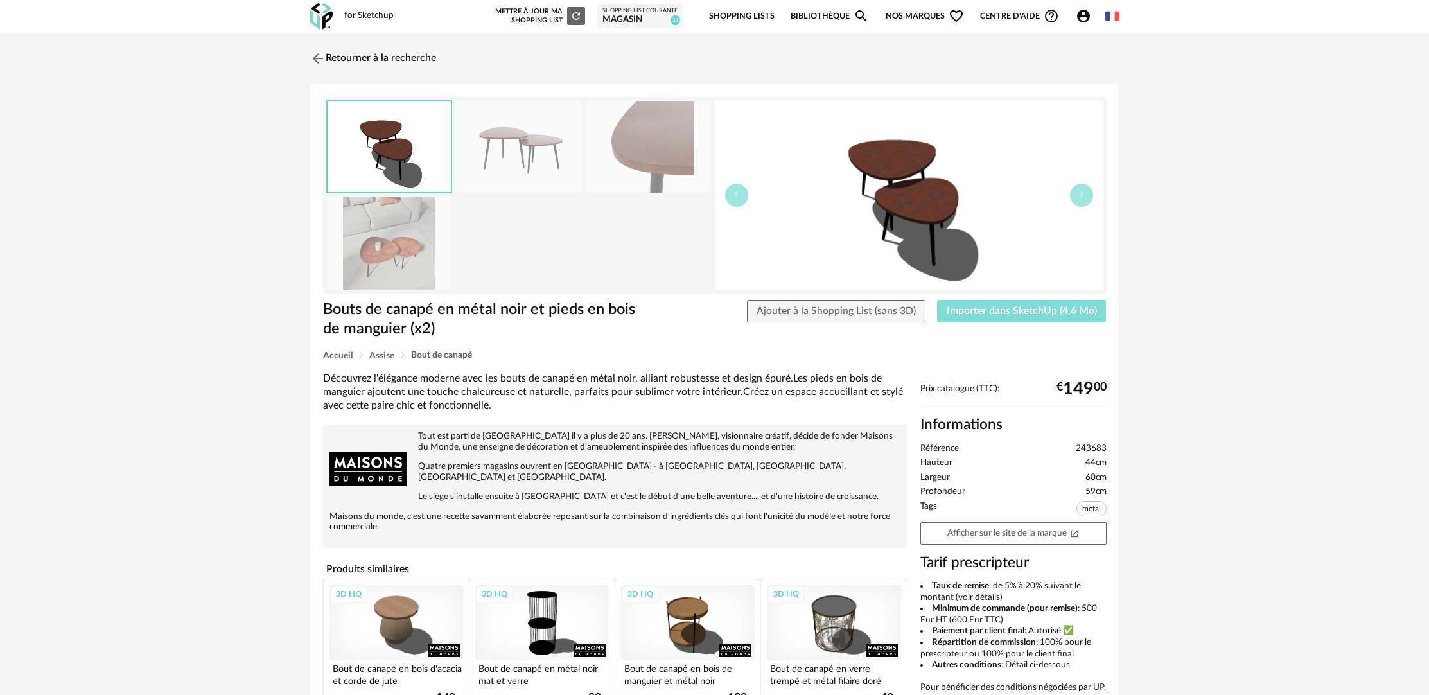
click at [1042, 309] on span "Importer dans SketchUp (4,6 Mo)" at bounding box center [1022, 311] width 150 height 10
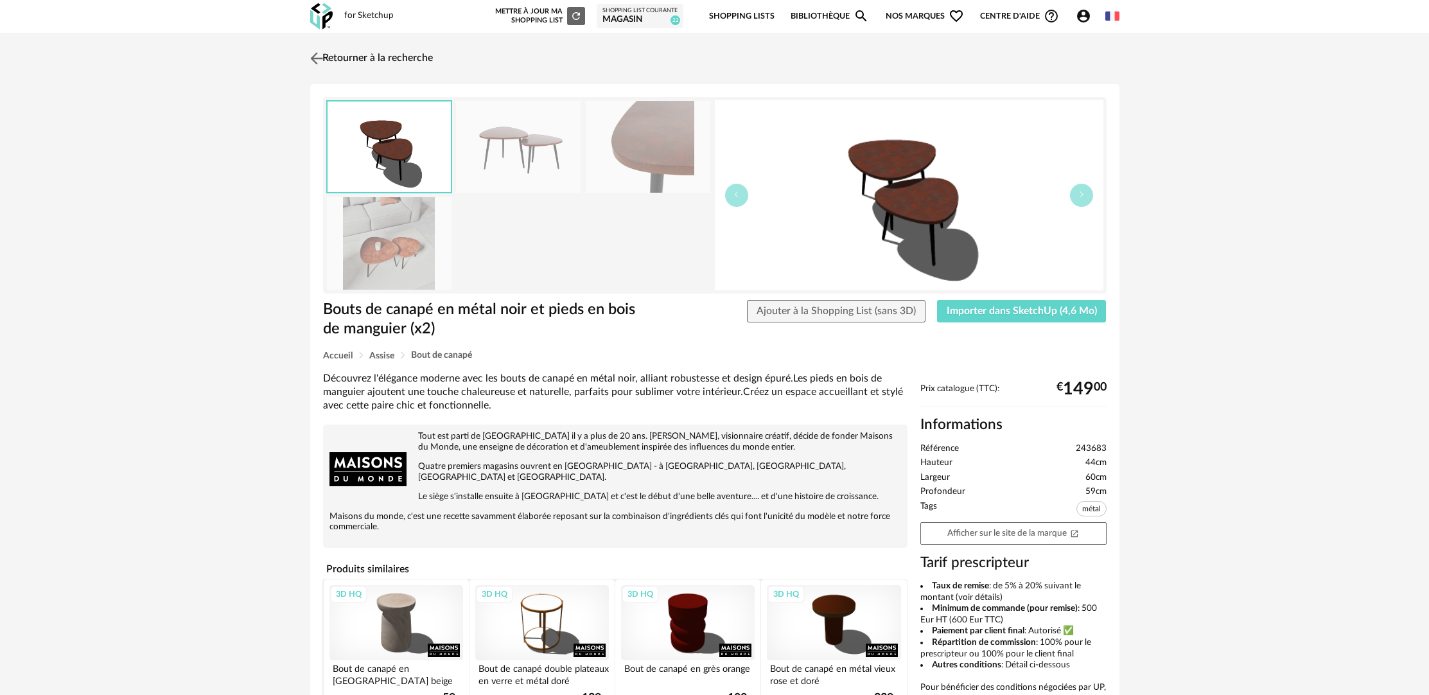
click at [395, 56] on link "Retourner à la recherche" at bounding box center [370, 58] width 126 height 28
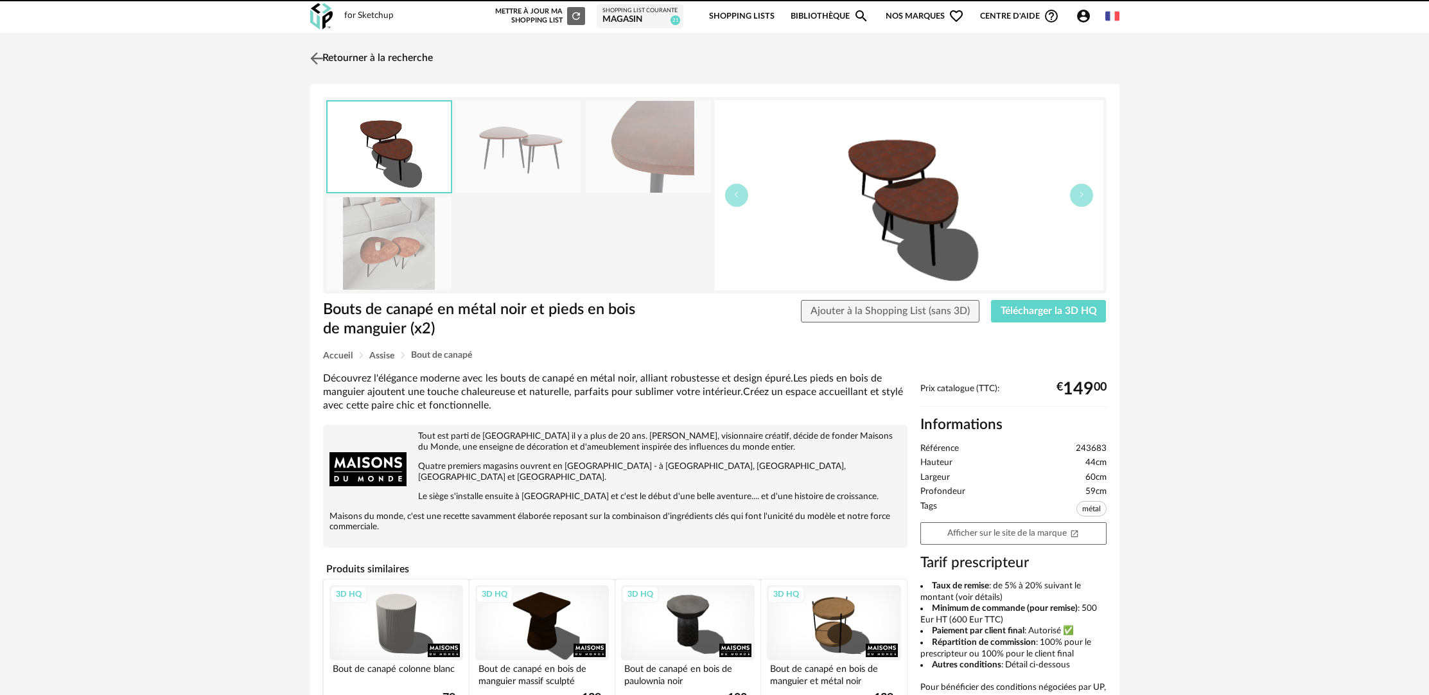
click at [385, 64] on link "Retourner à la recherche" at bounding box center [370, 58] width 126 height 28
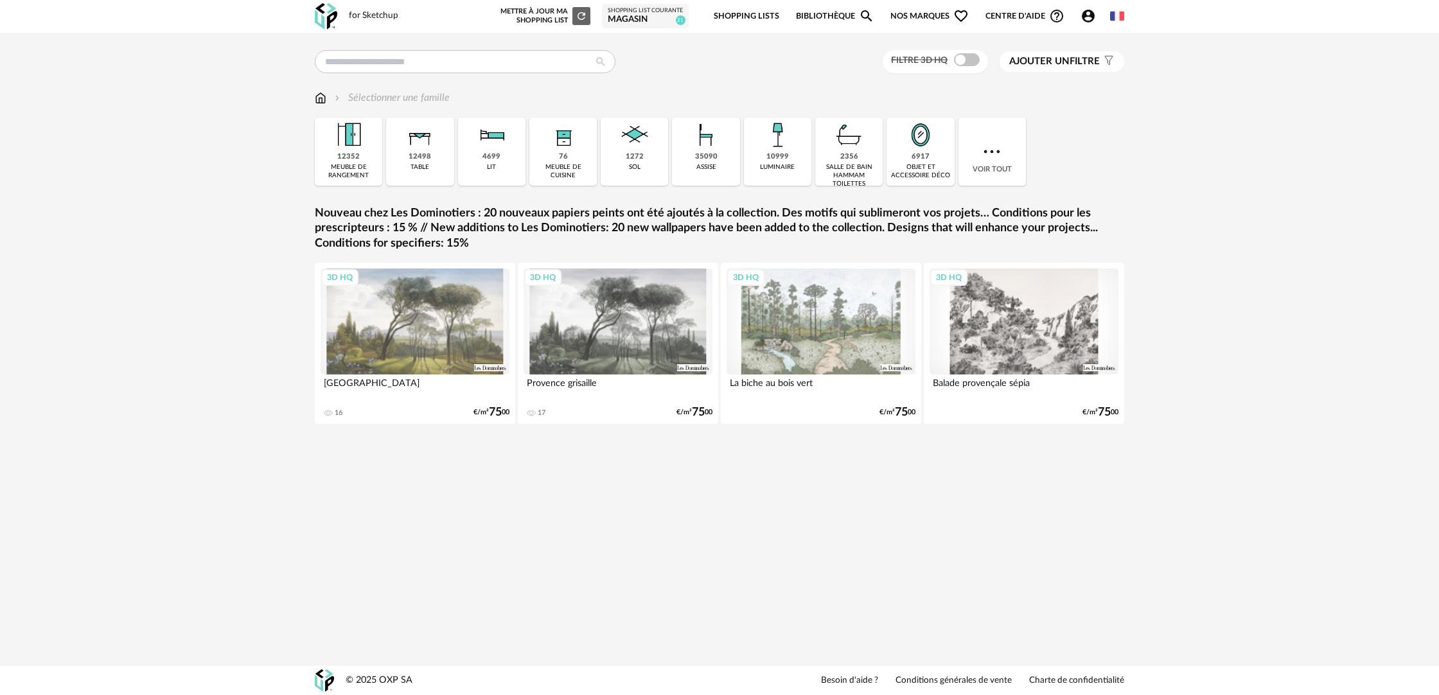
click at [850, 12] on link "Bibliothèque Magnify icon" at bounding box center [835, 16] width 78 height 30
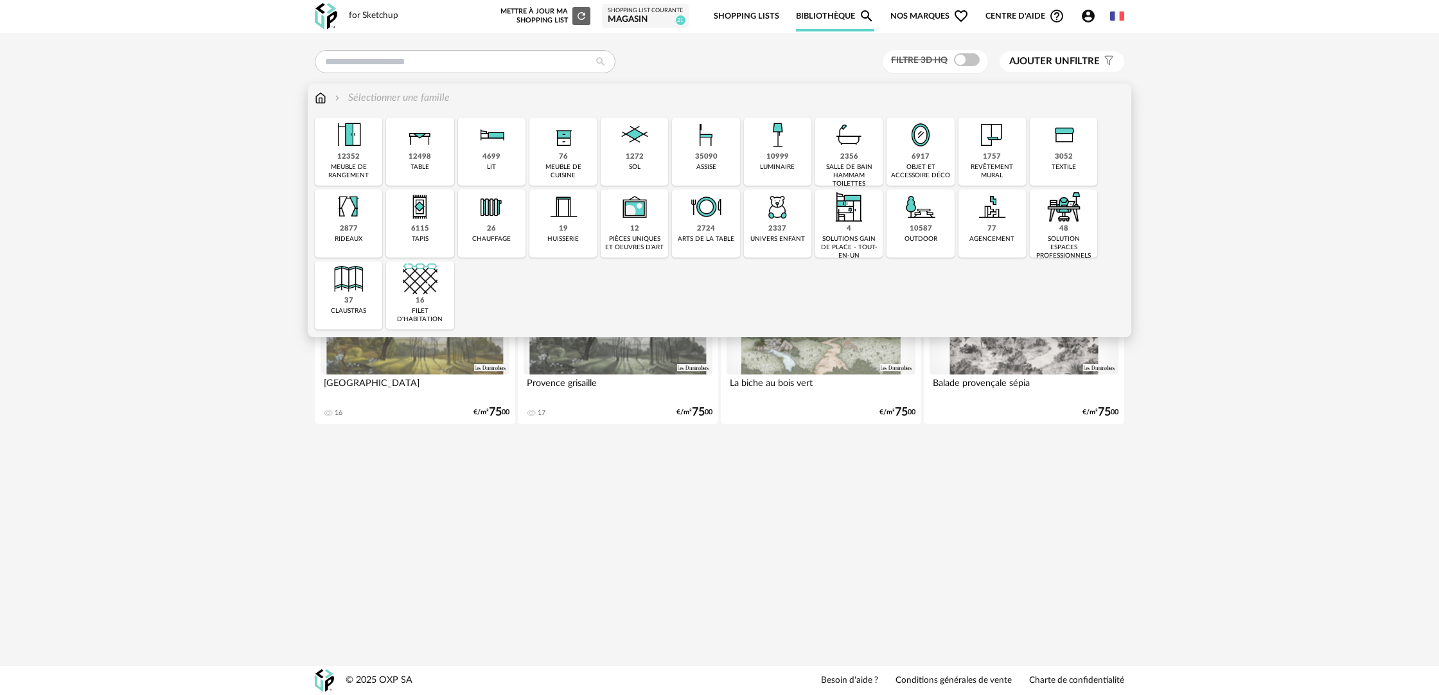
click at [409, 143] on img at bounding box center [420, 135] width 35 height 35
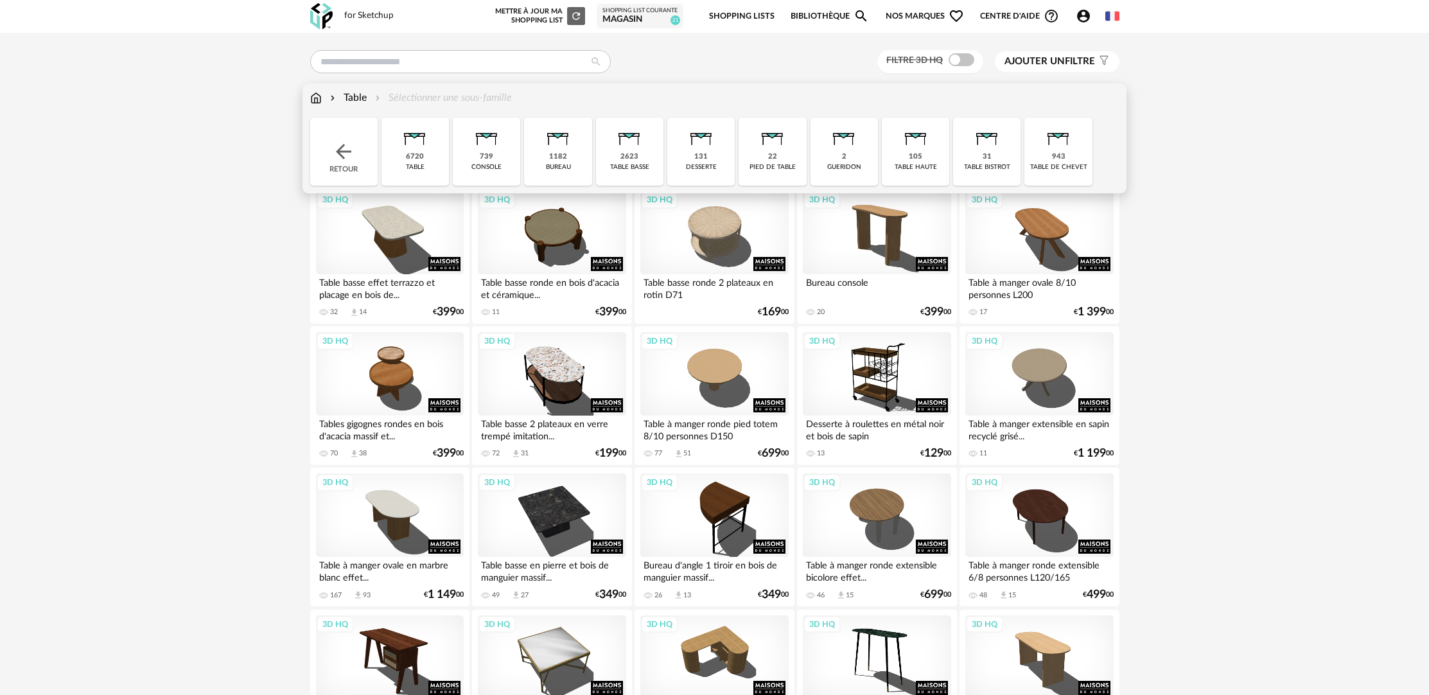
click at [609, 151] on div "2623 table basse" at bounding box center [629, 152] width 67 height 68
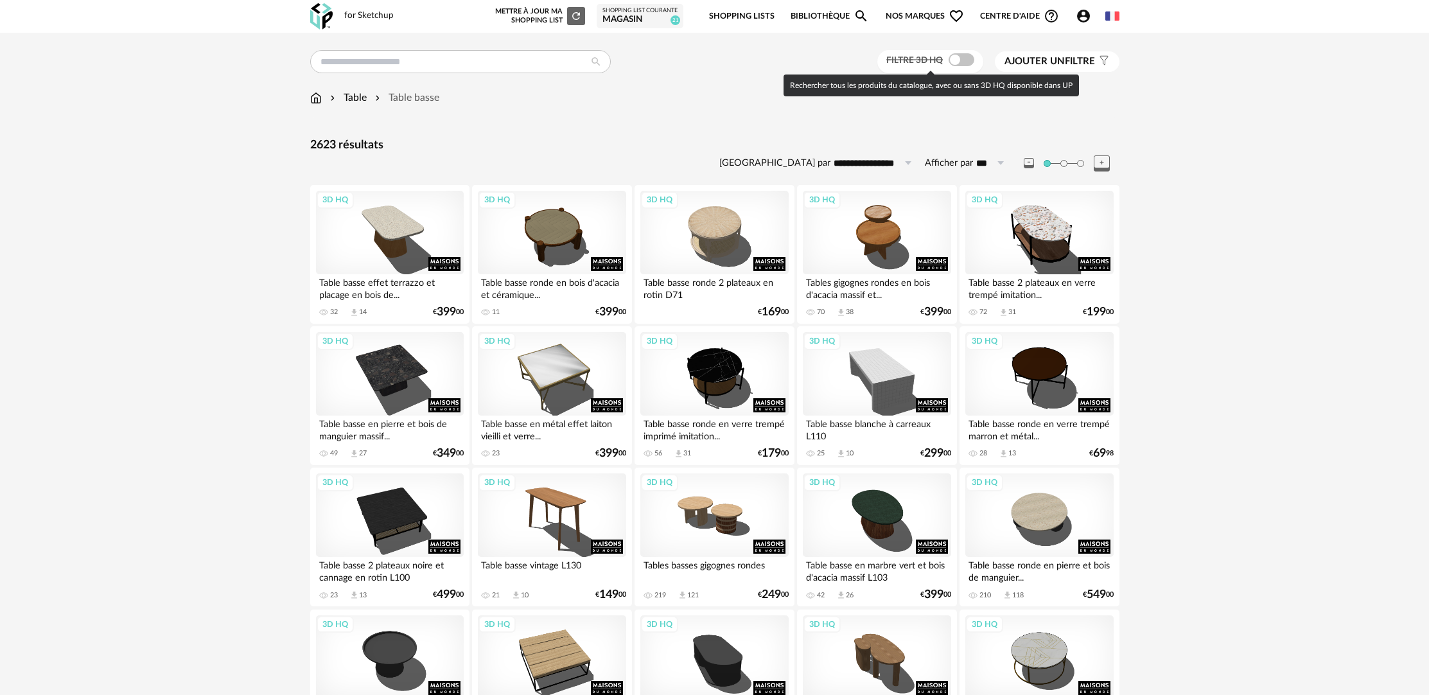
click at [963, 60] on span at bounding box center [962, 59] width 26 height 13
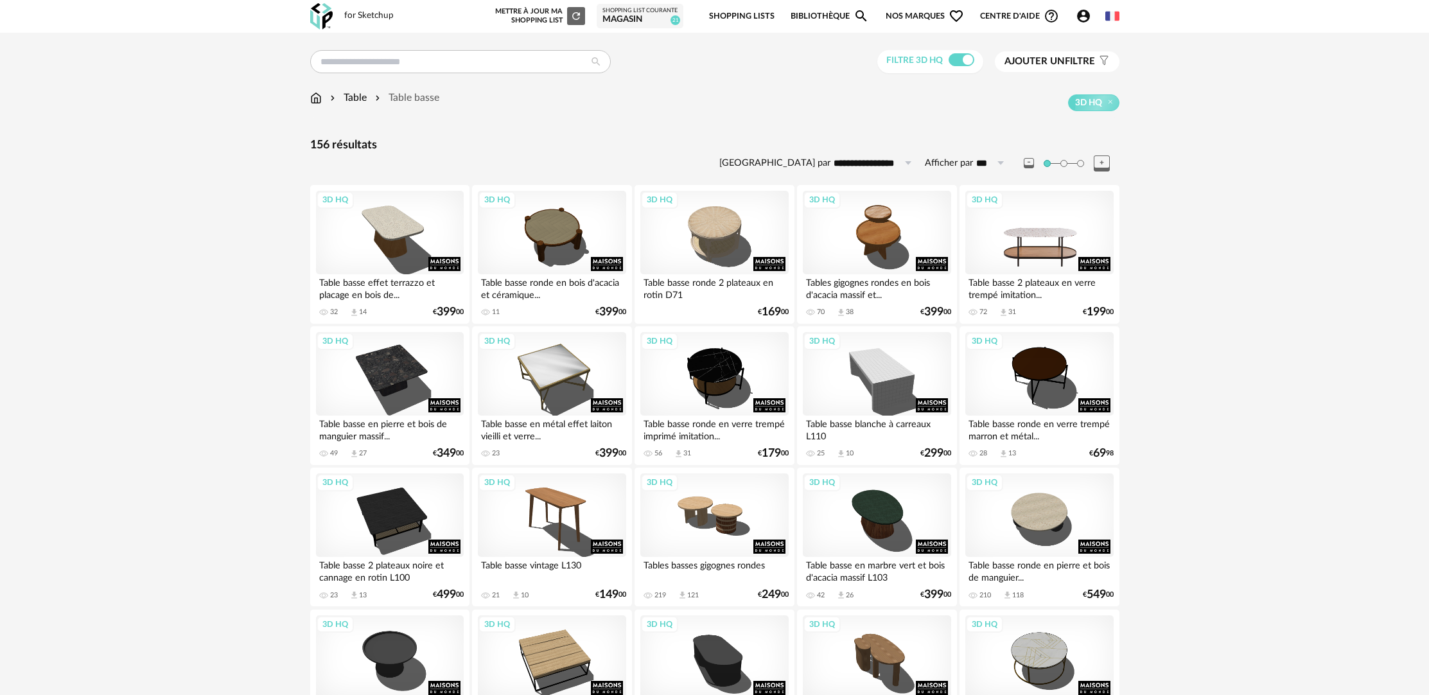
click at [1072, 254] on div "3D HQ" at bounding box center [1039, 232] width 148 height 83
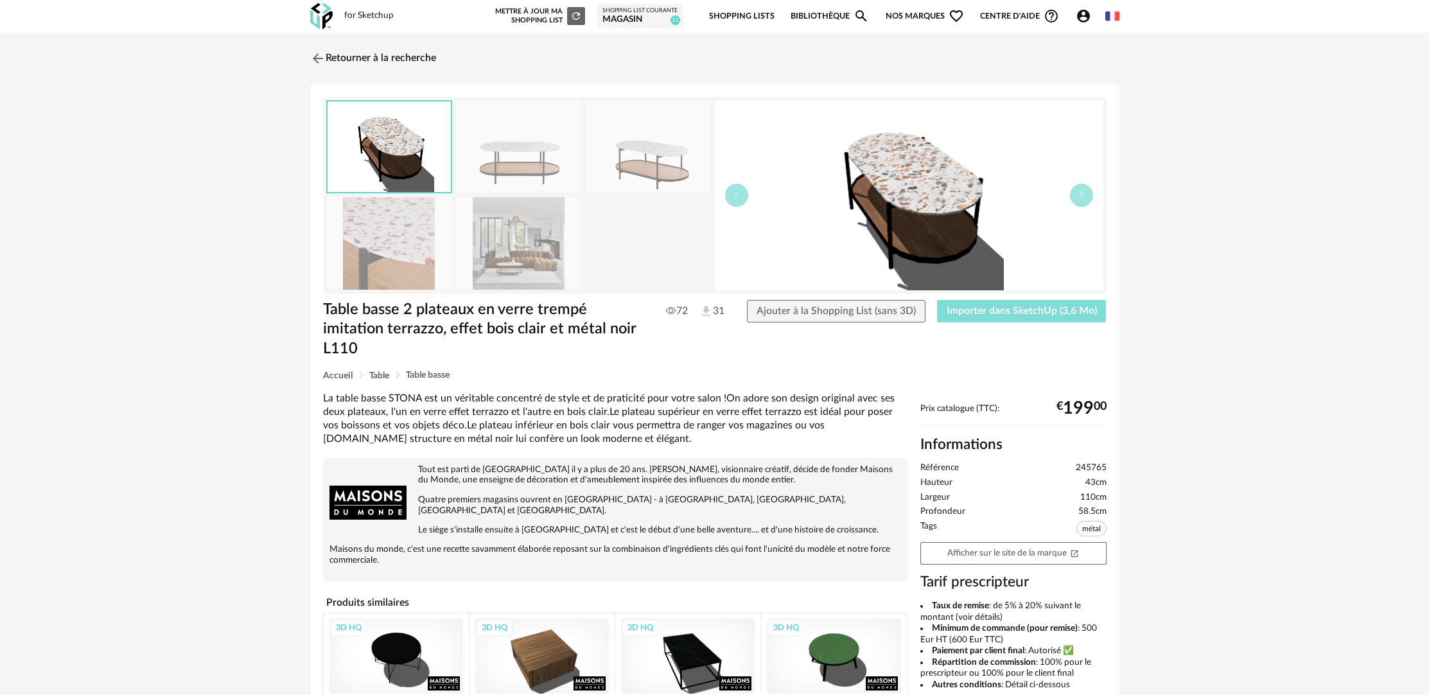
click at [1016, 315] on span "Importer dans SketchUp (3,6 Mo)" at bounding box center [1022, 311] width 150 height 10
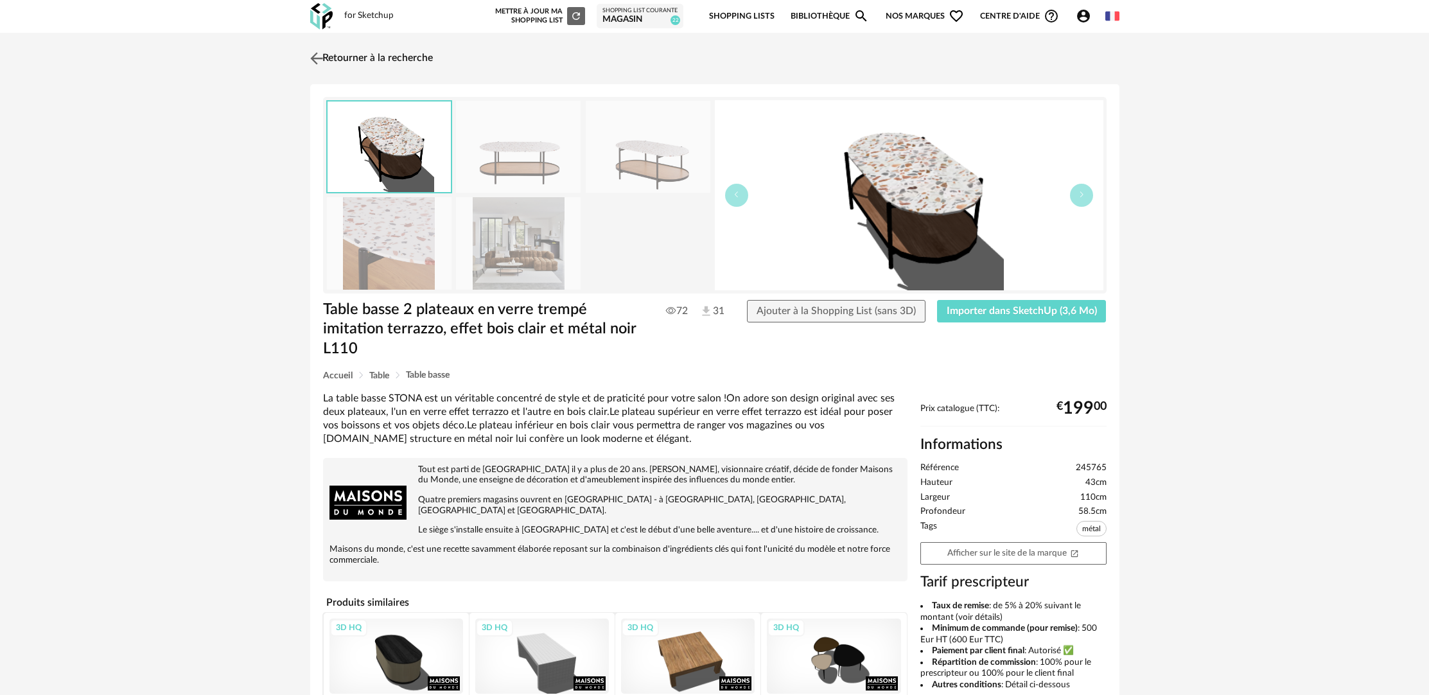
click at [348, 55] on link "Retourner à la recherche" at bounding box center [370, 58] width 126 height 28
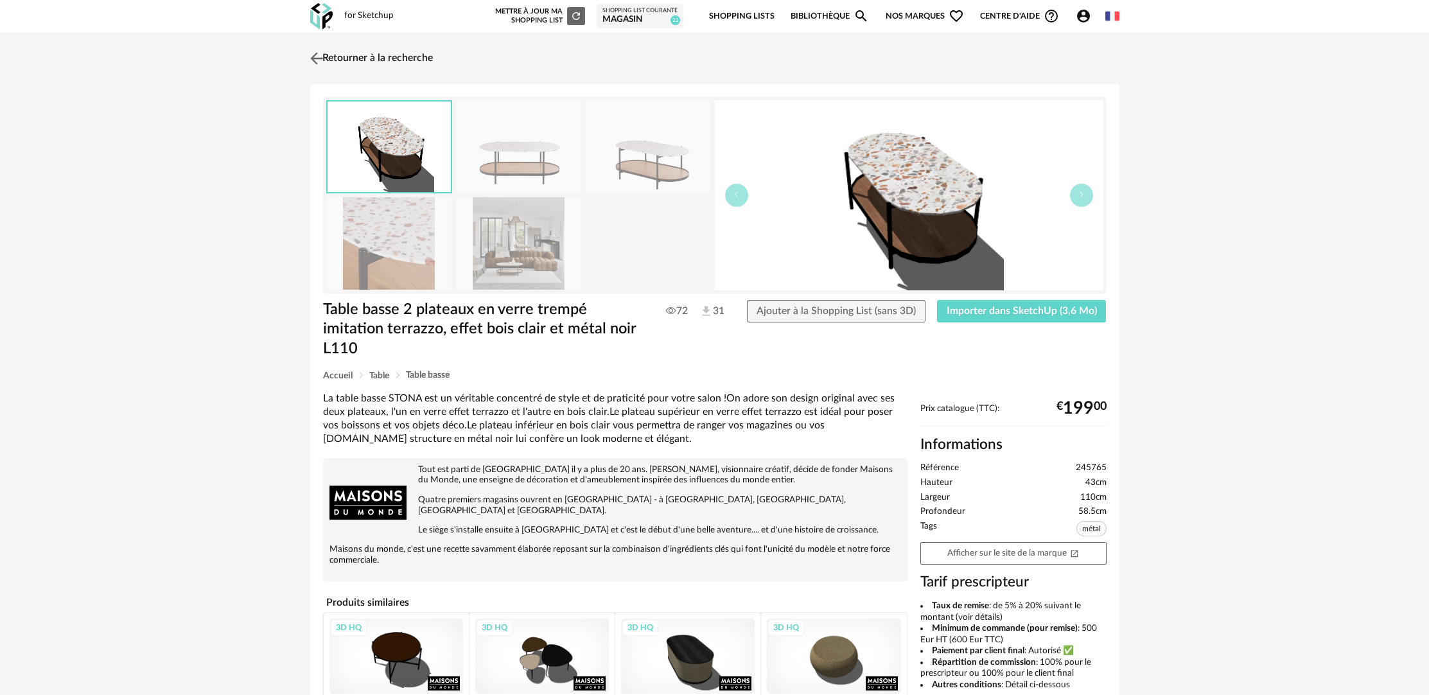
click at [357, 57] on link "Retourner à la recherche" at bounding box center [370, 58] width 126 height 28
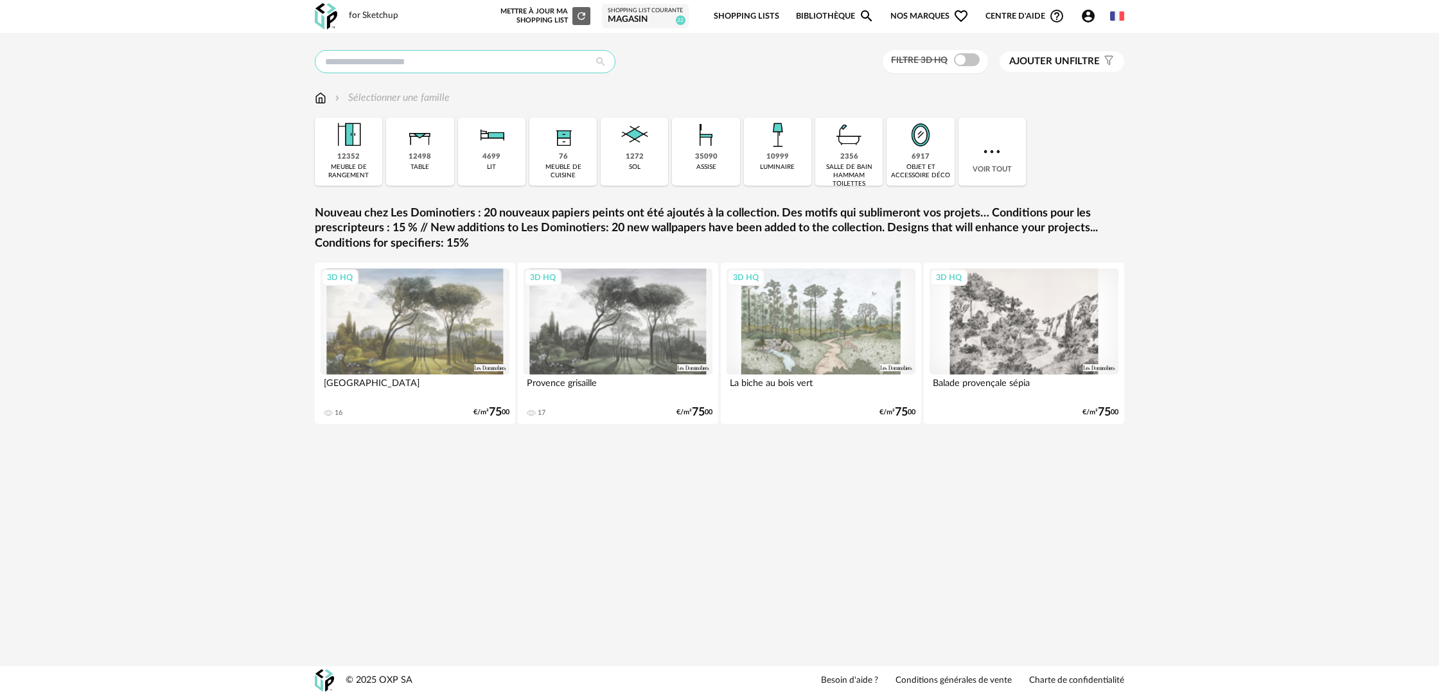
click at [407, 65] on input "text" at bounding box center [465, 61] width 301 height 23
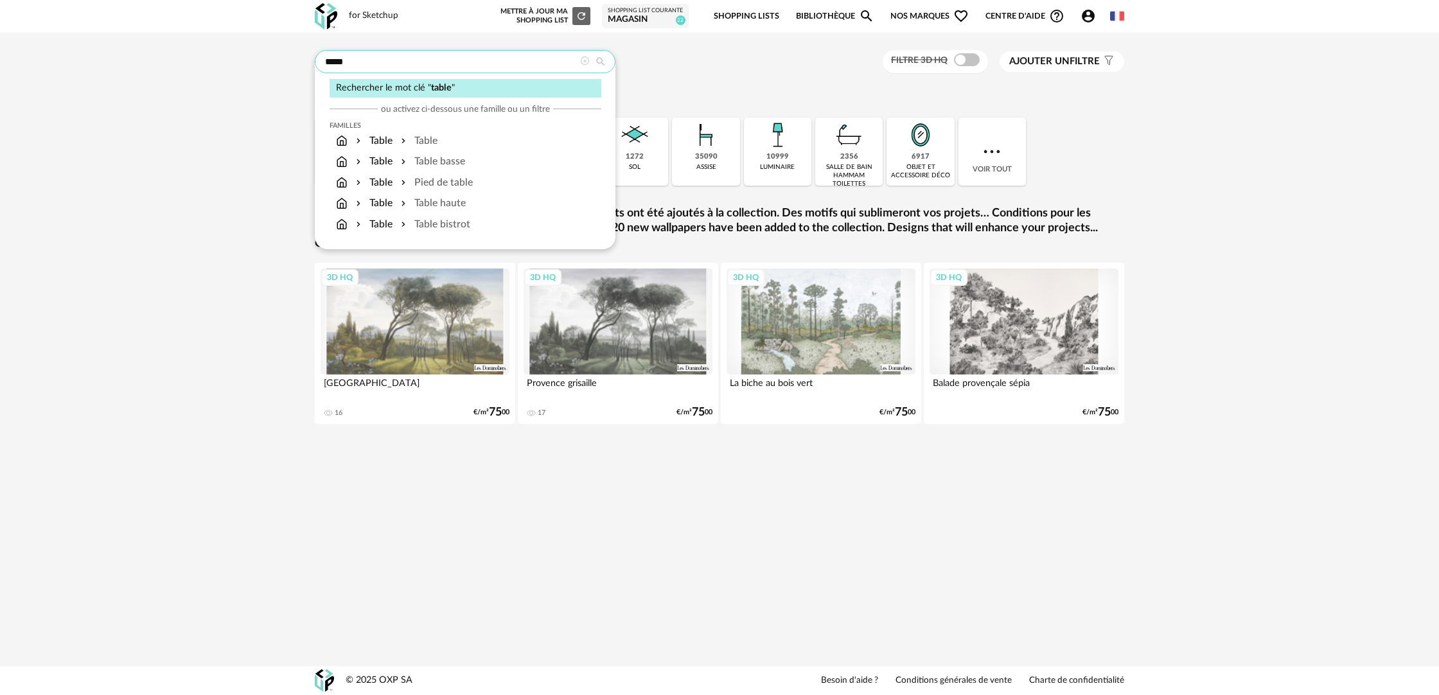
type input "*****"
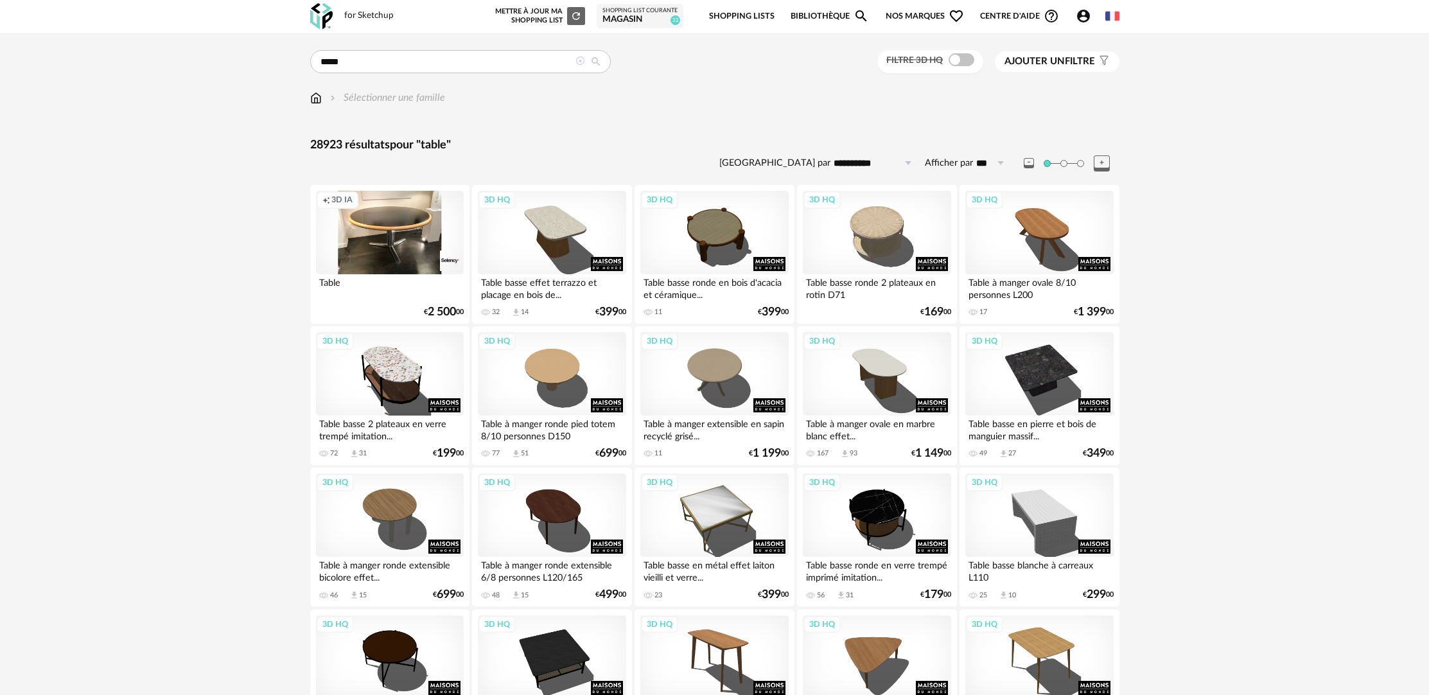
click at [577, 61] on icon at bounding box center [579, 61] width 9 height 9
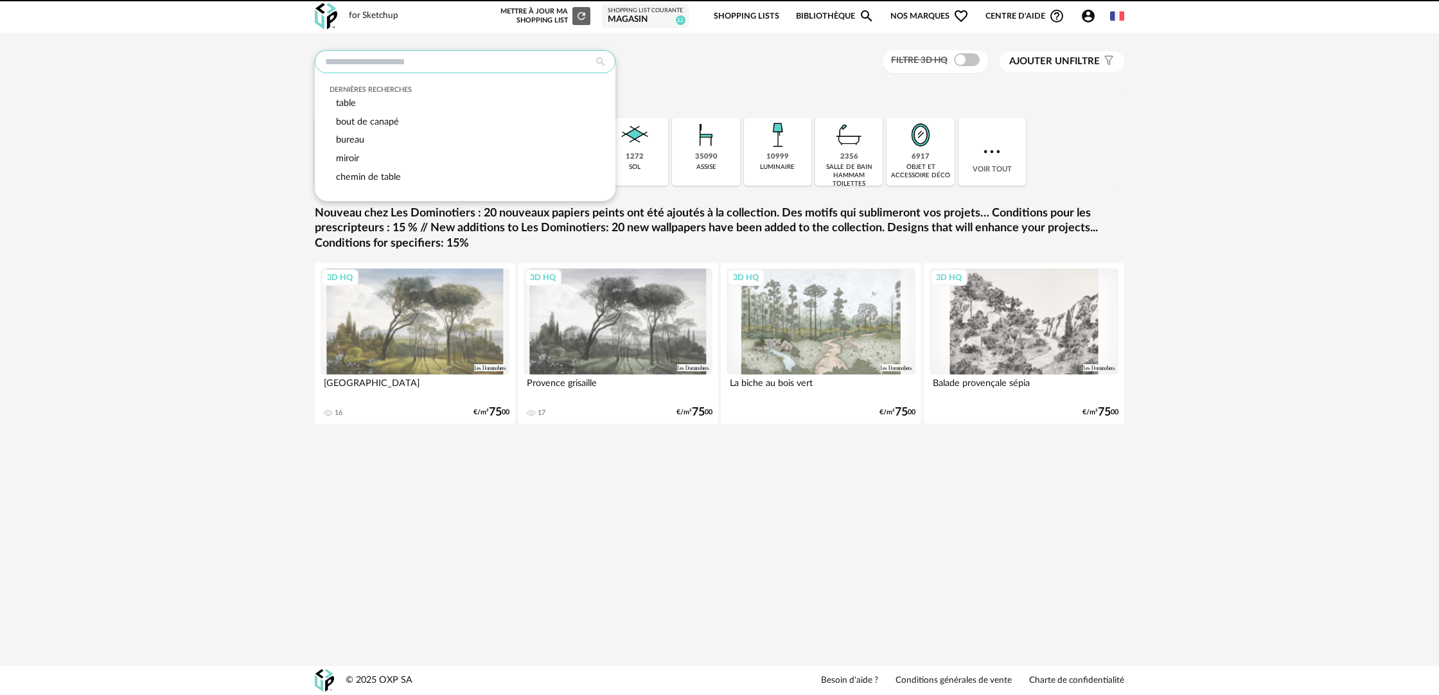
click at [465, 62] on input "text" at bounding box center [465, 61] width 301 height 23
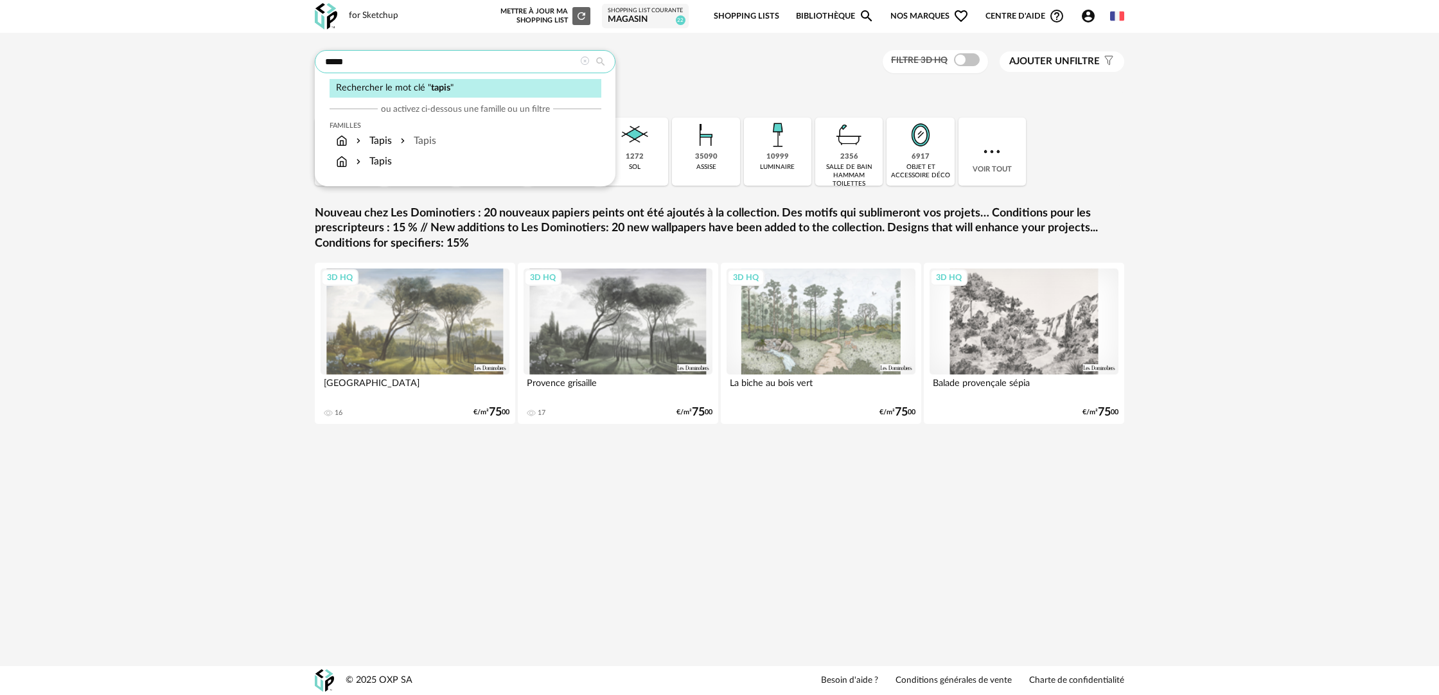
type input "*****"
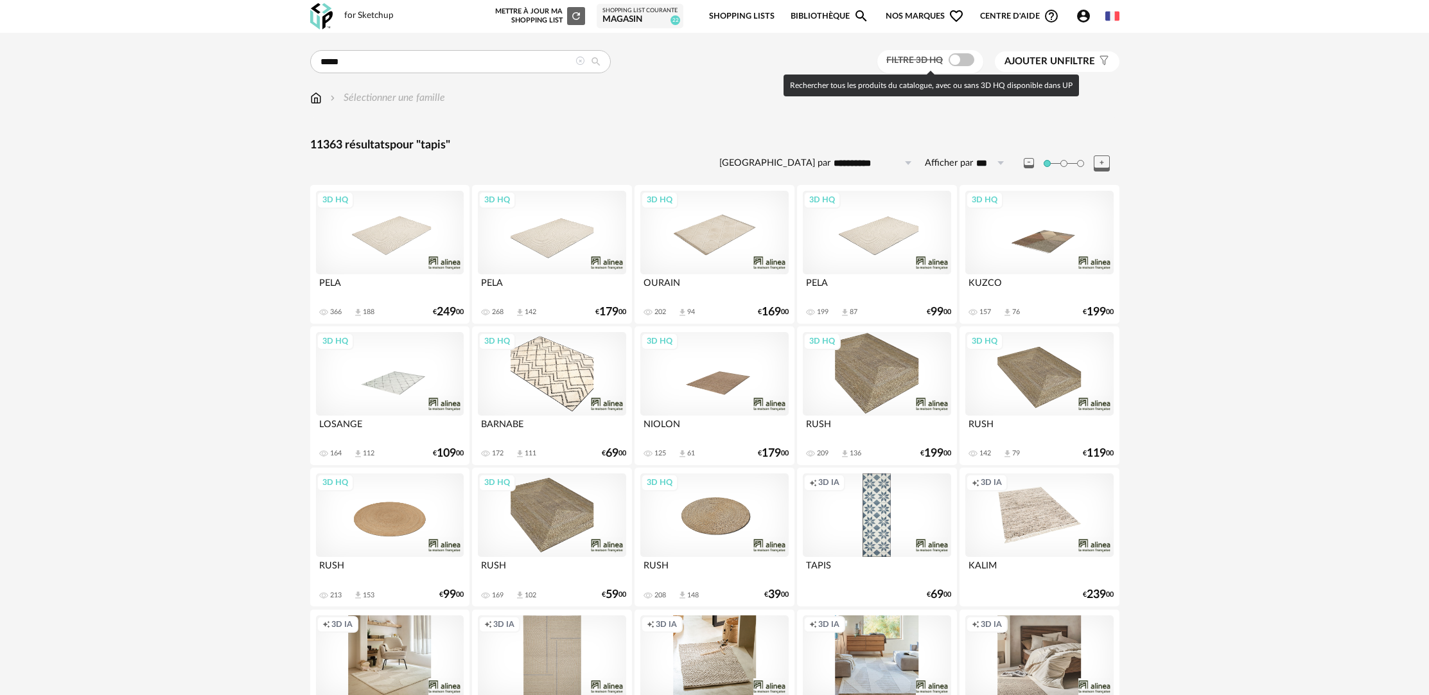
click at [967, 60] on span at bounding box center [962, 59] width 26 height 13
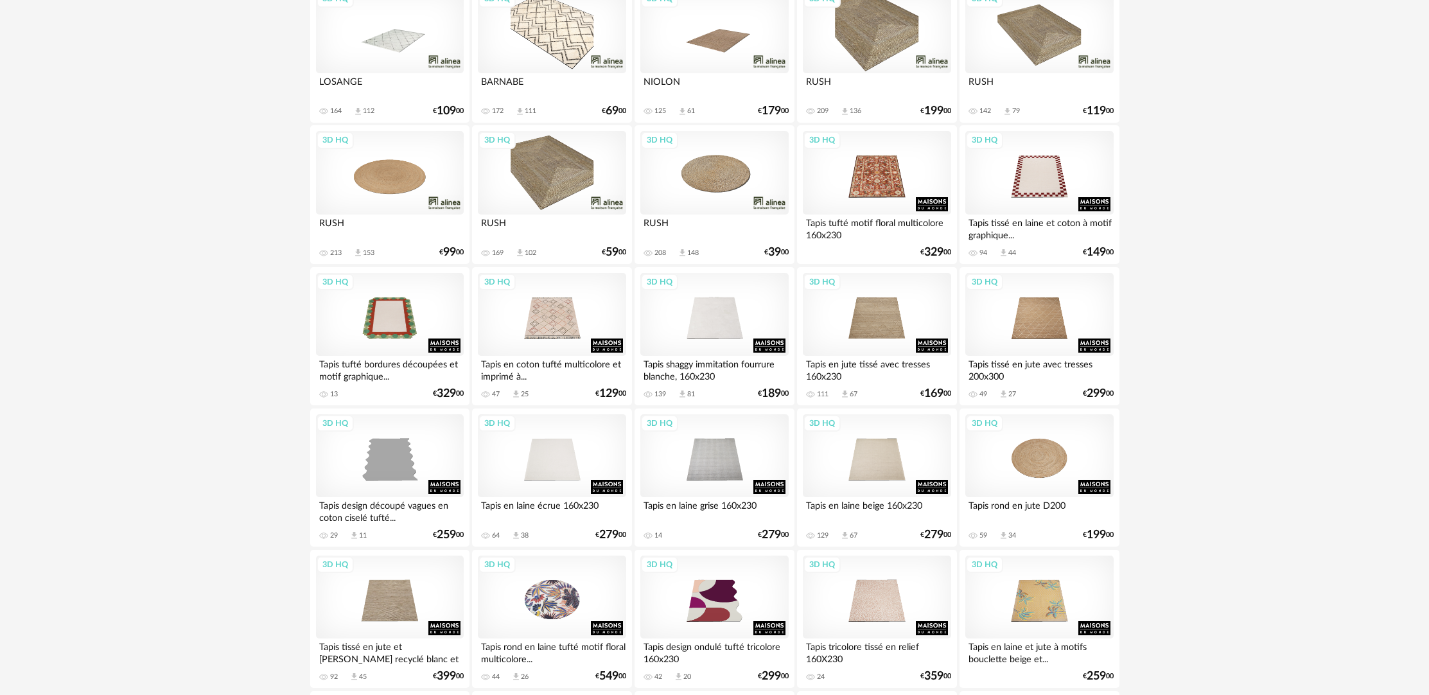
scroll to position [415, 0]
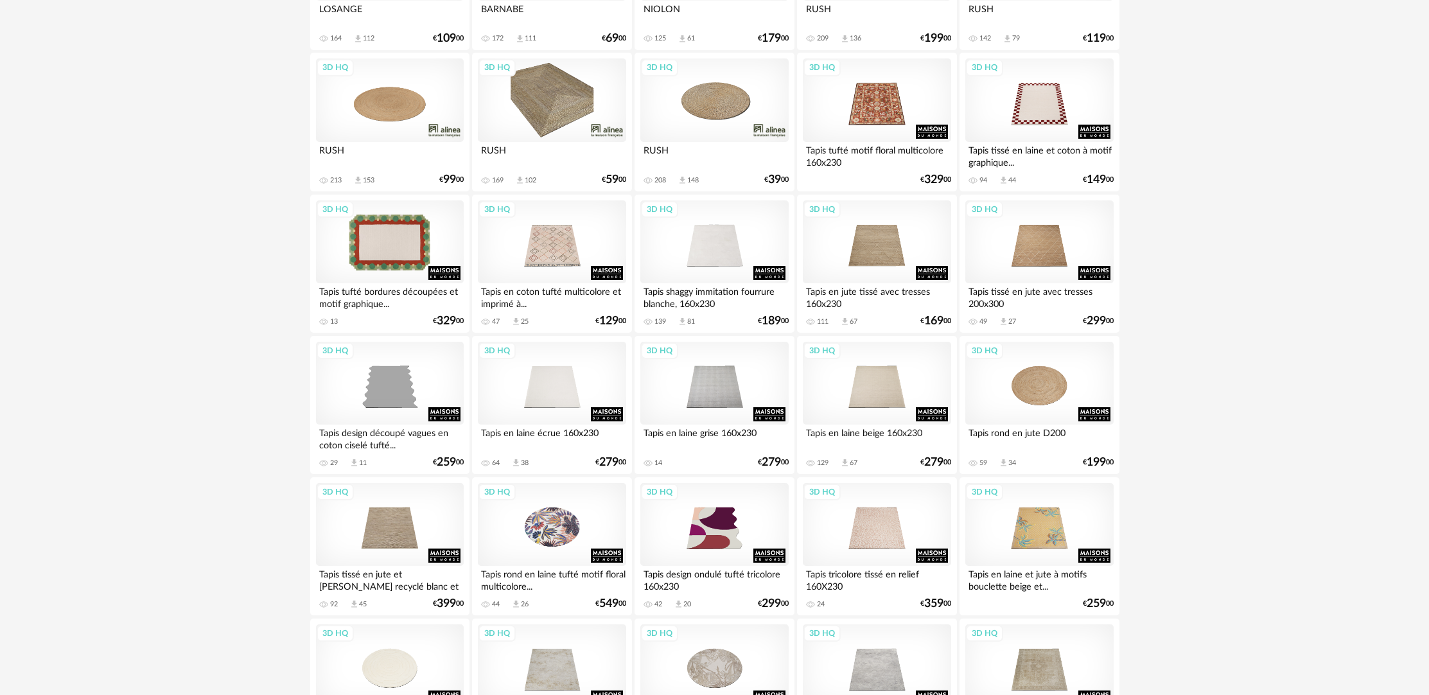
click at [382, 239] on div "3D HQ" at bounding box center [390, 241] width 148 height 83
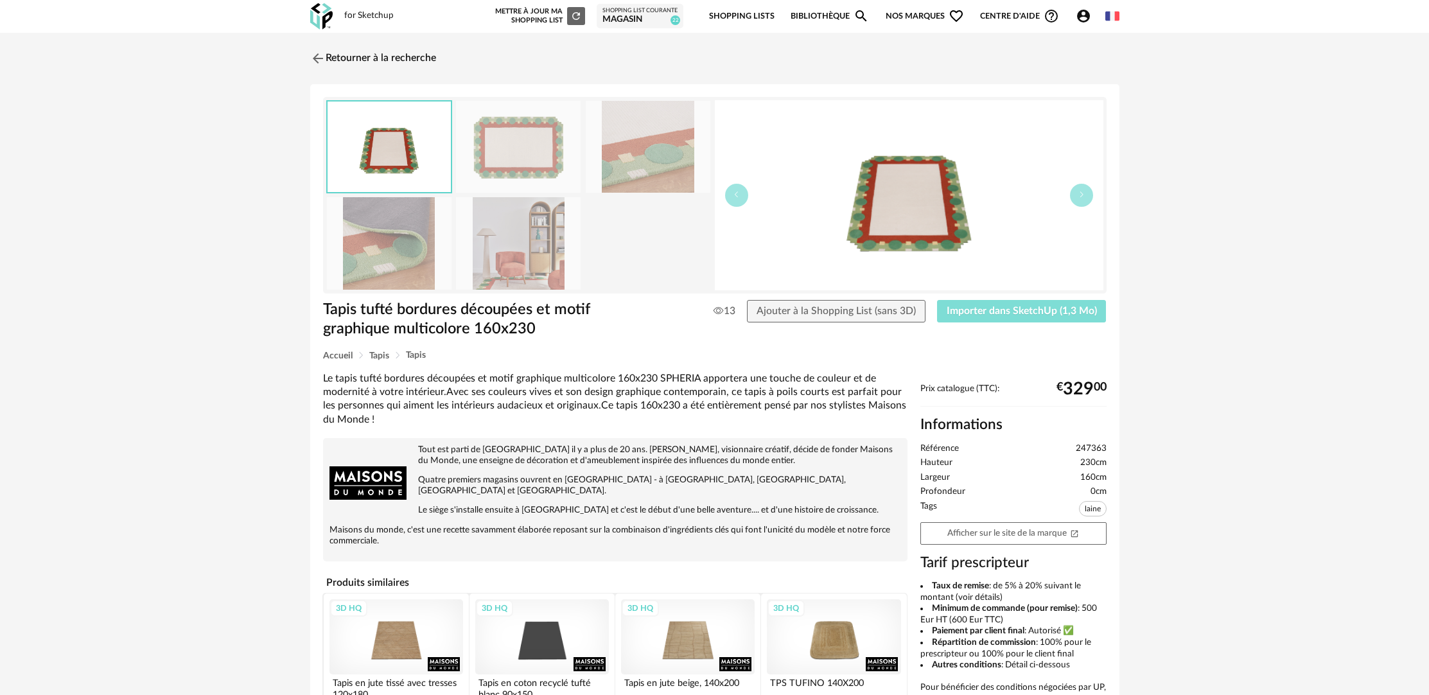
click at [1010, 315] on span "Importer dans SketchUp (1,3 Mo)" at bounding box center [1022, 311] width 150 height 10
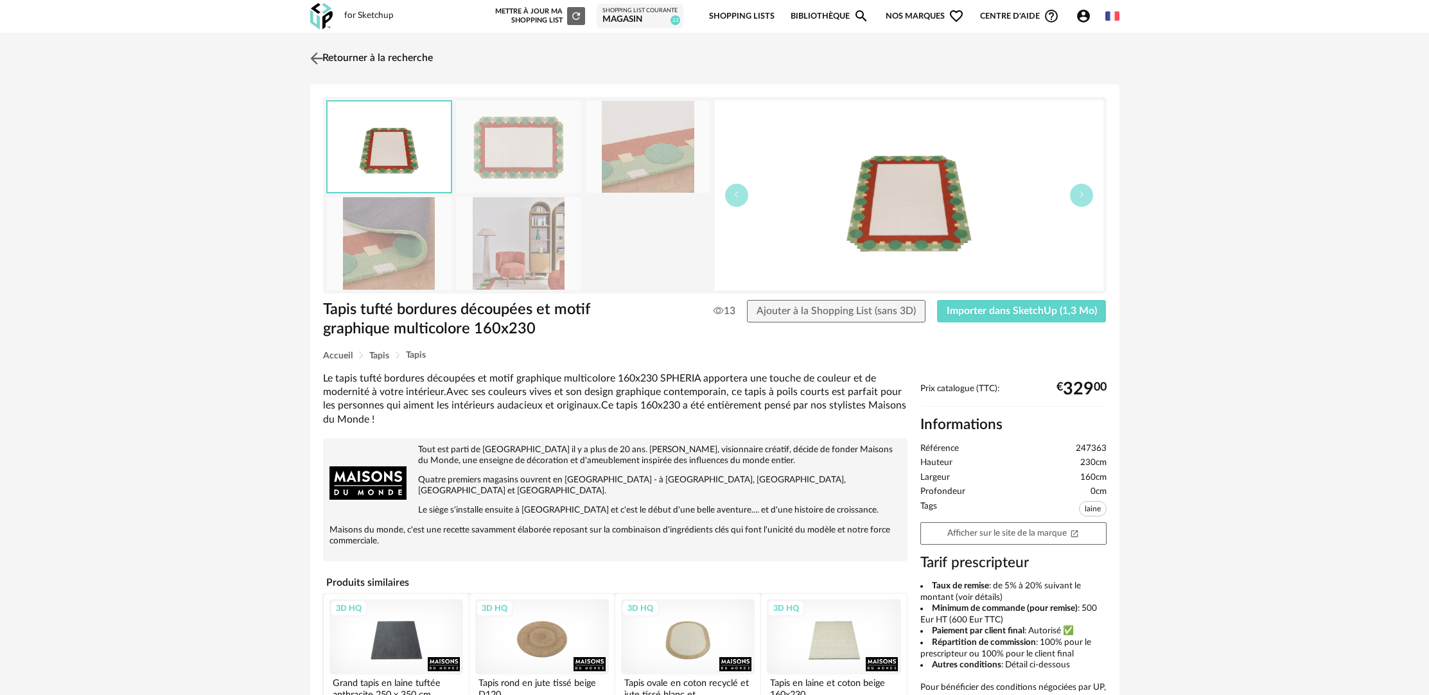
click at [356, 53] on link "Retourner à la recherche" at bounding box center [370, 58] width 126 height 28
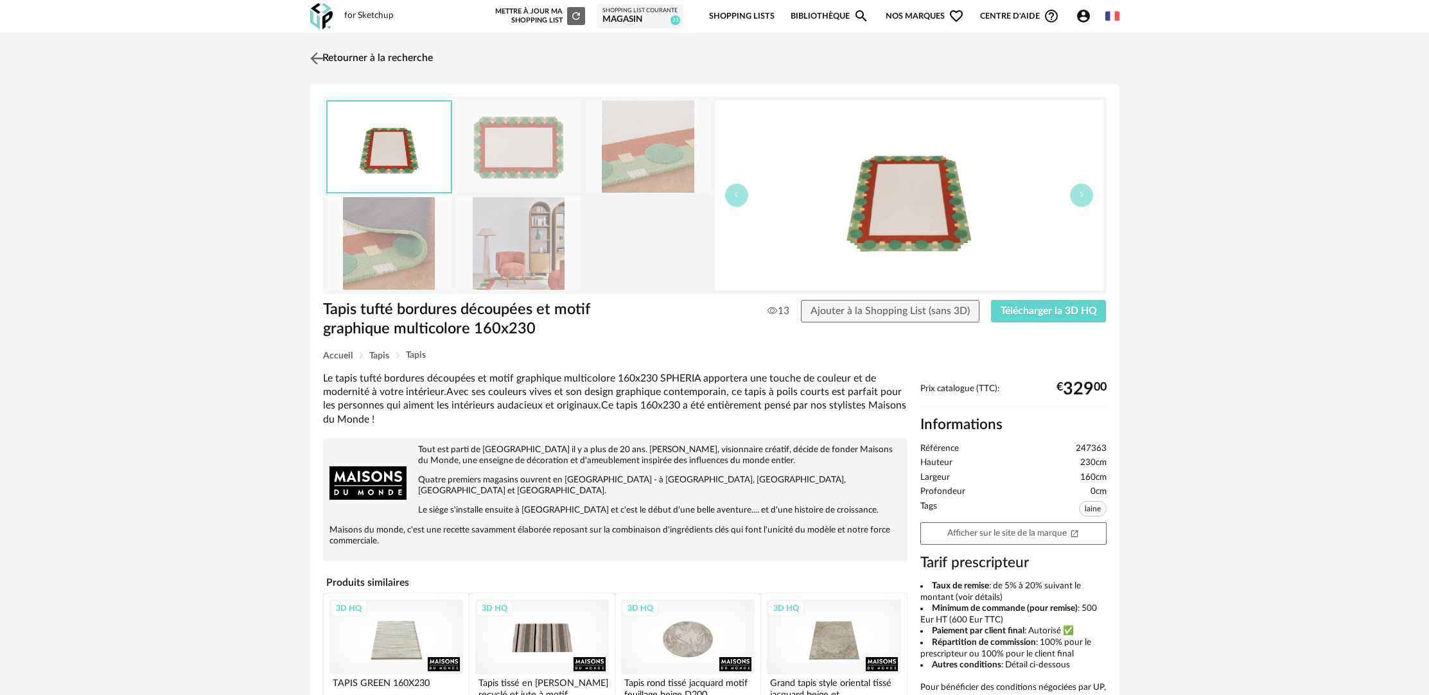
click at [404, 58] on link "Retourner à la recherche" at bounding box center [370, 58] width 126 height 28
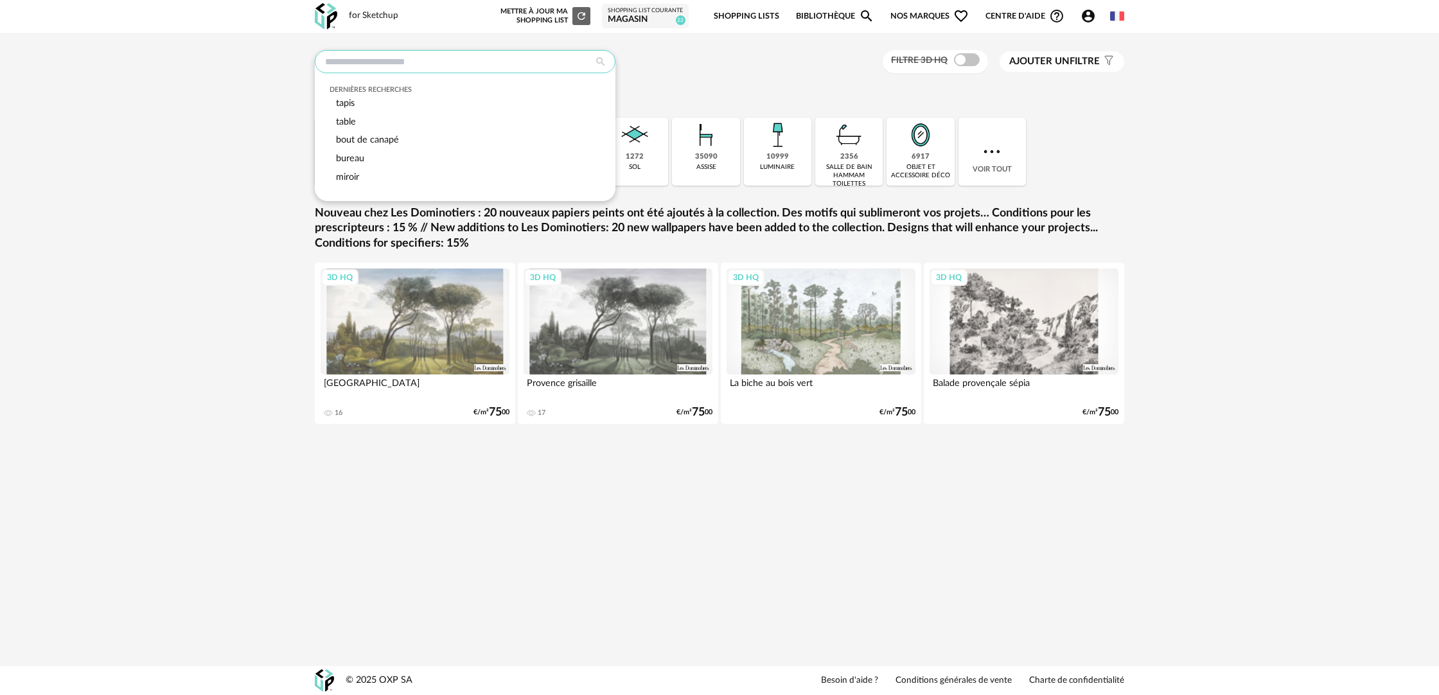
click at [503, 51] on input "text" at bounding box center [465, 61] width 301 height 23
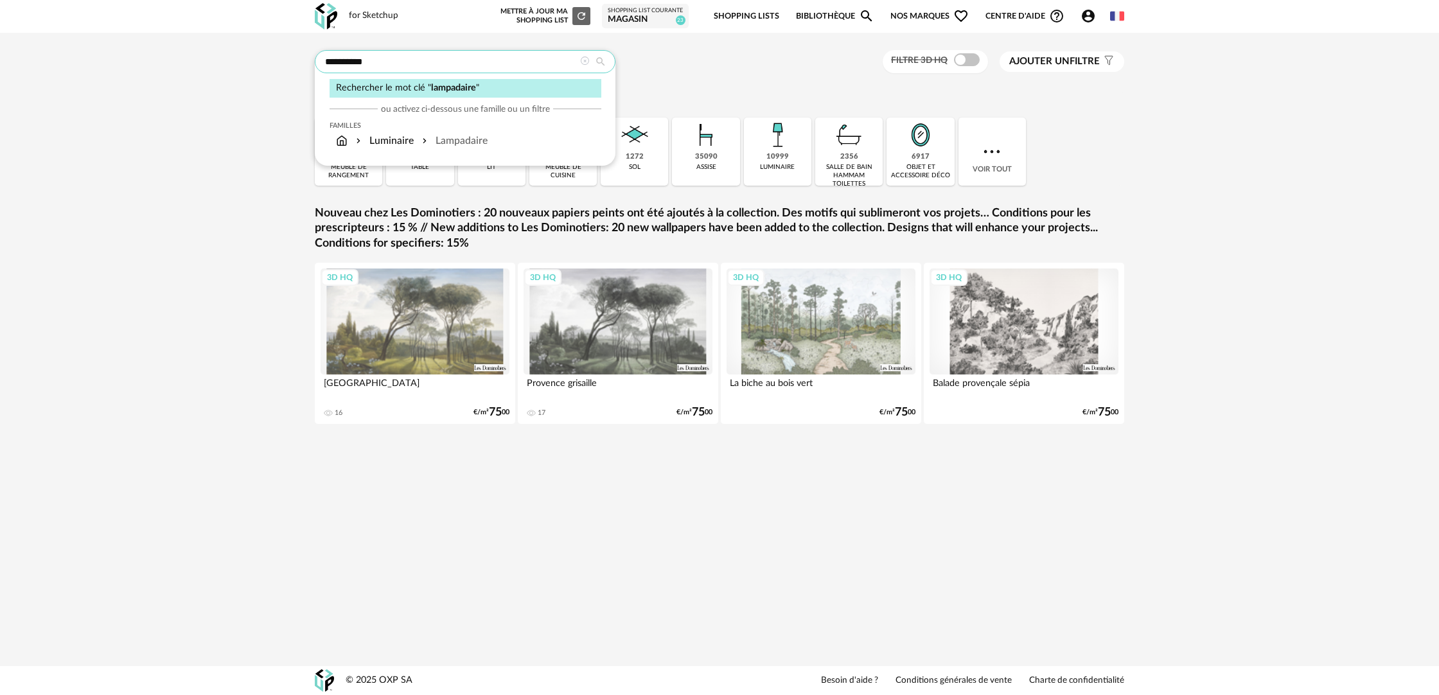
type input "**********"
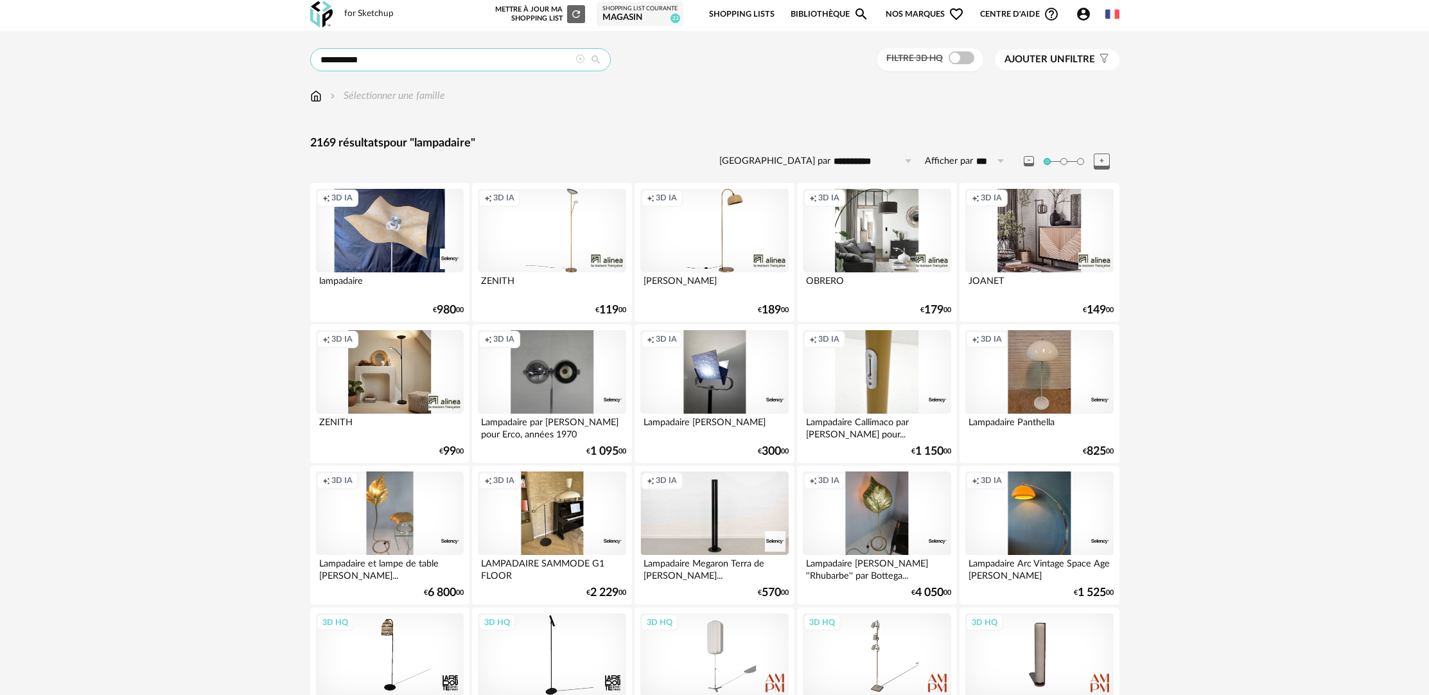
scroll to position [3, 0]
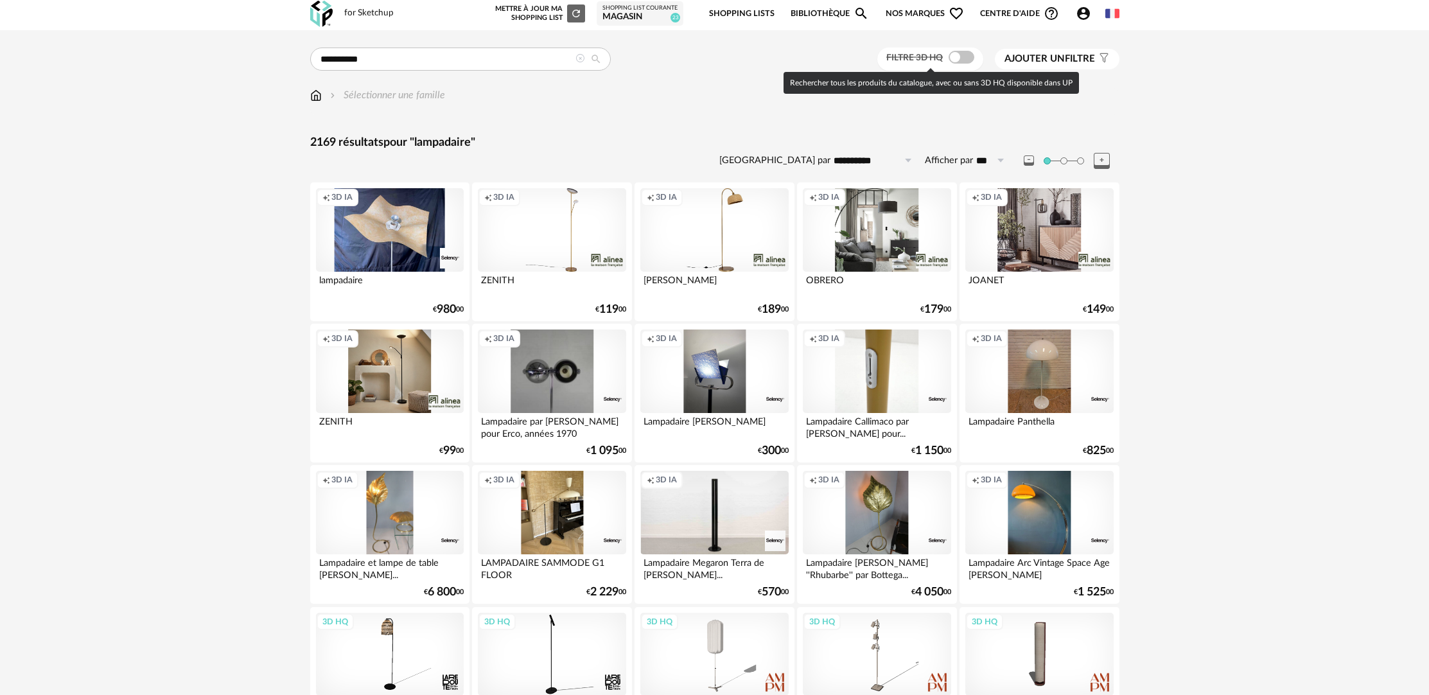
click at [967, 59] on span at bounding box center [962, 57] width 26 height 13
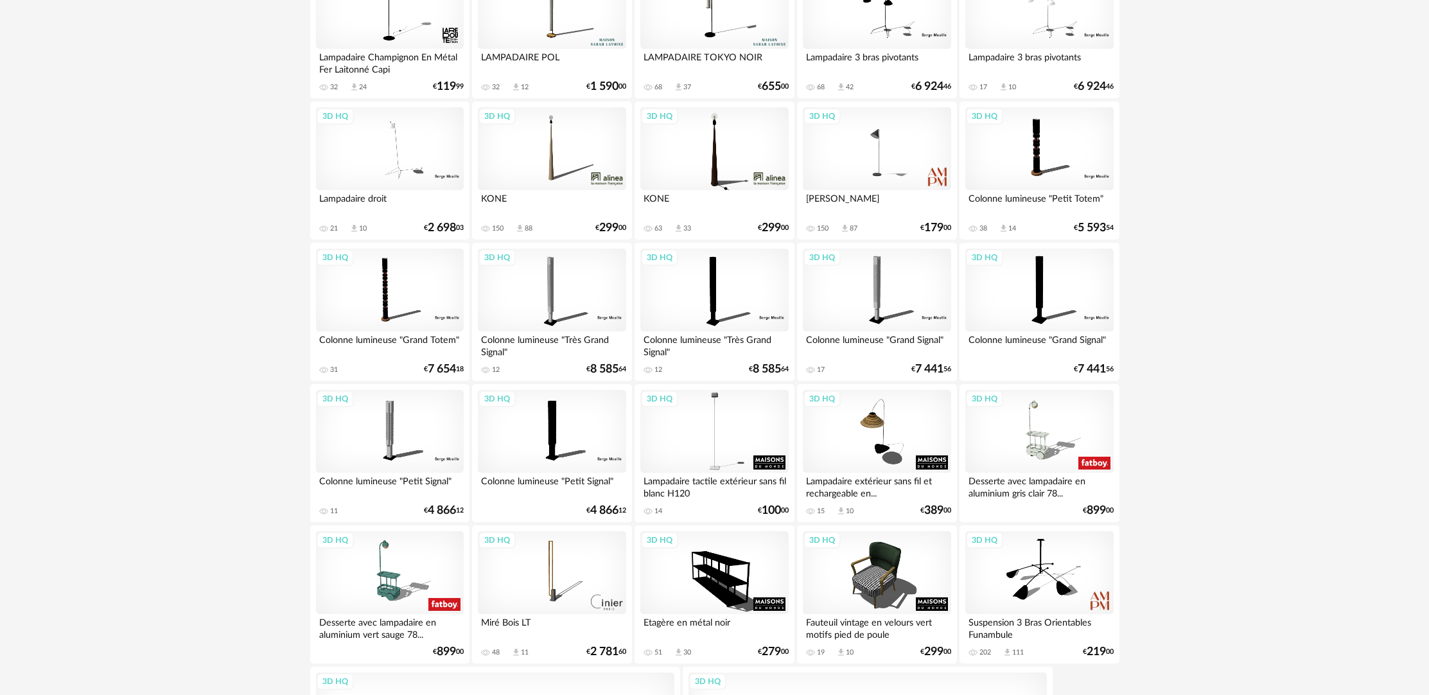
scroll to position [511, 0]
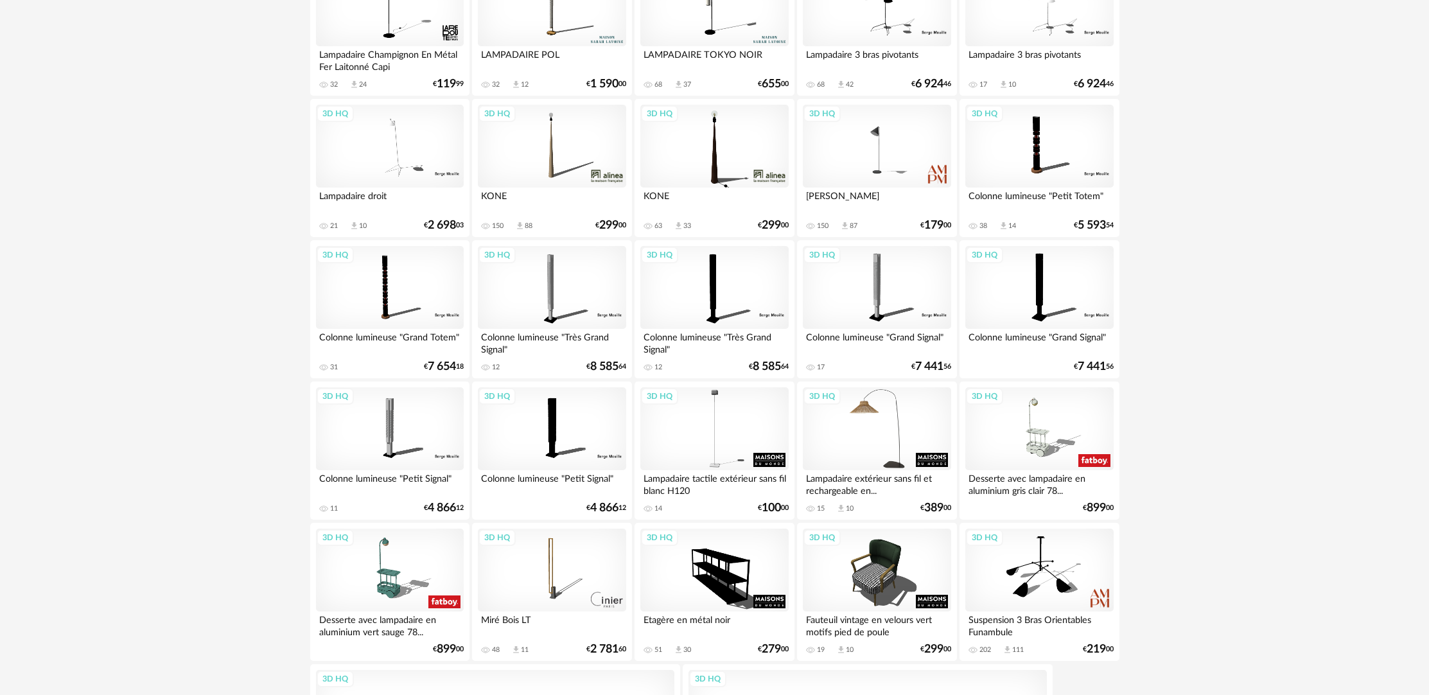
click at [880, 444] on div "3D HQ" at bounding box center [877, 428] width 148 height 83
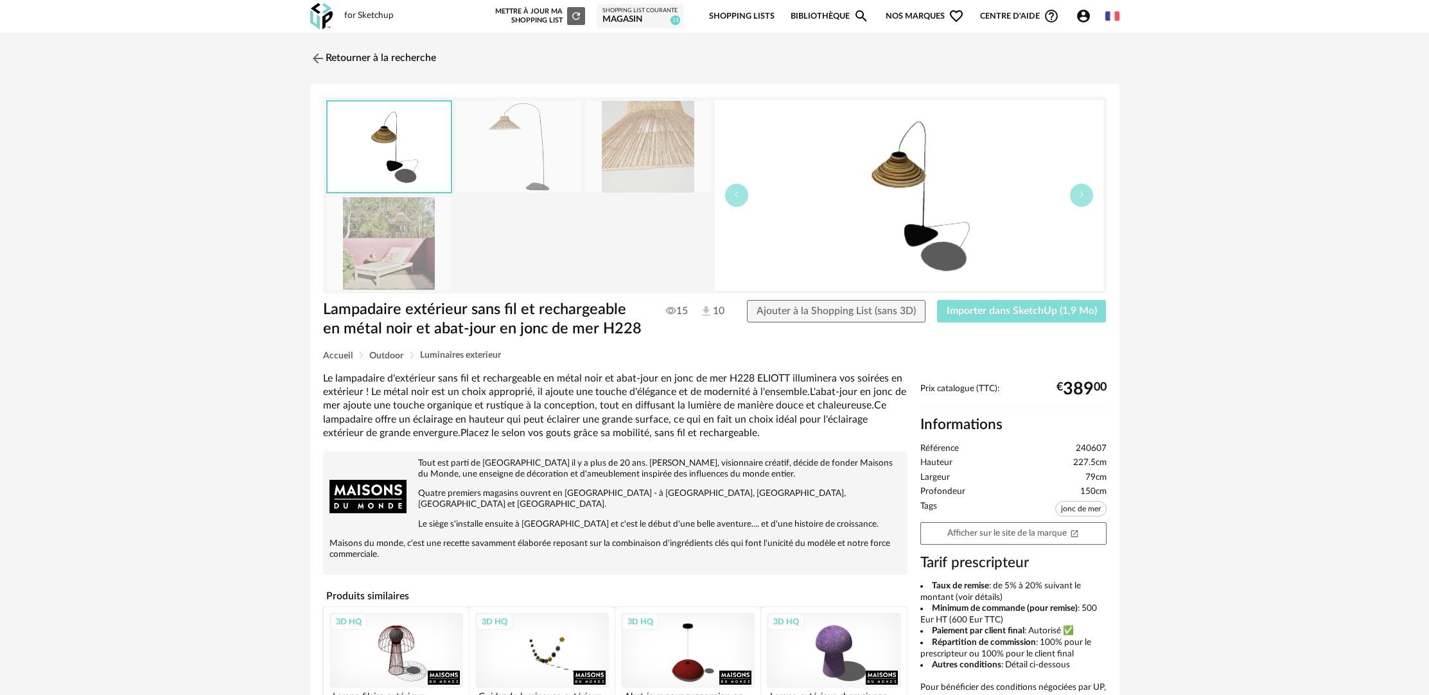
click at [1015, 311] on span "Importer dans SketchUp (1,9 Mo)" at bounding box center [1022, 311] width 150 height 10
